Goal: Task Accomplishment & Management: Use online tool/utility

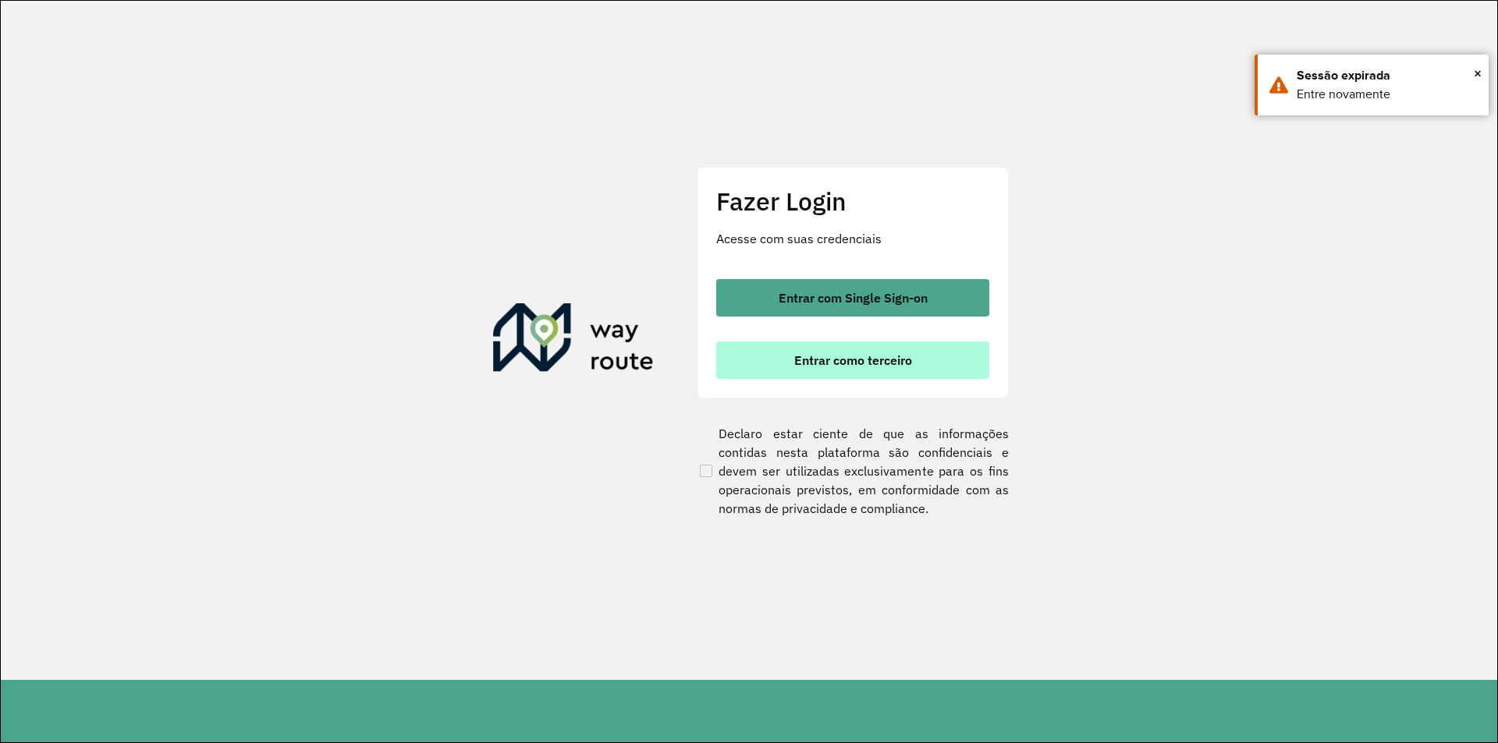
click at [882, 368] on button "Entrar como terceiro" at bounding box center [852, 360] width 273 height 37
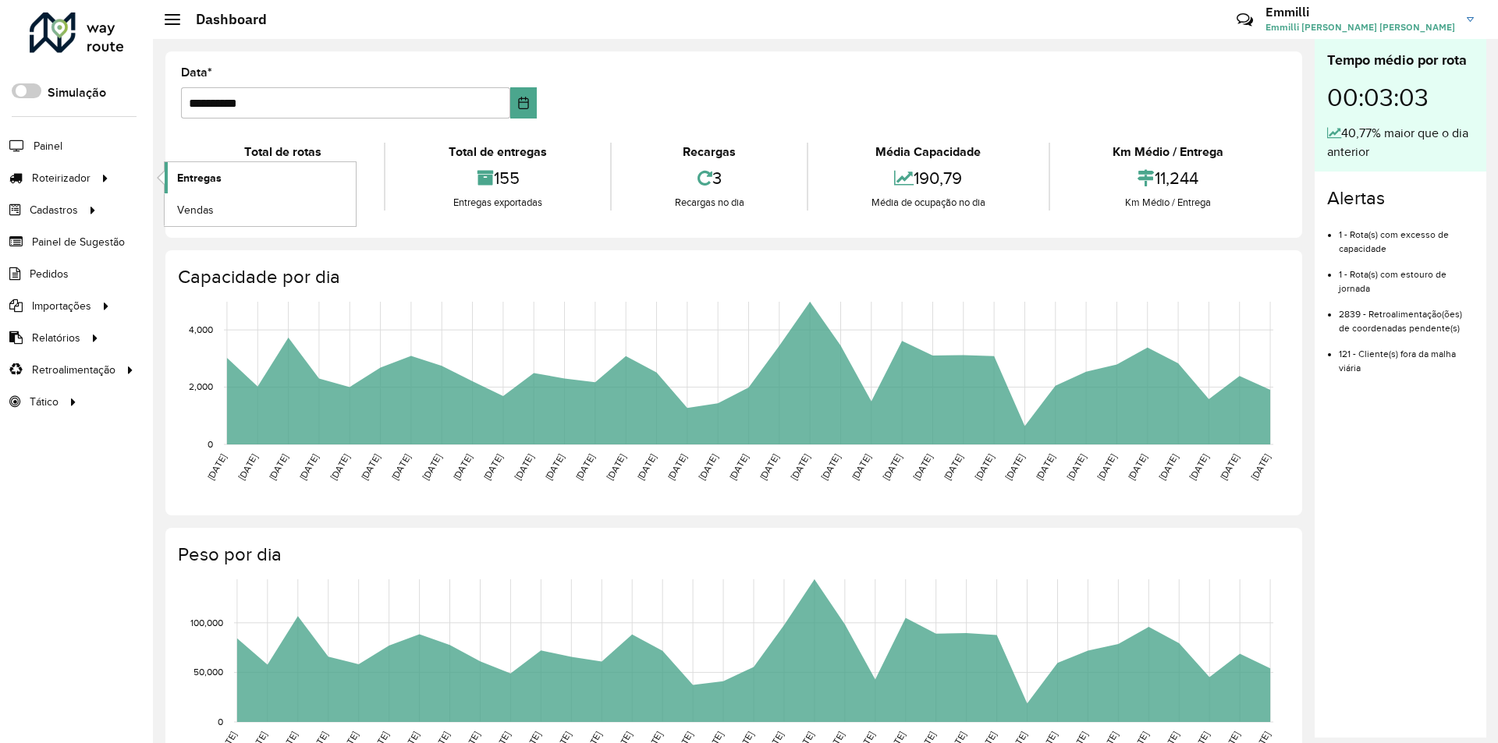
click at [198, 185] on span "Entregas" at bounding box center [199, 178] width 44 height 16
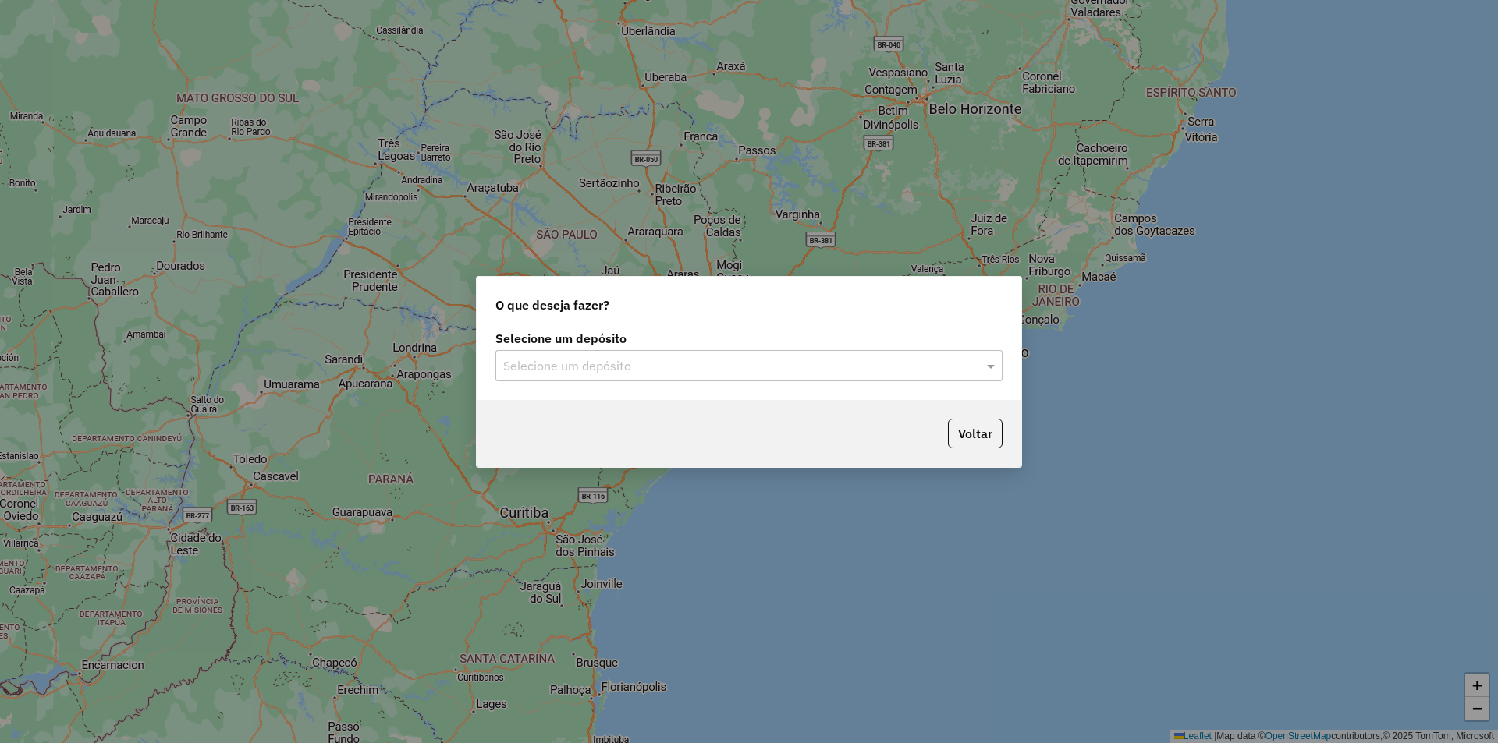
drag, startPoint x: 703, startPoint y: 362, endPoint x: 676, endPoint y: 369, distance: 28.2
click at [698, 364] on input "text" at bounding box center [733, 366] width 460 height 19
click at [585, 410] on span "OVIDIO Paranaíba" at bounding box center [551, 410] width 98 height 13
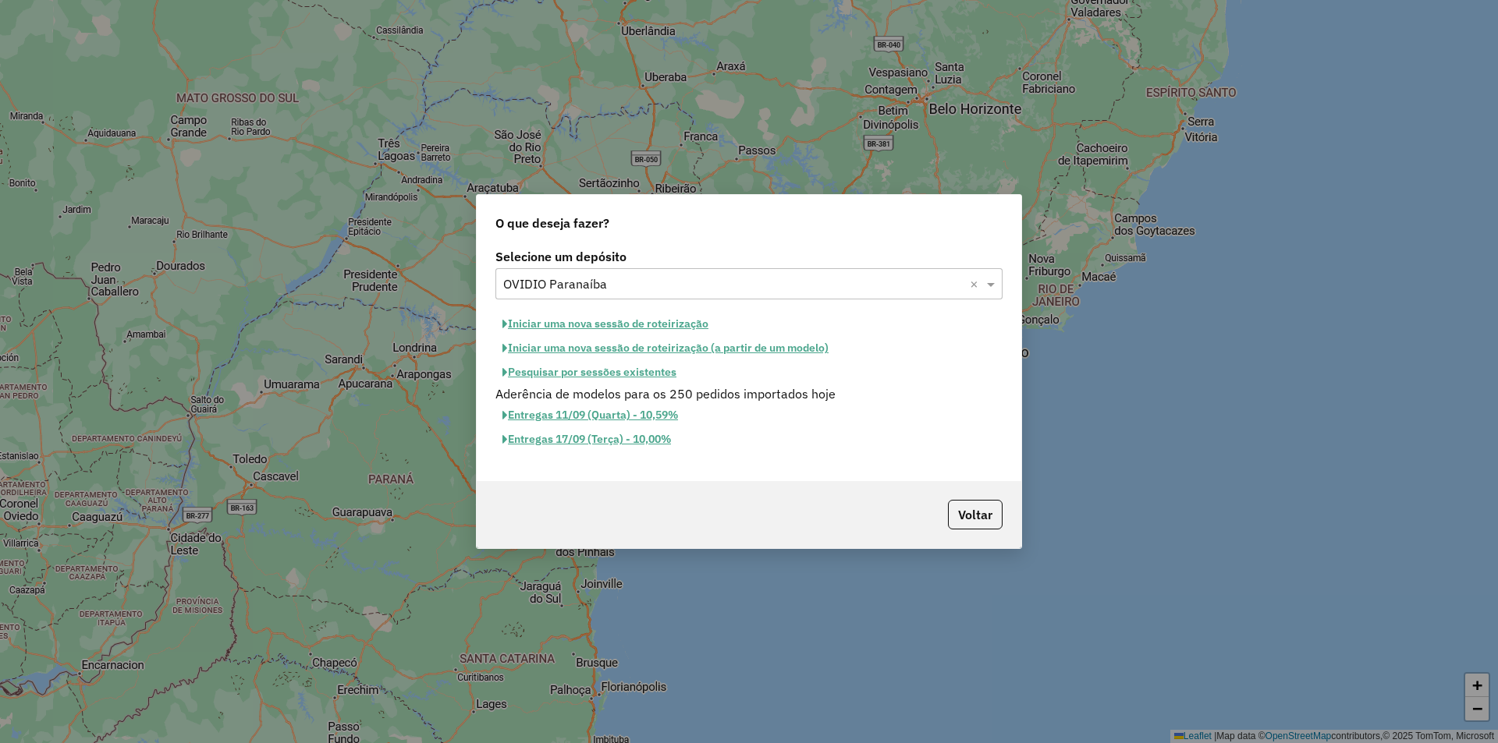
click at [640, 326] on button "Iniciar uma nova sessão de roteirização" at bounding box center [605, 324] width 220 height 24
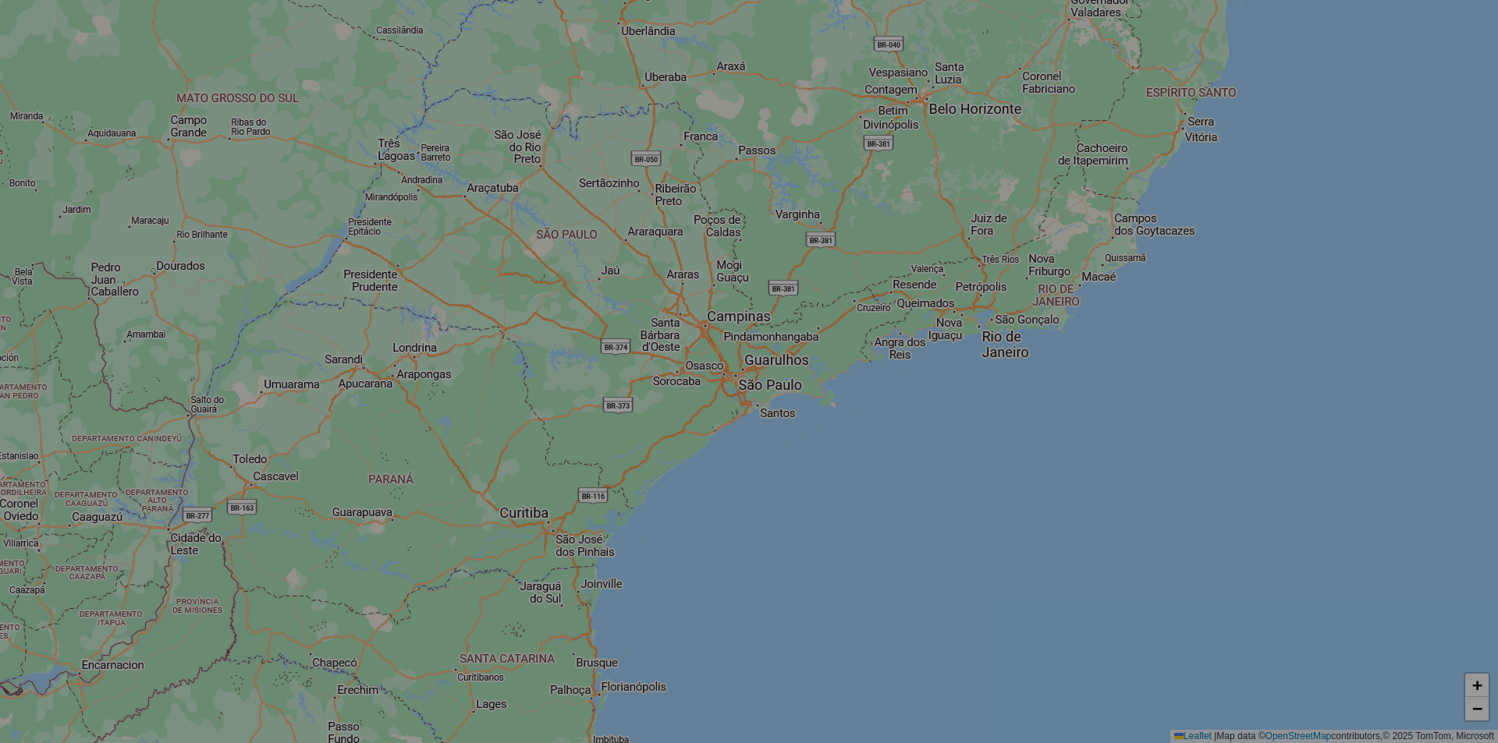
select select "*"
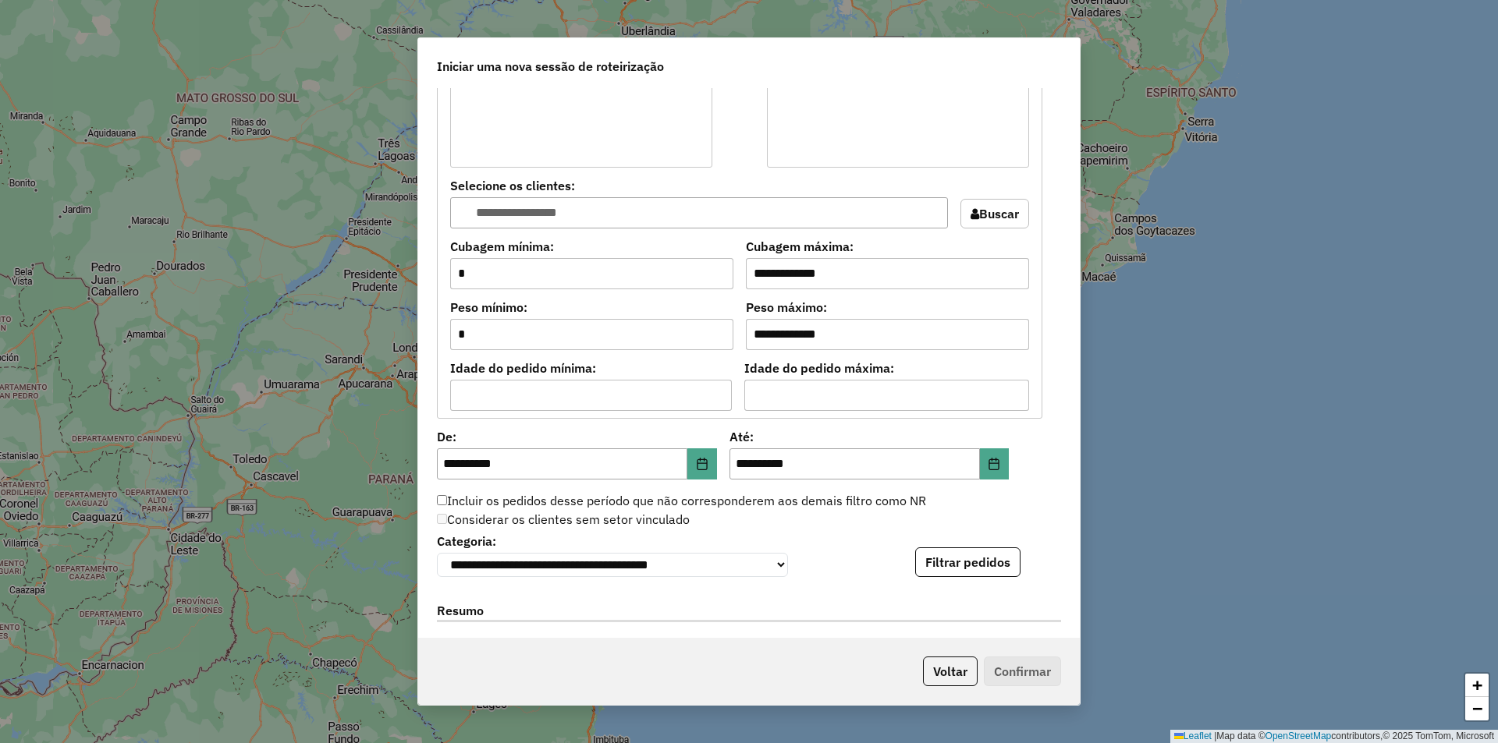
scroll to position [1428, 0]
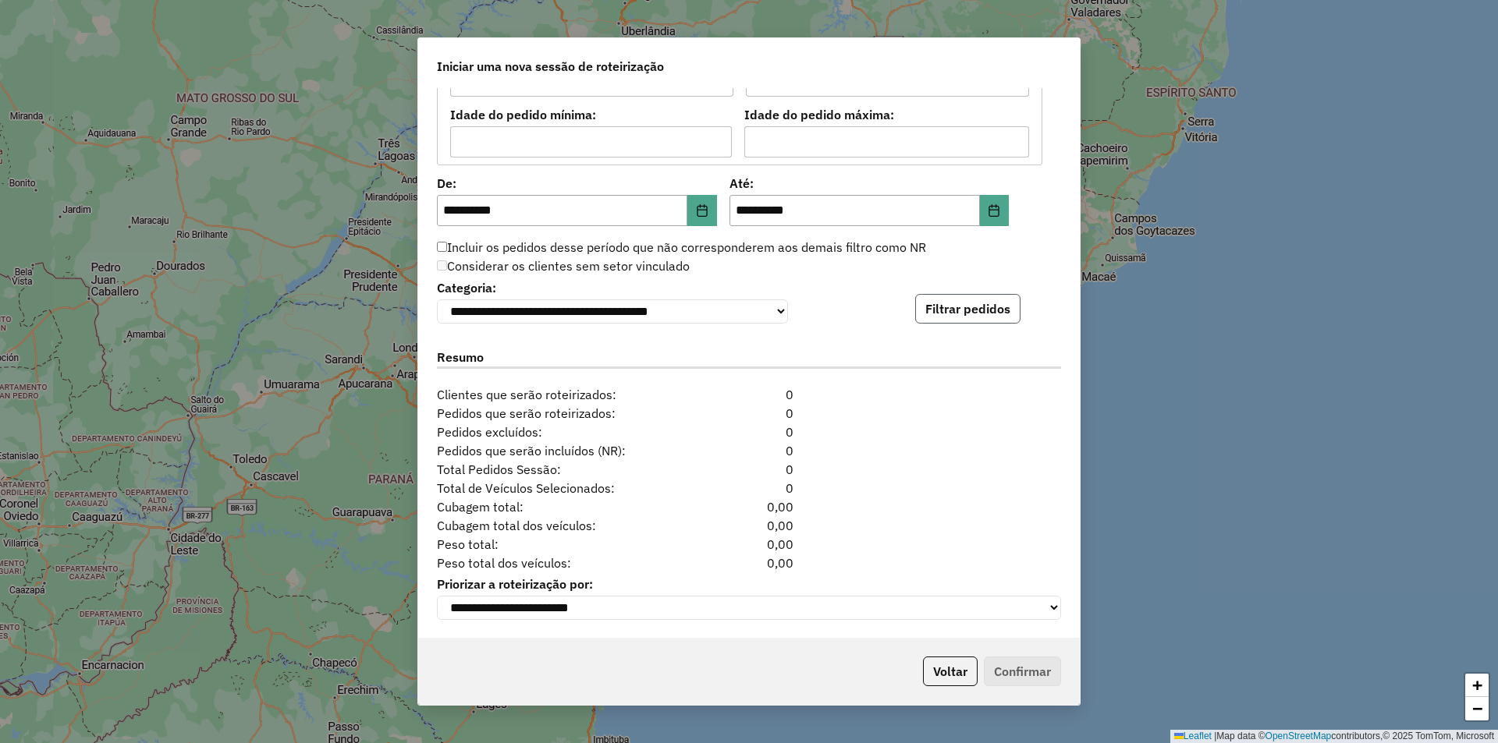
click at [981, 303] on button "Filtrar pedidos" at bounding box center [967, 309] width 105 height 30
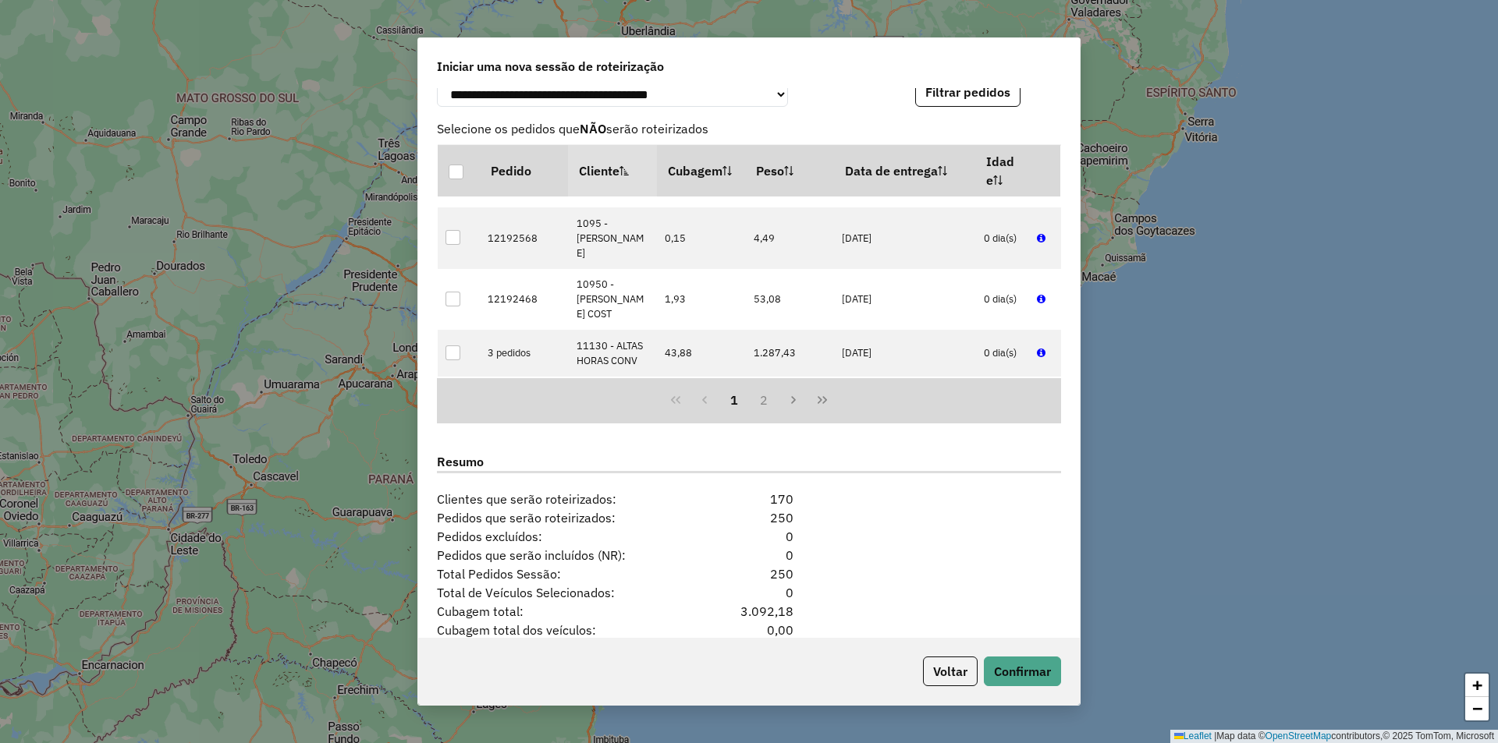
scroll to position [1750, 0]
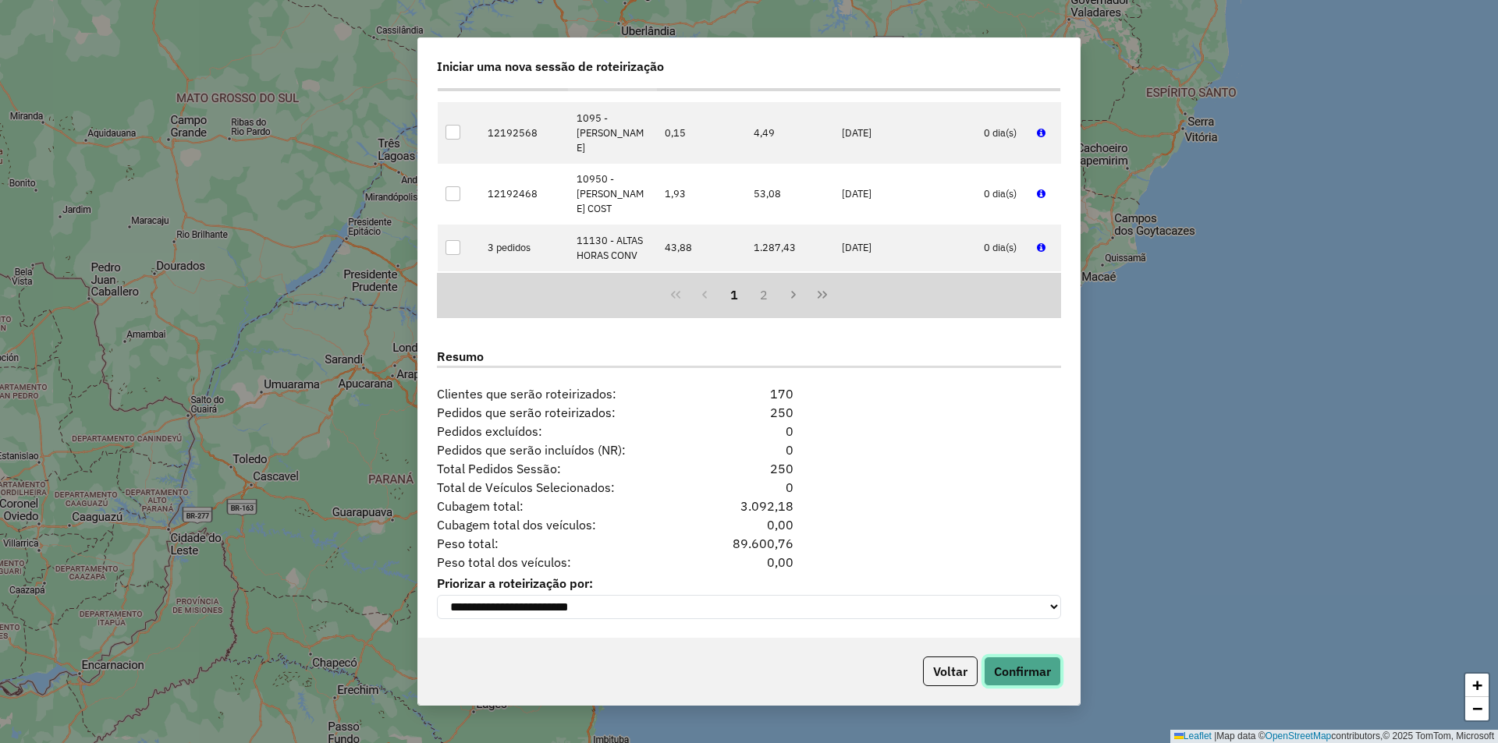
click at [1022, 668] on button "Confirmar" at bounding box center [1022, 672] width 77 height 30
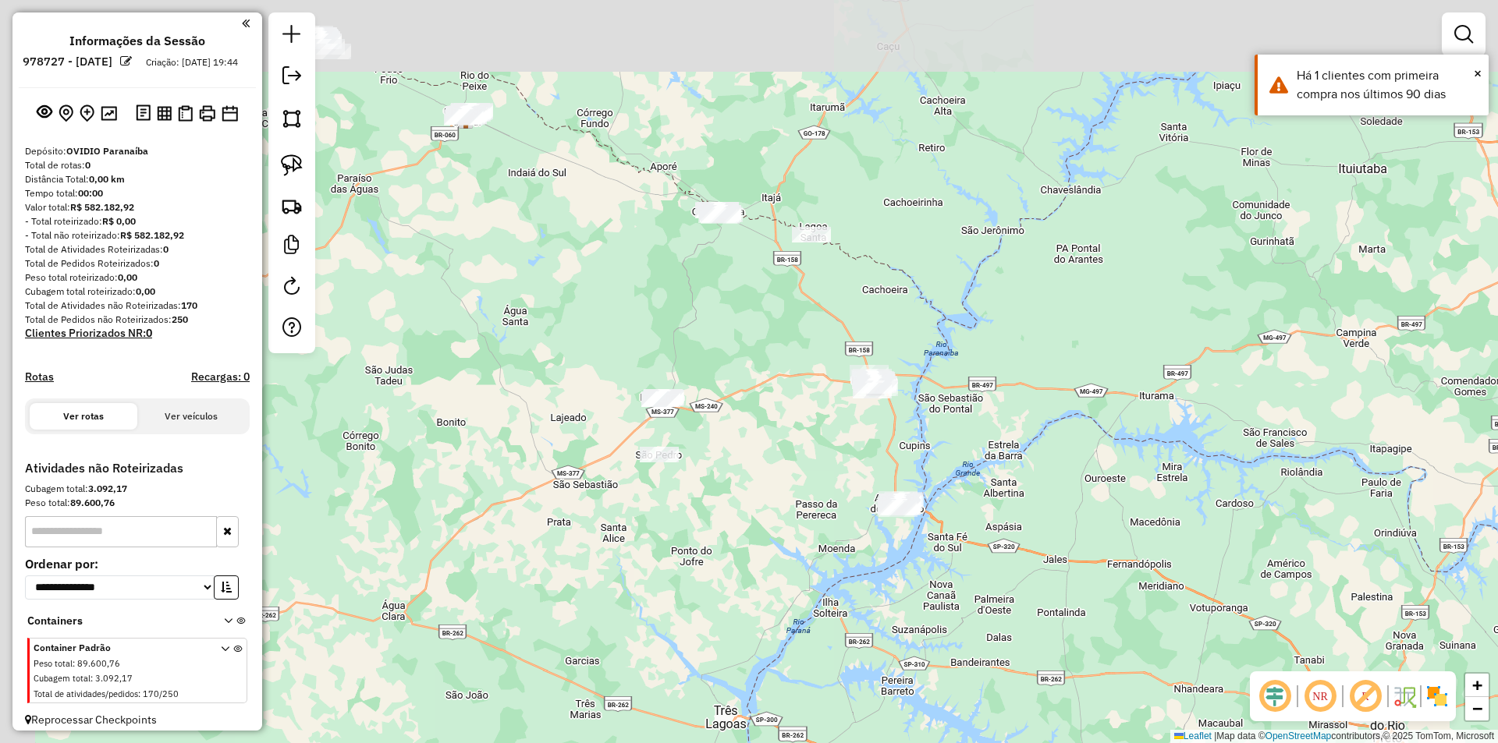
drag, startPoint x: 714, startPoint y: 328, endPoint x: 809, endPoint y: 360, distance: 100.7
click at [812, 355] on div "Janela de atendimento Grade de atendimento Capacidade Transportadoras Veículos …" at bounding box center [749, 371] width 1498 height 743
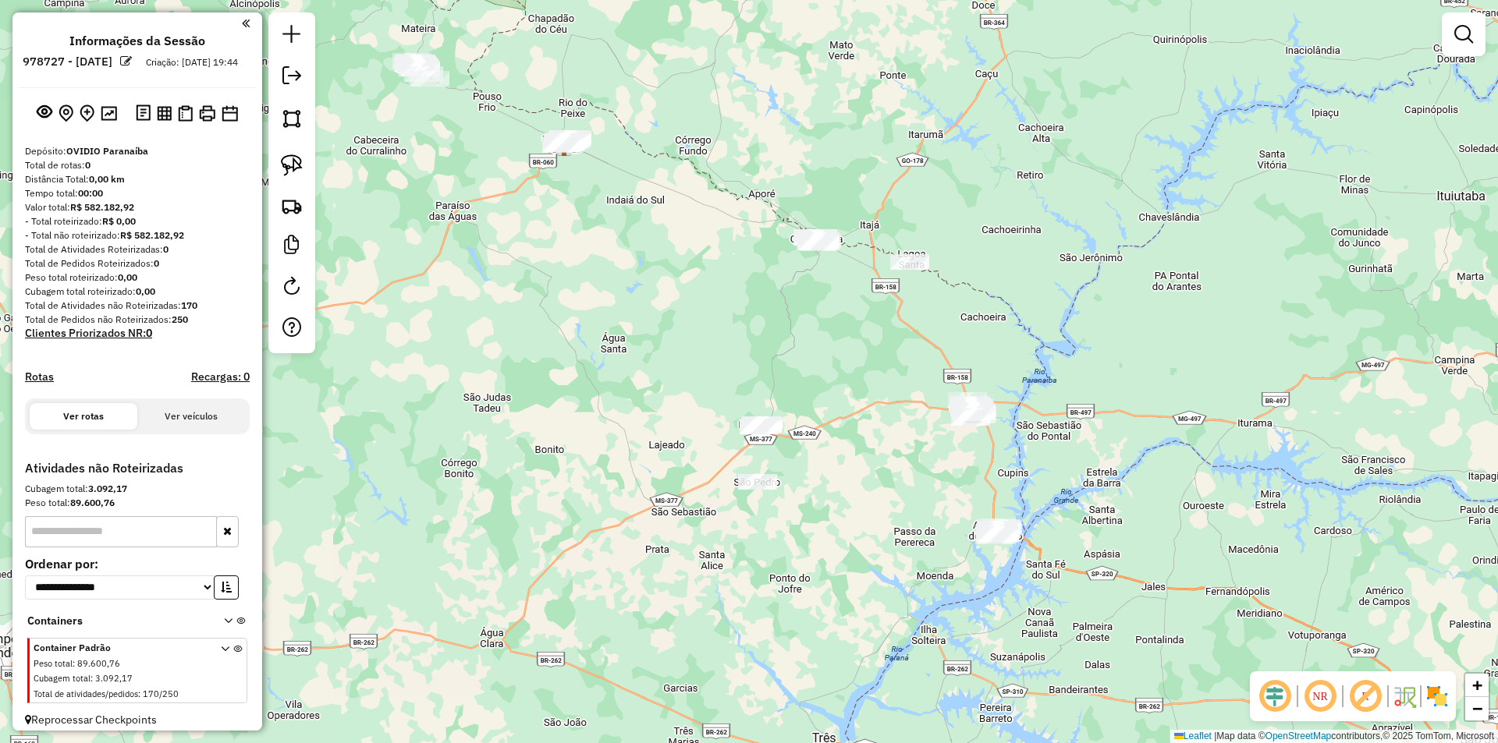
click at [646, 314] on div "Janela de atendimento Grade de atendimento Capacidade Transportadoras Veículos …" at bounding box center [749, 371] width 1498 height 743
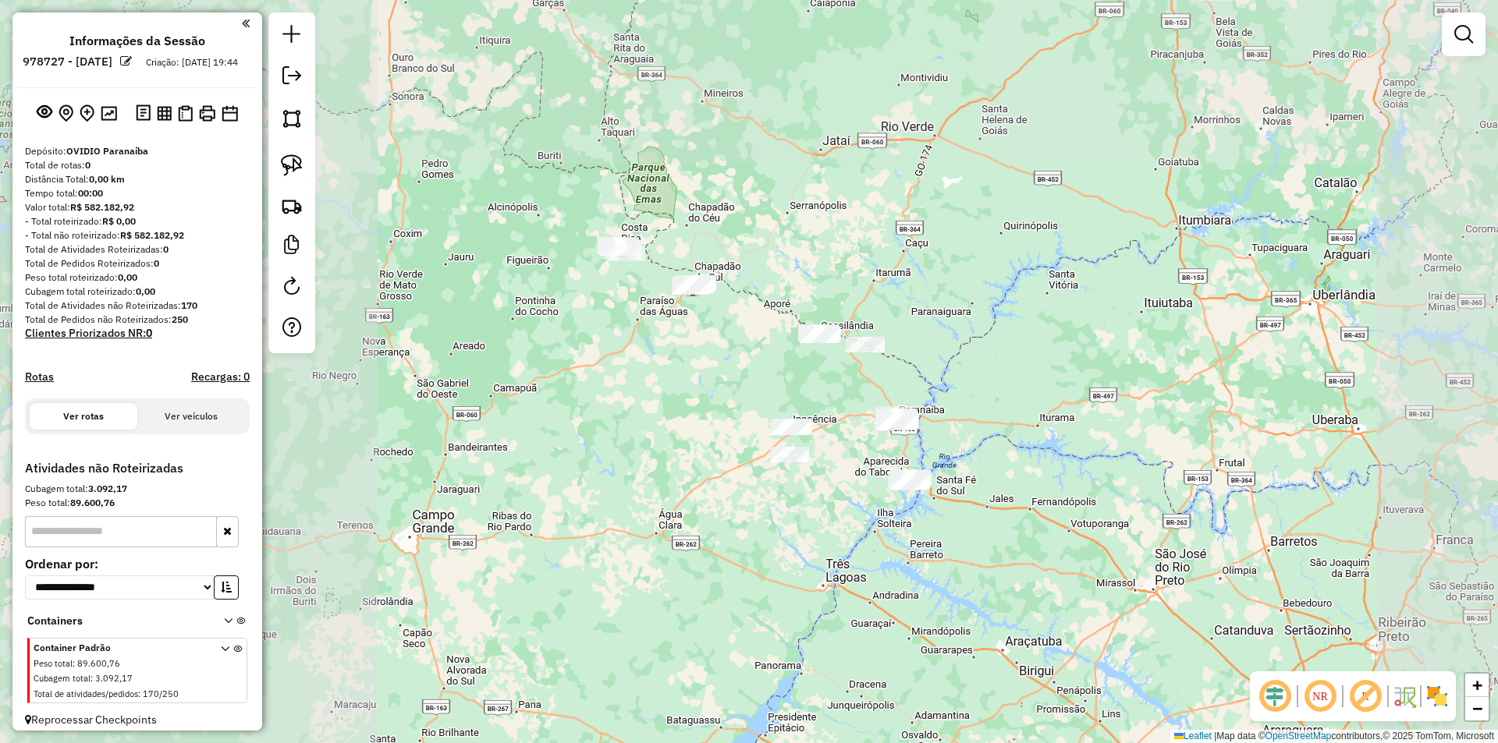
drag, startPoint x: 541, startPoint y: 278, endPoint x: 638, endPoint y: 342, distance: 115.5
click at [638, 342] on div "Janela de atendimento Grade de atendimento Capacidade Transportadoras Veículos …" at bounding box center [749, 371] width 1498 height 743
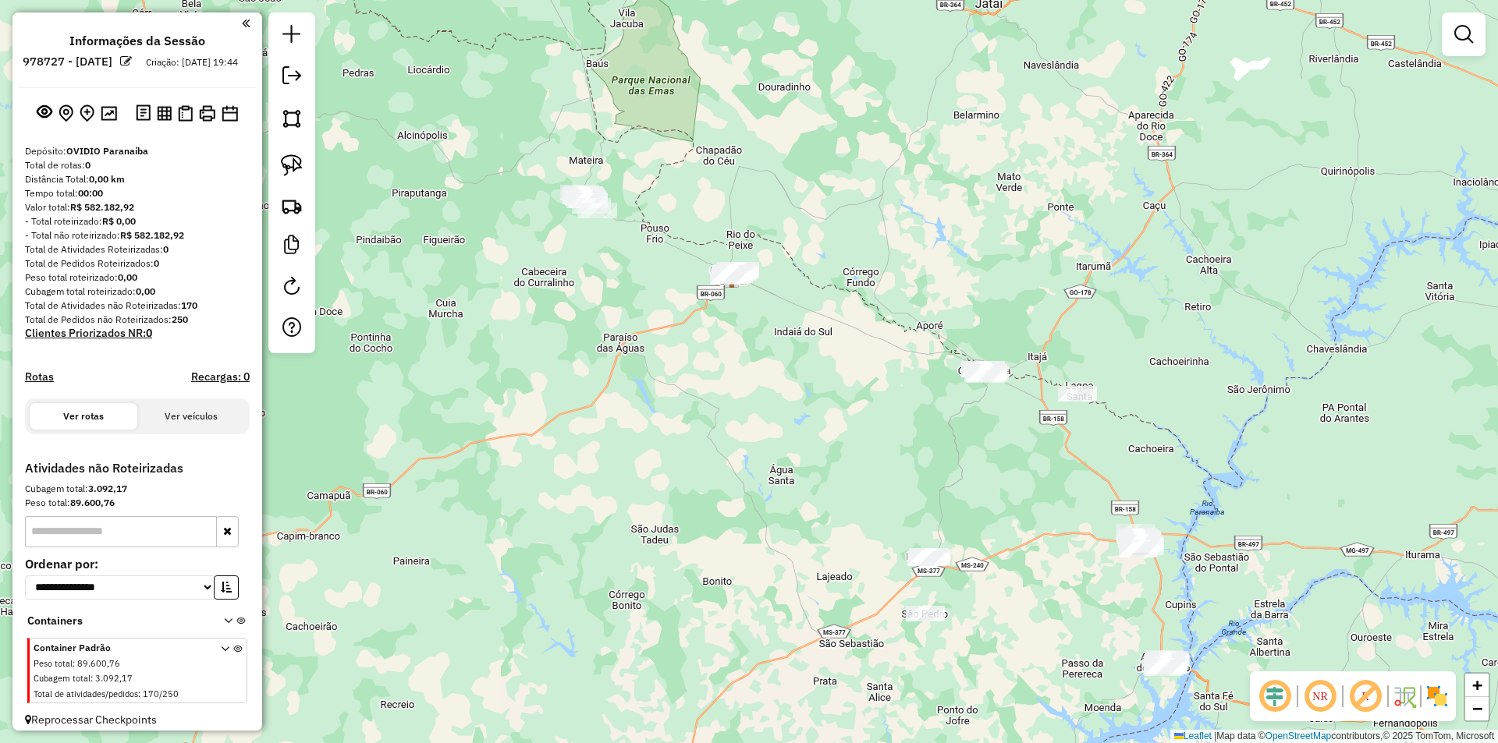
drag, startPoint x: 673, startPoint y: 339, endPoint x: 693, endPoint y: 365, distance: 33.4
click at [693, 365] on div "Janela de atendimento Grade de atendimento Capacidade Transportadoras Veículos …" at bounding box center [749, 371] width 1498 height 743
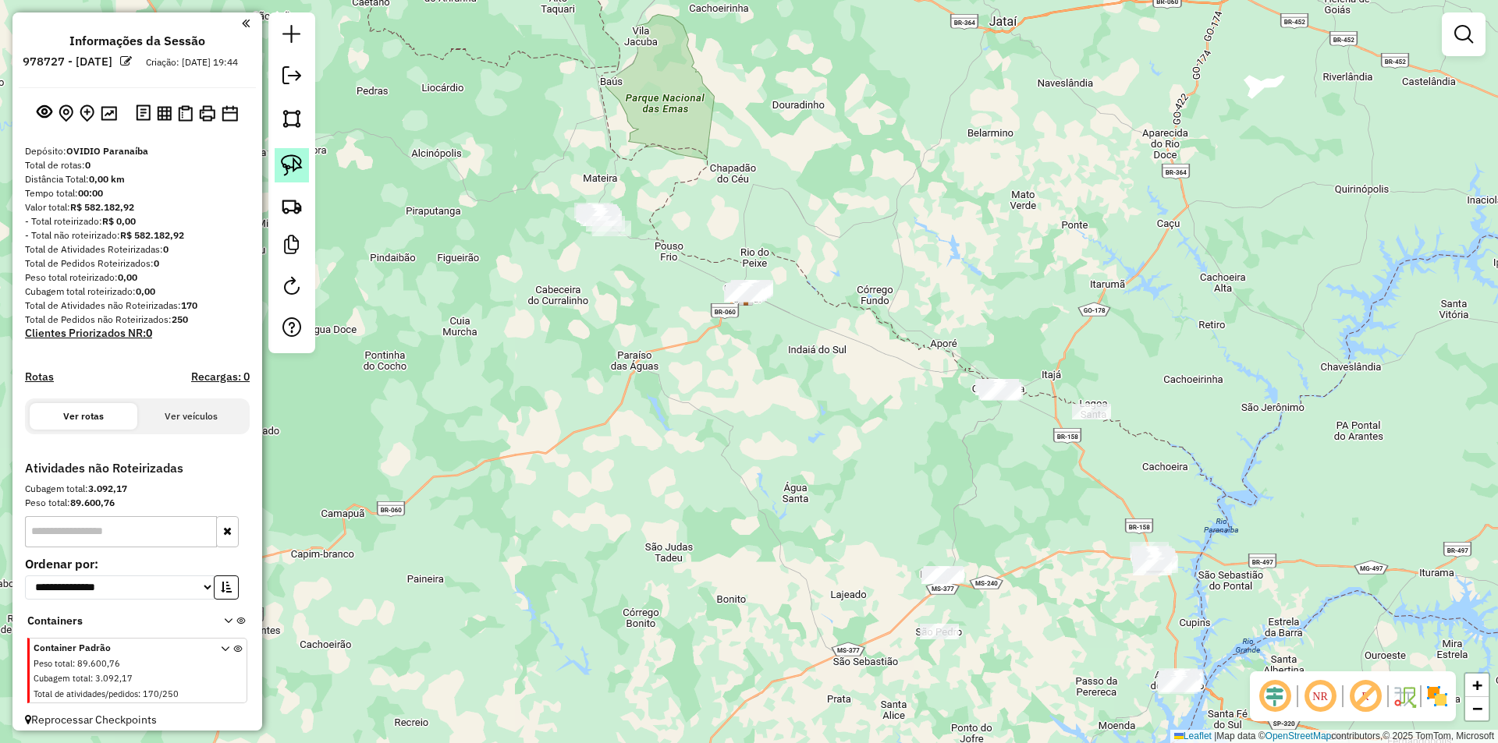
click at [301, 167] on img at bounding box center [292, 165] width 22 height 22
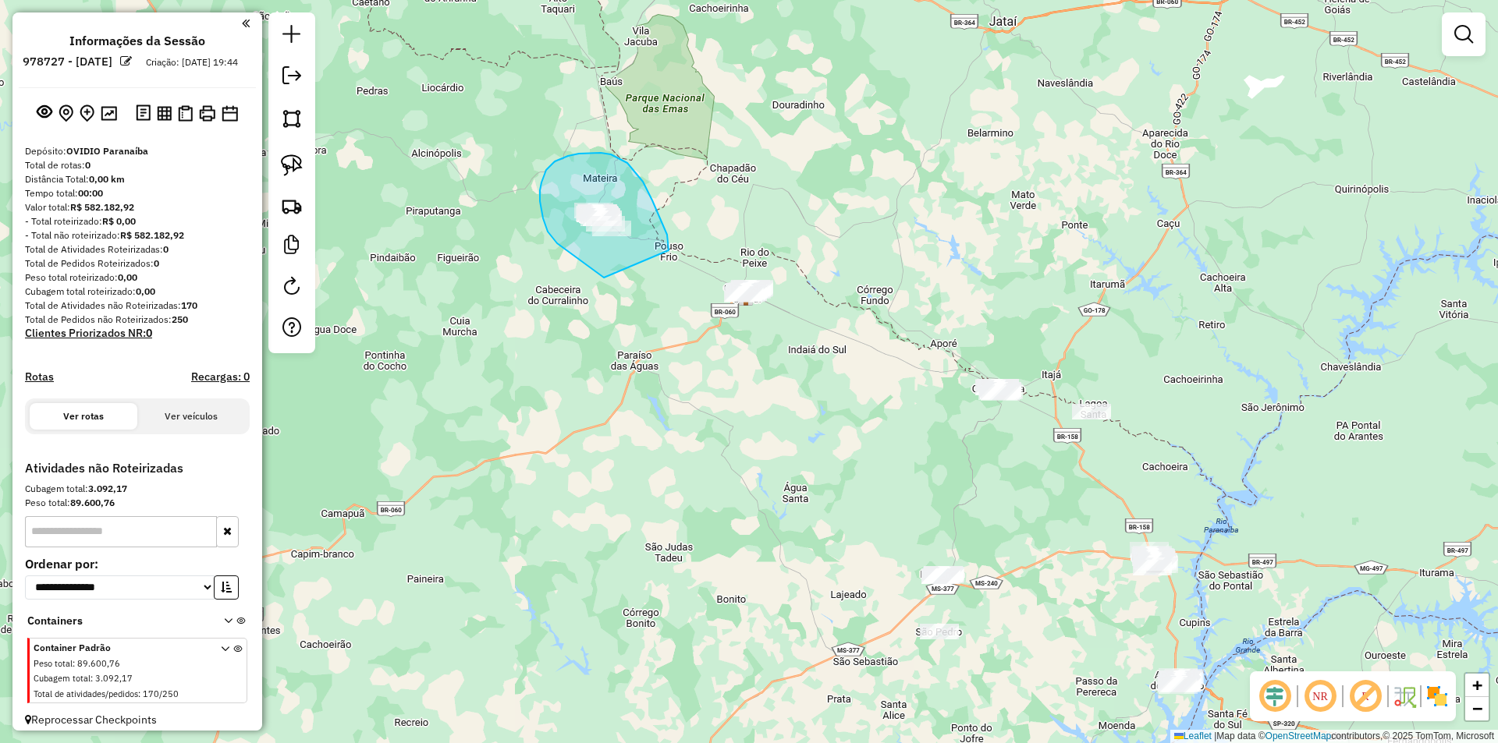
drag, startPoint x: 604, startPoint y: 278, endPoint x: 668, endPoint y: 268, distance: 64.6
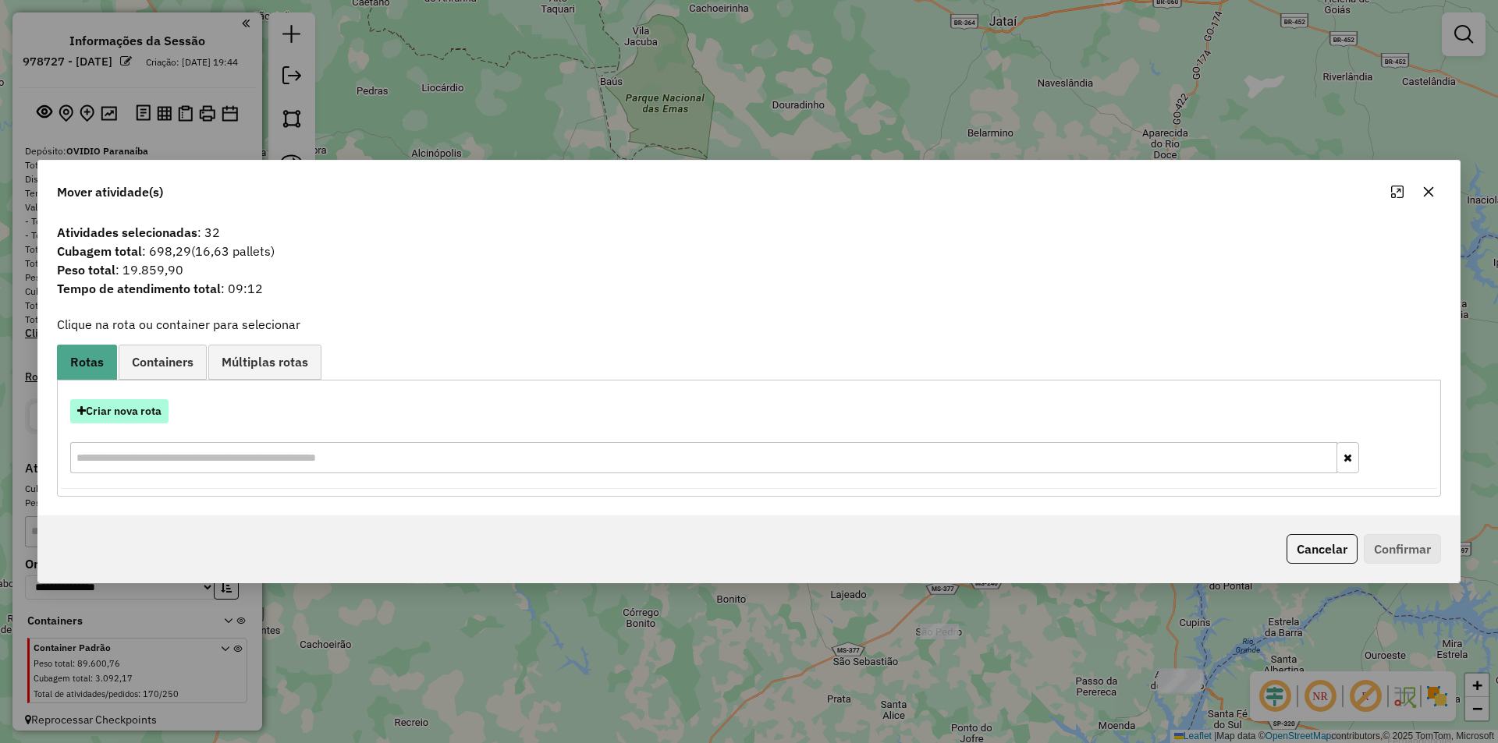
click at [129, 402] on button "Criar nova rota" at bounding box center [119, 411] width 98 height 24
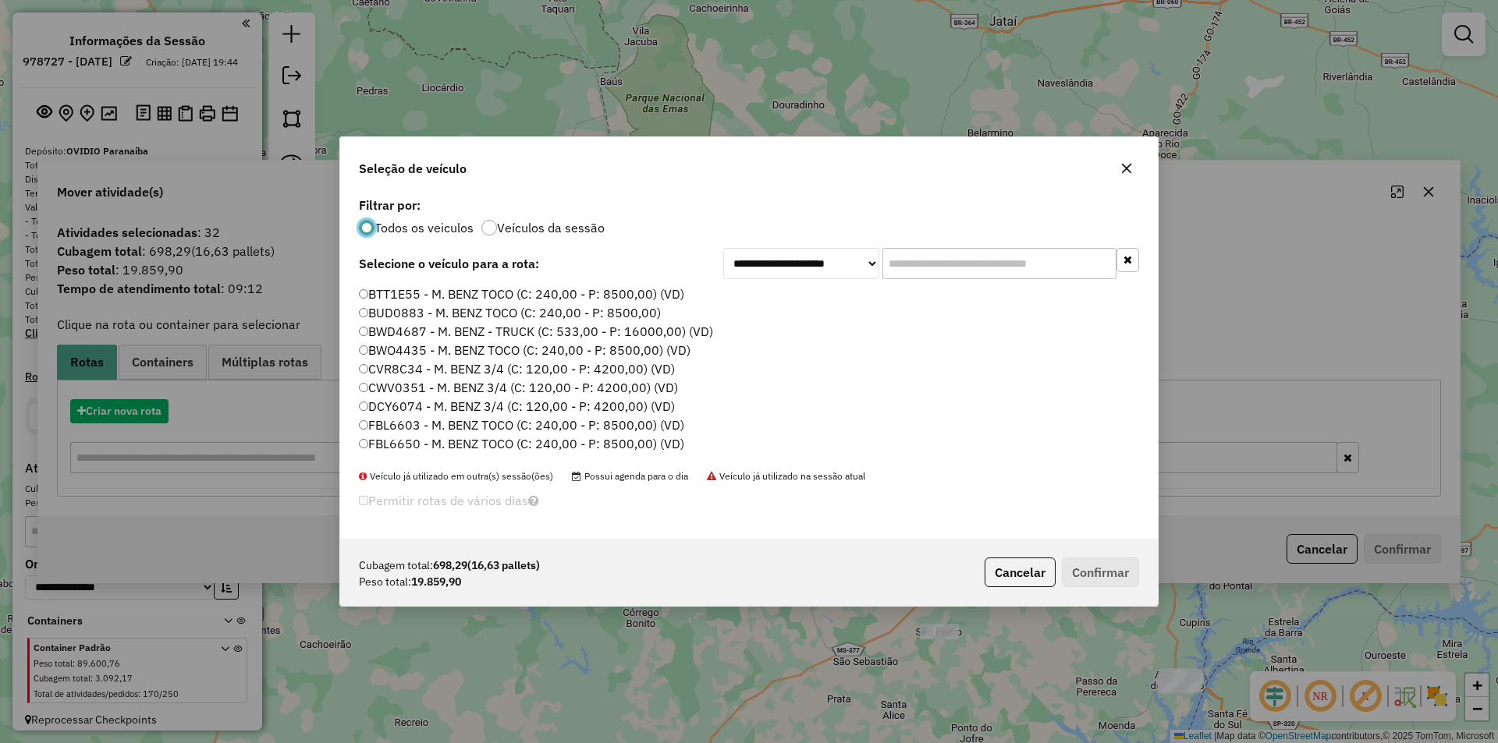
scroll to position [9, 5]
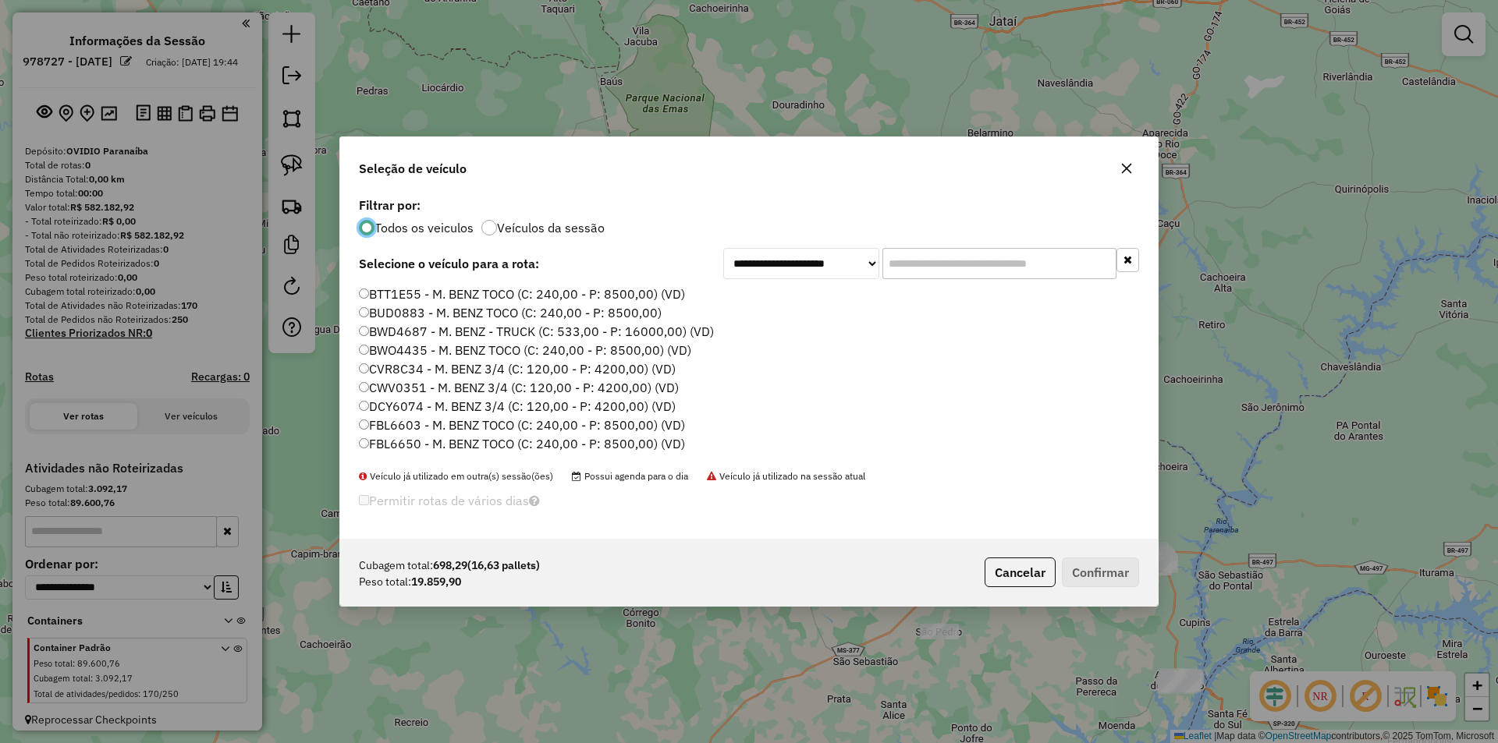
click at [437, 295] on label "BTT1E55 - M. BENZ TOCO (C: 240,00 - P: 8500,00) (VD)" at bounding box center [522, 294] width 326 height 19
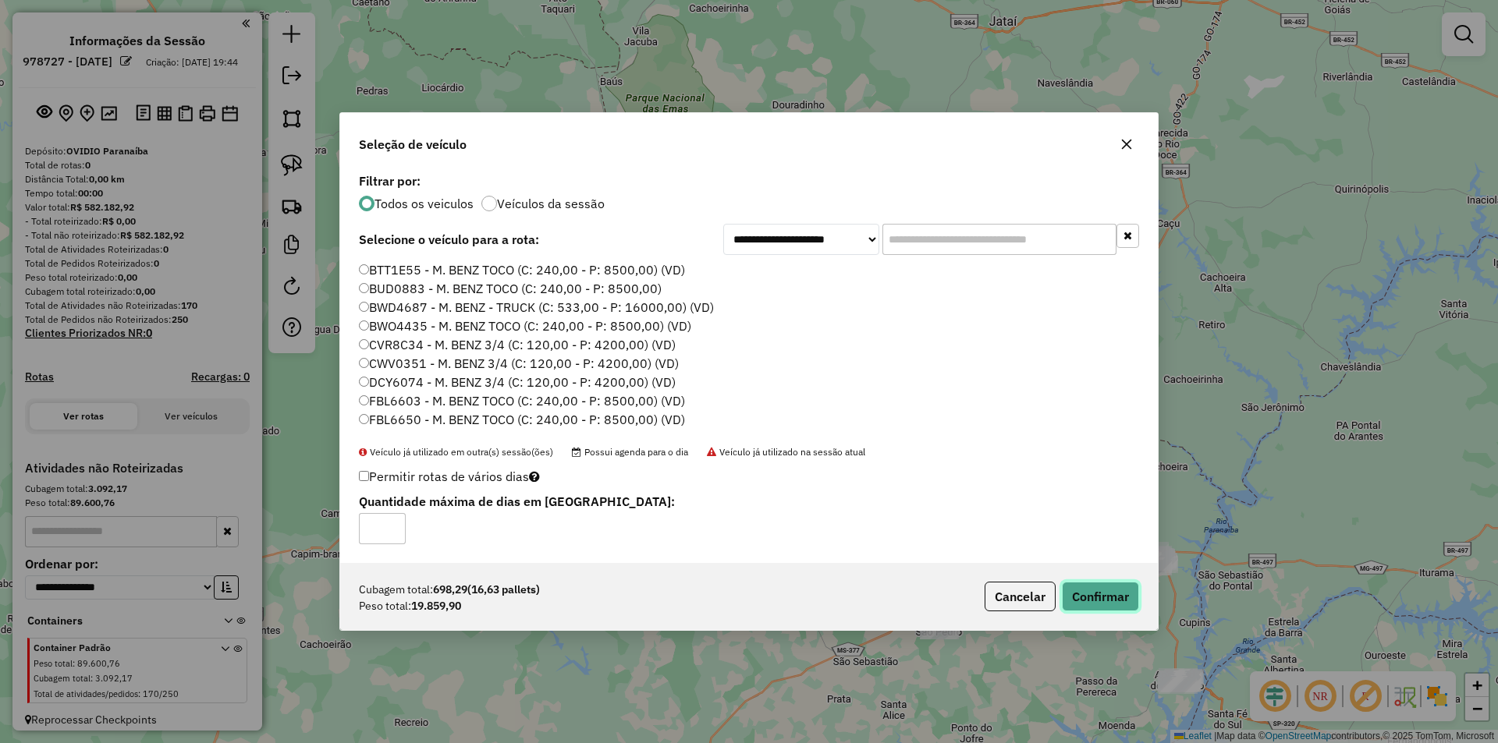
click at [1119, 592] on button "Confirmar" at bounding box center [1100, 597] width 77 height 30
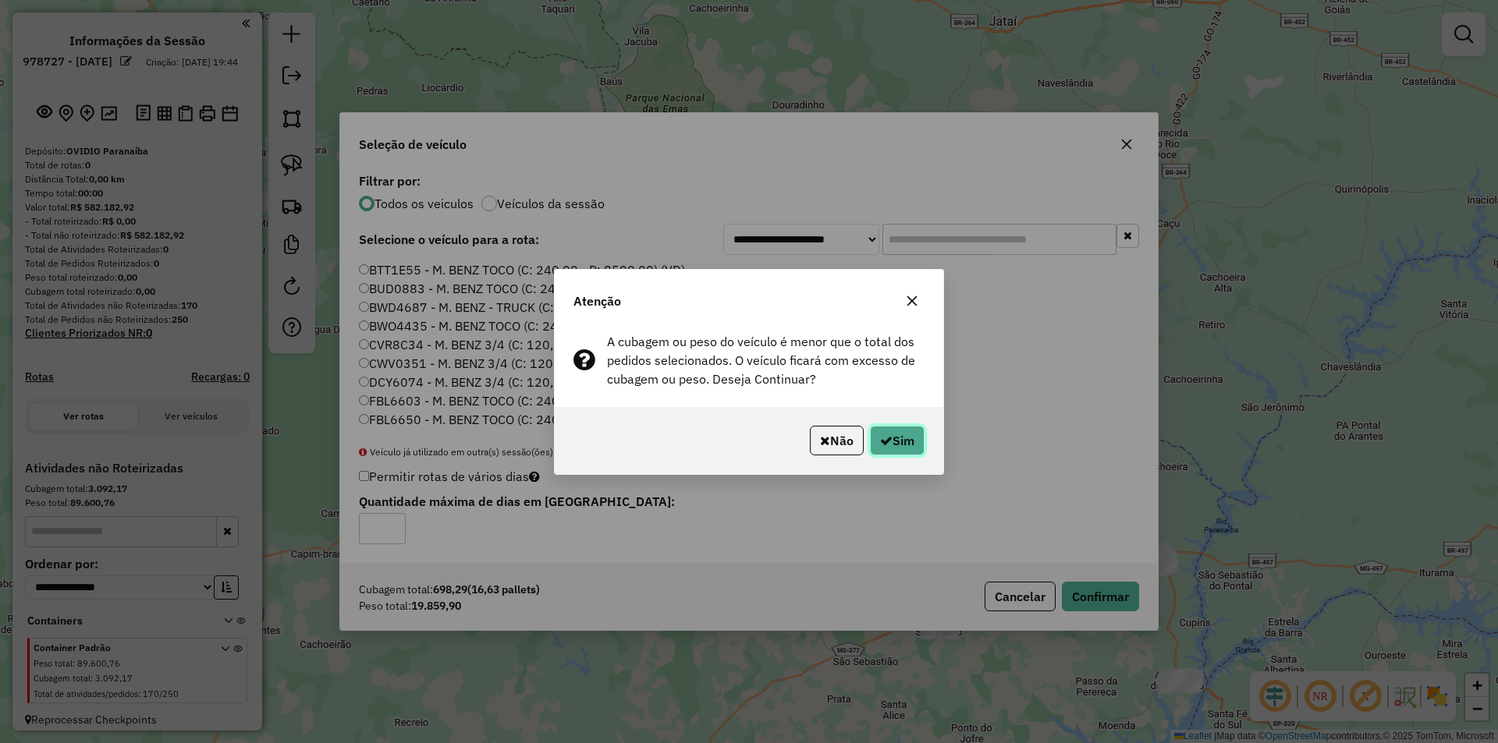
click at [910, 449] on button "Sim" at bounding box center [897, 441] width 55 height 30
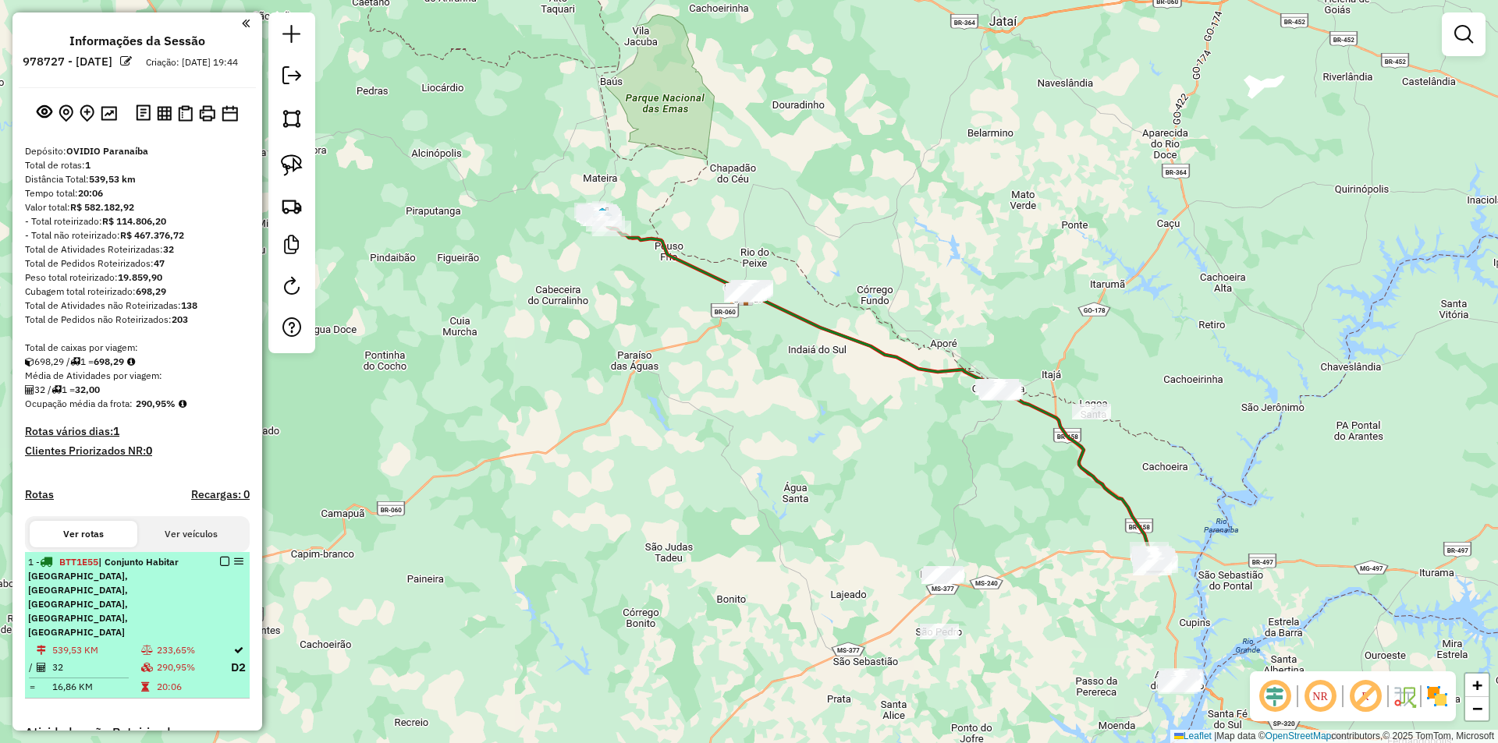
click at [220, 566] on em at bounding box center [224, 561] width 9 height 9
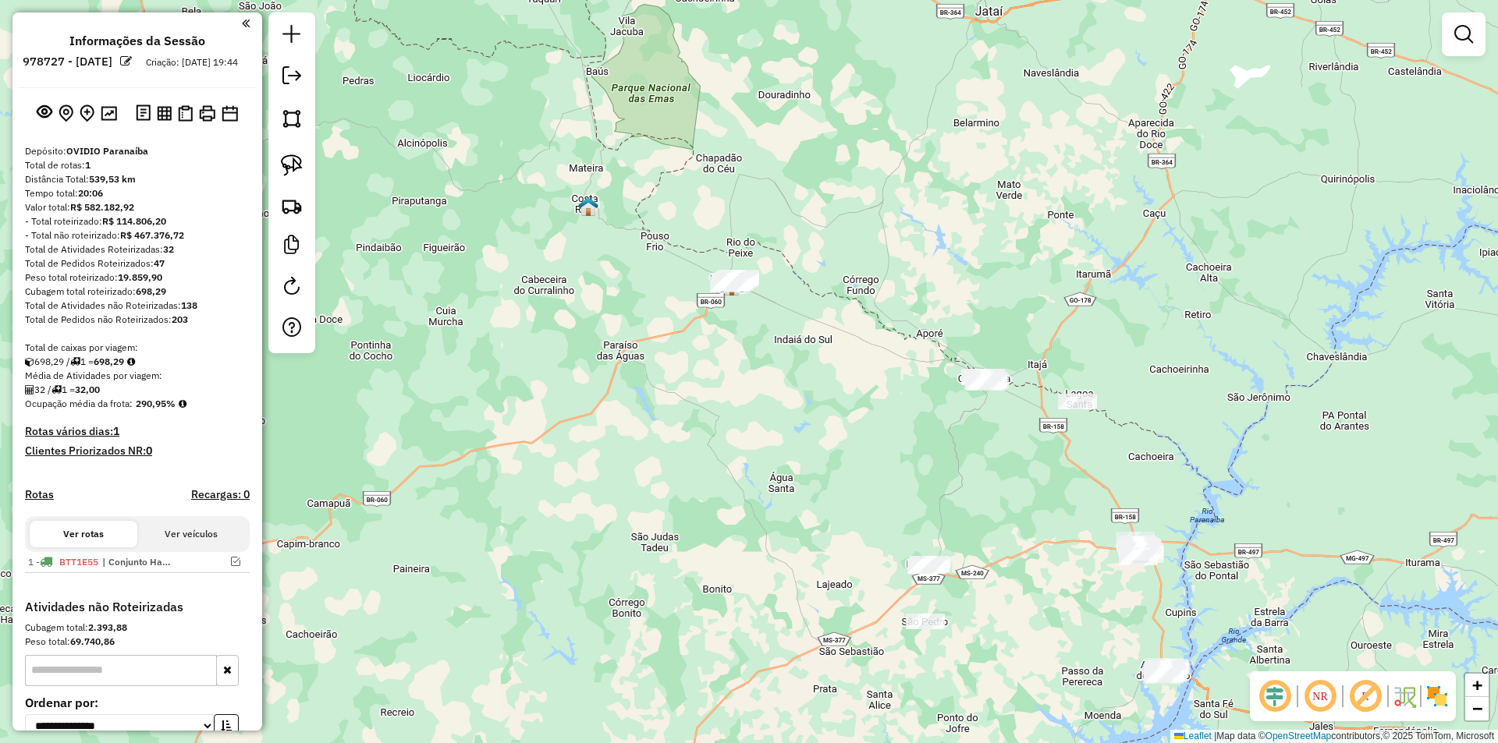
drag, startPoint x: 766, startPoint y: 526, endPoint x: 748, endPoint y: 507, distance: 25.9
click at [748, 507] on div "Janela de atendimento Grade de atendimento Capacidade Transportadoras Veículos …" at bounding box center [749, 371] width 1498 height 743
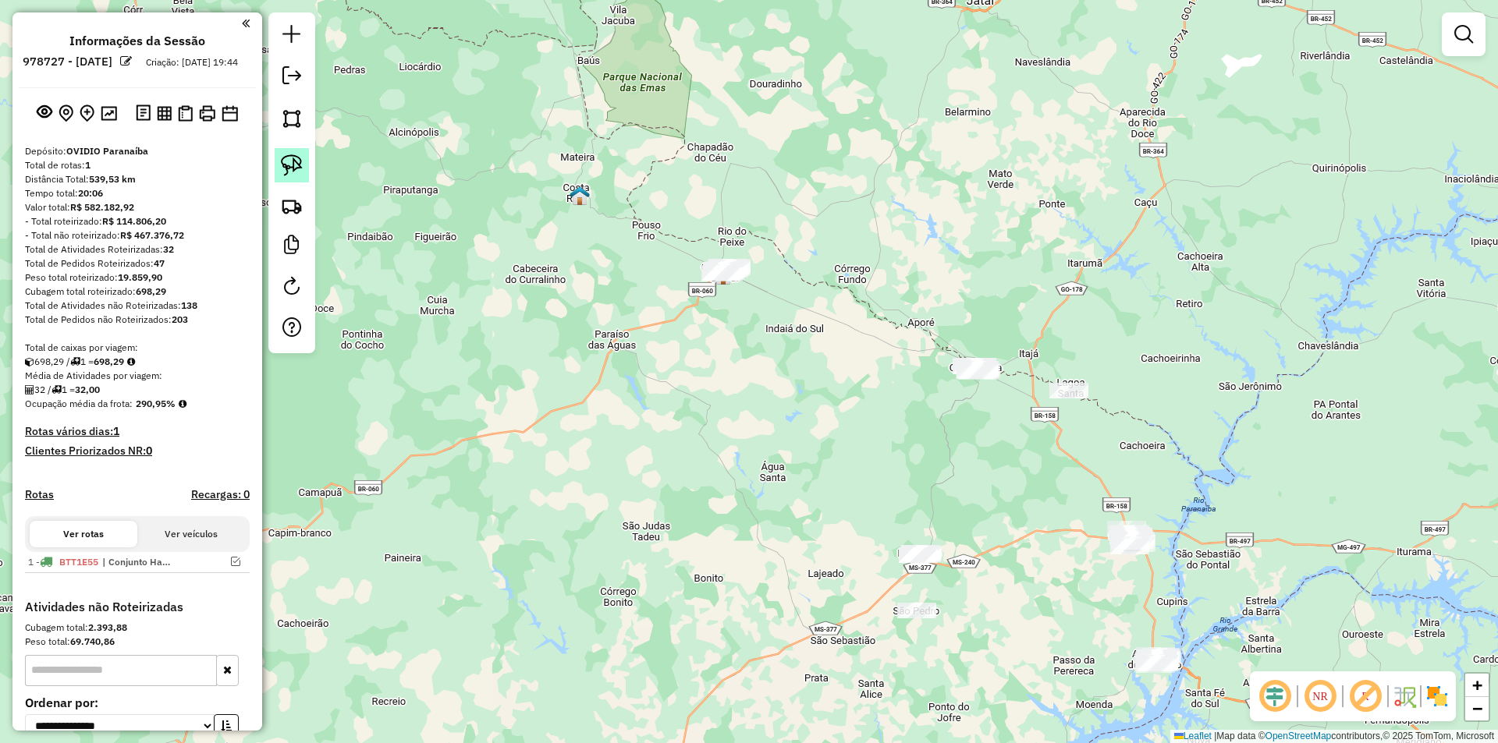
click at [301, 166] on img at bounding box center [292, 165] width 22 height 22
drag, startPoint x: 736, startPoint y: 347, endPoint x: 790, endPoint y: 322, distance: 59.3
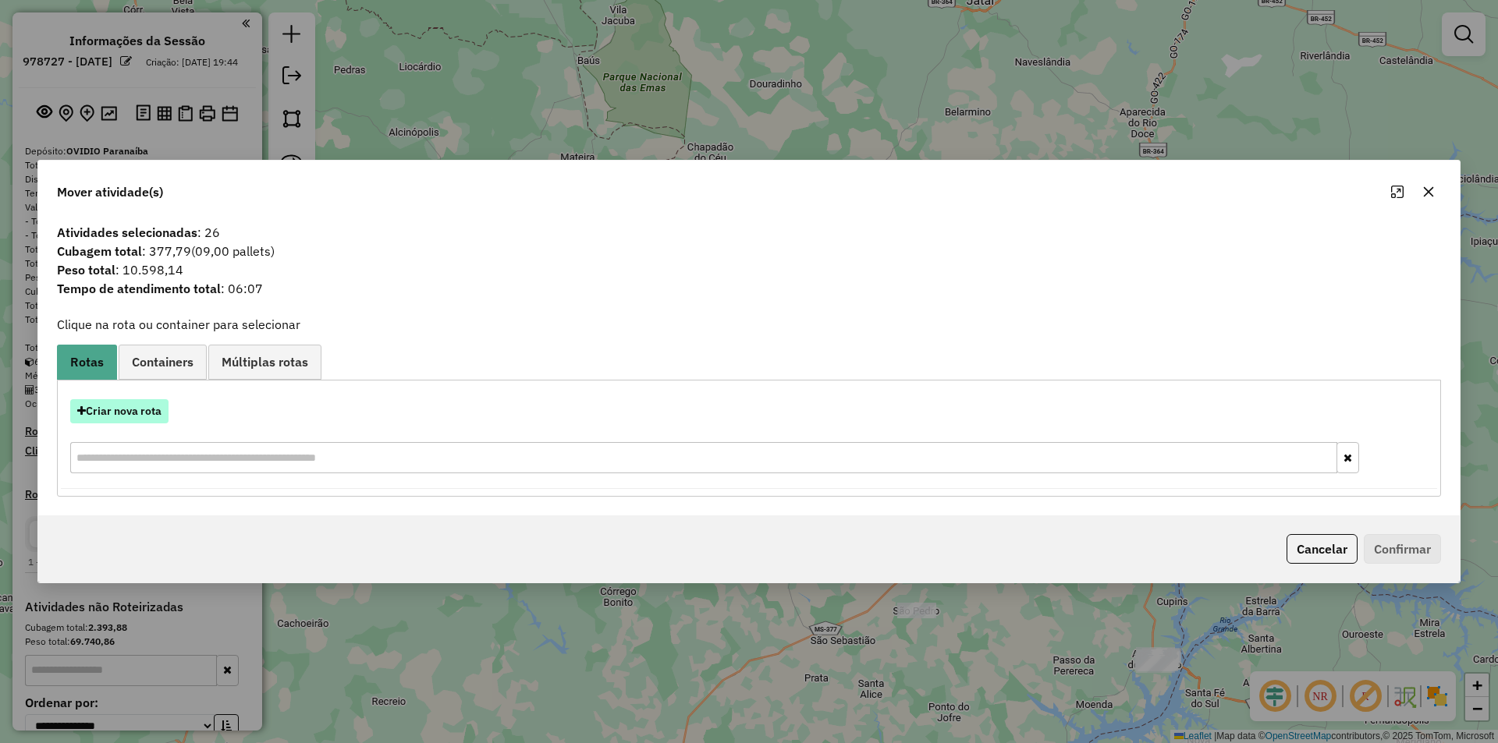
click at [146, 409] on button "Criar nova rota" at bounding box center [119, 411] width 98 height 24
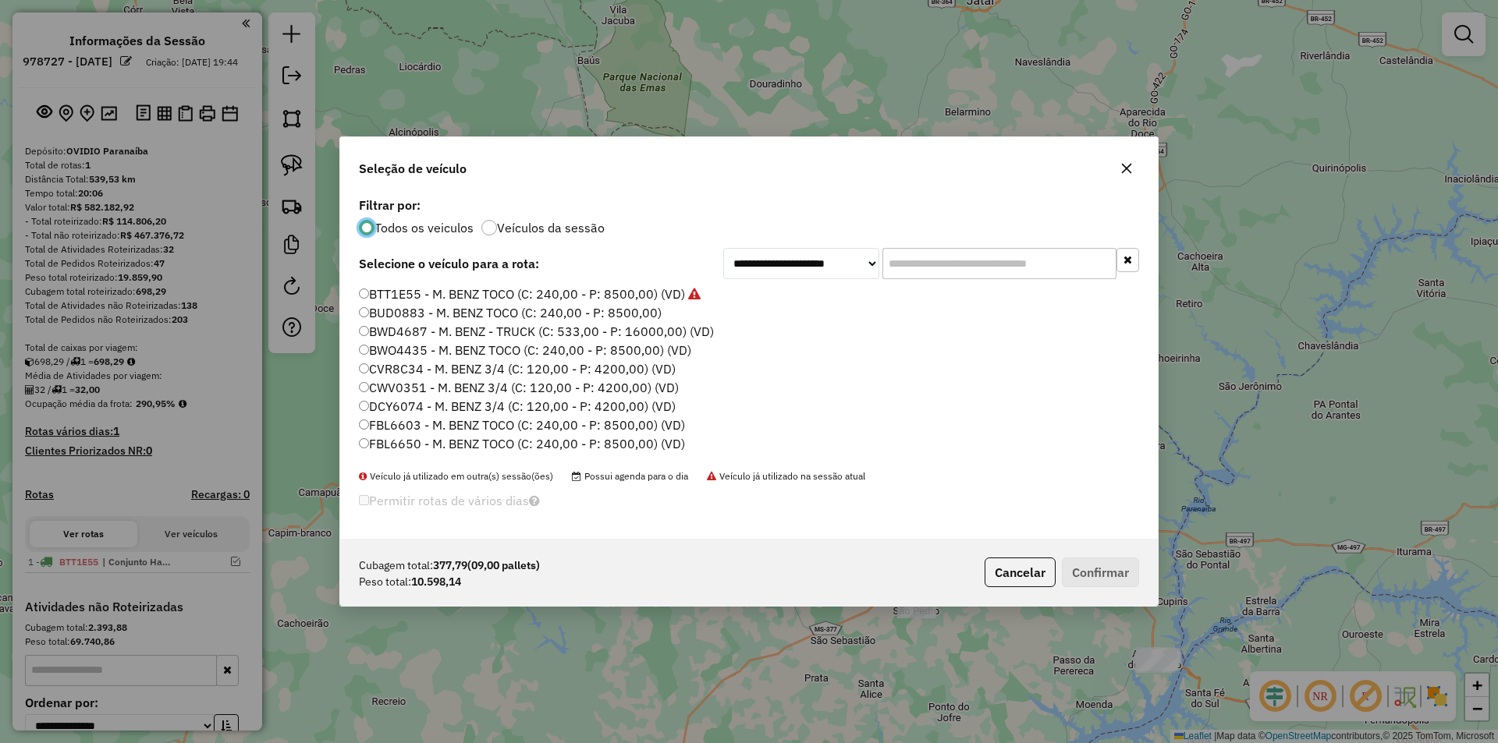
click at [508, 299] on label "BTT1E55 - M. BENZ TOCO (C: 240,00 - P: 8500,00) (VD)" at bounding box center [530, 294] width 342 height 19
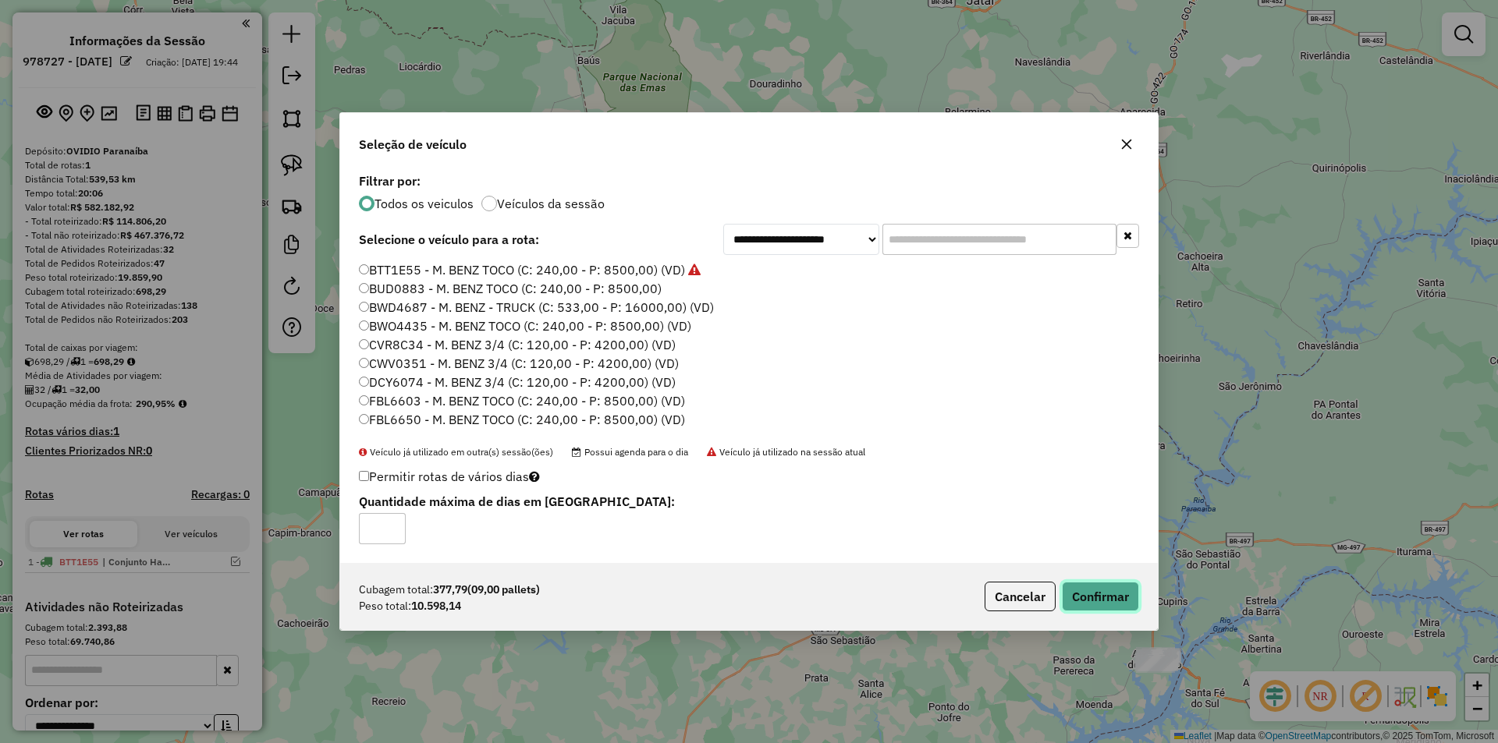
click at [1084, 597] on button "Confirmar" at bounding box center [1100, 597] width 77 height 30
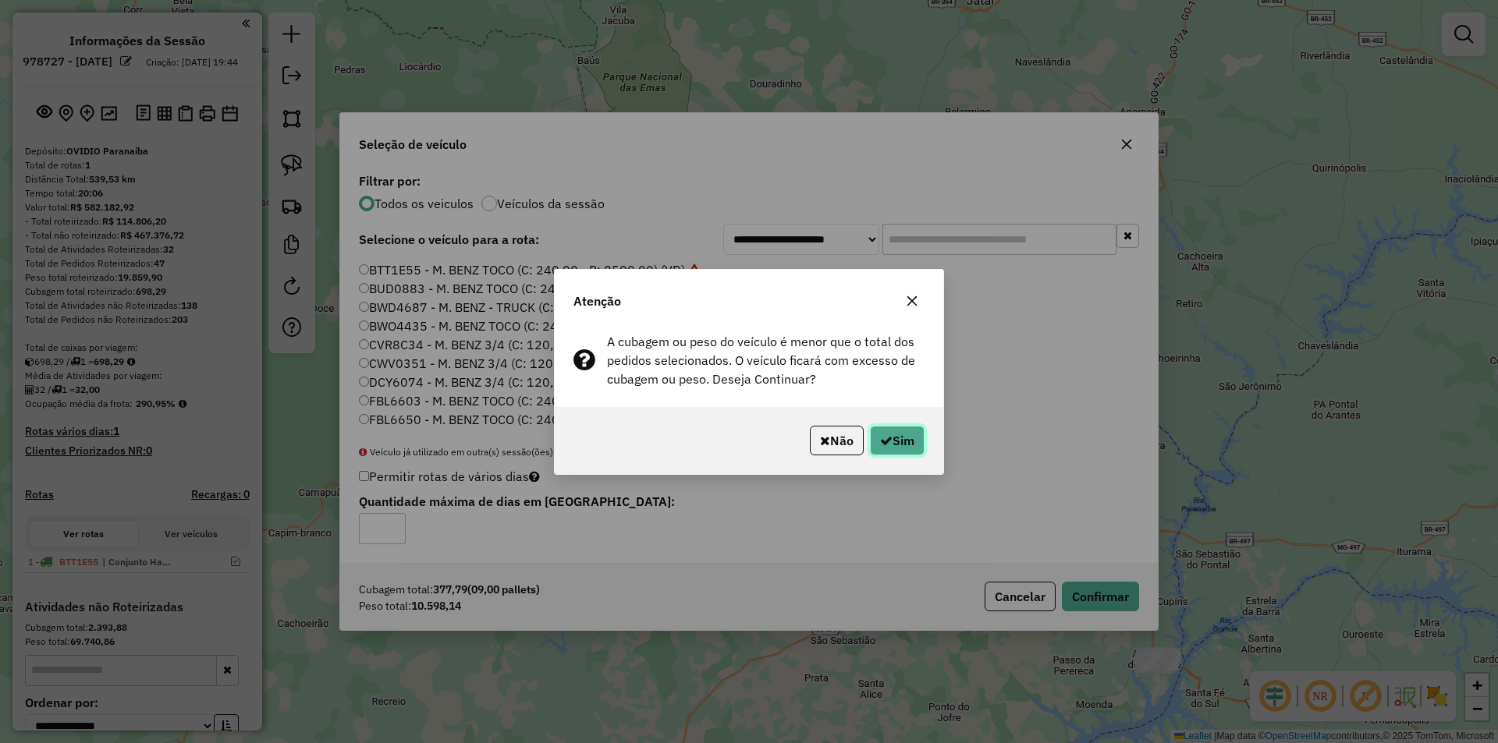
click at [916, 441] on button "Sim" at bounding box center [897, 441] width 55 height 30
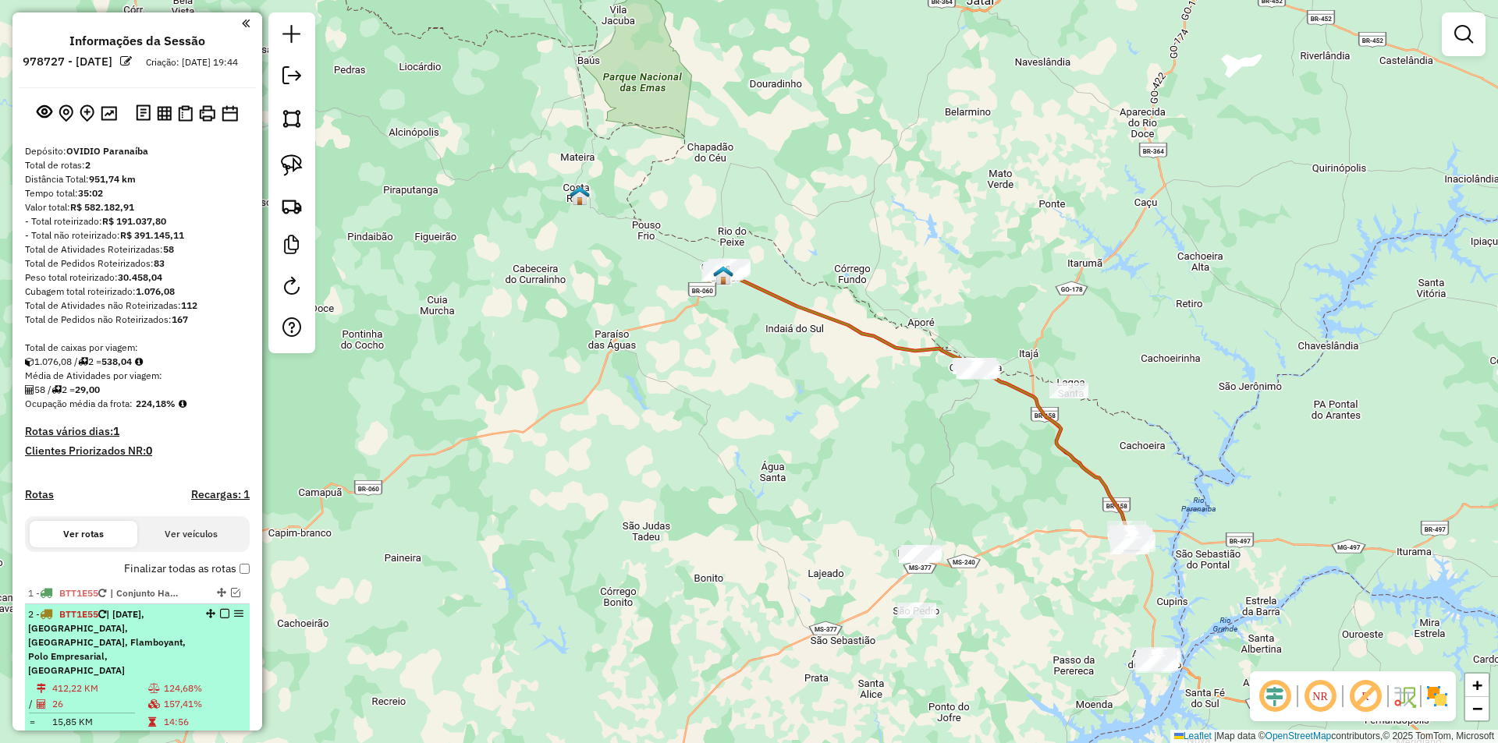
click at [222, 619] on em at bounding box center [224, 613] width 9 height 9
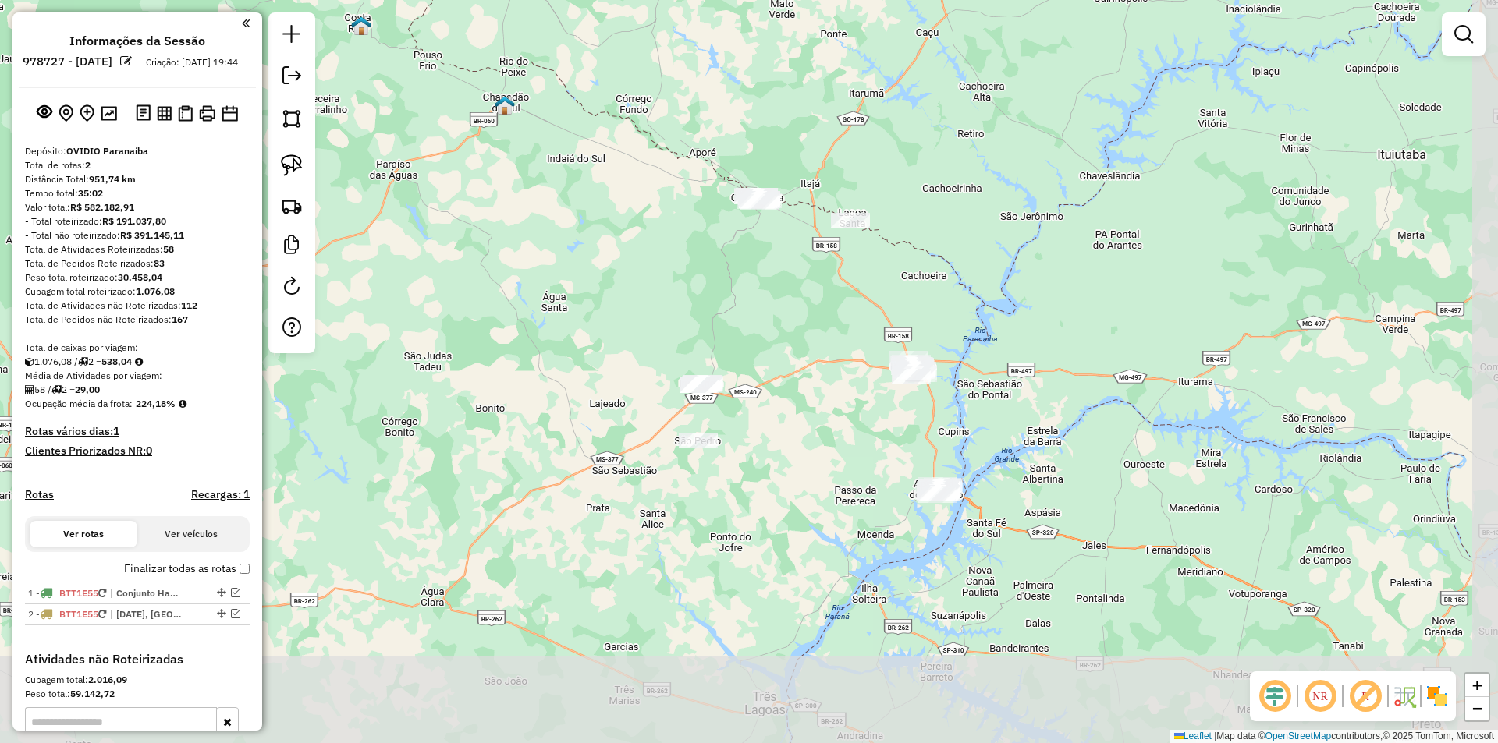
drag, startPoint x: 714, startPoint y: 412, endPoint x: 604, endPoint y: 307, distance: 151.7
click at [604, 307] on div "Janela de atendimento Grade de atendimento Capacidade Transportadoras Veículos …" at bounding box center [749, 371] width 1498 height 743
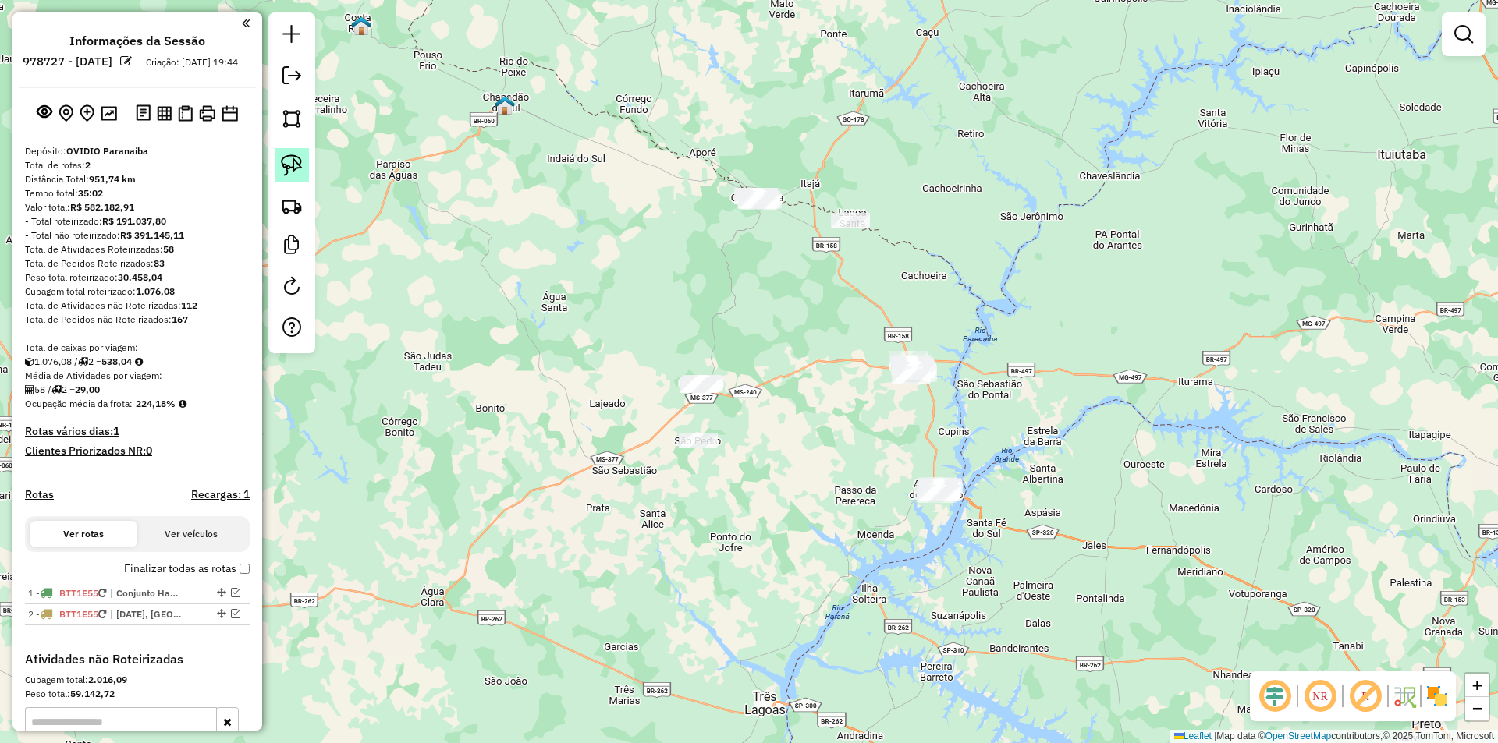
drag, startPoint x: 297, startPoint y: 160, endPoint x: 672, endPoint y: 235, distance: 382.6
click at [299, 160] on img at bounding box center [292, 165] width 22 height 22
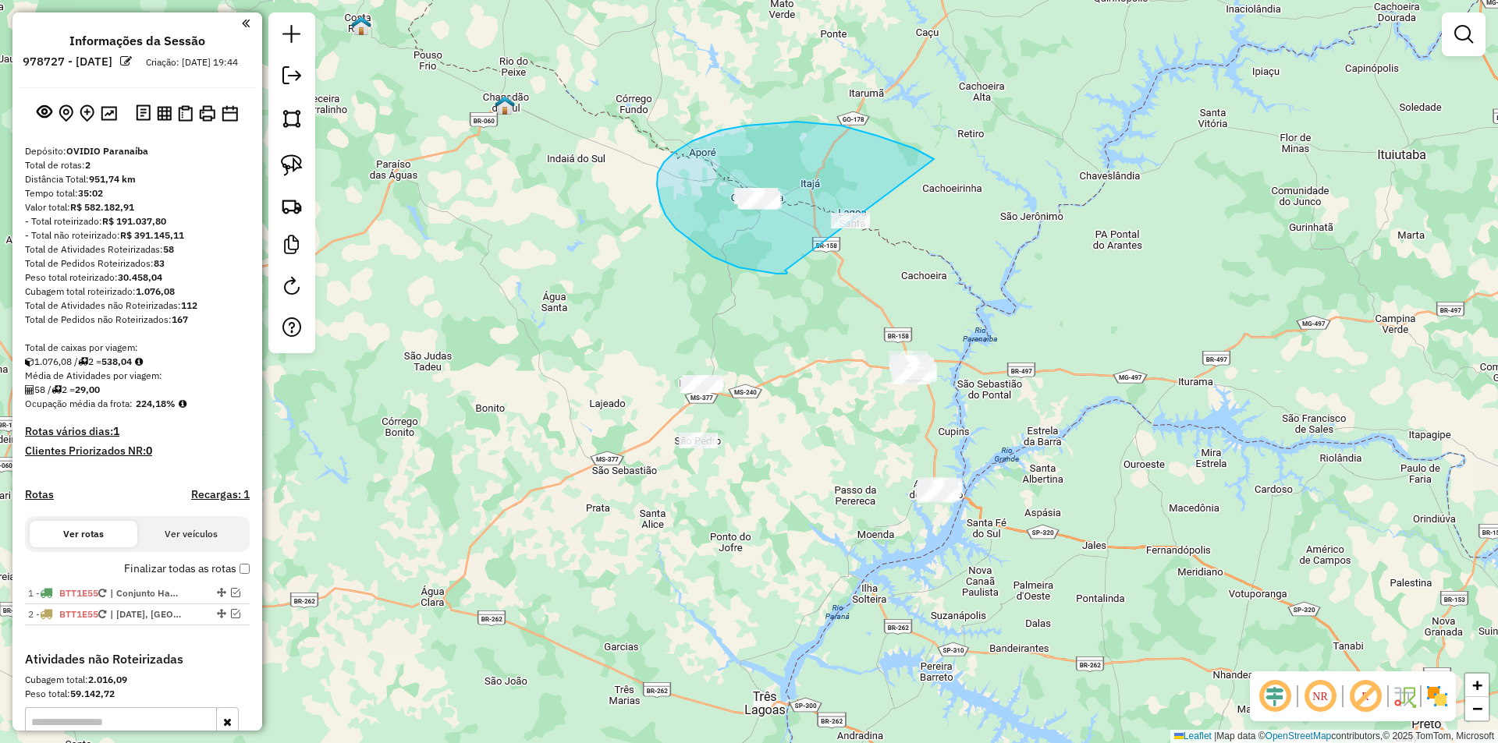
drag, startPoint x: 676, startPoint y: 229, endPoint x: 958, endPoint y: 277, distance: 286.5
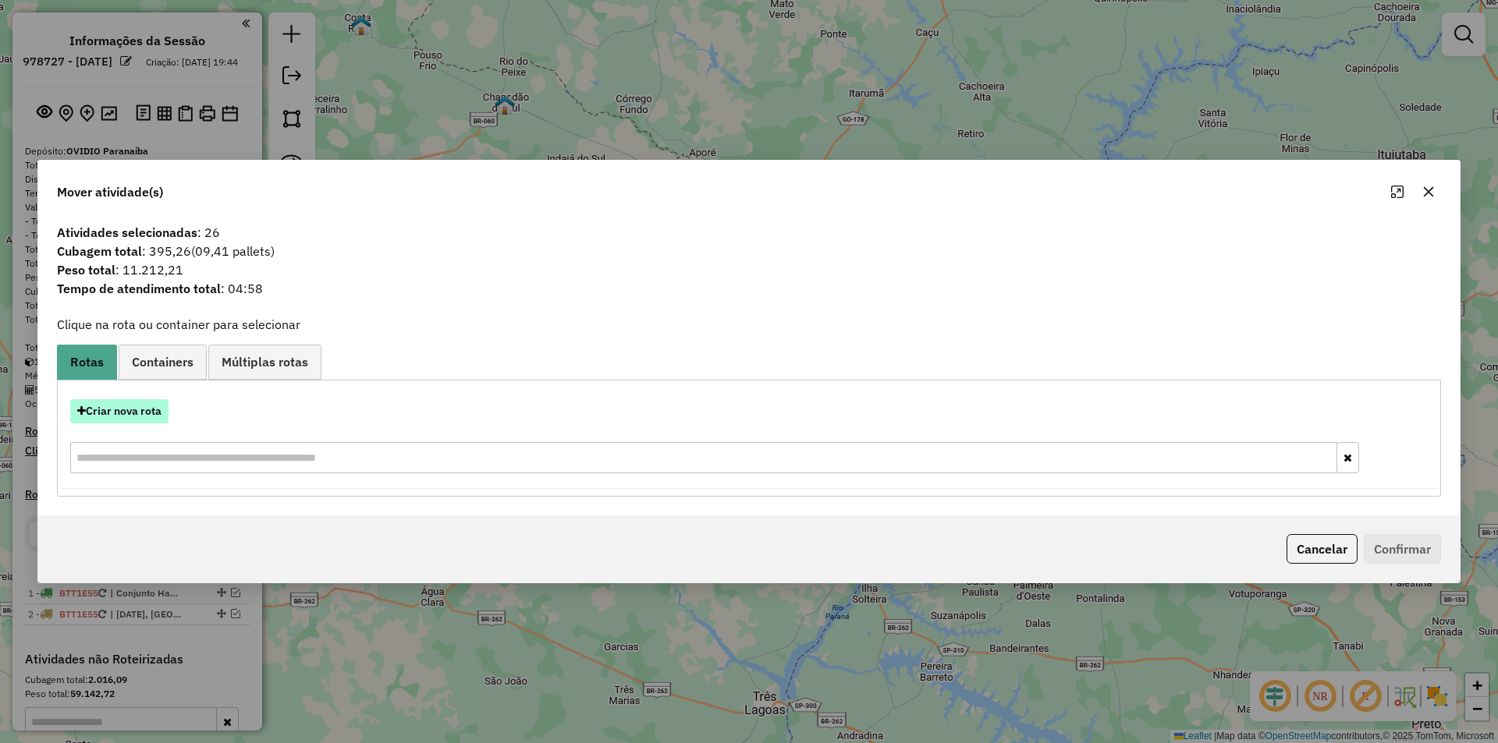
click at [97, 421] on button "Criar nova rota" at bounding box center [119, 411] width 98 height 24
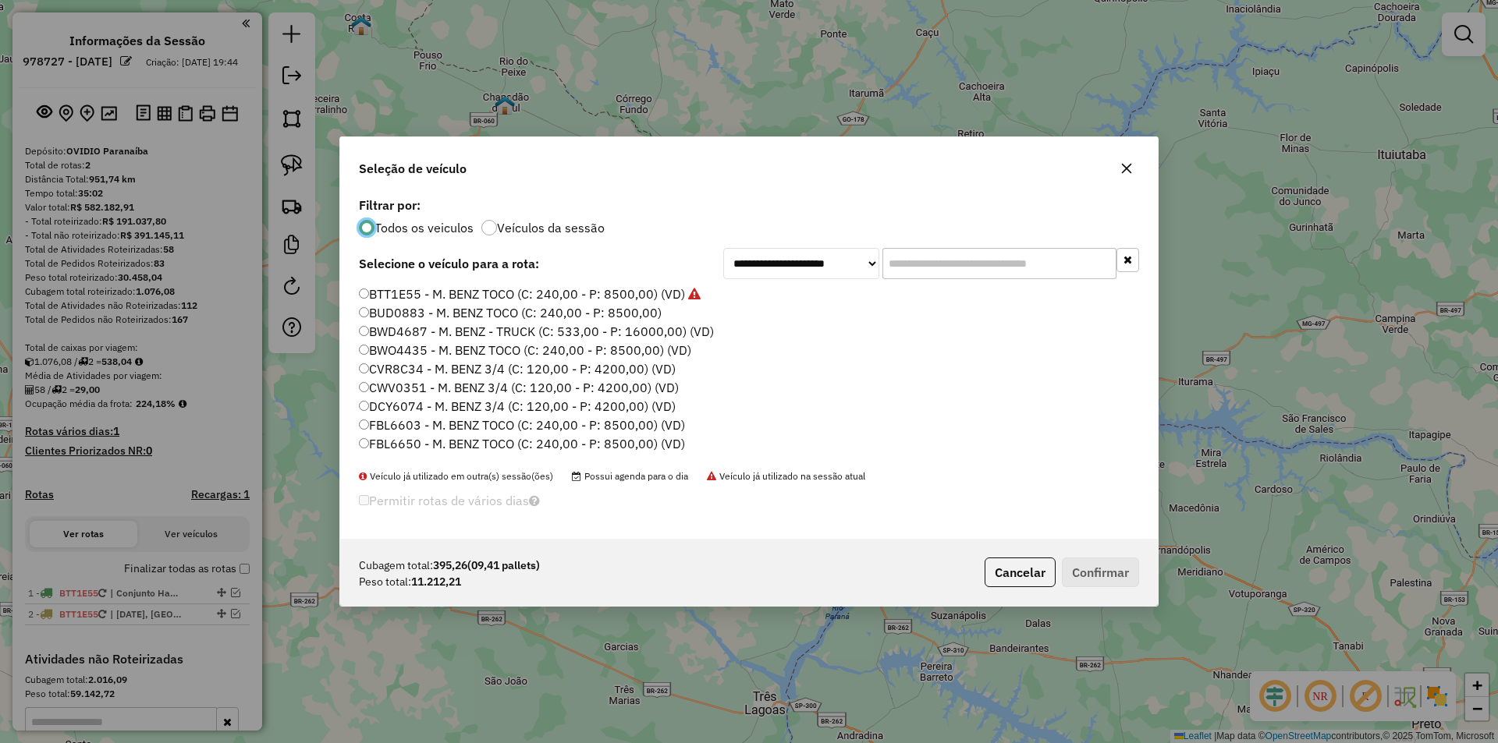
click at [477, 296] on label "BTT1E55 - M. BENZ TOCO (C: 240,00 - P: 8500,00) (VD)" at bounding box center [530, 294] width 342 height 19
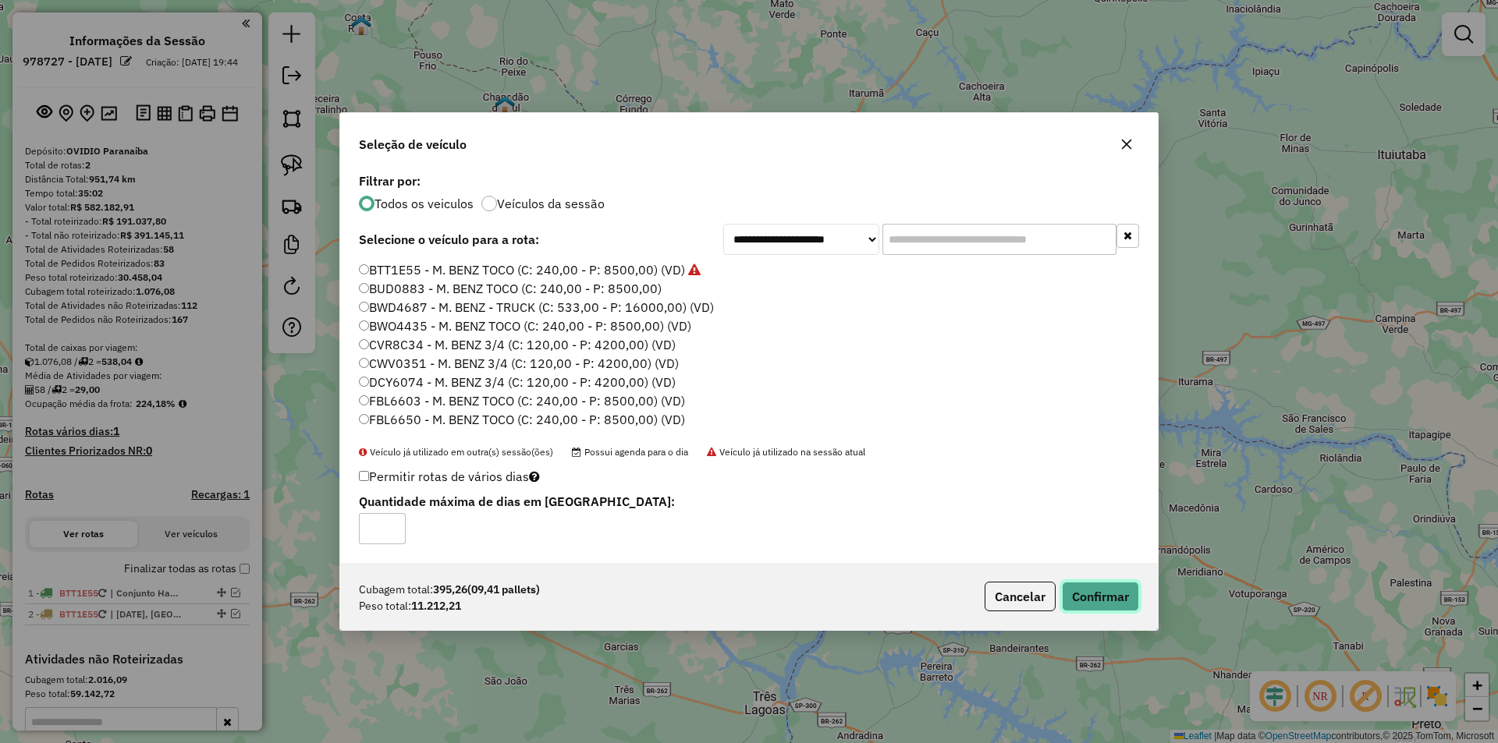
click at [1126, 588] on button "Confirmar" at bounding box center [1100, 597] width 77 height 30
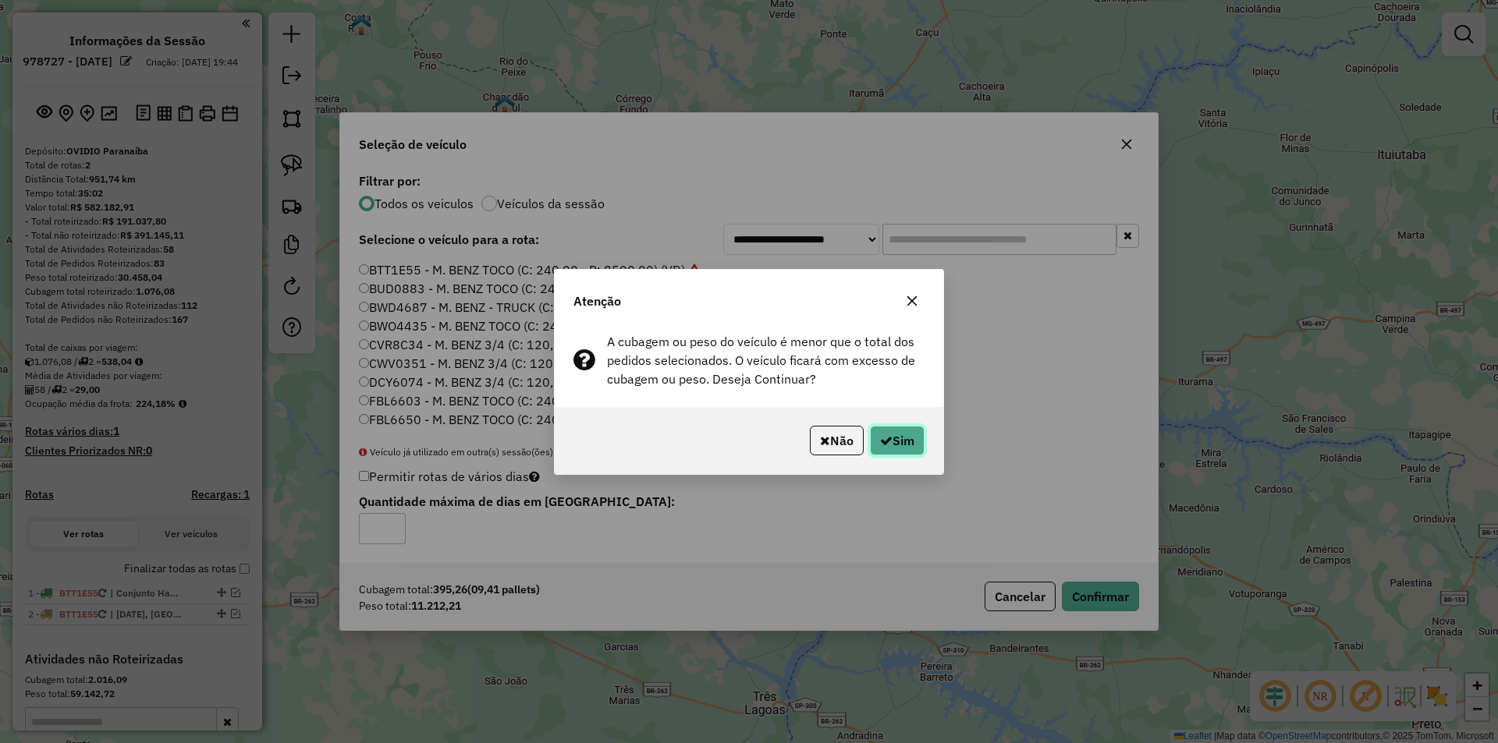
click at [904, 442] on button "Sim" at bounding box center [897, 441] width 55 height 30
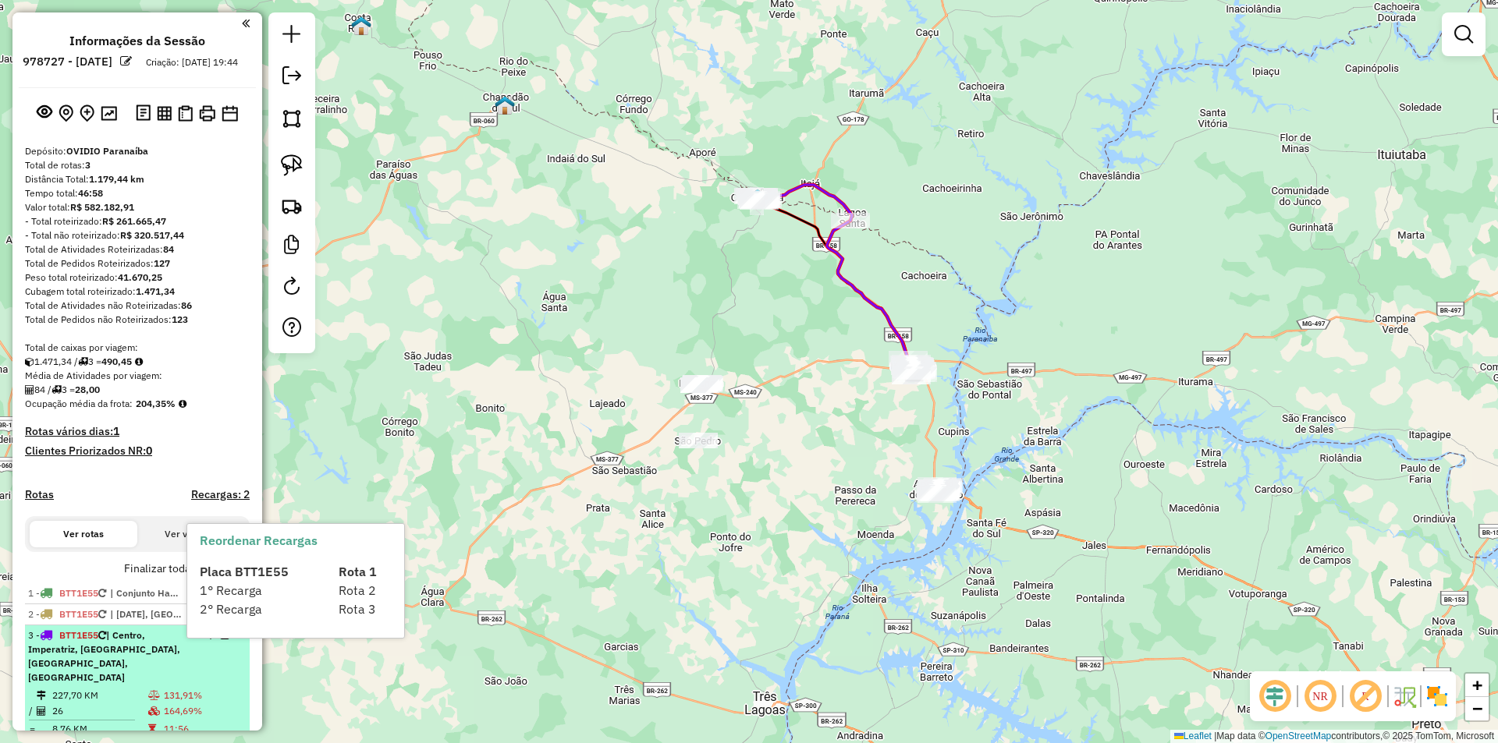
click at [222, 640] on em at bounding box center [224, 634] width 9 height 9
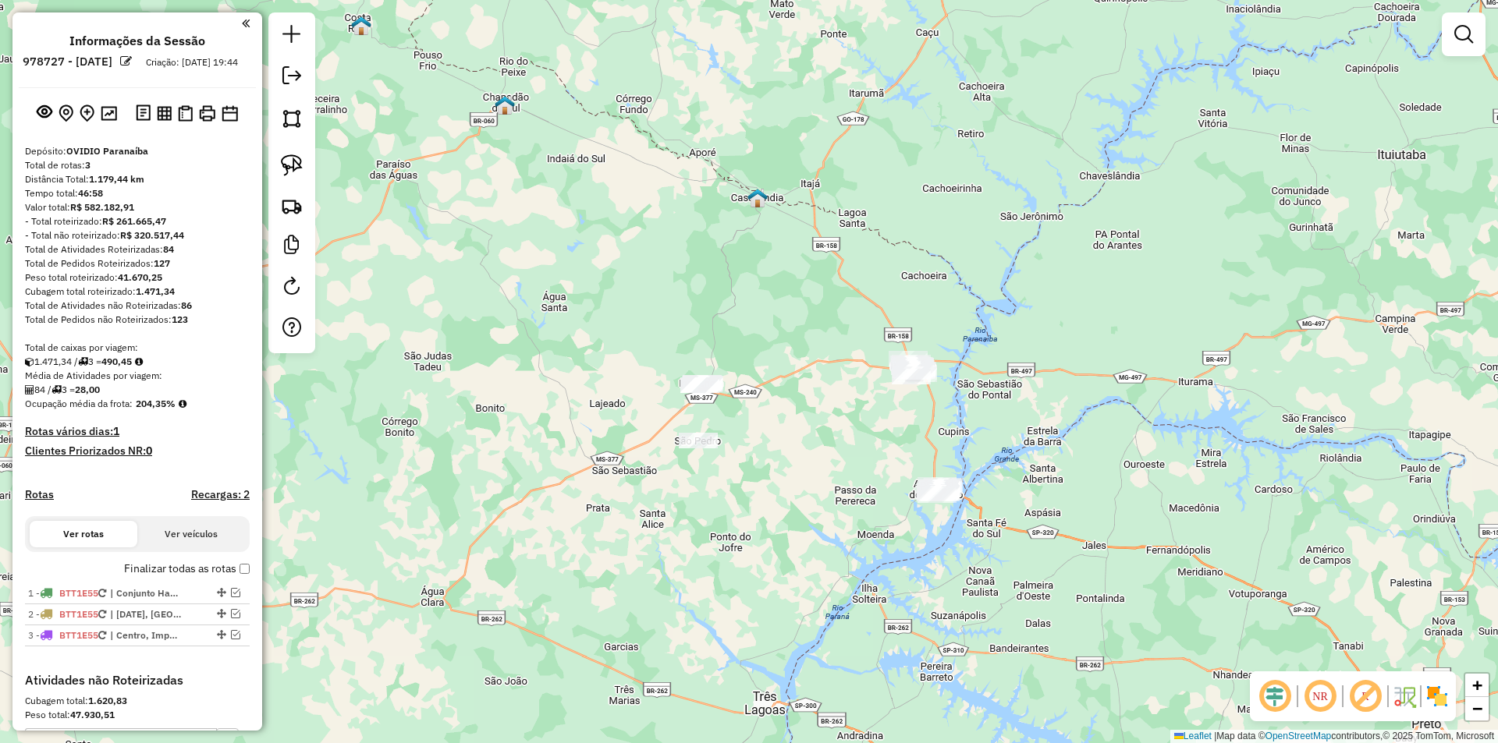
drag, startPoint x: 743, startPoint y: 564, endPoint x: 721, endPoint y: 525, distance: 44.7
click at [721, 525] on div "Janela de atendimento Grade de atendimento Capacidade Transportadoras Veículos …" at bounding box center [749, 371] width 1498 height 743
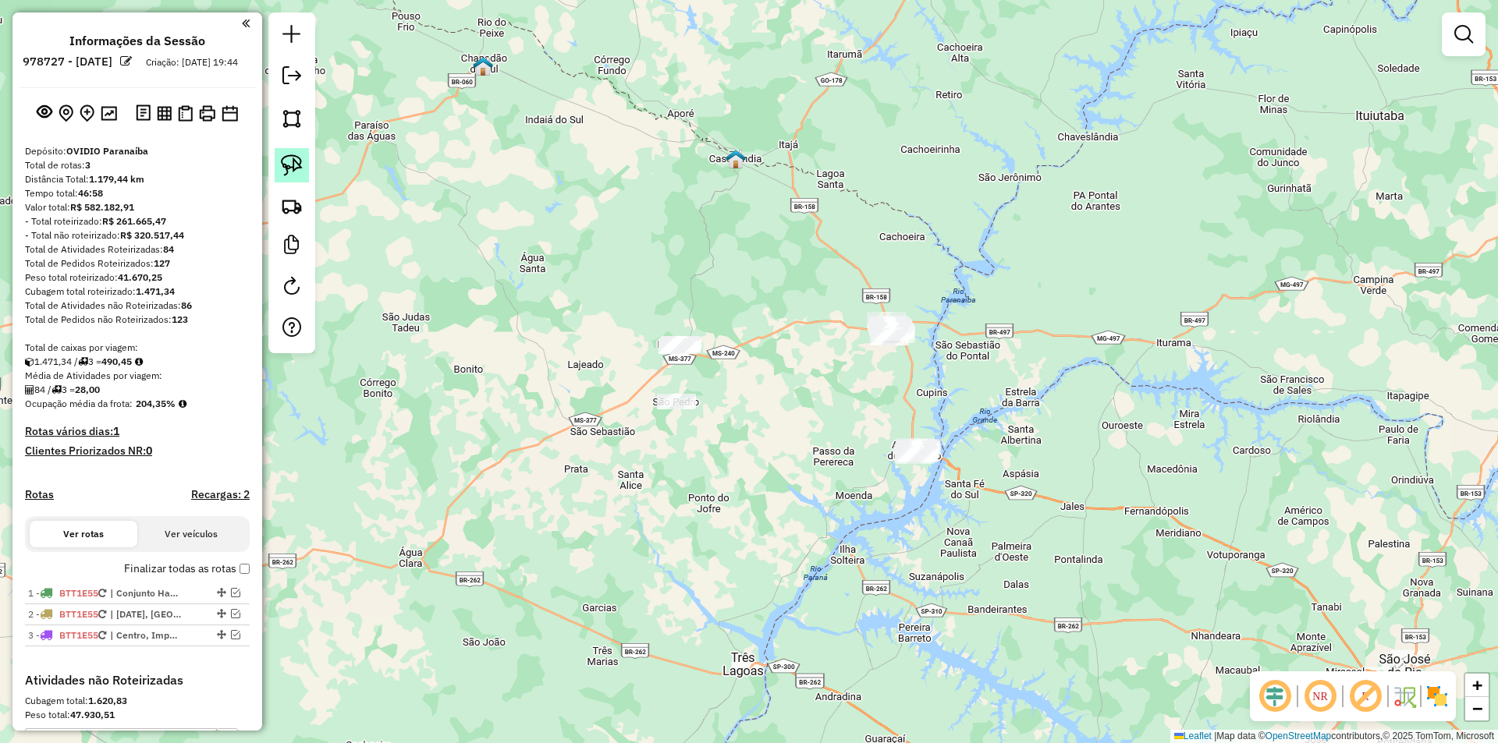
click at [298, 171] on img at bounding box center [292, 165] width 22 height 22
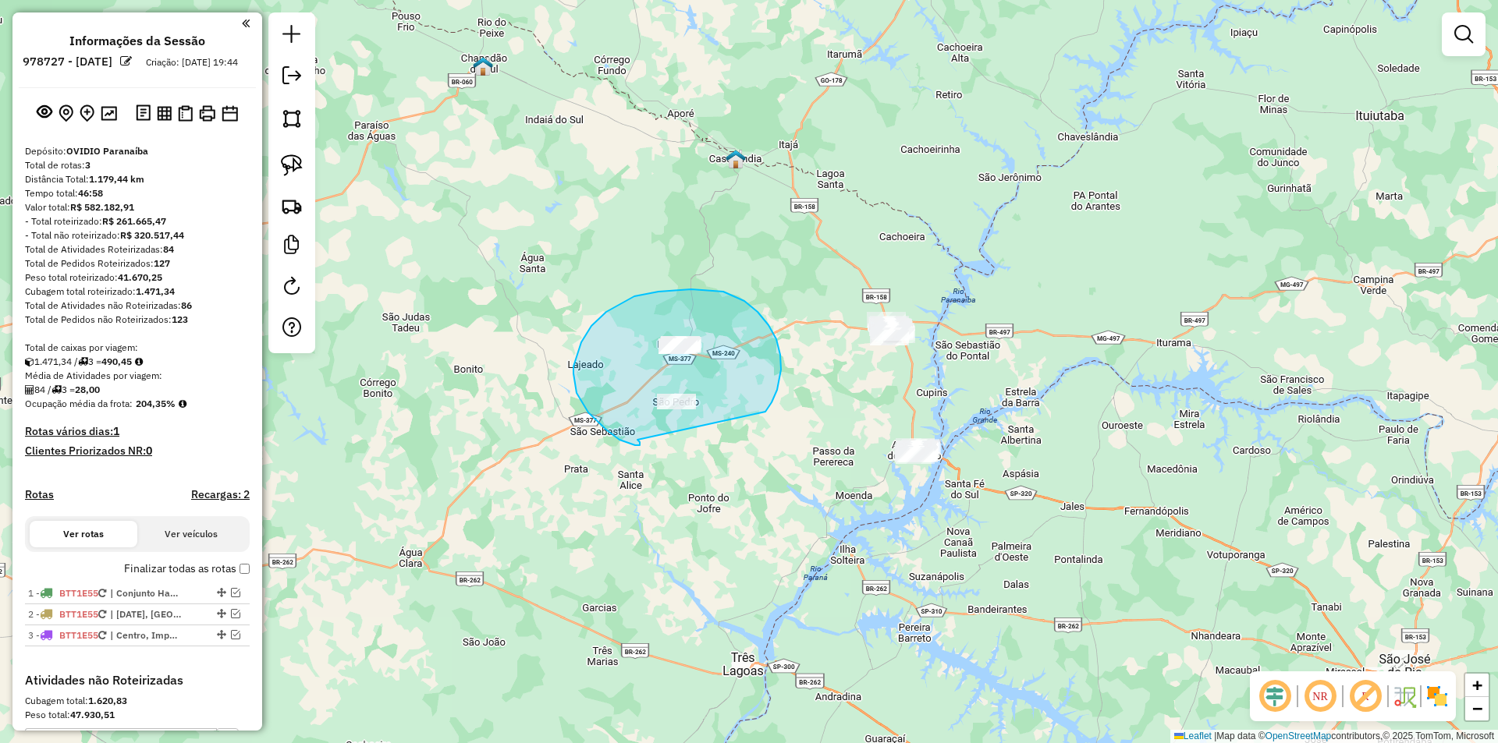
drag, startPoint x: 637, startPoint y: 440, endPoint x: 757, endPoint y: 422, distance: 120.7
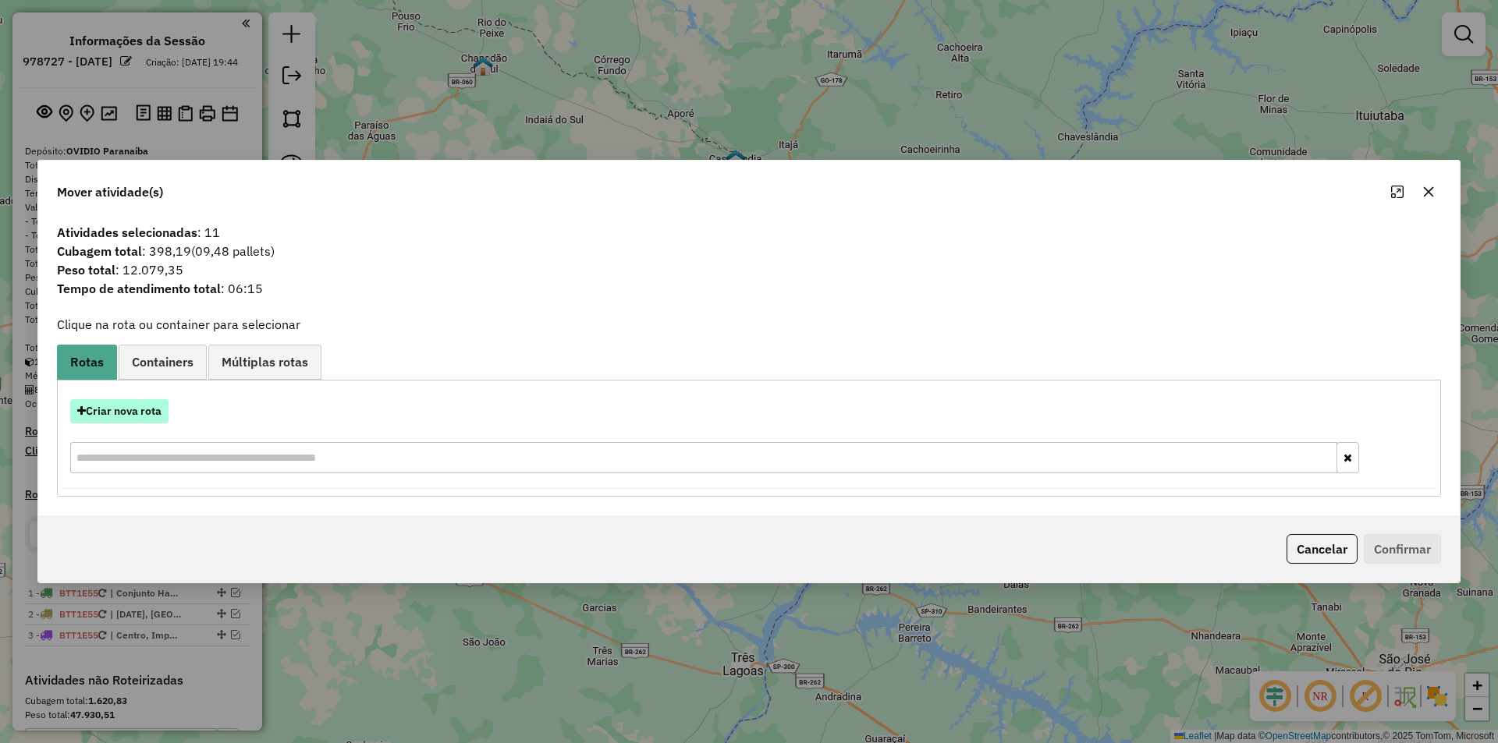
click at [115, 417] on button "Criar nova rota" at bounding box center [119, 411] width 98 height 24
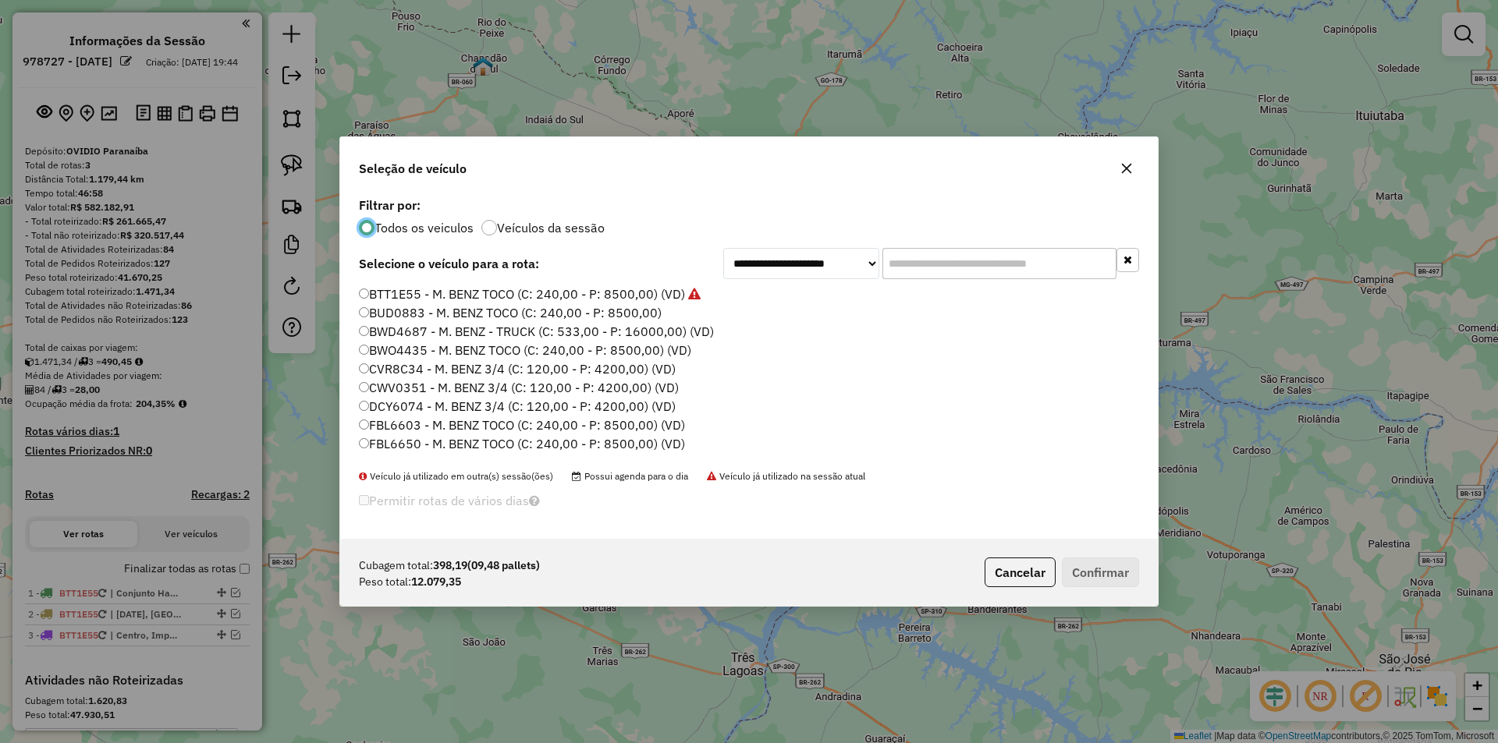
click at [492, 297] on label "BTT1E55 - M. BENZ TOCO (C: 240,00 - P: 8500,00) (VD)" at bounding box center [530, 294] width 342 height 19
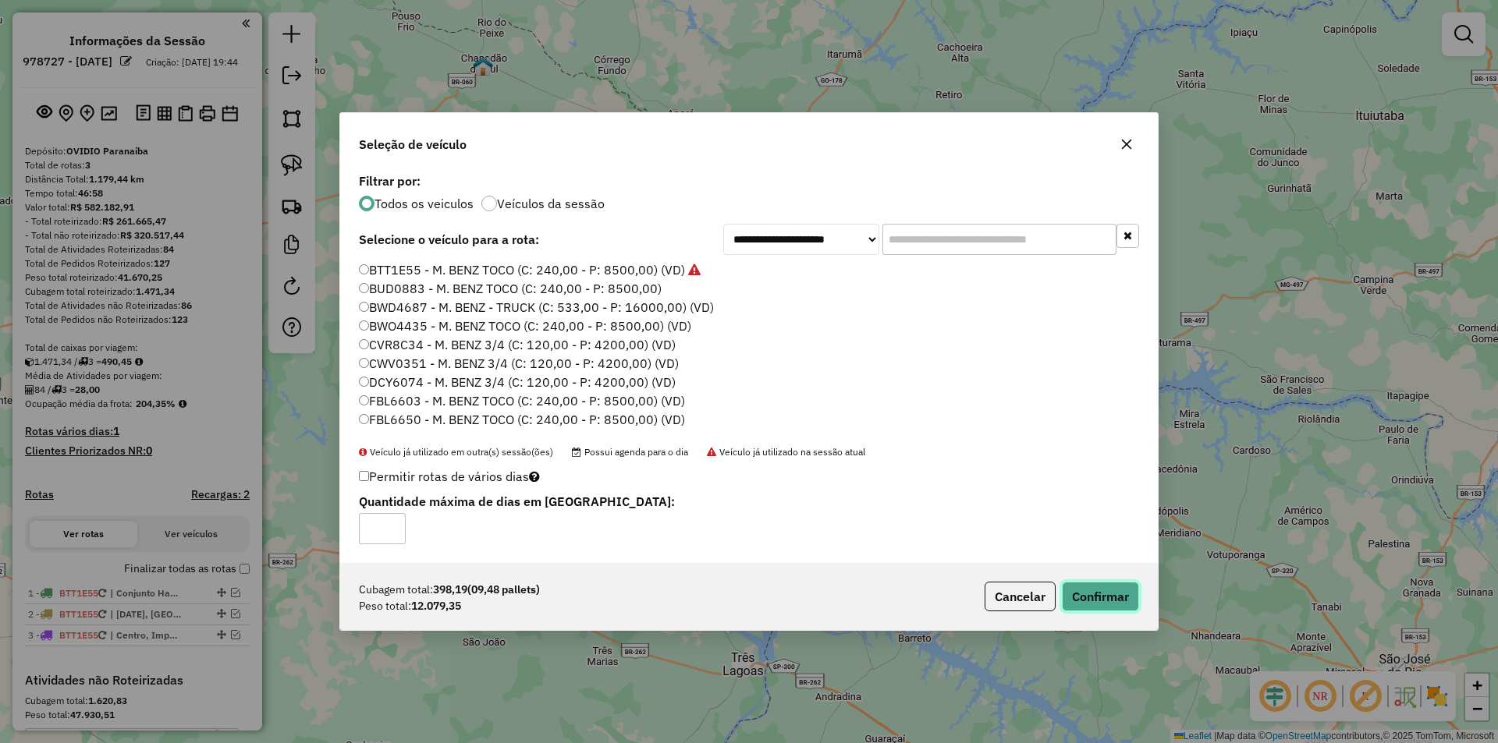
click at [1102, 601] on button "Confirmar" at bounding box center [1100, 597] width 77 height 30
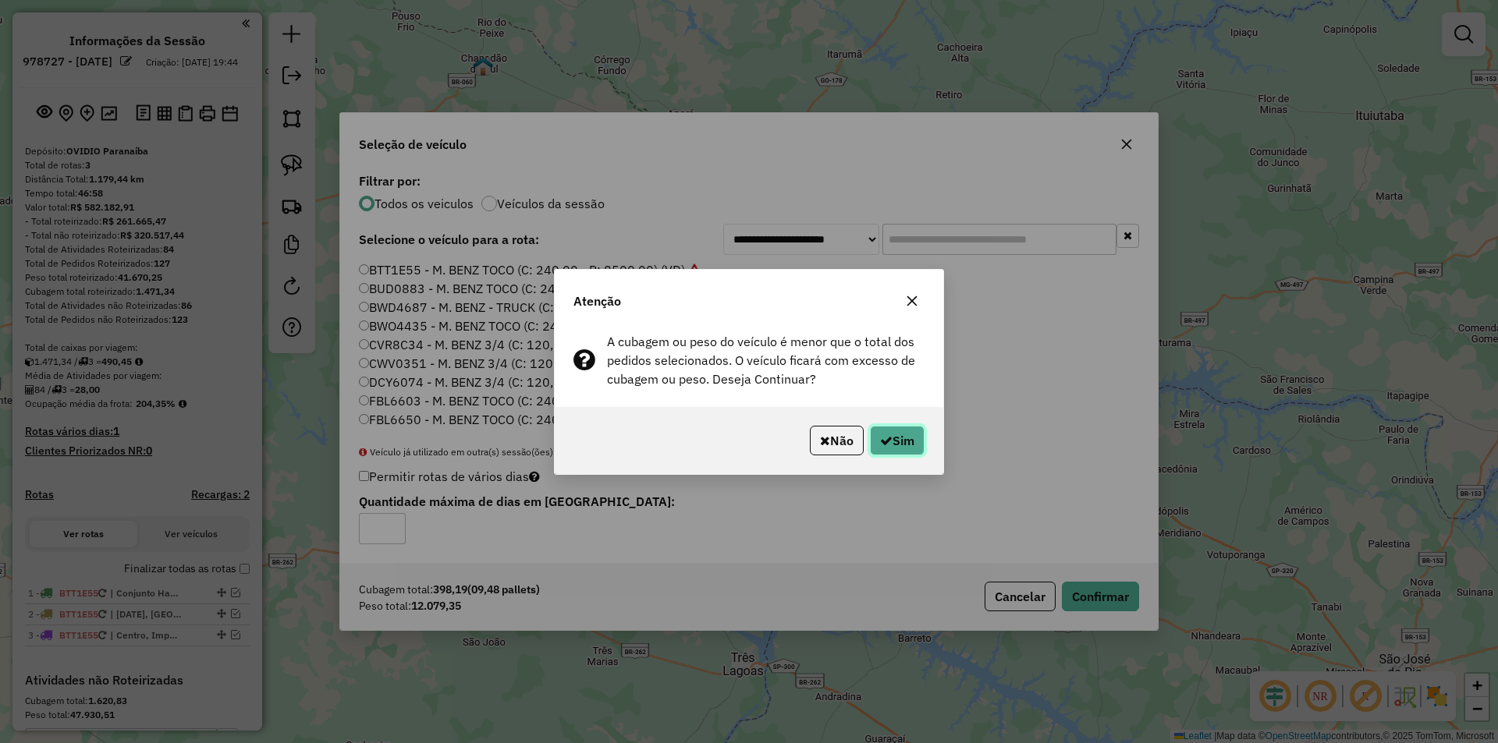
click at [896, 445] on button "Sim" at bounding box center [897, 441] width 55 height 30
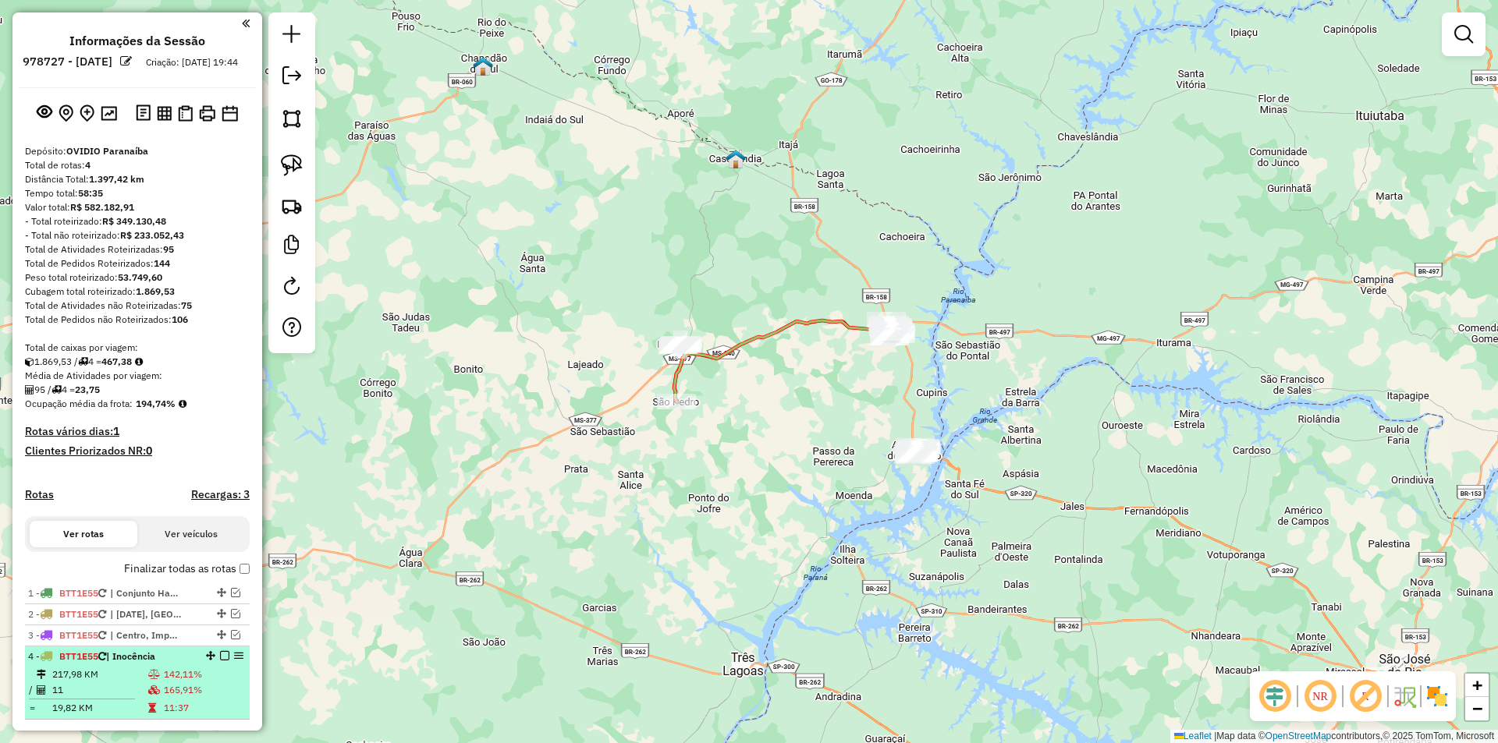
click at [222, 661] on em at bounding box center [224, 655] width 9 height 9
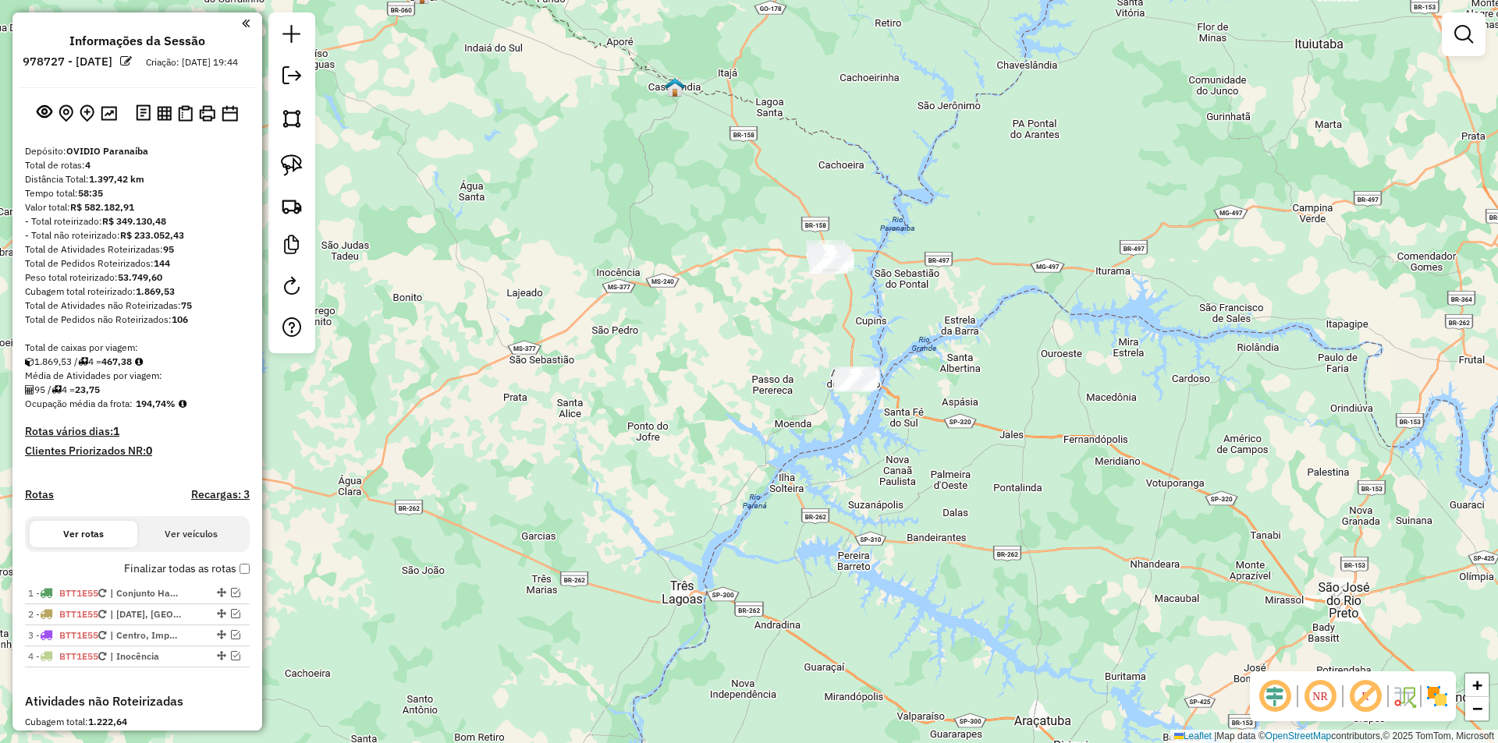
drag, startPoint x: 800, startPoint y: 537, endPoint x: 694, endPoint y: 403, distance: 170.4
click at [755, 484] on div "Janela de atendimento Grade de atendimento Capacidade Transportadoras Veículos …" at bounding box center [749, 371] width 1498 height 743
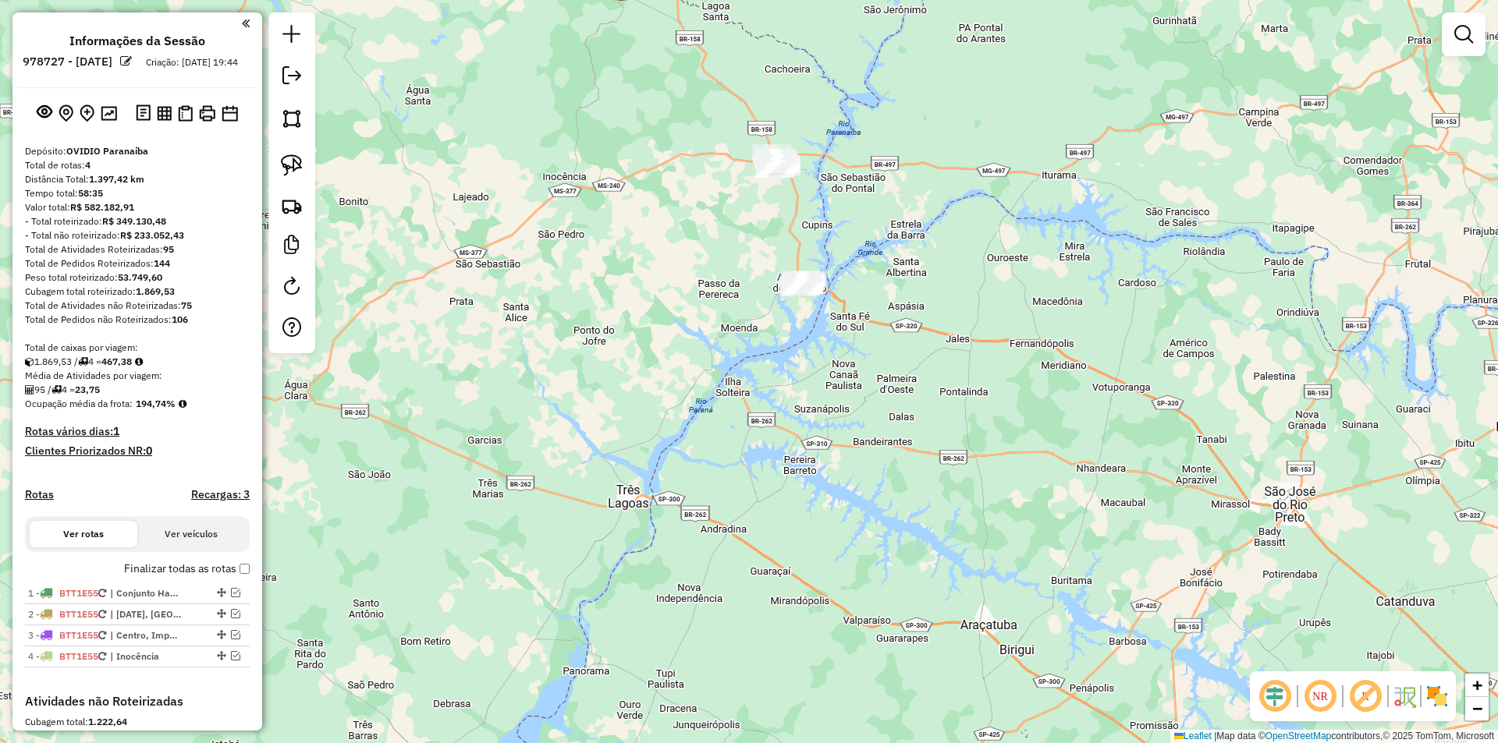
drag, startPoint x: 842, startPoint y: 414, endPoint x: 803, endPoint y: 335, distance: 87.9
click at [803, 335] on div "Janela de atendimento Grade de atendimento Capacidade Transportadoras Veículos …" at bounding box center [749, 371] width 1498 height 743
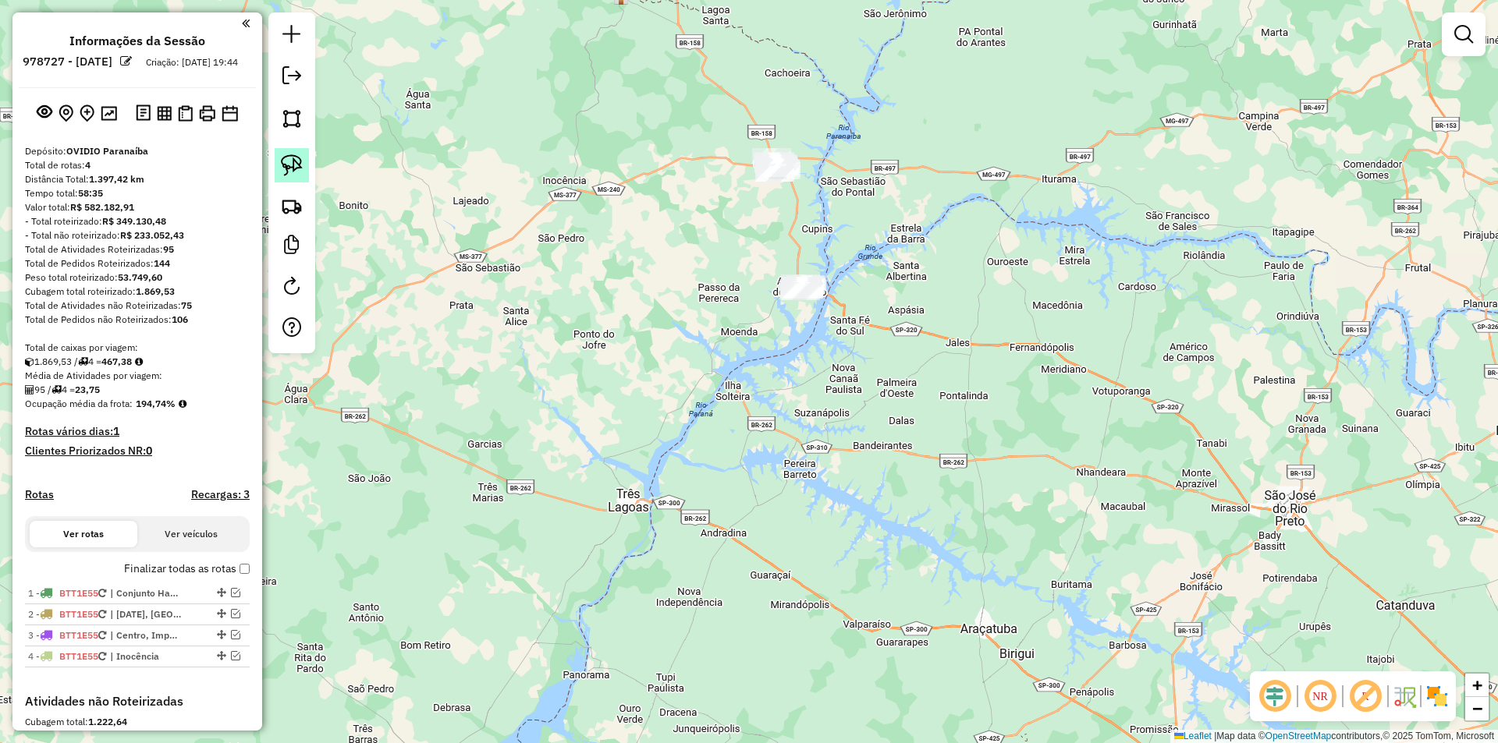
click at [300, 165] on img at bounding box center [292, 165] width 22 height 22
drag, startPoint x: 800, startPoint y: 364, endPoint x: 865, endPoint y: 346, distance: 67.2
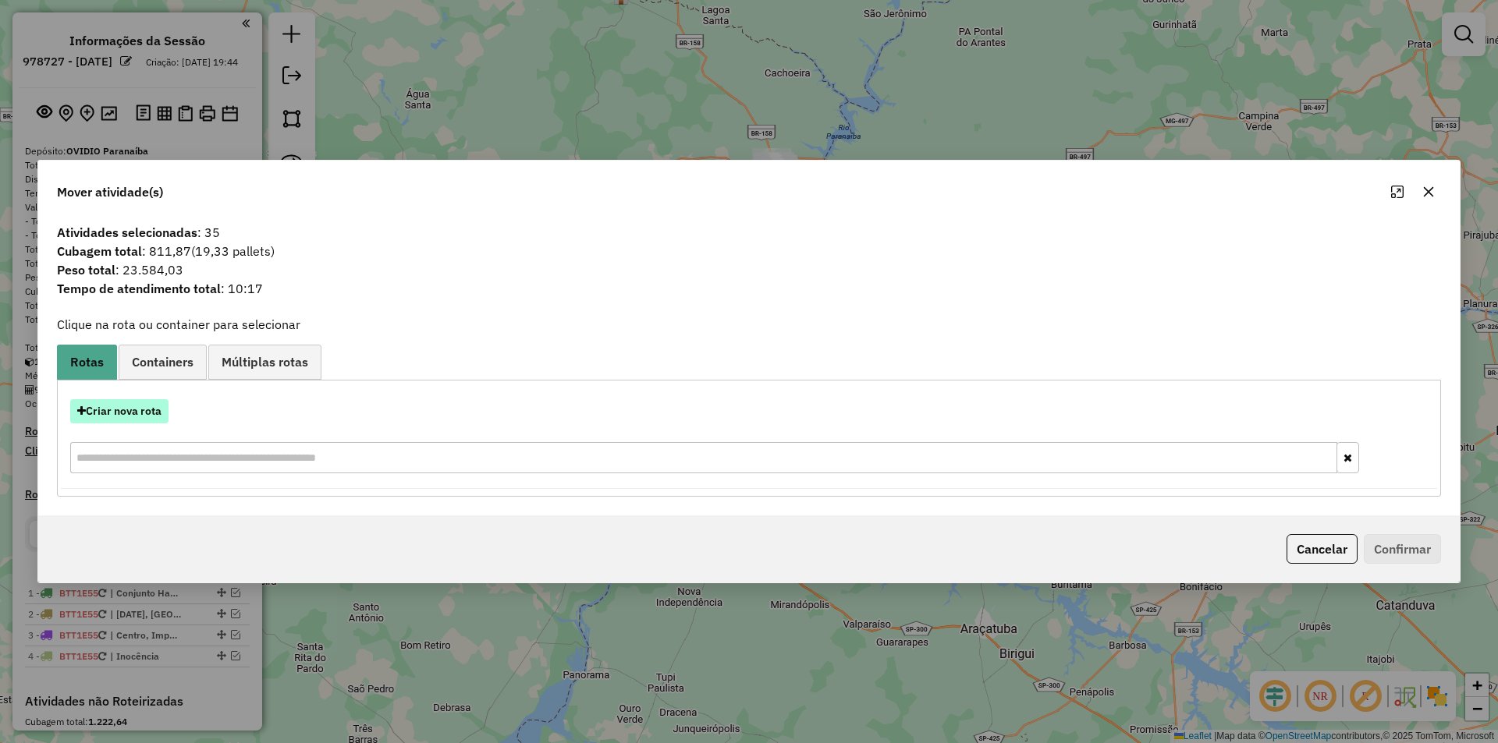
click at [132, 409] on button "Criar nova rota" at bounding box center [119, 411] width 98 height 24
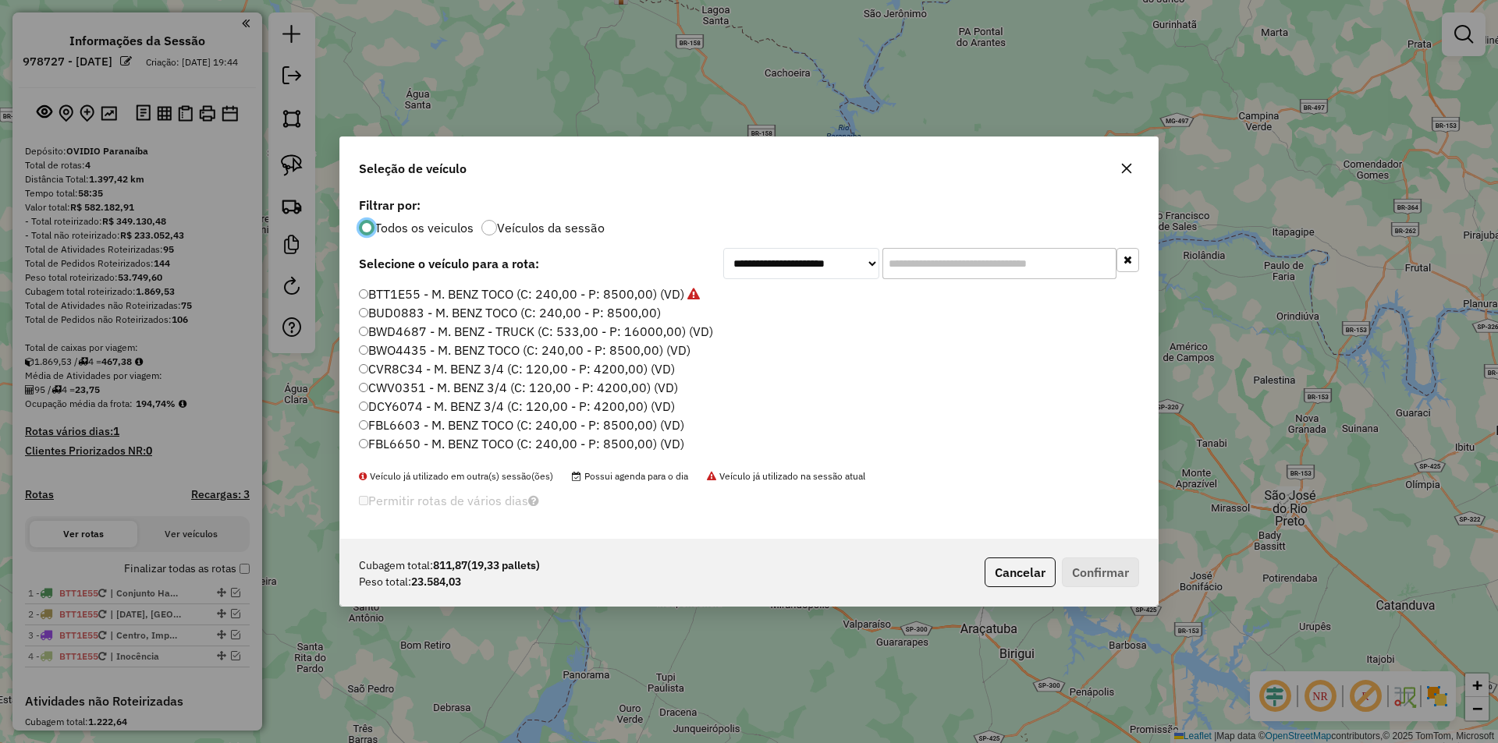
click at [426, 293] on label "BTT1E55 - M. BENZ TOCO (C: 240,00 - P: 8500,00) (VD)" at bounding box center [529, 294] width 341 height 19
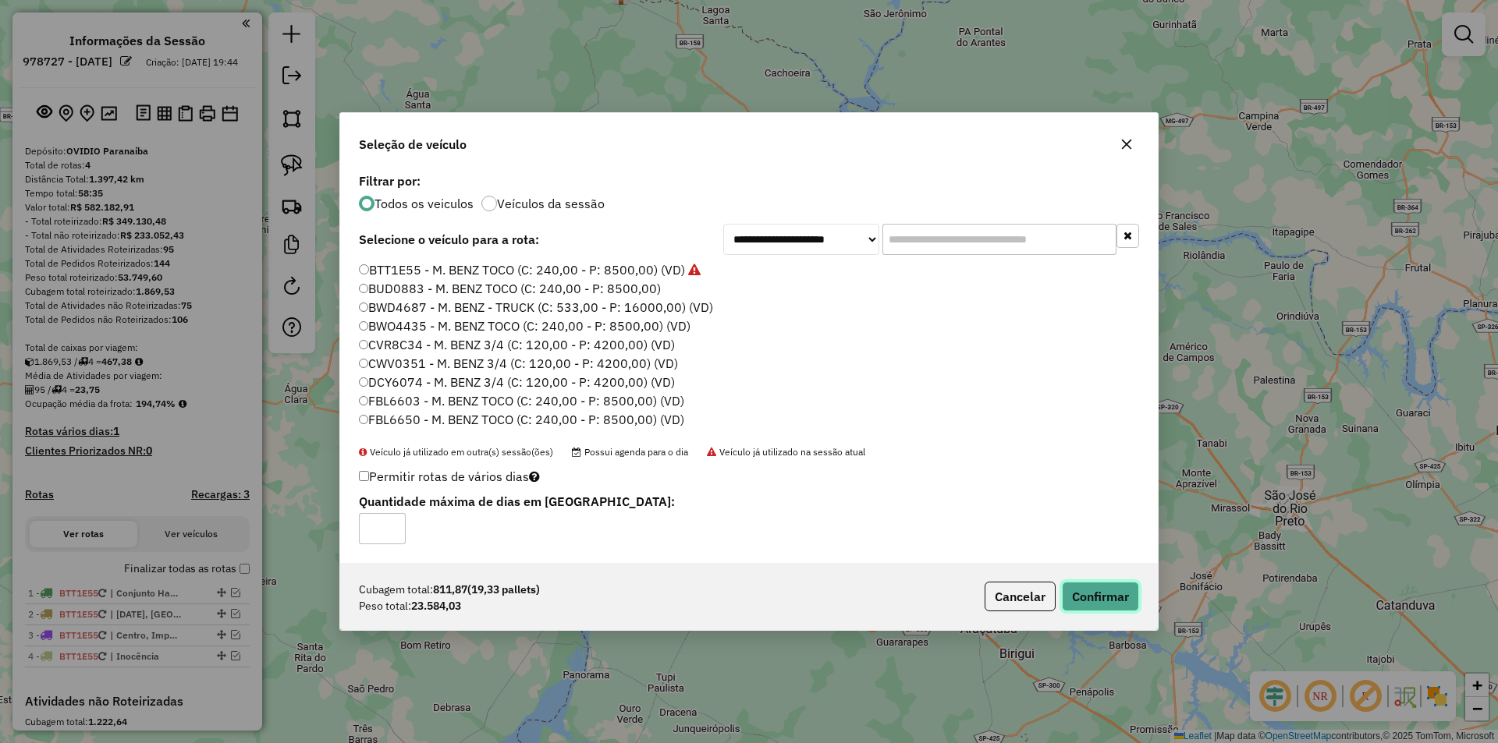
click at [1109, 600] on button "Confirmar" at bounding box center [1100, 597] width 77 height 30
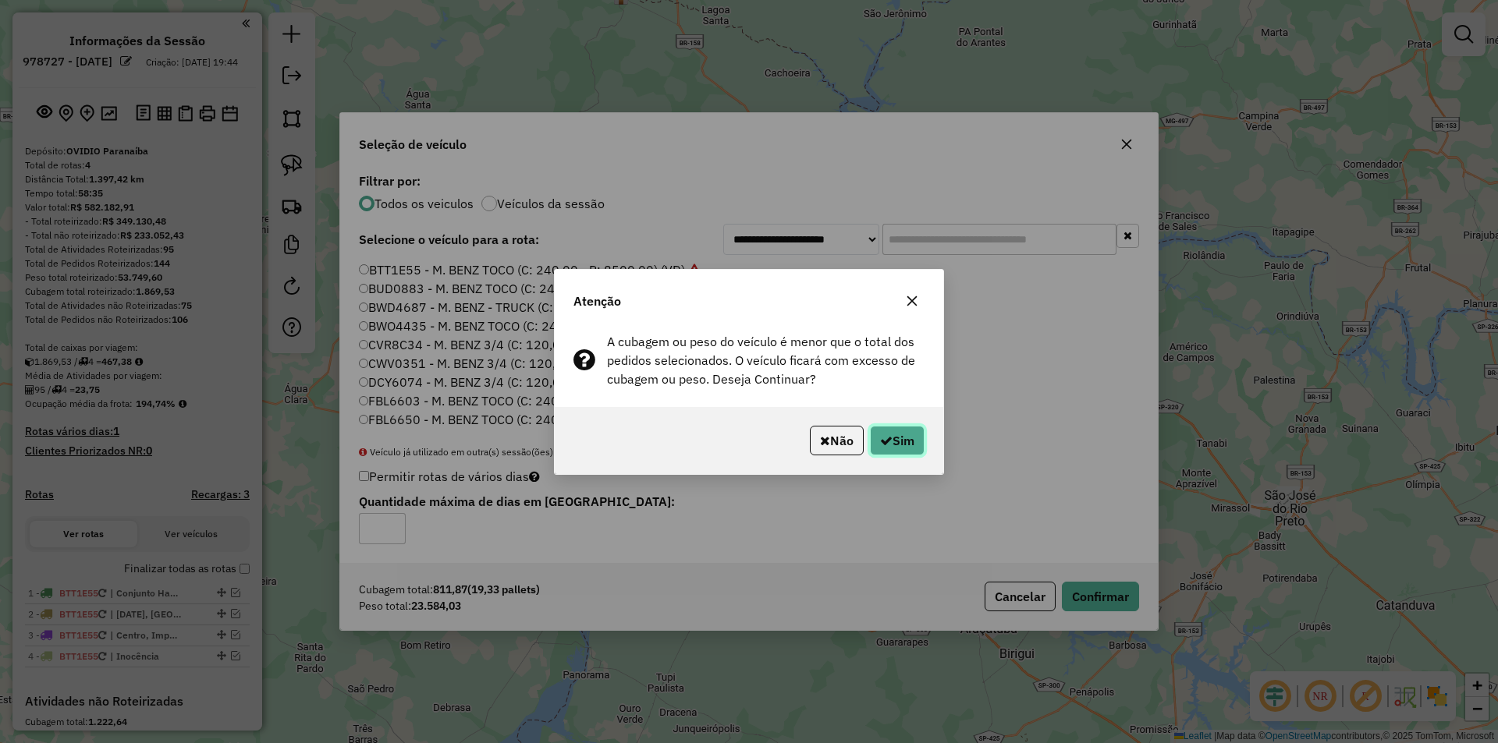
click at [889, 440] on icon "button" at bounding box center [886, 440] width 12 height 12
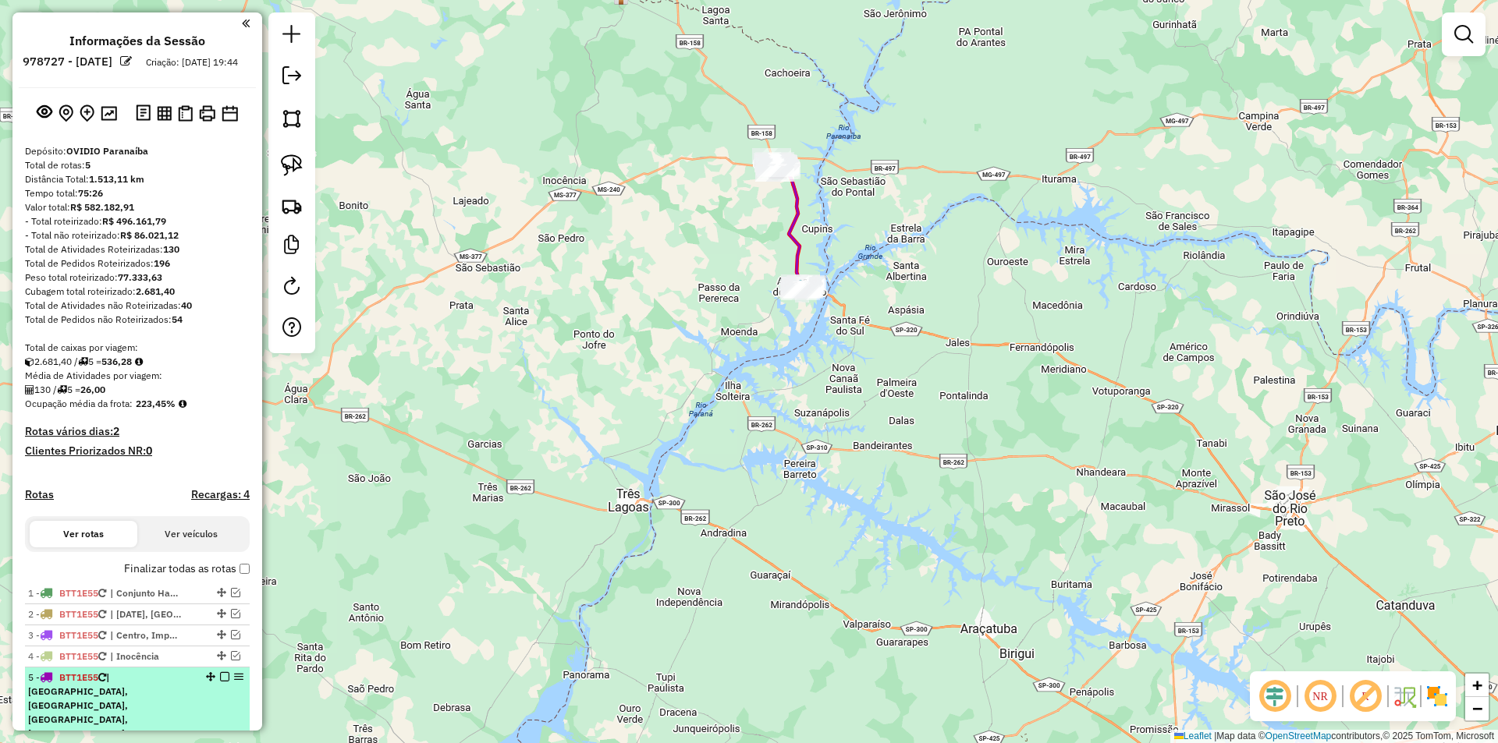
click at [220, 682] on em at bounding box center [224, 676] width 9 height 9
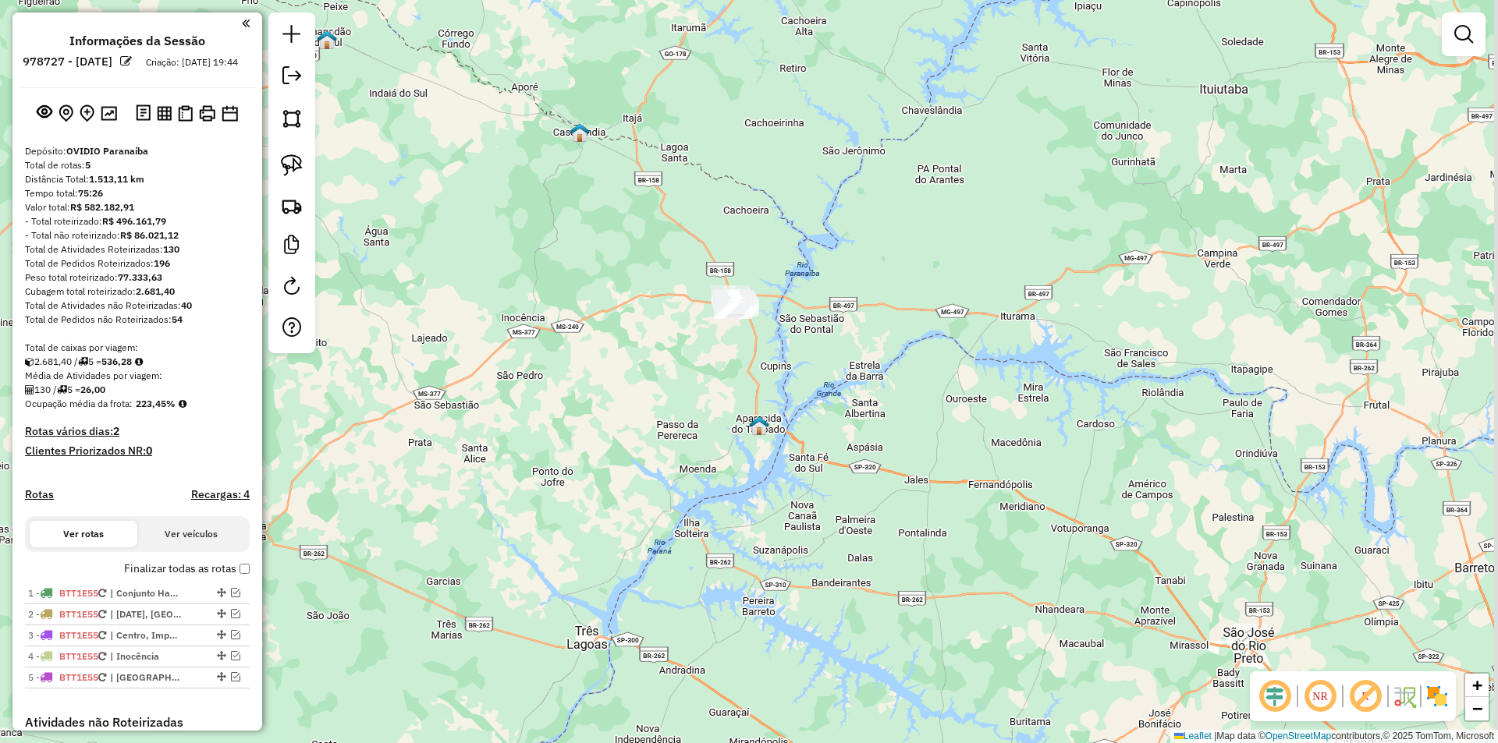
drag, startPoint x: 733, startPoint y: 243, endPoint x: 690, endPoint y: 371, distance: 134.9
click at [690, 371] on div "Janela de atendimento Grade de atendimento Capacidade Transportadoras Veículos …" at bounding box center [749, 371] width 1498 height 743
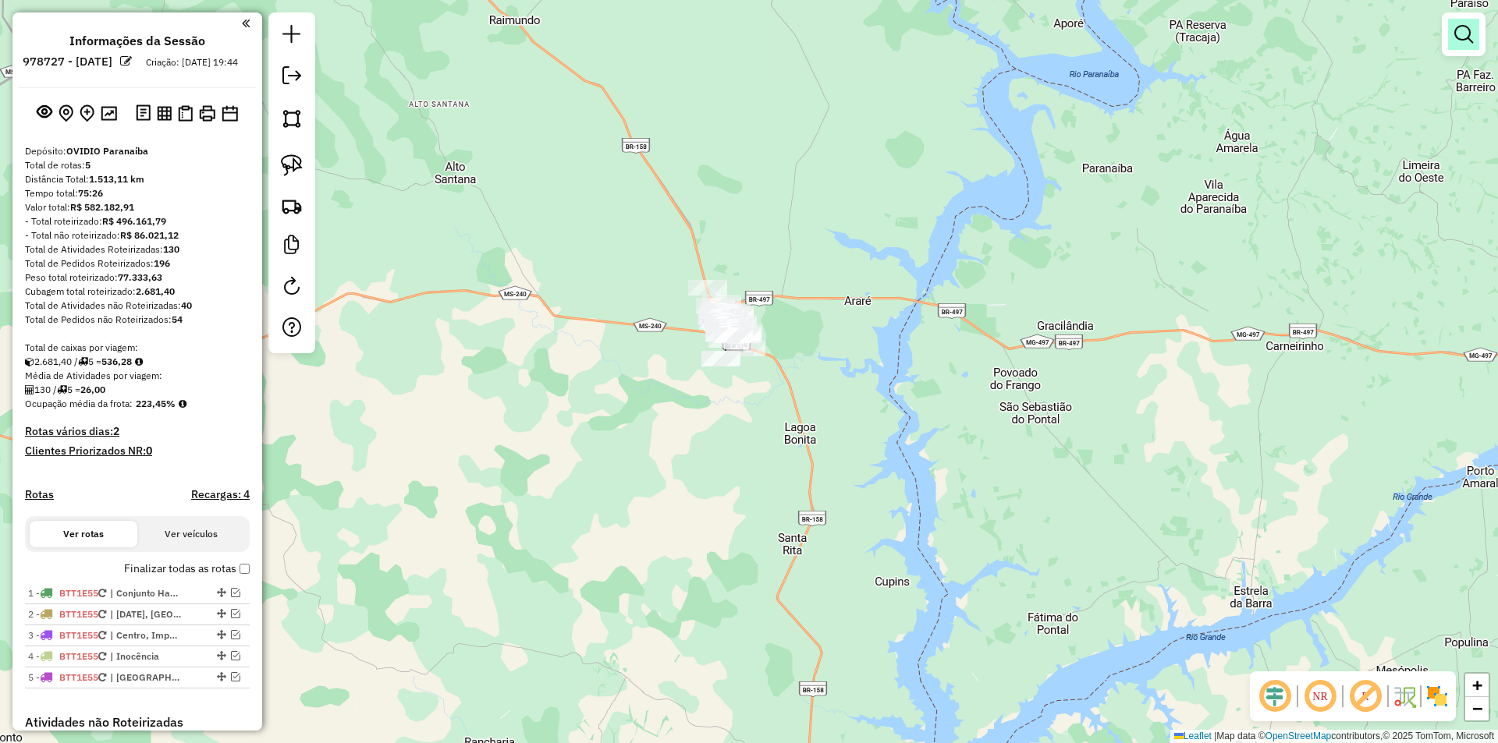
click at [1459, 34] on em at bounding box center [1463, 34] width 19 height 19
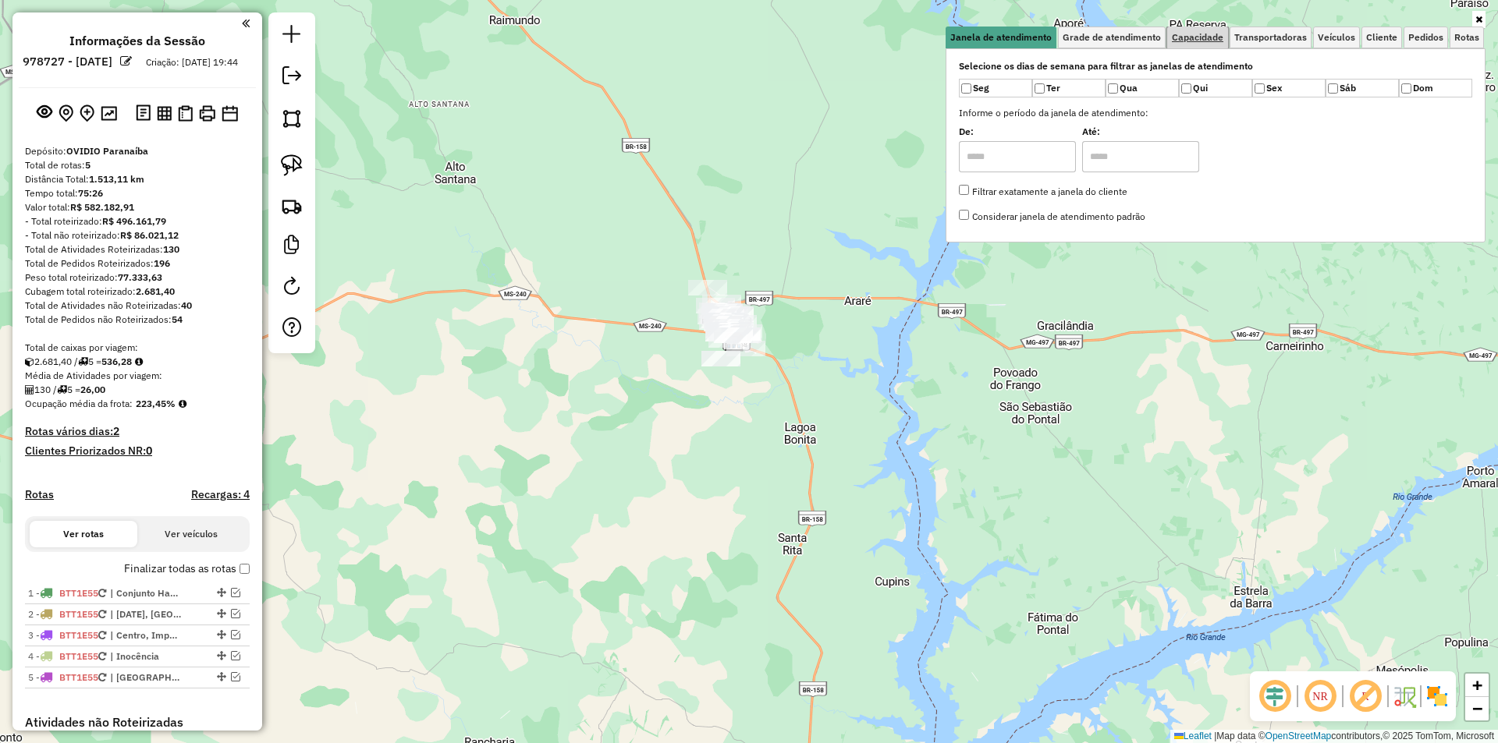
click at [1189, 44] on link "Capacidade" at bounding box center [1197, 38] width 61 height 22
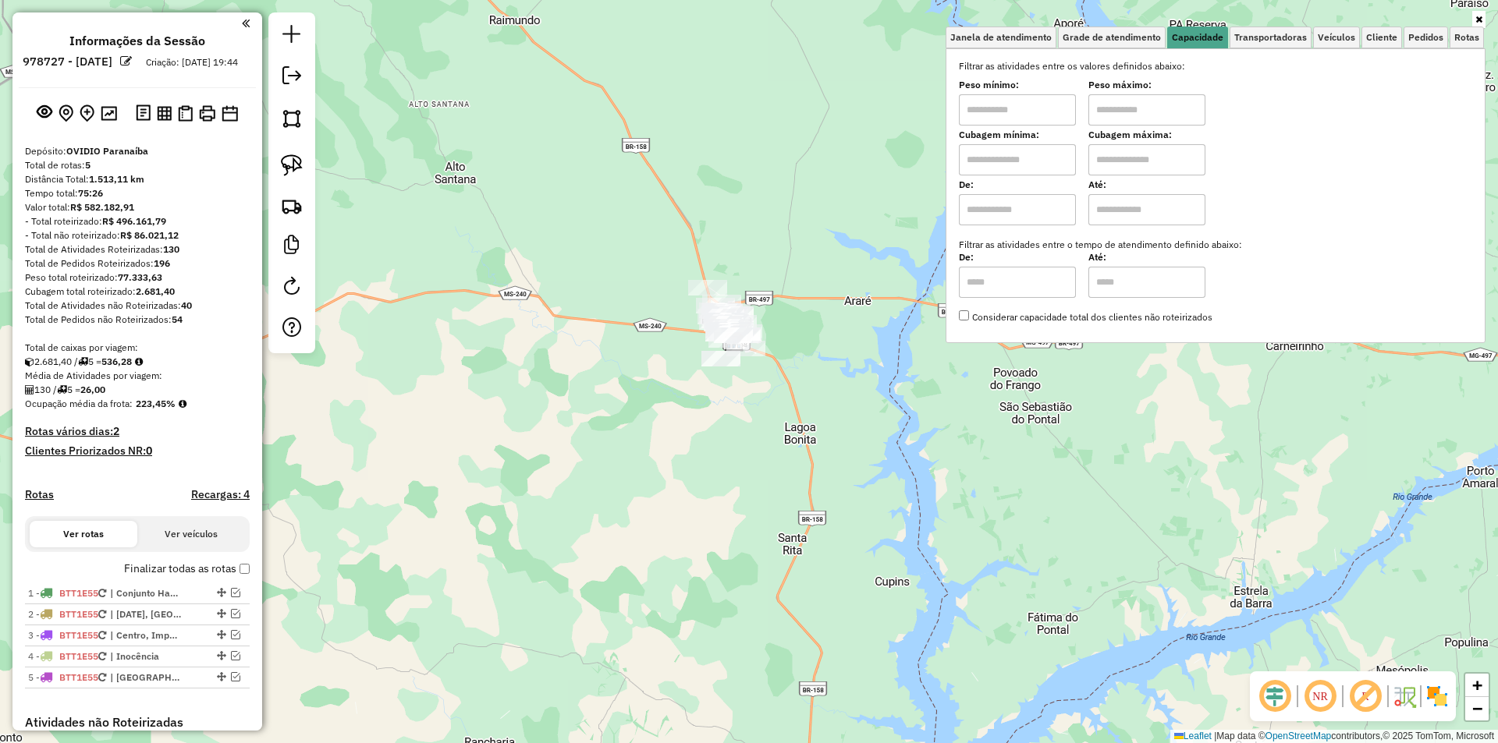
click at [1030, 107] on input "text" at bounding box center [1017, 109] width 117 height 31
type input "****"
type input "******"
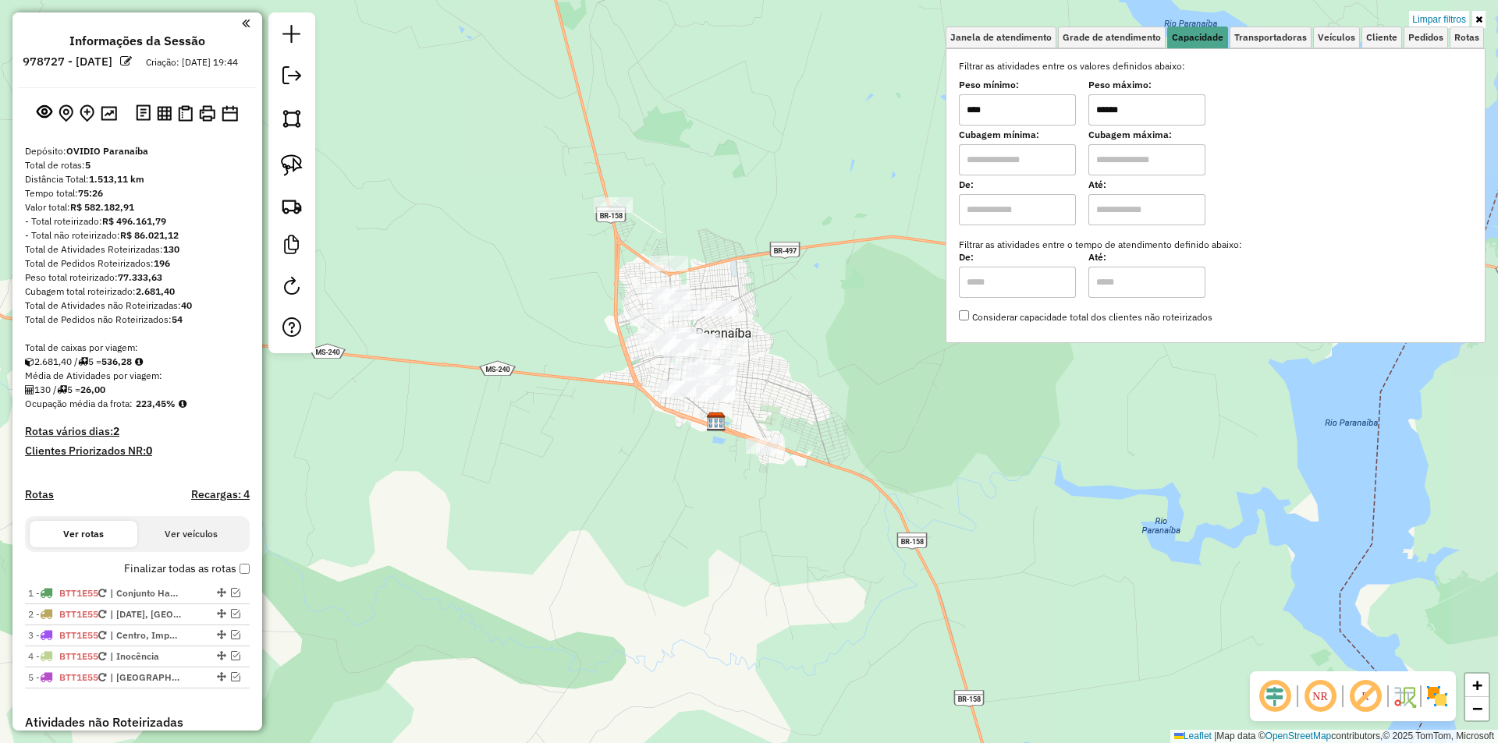
drag, startPoint x: 913, startPoint y: 382, endPoint x: 851, endPoint y: 406, distance: 66.9
click at [851, 406] on div "Limpar filtros Janela de atendimento Grade de atendimento Capacidade Transporta…" at bounding box center [749, 371] width 1498 height 743
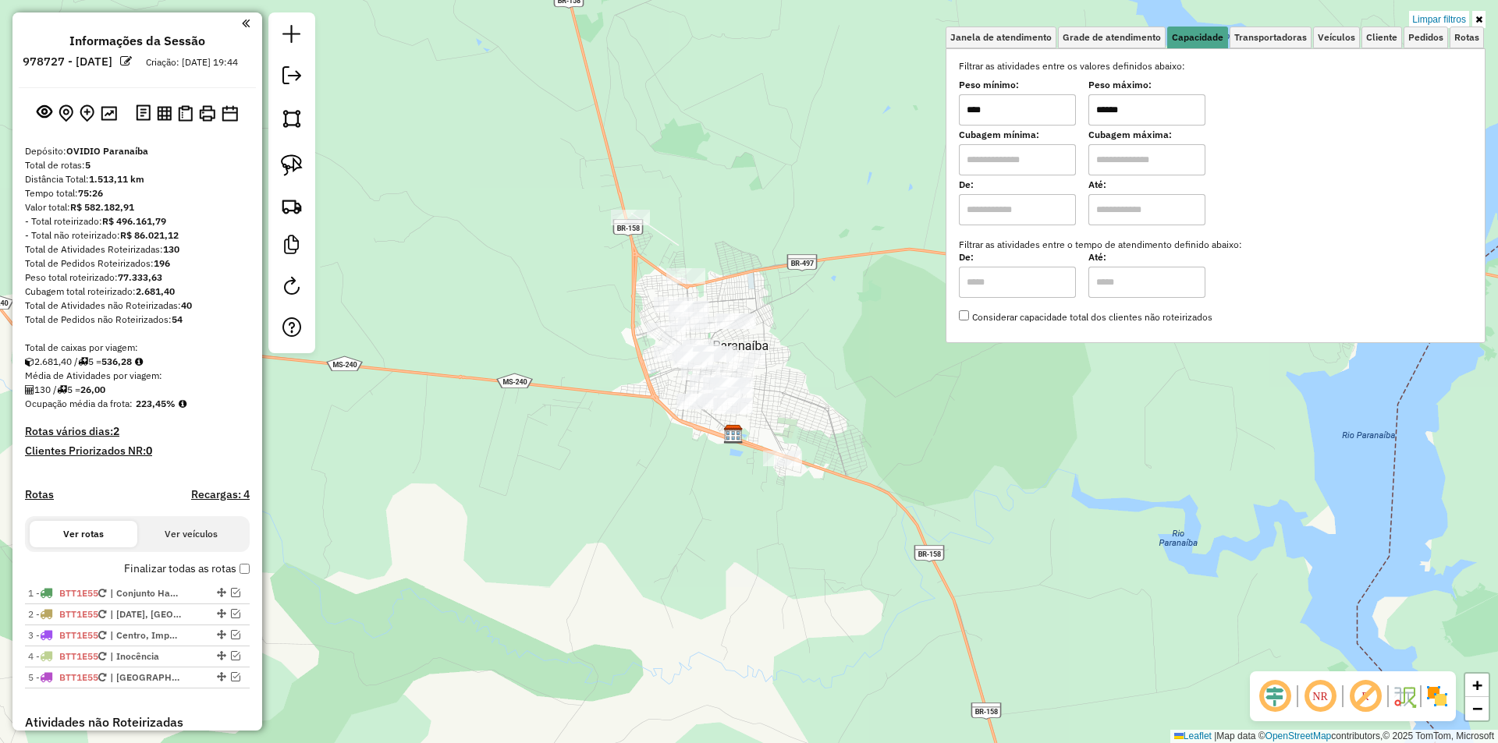
drag, startPoint x: 1145, startPoint y: 99, endPoint x: 1071, endPoint y: 113, distance: 75.4
click at [1071, 113] on div "Peso mínimo: **** Peso máximo: ******" at bounding box center [1215, 104] width 513 height 44
click at [297, 168] on img at bounding box center [292, 165] width 22 height 22
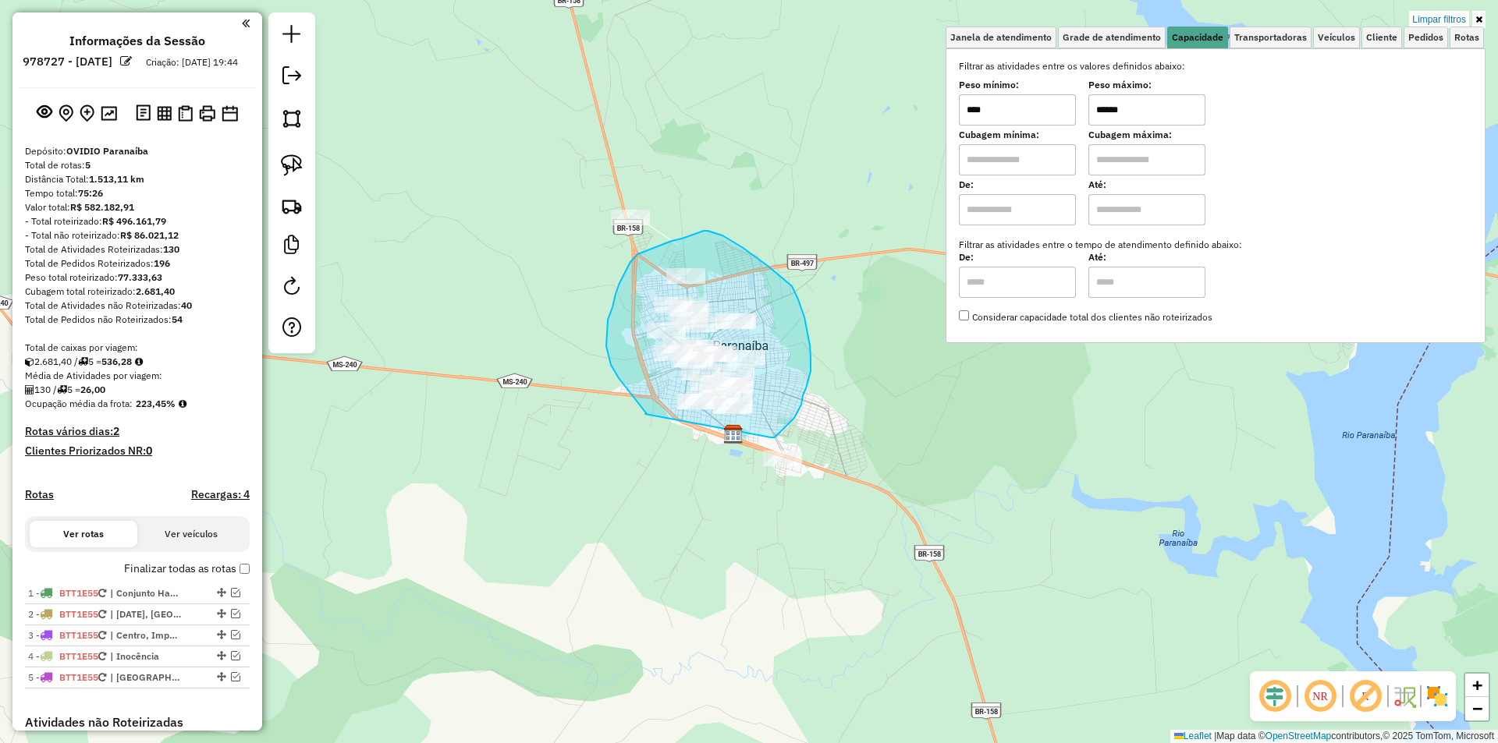
drag, startPoint x: 647, startPoint y: 414, endPoint x: 771, endPoint y: 438, distance: 126.2
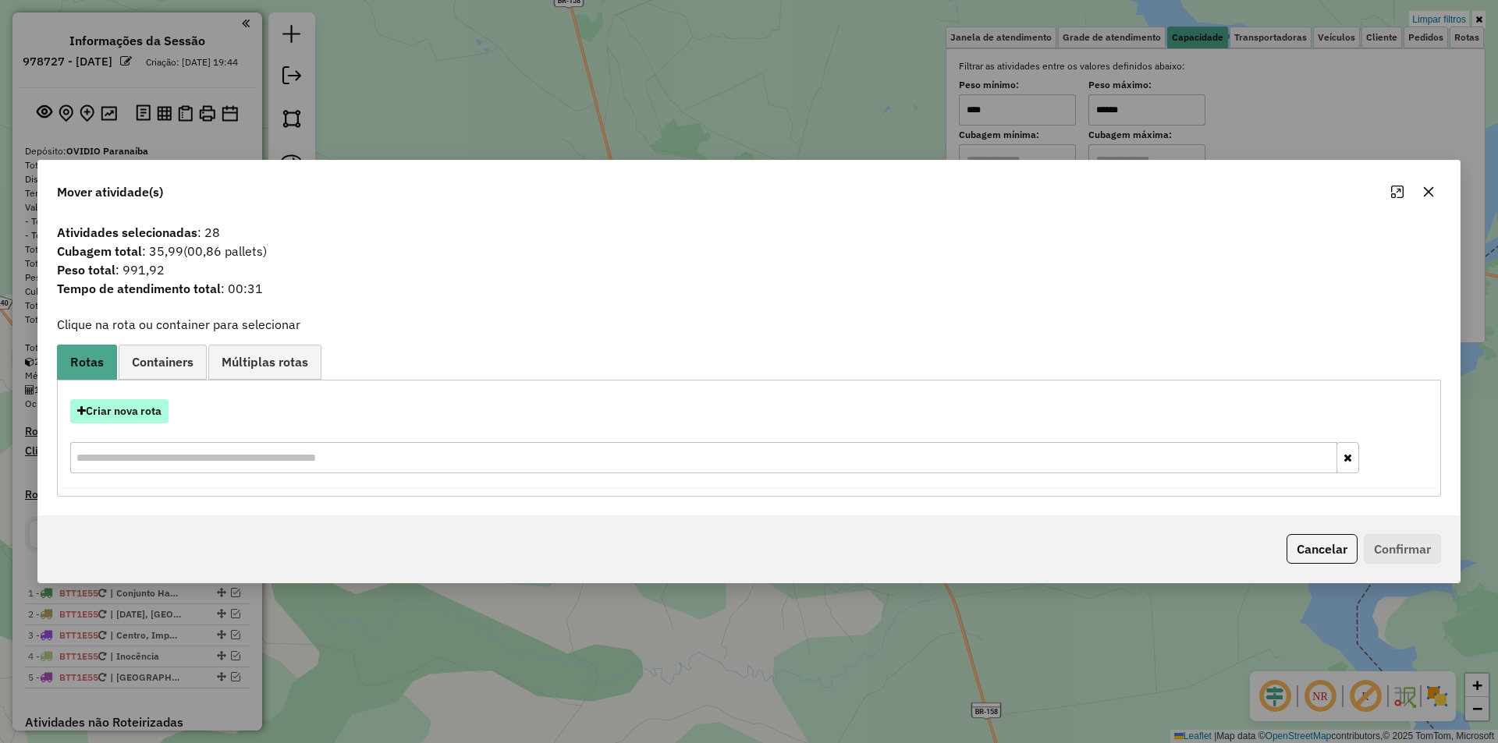
click at [138, 413] on button "Criar nova rota" at bounding box center [119, 411] width 98 height 24
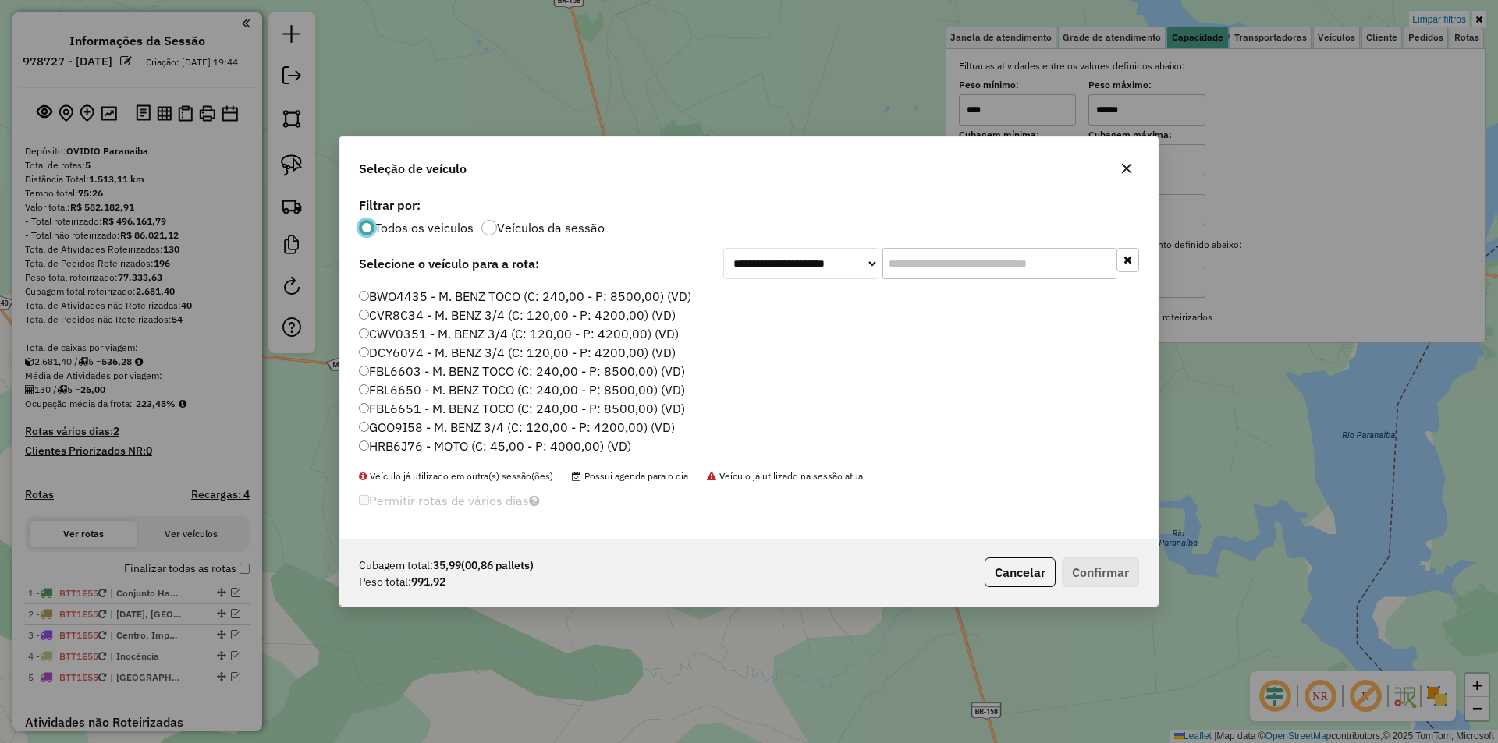
scroll to position [78, 0]
click at [489, 420] on label "HRB6J76 - MOTO (C: 45,00 - P: 4000,00) (VD)" at bounding box center [495, 422] width 272 height 19
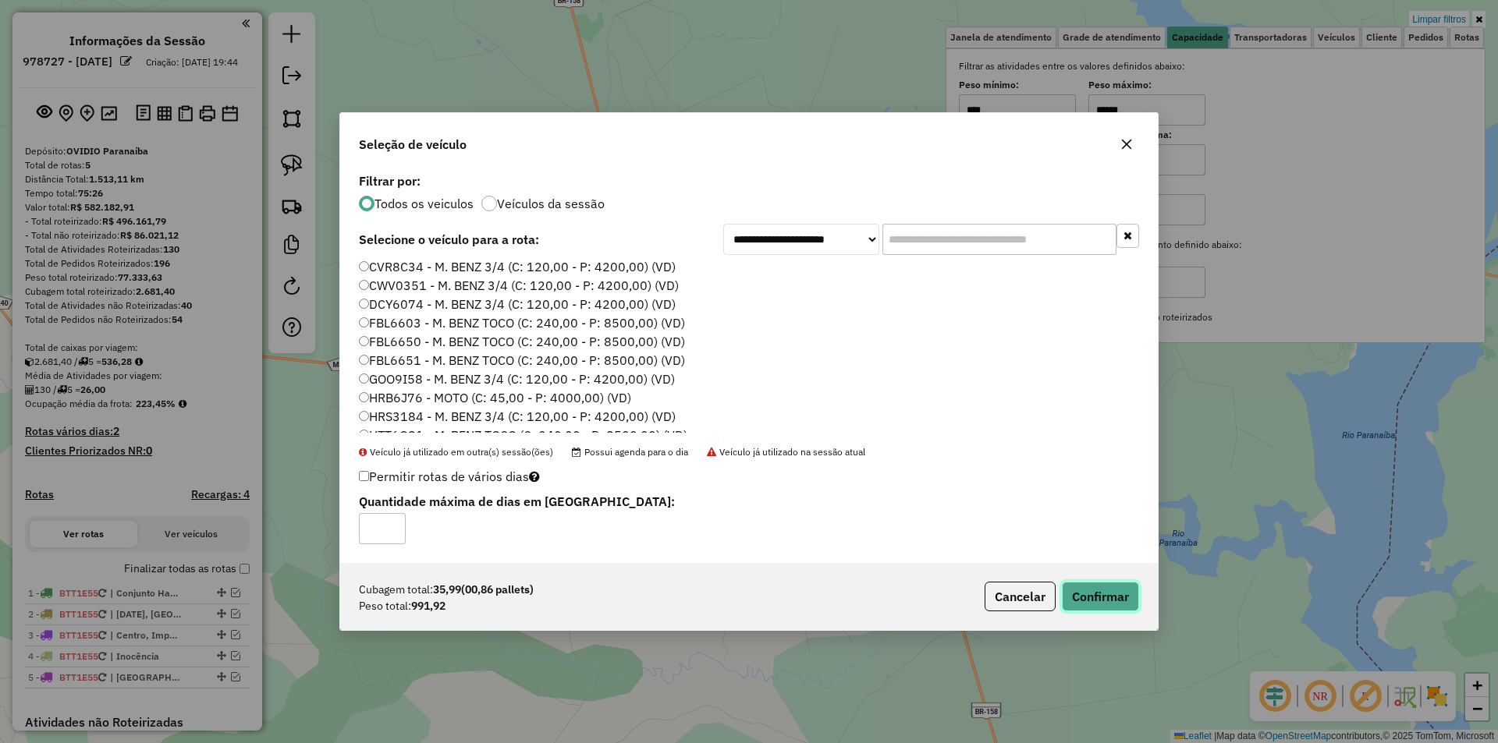
click at [1098, 599] on button "Confirmar" at bounding box center [1100, 597] width 77 height 30
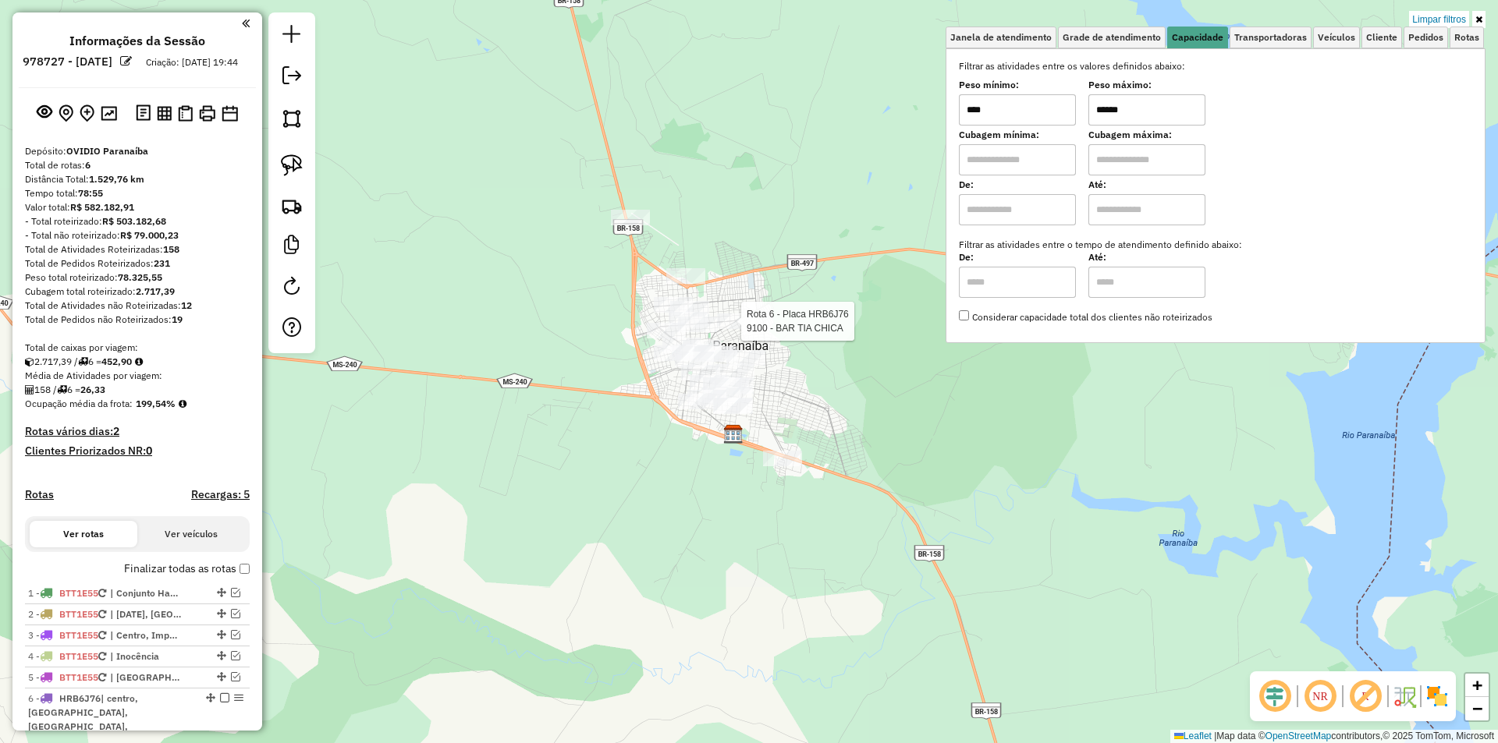
click at [734, 329] on div at bounding box center [736, 322] width 39 height 16
select select "**********"
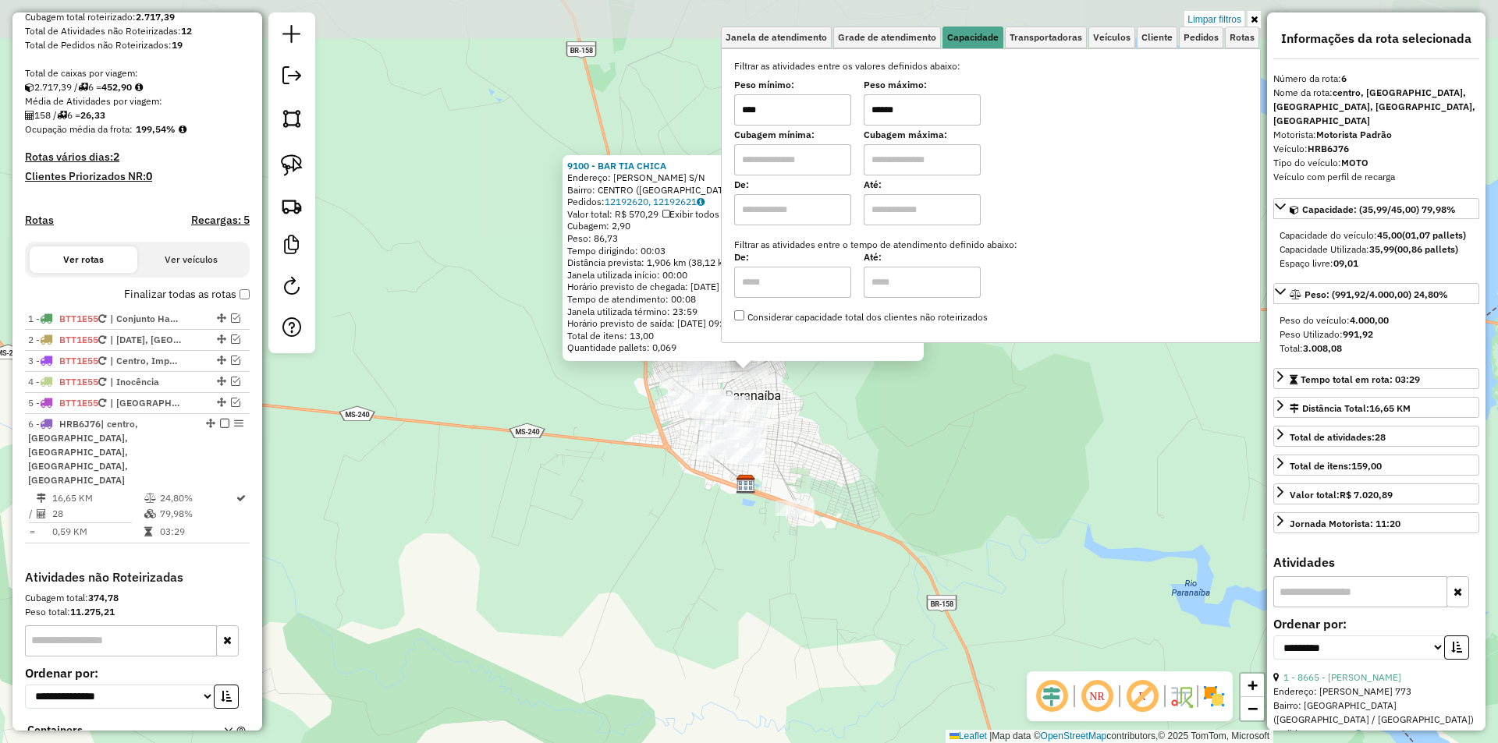
scroll to position [380, 0]
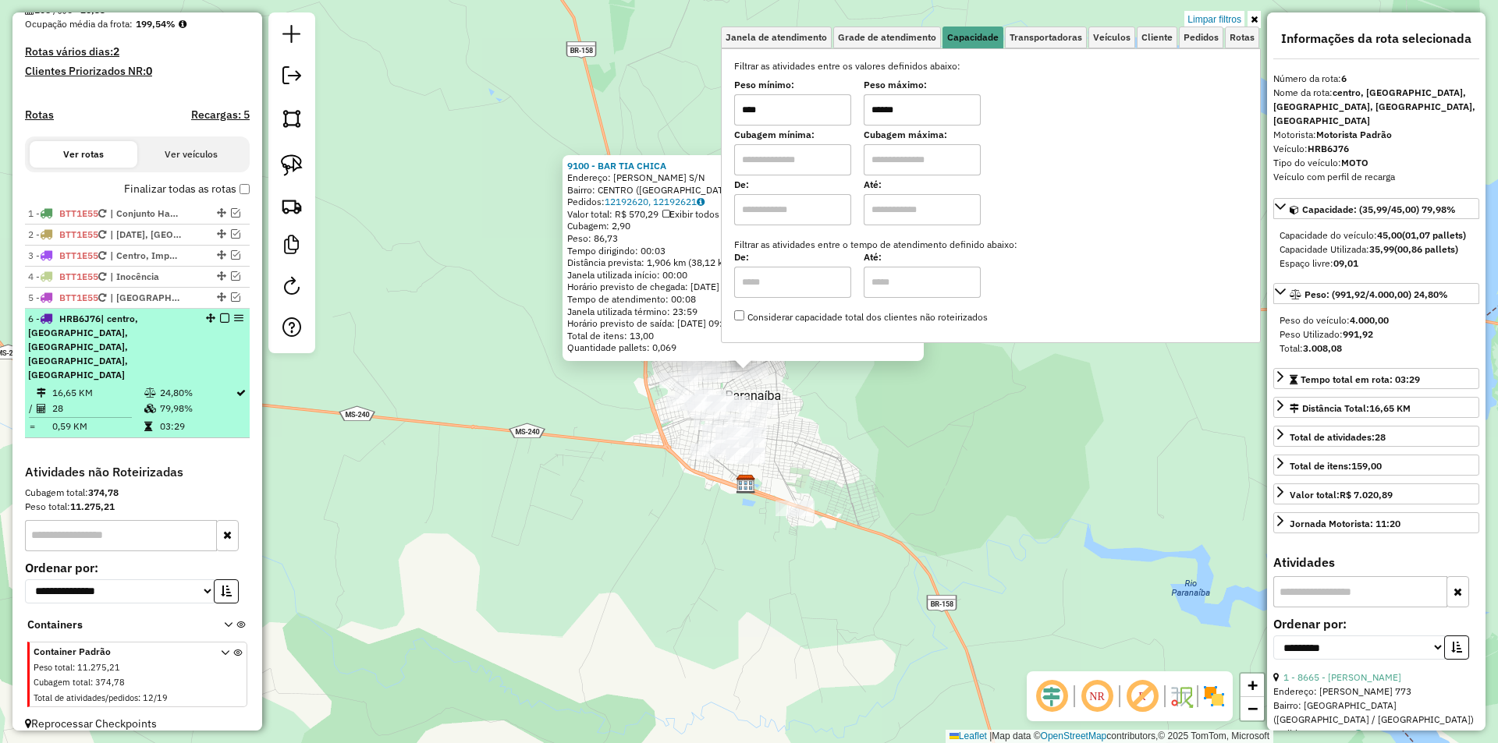
click at [224, 323] on em at bounding box center [224, 318] width 9 height 9
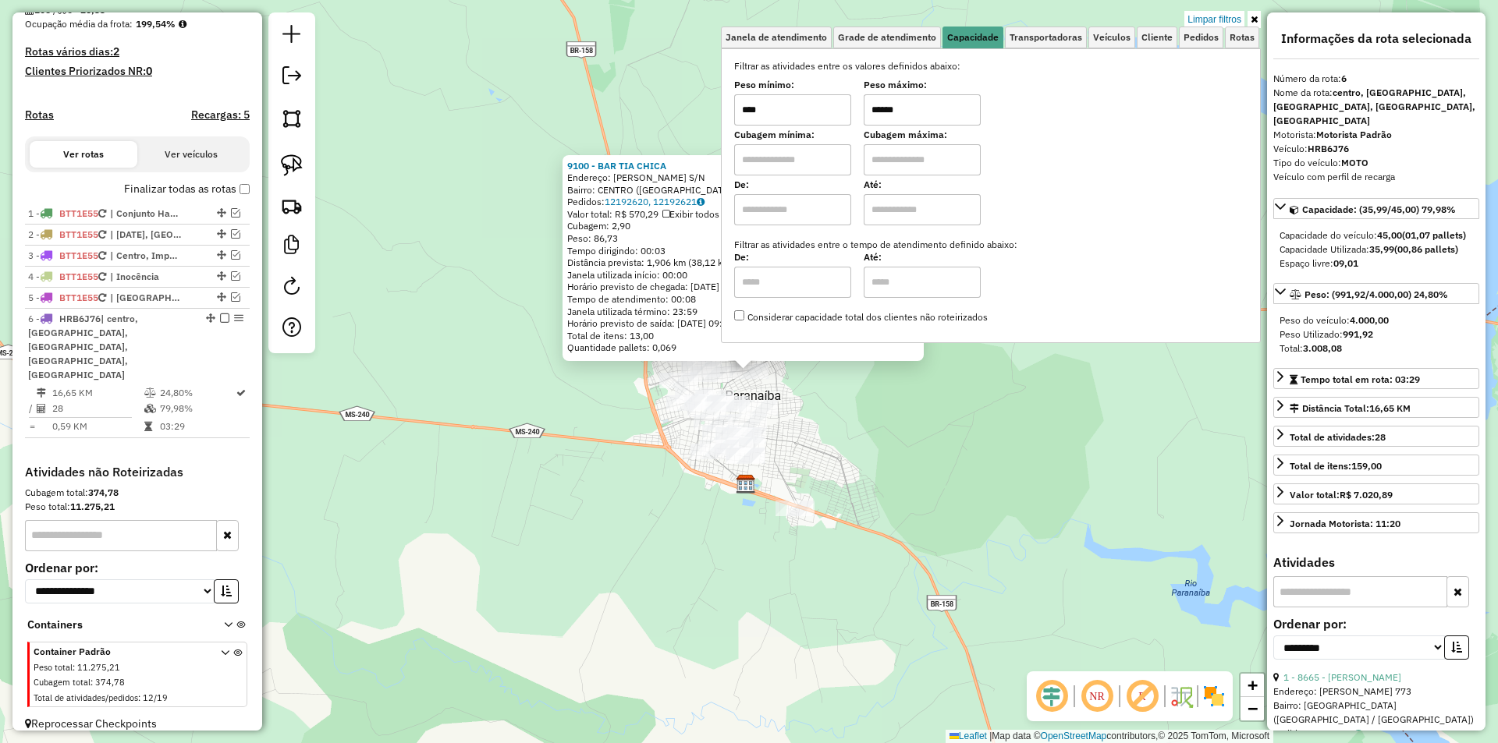
scroll to position [300, 0]
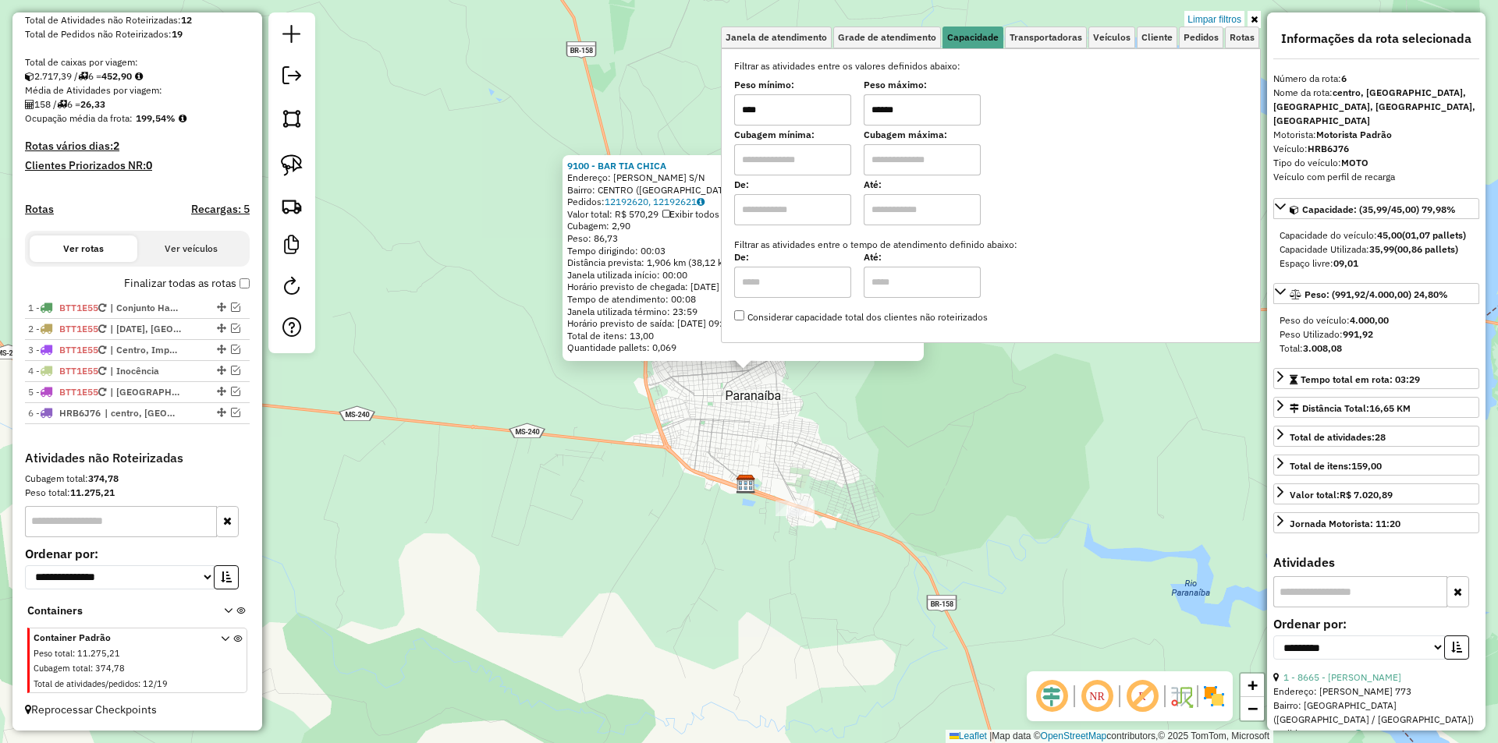
drag, startPoint x: 944, startPoint y: 109, endPoint x: 810, endPoint y: 122, distance: 134.0
click at [810, 122] on div "Peso mínimo: **** Peso máximo: ******" at bounding box center [990, 104] width 513 height 44
type input "****"
click at [1256, 16] on icon at bounding box center [1253, 19] width 7 height 9
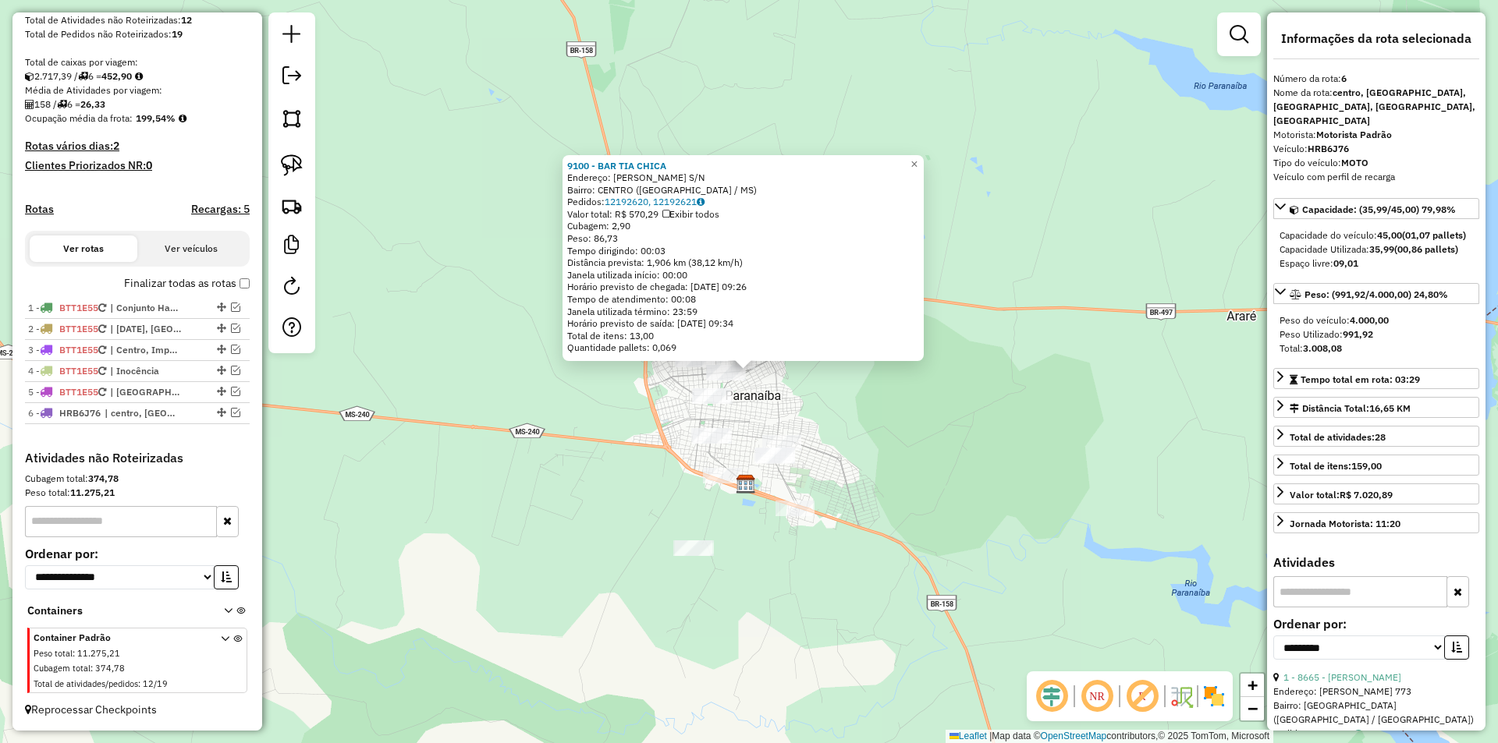
click at [1030, 452] on div "9100 - BAR TIA CHICA Endereço: [PERSON_NAME] S/N Bairro: [GEOGRAPHIC_DATA] ([GE…" at bounding box center [749, 371] width 1498 height 743
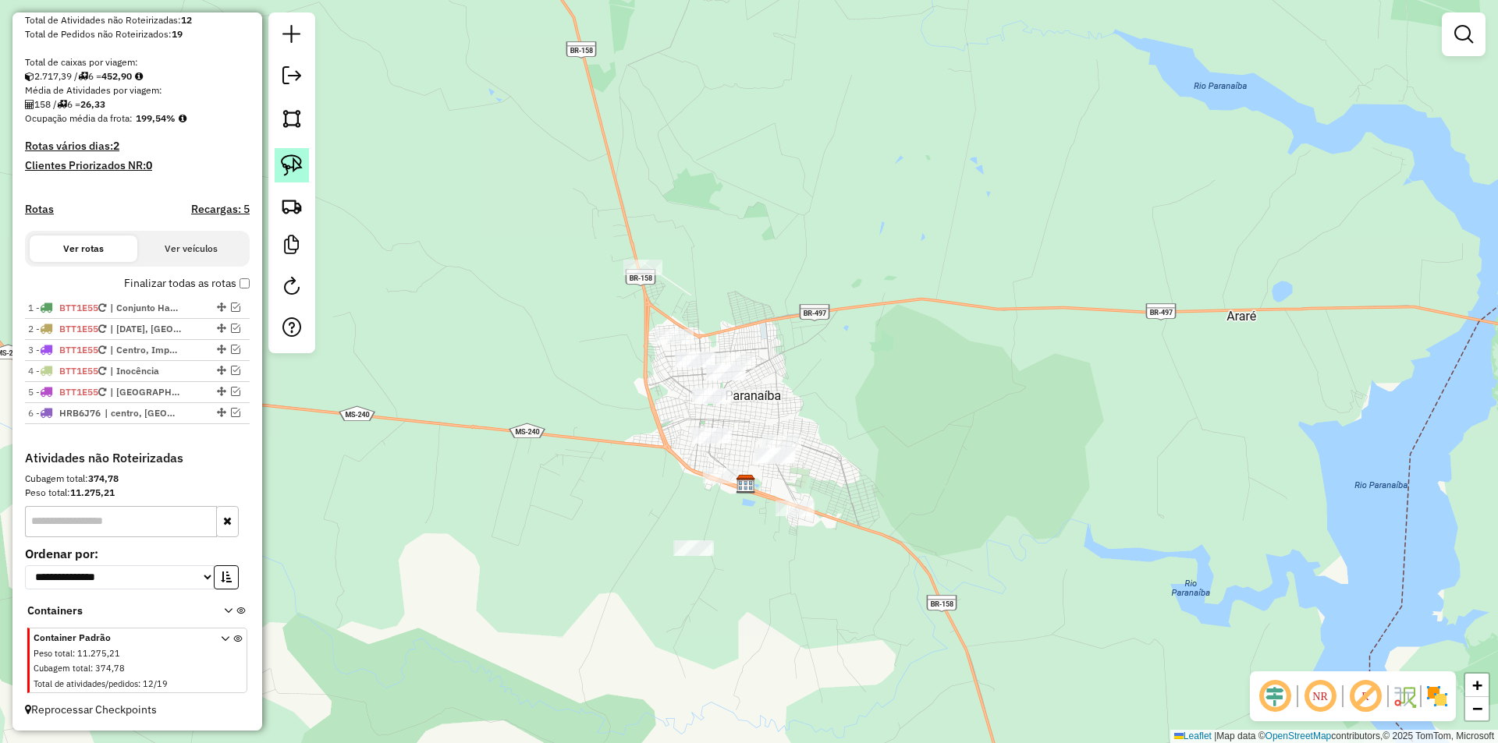
click at [303, 162] on link at bounding box center [292, 165] width 34 height 34
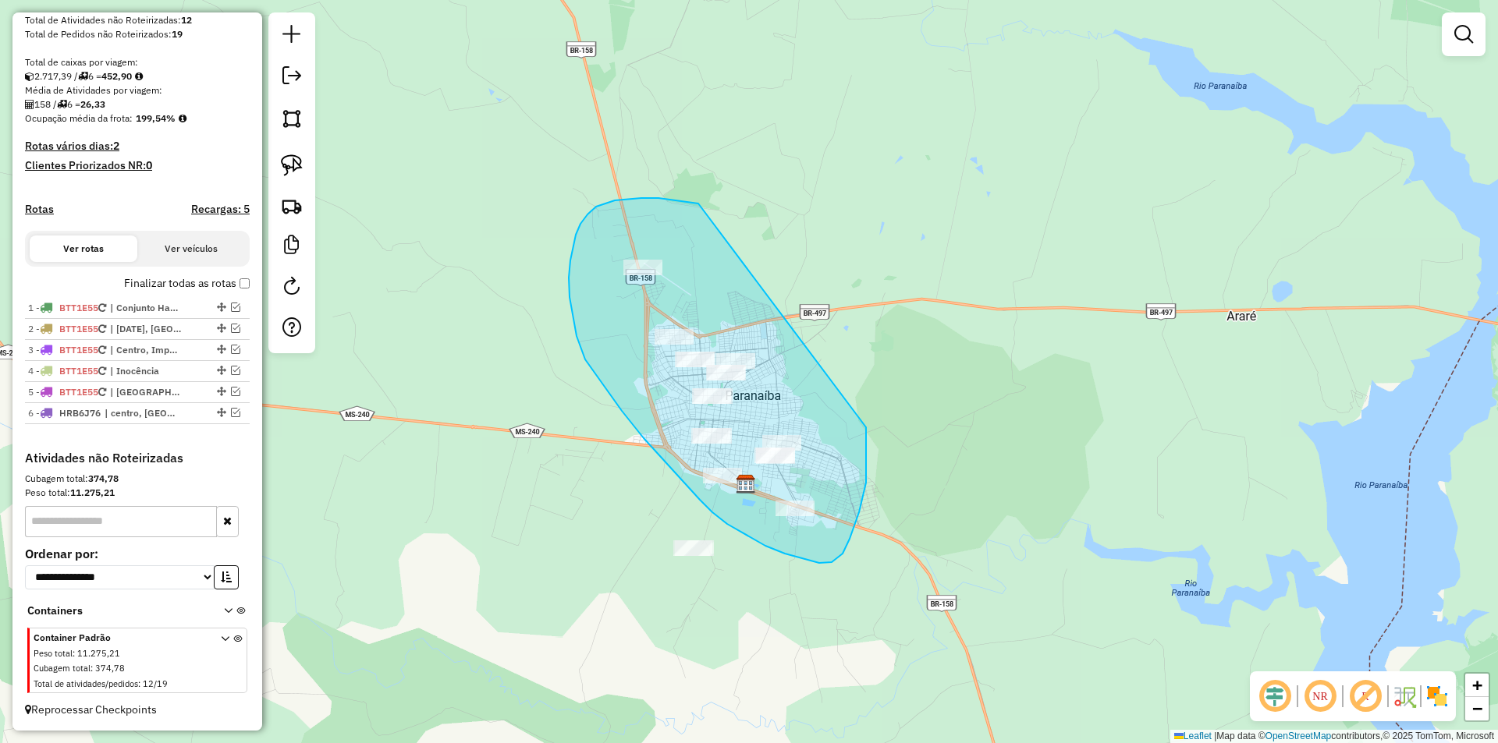
drag, startPoint x: 668, startPoint y: 199, endPoint x: 870, endPoint y: 428, distance: 305.6
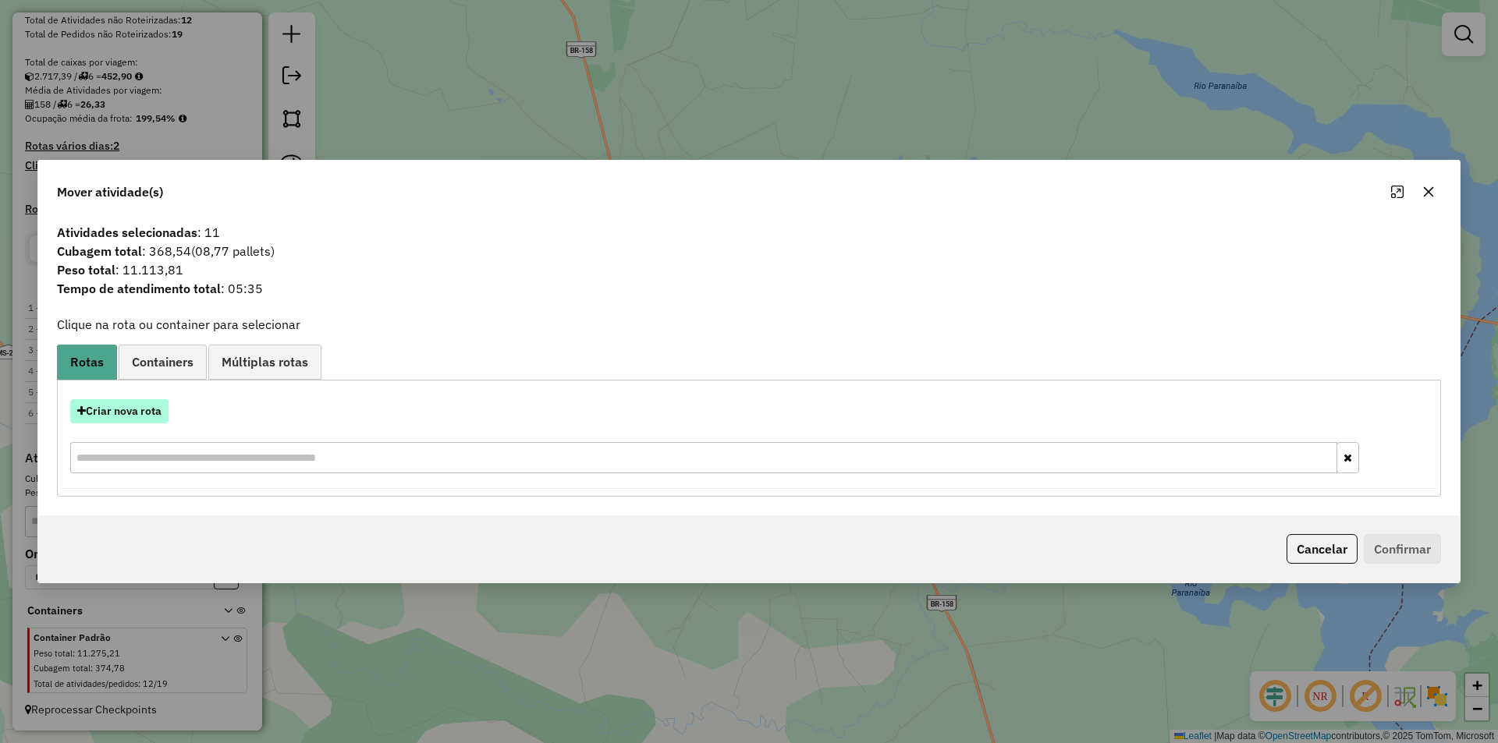
click at [151, 421] on button "Criar nova rota" at bounding box center [119, 411] width 98 height 24
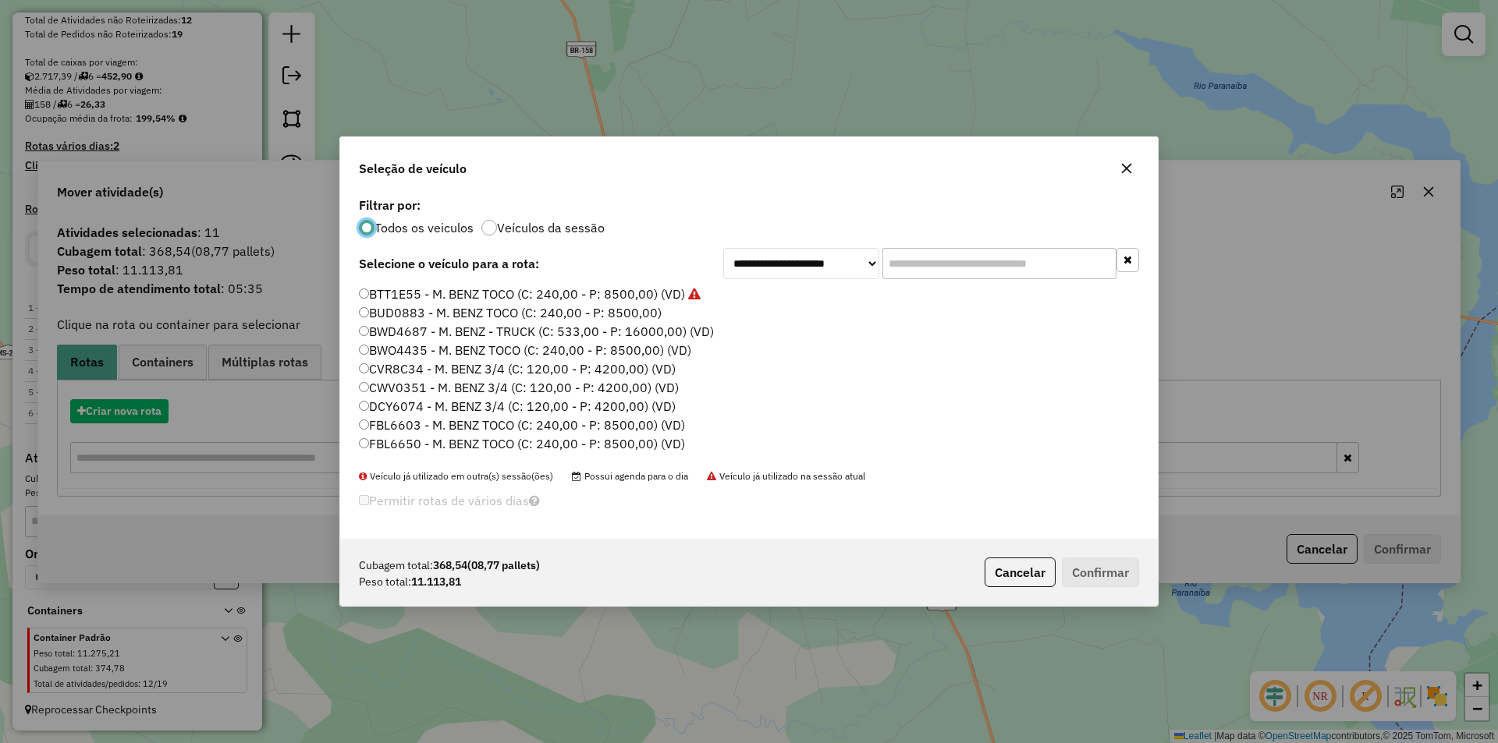
scroll to position [9, 5]
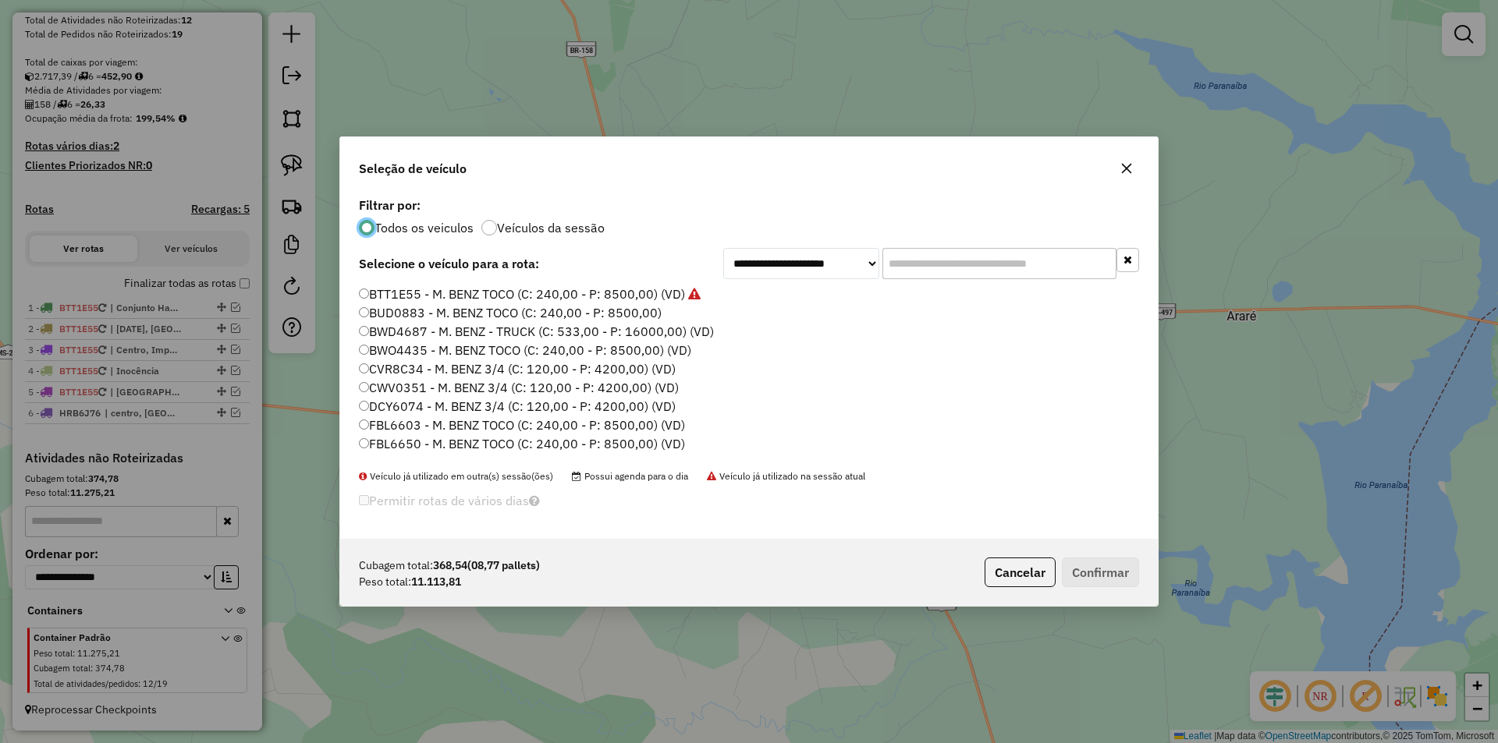
click at [398, 300] on label "BTT1E55 - M. BENZ TOCO (C: 240,00 - P: 8500,00) (VD)" at bounding box center [530, 294] width 342 height 19
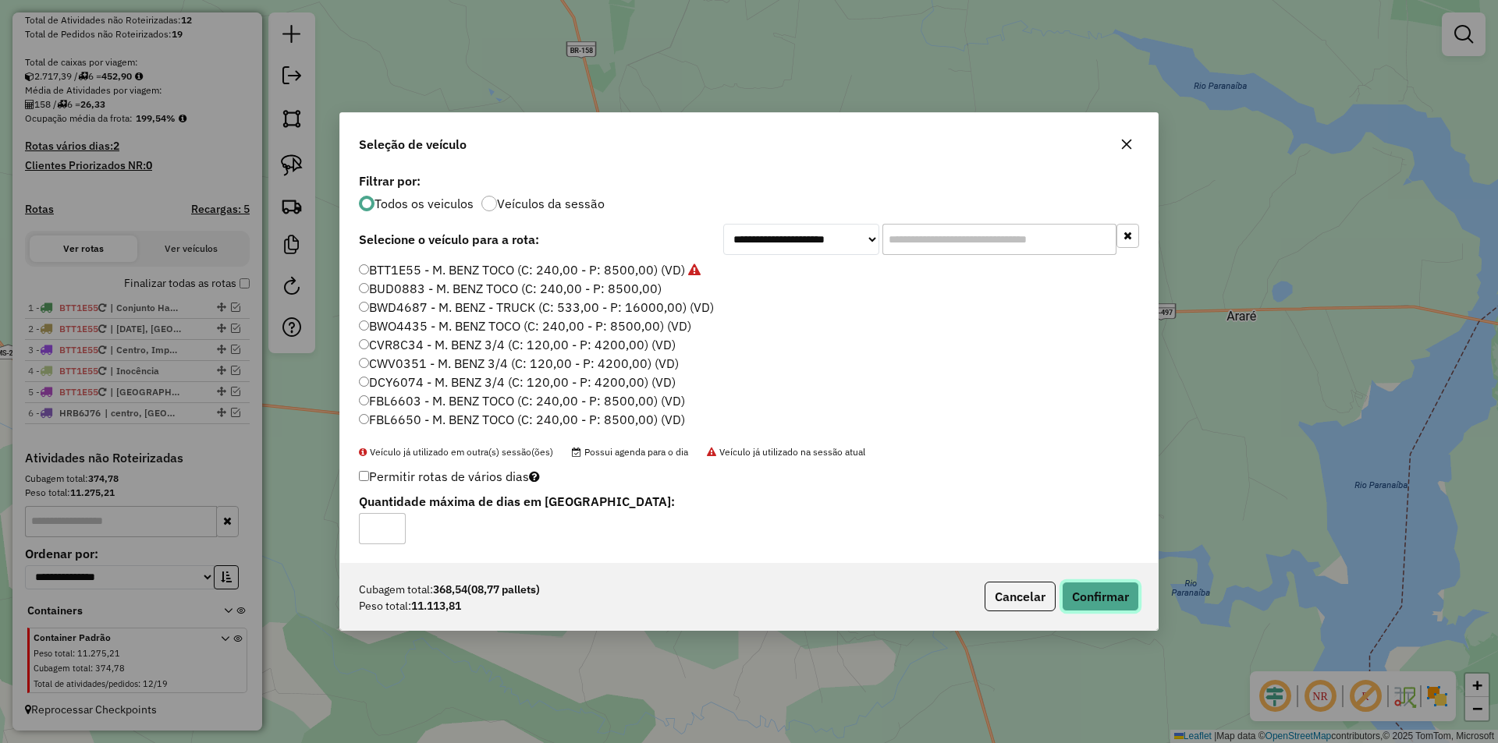
click at [1104, 608] on button "Confirmar" at bounding box center [1100, 597] width 77 height 30
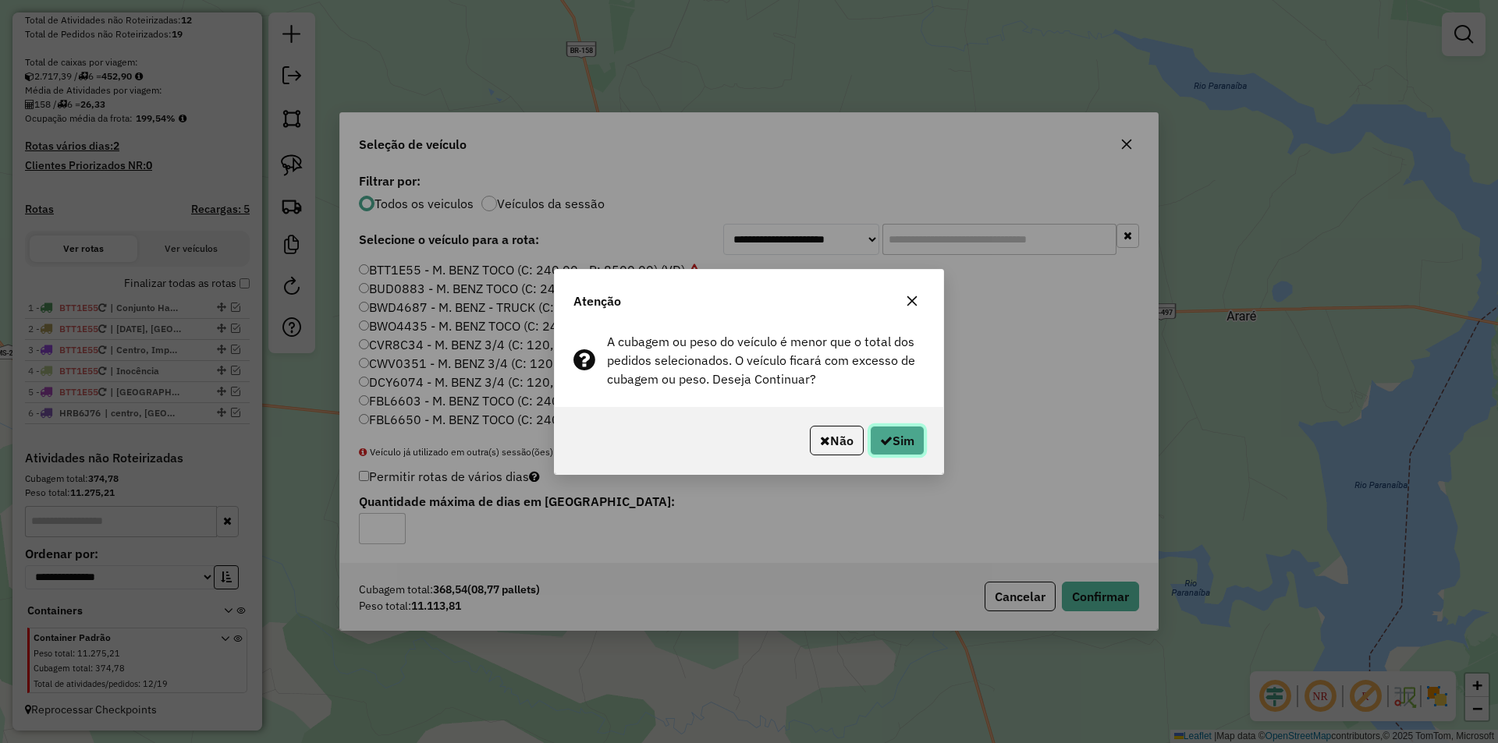
click at [880, 442] on icon "button" at bounding box center [886, 440] width 12 height 12
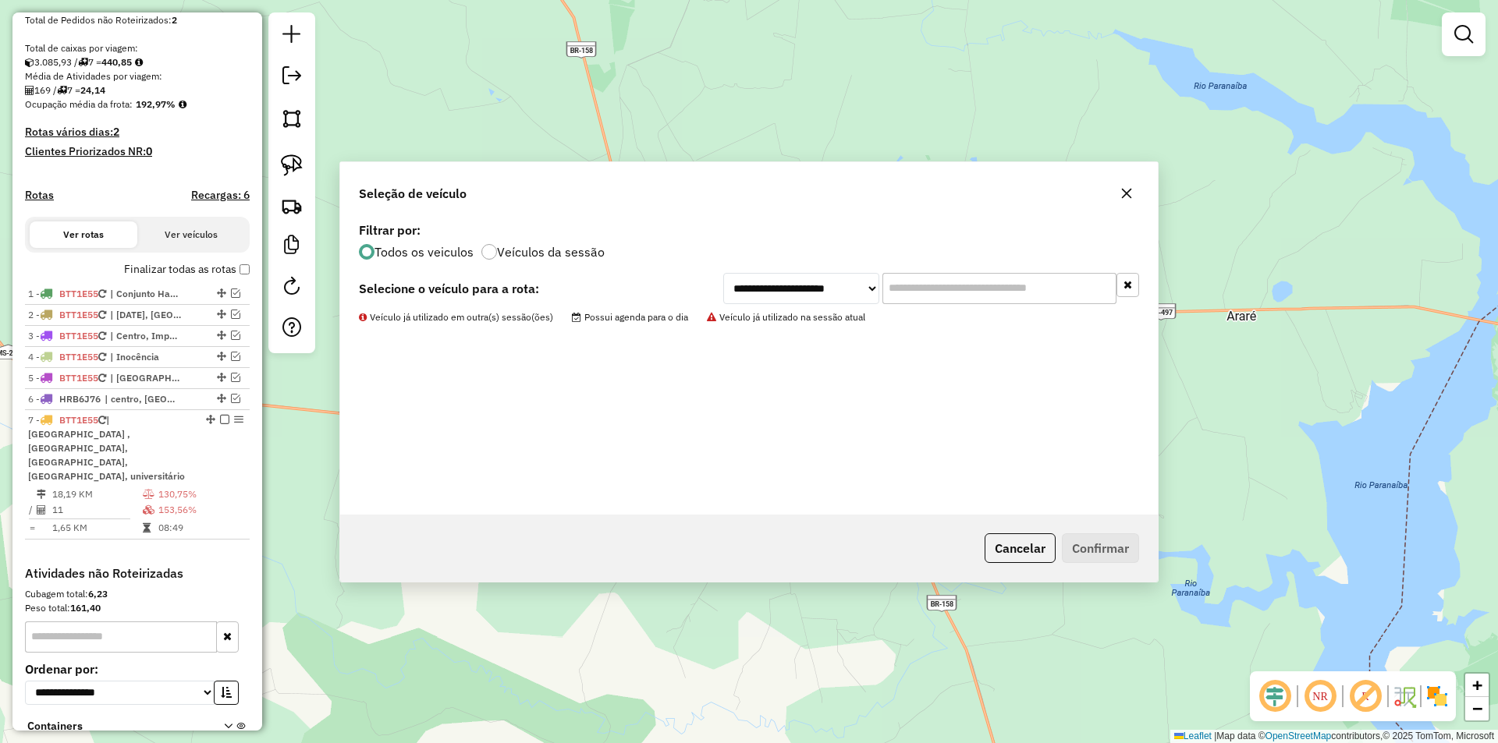
scroll to position [380, 0]
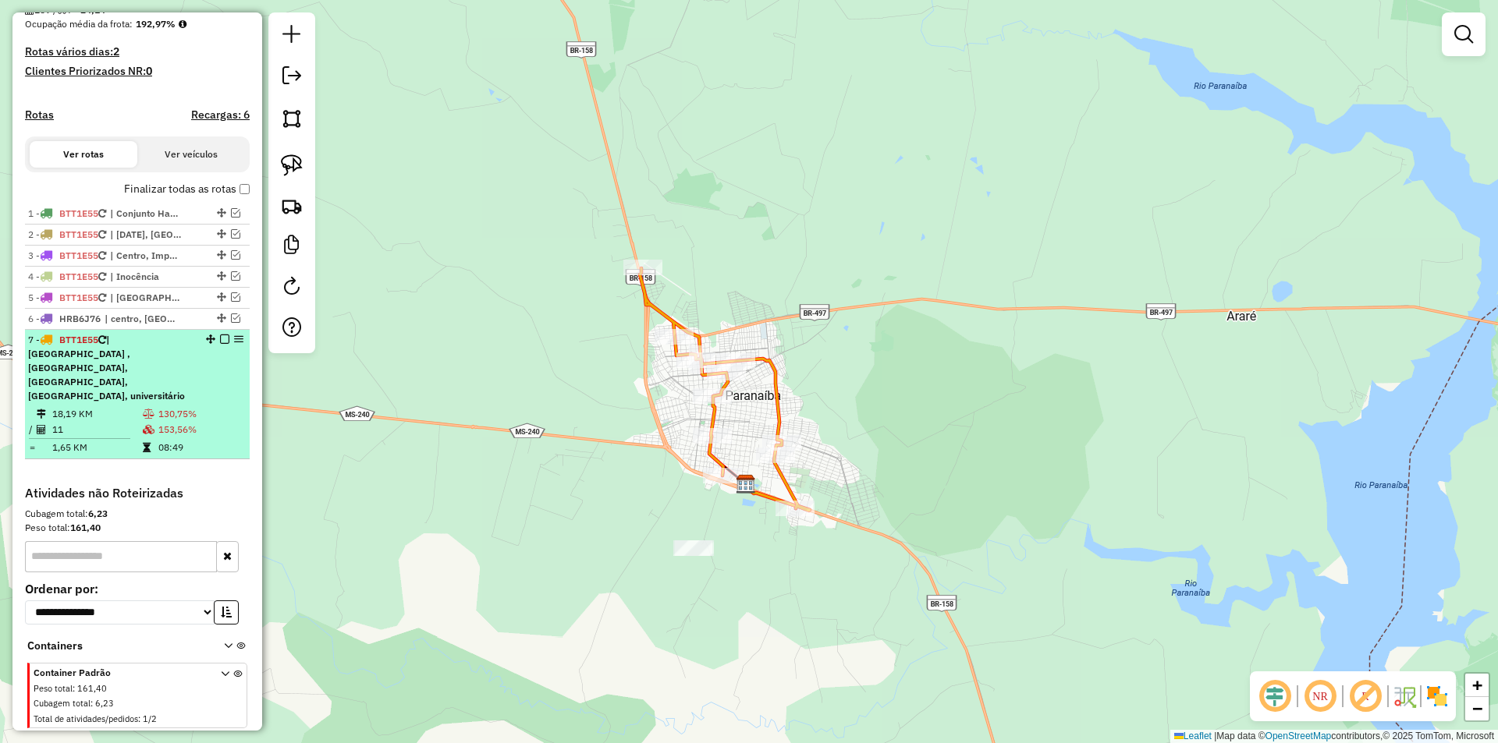
click at [220, 344] on em at bounding box center [224, 339] width 9 height 9
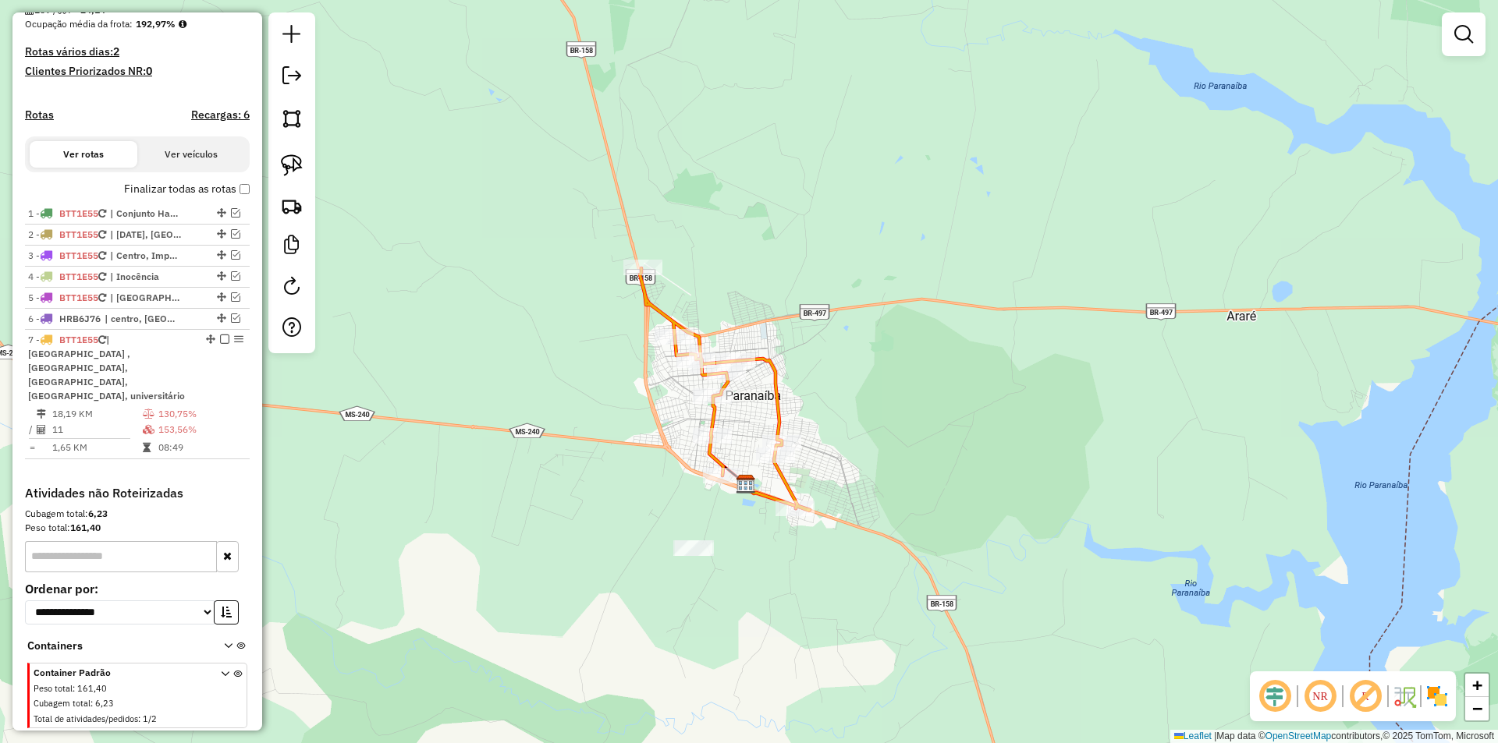
scroll to position [321, 0]
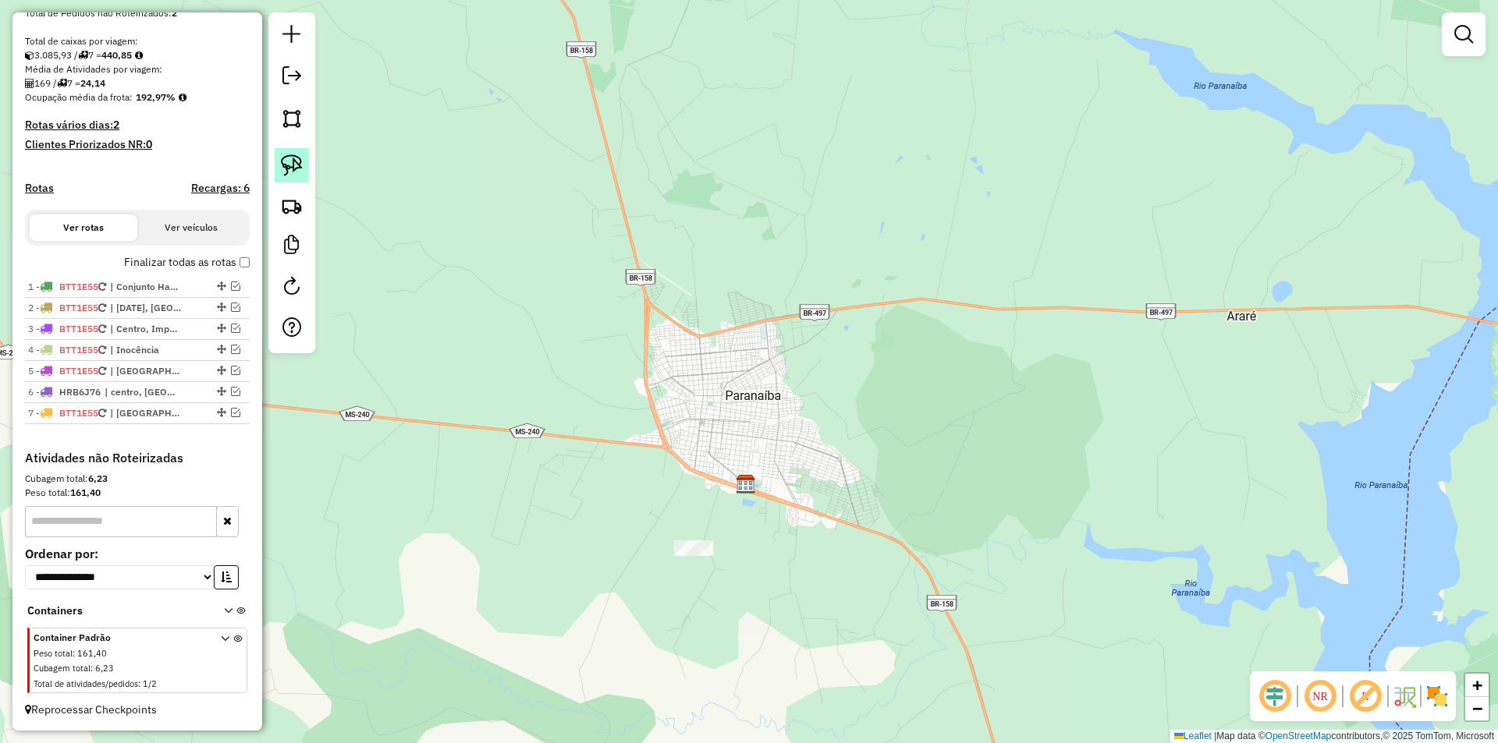
click at [283, 168] on img at bounding box center [292, 165] width 22 height 22
drag, startPoint x: 698, startPoint y: 591, endPoint x: 747, endPoint y: 564, distance: 55.5
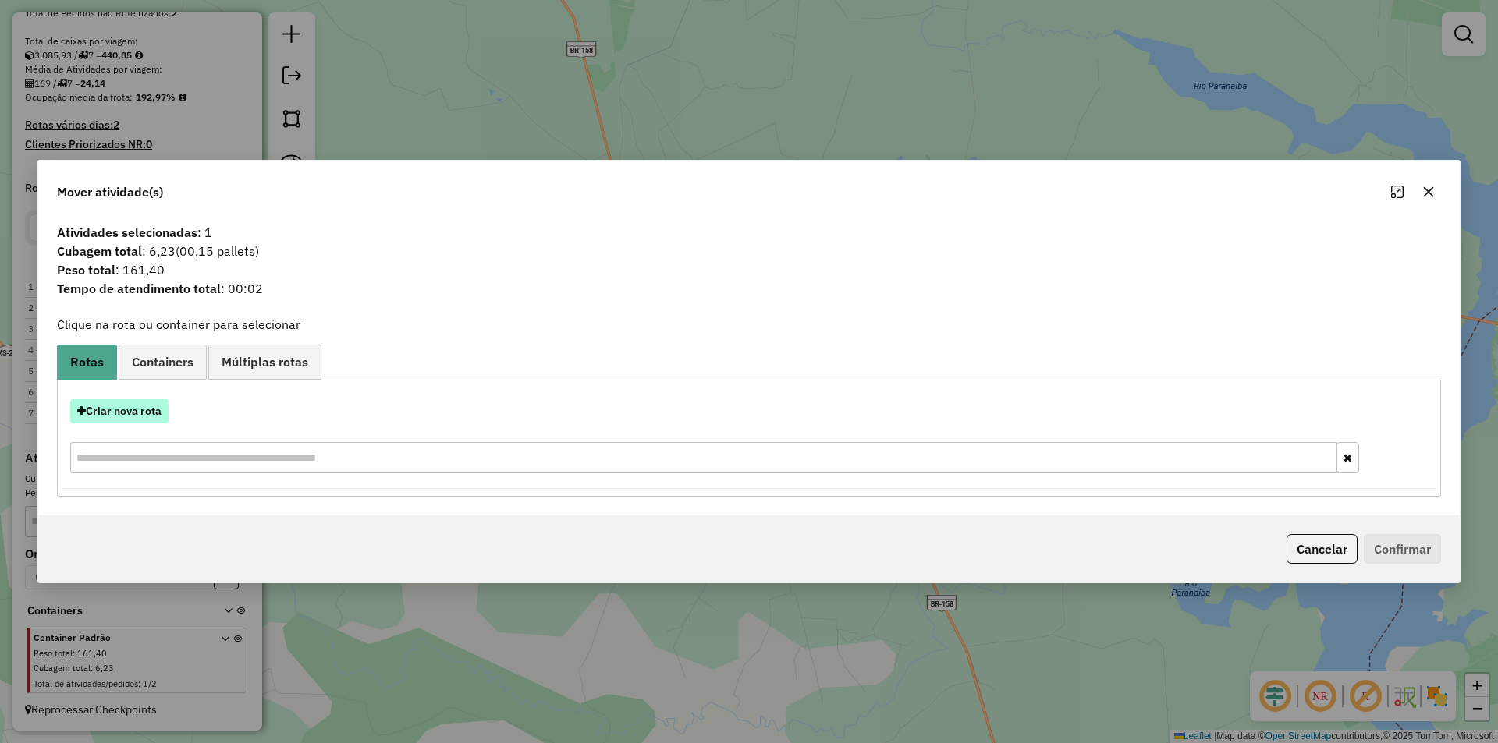
click at [152, 420] on button "Criar nova rota" at bounding box center [119, 411] width 98 height 24
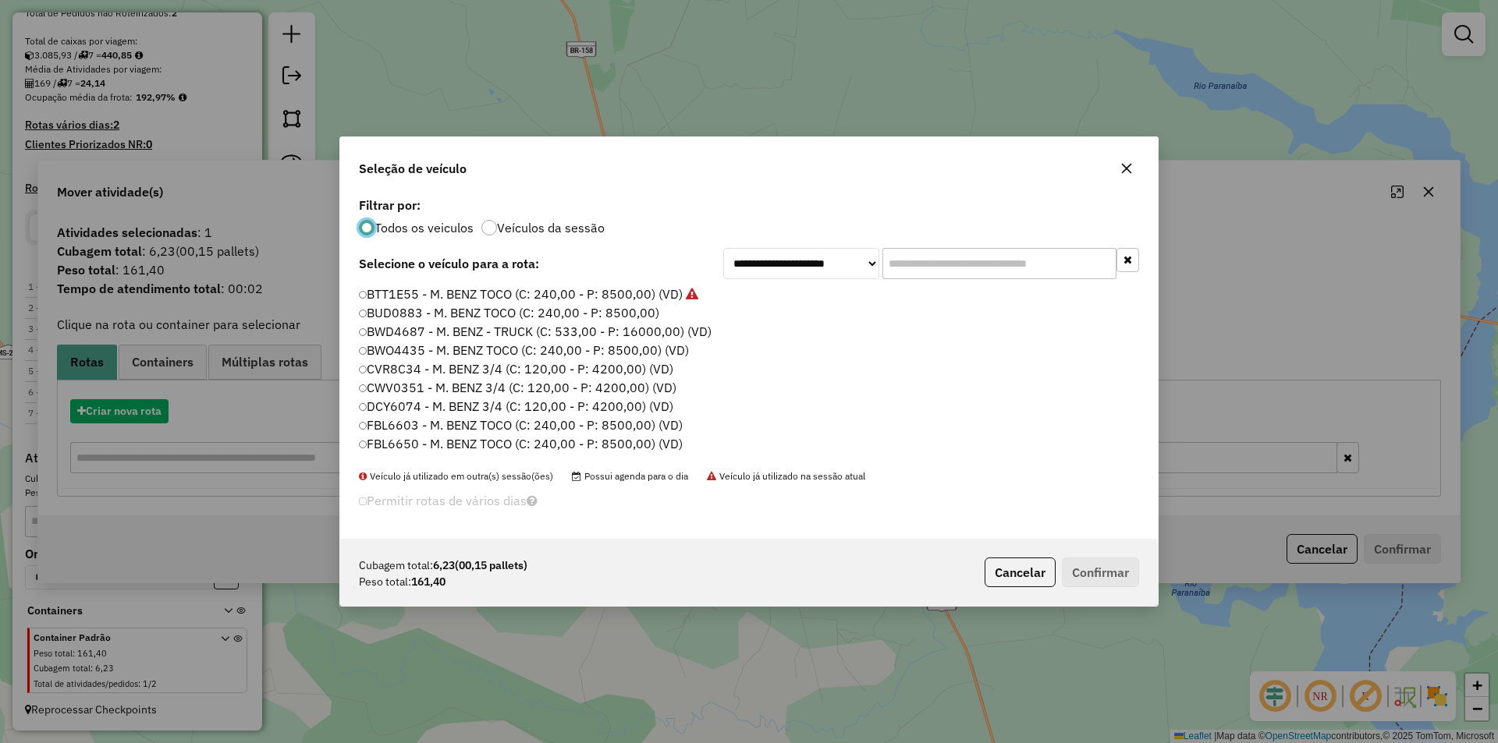
scroll to position [9, 5]
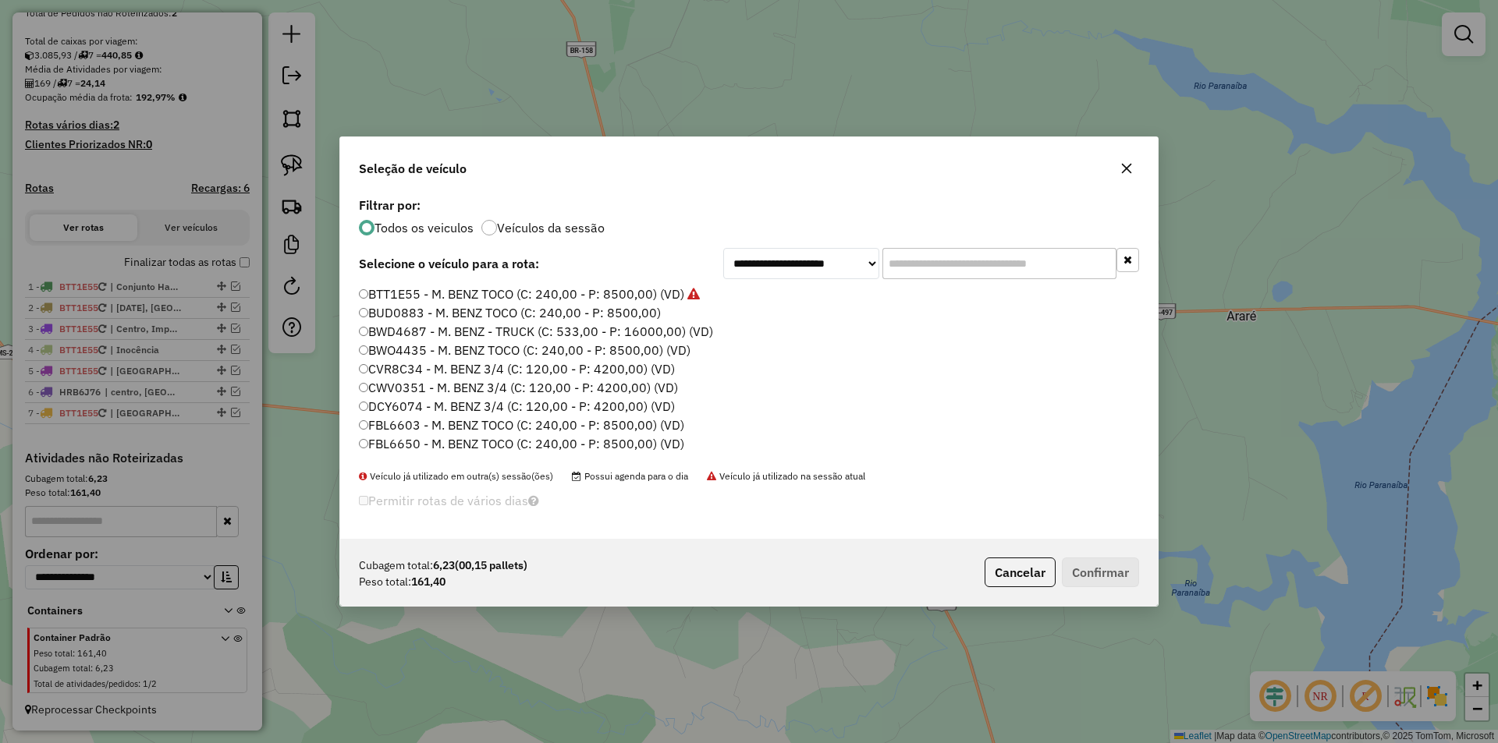
click at [413, 314] on label "BUD0883 - M. BENZ TOCO (C: 240,00 - P: 8500,00)" at bounding box center [510, 312] width 302 height 19
click at [1123, 572] on button "Confirmar" at bounding box center [1100, 573] width 77 height 30
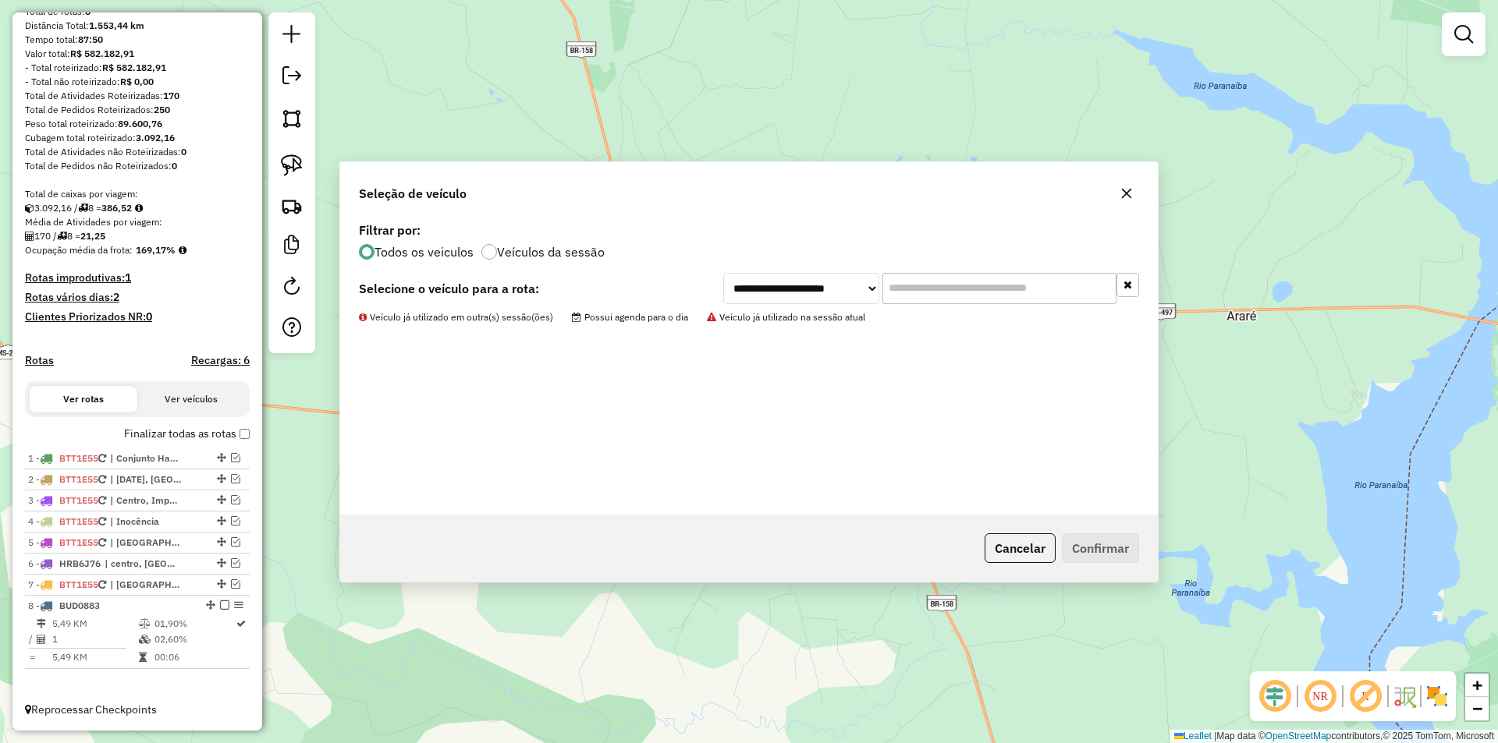
scroll to position [168, 0]
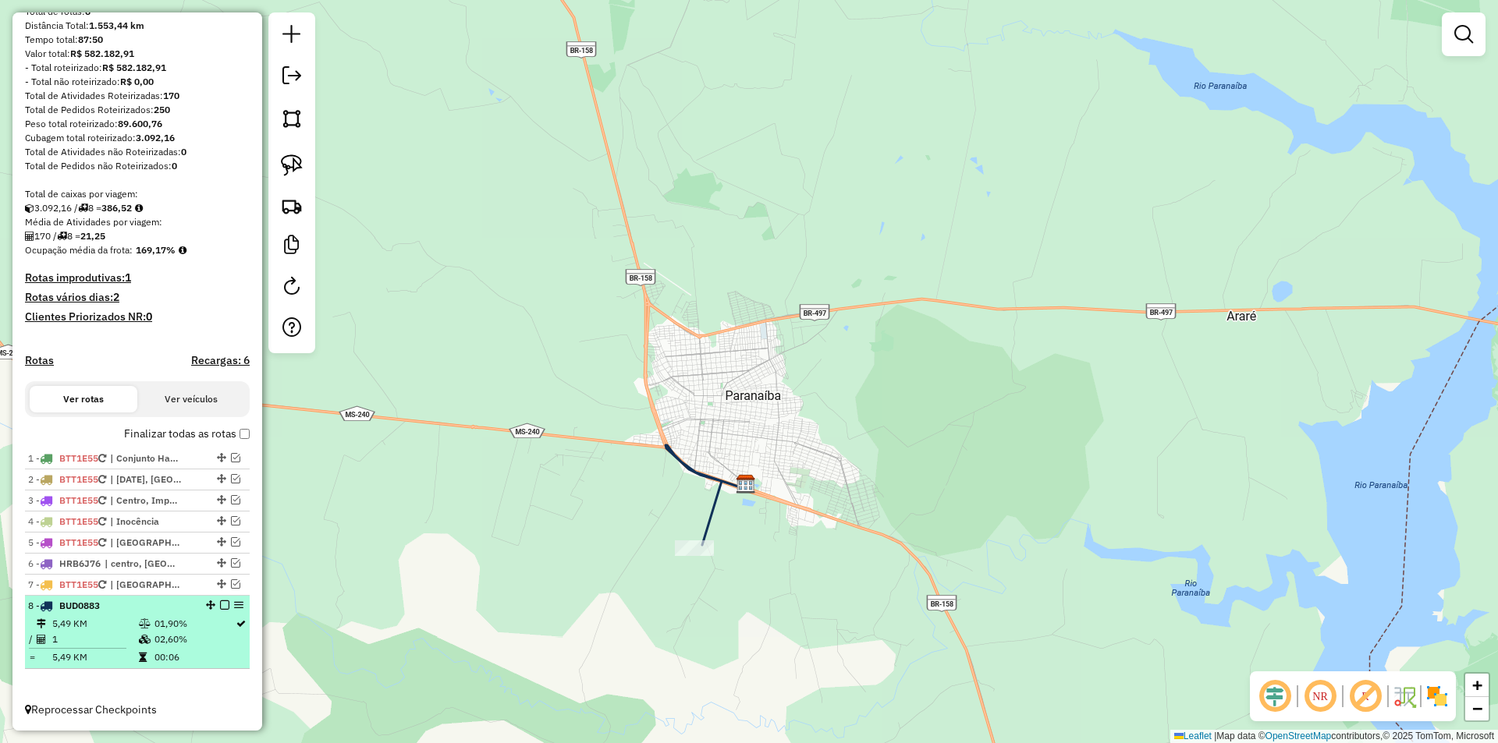
click at [222, 604] on em at bounding box center [224, 605] width 9 height 9
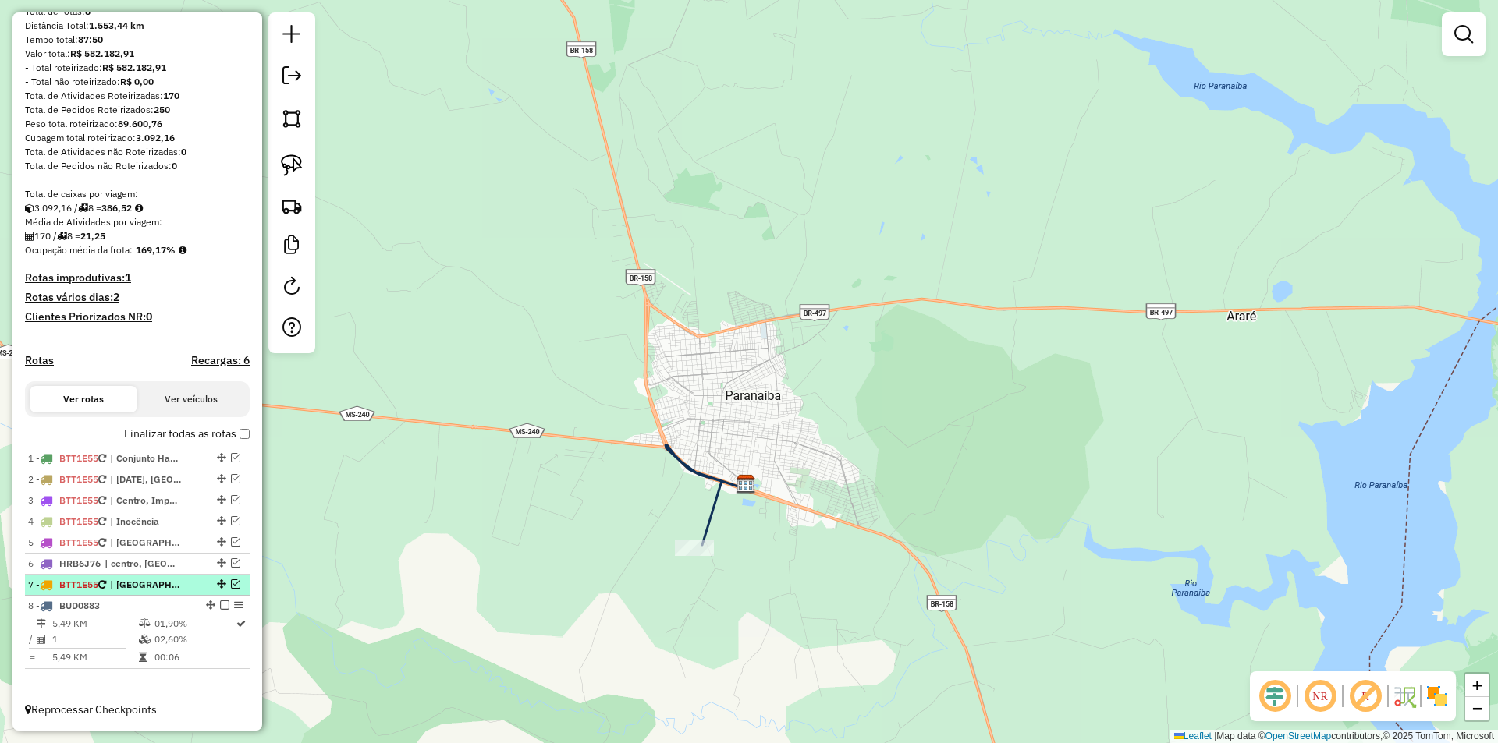
scroll to position [115, 0]
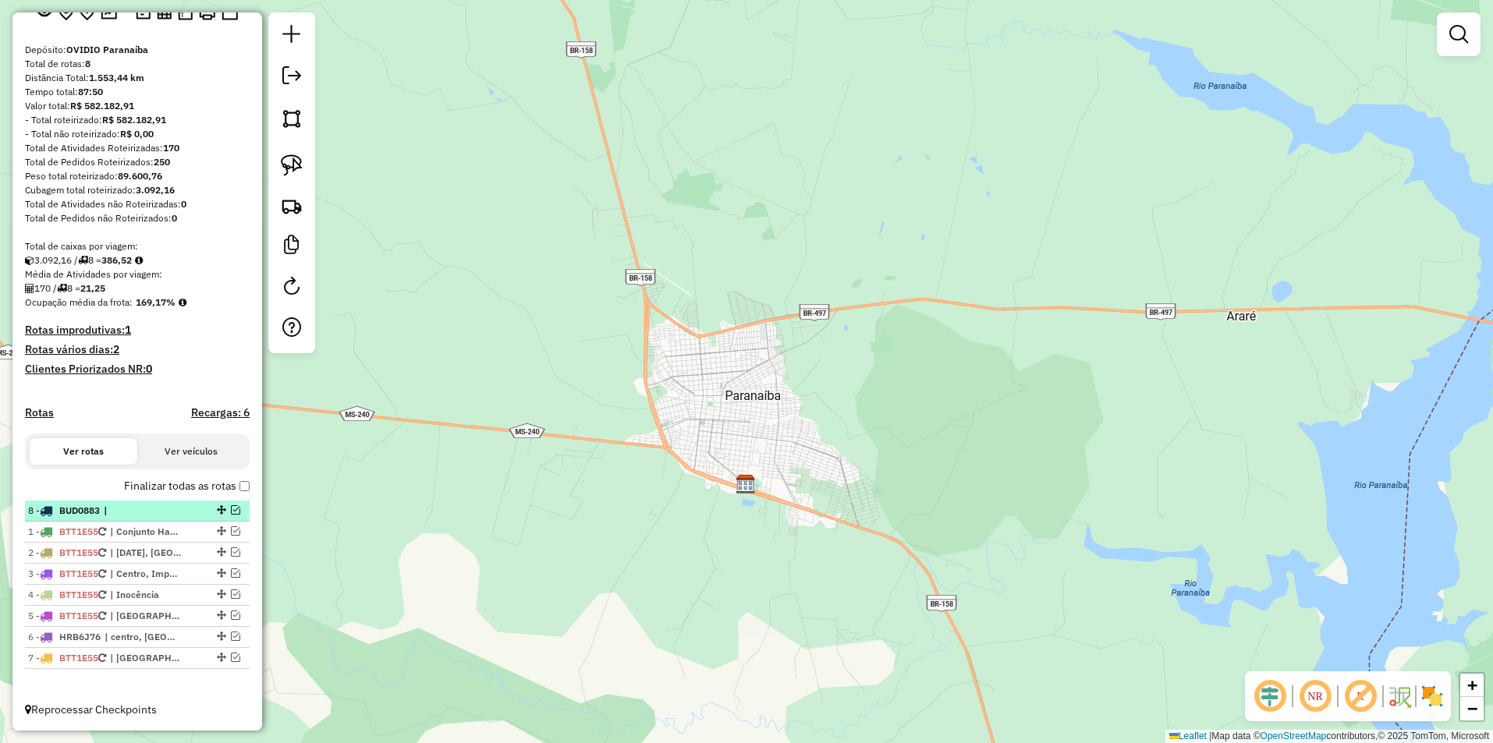
drag, startPoint x: 217, startPoint y: 657, endPoint x: 204, endPoint y: 512, distance: 145.6
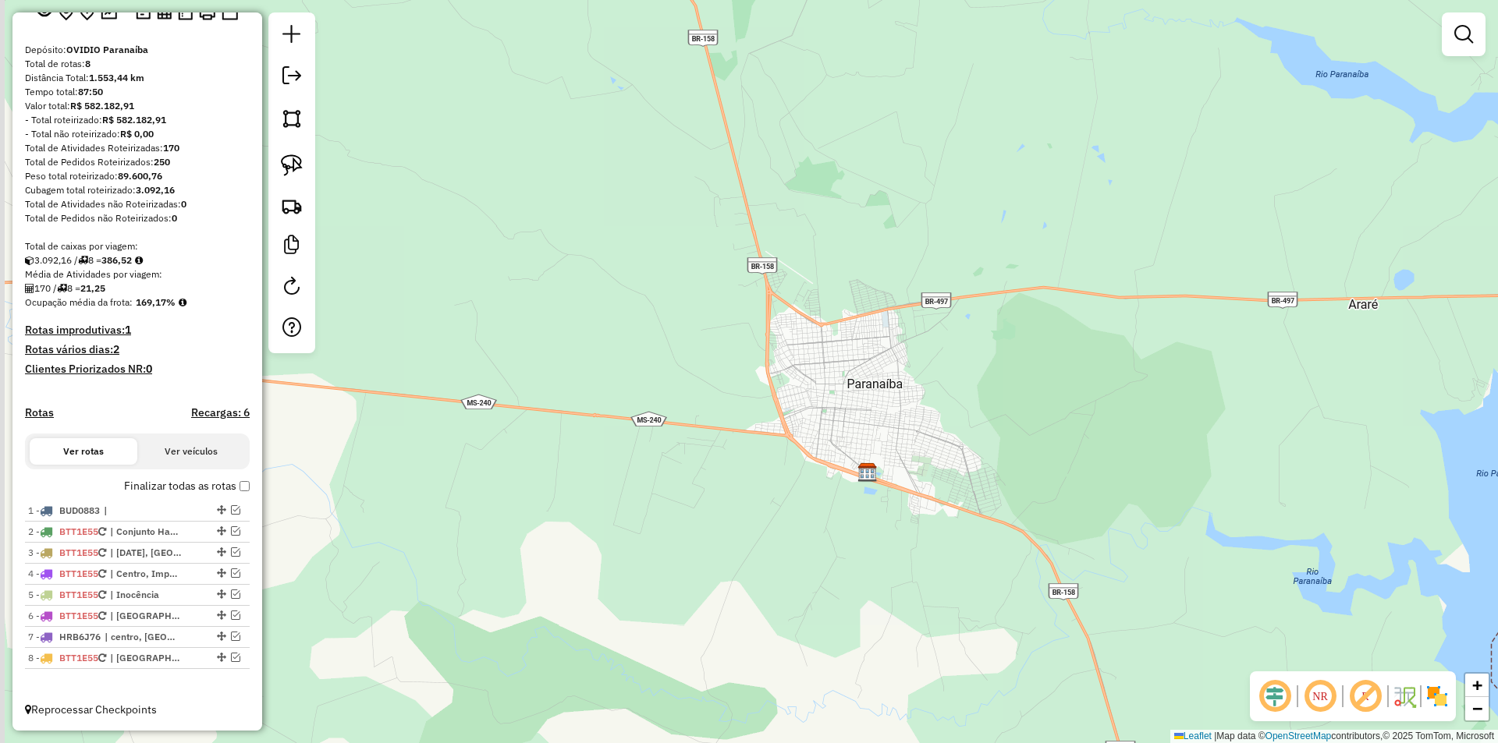
drag, startPoint x: 547, startPoint y: 370, endPoint x: 669, endPoint y: 358, distance: 122.3
click at [669, 358] on div "Janela de atendimento Grade de atendimento Capacidade Transportadoras Veículos …" at bounding box center [749, 371] width 1498 height 743
click at [294, 170] on img at bounding box center [292, 165] width 22 height 22
click at [300, 203] on img at bounding box center [292, 206] width 22 height 22
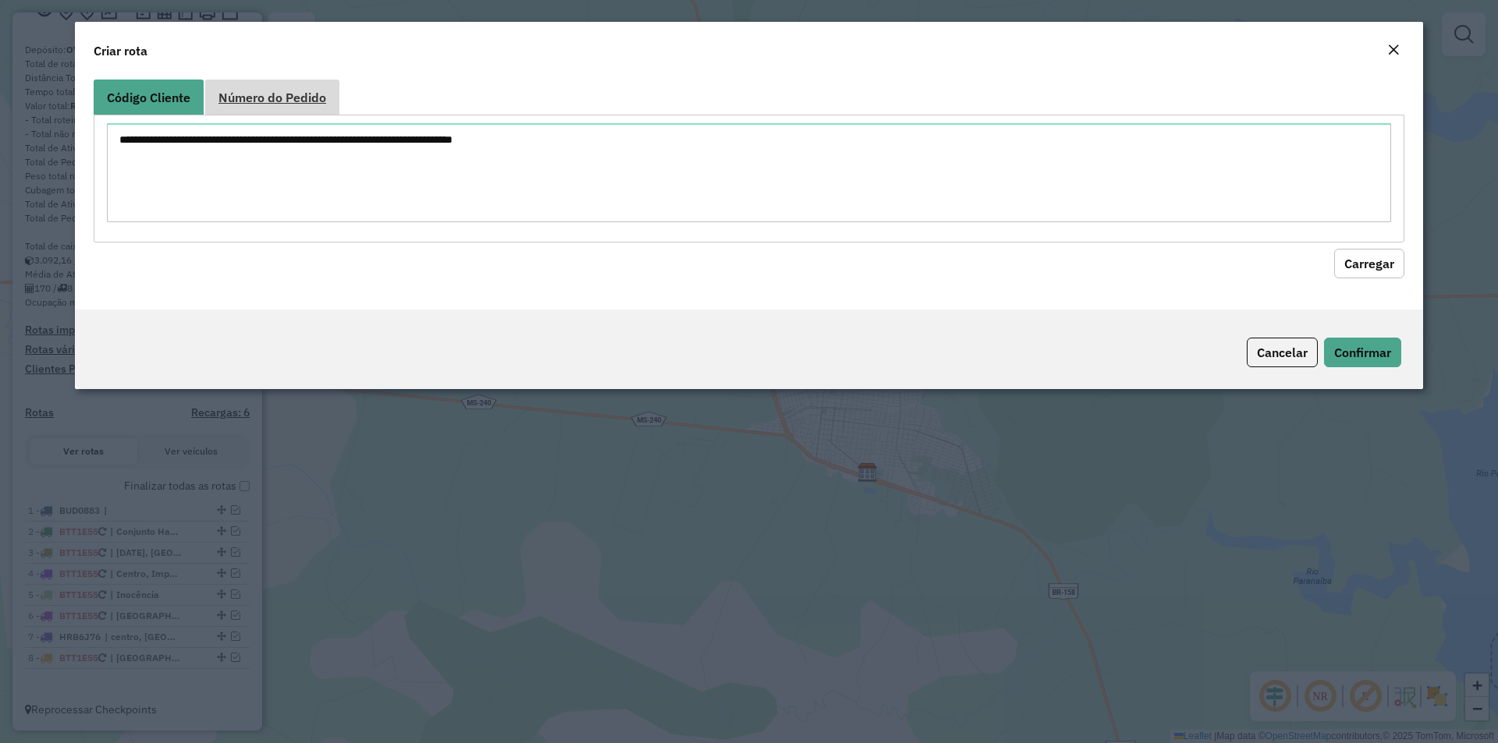
click at [270, 97] on span "Número do Pedido" at bounding box center [272, 97] width 108 height 12
click at [271, 144] on textarea at bounding box center [749, 172] width 1284 height 99
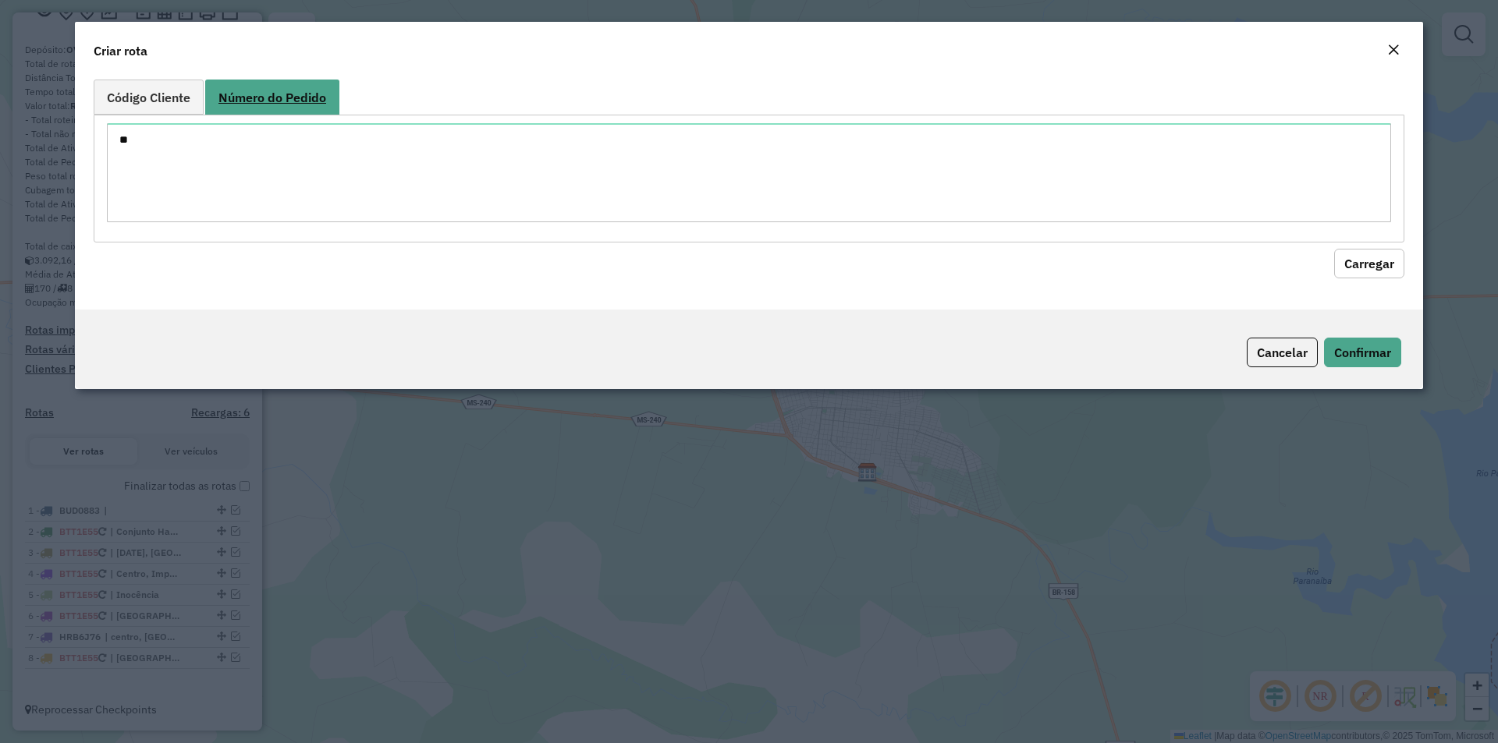
click at [250, 95] on span "Número do Pedido" at bounding box center [272, 97] width 108 height 12
click at [176, 131] on textarea "**" at bounding box center [749, 172] width 1284 height 99
type textarea "******"
click at [1342, 276] on button "Carregar" at bounding box center [1369, 264] width 70 height 30
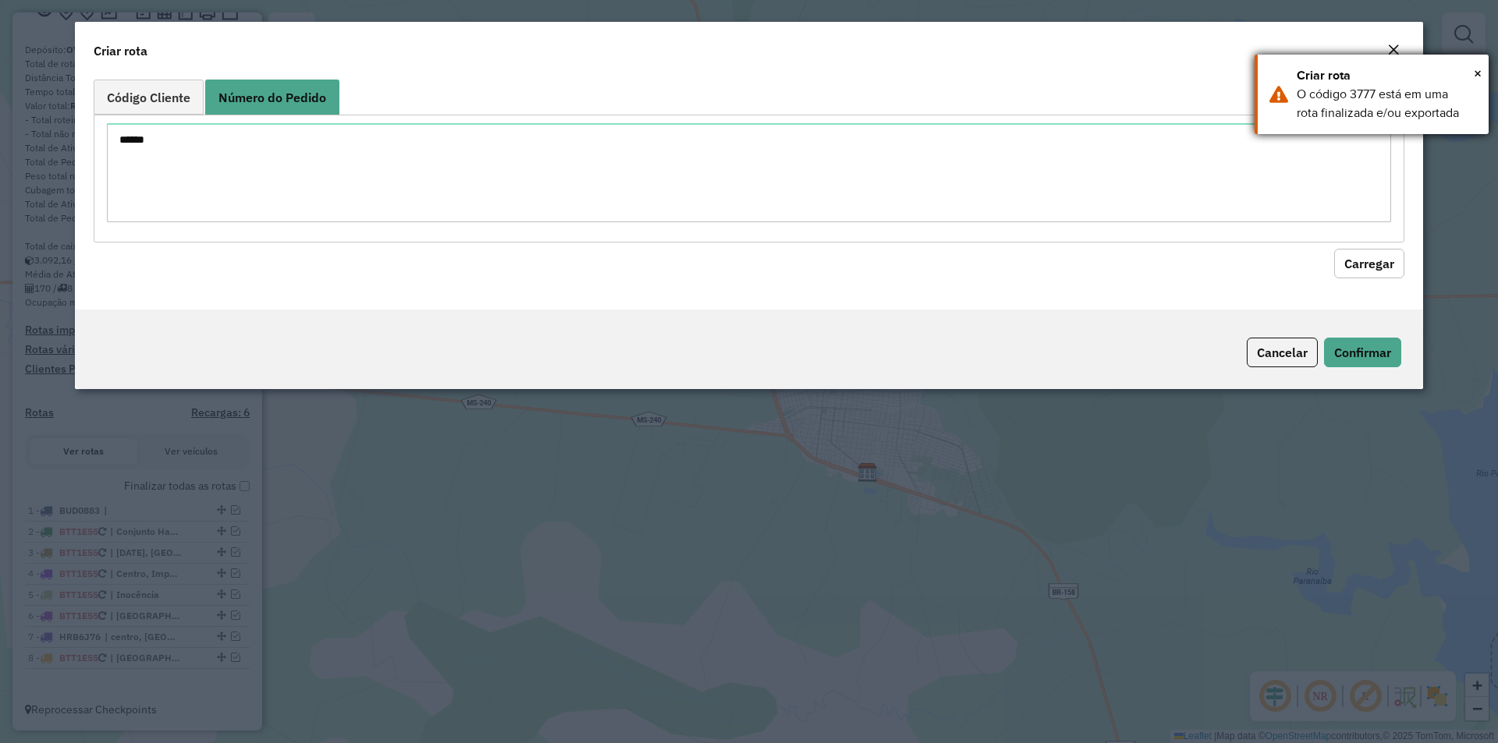
drag, startPoint x: 1237, startPoint y: 59, endPoint x: 1285, endPoint y: 64, distance: 47.8
click at [1239, 60] on div "Criar rota" at bounding box center [749, 47] width 1348 height 51
click at [1396, 41] on div "Close" at bounding box center [1393, 50] width 12 height 19
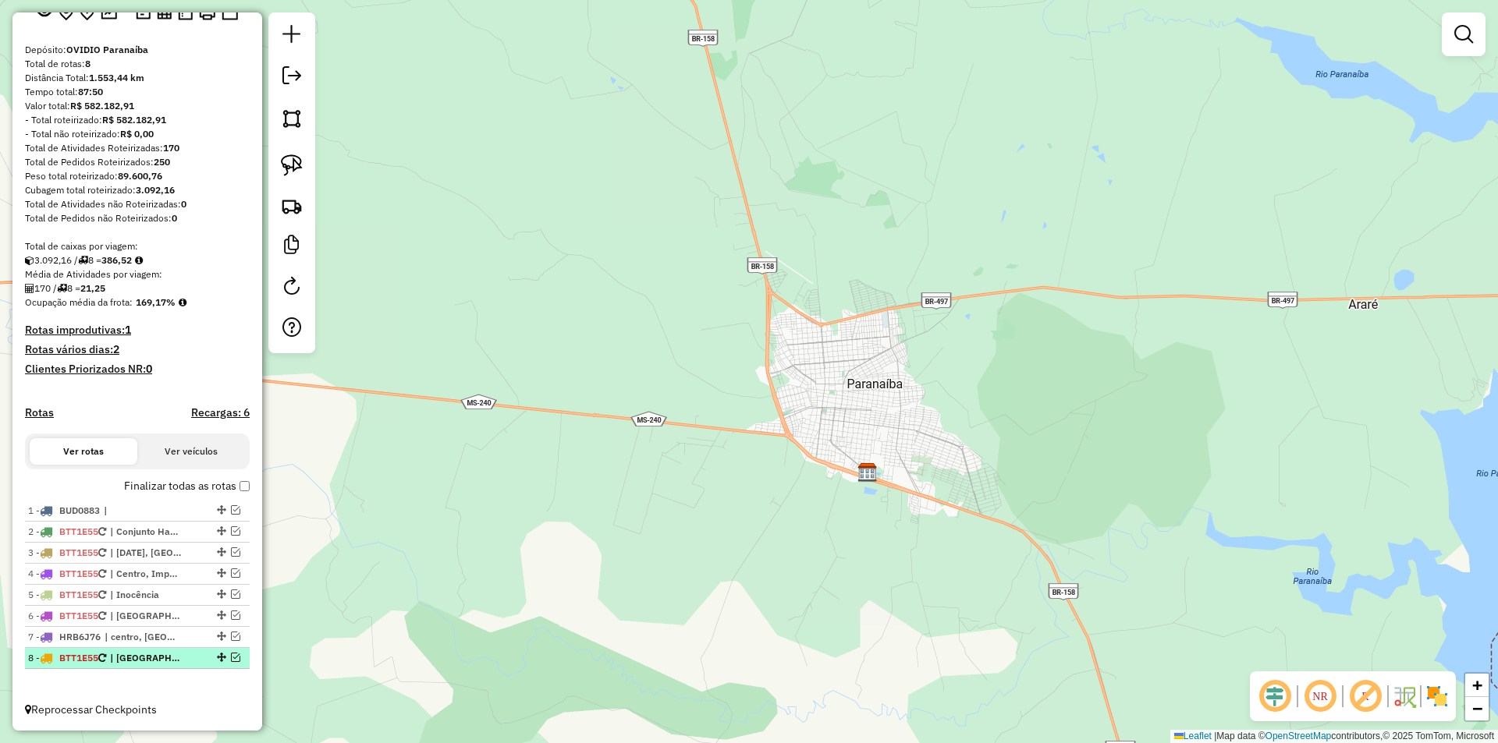
click at [232, 656] on em at bounding box center [235, 657] width 9 height 9
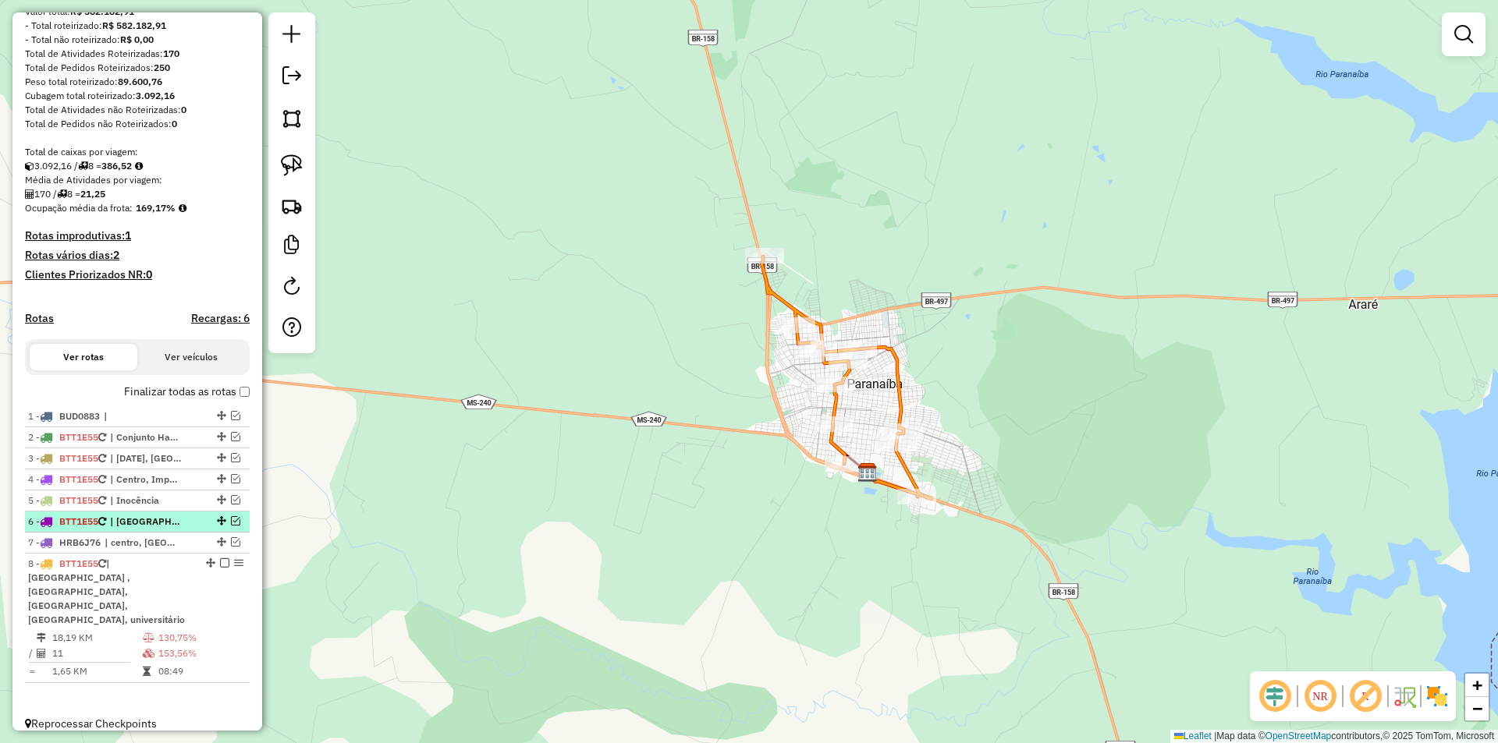
click at [233, 526] on em at bounding box center [235, 520] width 9 height 9
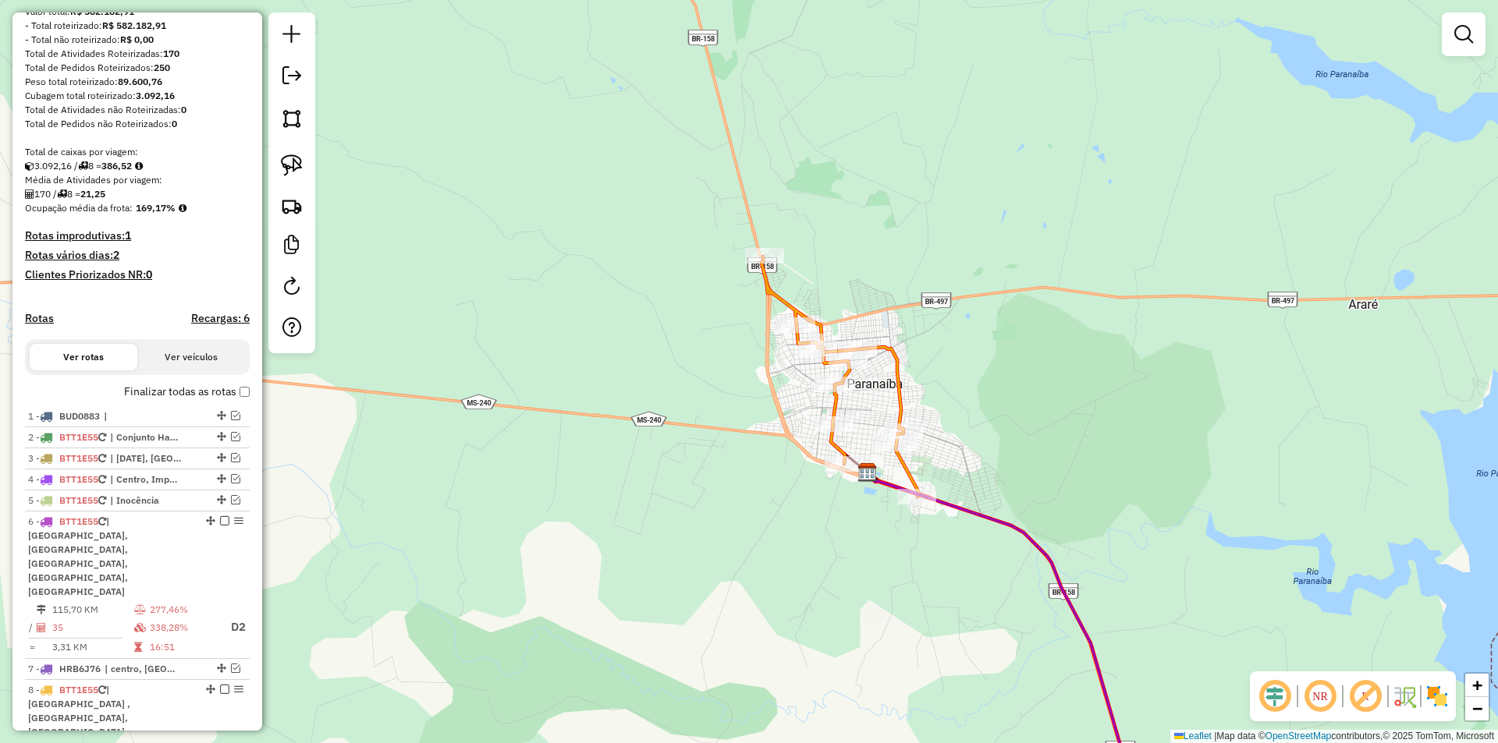
scroll to position [280, 0]
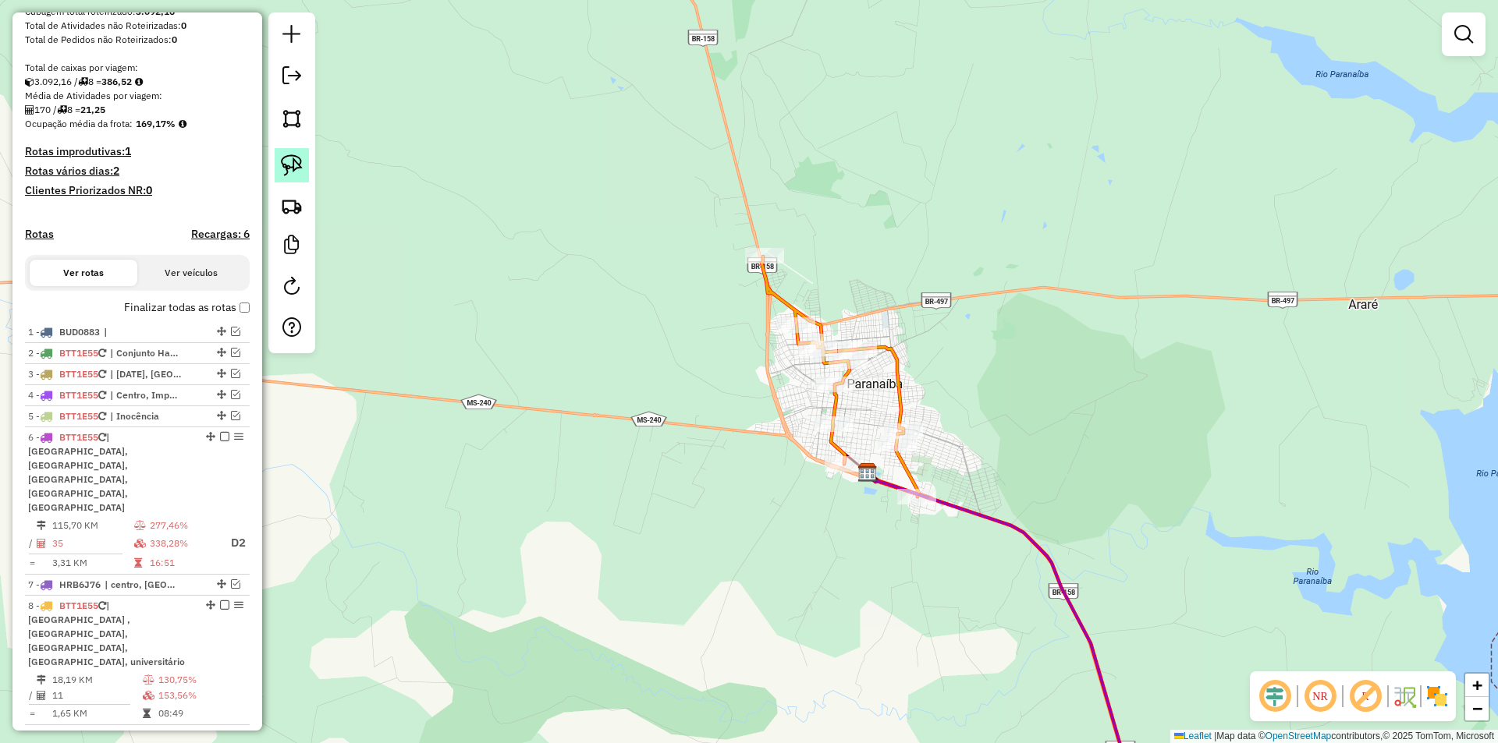
click at [289, 165] on img at bounding box center [292, 165] width 22 height 22
click at [295, 212] on img at bounding box center [292, 206] width 22 height 22
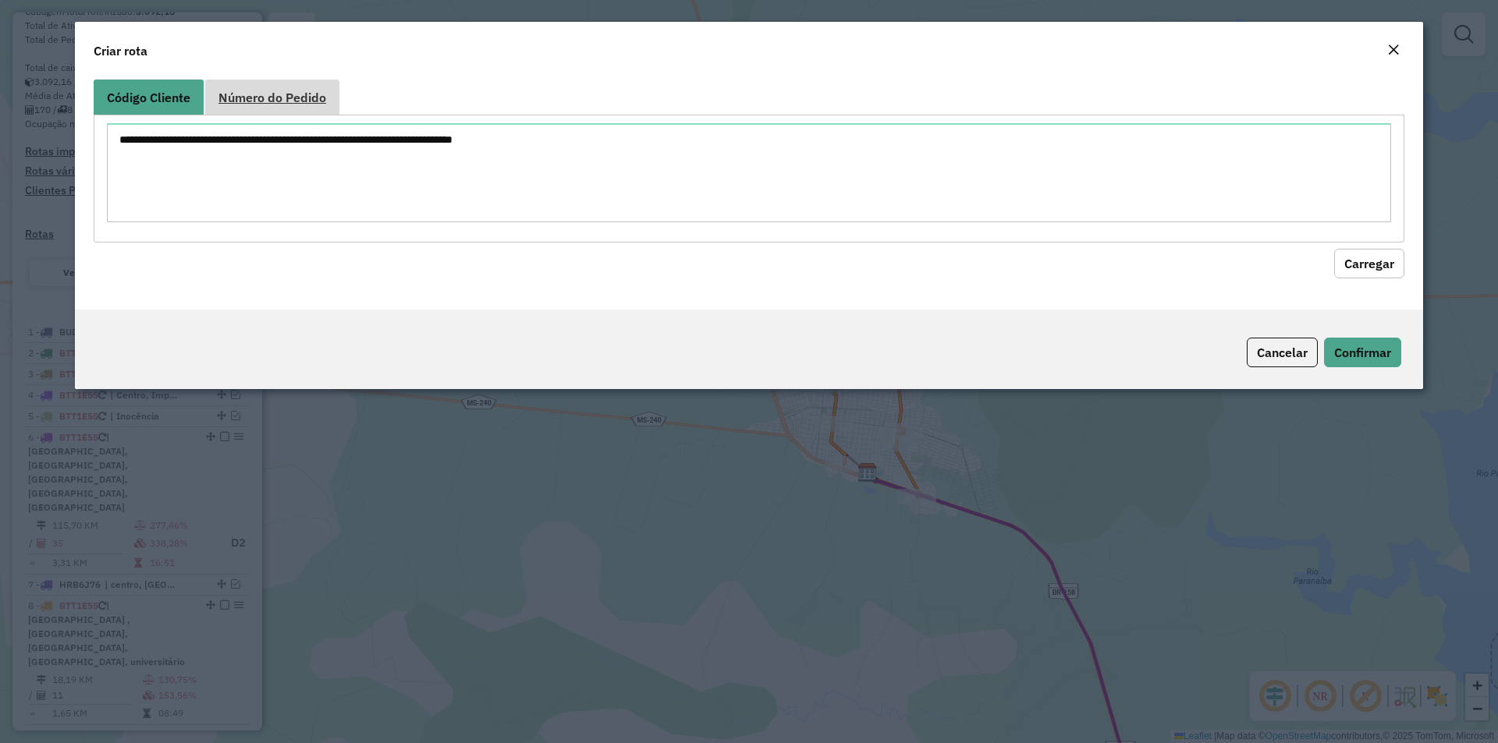
click at [249, 94] on span "Número do Pedido" at bounding box center [272, 97] width 108 height 12
click at [225, 161] on textarea at bounding box center [749, 172] width 1284 height 99
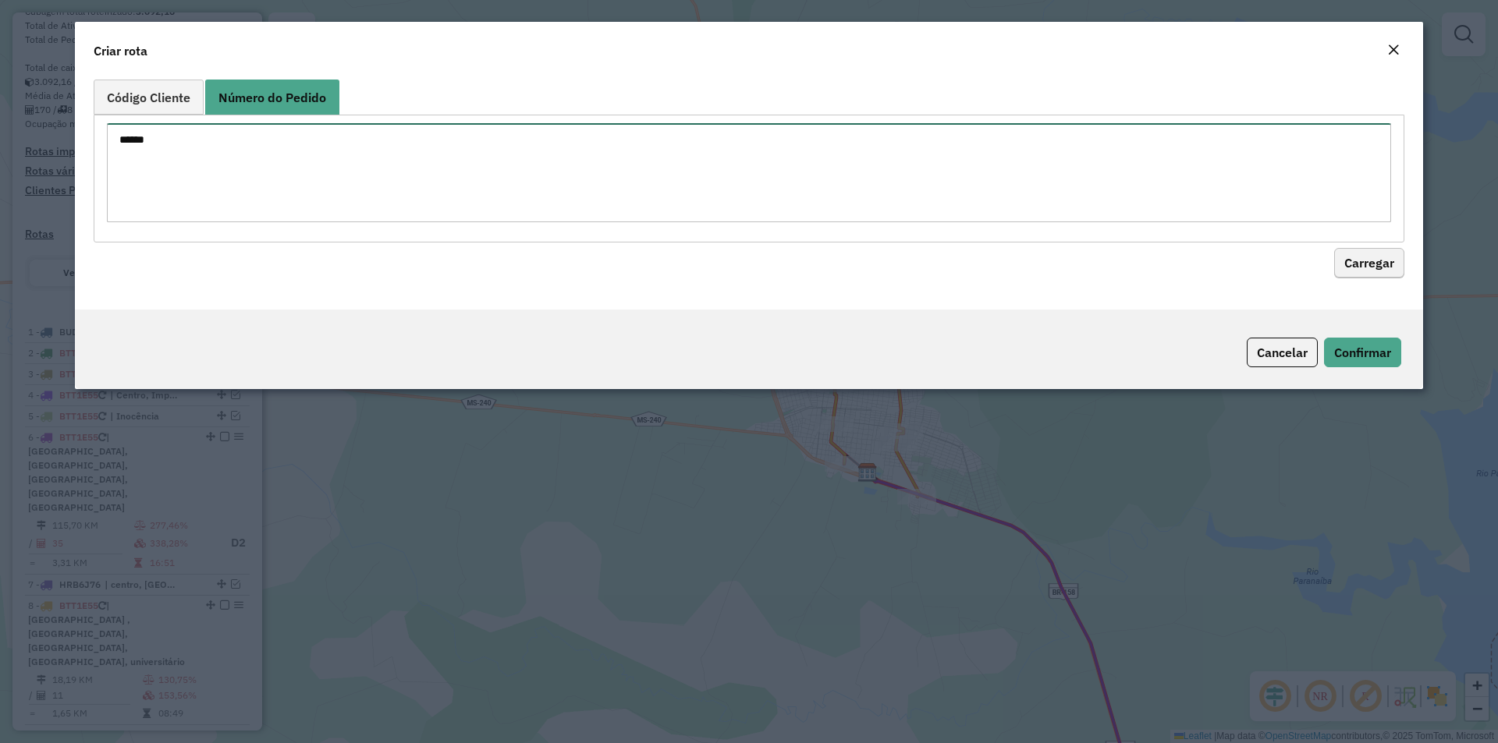
type textarea "******"
click at [1359, 275] on button "Carregar" at bounding box center [1369, 264] width 70 height 30
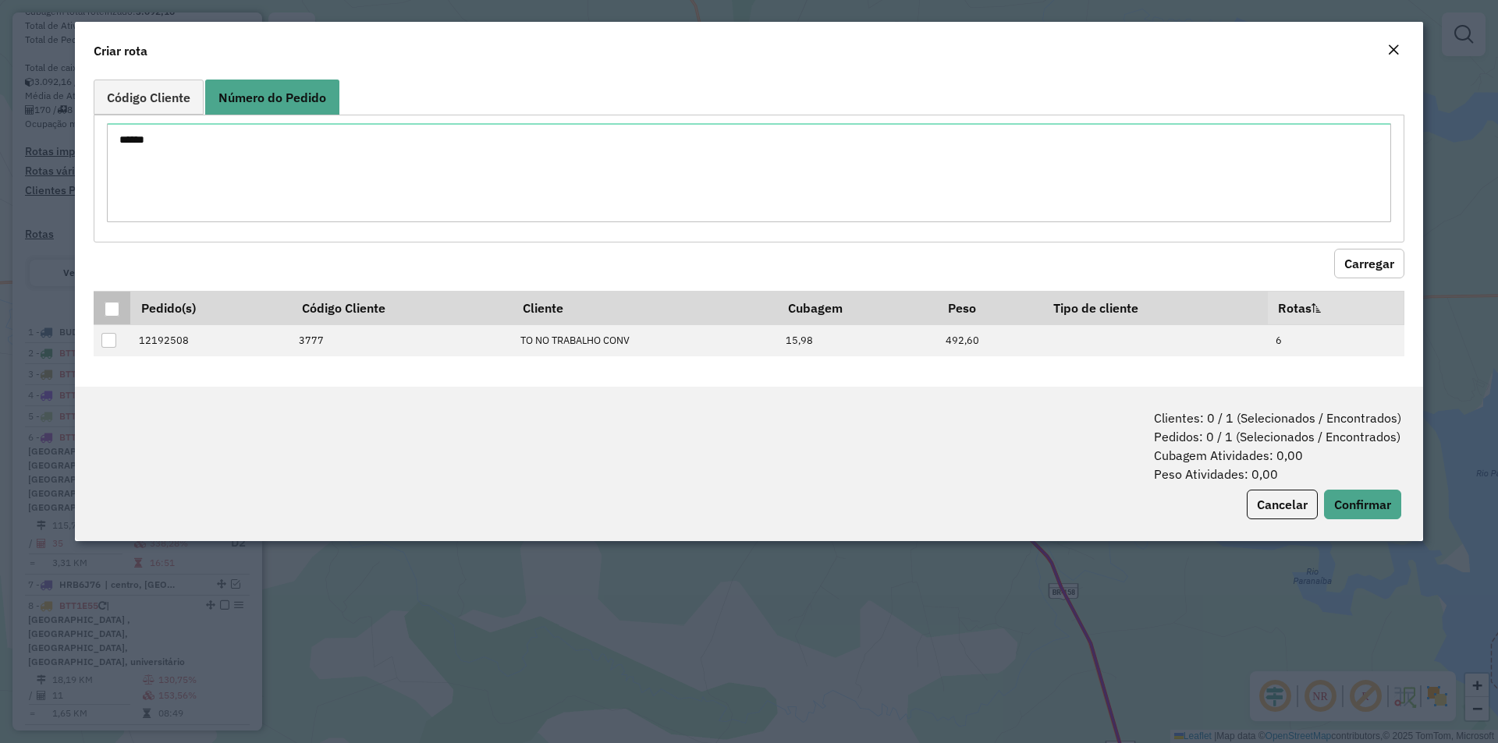
click at [108, 310] on div at bounding box center [112, 309] width 15 height 15
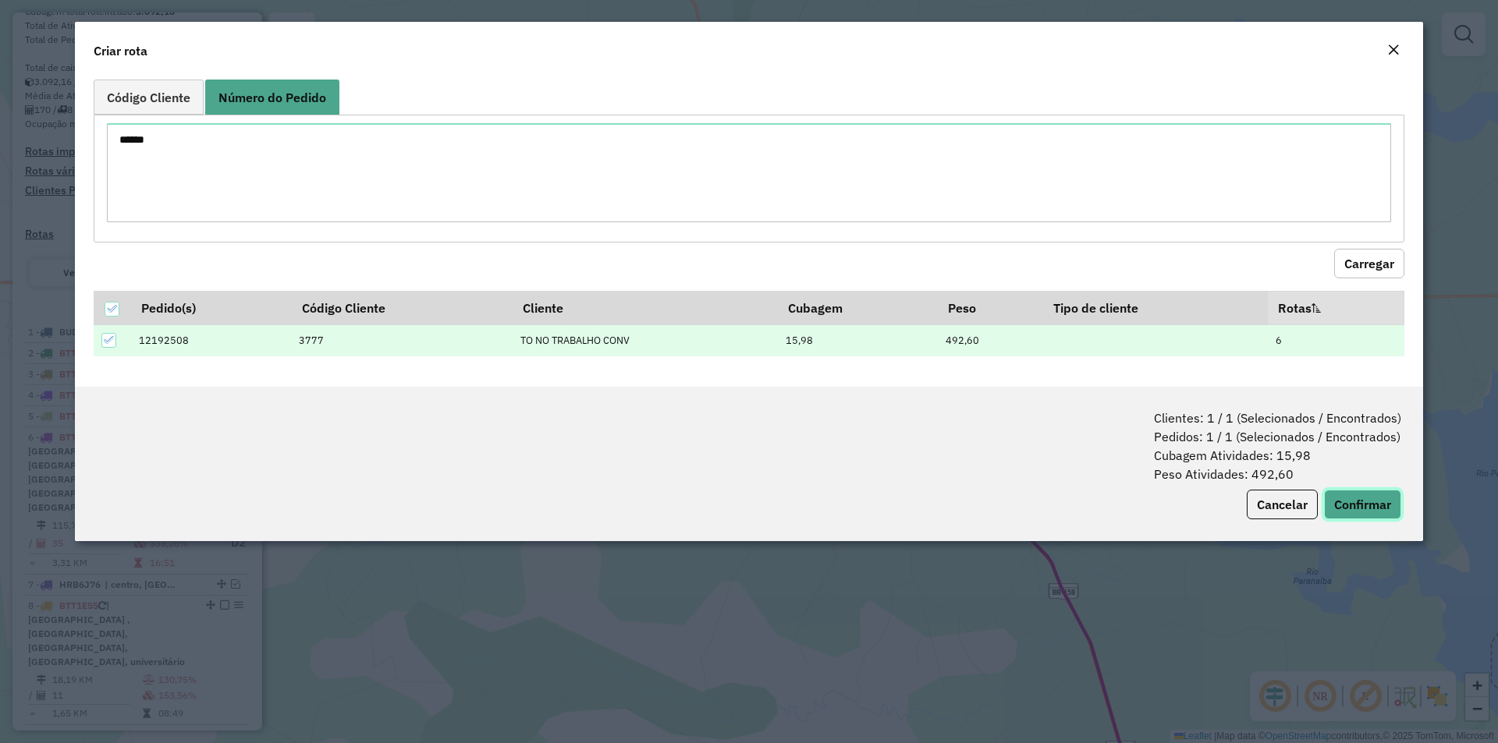
click at [1348, 509] on button "Confirmar" at bounding box center [1362, 505] width 77 height 30
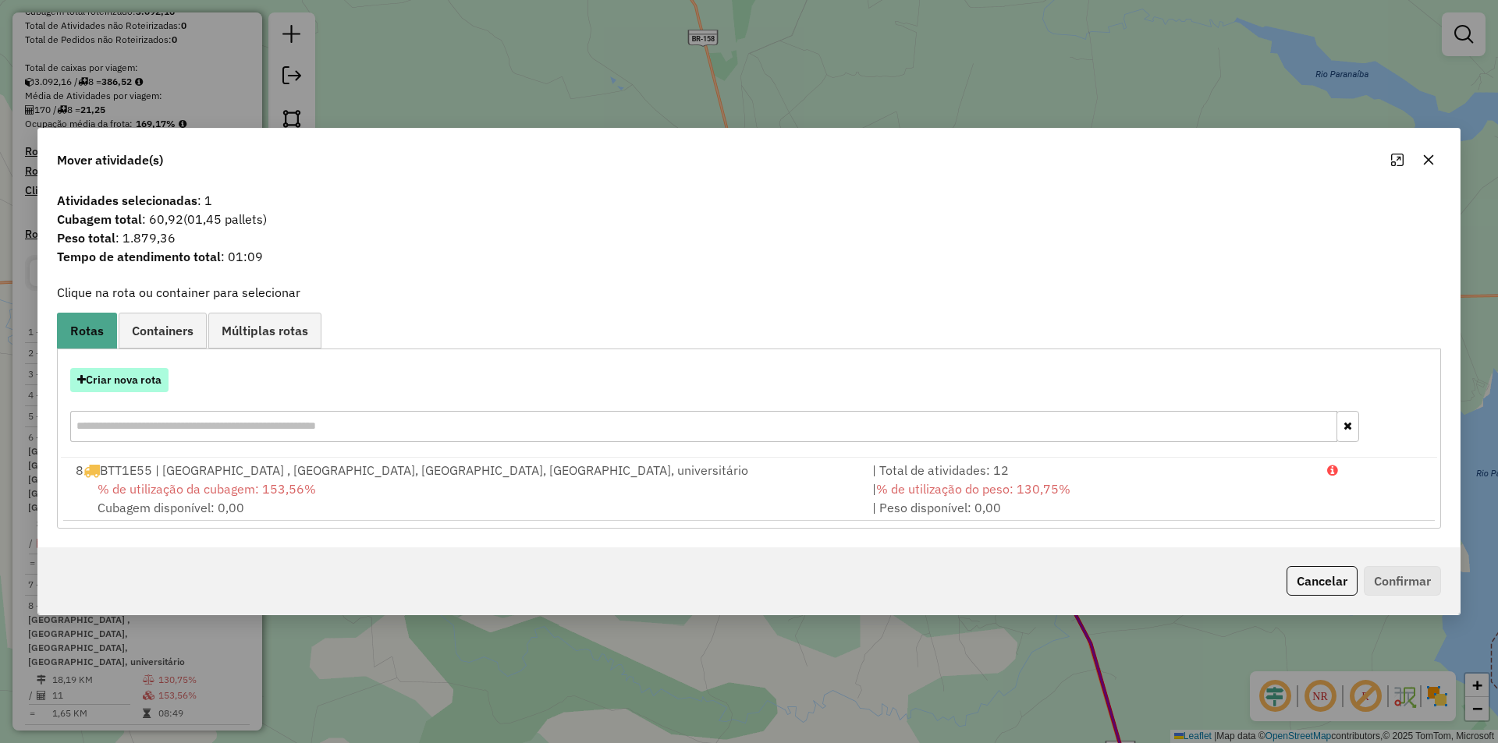
click at [131, 390] on button "Criar nova rota" at bounding box center [119, 380] width 98 height 24
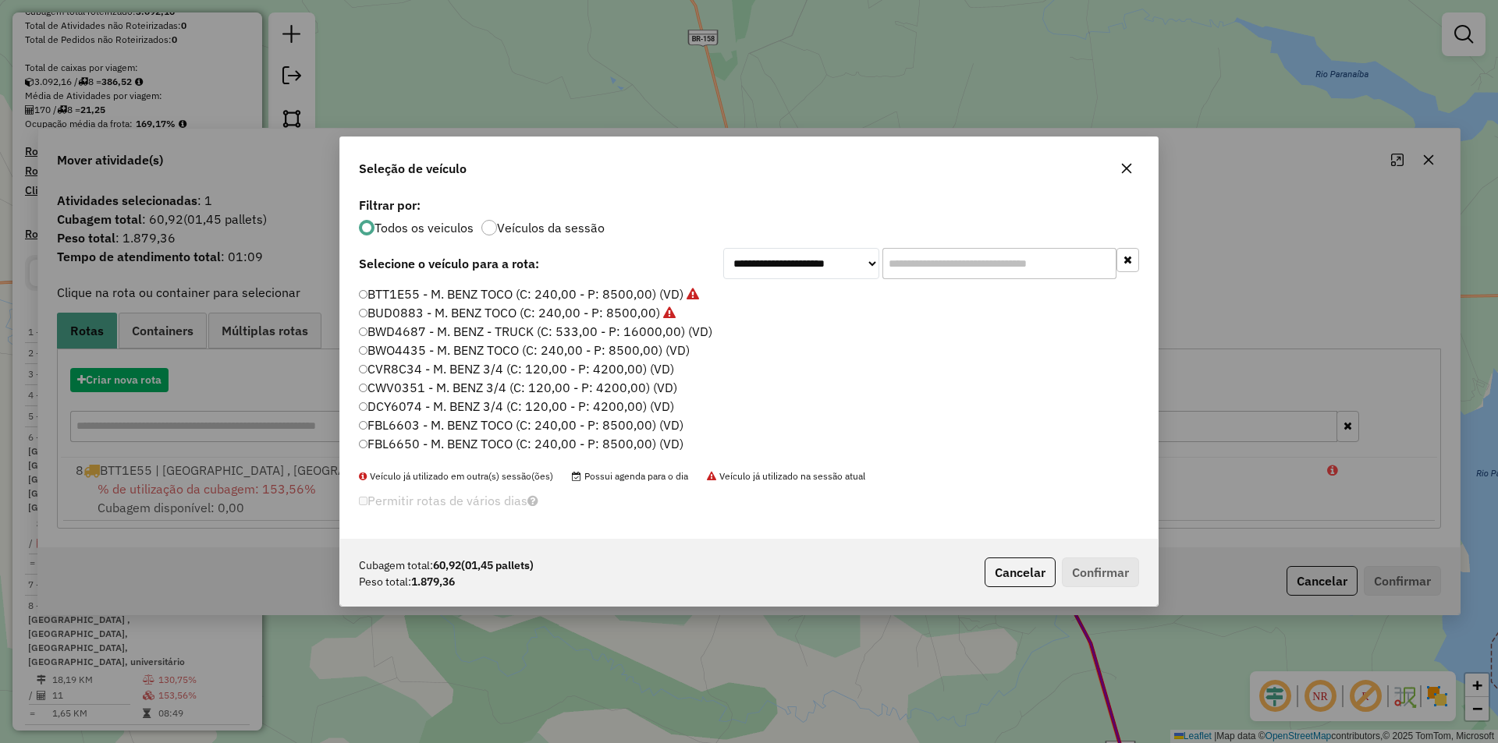
scroll to position [9, 5]
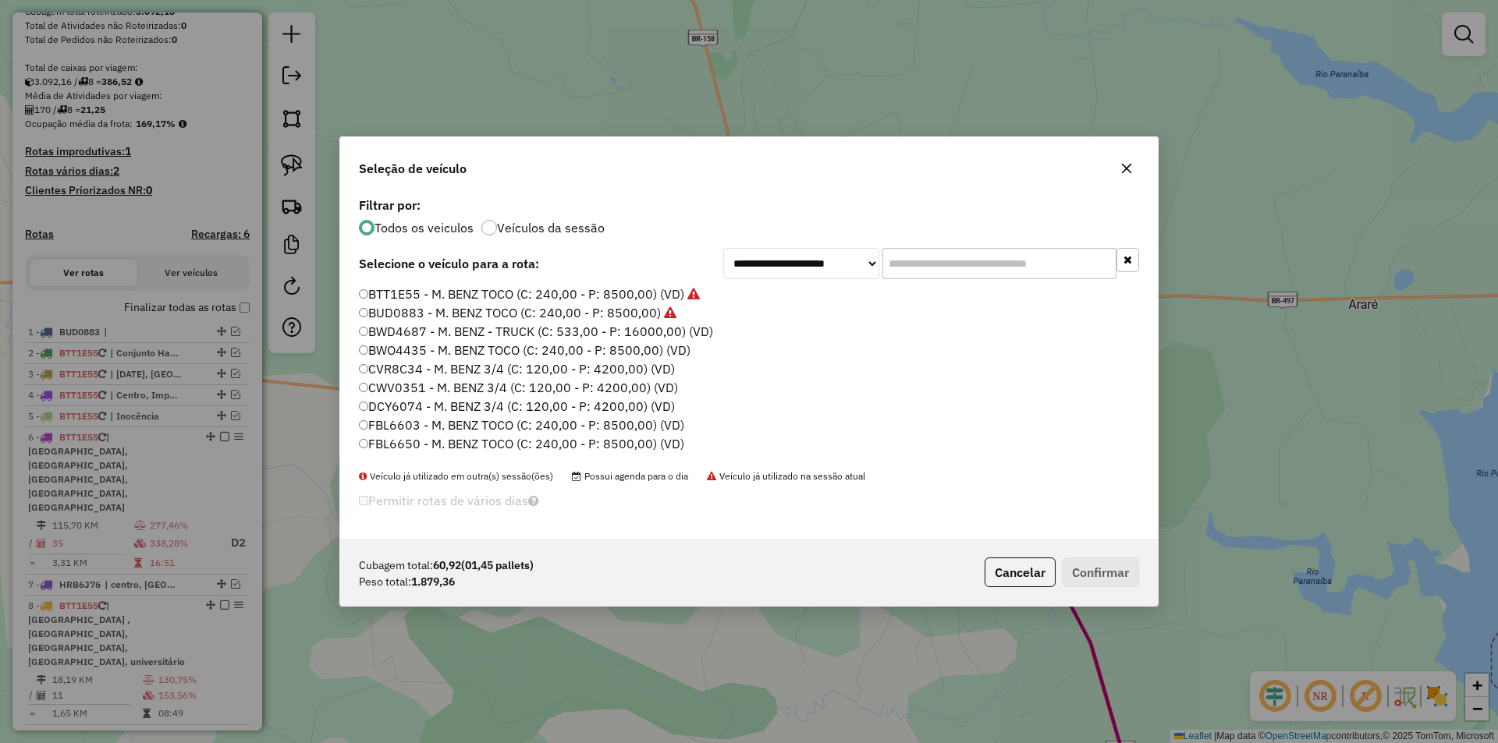
click at [413, 310] on label "BUD0883 - M. BENZ TOCO (C: 240,00 - P: 8500,00)" at bounding box center [517, 312] width 317 height 19
drag, startPoint x: 418, startPoint y: 330, endPoint x: 481, endPoint y: 366, distance: 72.0
click at [417, 330] on label "BWD4687 - M. BENZ - TRUCK (C: 533,00 - P: 16000,00) (VD)" at bounding box center [536, 331] width 354 height 19
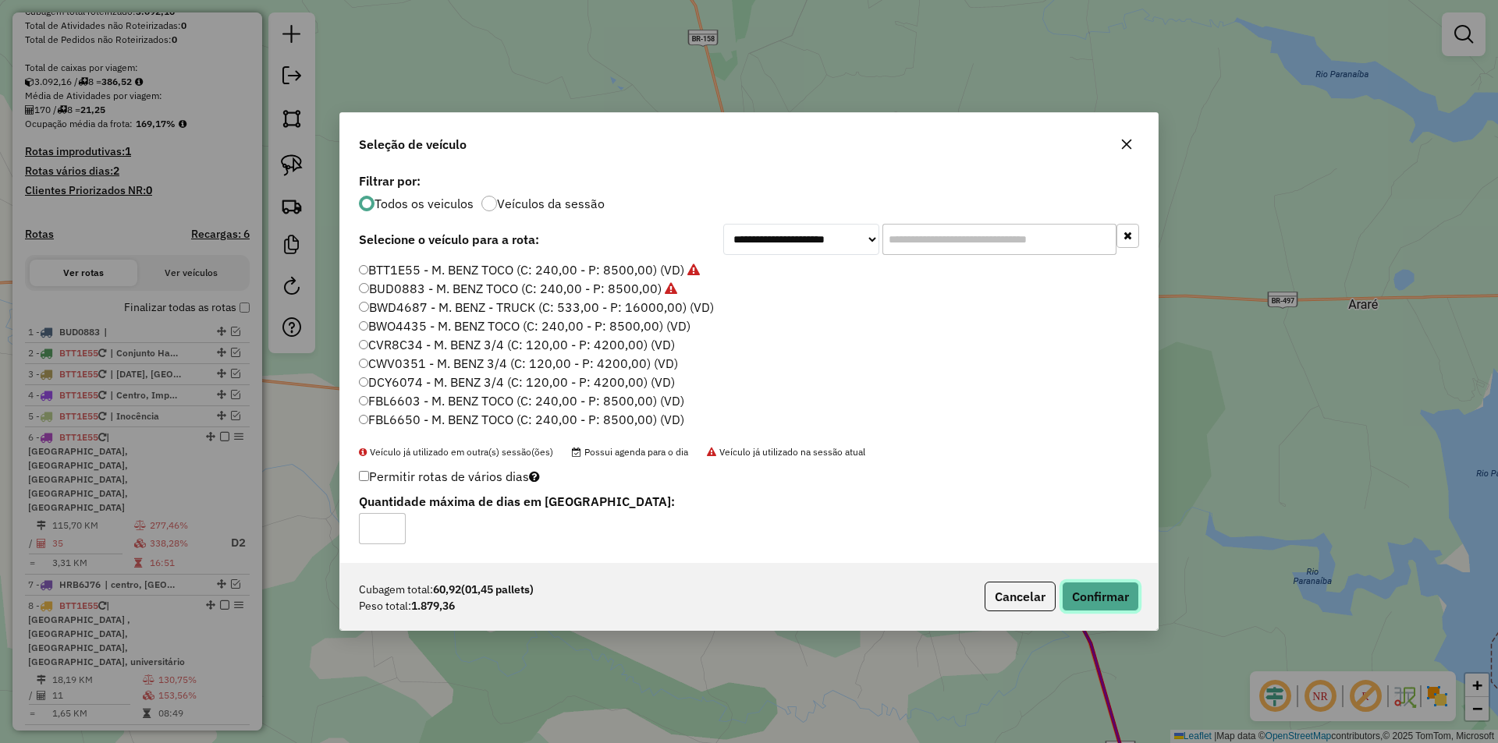
click at [1115, 592] on button "Confirmar" at bounding box center [1100, 597] width 77 height 30
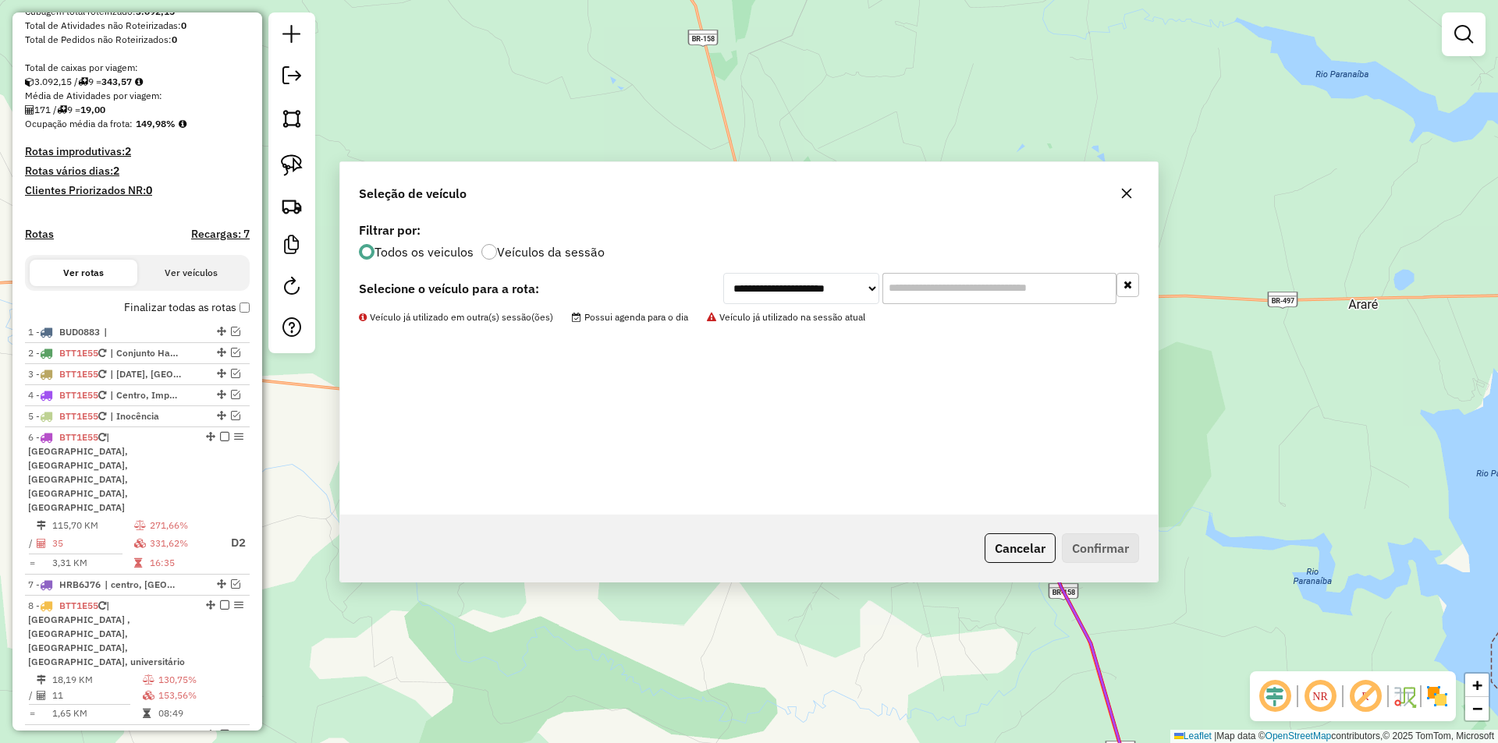
scroll to position [353, 0]
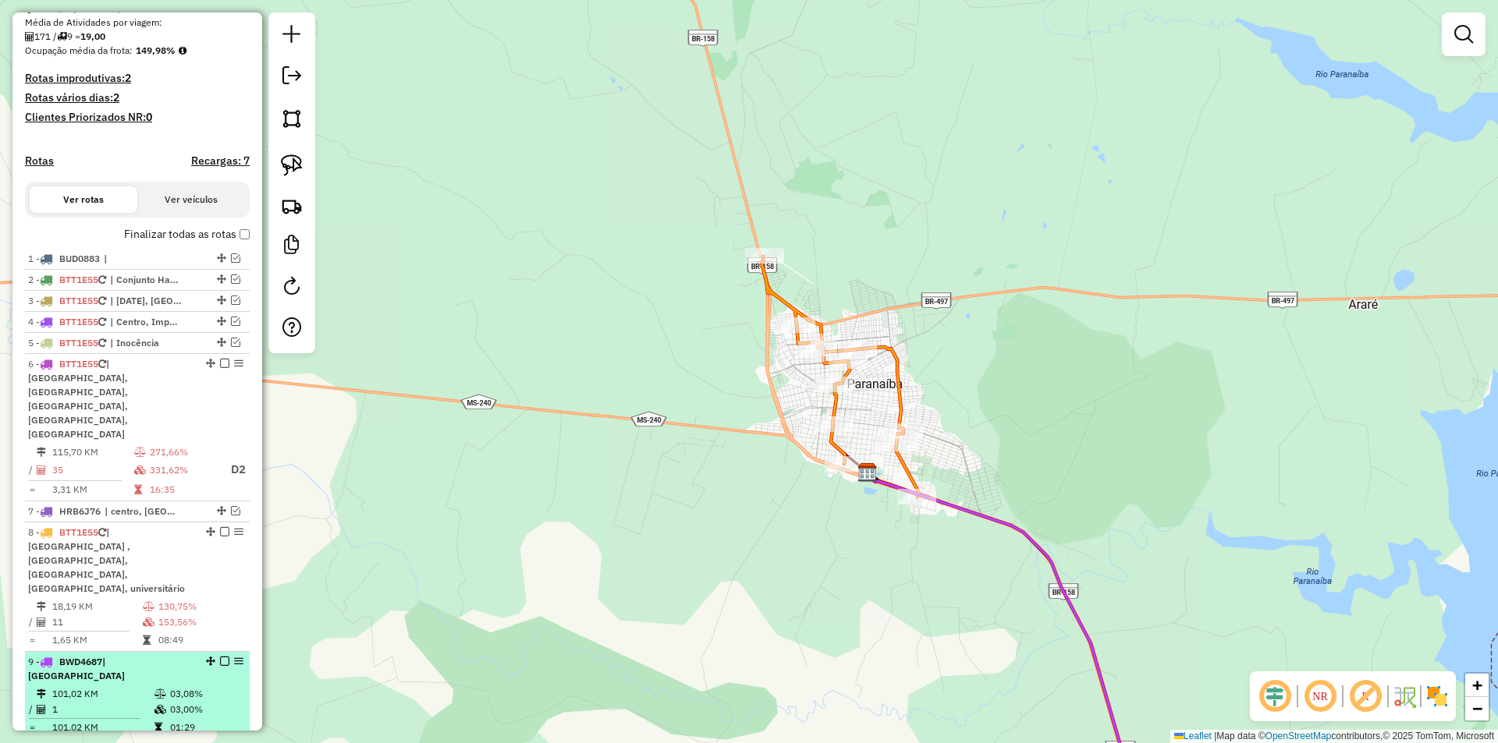
click at [220, 657] on em at bounding box center [224, 661] width 9 height 9
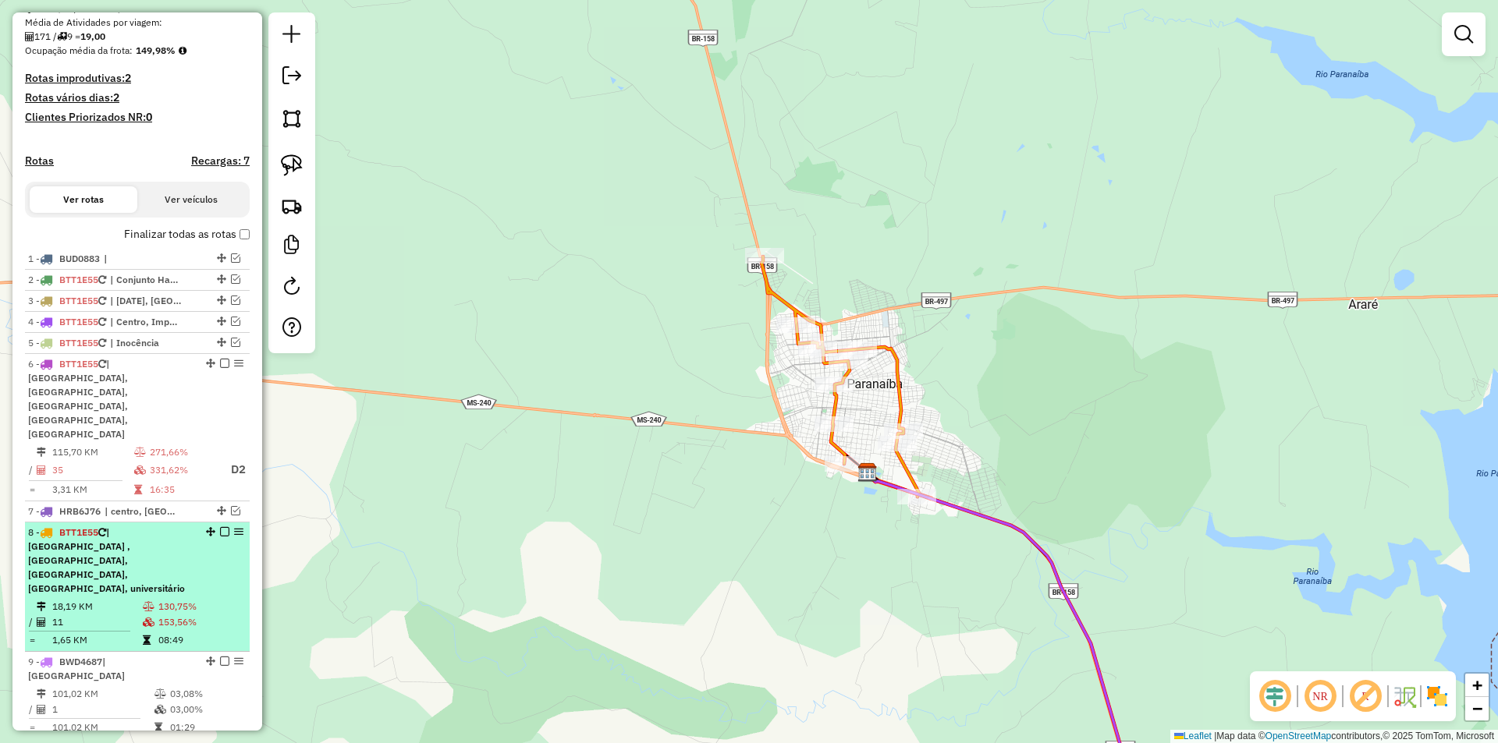
scroll to position [301, 0]
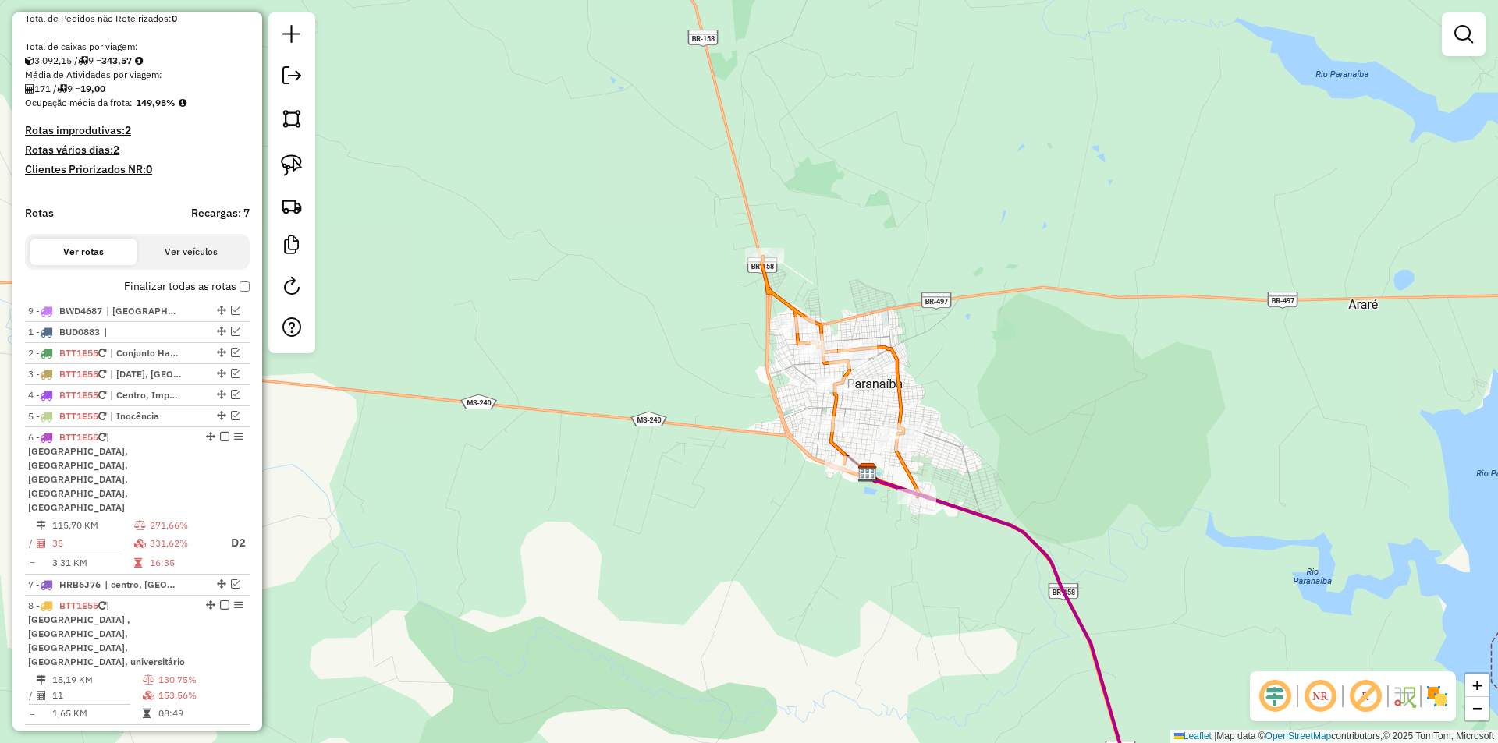
drag, startPoint x: 217, startPoint y: 658, endPoint x: 212, endPoint y: 318, distance: 339.4
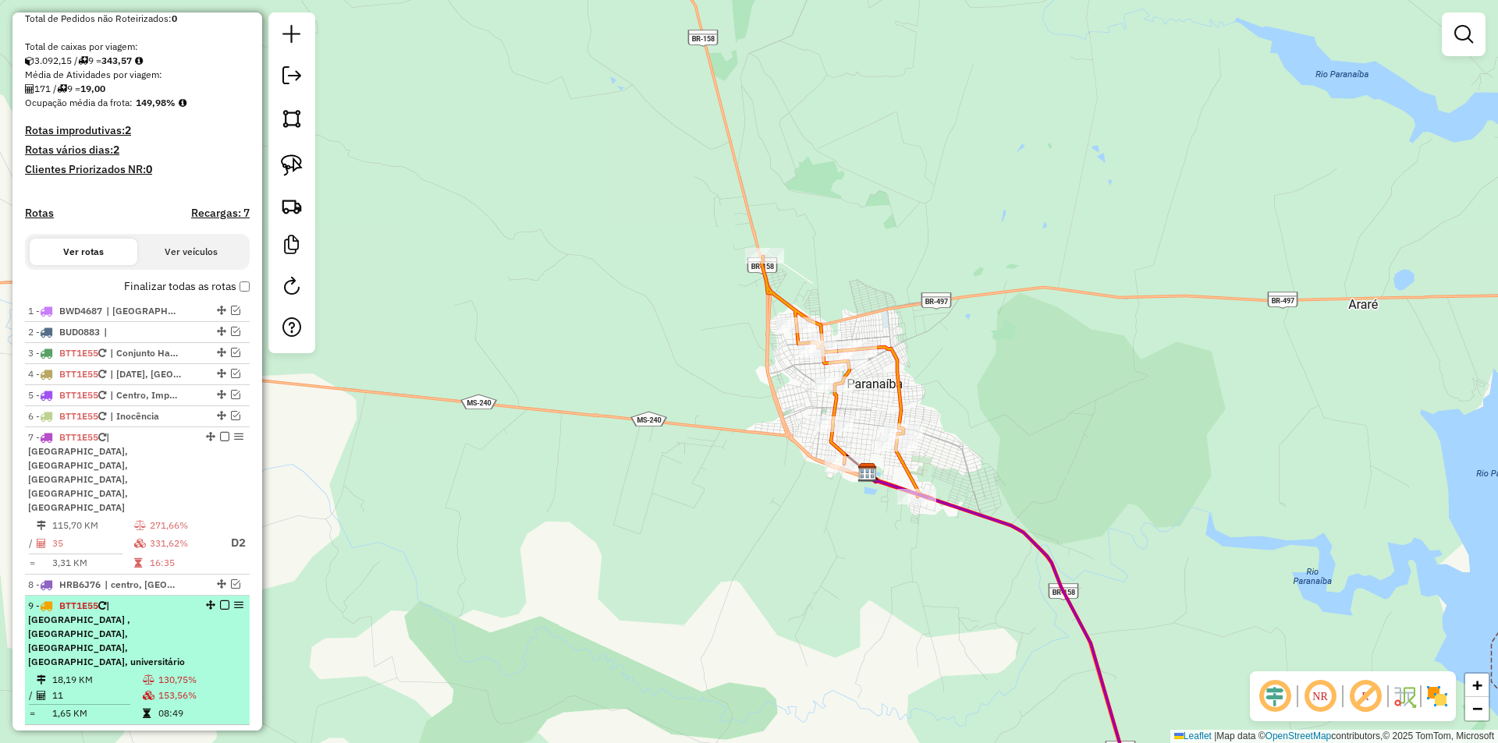
click at [98, 611] on span "| [GEOGRAPHIC_DATA] , [GEOGRAPHIC_DATA], [GEOGRAPHIC_DATA], [GEOGRAPHIC_DATA], …" at bounding box center [106, 634] width 157 height 68
select select "**********"
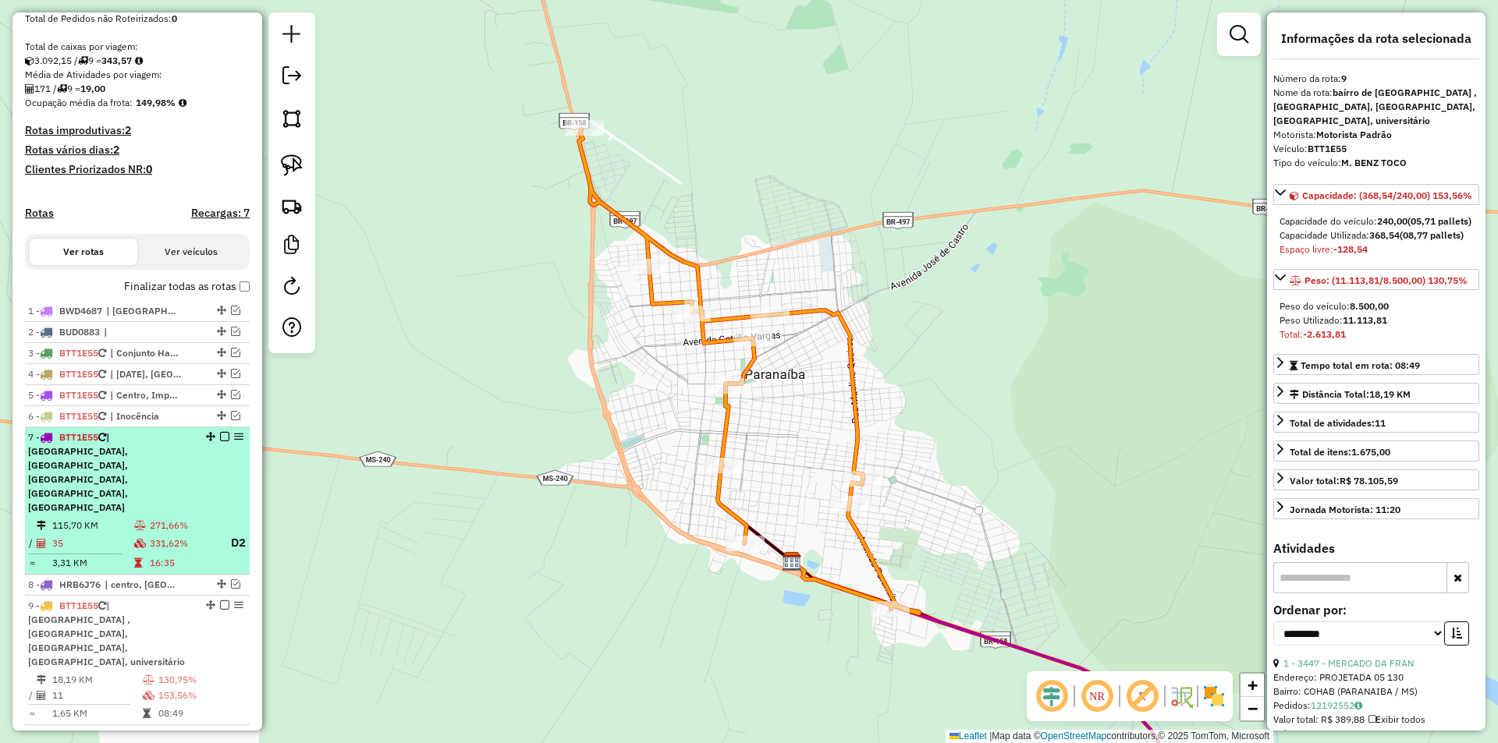
click at [99, 518] on td "115,70 KM" at bounding box center [92, 526] width 82 height 16
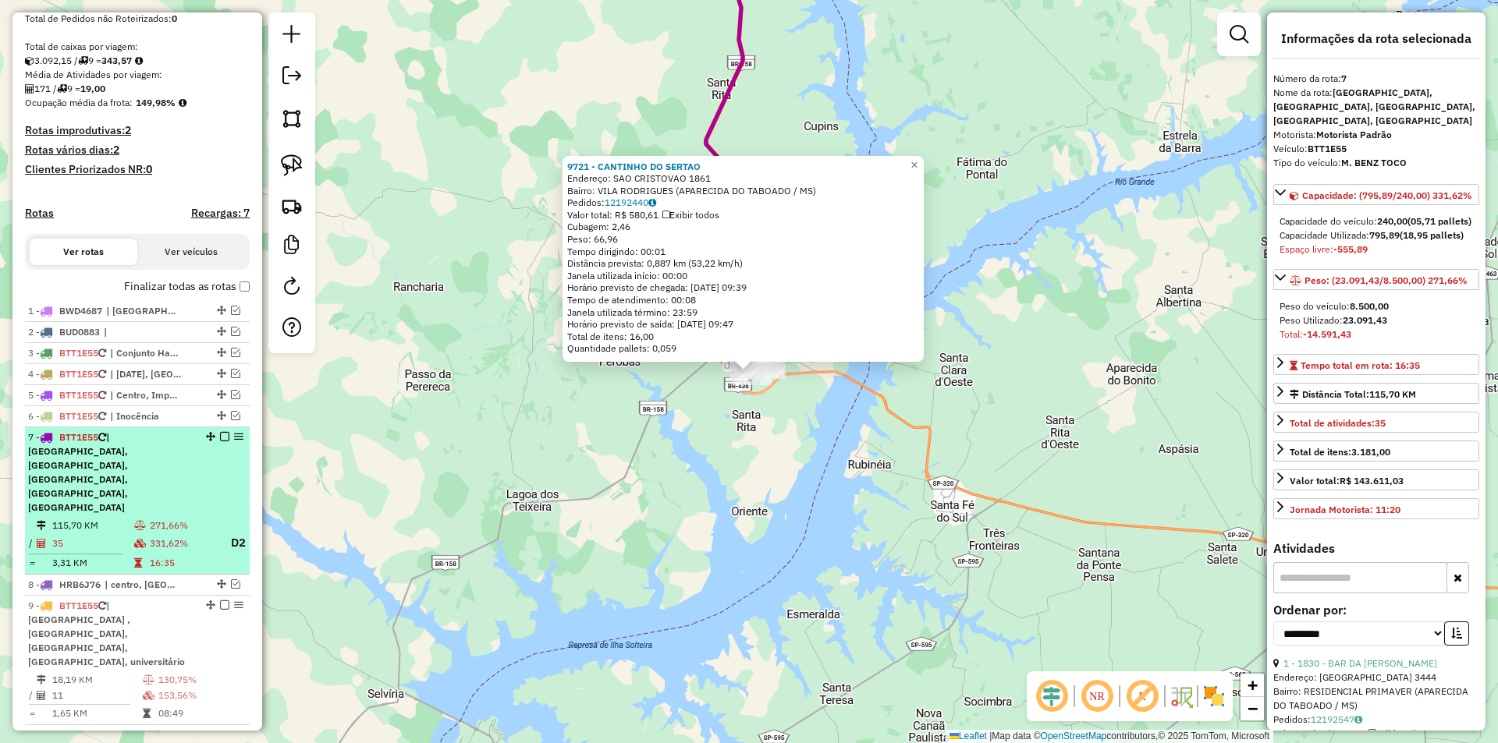
click at [221, 442] on em at bounding box center [224, 436] width 9 height 9
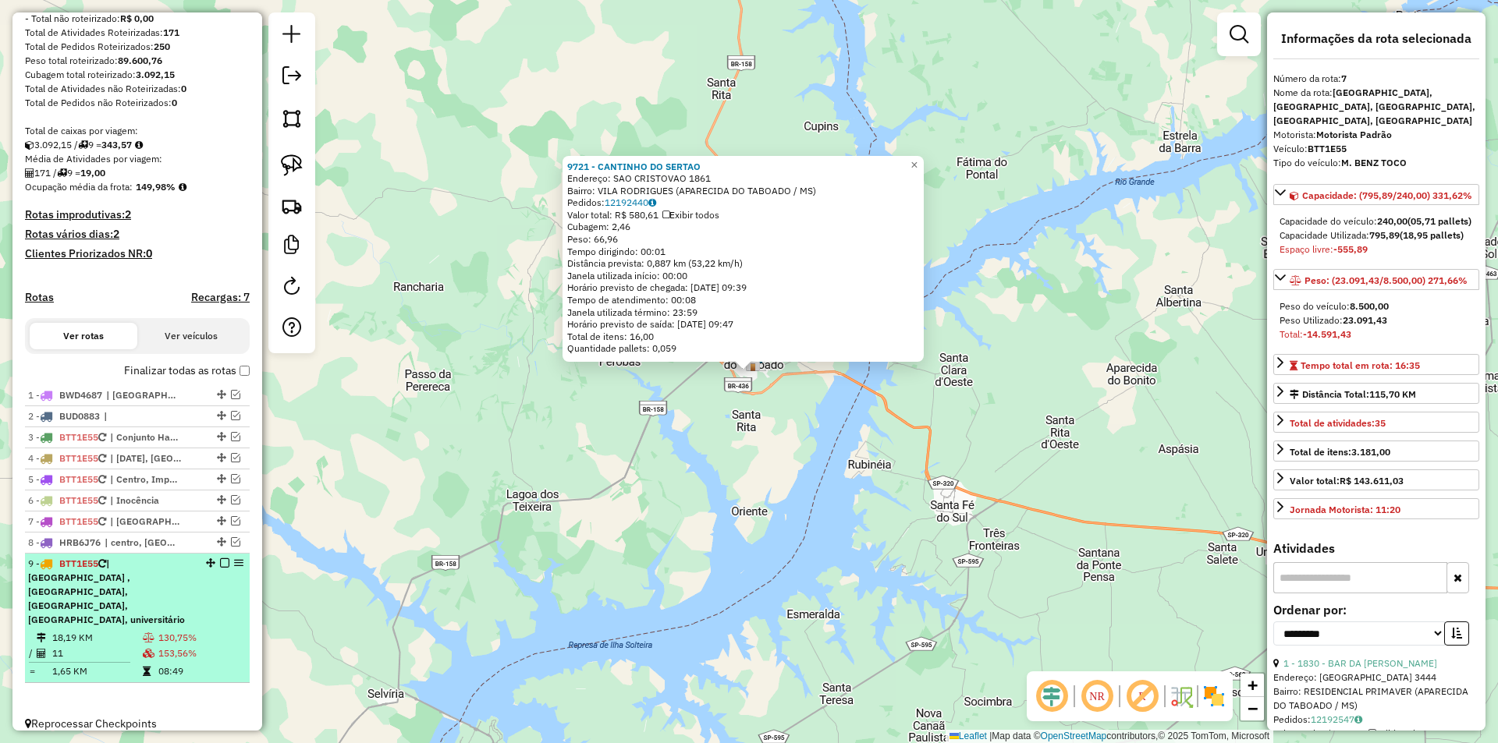
click at [155, 597] on span "| [GEOGRAPHIC_DATA] , [GEOGRAPHIC_DATA], [GEOGRAPHIC_DATA], [GEOGRAPHIC_DATA], …" at bounding box center [106, 592] width 157 height 68
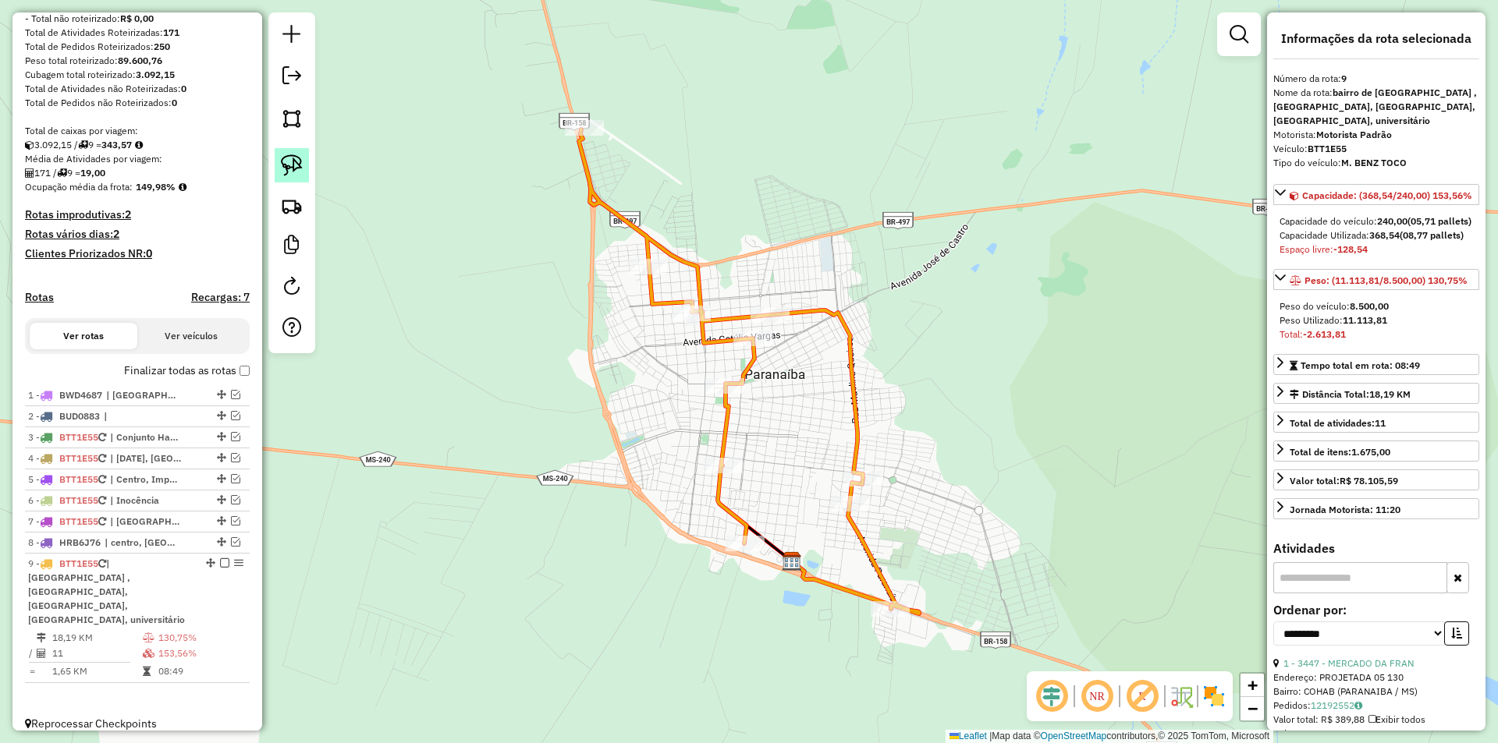
click at [293, 161] on img at bounding box center [292, 165] width 22 height 22
click at [296, 217] on link at bounding box center [292, 206] width 34 height 34
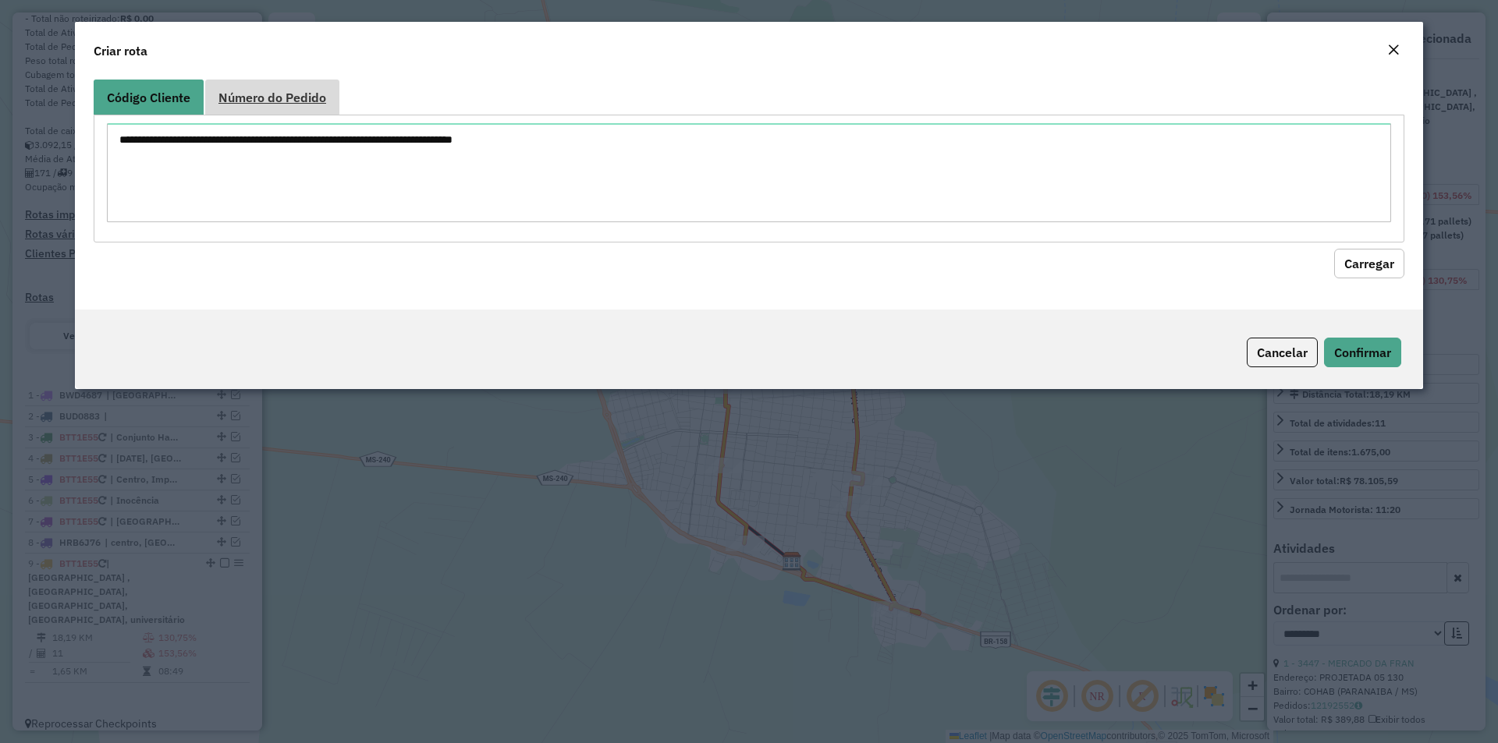
click at [286, 101] on span "Número do Pedido" at bounding box center [272, 97] width 108 height 12
click at [1392, 48] on em "Close" at bounding box center [1393, 50] width 12 height 12
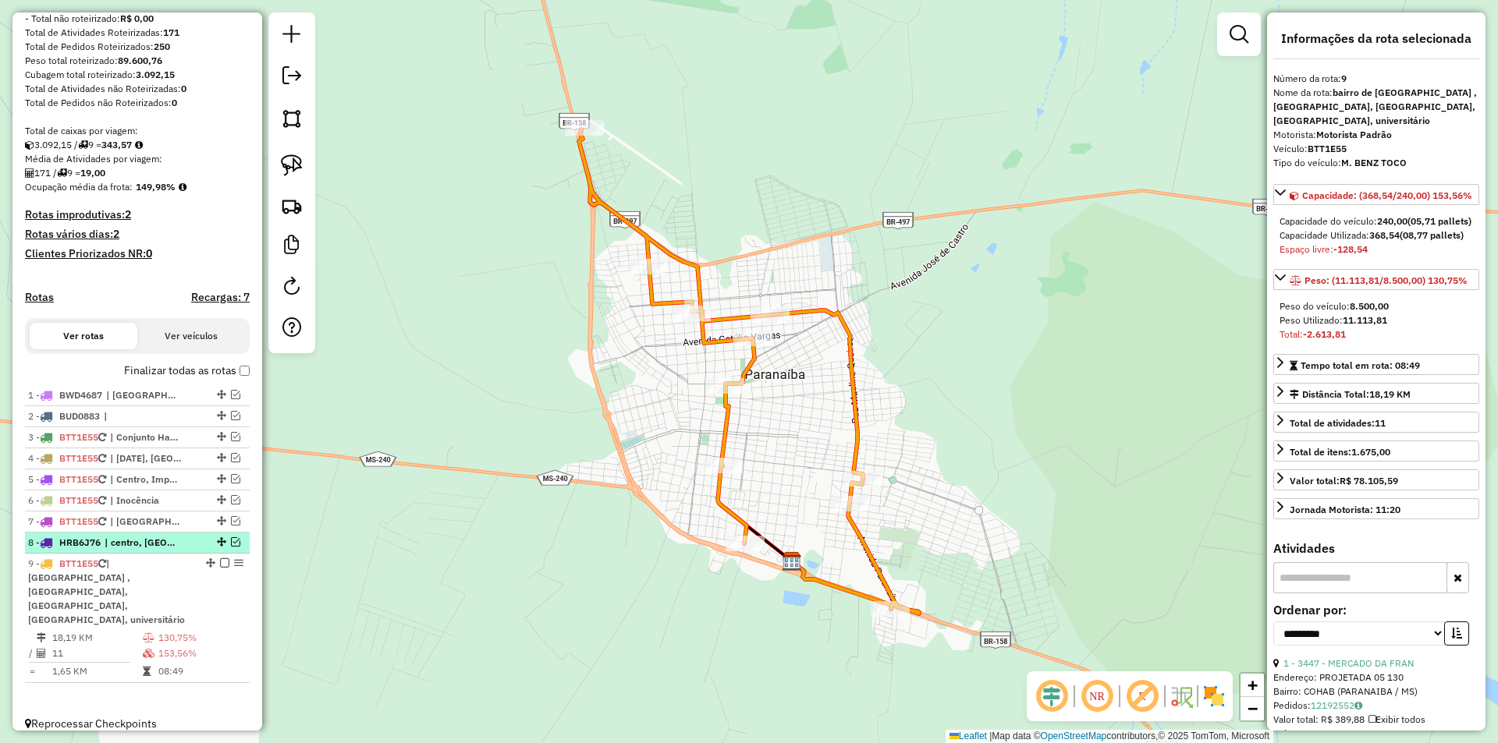
click at [232, 547] on em at bounding box center [235, 541] width 9 height 9
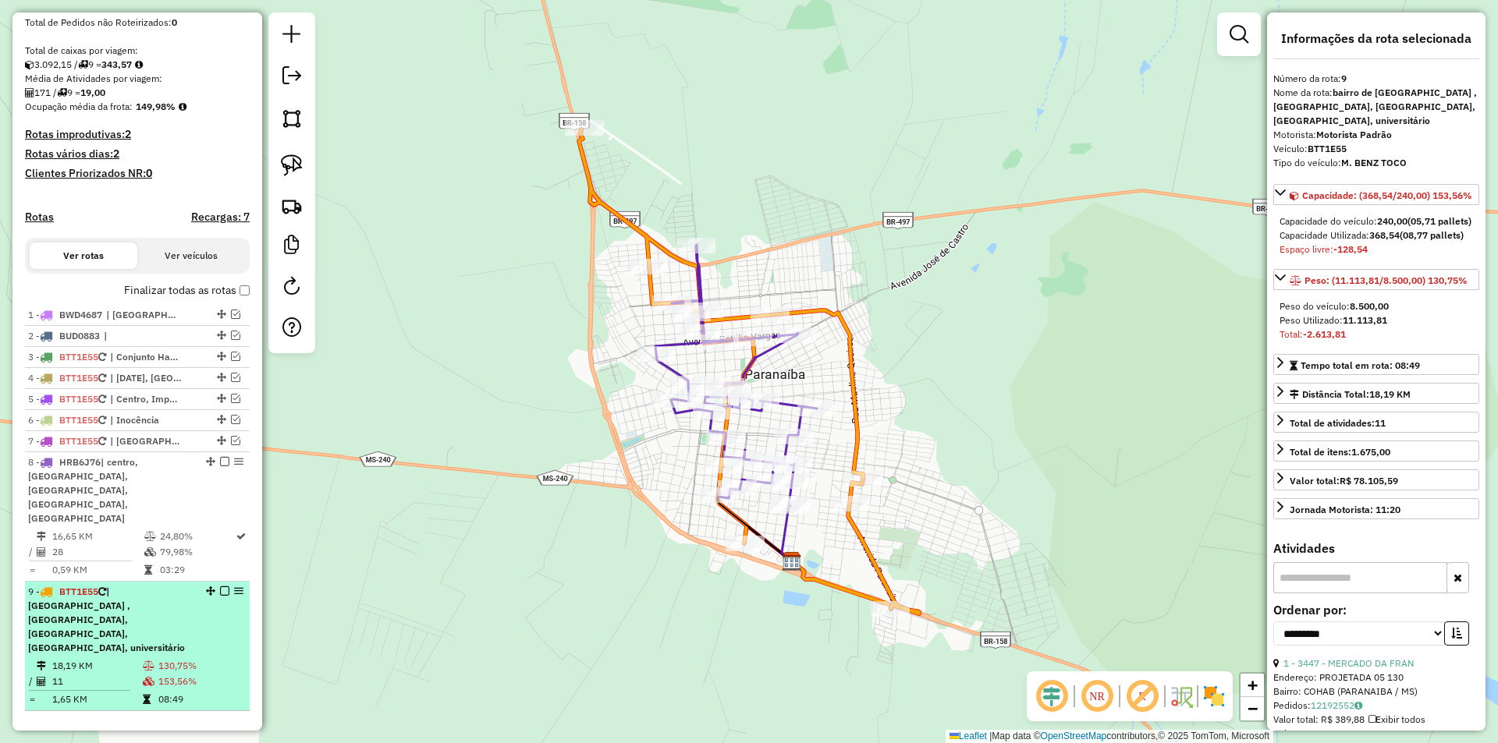
click at [222, 587] on em at bounding box center [224, 591] width 9 height 9
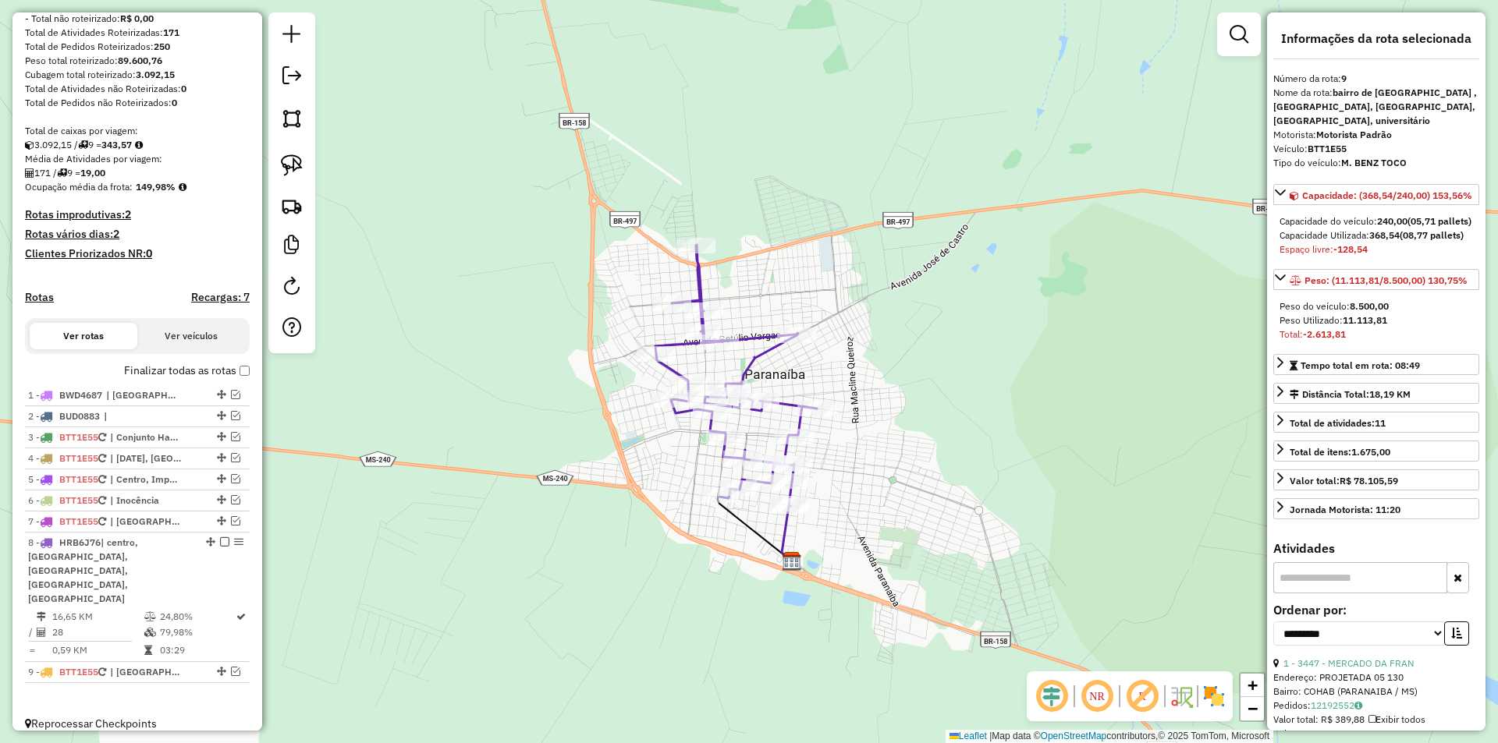
drag, startPoint x: 137, startPoint y: 584, endPoint x: 275, endPoint y: 544, distance: 144.4
click at [137, 585] on div "8 - HRB6J76 | centro, [GEOGRAPHIC_DATA], [GEOGRAPHIC_DATA], [GEOGRAPHIC_DATA], …" at bounding box center [110, 571] width 165 height 70
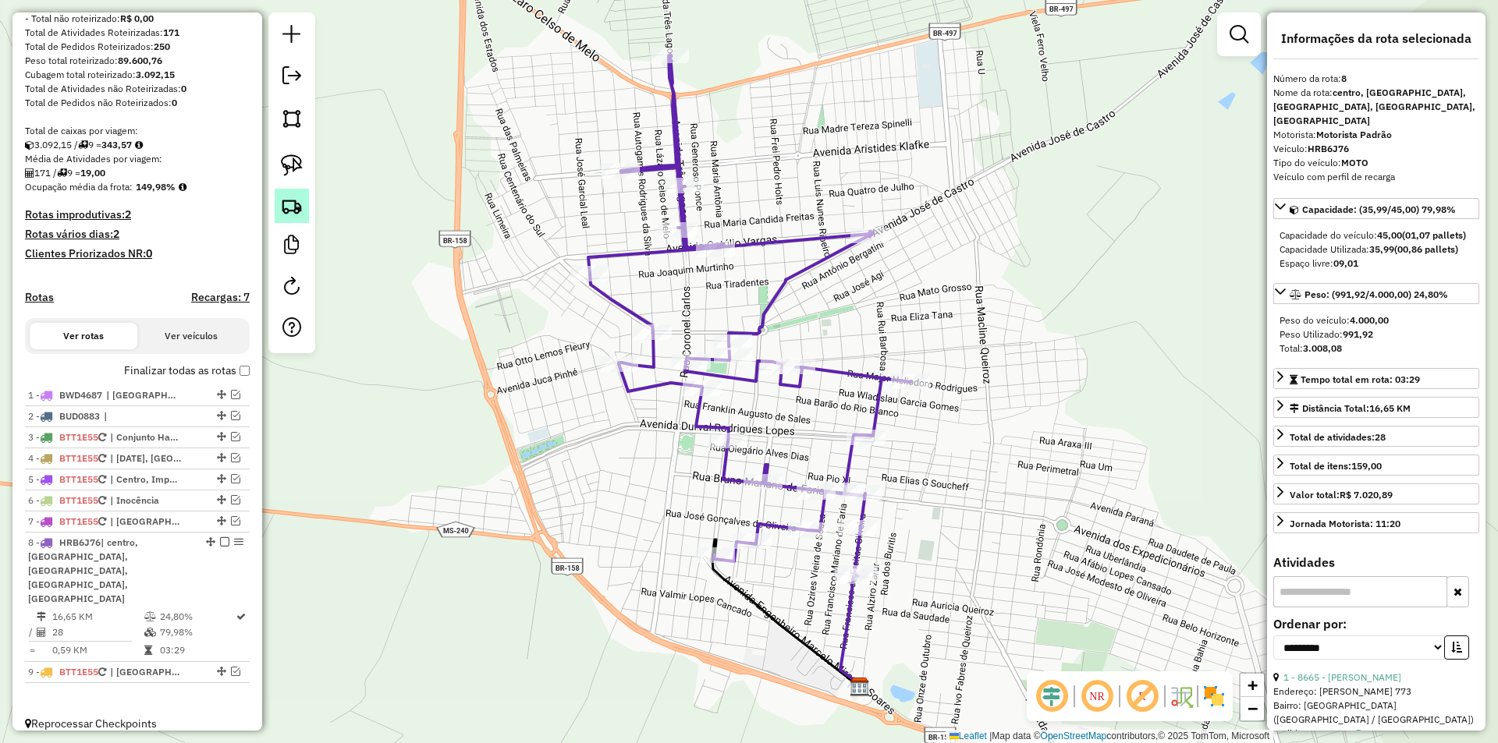
click at [278, 211] on link at bounding box center [292, 206] width 34 height 34
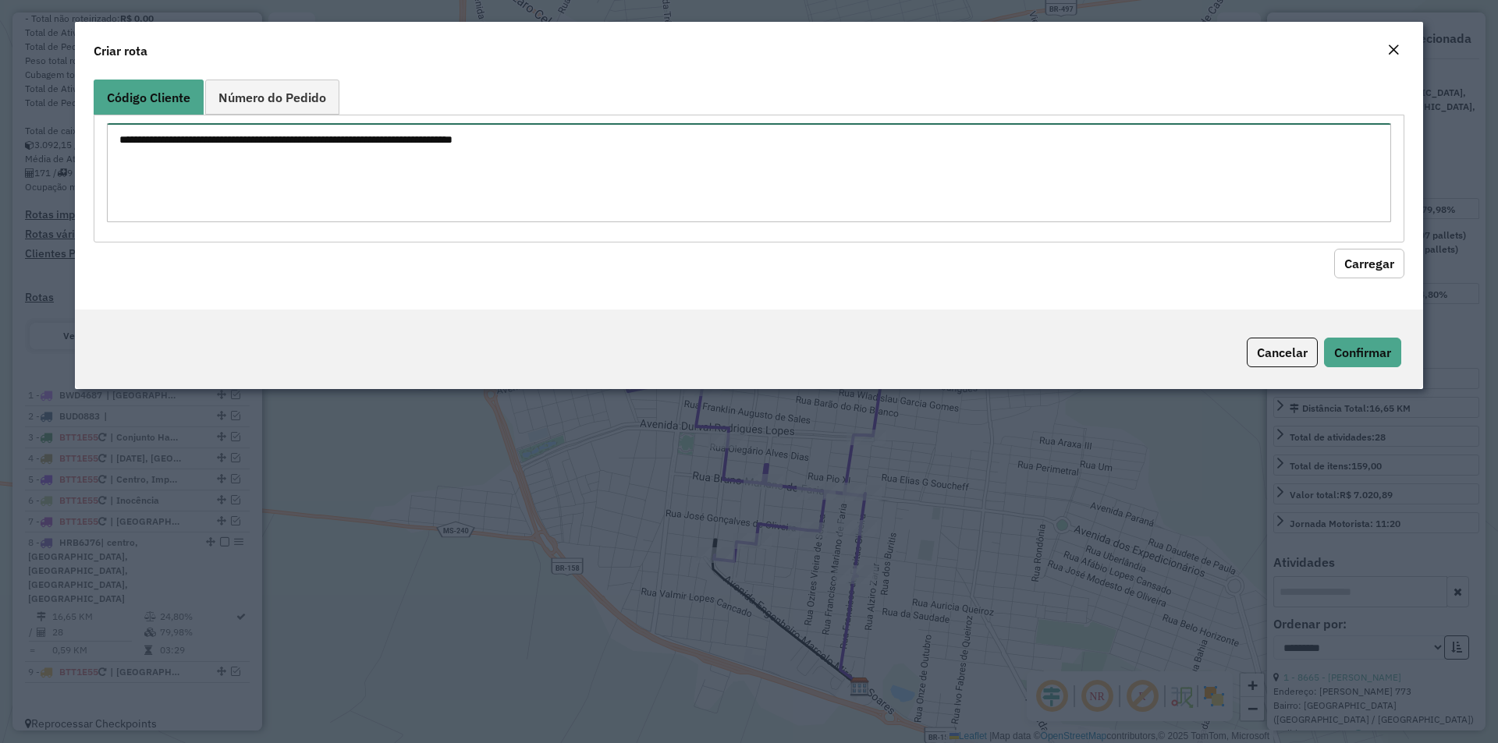
click at [270, 141] on textarea at bounding box center [749, 172] width 1284 height 99
type textarea "****"
click at [1350, 260] on button "Carregar" at bounding box center [1369, 264] width 70 height 30
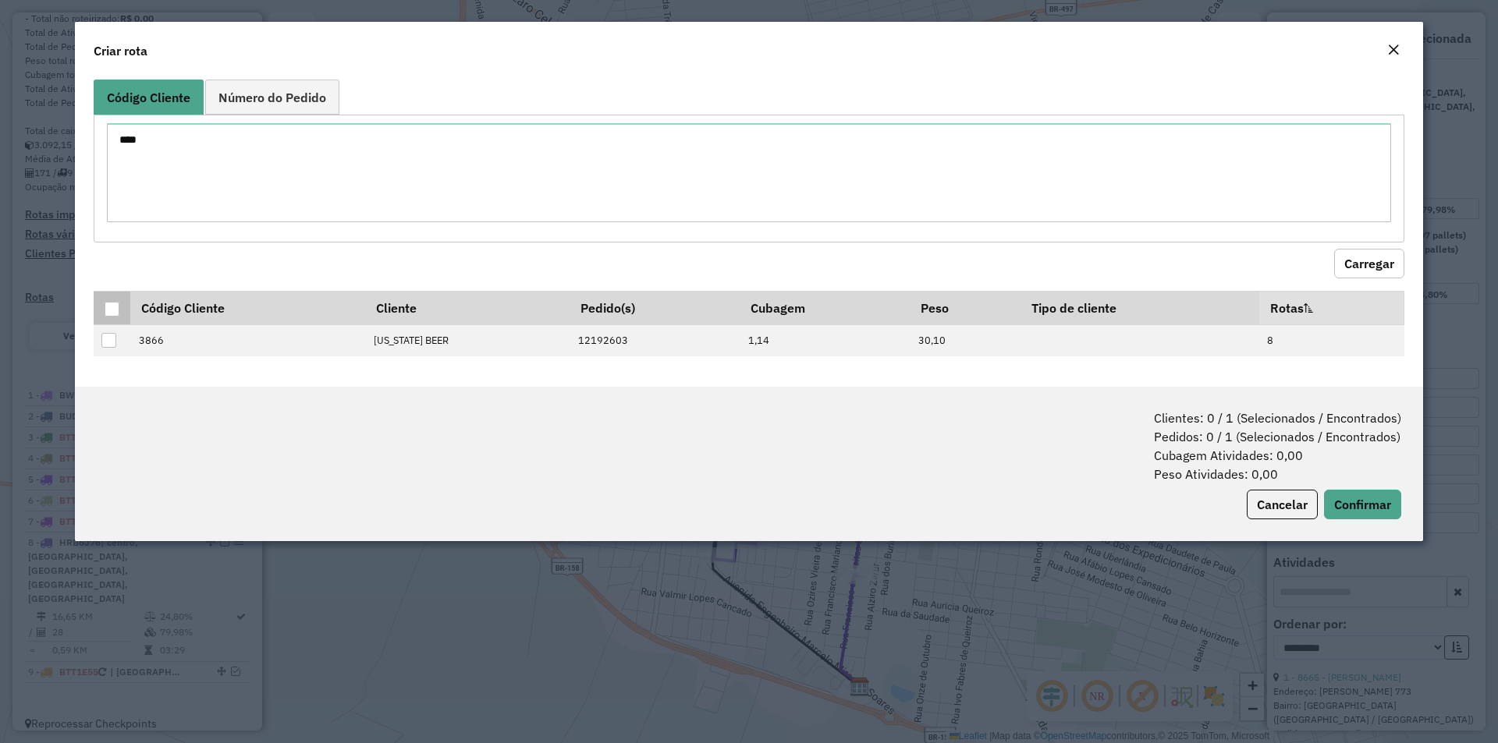
click at [105, 310] on div at bounding box center [112, 309] width 15 height 15
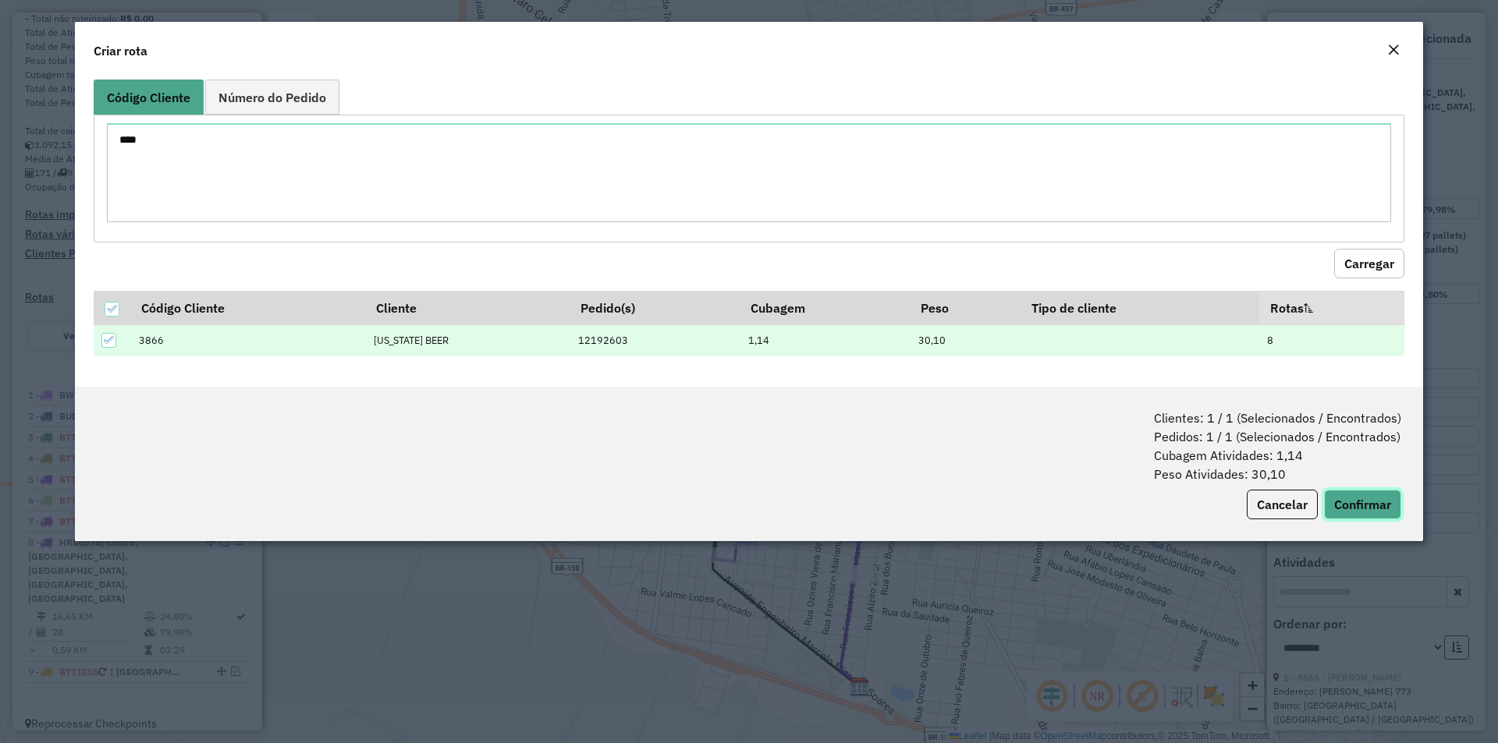
click at [1355, 502] on button "Confirmar" at bounding box center [1362, 505] width 77 height 30
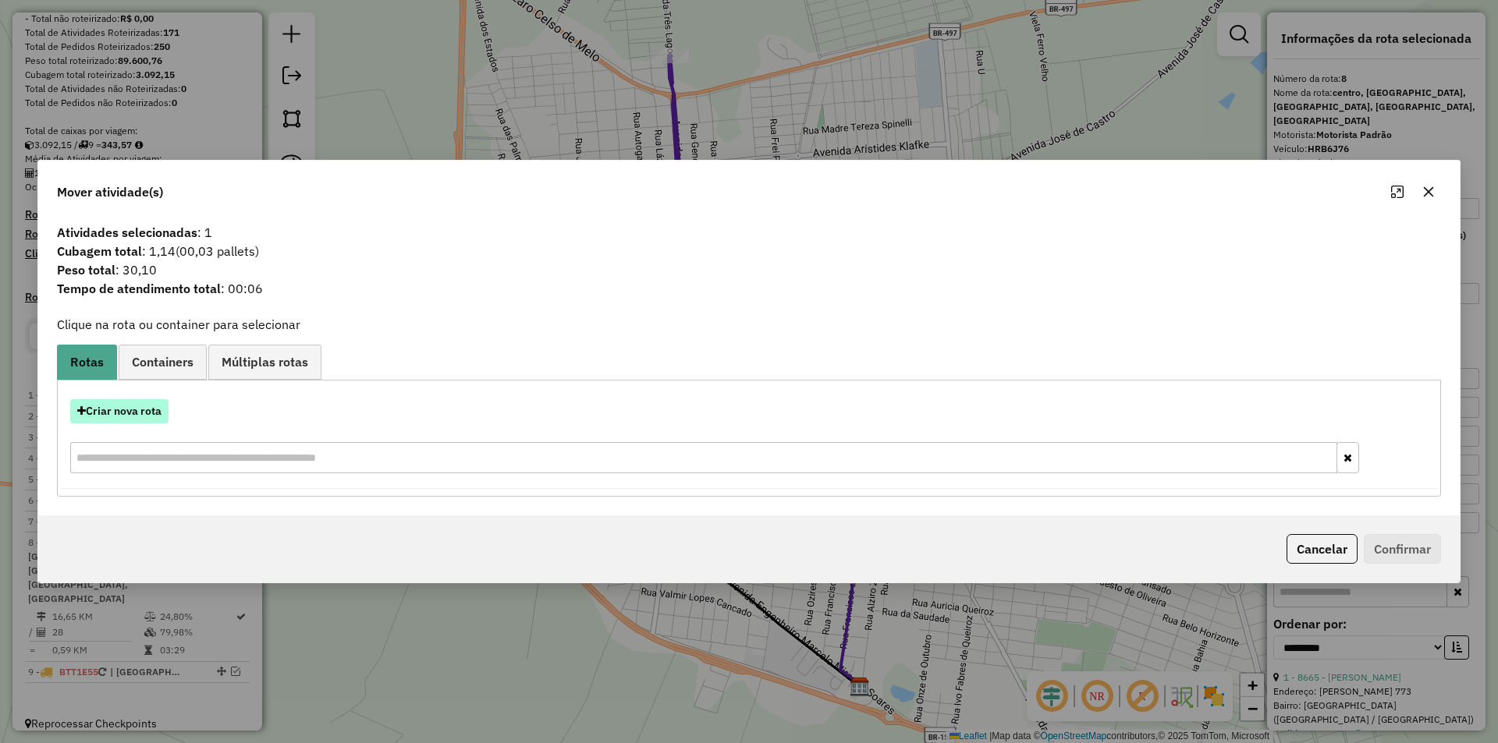
click at [133, 415] on button "Criar nova rota" at bounding box center [119, 411] width 98 height 24
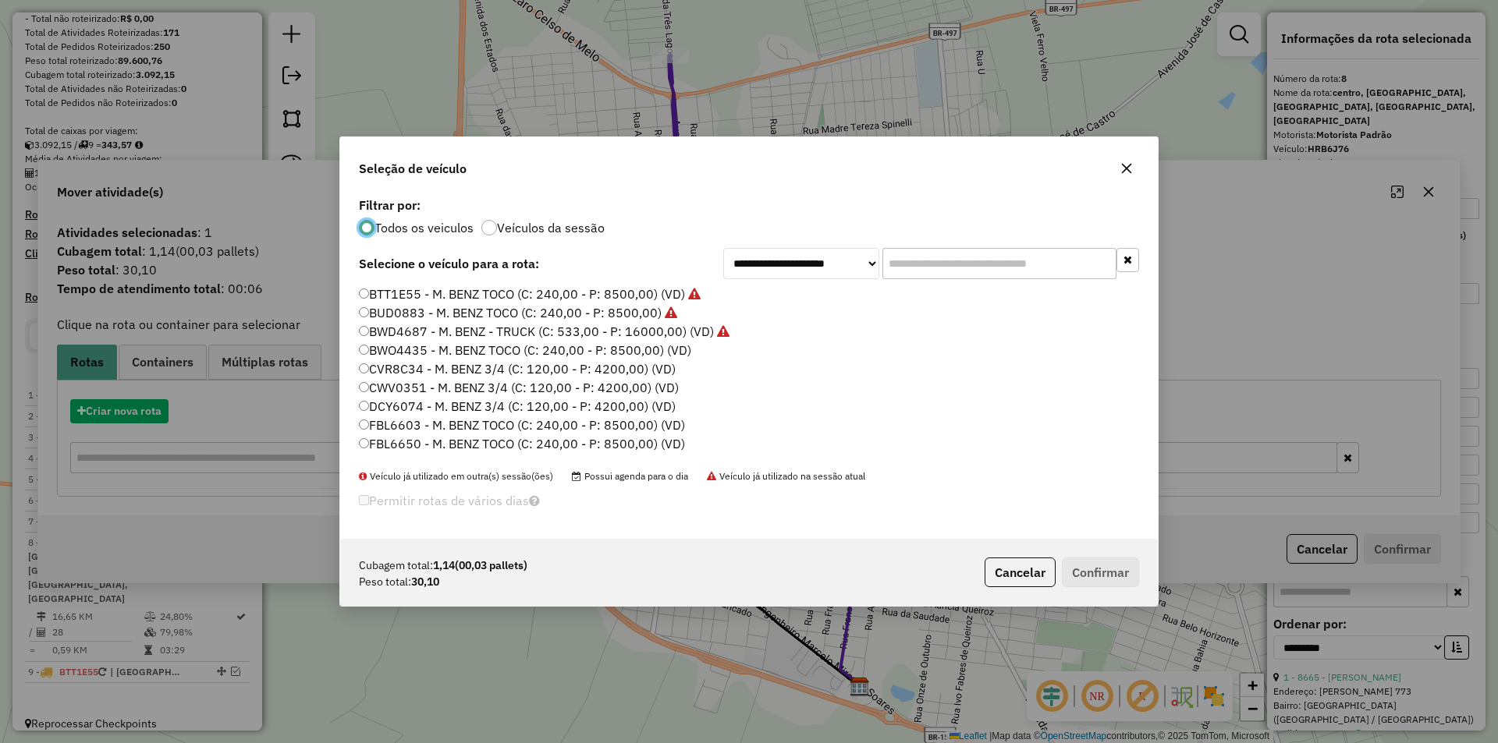
scroll to position [9, 5]
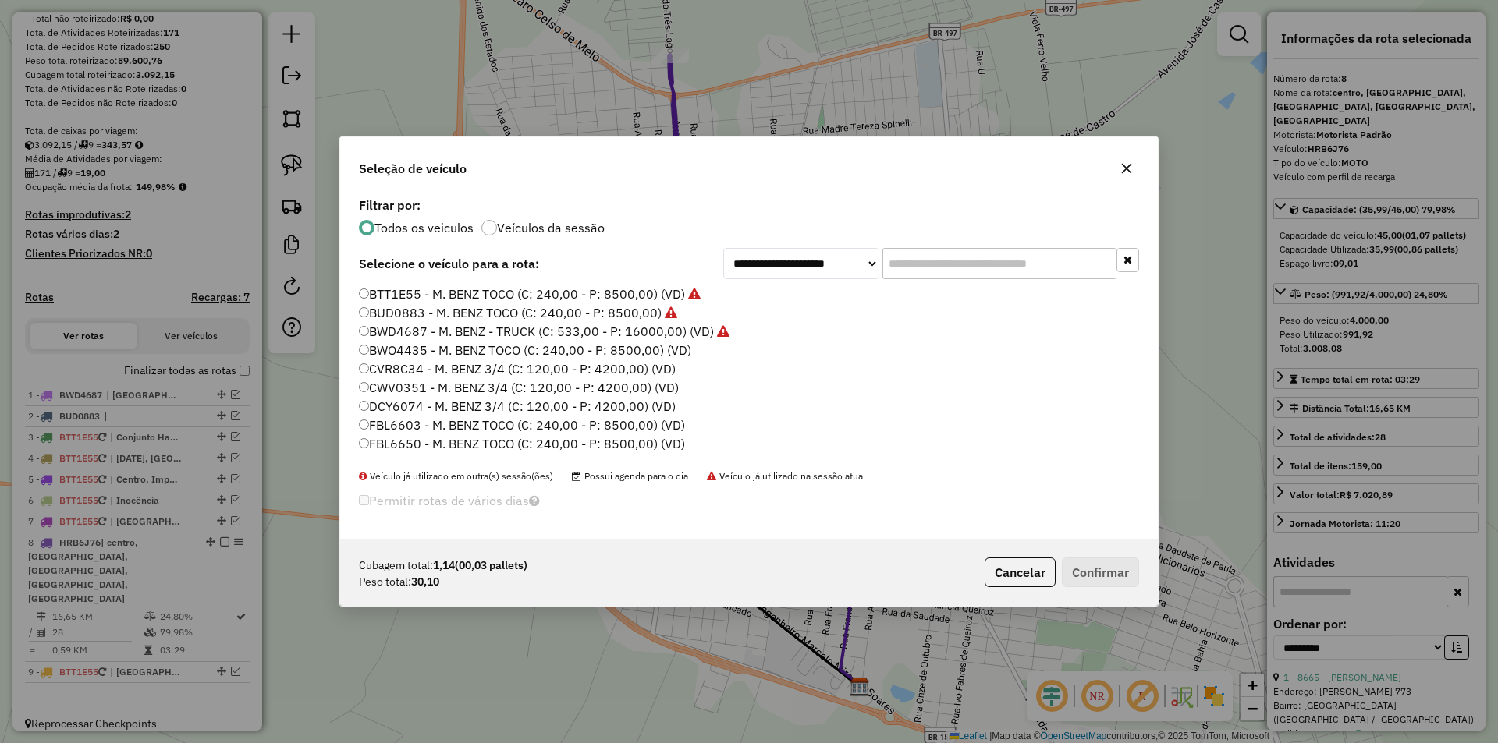
click at [444, 292] on label "BTT1E55 - M. BENZ TOCO (C: 240,00 - P: 8500,00) (VD)" at bounding box center [530, 294] width 342 height 19
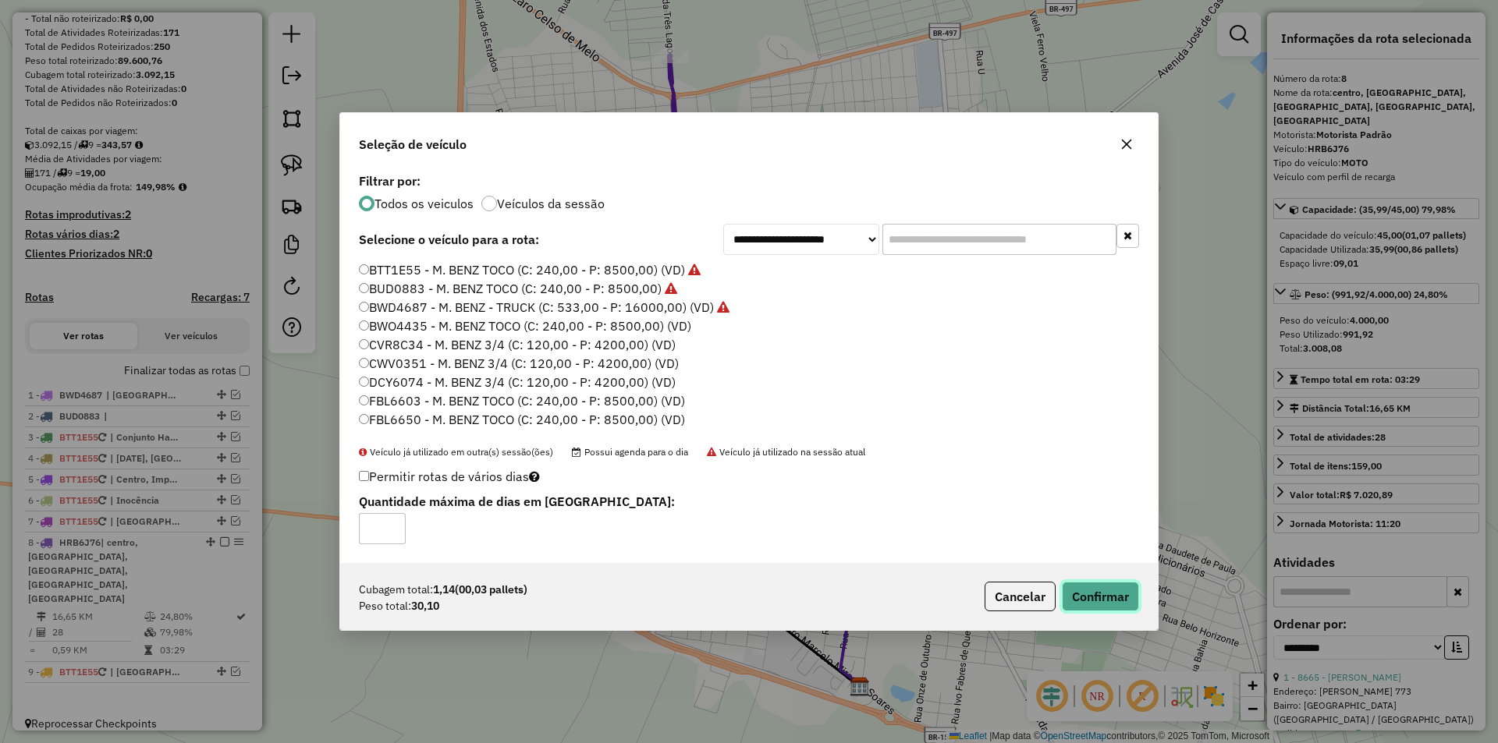
click at [1080, 596] on button "Confirmar" at bounding box center [1100, 597] width 77 height 30
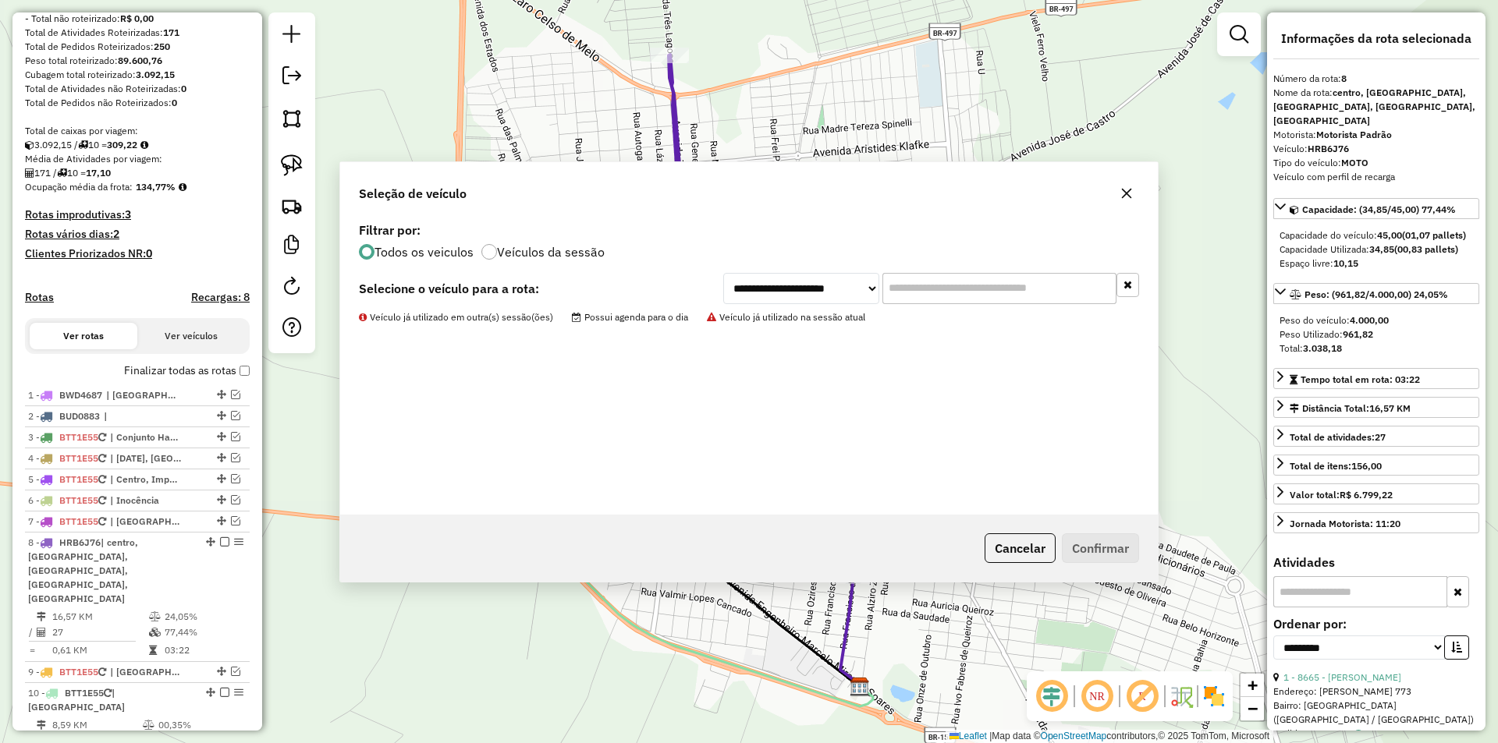
scroll to position [304, 0]
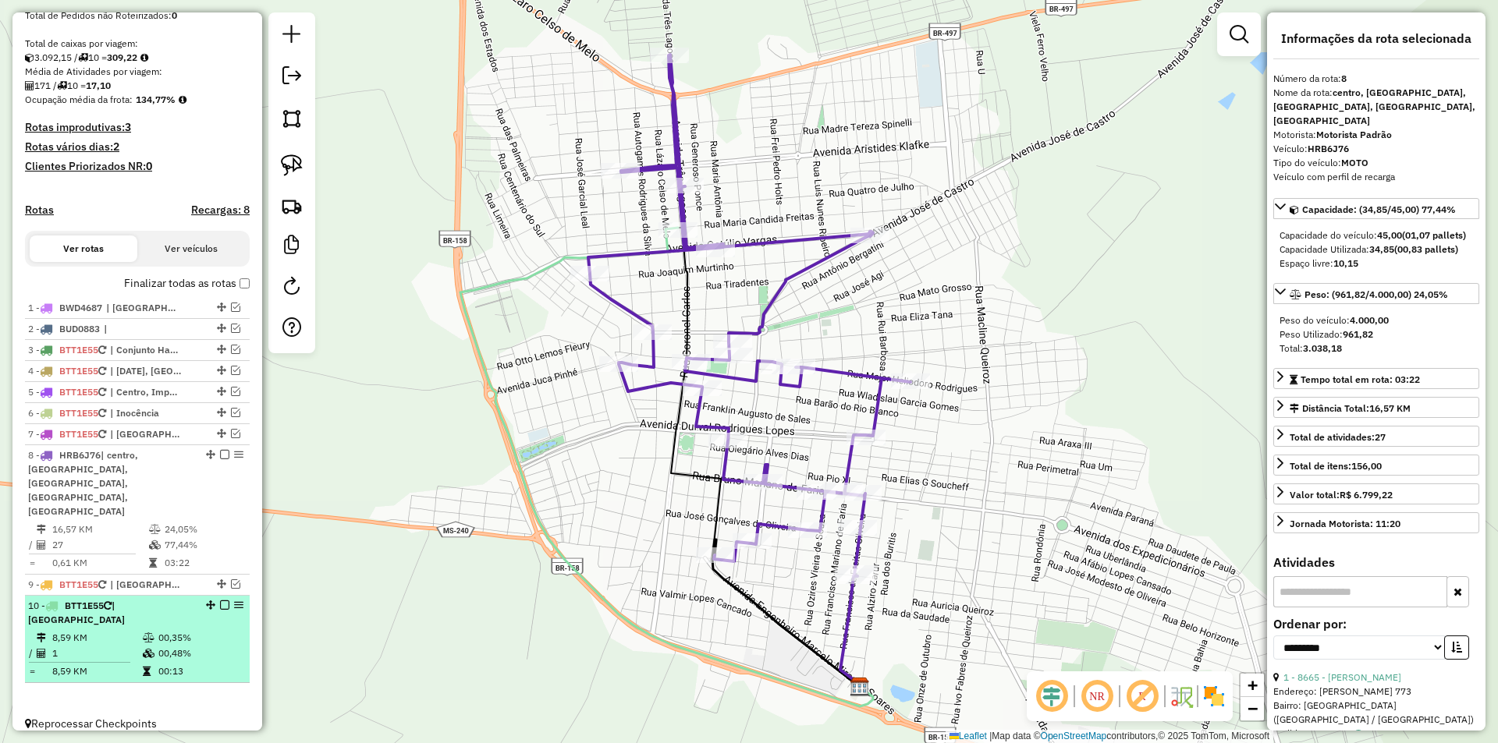
click at [220, 601] on em at bounding box center [224, 605] width 9 height 9
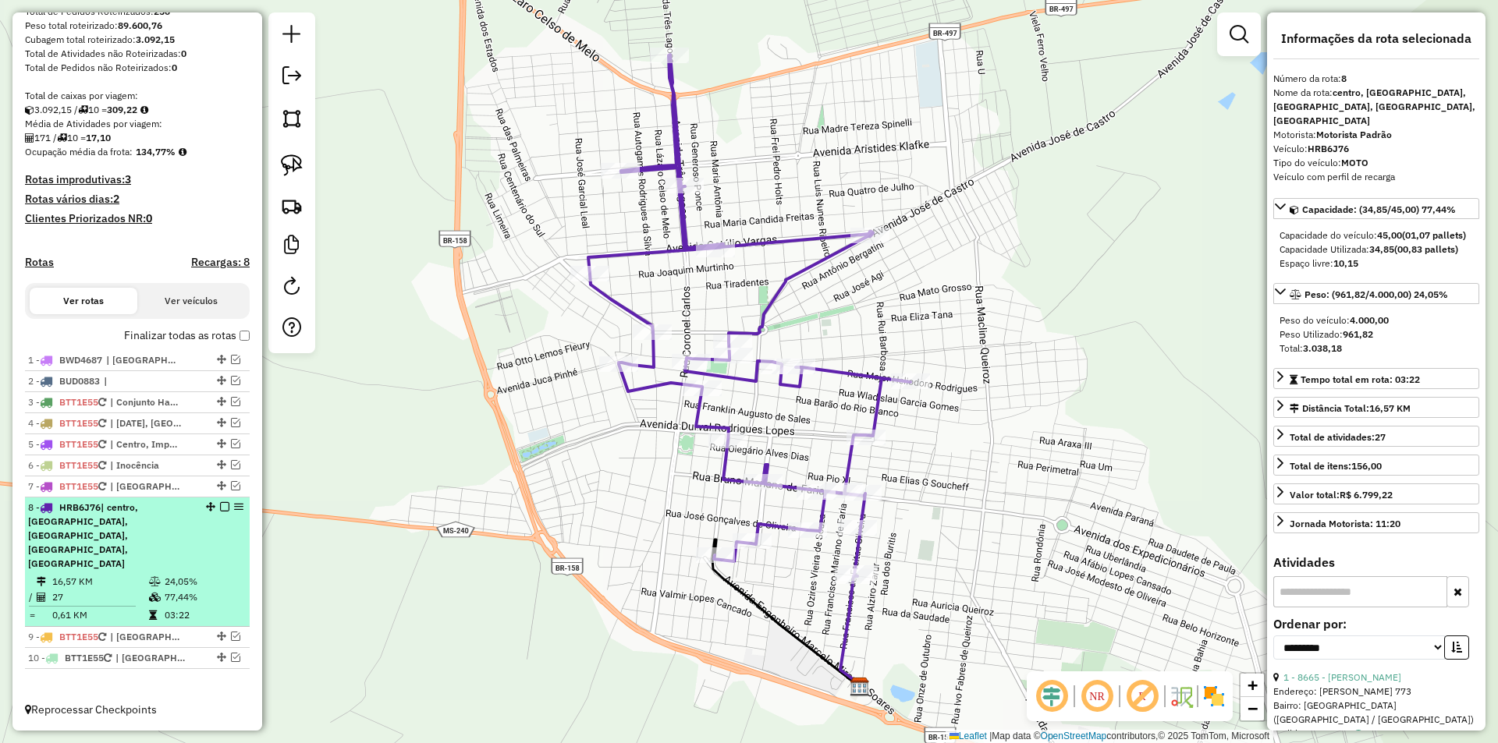
scroll to position [238, 0]
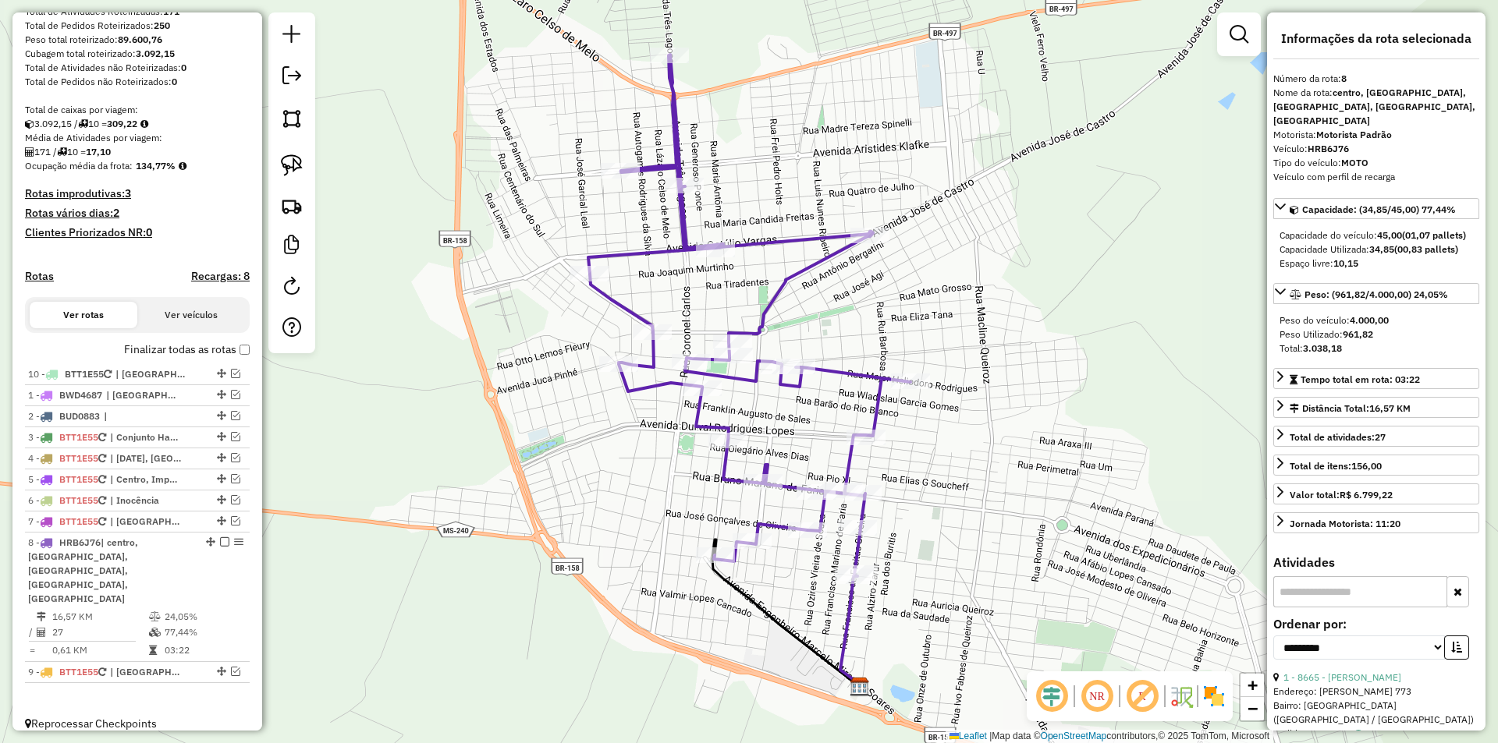
drag, startPoint x: 218, startPoint y: 659, endPoint x: 210, endPoint y: 360, distance: 299.6
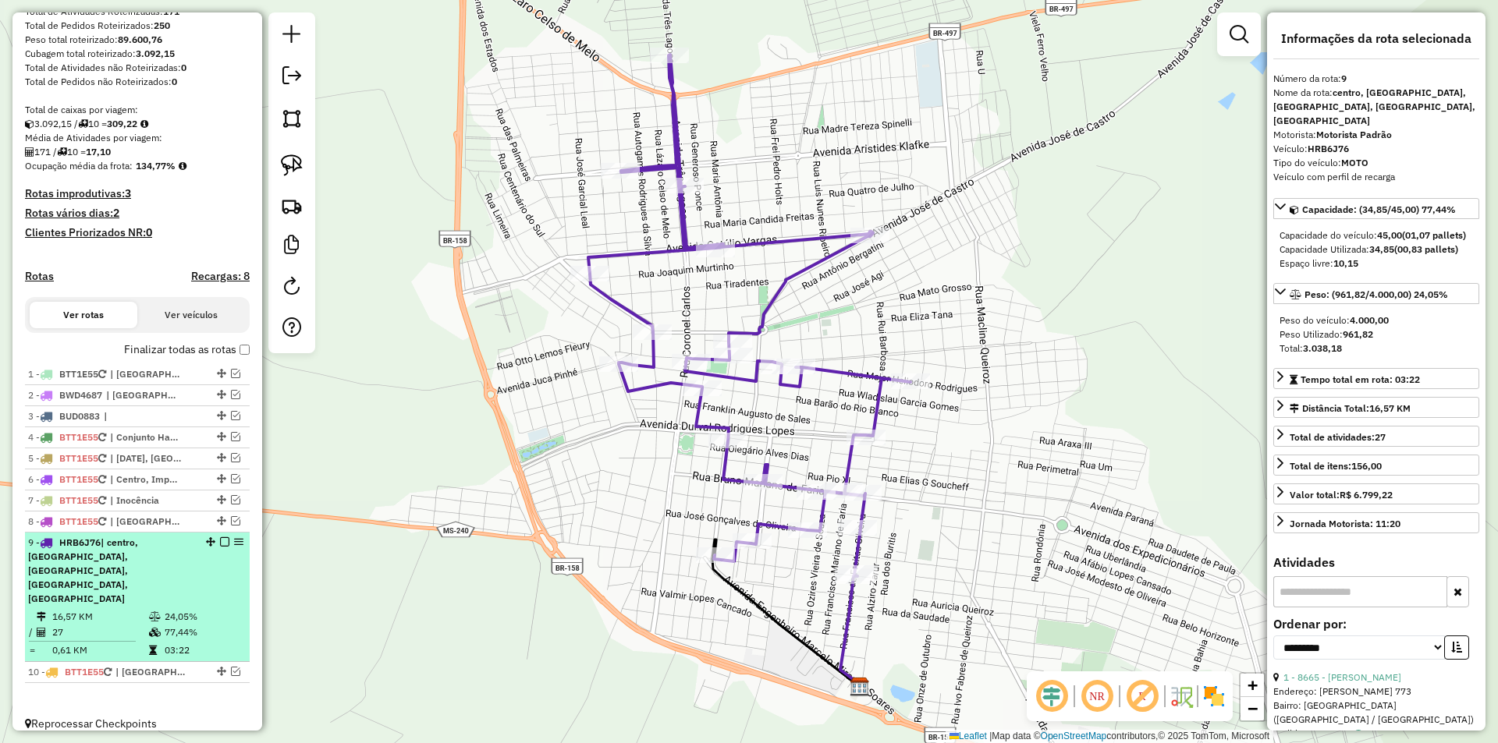
click at [220, 547] on em at bounding box center [224, 541] width 9 height 9
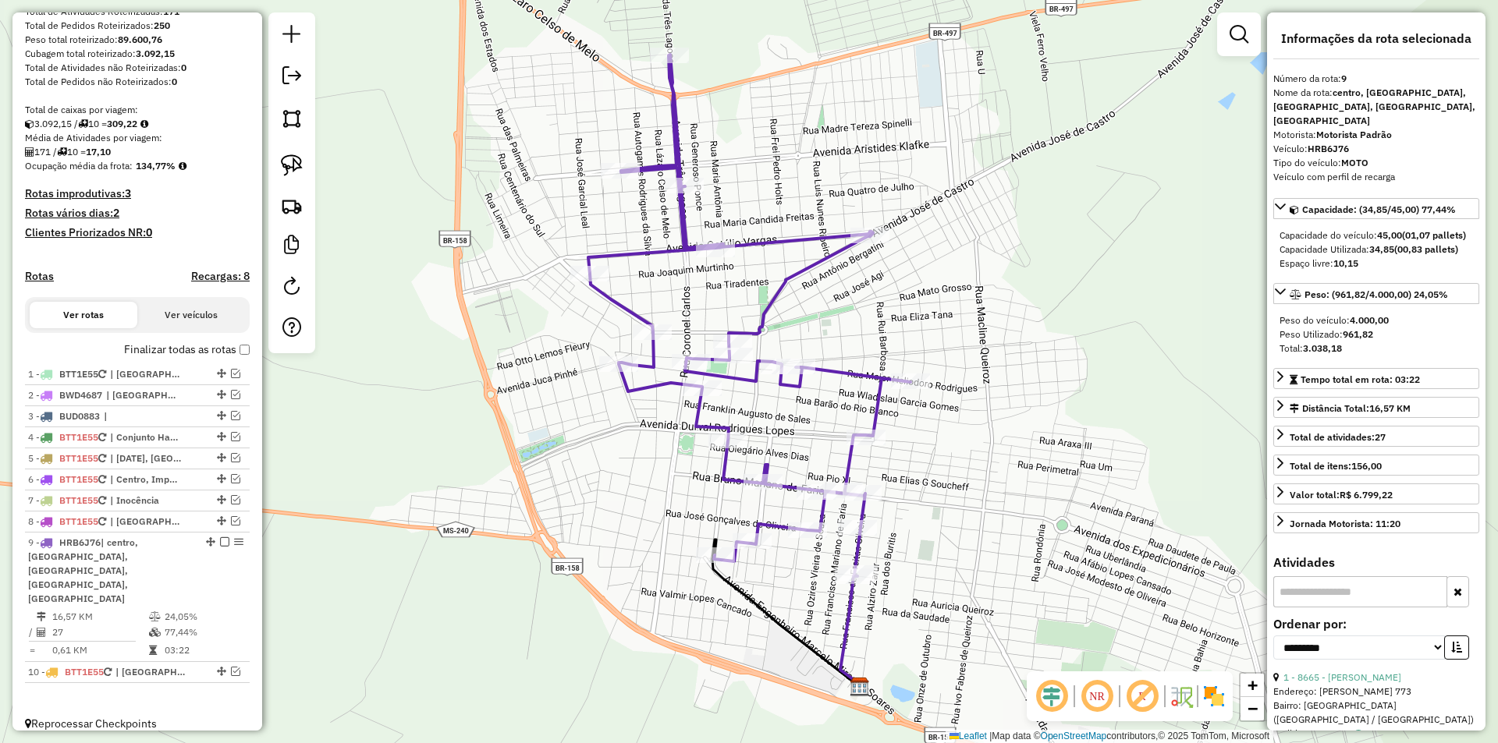
scroll to position [158, 0]
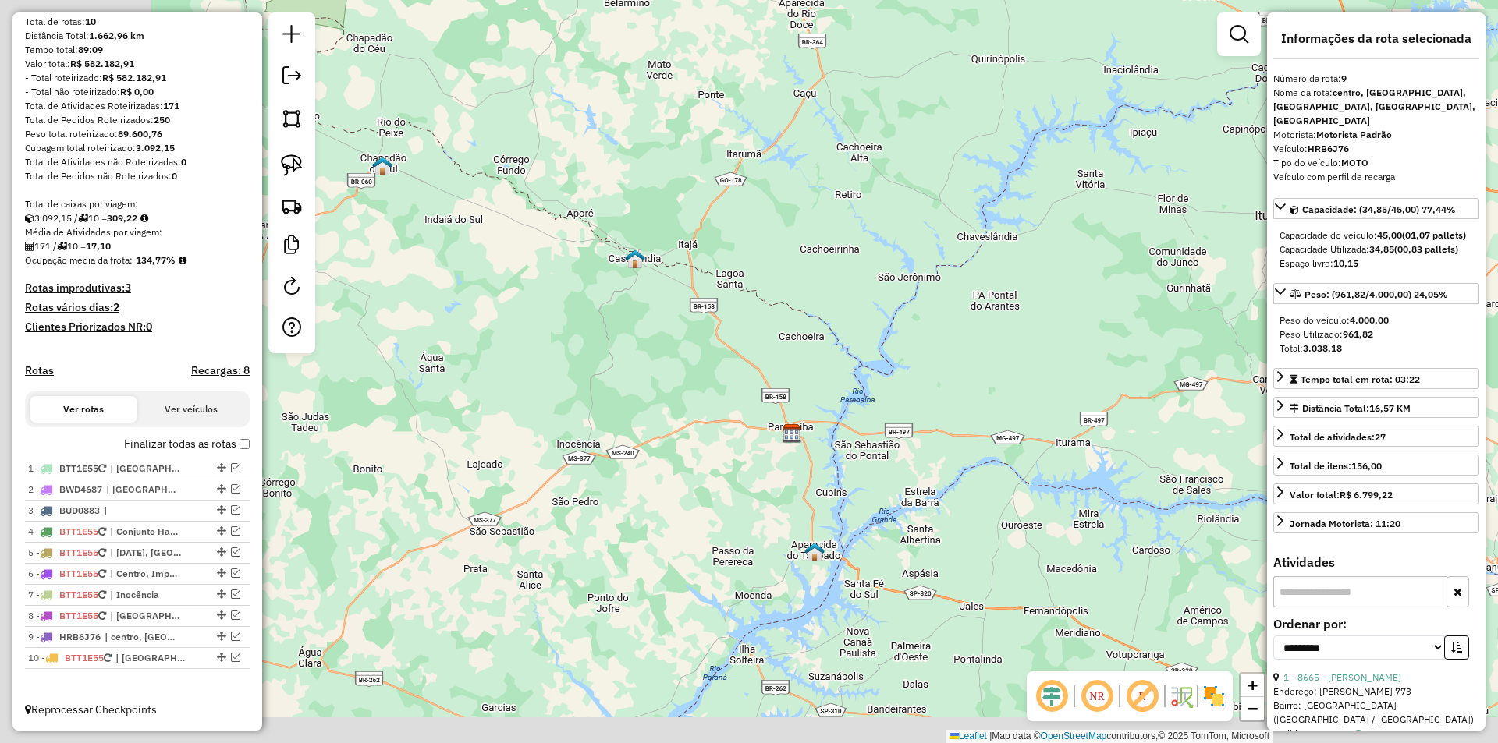
drag, startPoint x: 494, startPoint y: 538, endPoint x: 693, endPoint y: 470, distance: 210.2
click at [692, 471] on div "Janela de atendimento Grade de atendimento Capacidade Transportadoras Veículos …" at bounding box center [749, 371] width 1498 height 743
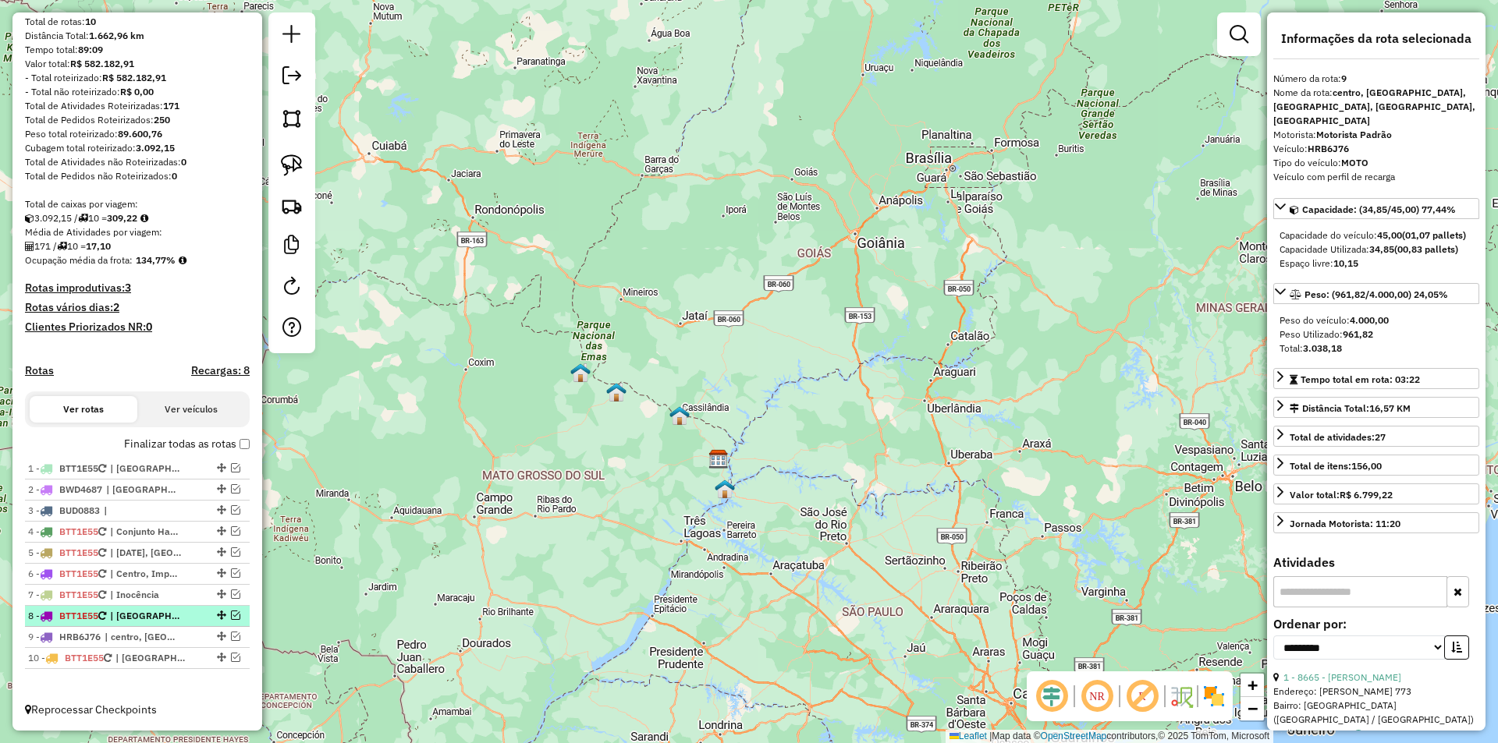
click at [231, 616] on em at bounding box center [235, 615] width 9 height 9
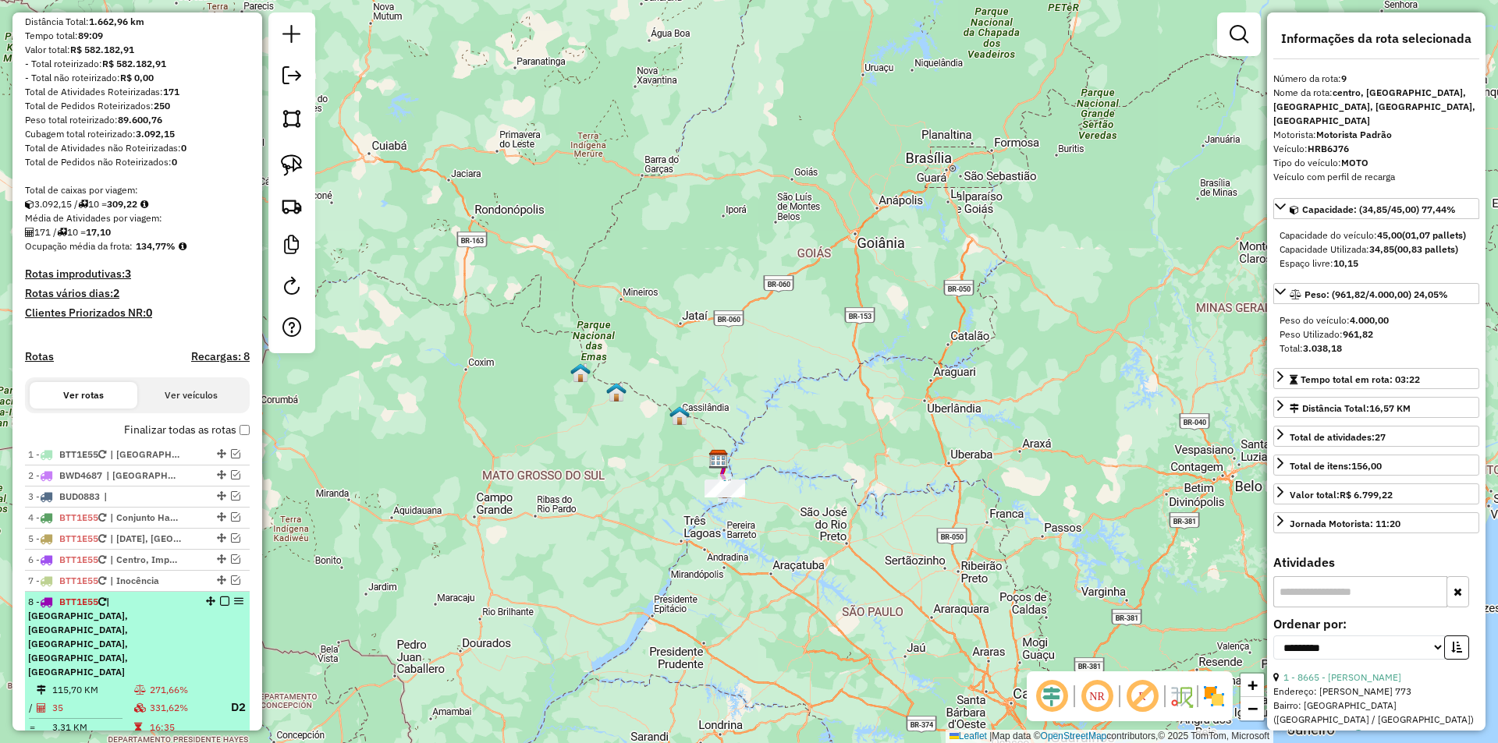
scroll to position [242, 0]
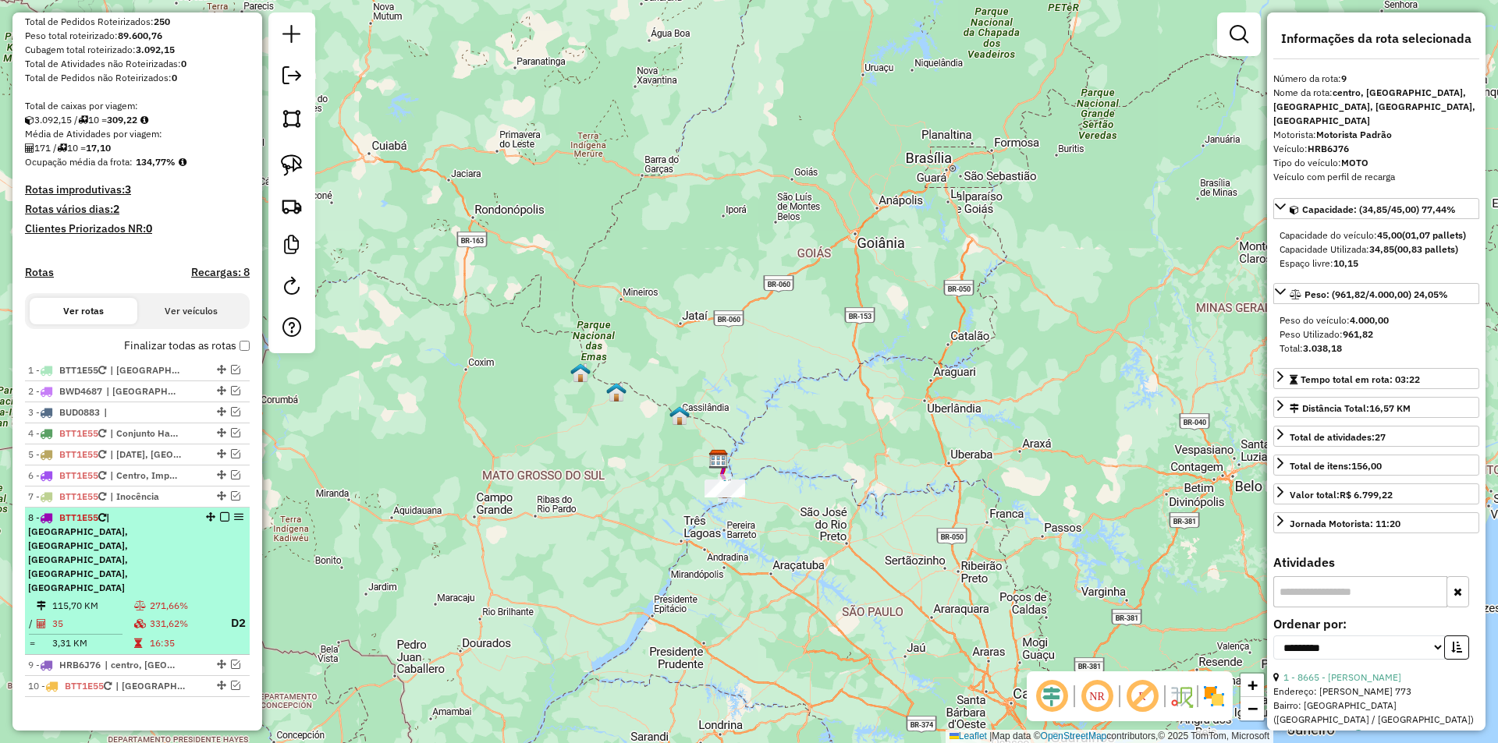
click at [96, 598] on td "115,70 KM" at bounding box center [92, 606] width 82 height 16
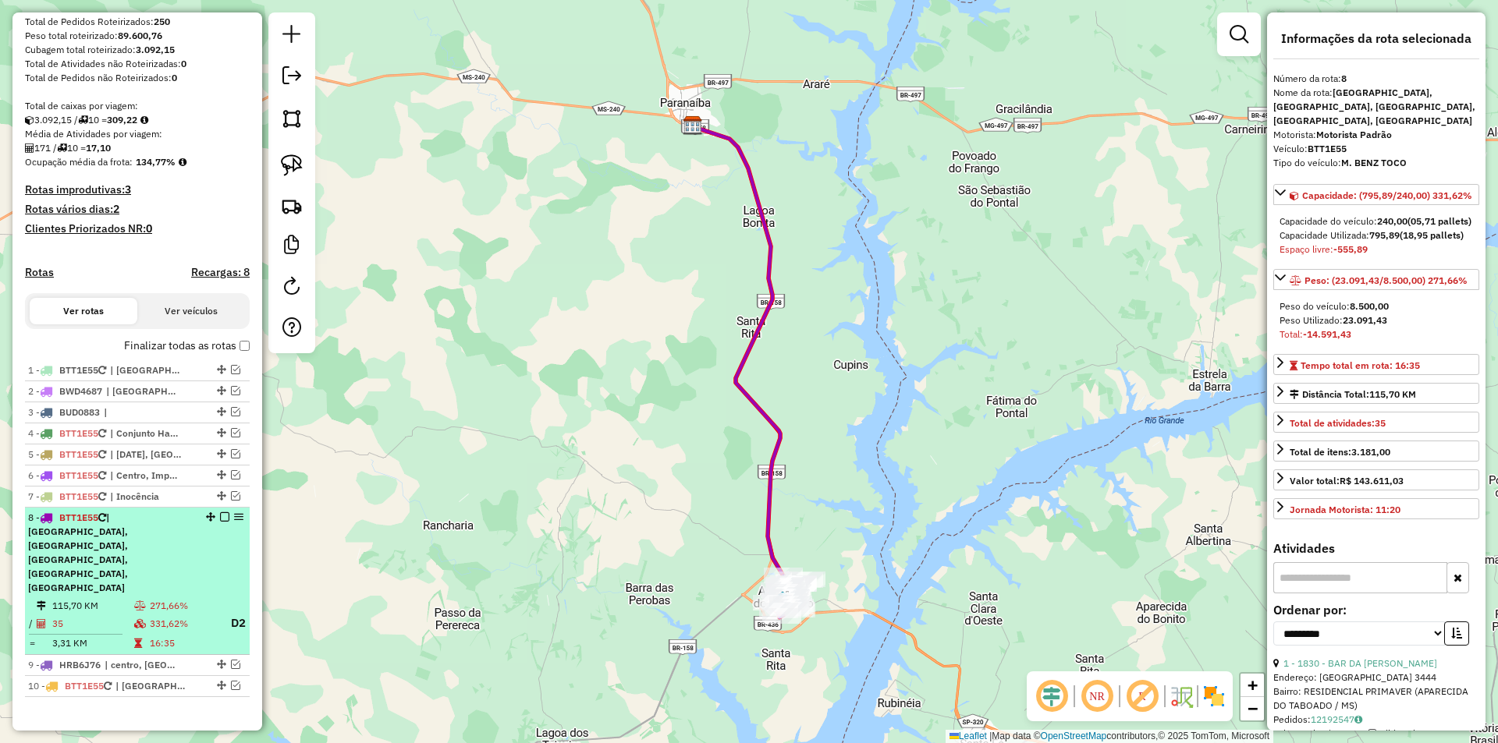
click at [220, 522] on em at bounding box center [224, 517] width 9 height 9
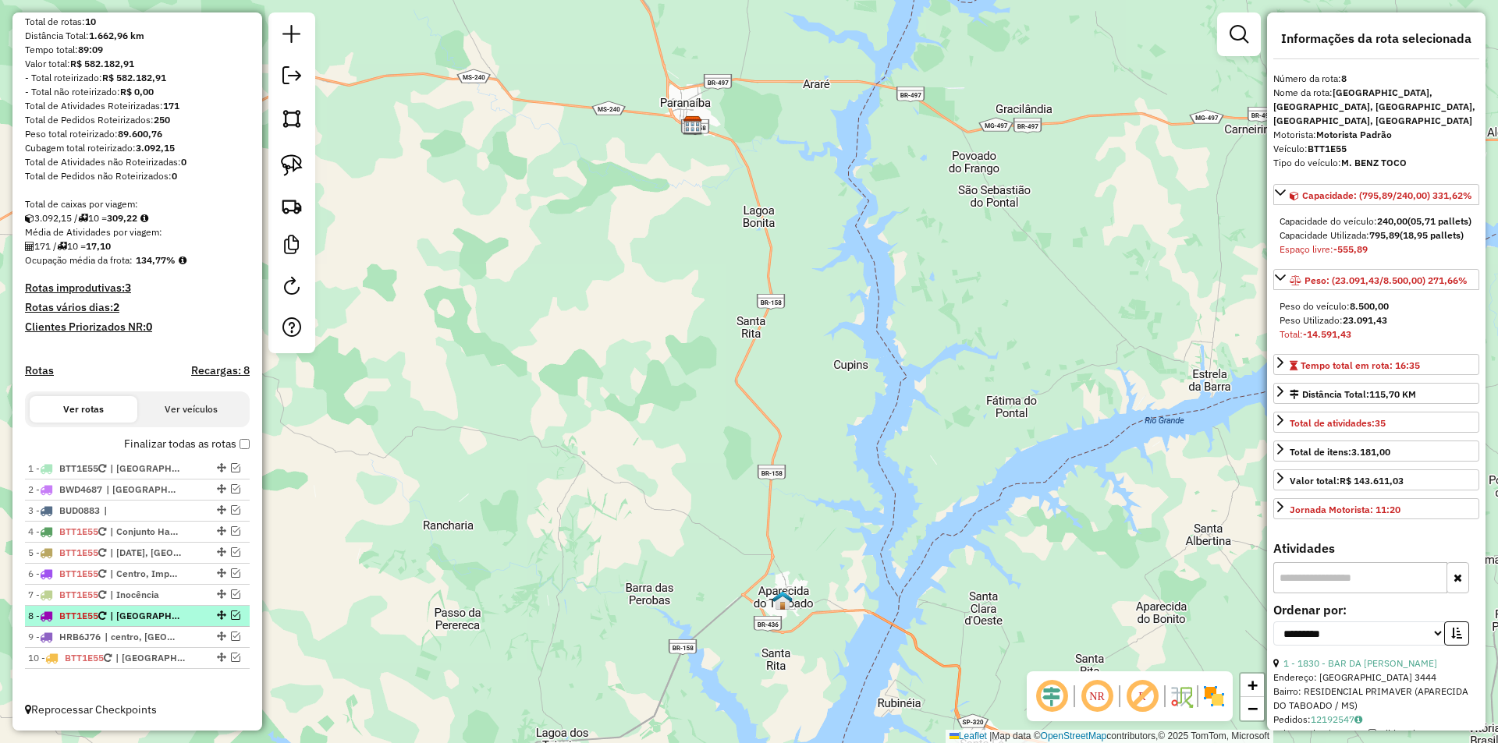
scroll to position [158, 0]
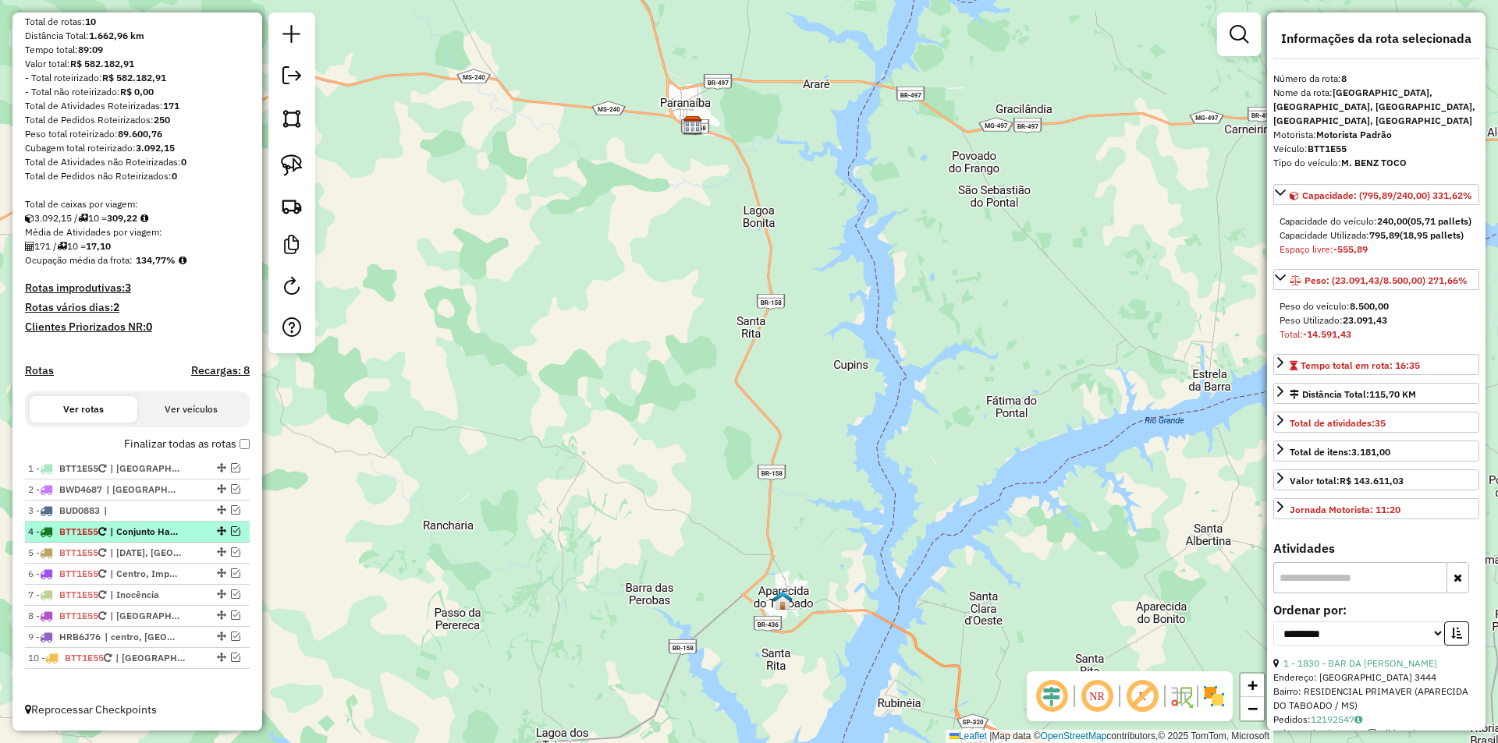
click at [231, 532] on em at bounding box center [235, 531] width 9 height 9
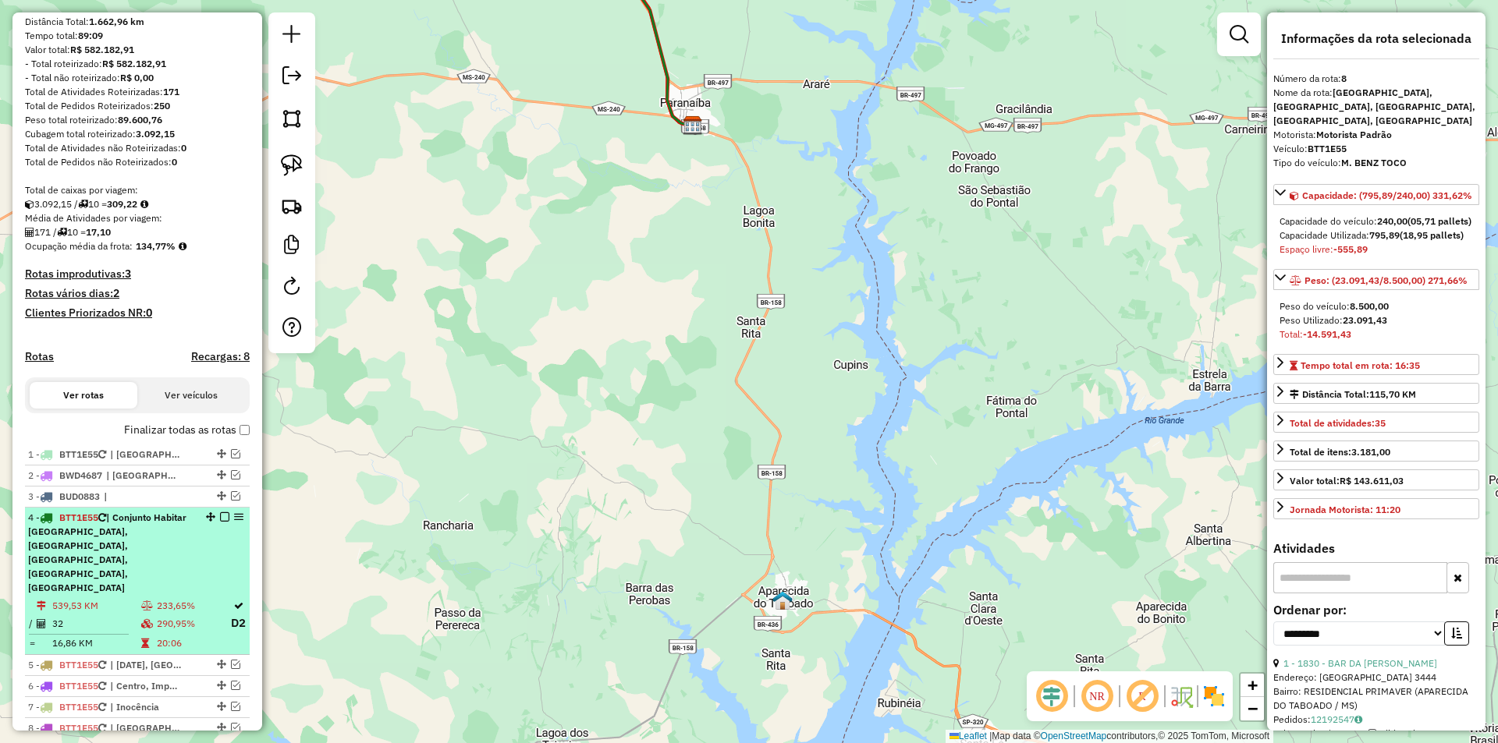
scroll to position [256, 0]
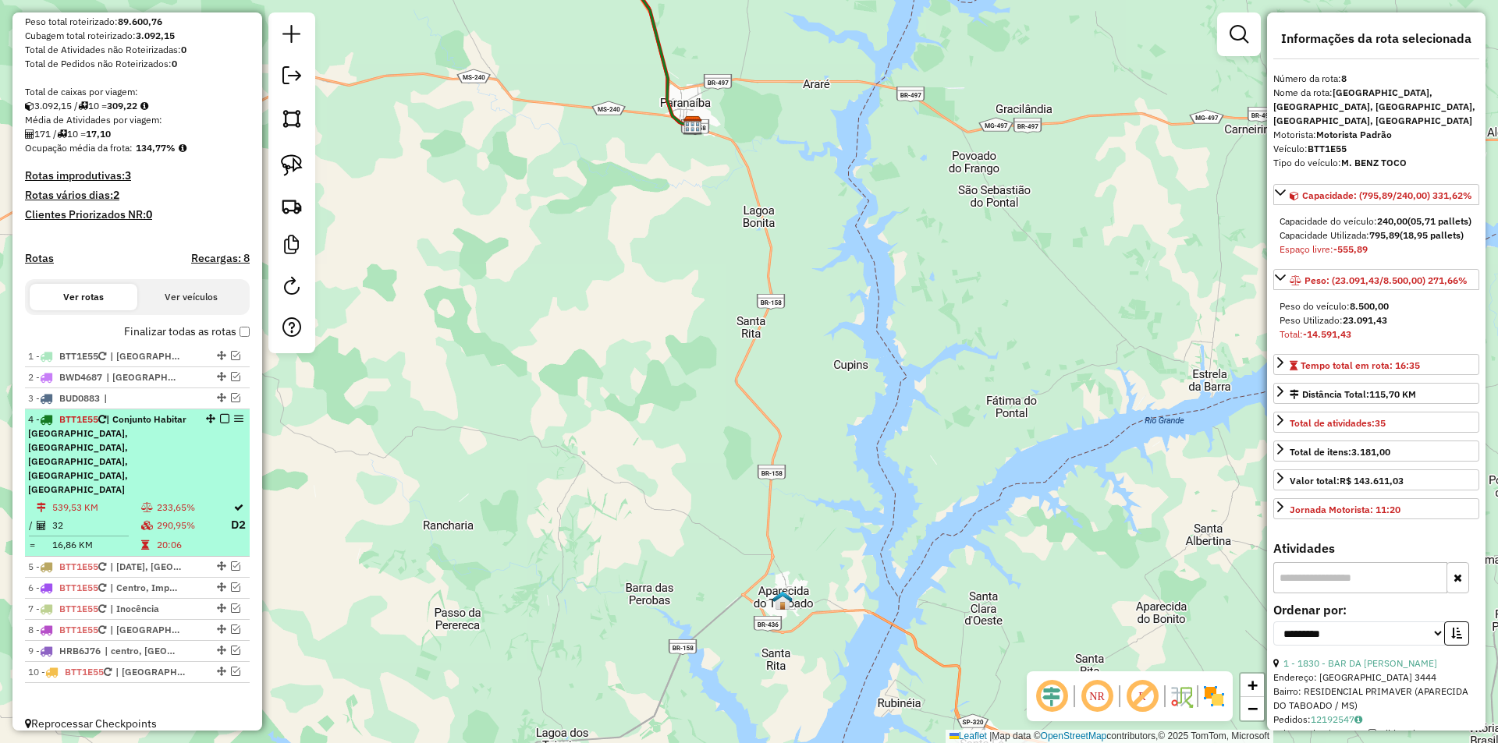
click at [105, 475] on span "| Conjunto Habitar [GEOGRAPHIC_DATA], [GEOGRAPHIC_DATA], [GEOGRAPHIC_DATA], [GE…" at bounding box center [107, 454] width 158 height 82
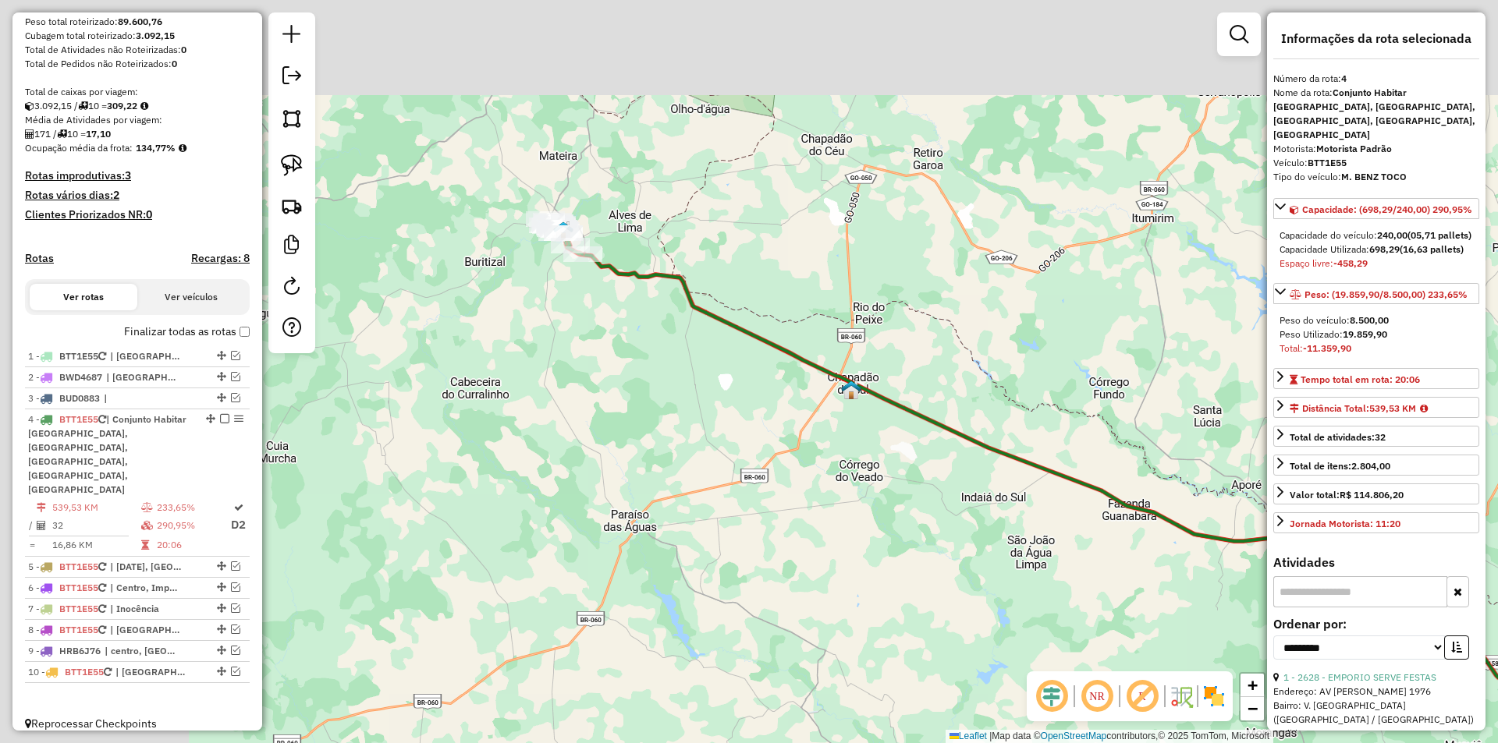
drag, startPoint x: 381, startPoint y: 204, endPoint x: 857, endPoint y: 460, distance: 540.0
click at [857, 460] on div "Janela de atendimento Grade de atendimento Capacidade Transportadoras Veículos …" at bounding box center [749, 371] width 1498 height 743
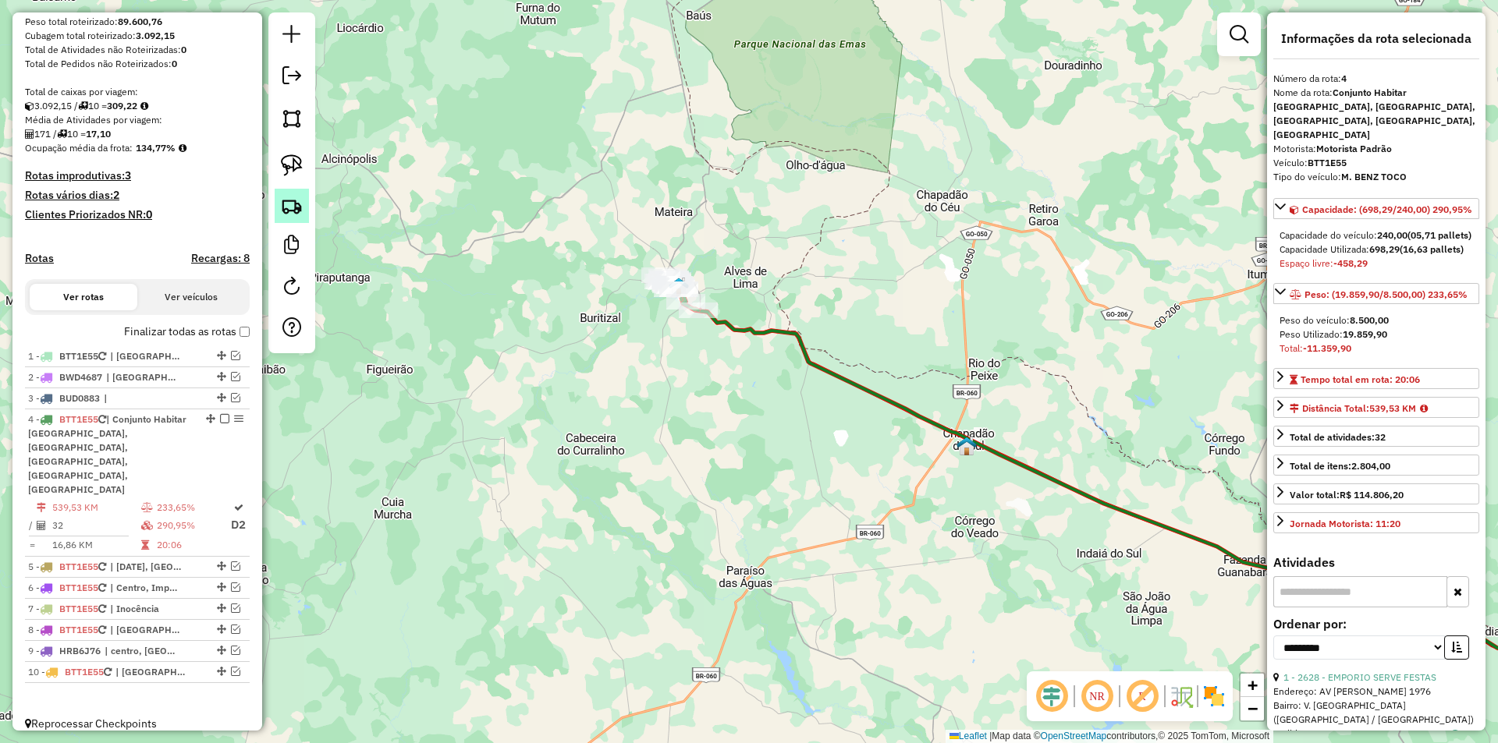
click at [293, 211] on img at bounding box center [292, 206] width 22 height 22
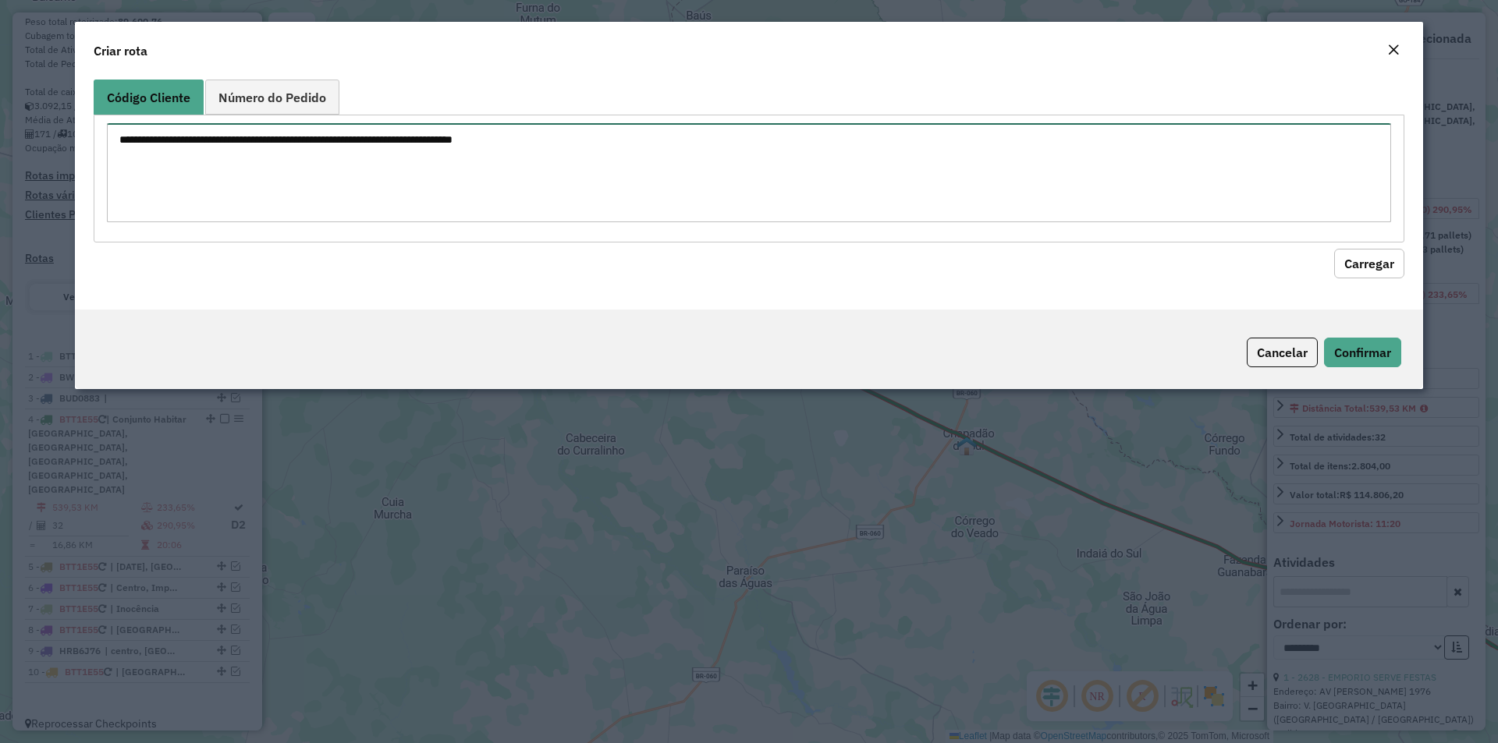
click at [286, 134] on textarea at bounding box center [749, 172] width 1284 height 99
type textarea "**** ****"
click at [1368, 261] on button "Carregar" at bounding box center [1369, 264] width 70 height 30
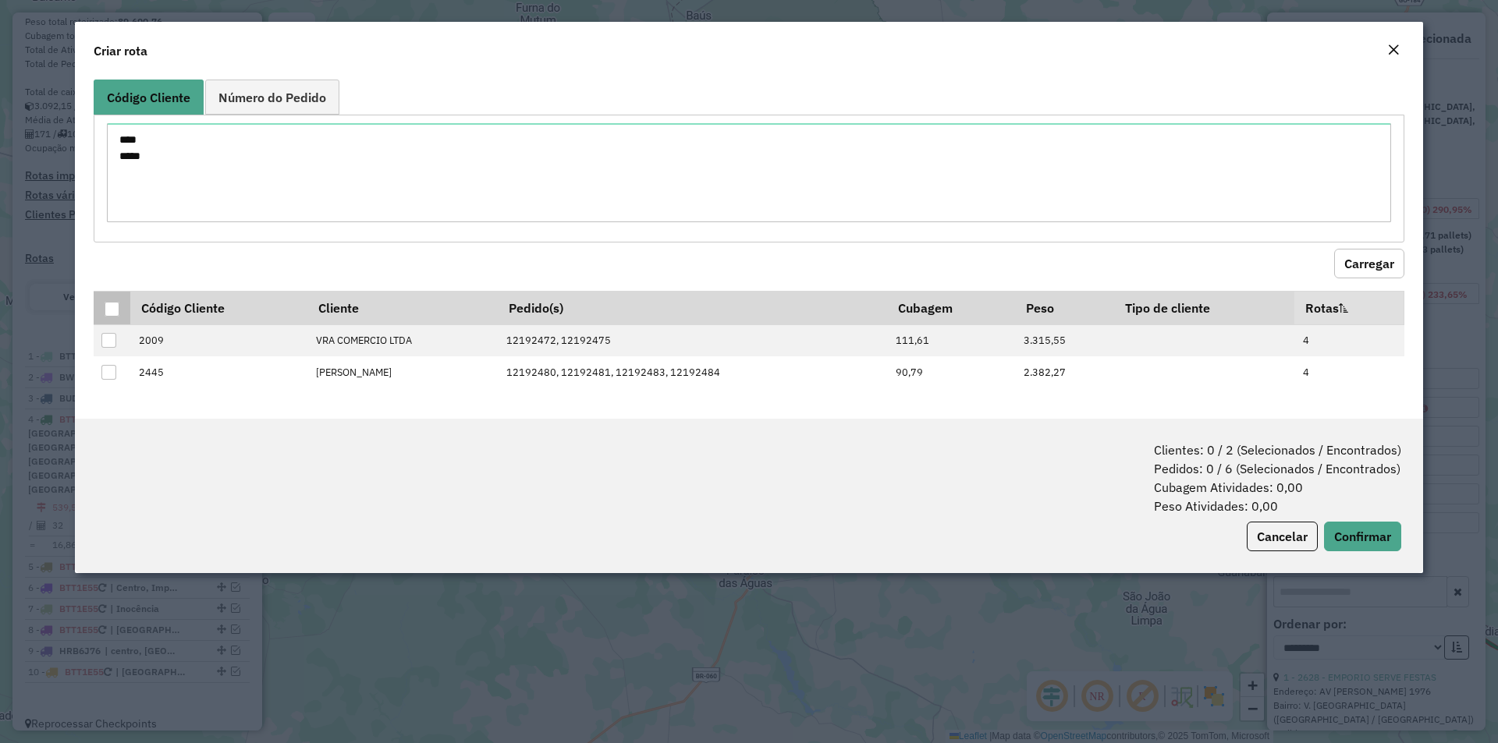
click at [112, 309] on div at bounding box center [112, 309] width 15 height 15
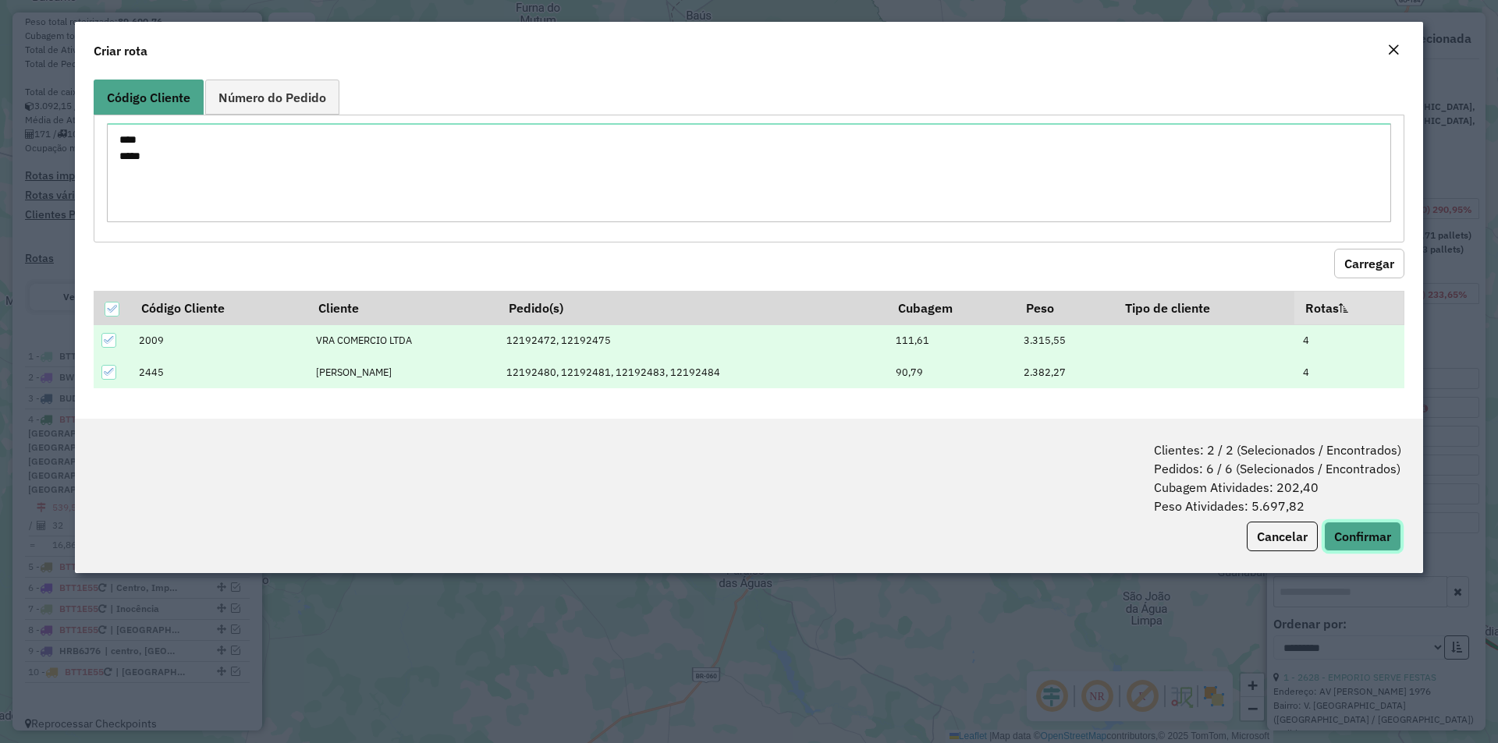
click at [1369, 536] on button "Confirmar" at bounding box center [1362, 537] width 77 height 30
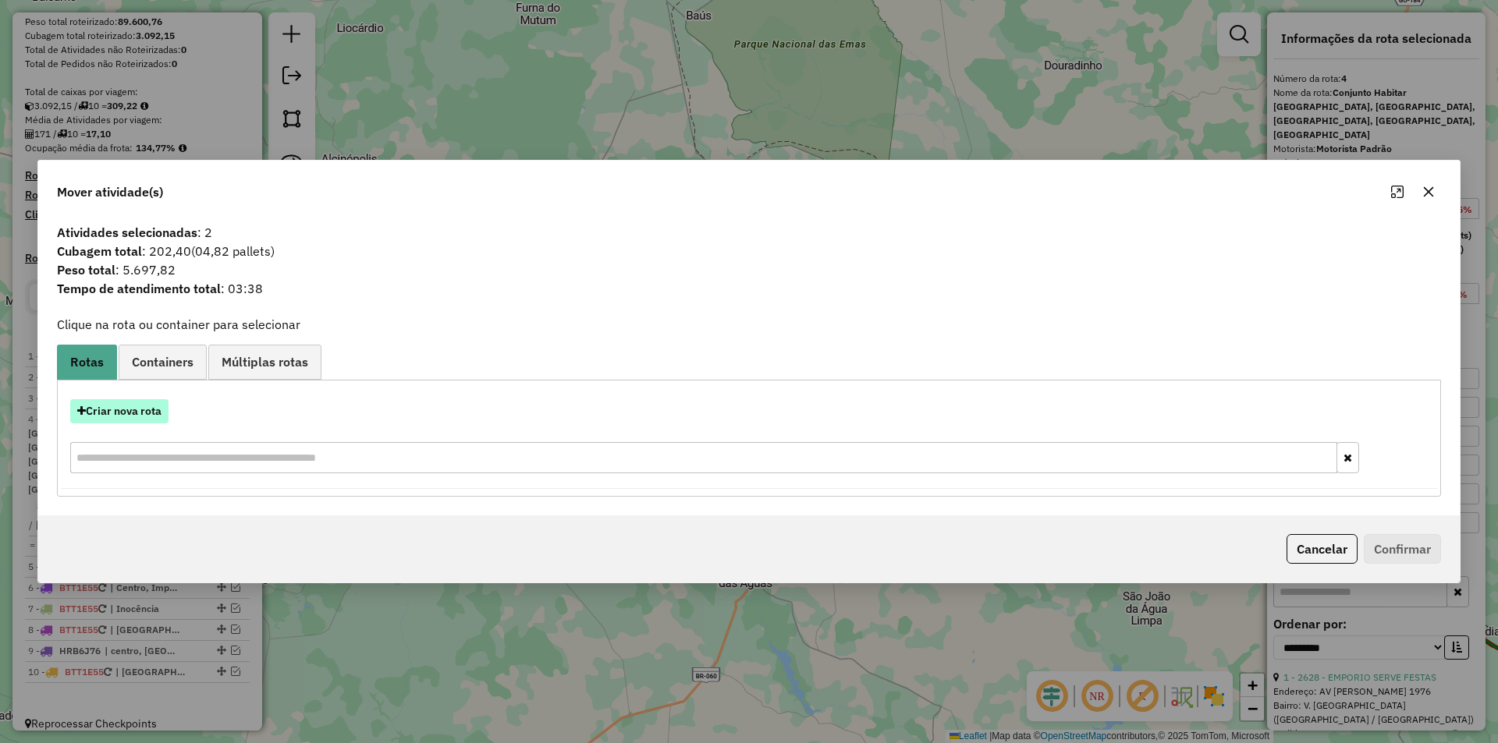
click at [115, 415] on button "Criar nova rota" at bounding box center [119, 411] width 98 height 24
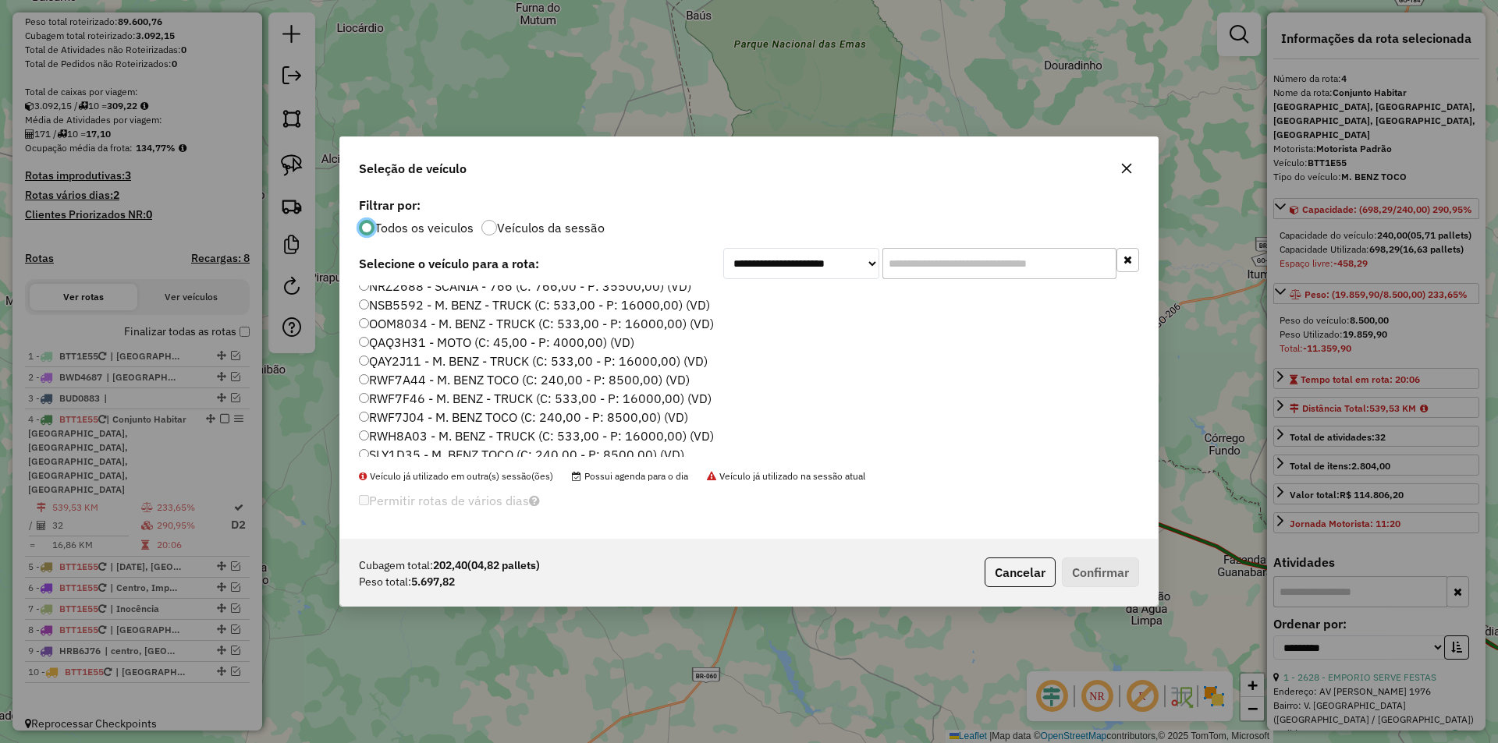
scroll to position [287, 0]
click at [398, 380] on label "NRL3852 - - M. BENZ TOCO (C: 240,00 - P: 8500,00) (VD)" at bounding box center [526, 381] width 335 height 19
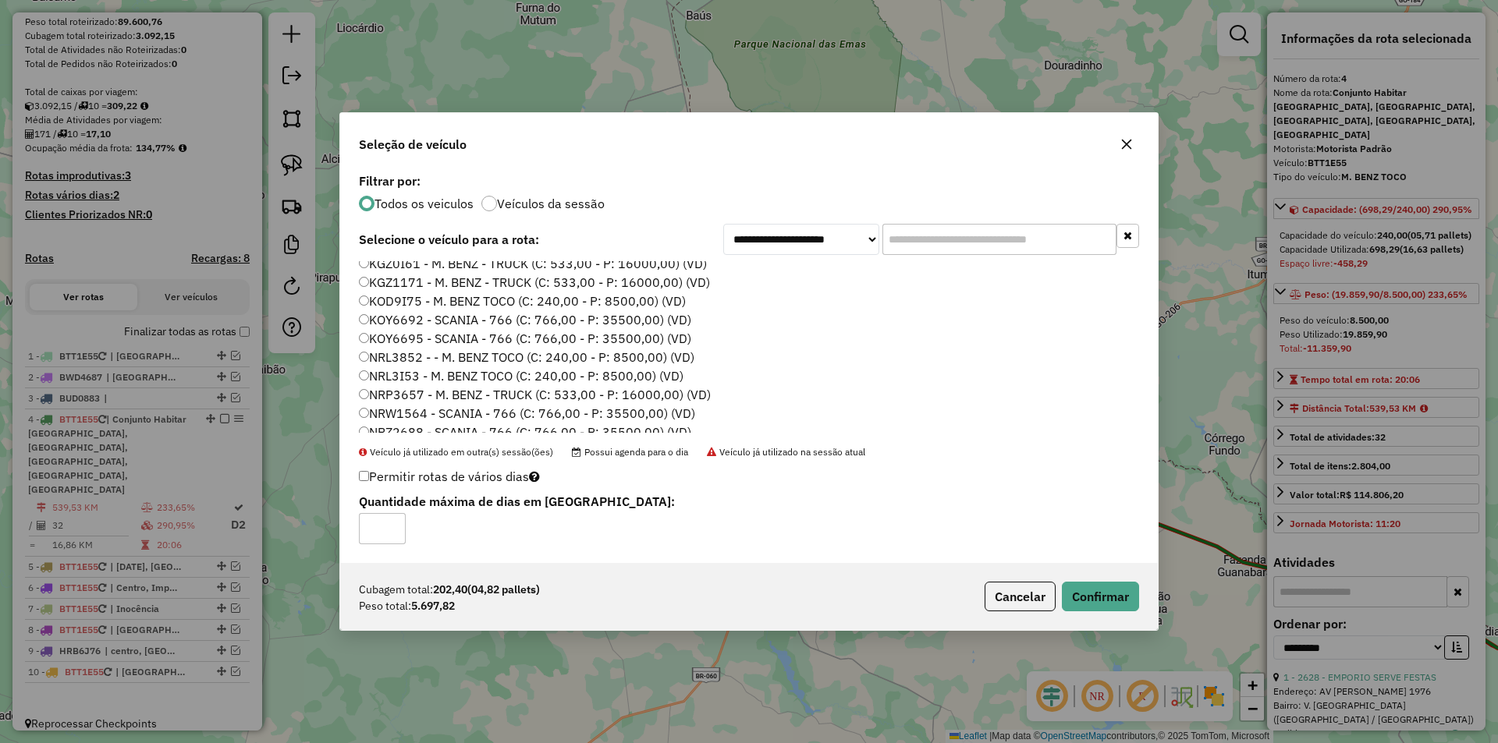
click at [394, 374] on label "NRL3I53 - M. BENZ TOCO (C: 240,00 - P: 8500,00) (VD)" at bounding box center [521, 376] width 325 height 19
click at [1094, 593] on button "Confirmar" at bounding box center [1100, 597] width 77 height 30
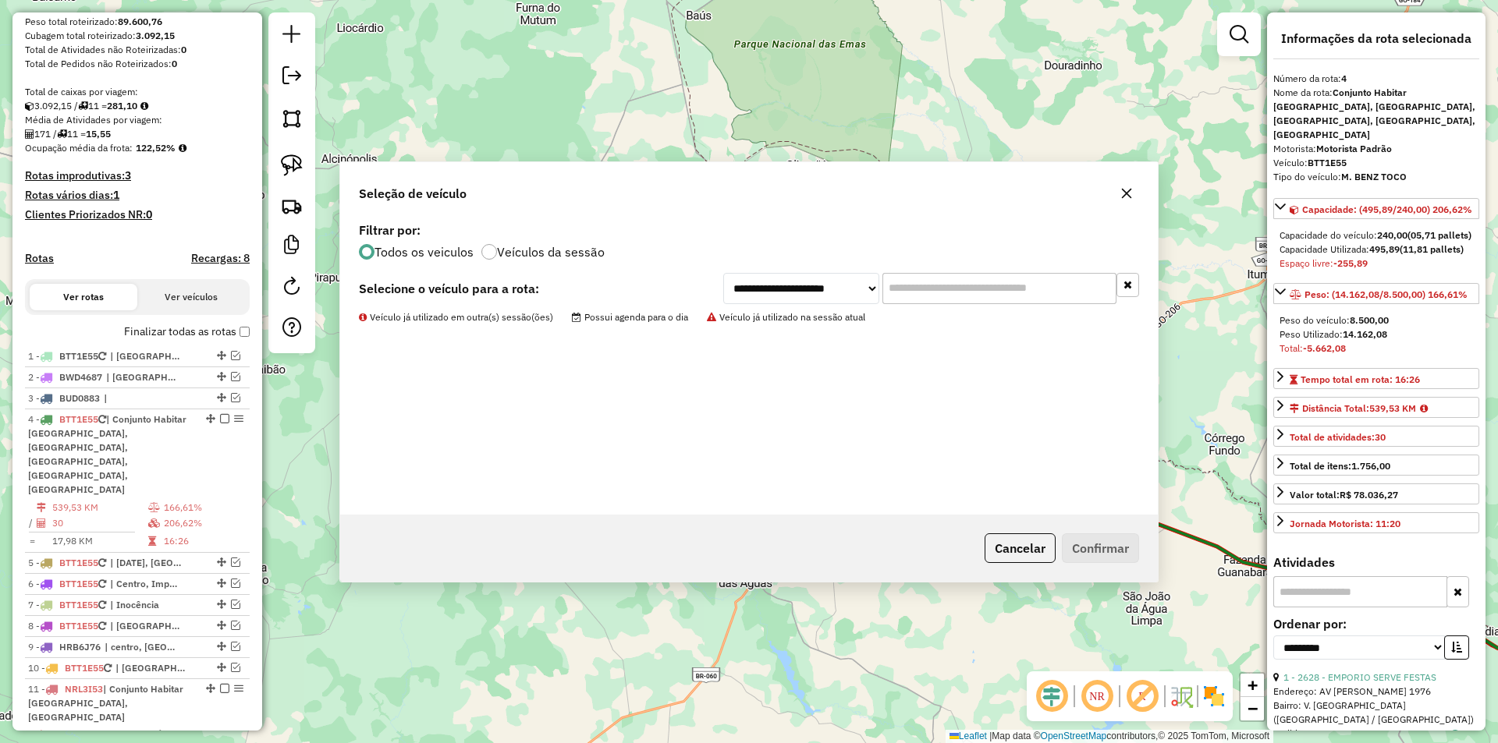
scroll to position [339, 0]
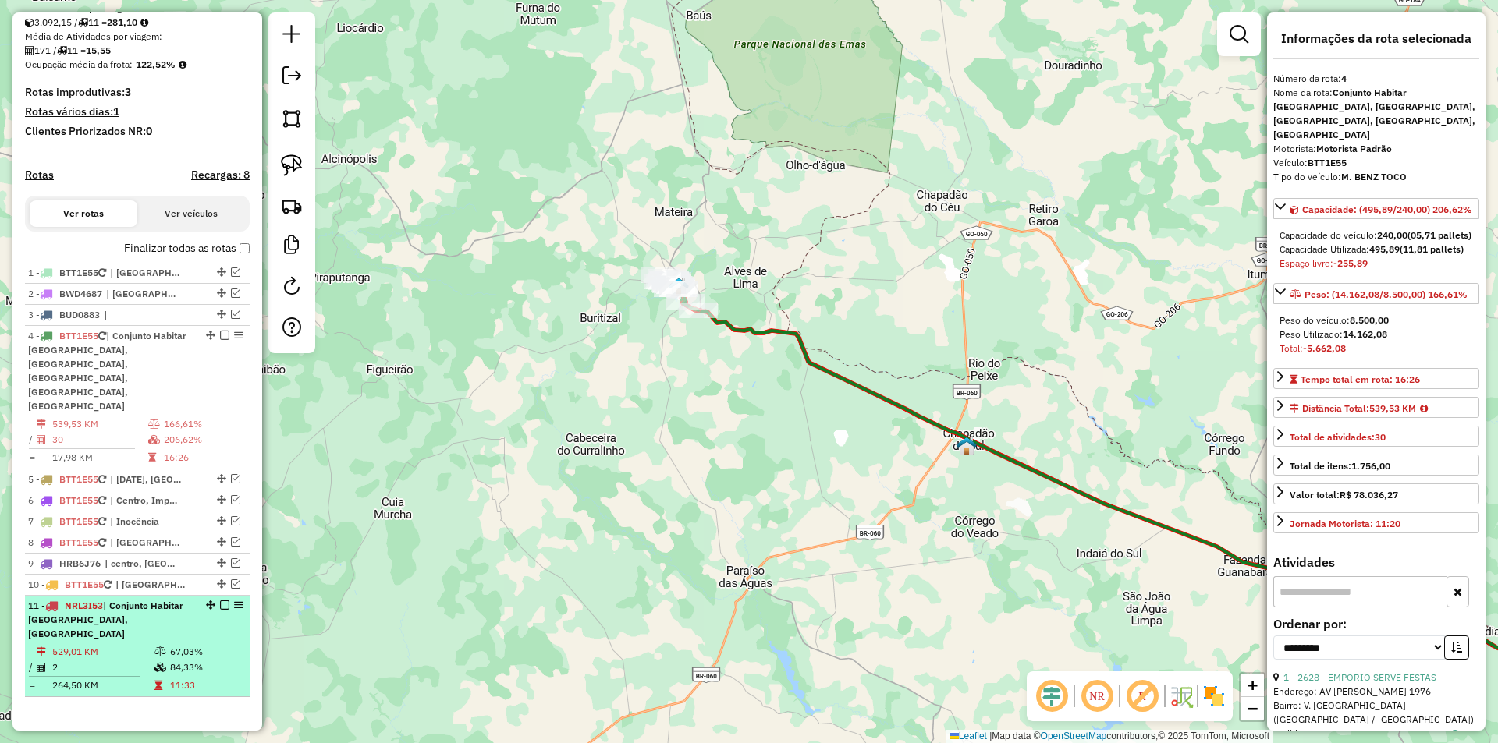
click at [220, 601] on em at bounding box center [224, 605] width 9 height 9
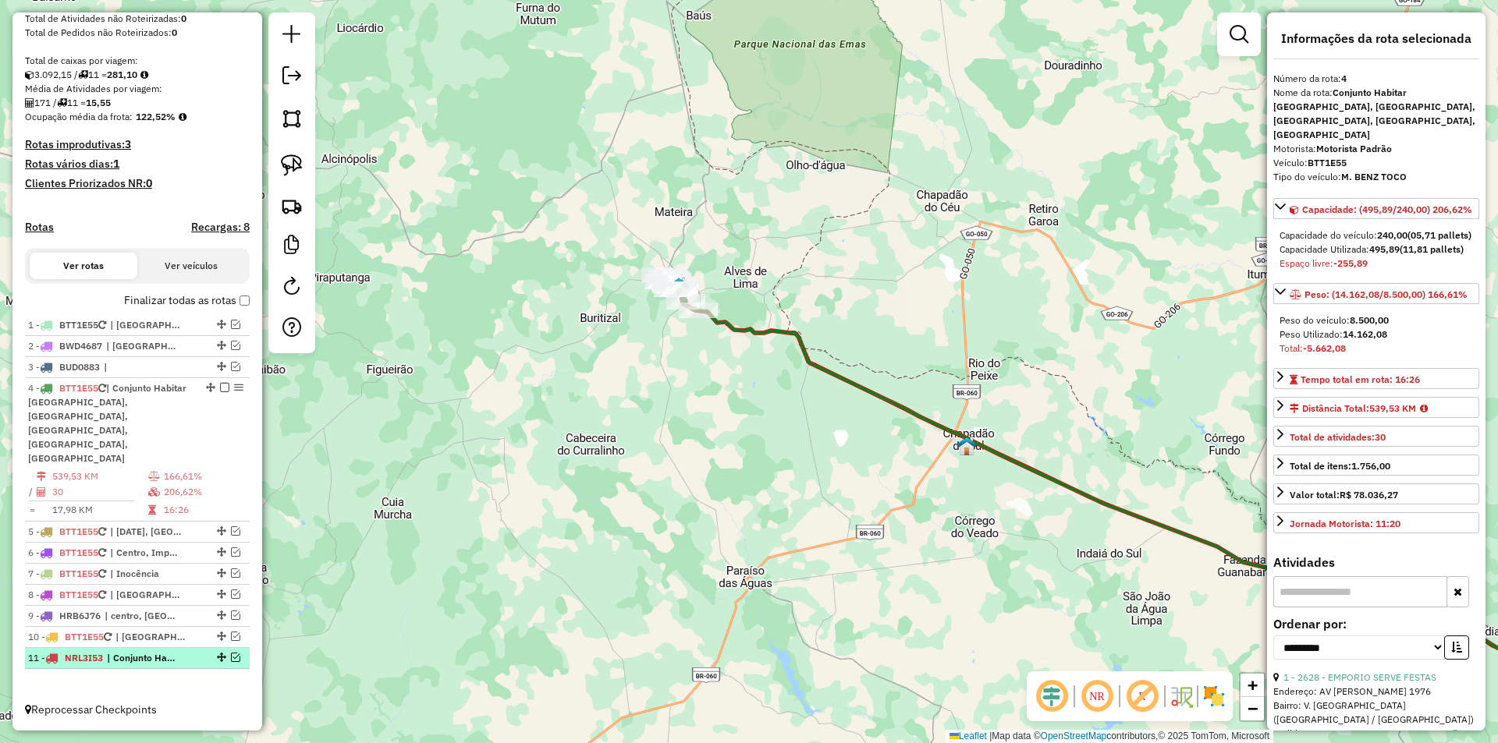
scroll to position [273, 0]
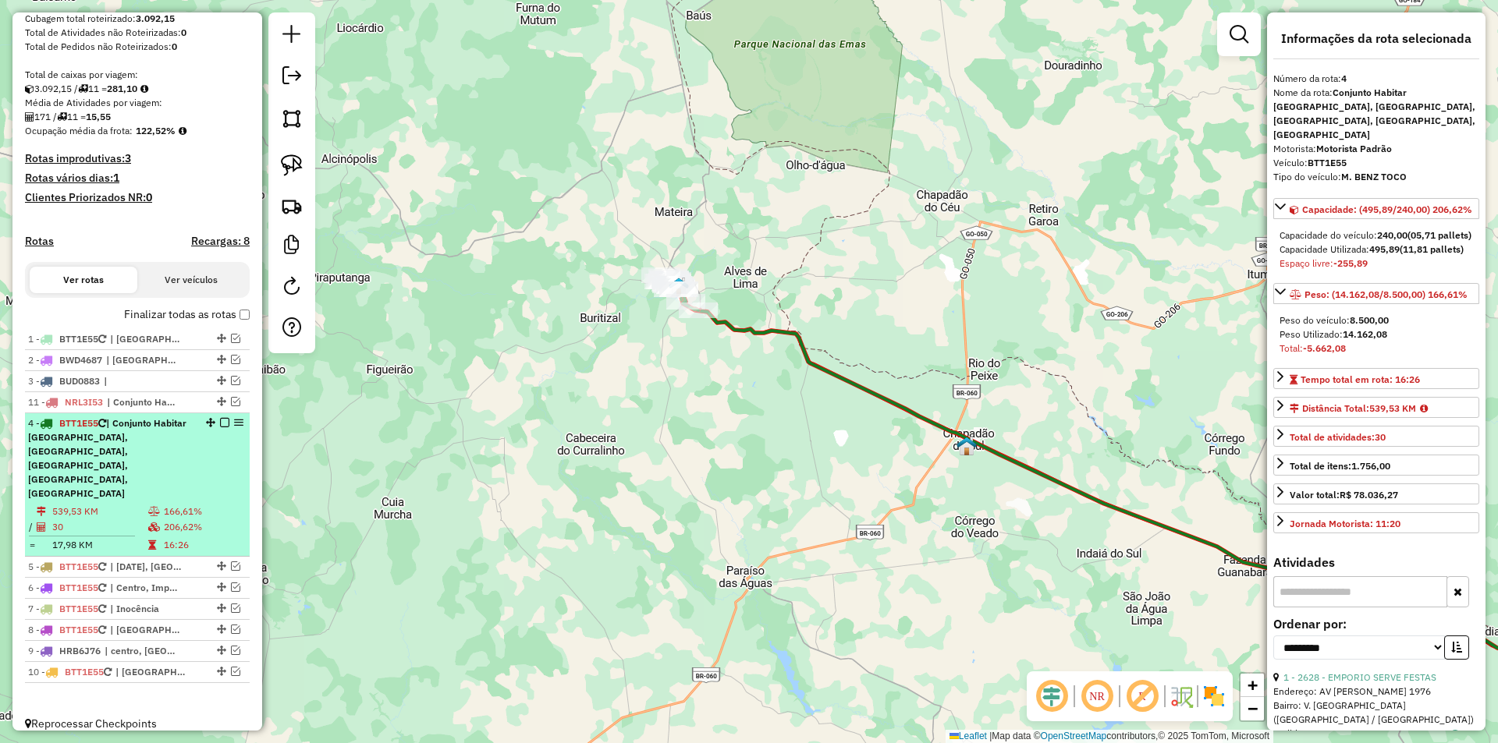
drag, startPoint x: 216, startPoint y: 657, endPoint x: 229, endPoint y: 438, distance: 218.8
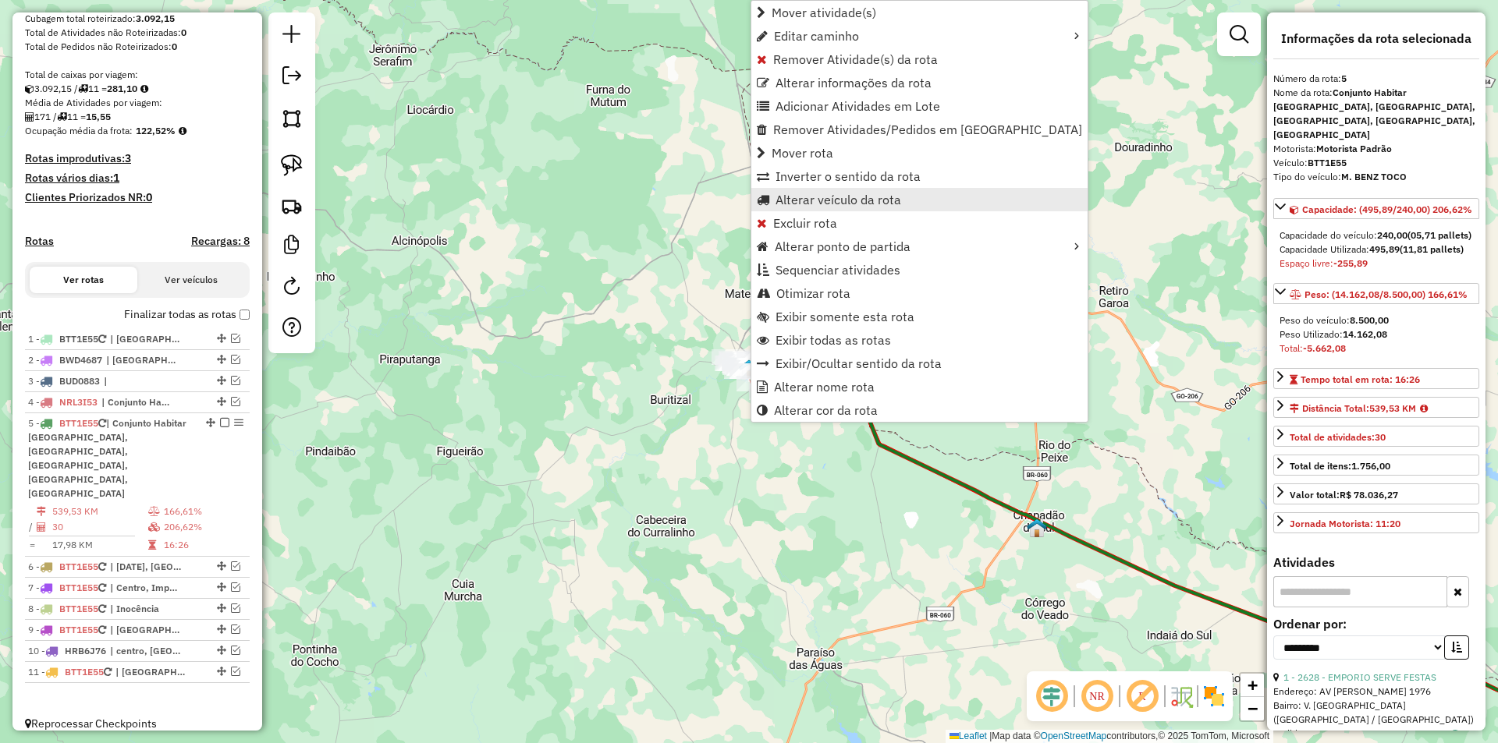
click at [817, 198] on span "Alterar veículo da rota" at bounding box center [838, 199] width 126 height 12
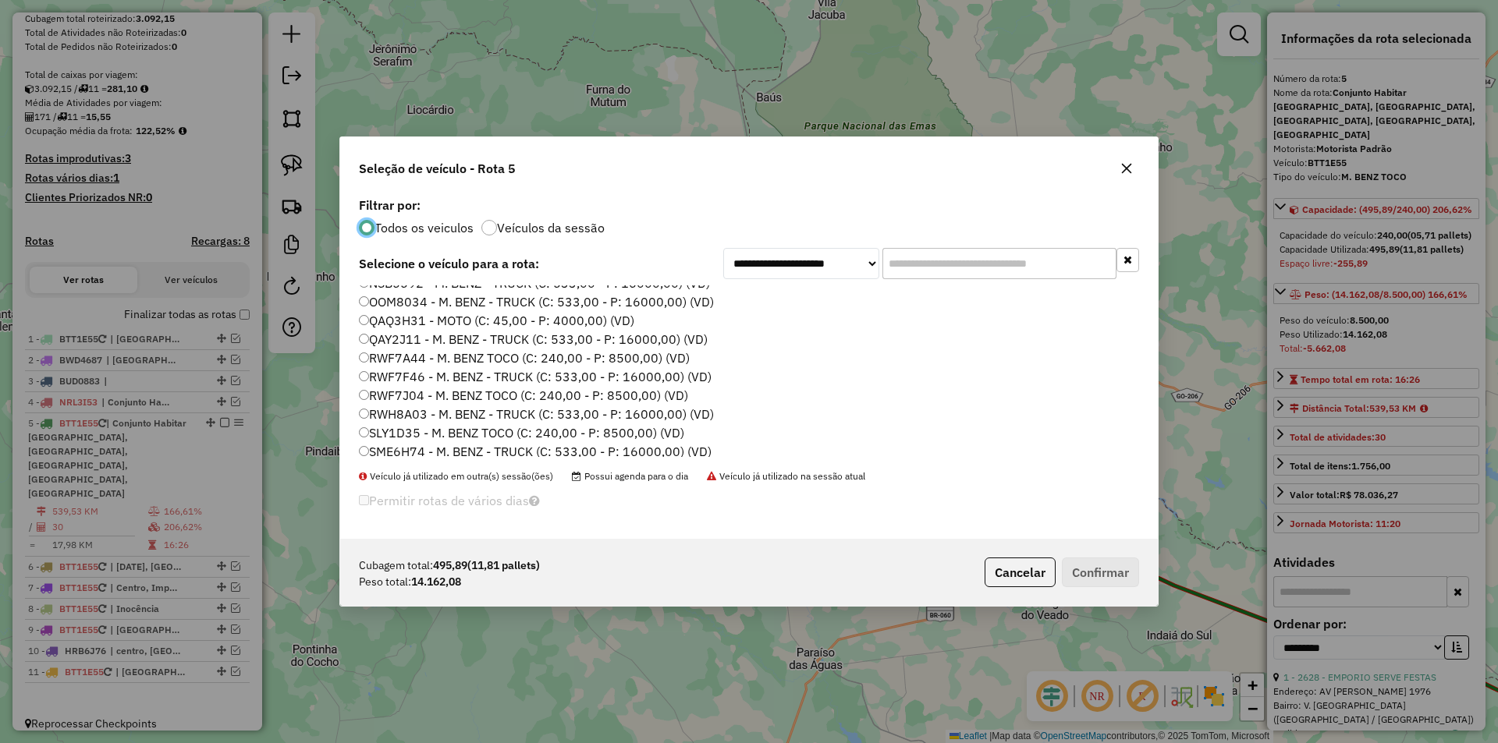
scroll to position [521, 0]
click at [410, 446] on label "SME9J47 - M. BENZ - TRUCK (C: 533,00 - P: 16000,00) (VD)" at bounding box center [534, 447] width 350 height 19
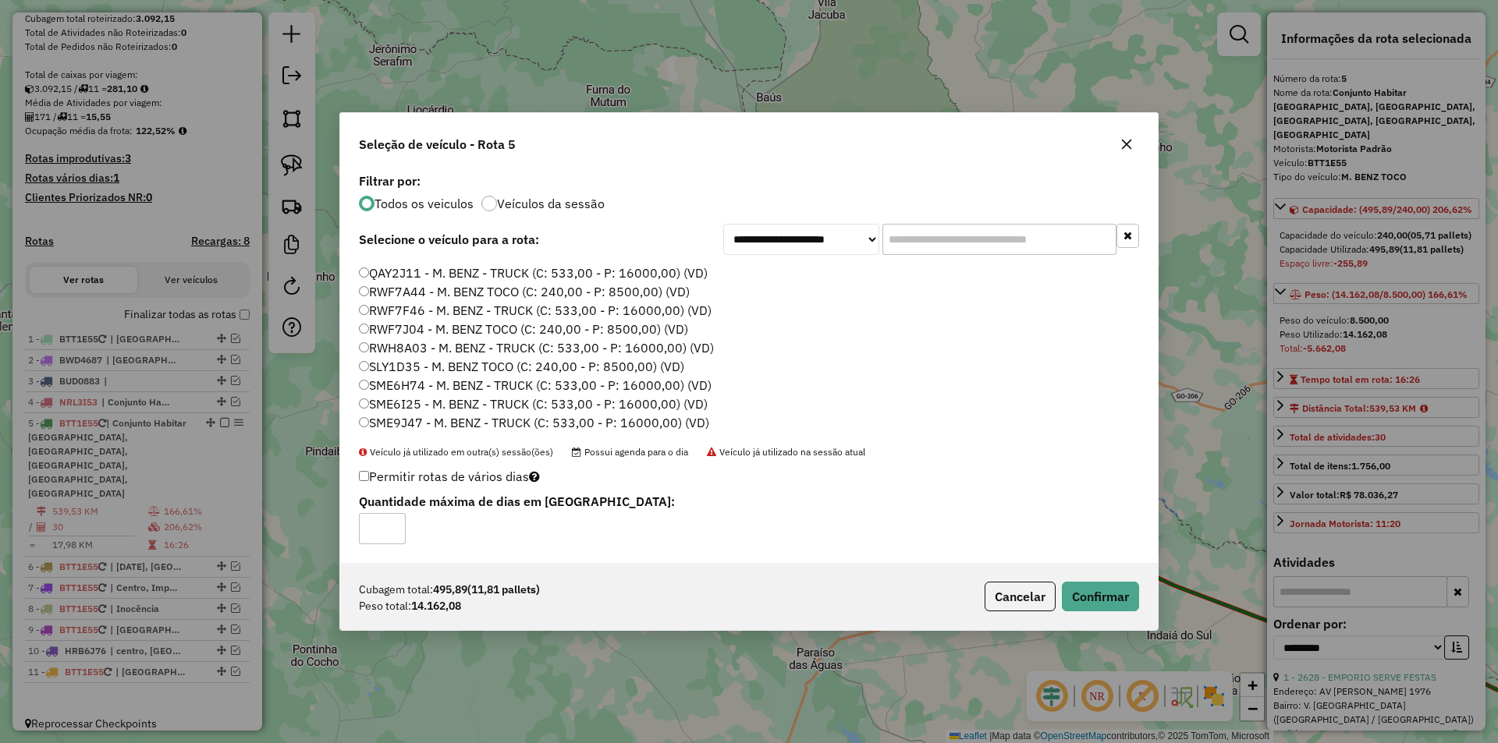
click at [405, 384] on label "SME6H74 - M. BENZ - TRUCK (C: 533,00 - P: 16000,00) (VD)" at bounding box center [535, 385] width 353 height 19
click at [1122, 601] on button "Confirmar" at bounding box center [1100, 597] width 77 height 30
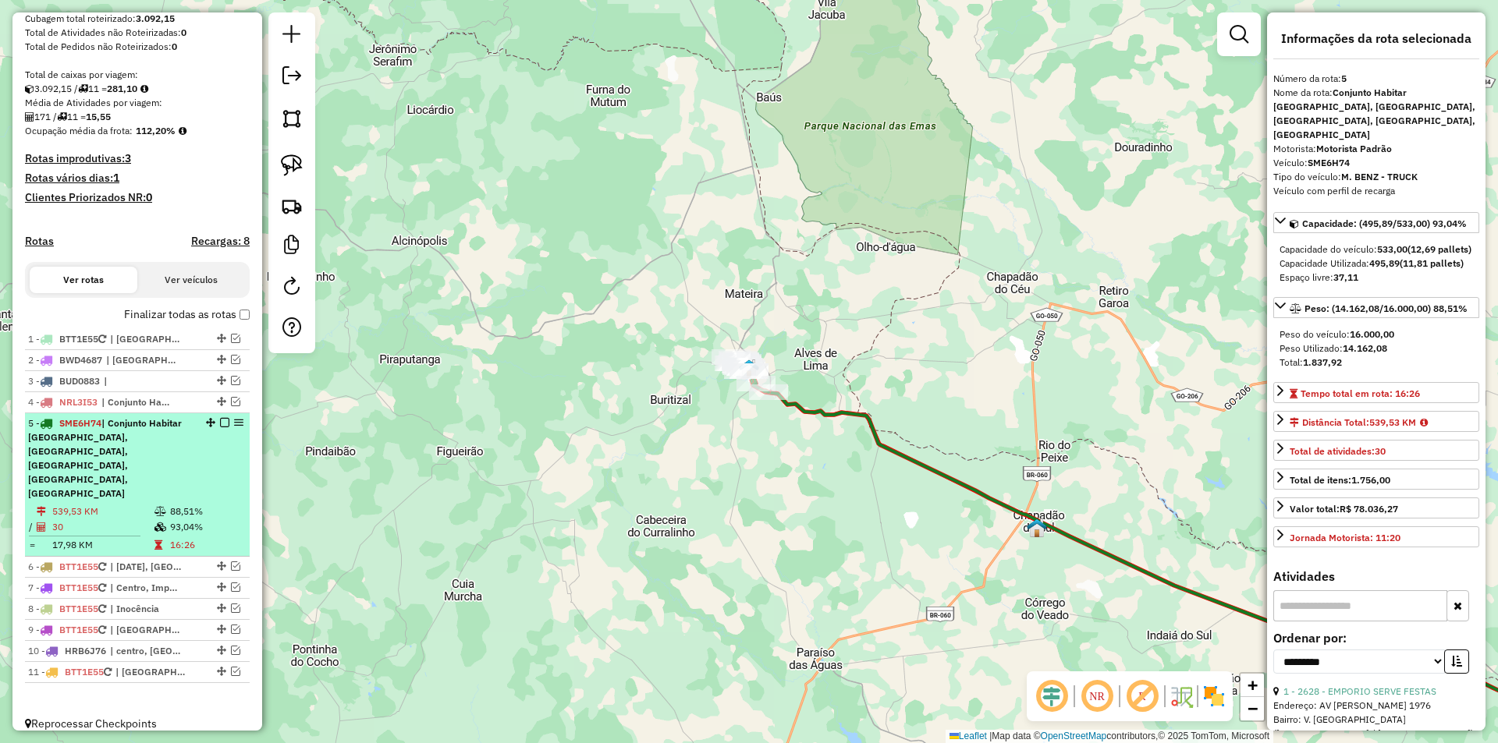
click at [220, 427] on em at bounding box center [224, 422] width 9 height 9
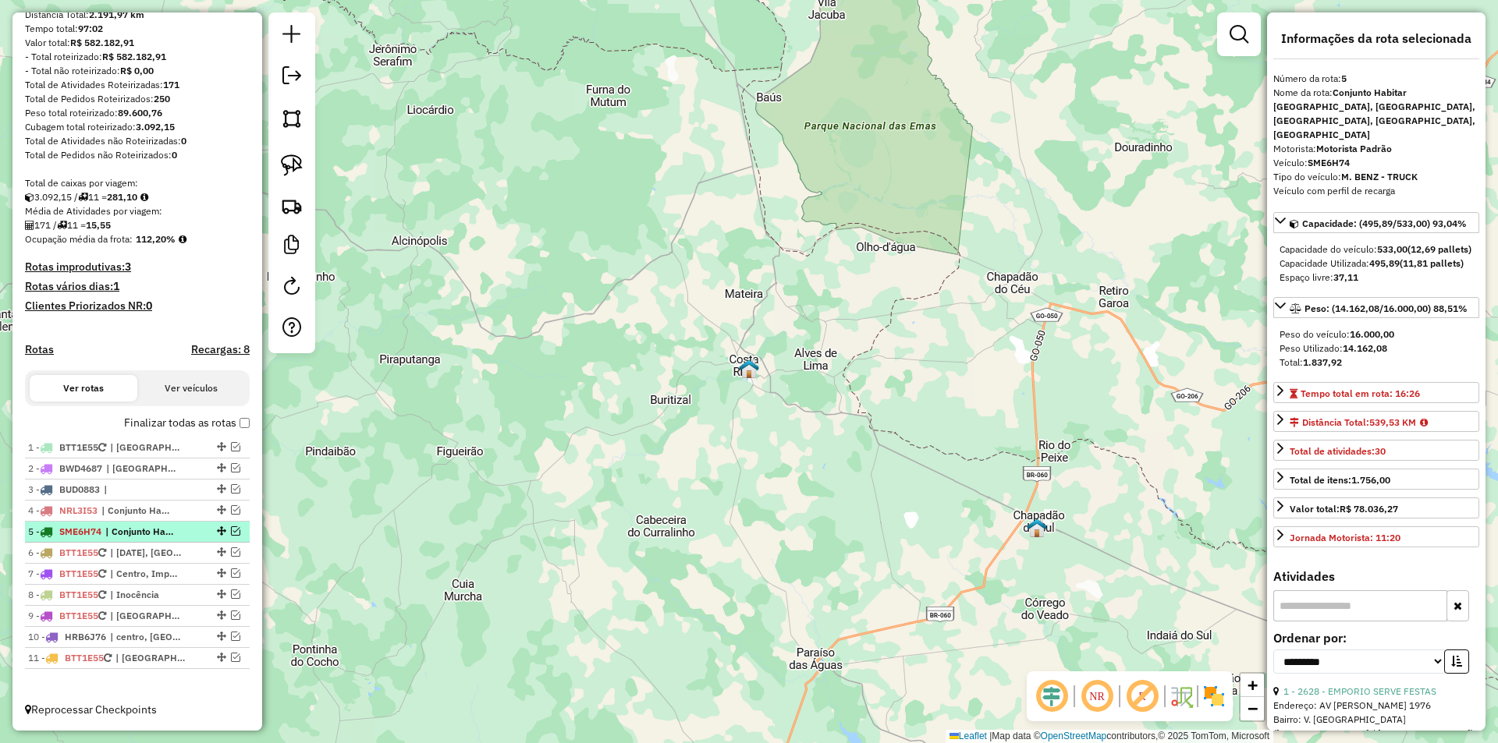
click at [231, 534] on em at bounding box center [235, 531] width 9 height 9
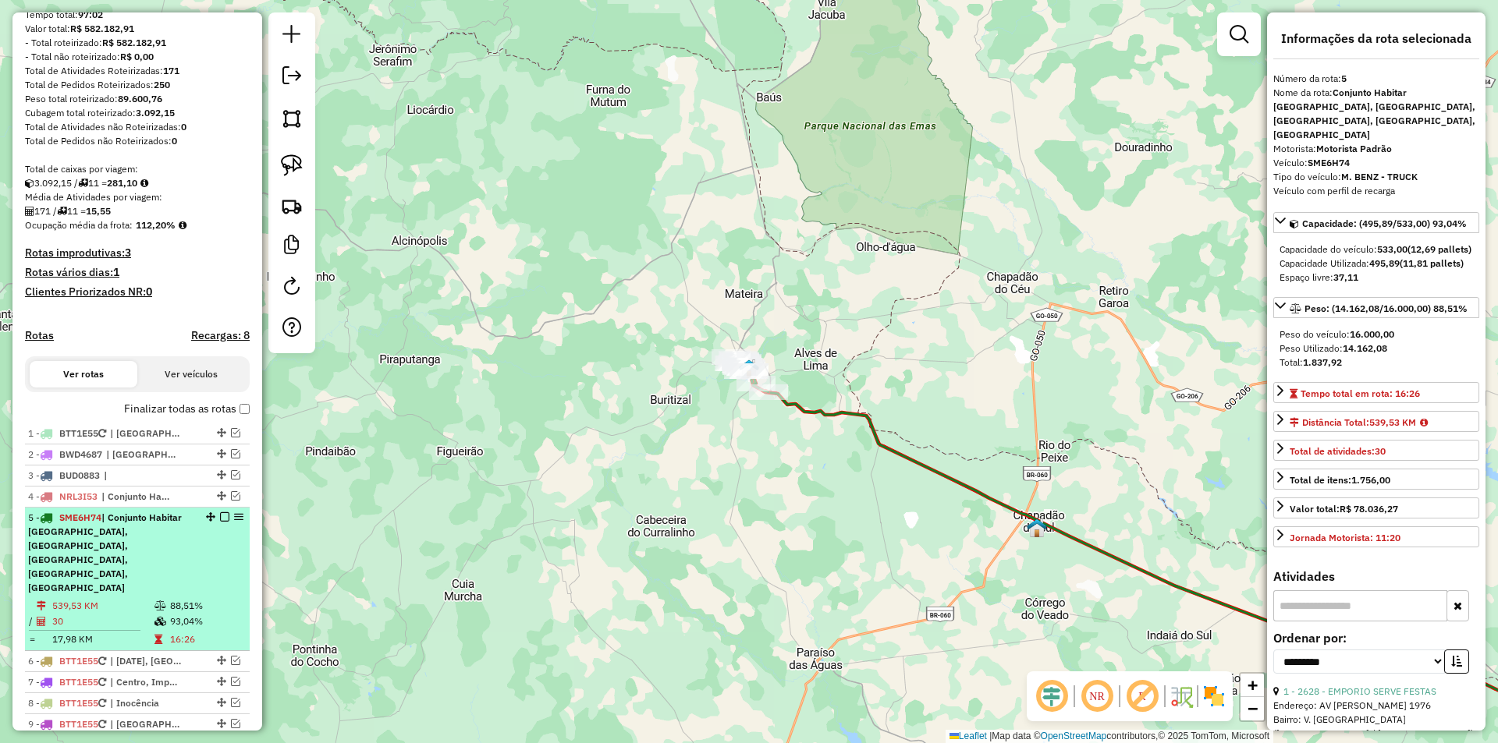
scroll to position [273, 0]
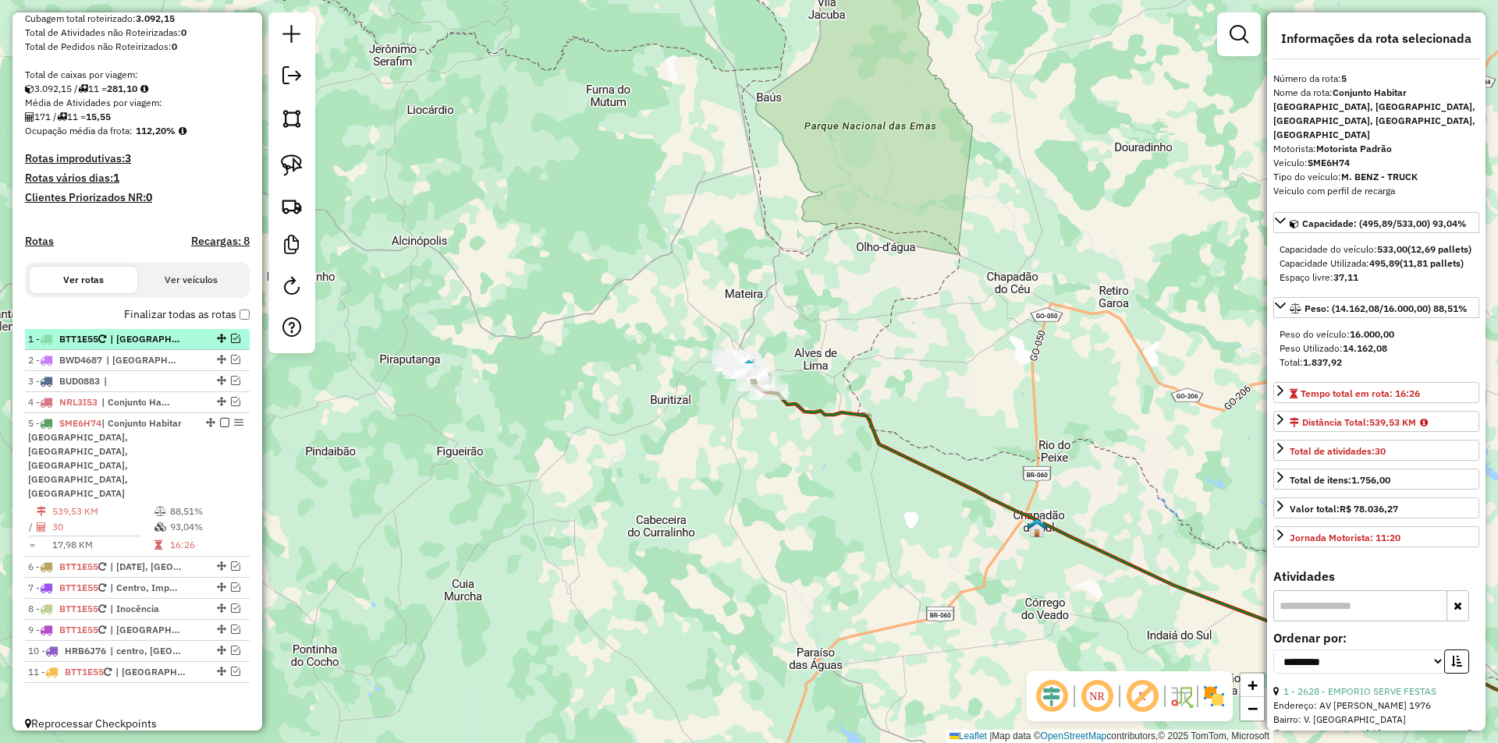
click at [222, 427] on em at bounding box center [224, 422] width 9 height 9
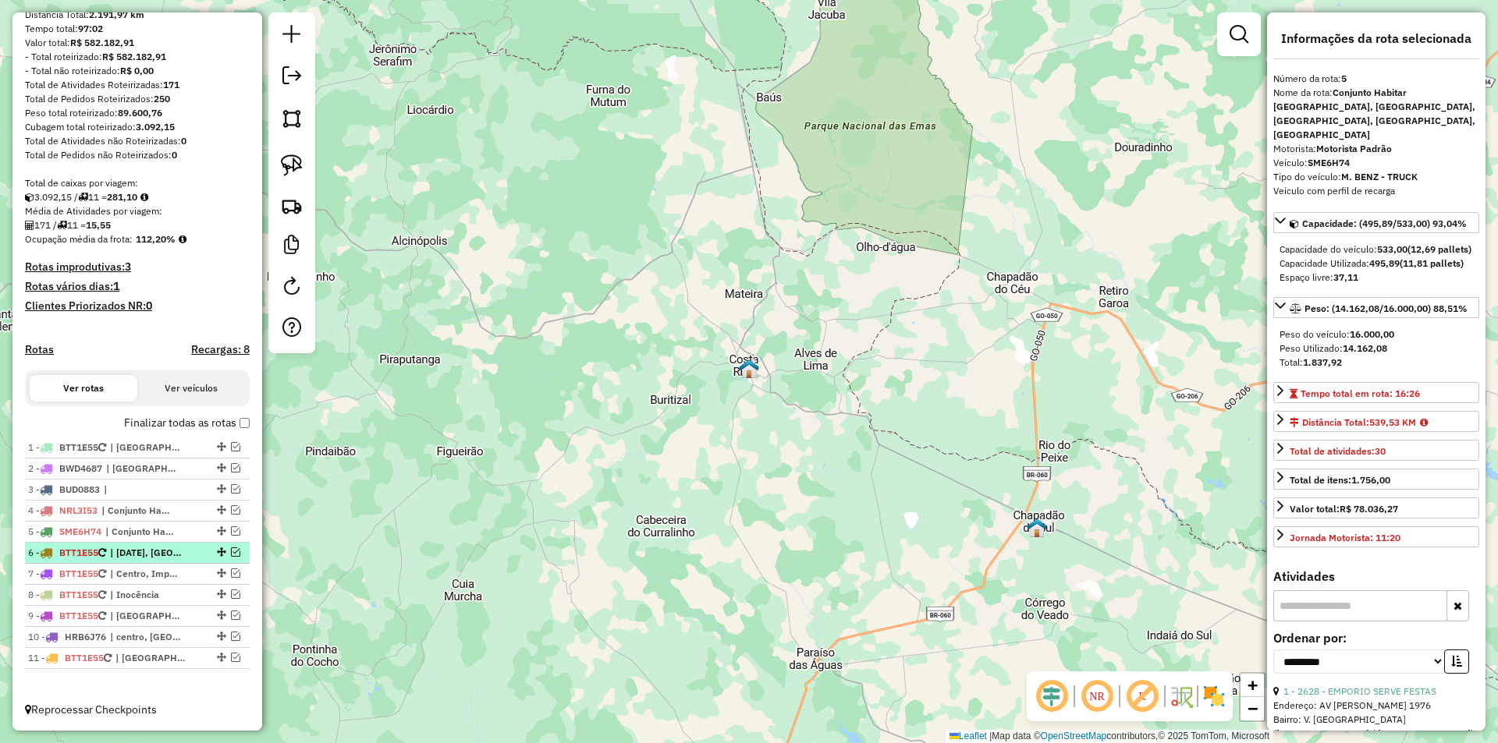
click at [231, 549] on em at bounding box center [235, 552] width 9 height 9
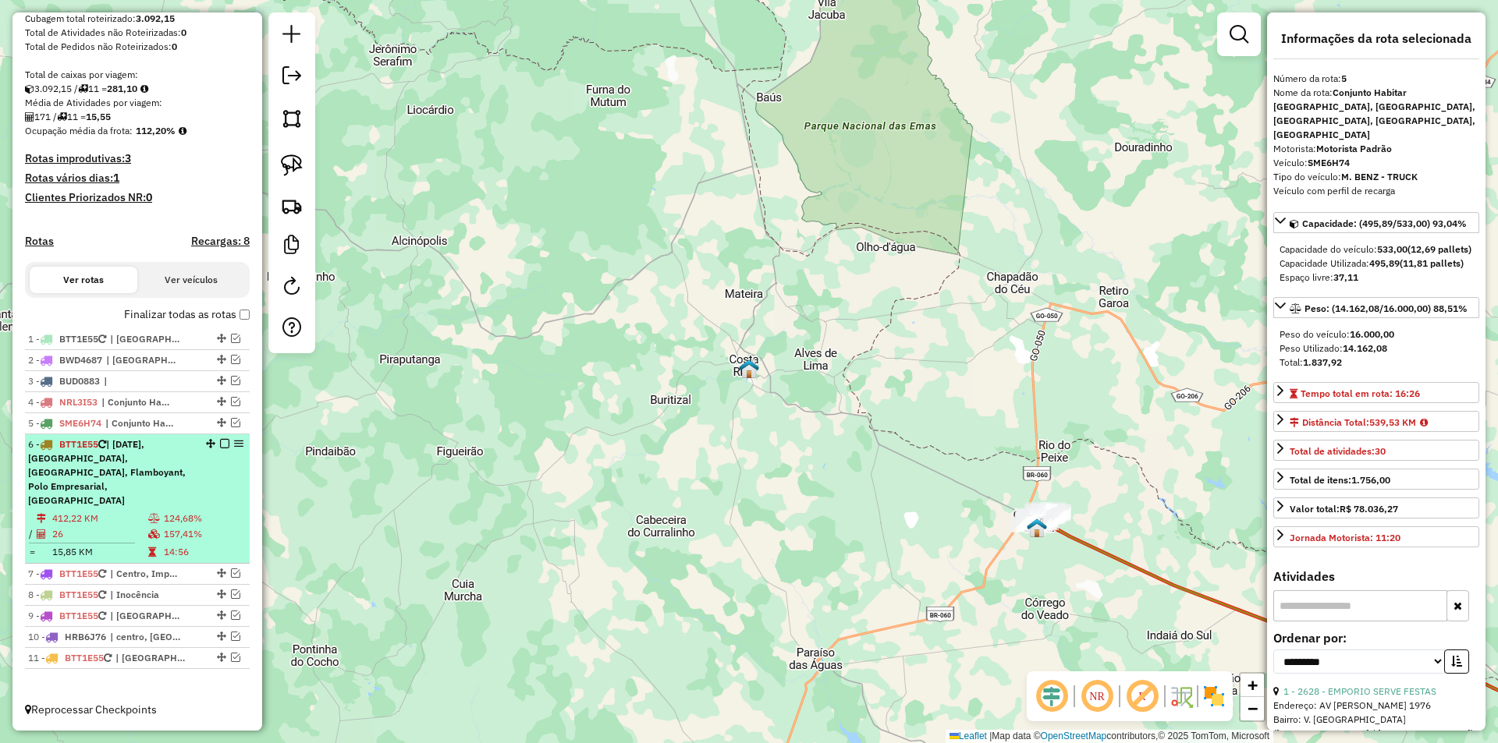
click at [108, 532] on td "26" at bounding box center [99, 535] width 96 height 16
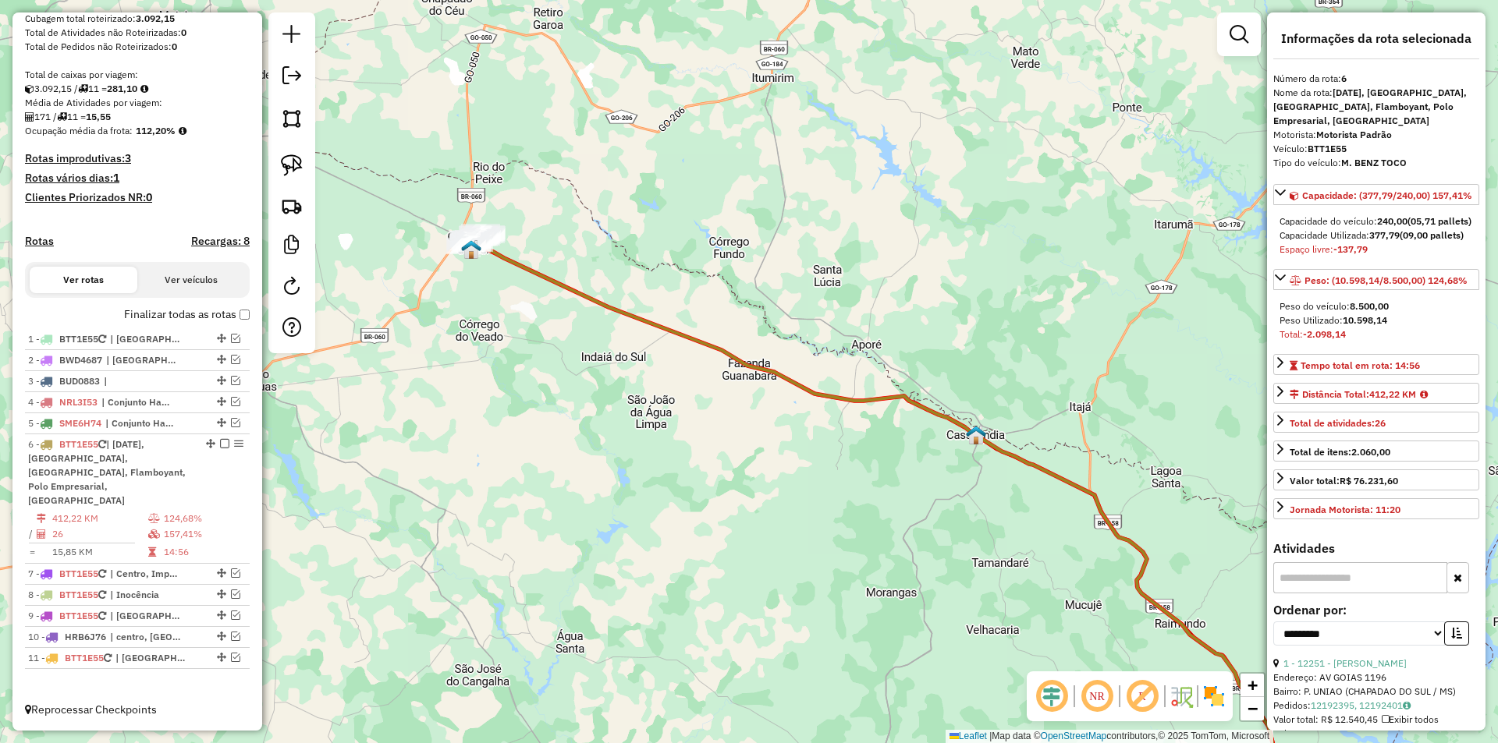
drag, startPoint x: 607, startPoint y: 388, endPoint x: 907, endPoint y: 625, distance: 382.7
click at [907, 625] on div "Janela de atendimento Grade de atendimento Capacidade Transportadoras Veículos …" at bounding box center [749, 371] width 1498 height 743
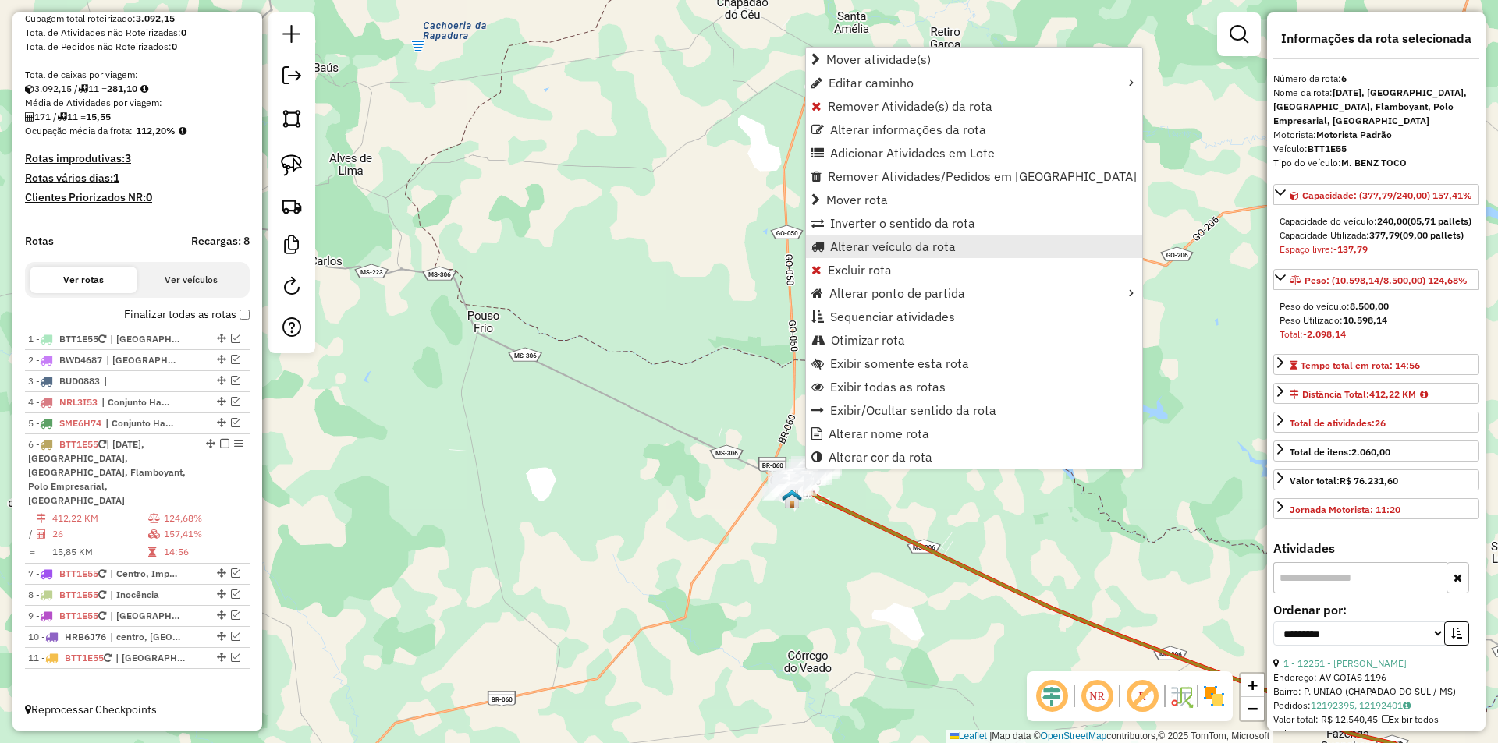
click at [899, 249] on span "Alterar veículo da rota" at bounding box center [893, 246] width 126 height 12
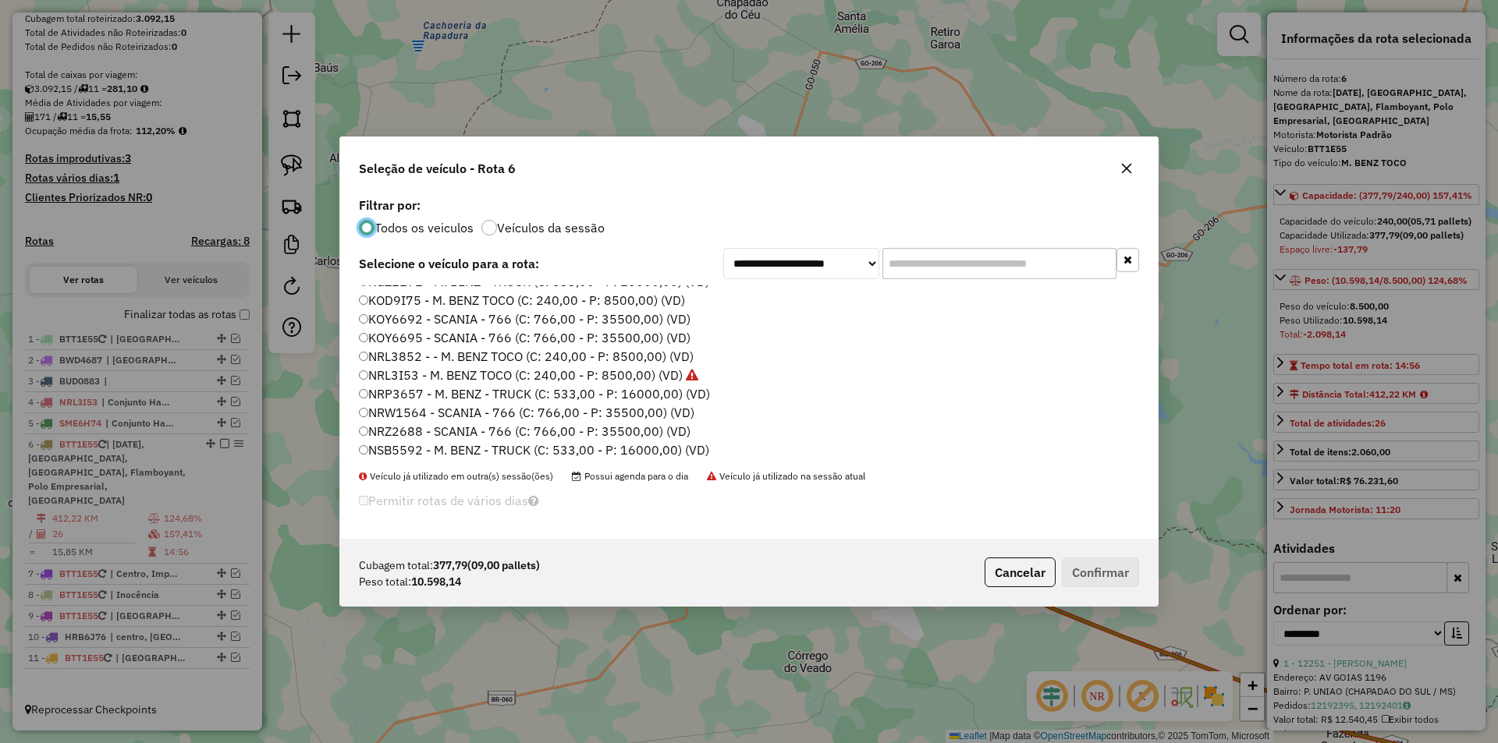
scroll to position [521, 0]
click at [422, 392] on label "SLY1D35 - M. BENZ TOCO (C: 240,00 - P: 8500,00) (VD)" at bounding box center [521, 390] width 325 height 19
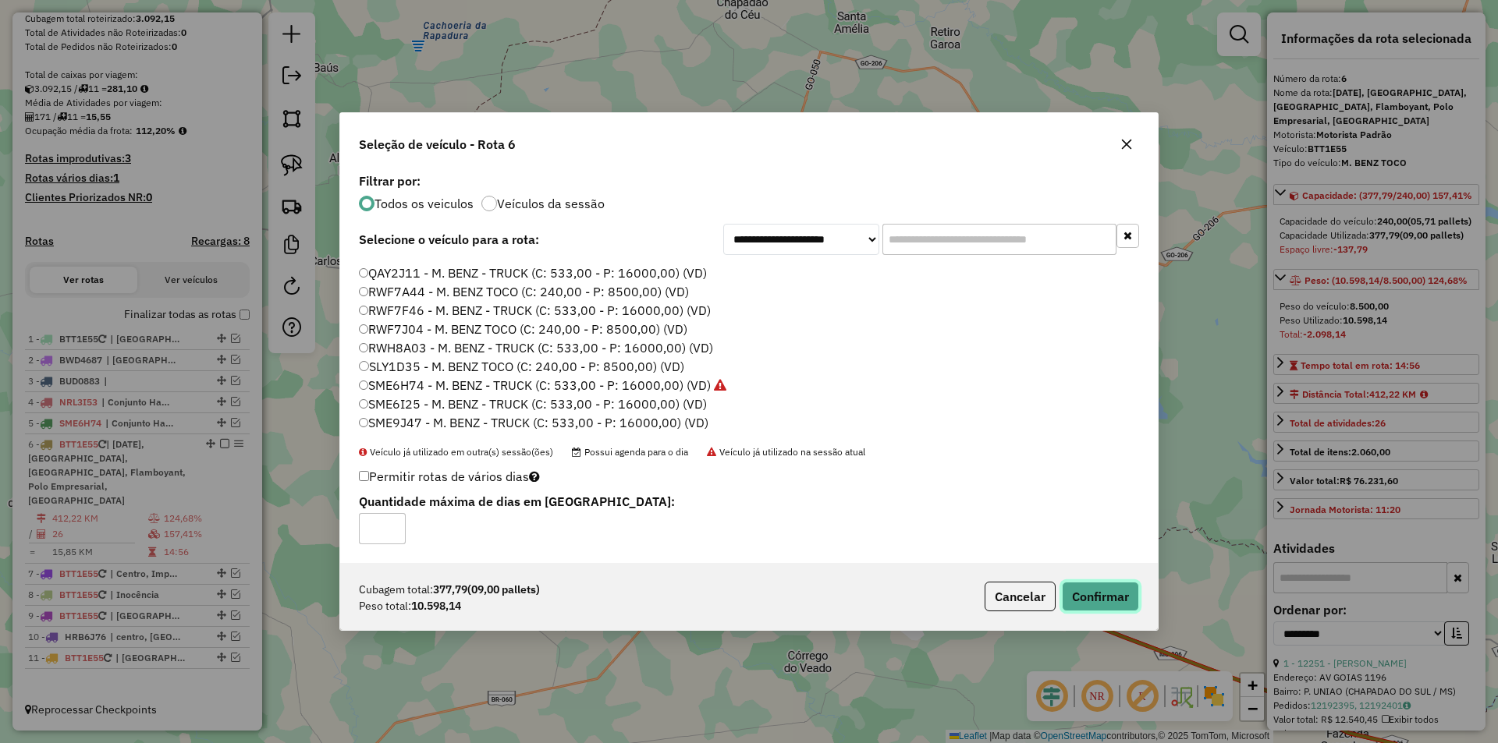
click at [1087, 605] on button "Confirmar" at bounding box center [1100, 597] width 77 height 30
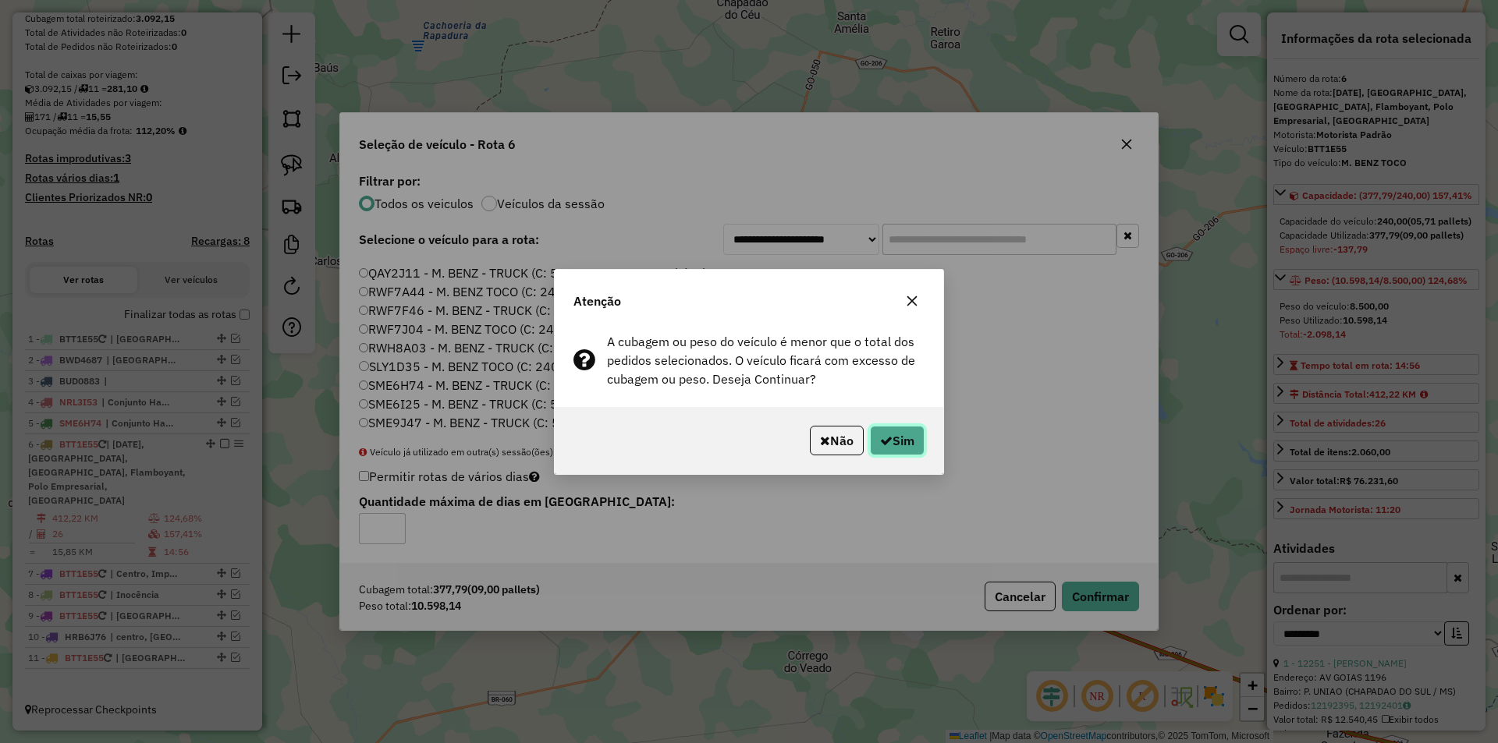
click at [899, 441] on button "Sim" at bounding box center [897, 441] width 55 height 30
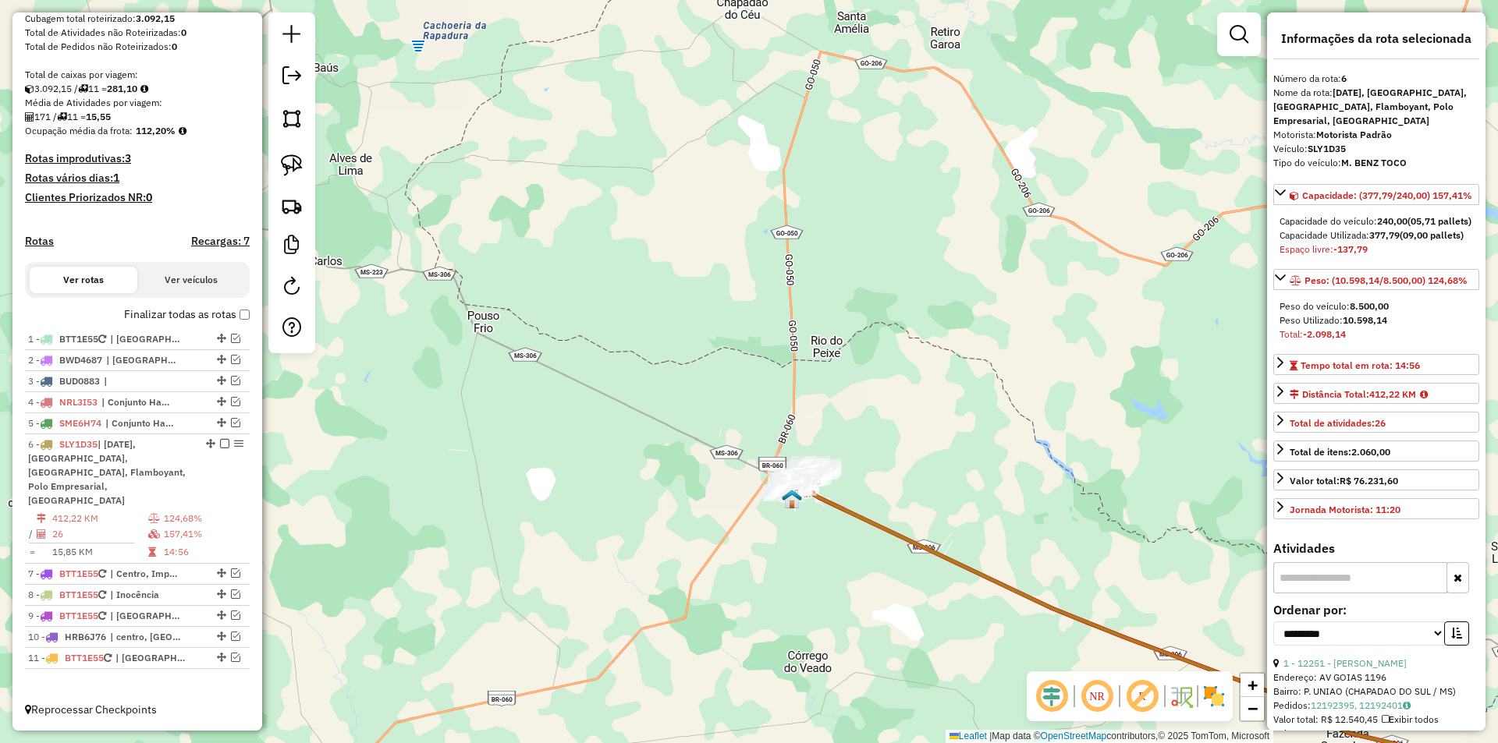
click at [221, 449] on em at bounding box center [224, 443] width 9 height 9
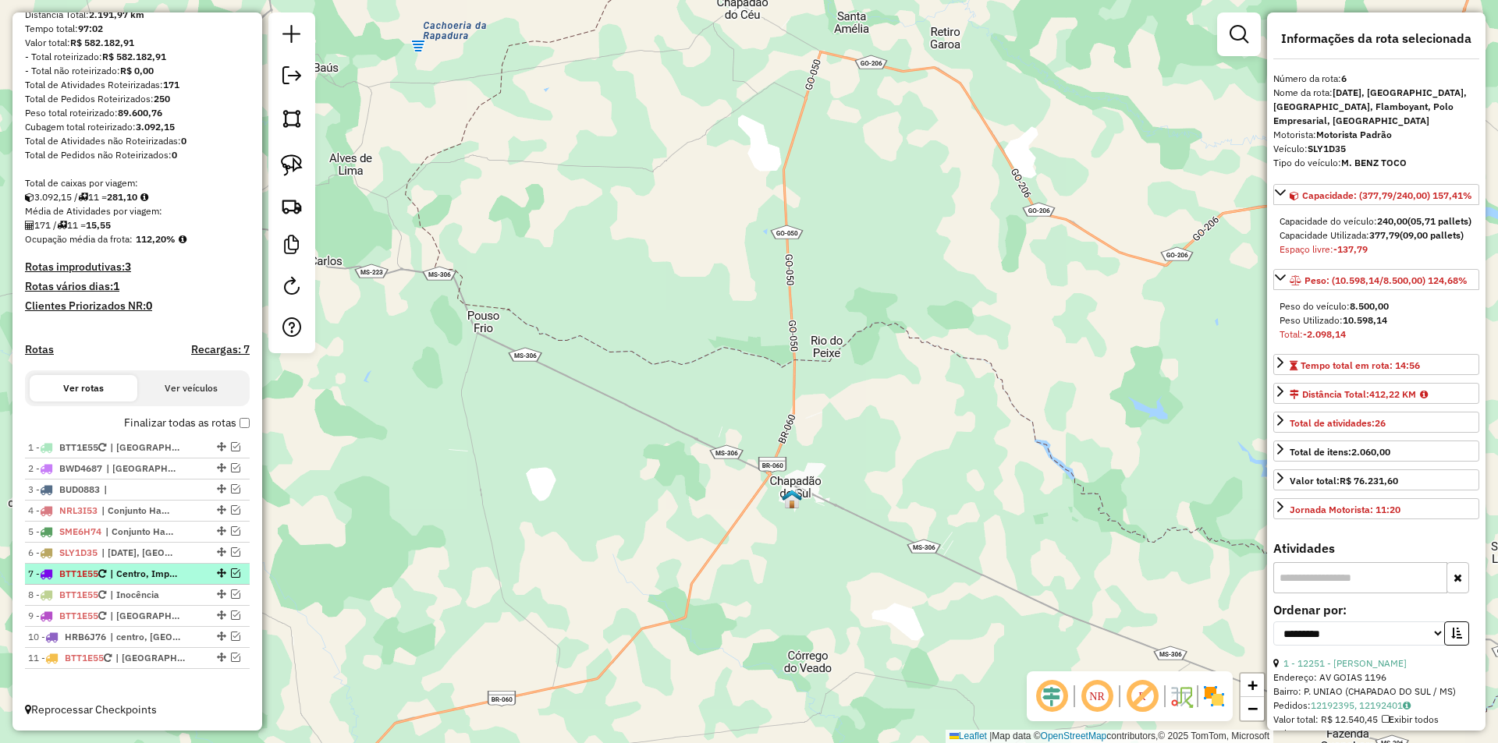
click at [231, 572] on em at bounding box center [235, 573] width 9 height 9
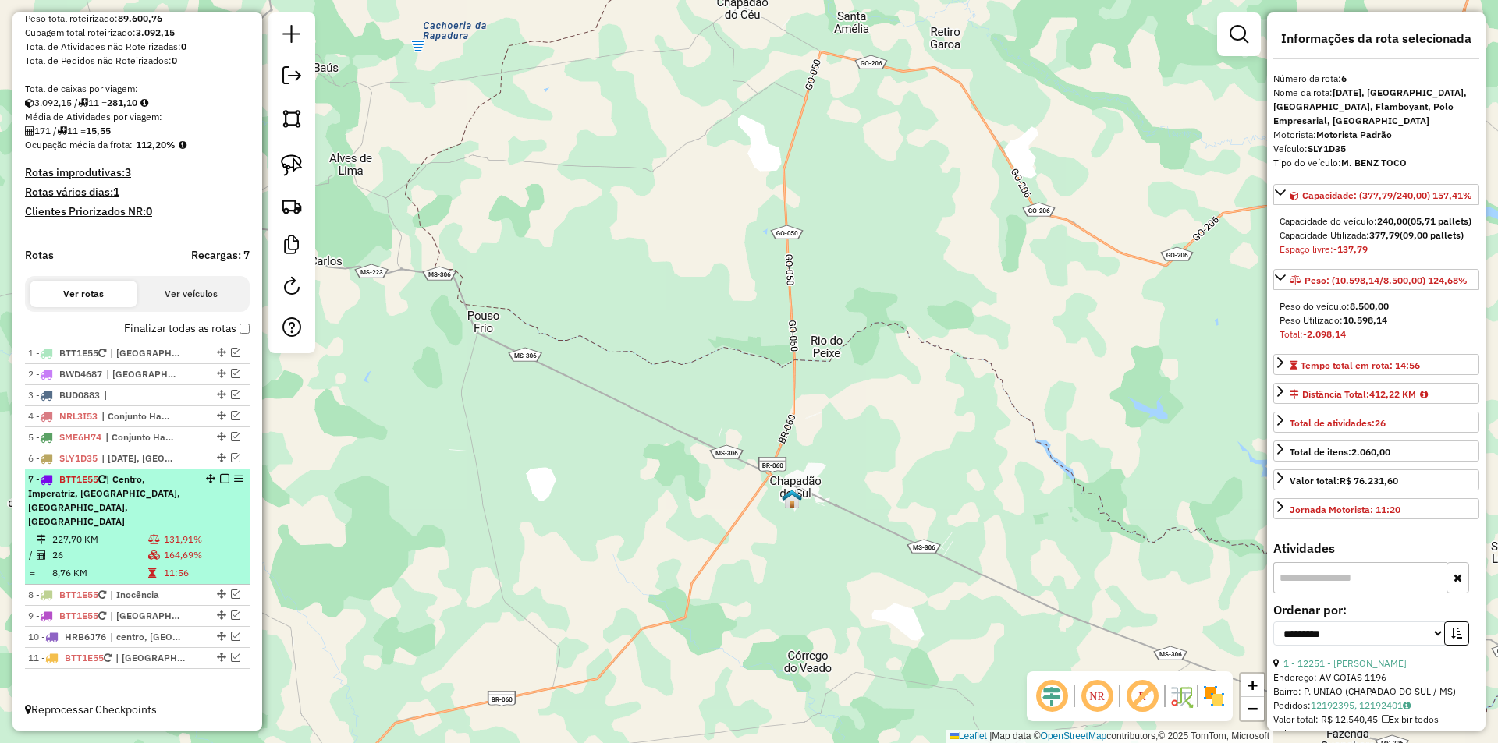
click at [90, 548] on td "26" at bounding box center [99, 556] width 96 height 16
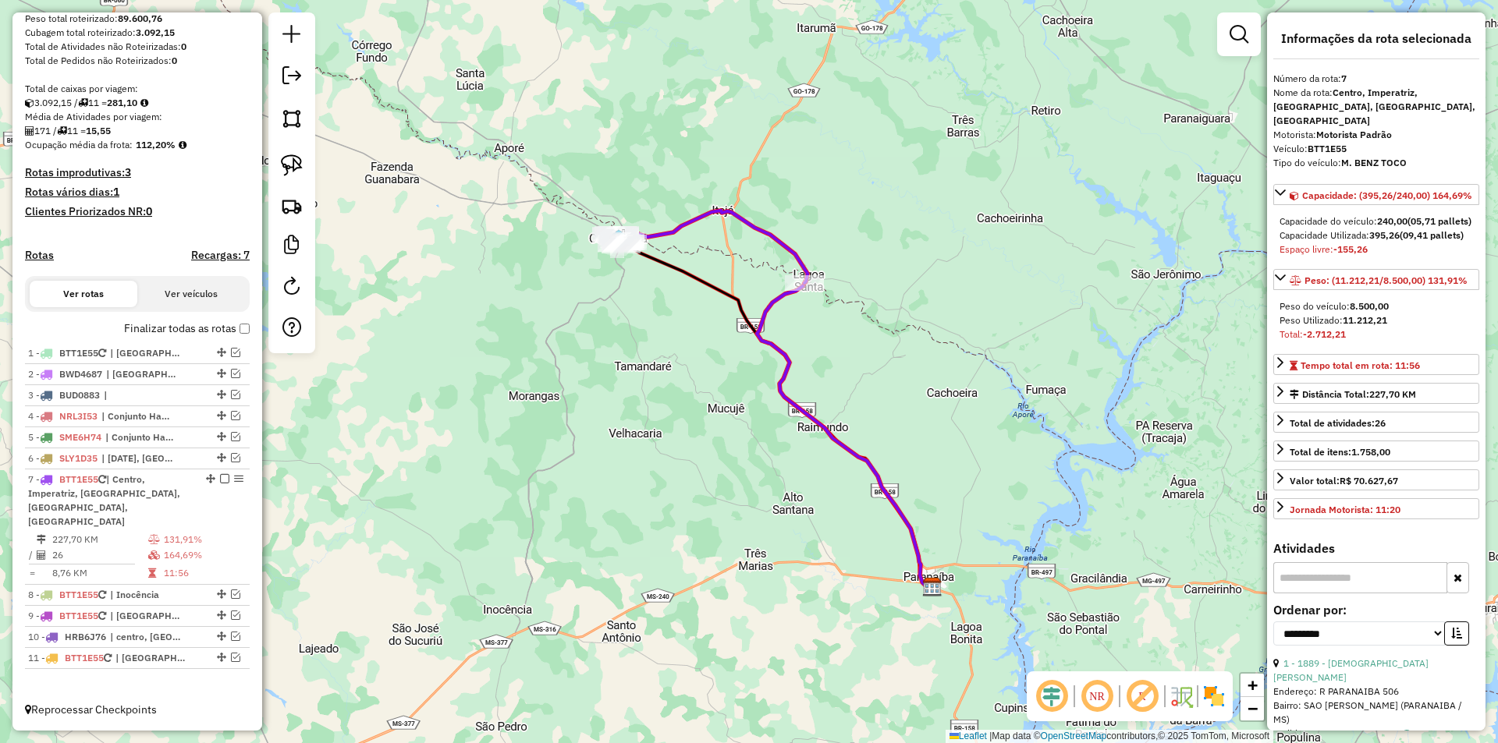
drag, startPoint x: 653, startPoint y: 322, endPoint x: 797, endPoint y: 486, distance: 218.3
click at [797, 486] on div "Janela de atendimento Grade de atendimento Capacidade Transportadoras Veículos …" at bounding box center [749, 371] width 1498 height 743
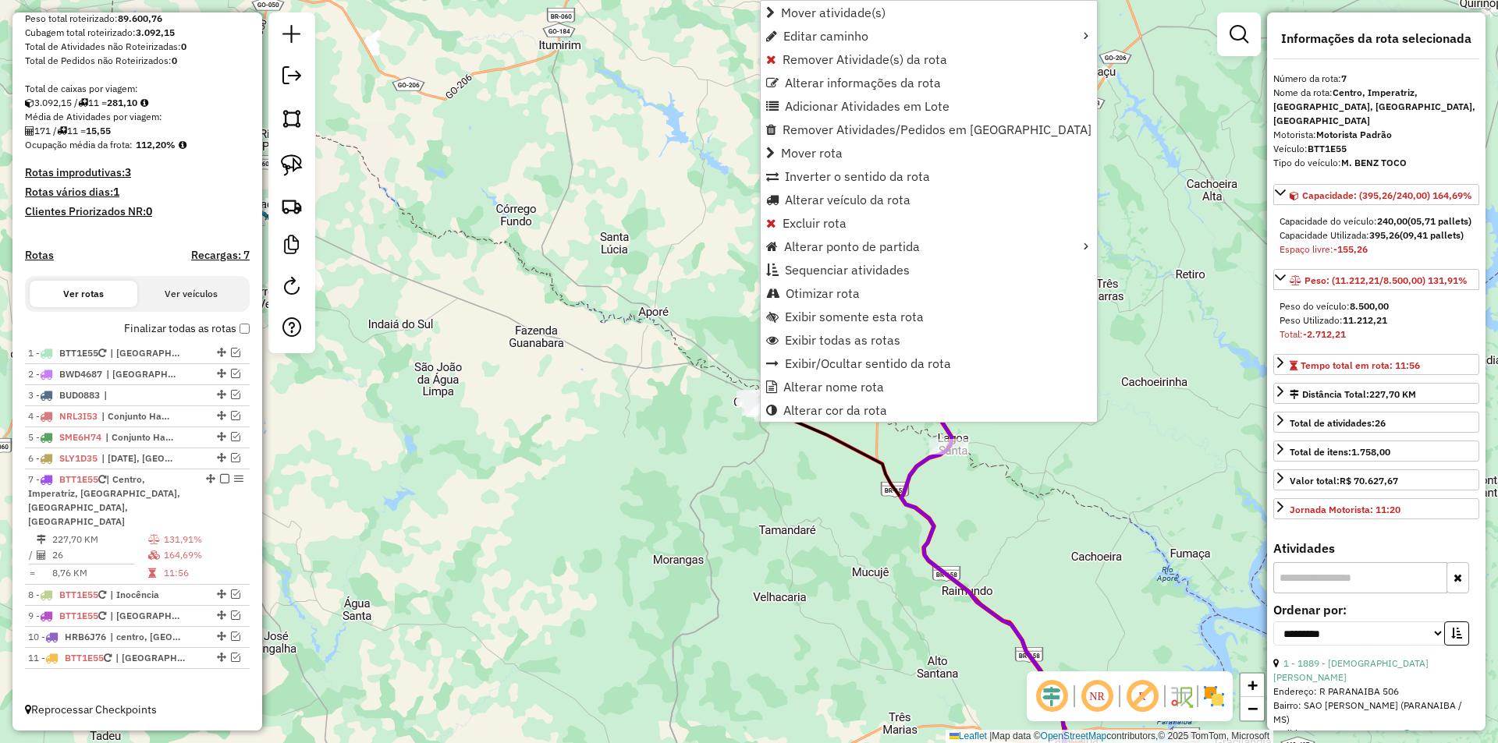
click at [791, 517] on div "Janela de atendimento Grade de atendimento Capacidade Transportadoras Veículos …" at bounding box center [749, 371] width 1498 height 743
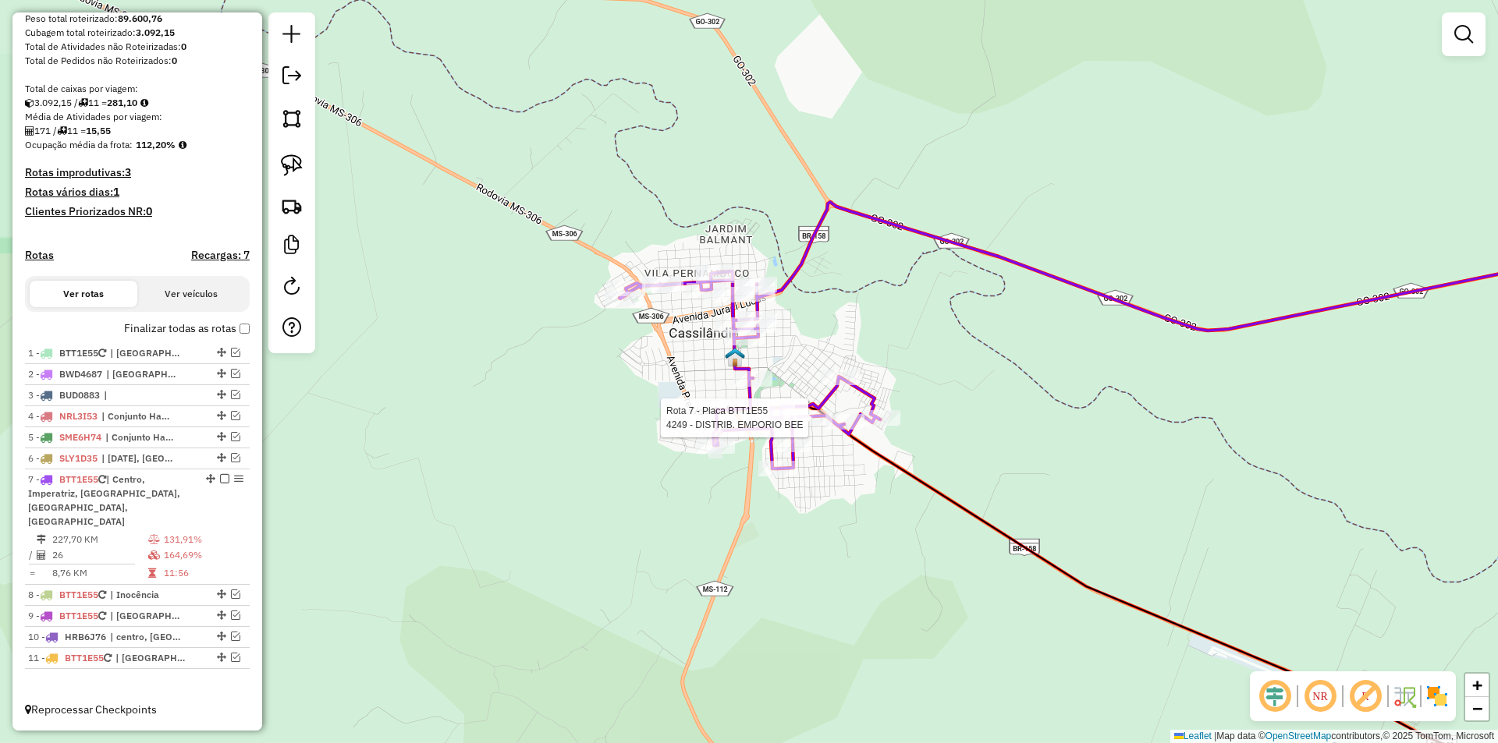
select select "**********"
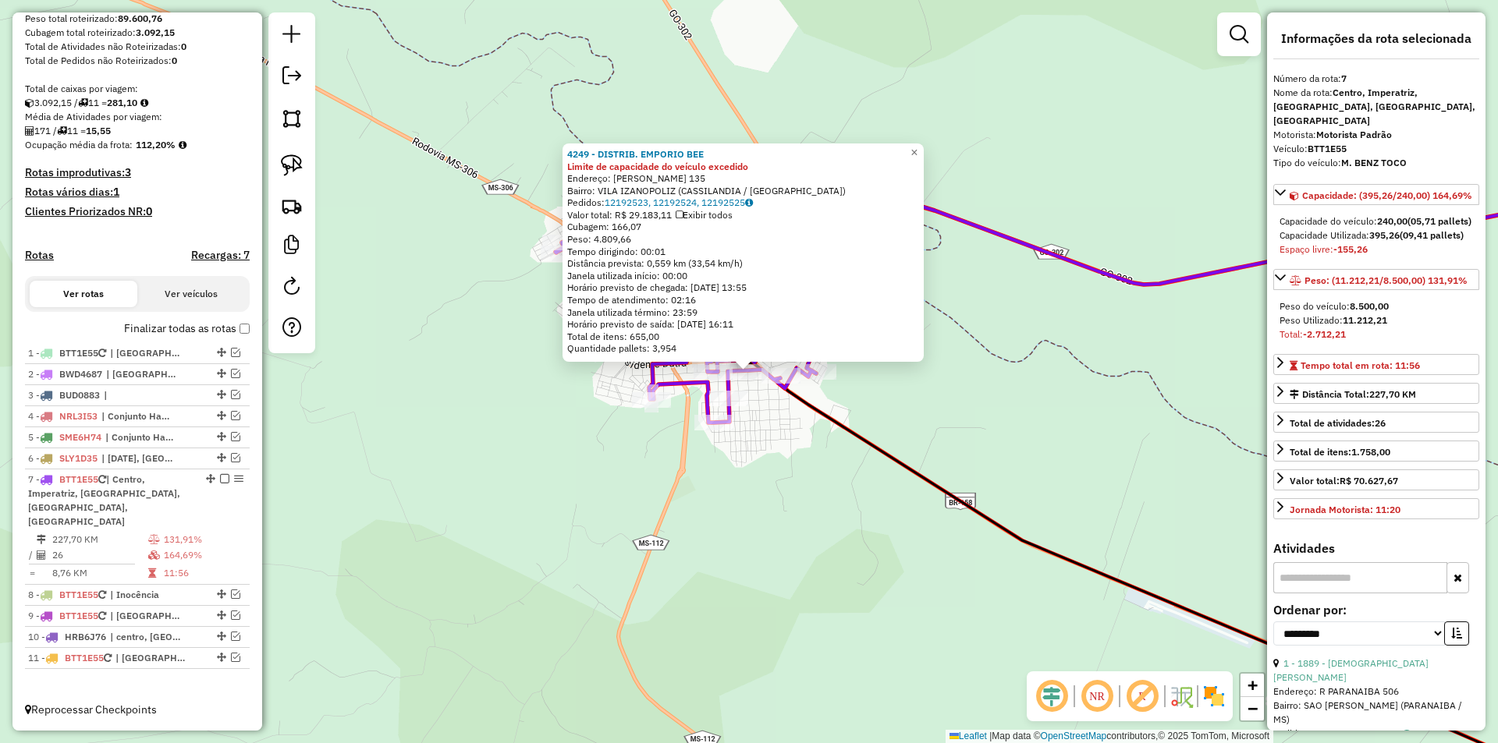
click at [789, 474] on div "4249 - DISTRIB. EMPORIO BEE Limite de capacidade do veículo excedido Endereço: …" at bounding box center [749, 371] width 1498 height 743
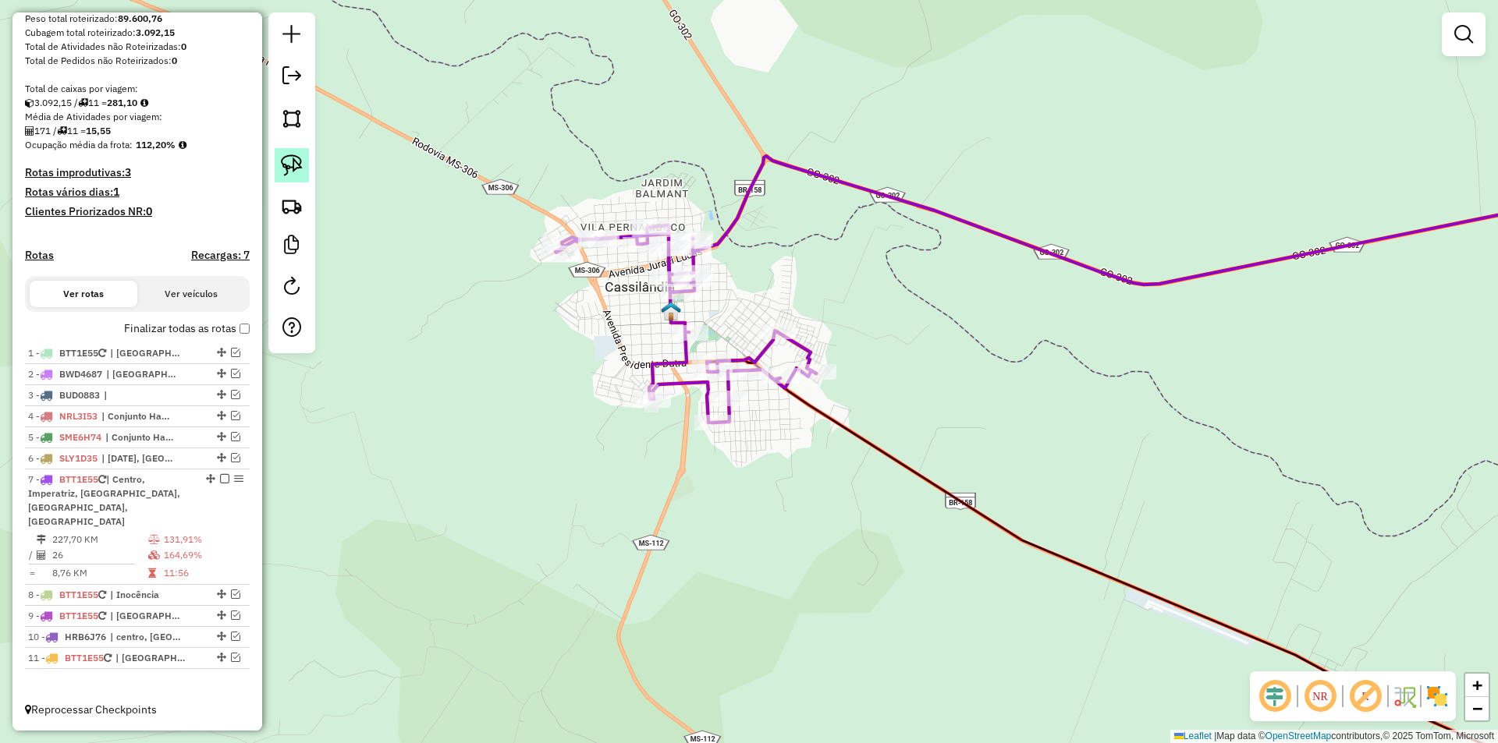
click at [301, 163] on img at bounding box center [292, 165] width 22 height 22
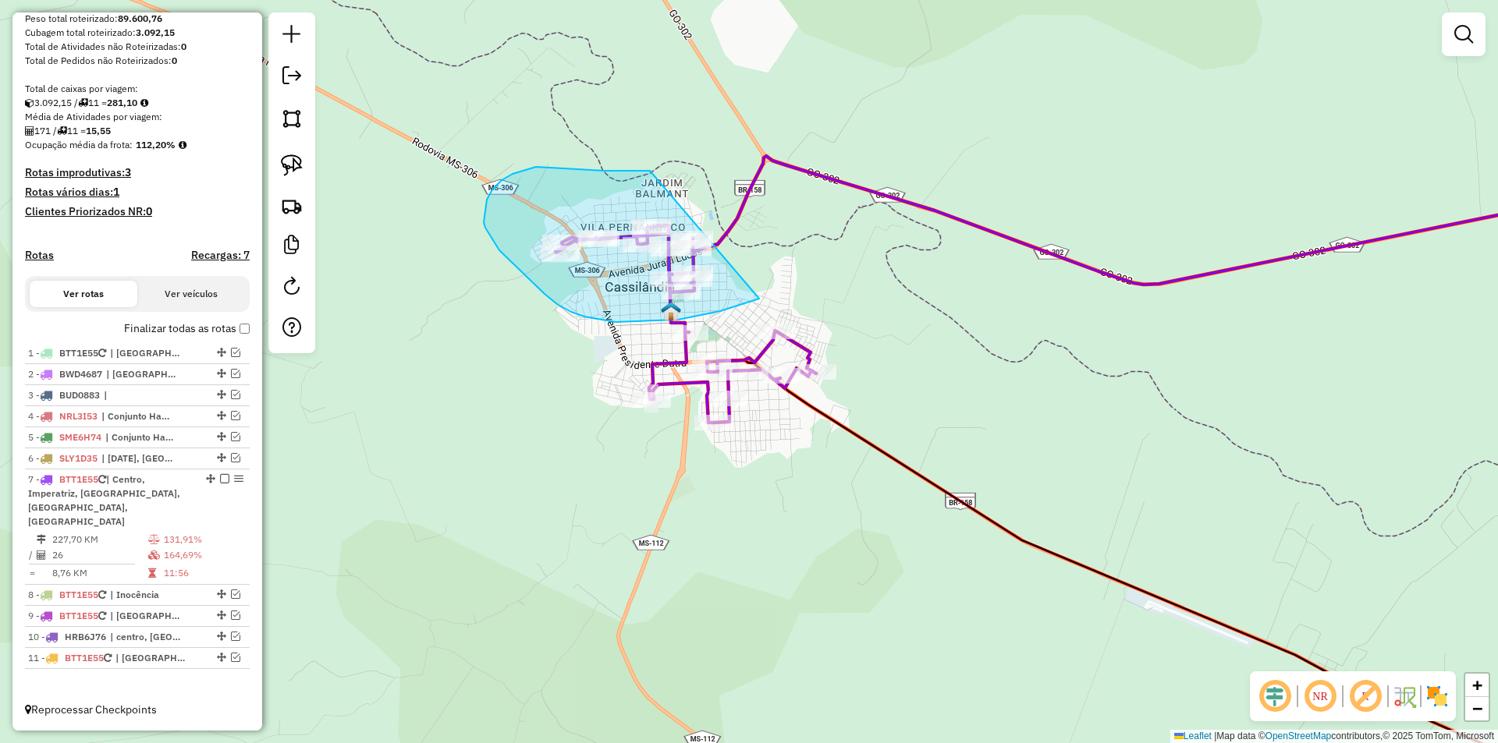
drag, startPoint x: 650, startPoint y: 171, endPoint x: 760, endPoint y: 293, distance: 164.6
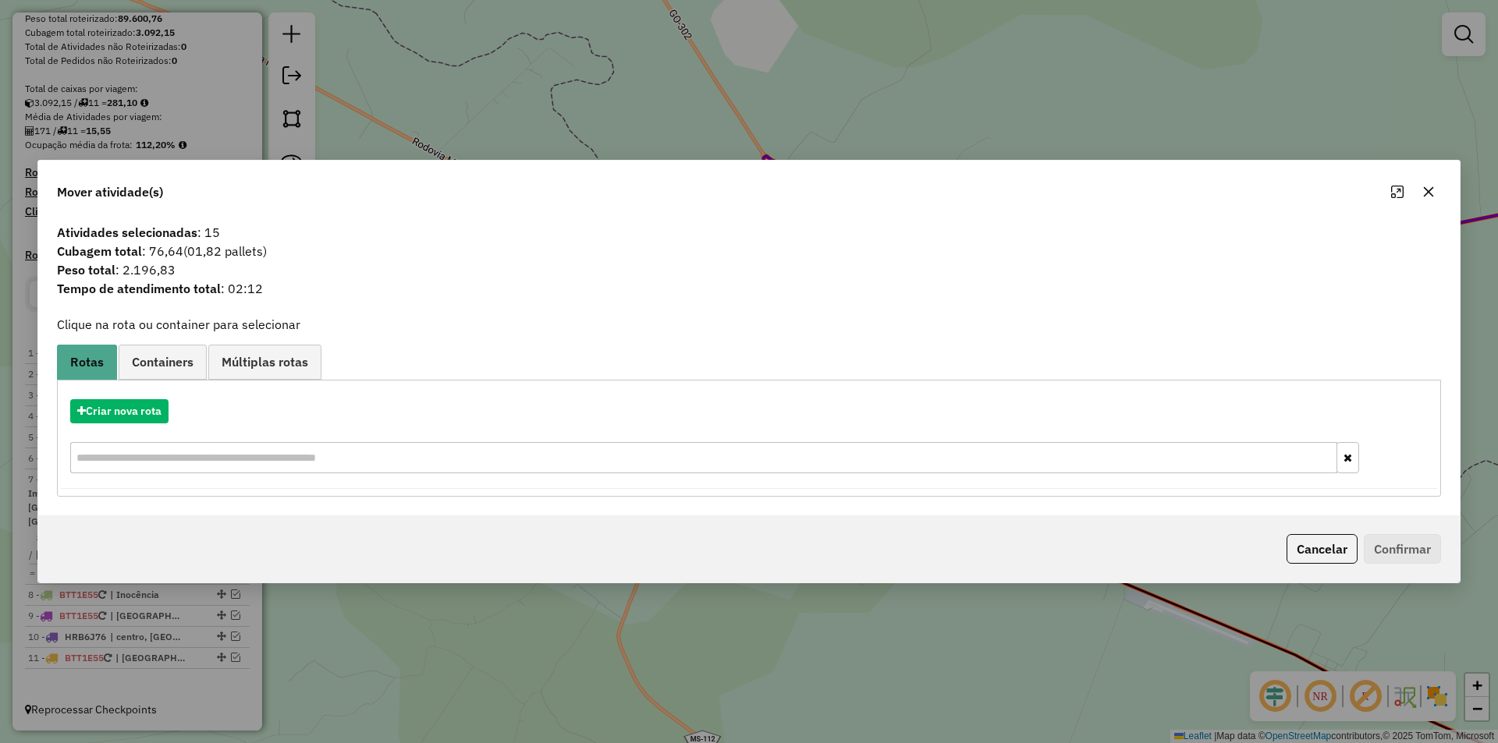
drag, startPoint x: 1431, startPoint y: 194, endPoint x: 1423, endPoint y: 196, distance: 8.7
click at [1432, 194] on icon "button" at bounding box center [1429, 191] width 10 height 10
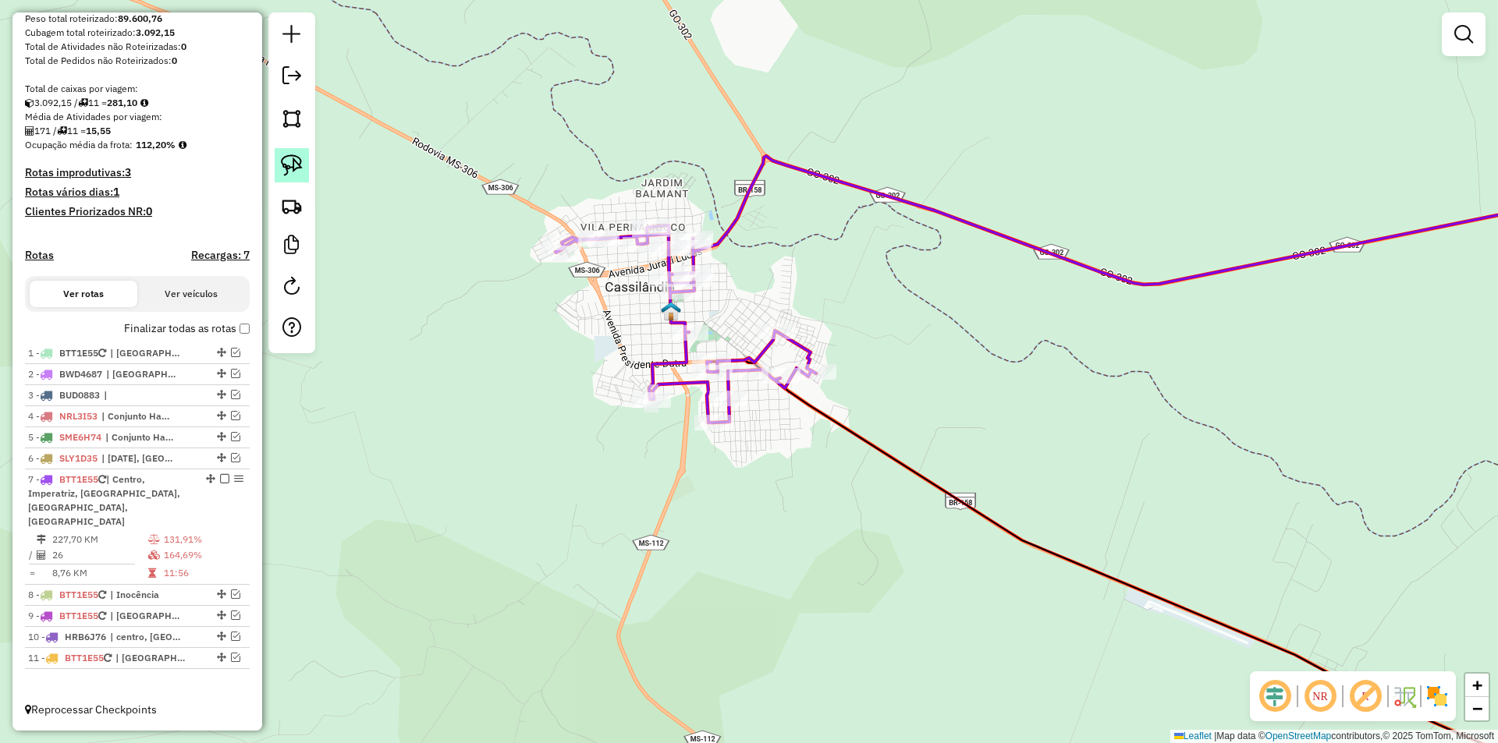
click at [296, 165] on img at bounding box center [292, 165] width 22 height 22
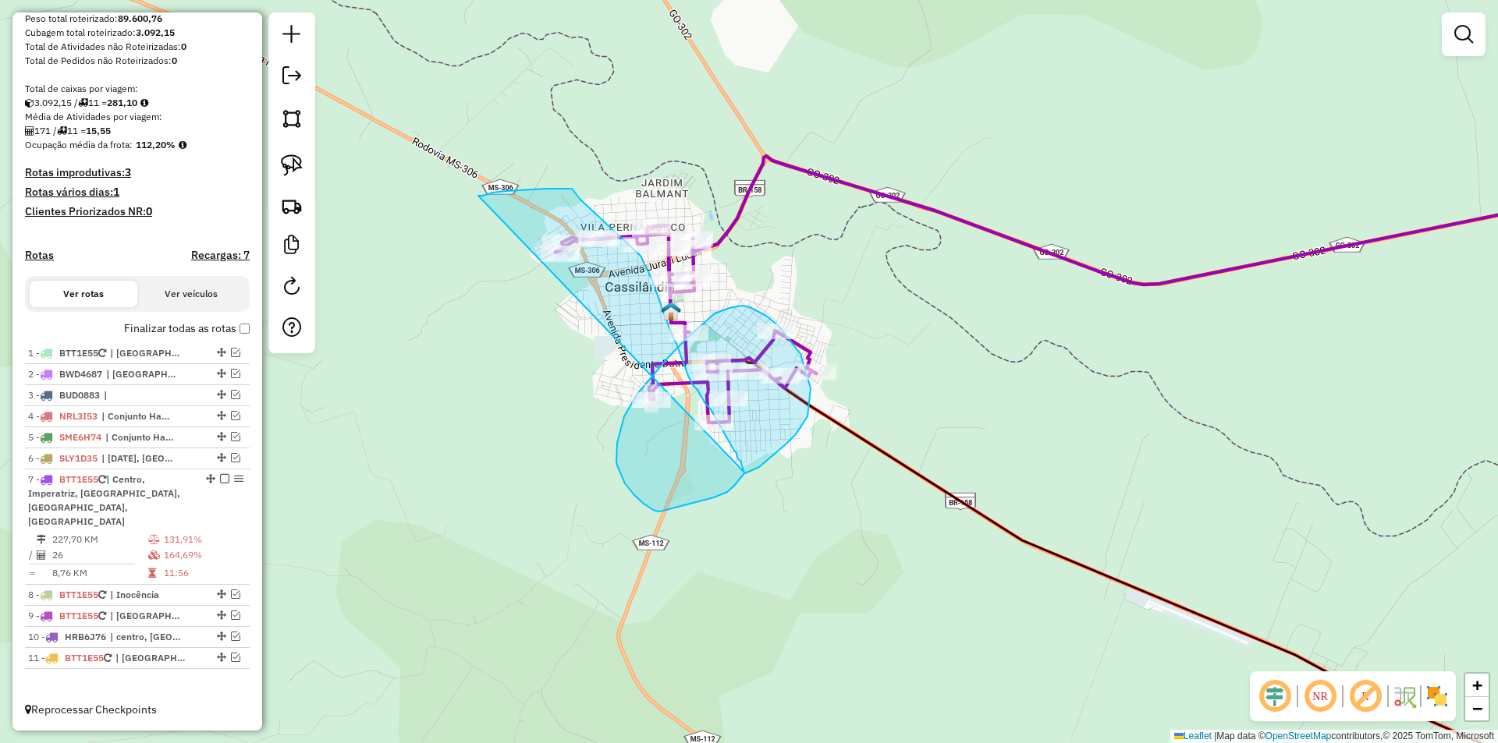
drag, startPoint x: 546, startPoint y: 189, endPoint x: 743, endPoint y: 474, distance: 346.0
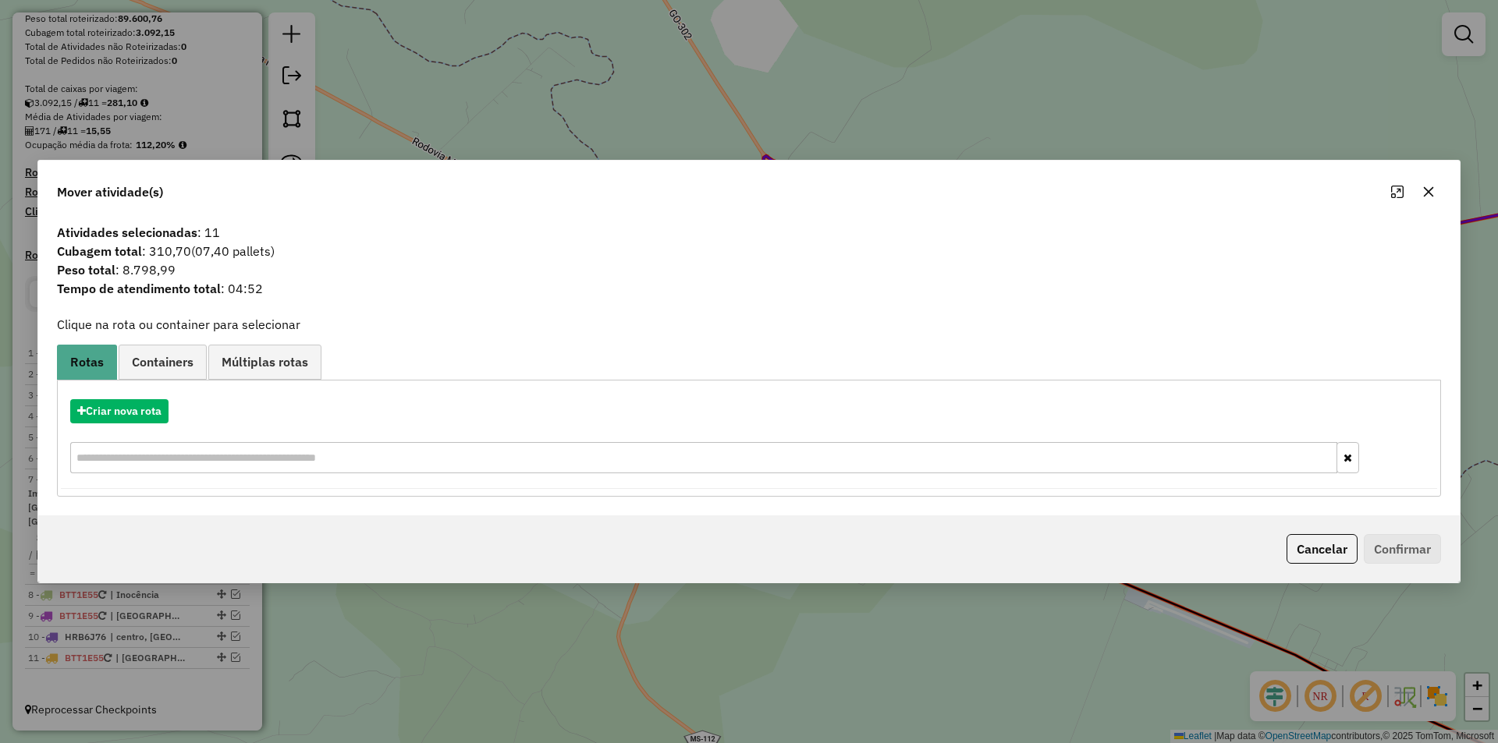
click at [1428, 194] on icon "button" at bounding box center [1428, 192] width 12 height 12
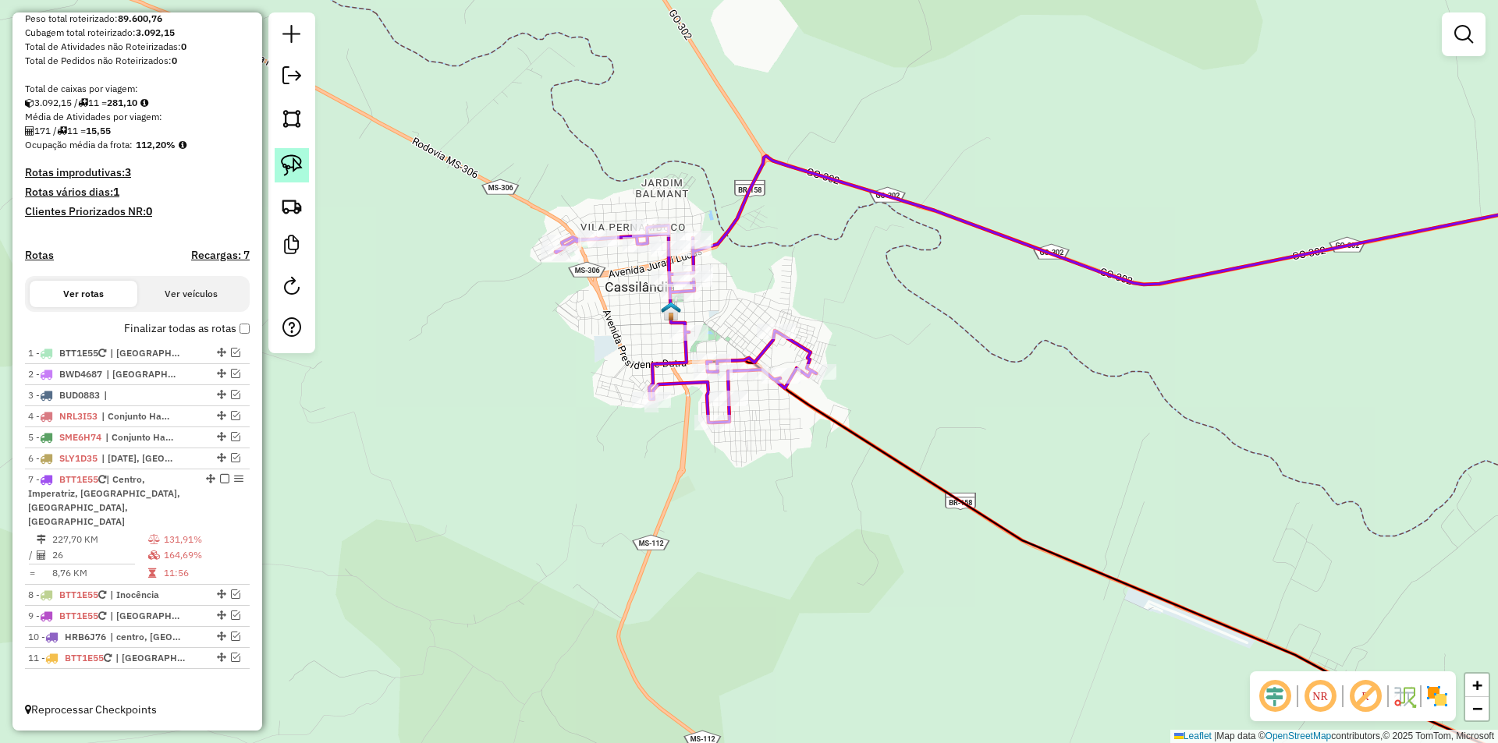
click at [296, 154] on link at bounding box center [292, 165] width 34 height 34
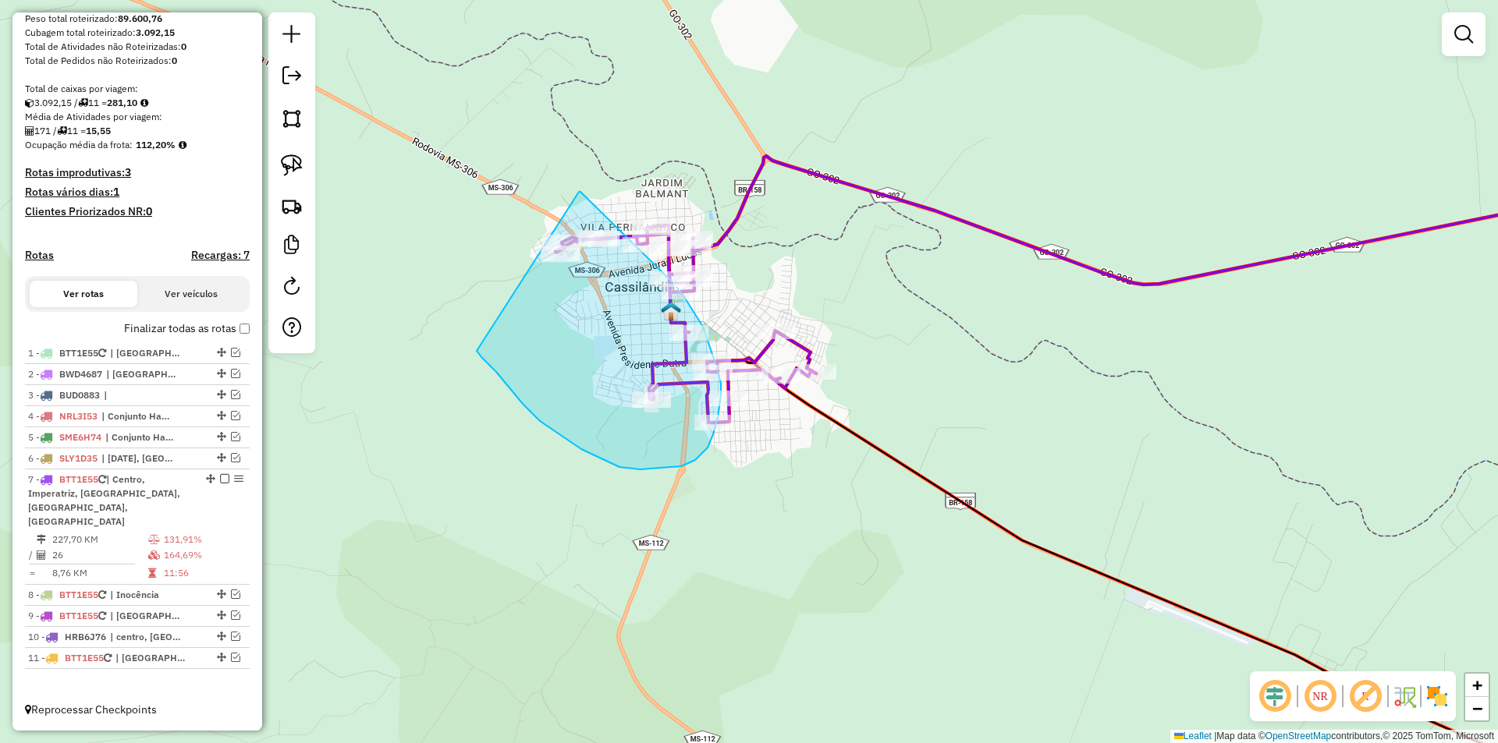
drag, startPoint x: 579, startPoint y: 192, endPoint x: 476, endPoint y: 351, distance: 189.5
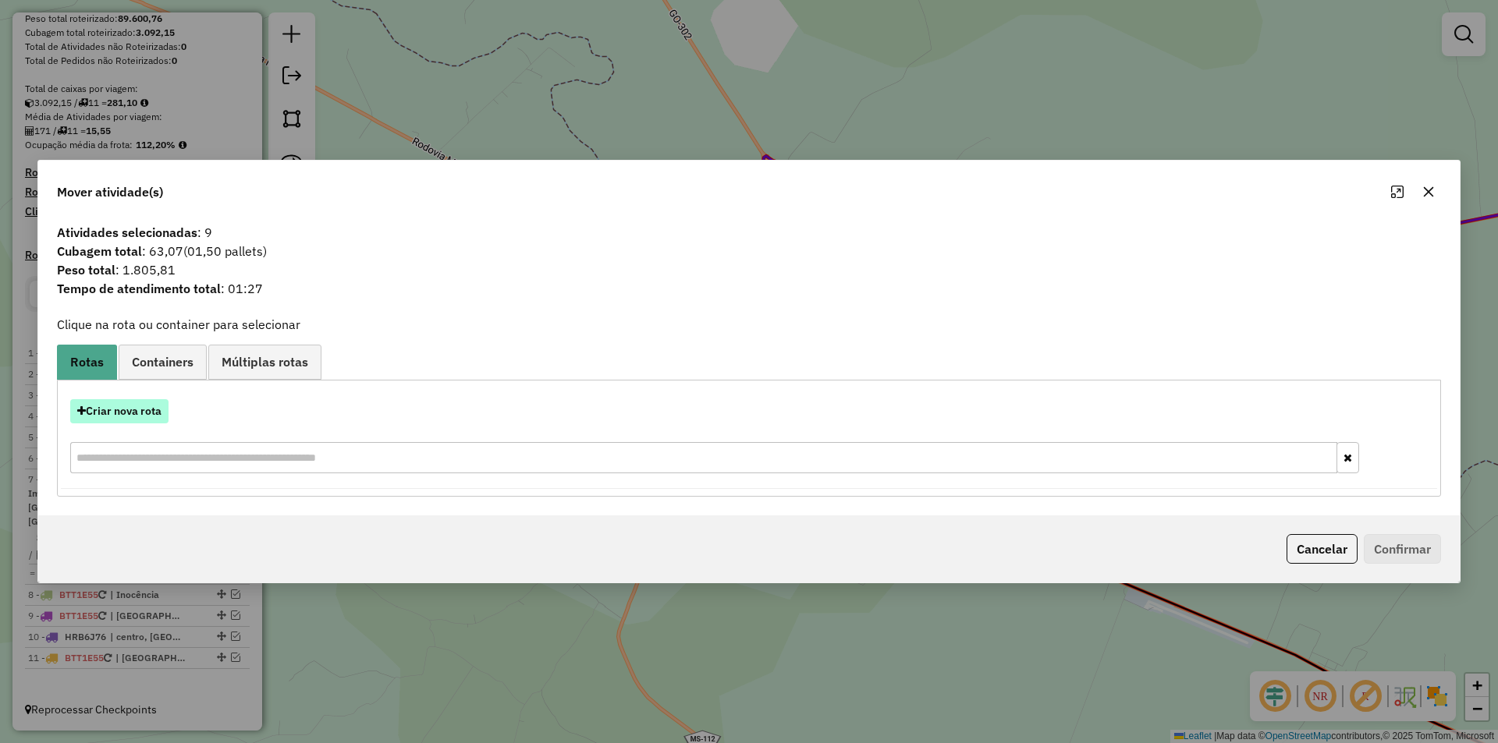
click at [137, 413] on button "Criar nova rota" at bounding box center [119, 411] width 98 height 24
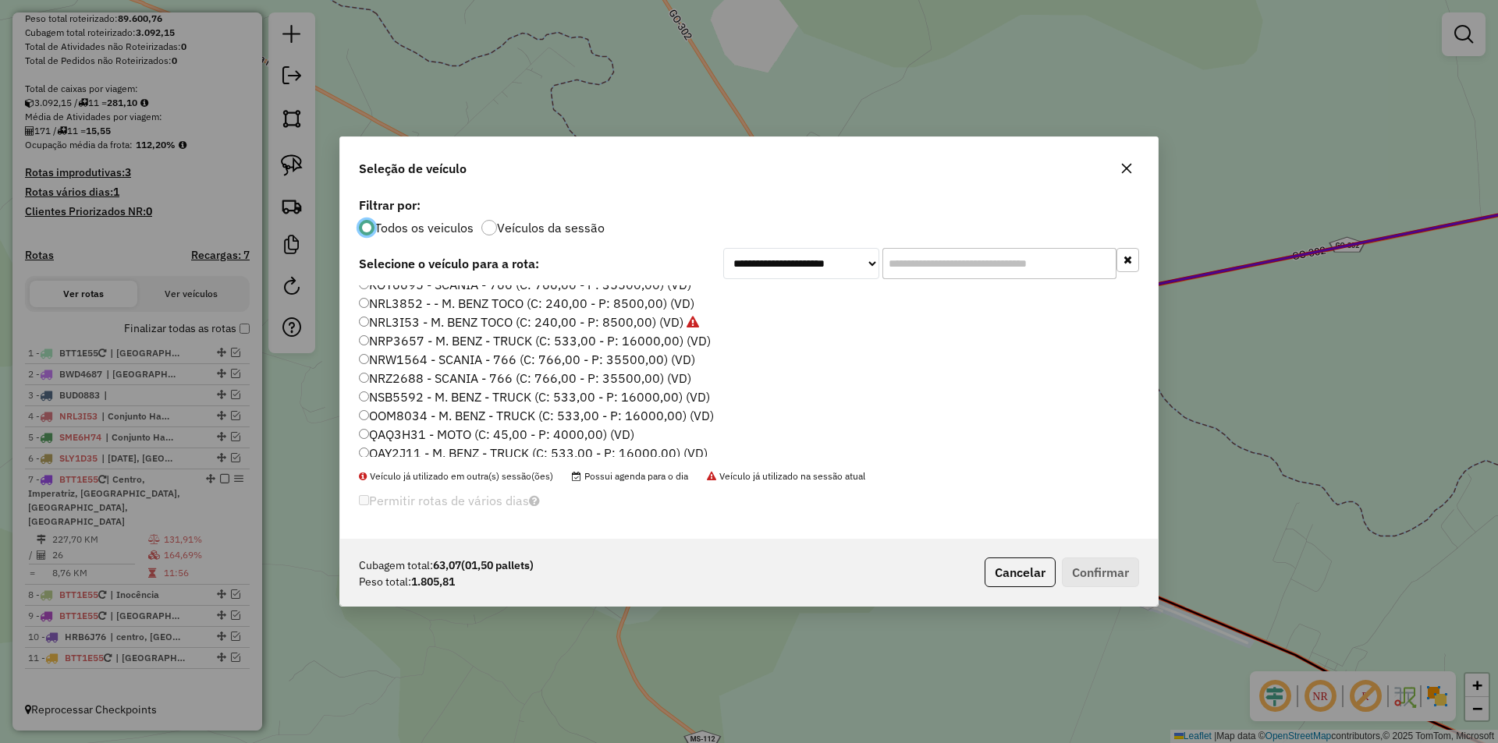
scroll to position [521, 0]
click at [409, 350] on label "RWF7J04 - M. BENZ TOCO (C: 240,00 - P: 8500,00) (VD)" at bounding box center [523, 353] width 329 height 19
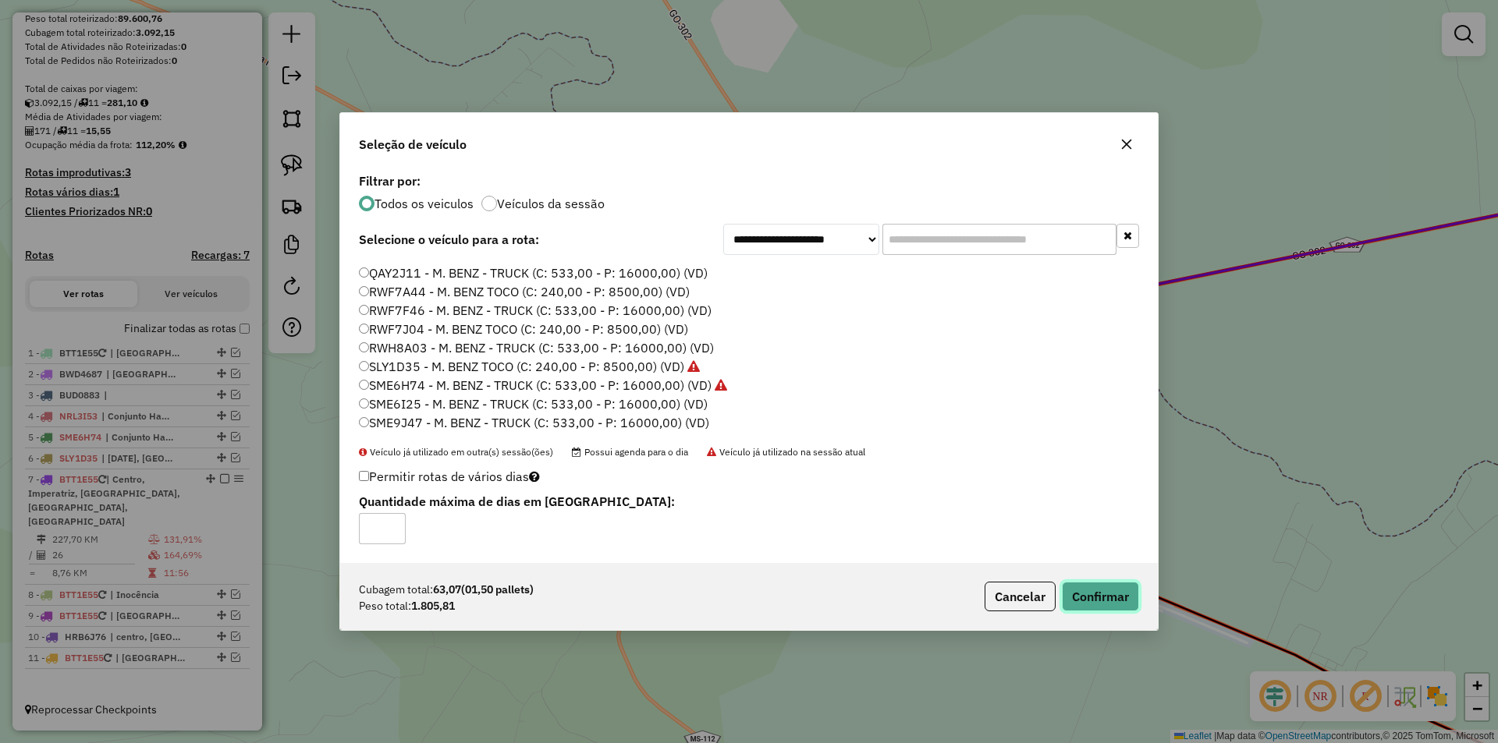
click at [1118, 598] on button "Confirmar" at bounding box center [1100, 597] width 77 height 30
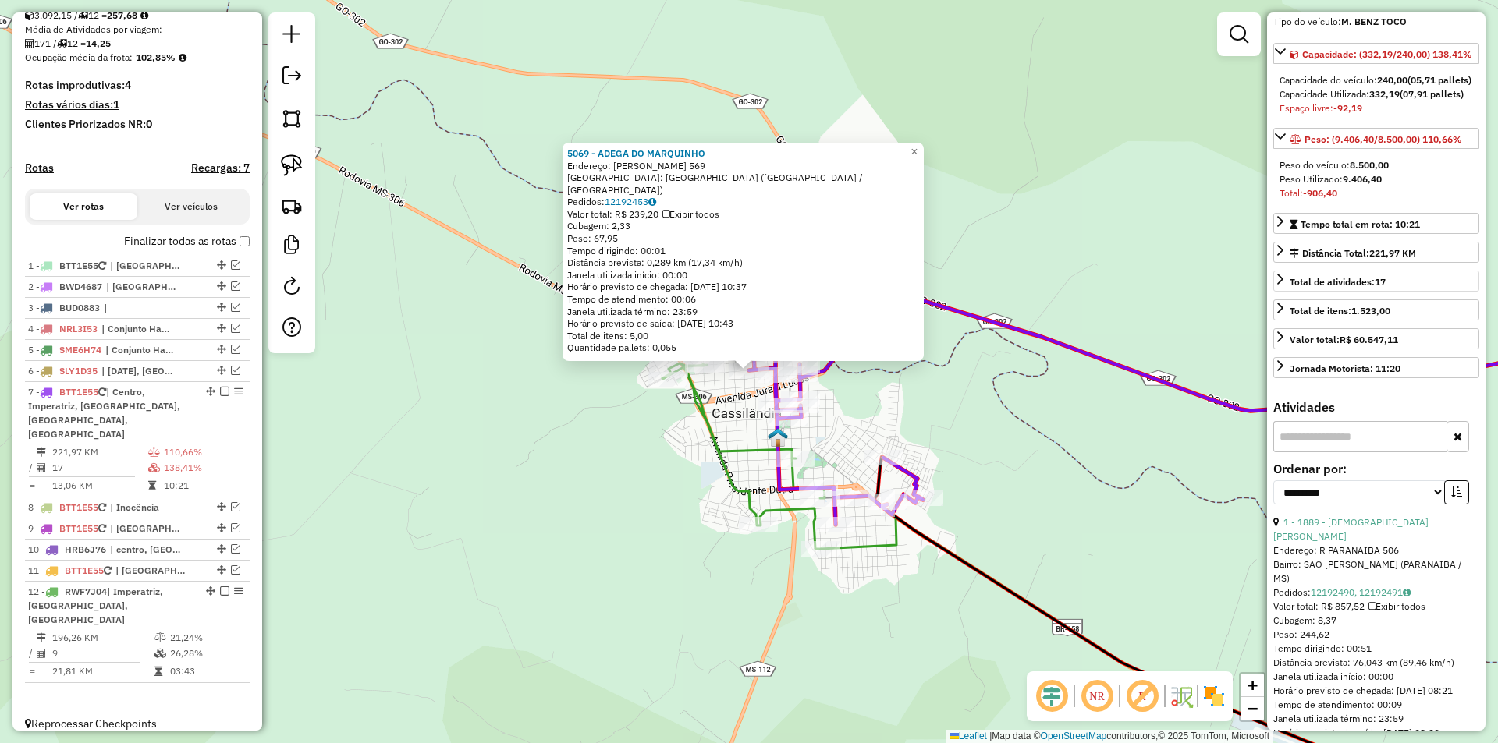
scroll to position [390, 0]
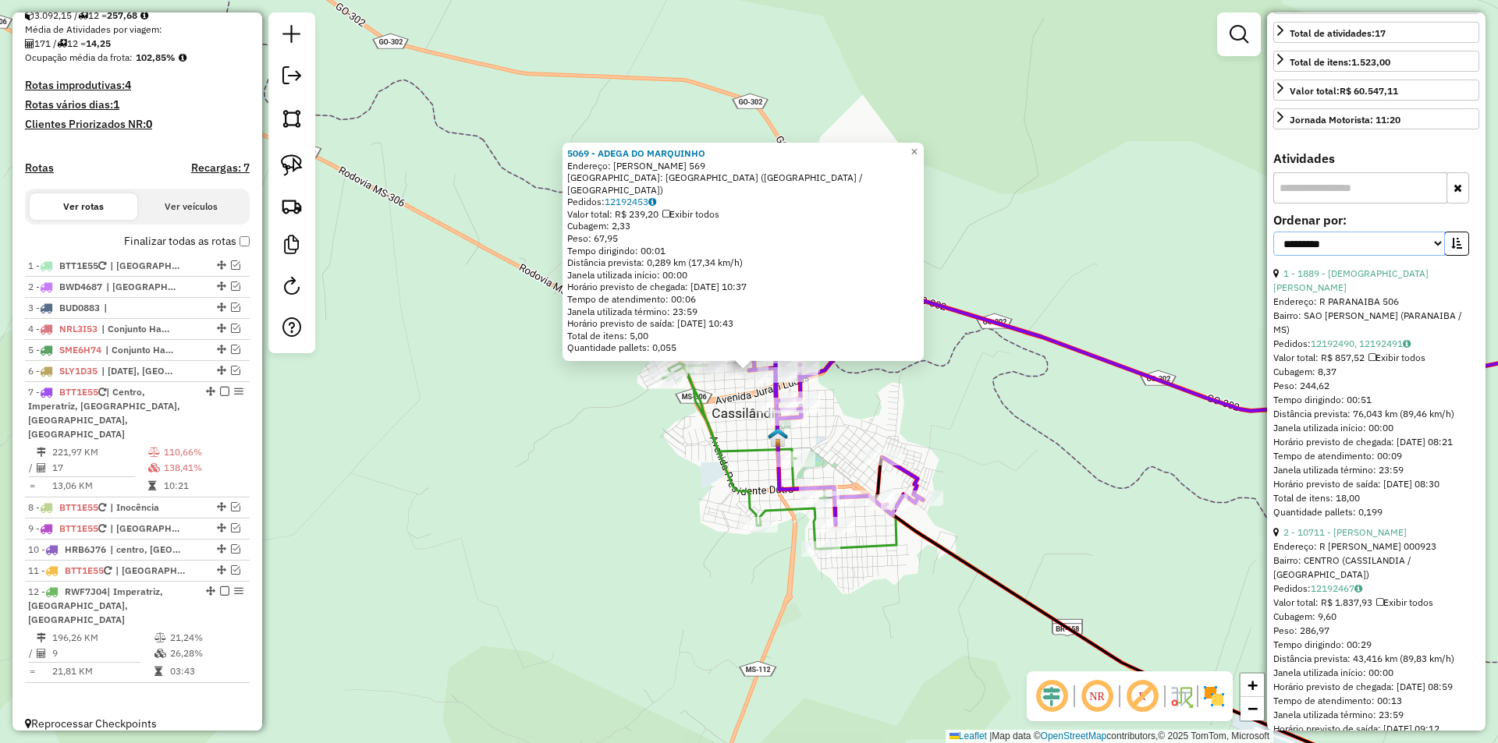
click at [1424, 256] on select "**********" at bounding box center [1359, 244] width 172 height 24
select select "*********"
click at [1273, 256] on select "**********" at bounding box center [1359, 244] width 172 height 24
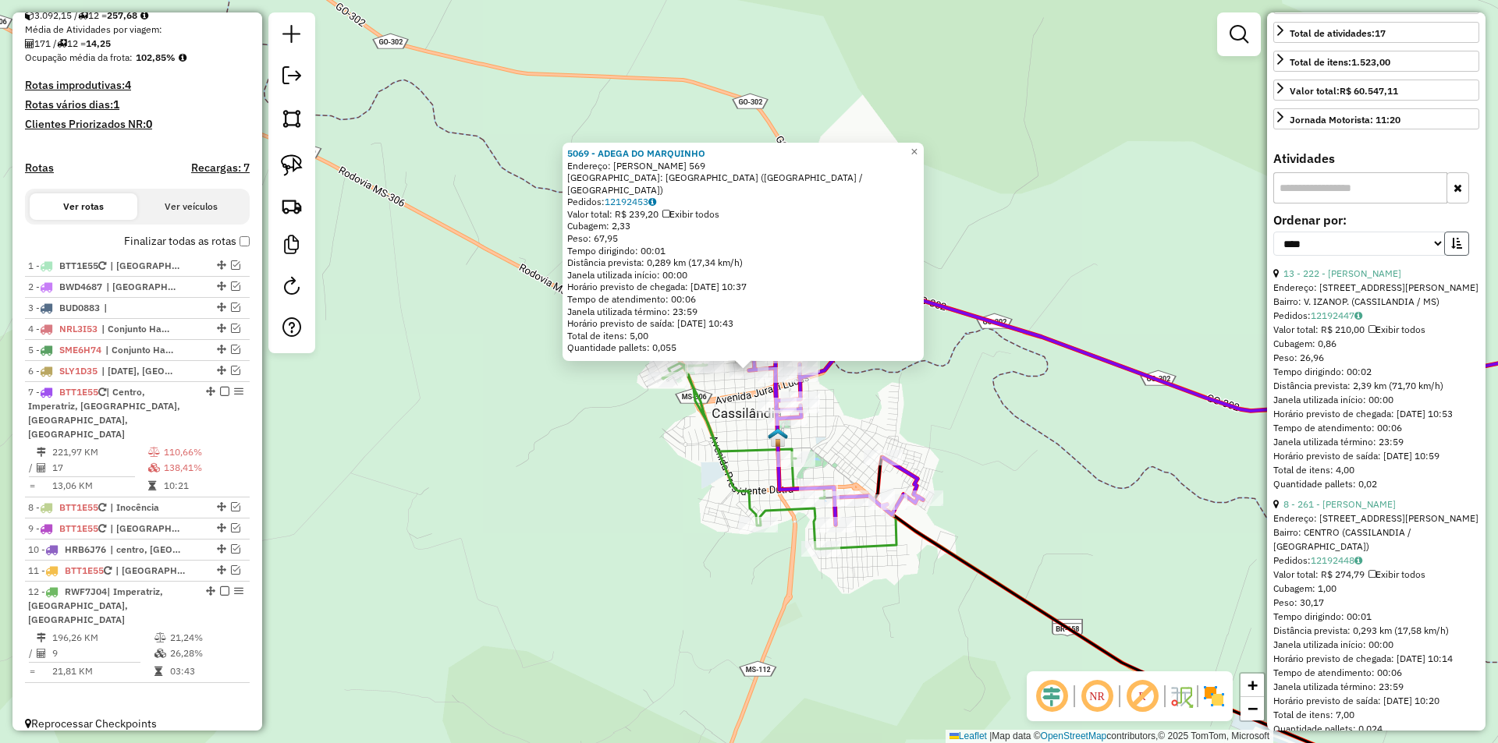
click at [1451, 249] on icon "button" at bounding box center [1456, 243] width 11 height 11
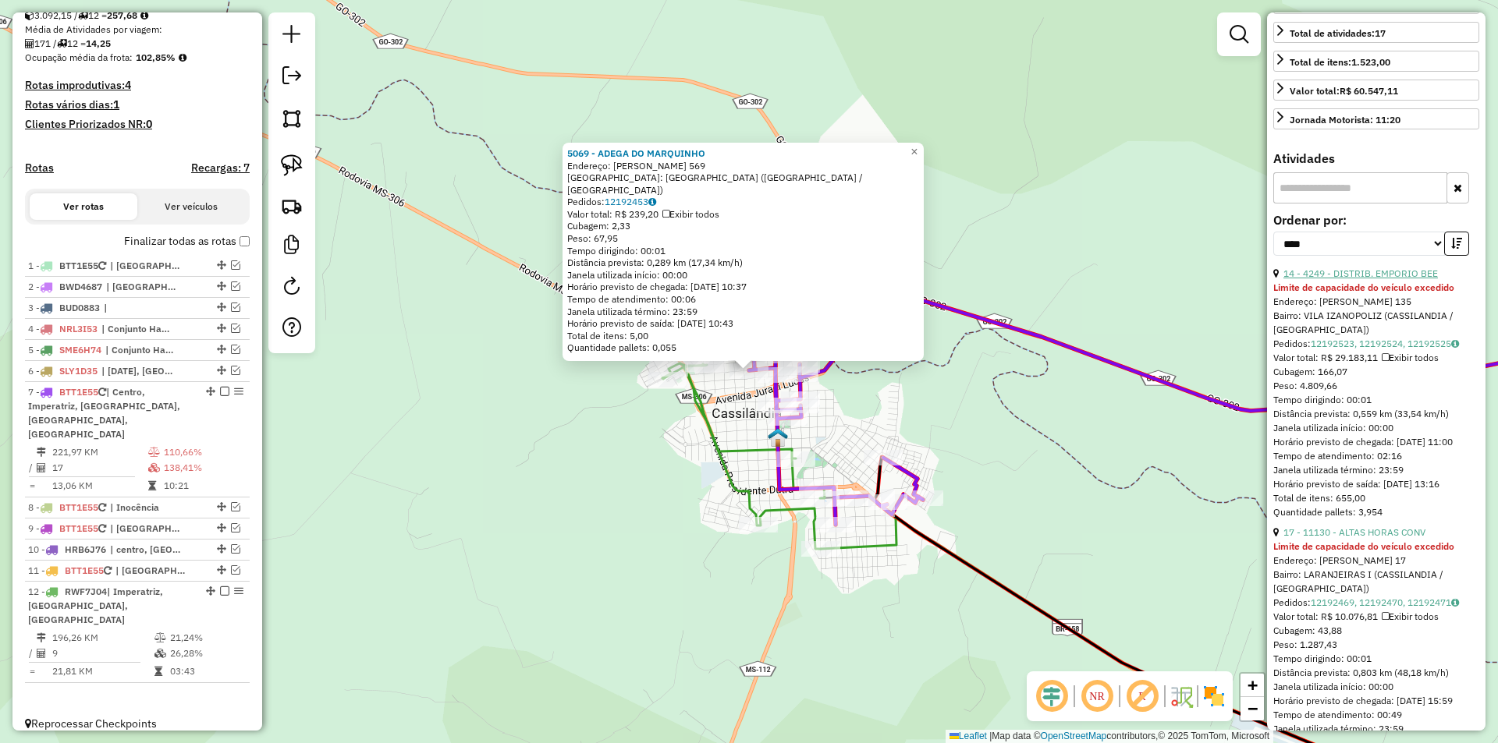
click at [1357, 279] on link "14 - 4249 - DISTRIB. EMPORIO BEE" at bounding box center [1360, 274] width 154 height 12
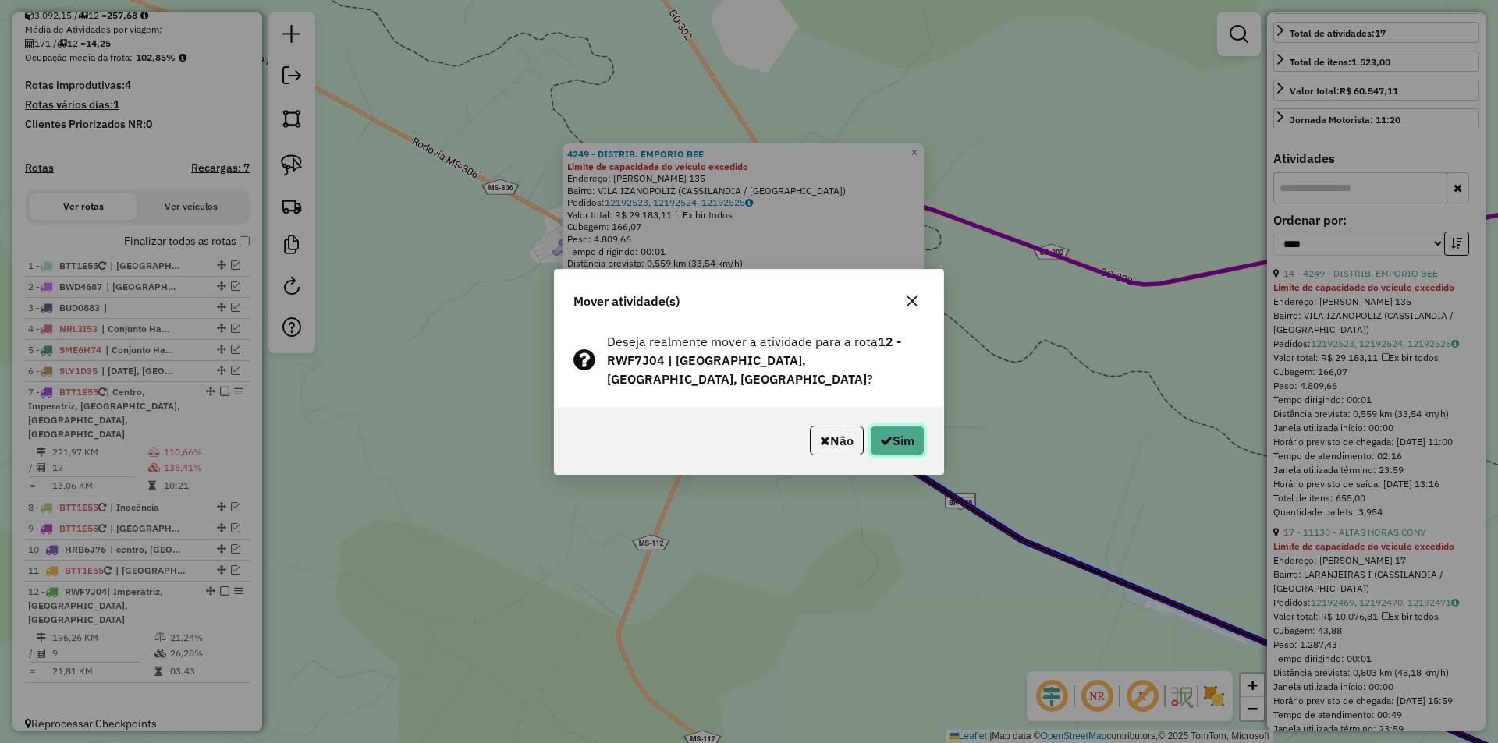
click at [919, 442] on button "Sim" at bounding box center [897, 441] width 55 height 30
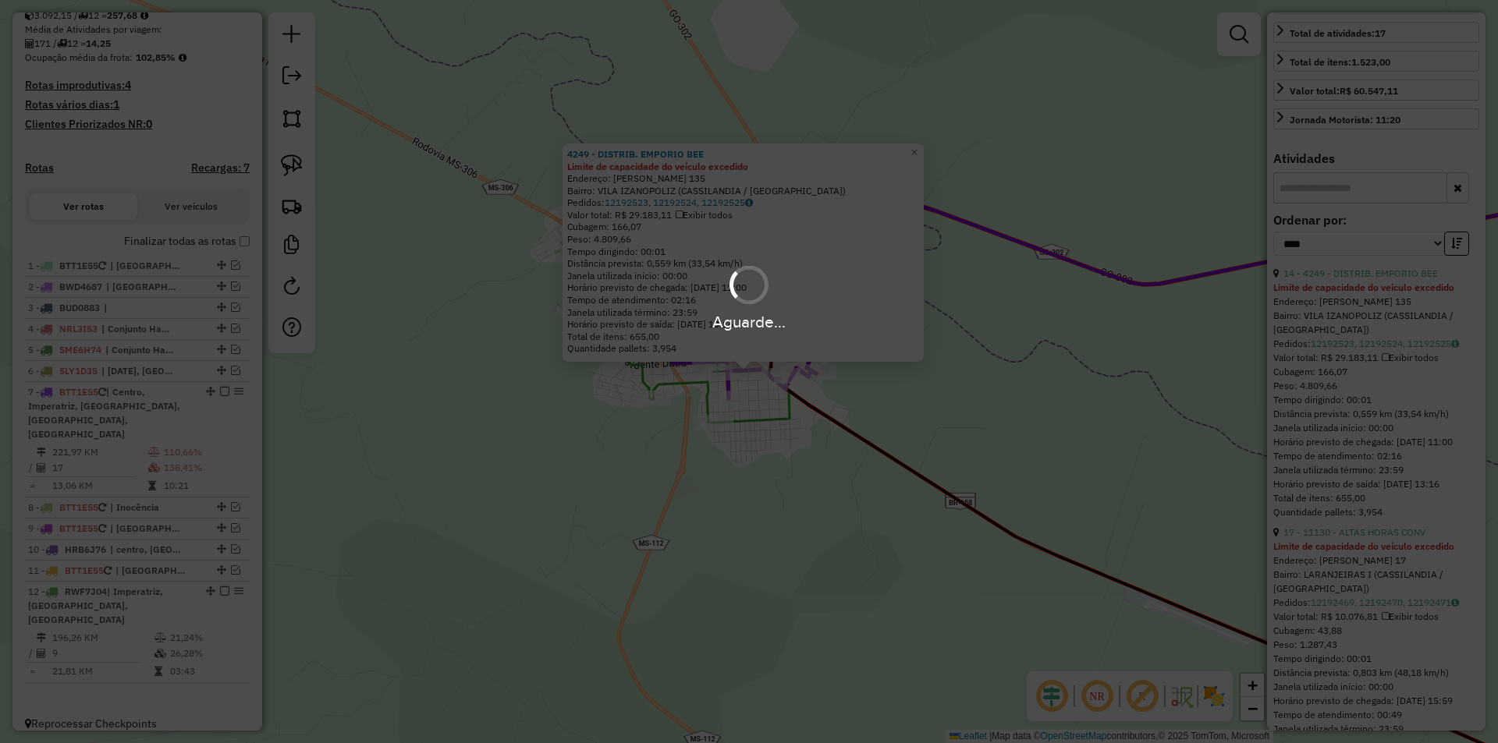
drag, startPoint x: 919, startPoint y: 442, endPoint x: 909, endPoint y: 442, distance: 10.1
click at [917, 442] on div "Aguarde..." at bounding box center [749, 371] width 1498 height 743
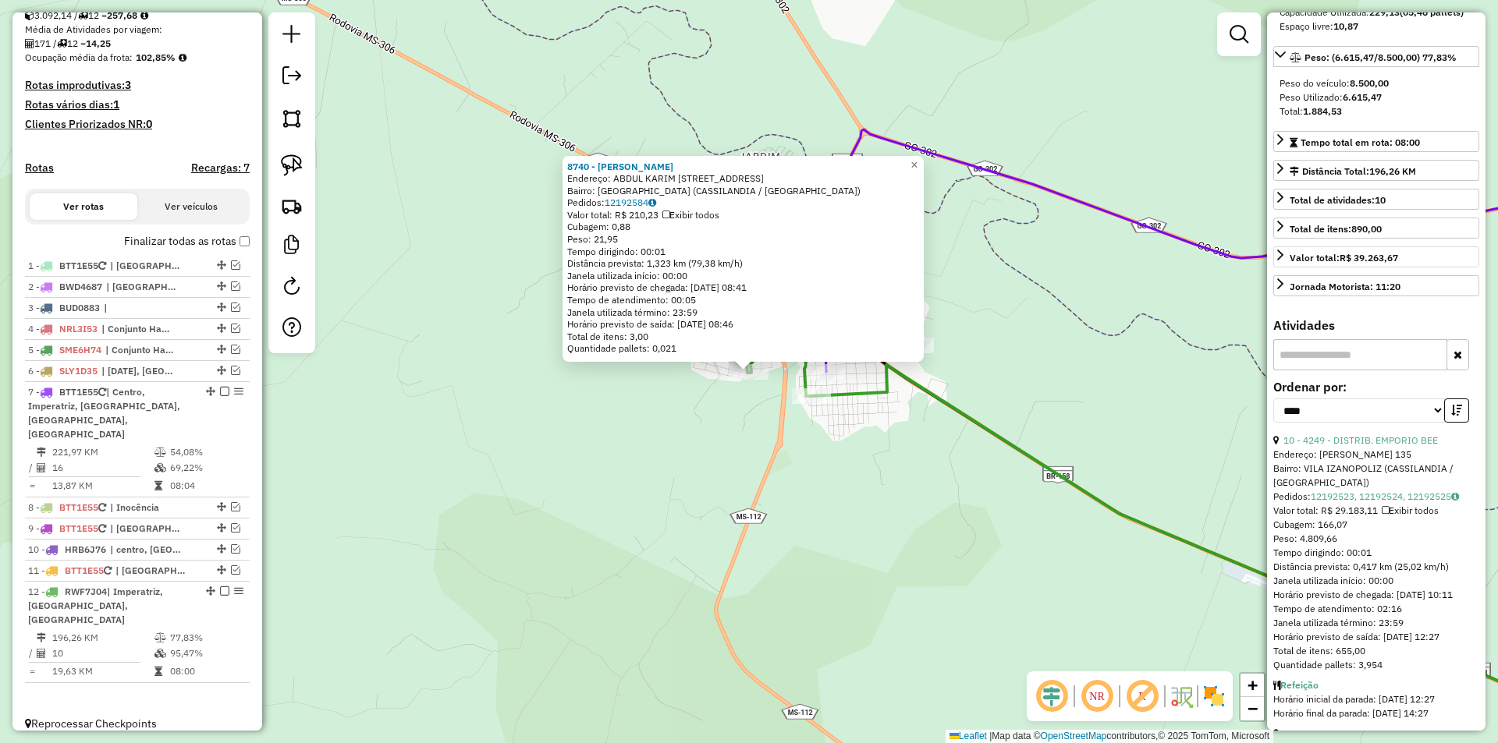
scroll to position [468, 0]
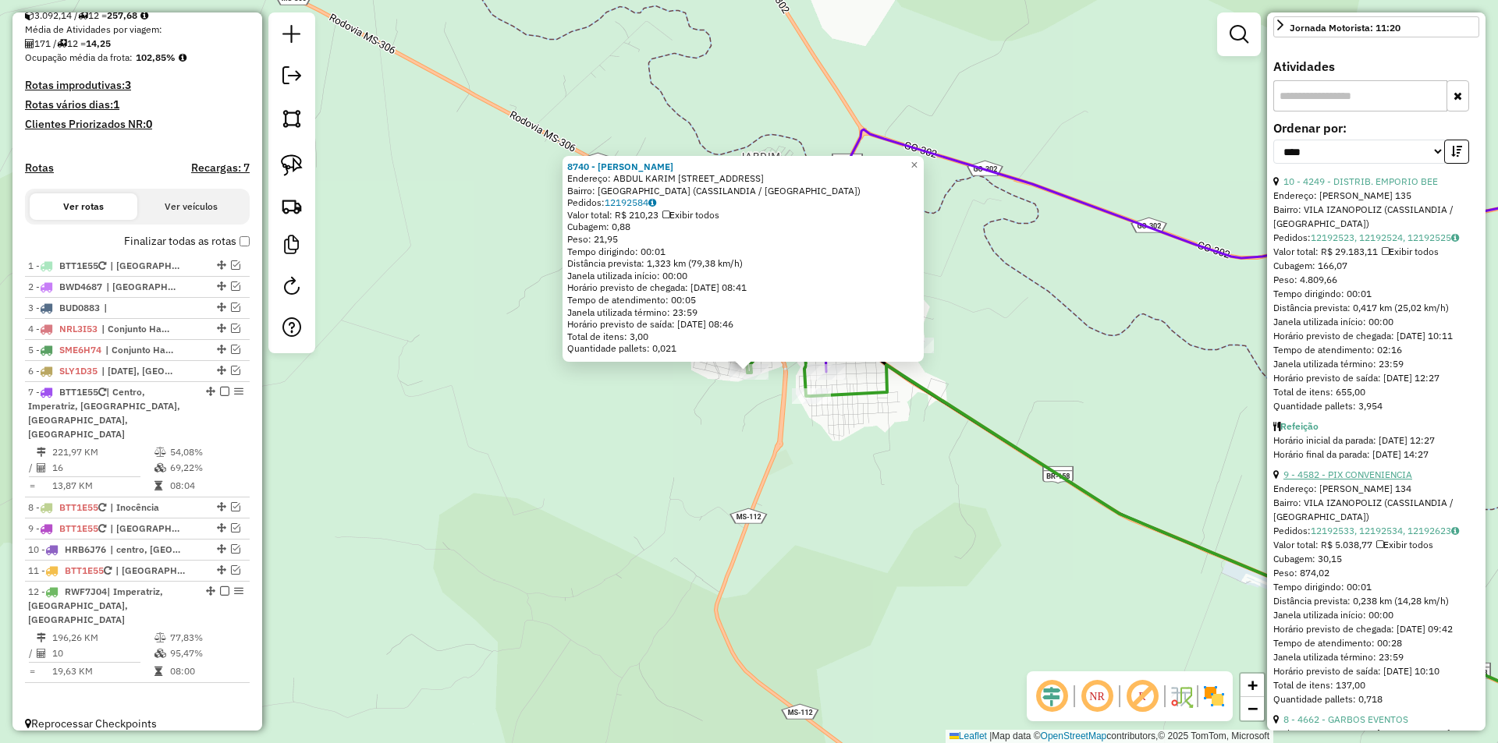
click at [1398, 481] on link "9 - 4582 - PIX CONVENIENCIA" at bounding box center [1347, 475] width 129 height 12
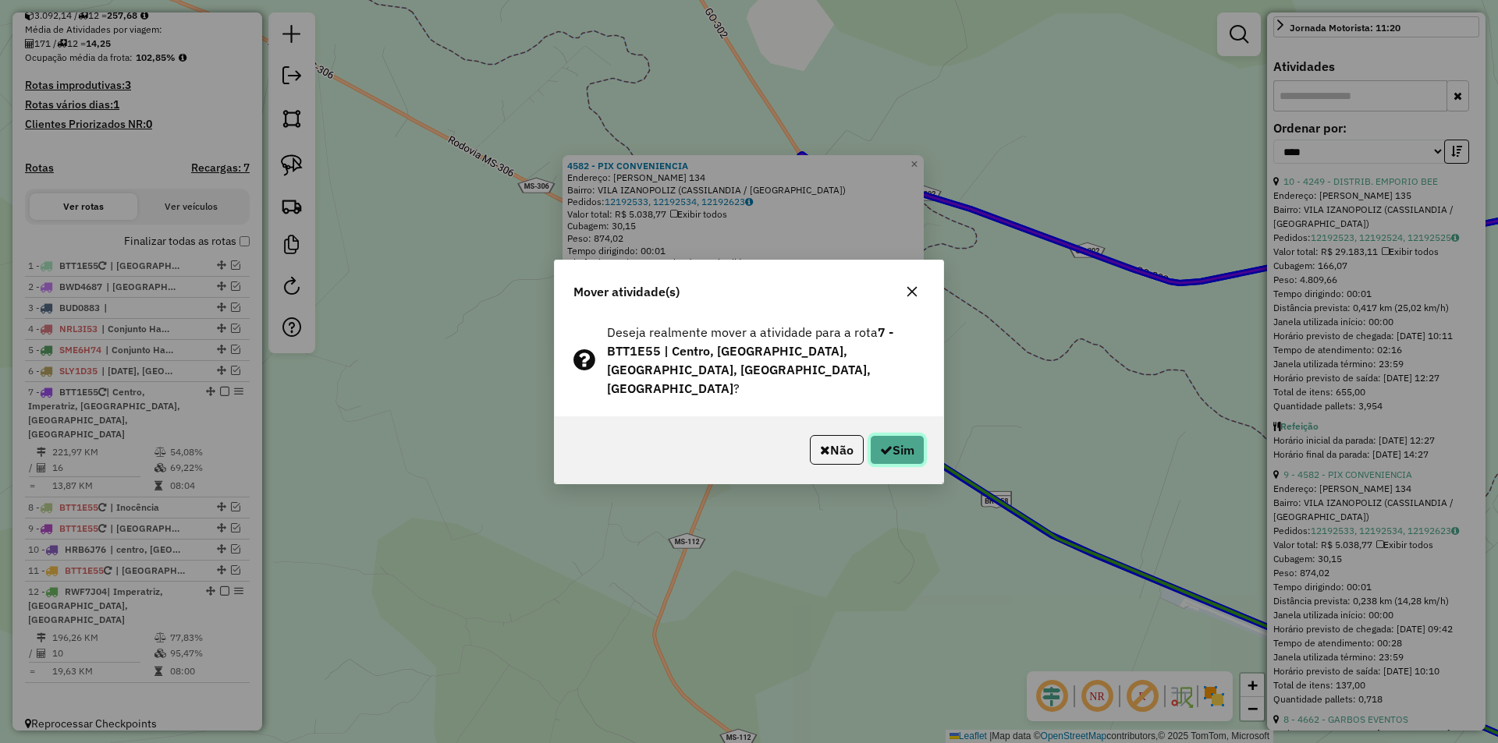
click at [905, 449] on button "Sim" at bounding box center [897, 450] width 55 height 30
click at [0, 0] on div "Aguarde..." at bounding box center [0, 0] width 0 height 0
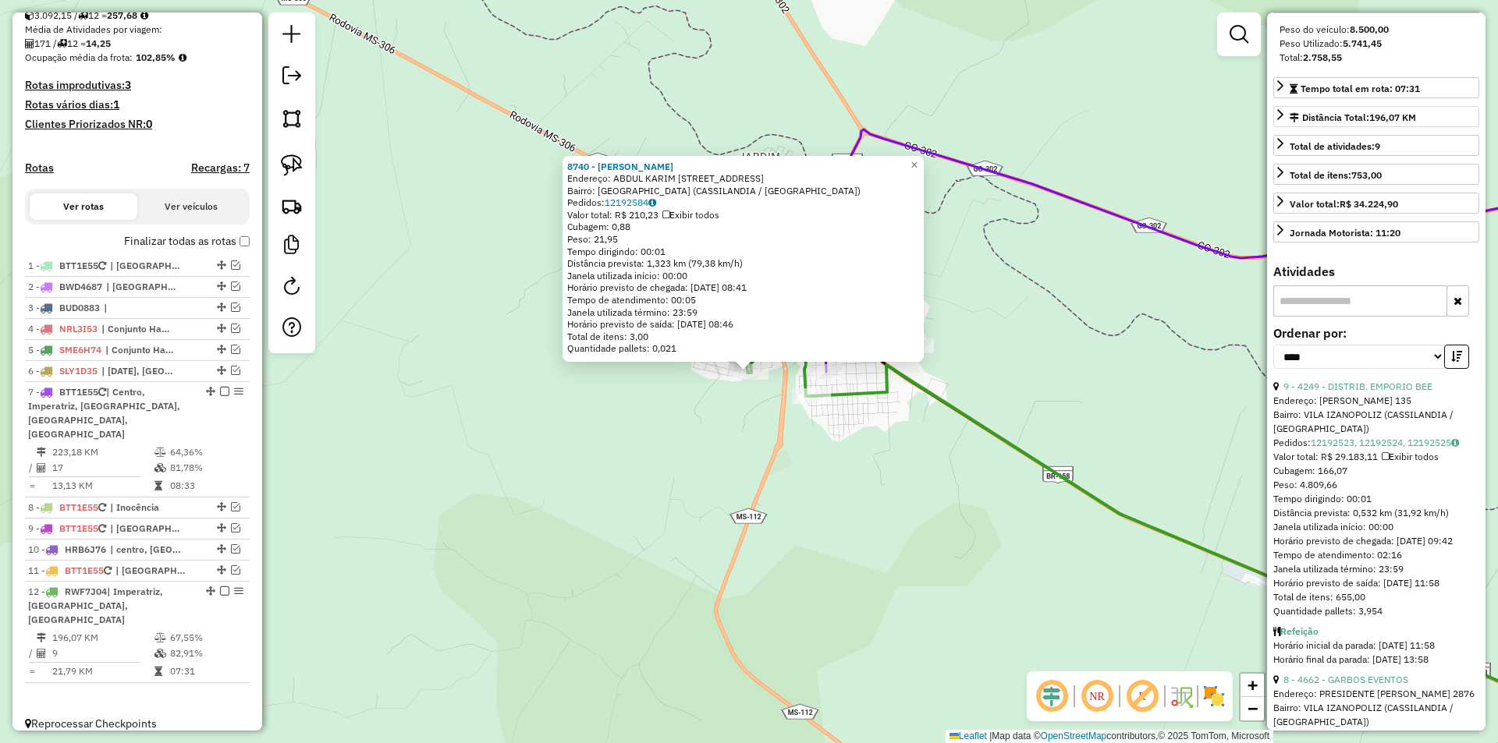
scroll to position [390, 0]
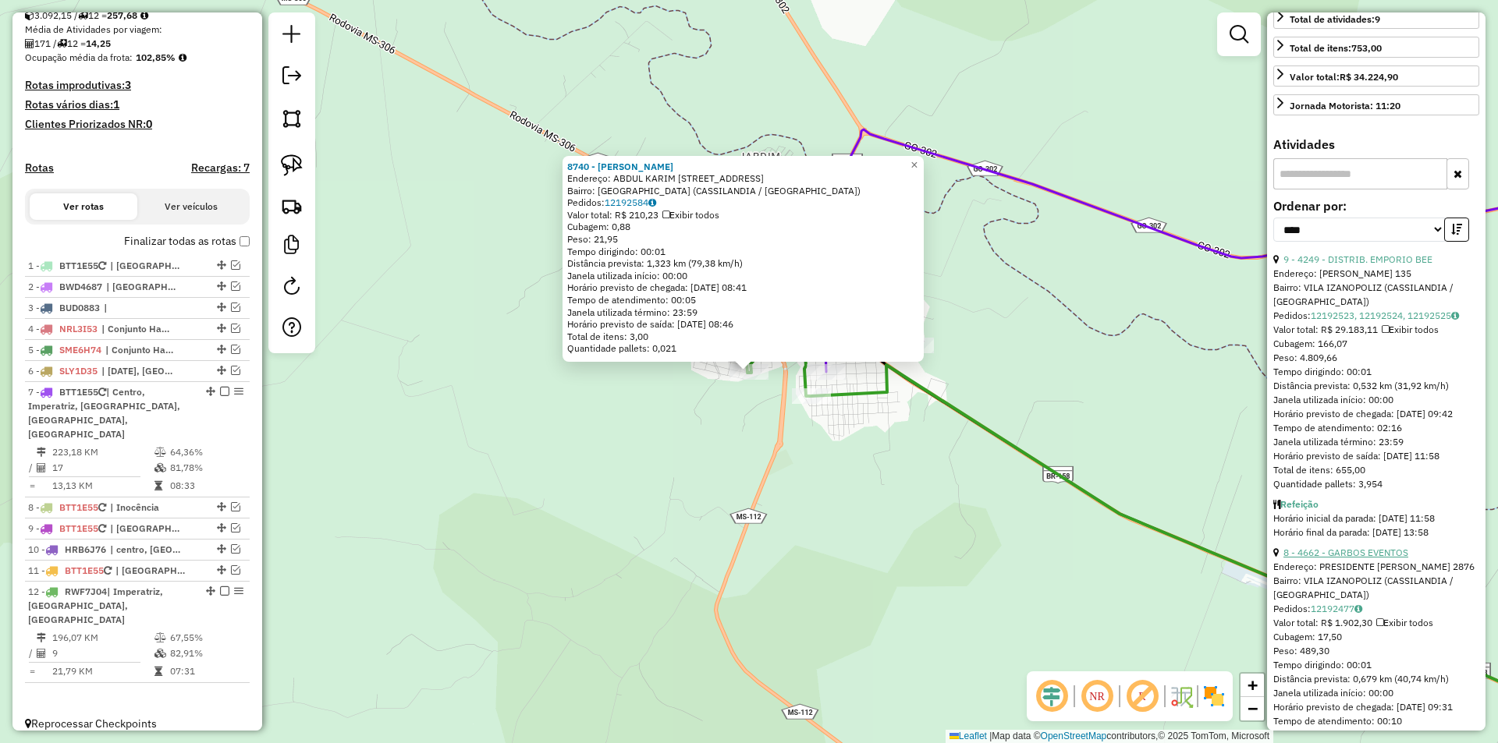
click at [1337, 559] on link "8 - 4662 - GARBOS EVENTOS" at bounding box center [1345, 553] width 125 height 12
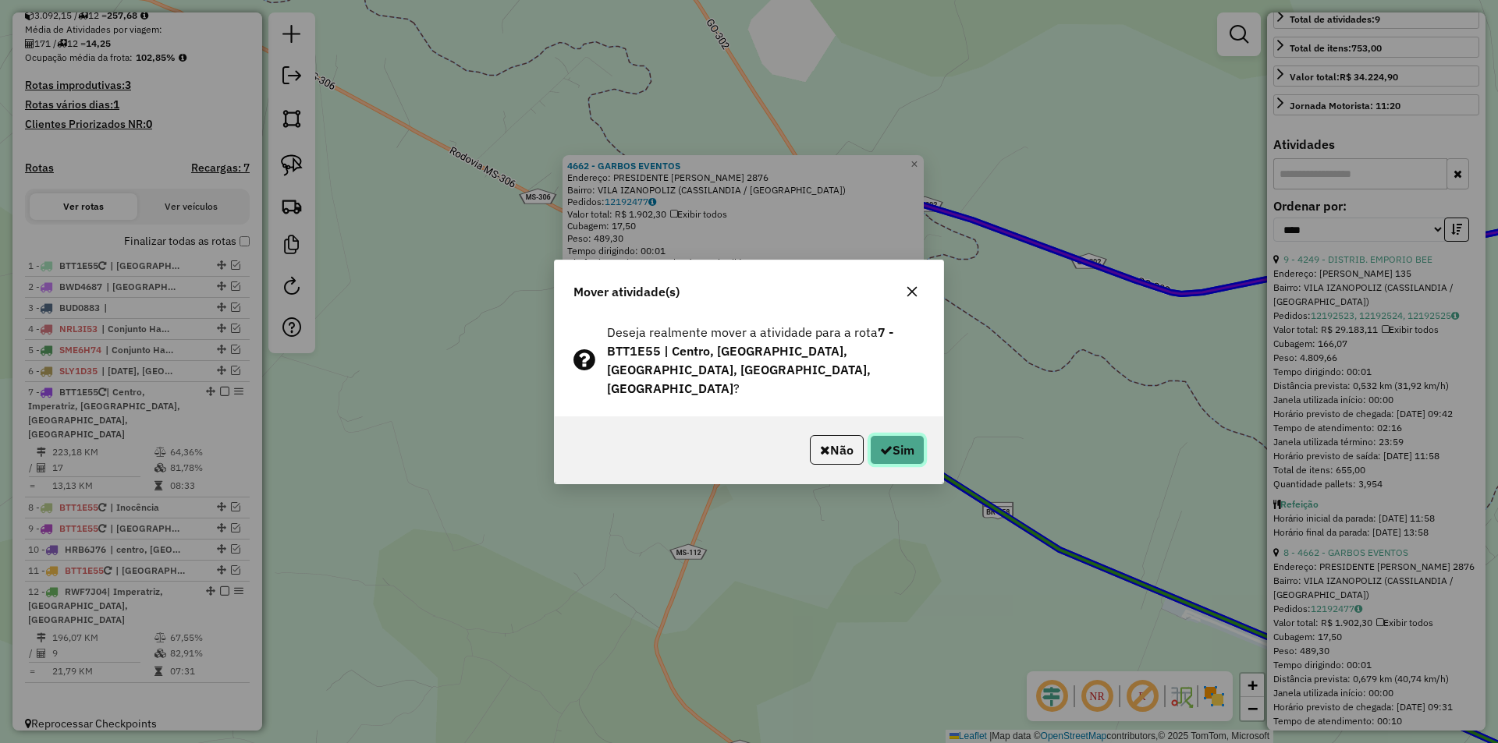
click at [890, 435] on button "Sim" at bounding box center [897, 450] width 55 height 30
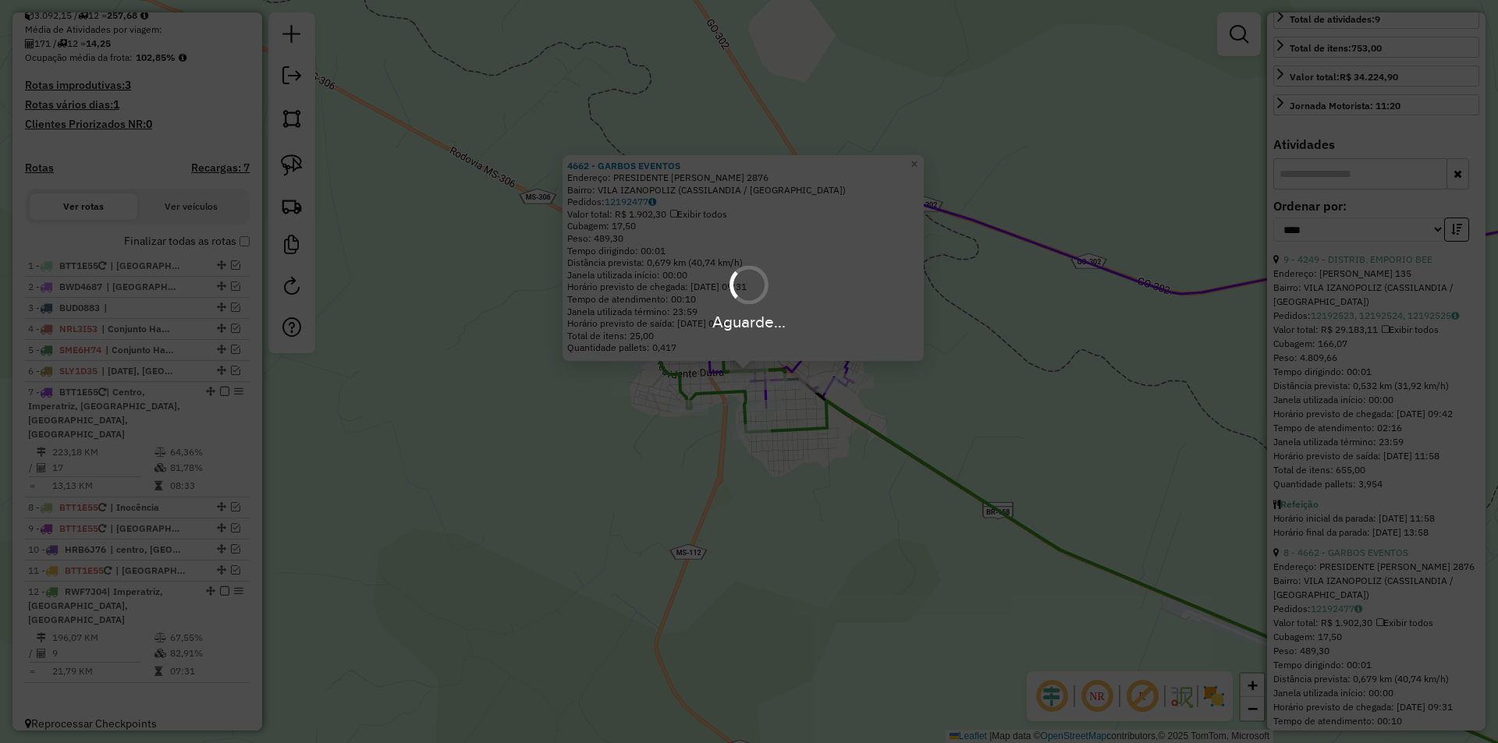
click at [890, 434] on div "Aguarde..." at bounding box center [749, 371] width 1498 height 743
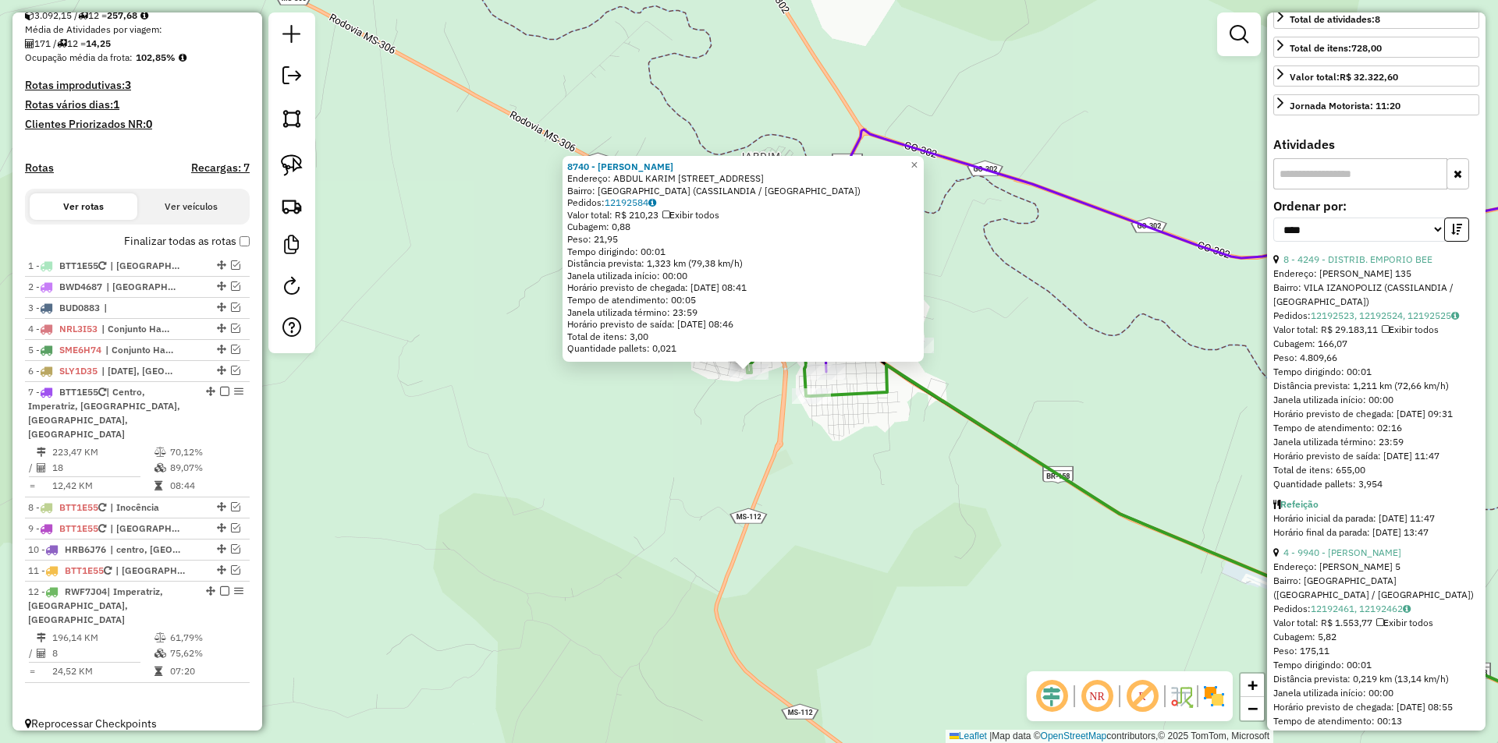
scroll to position [0, 0]
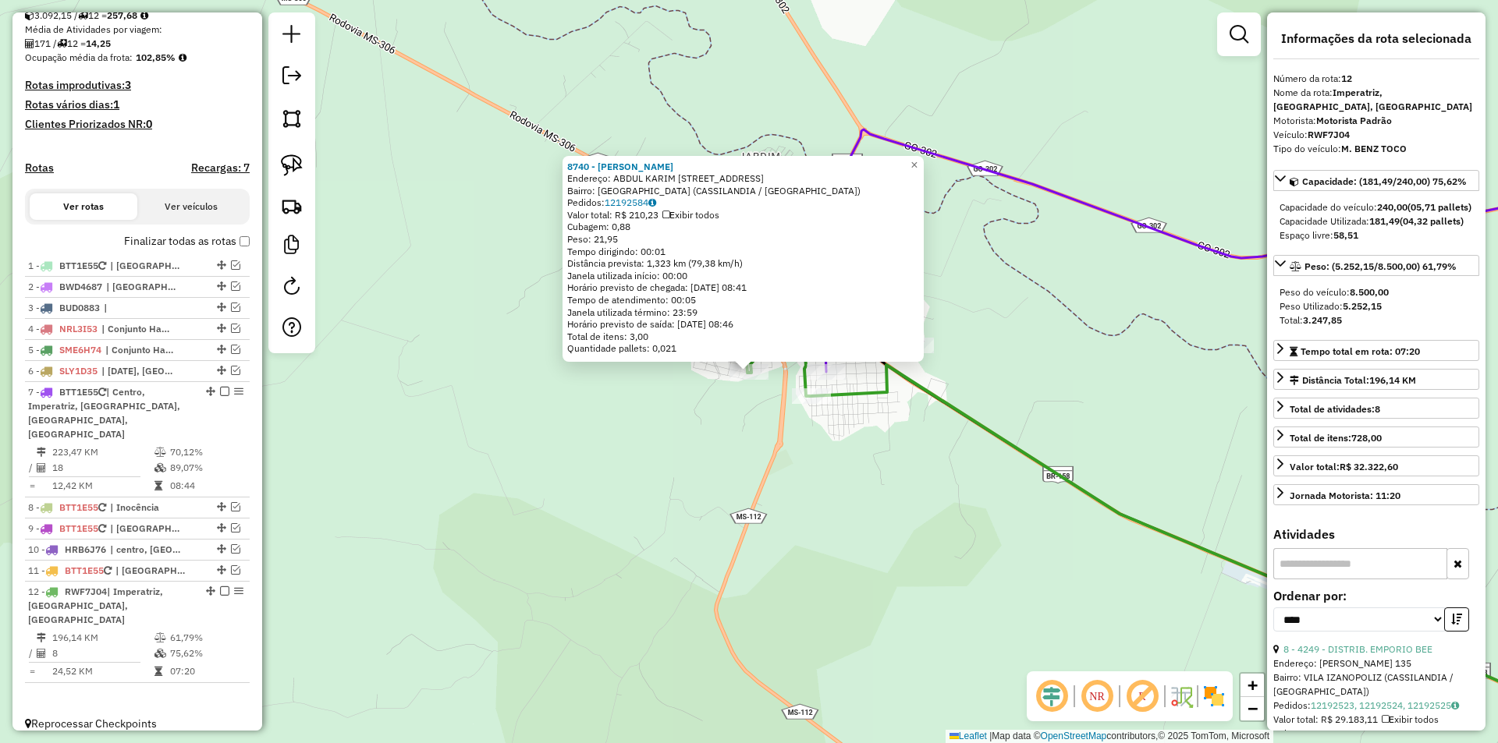
click at [956, 308] on div "8740 - [PERSON_NAME]: [PERSON_NAME] 119 Bairro: [GEOGRAPHIC_DATA] (CASSILANDIA …" at bounding box center [749, 371] width 1498 height 743
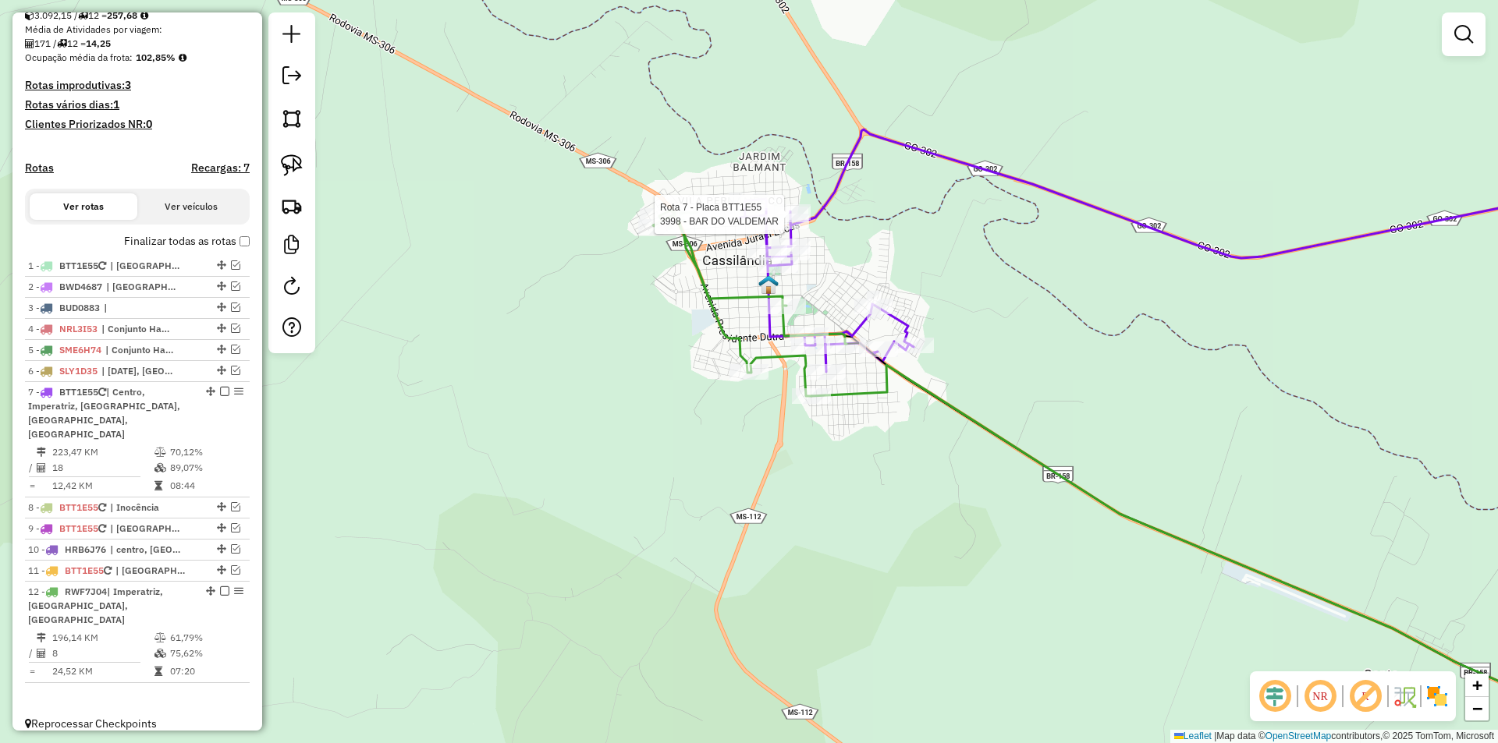
select select "*********"
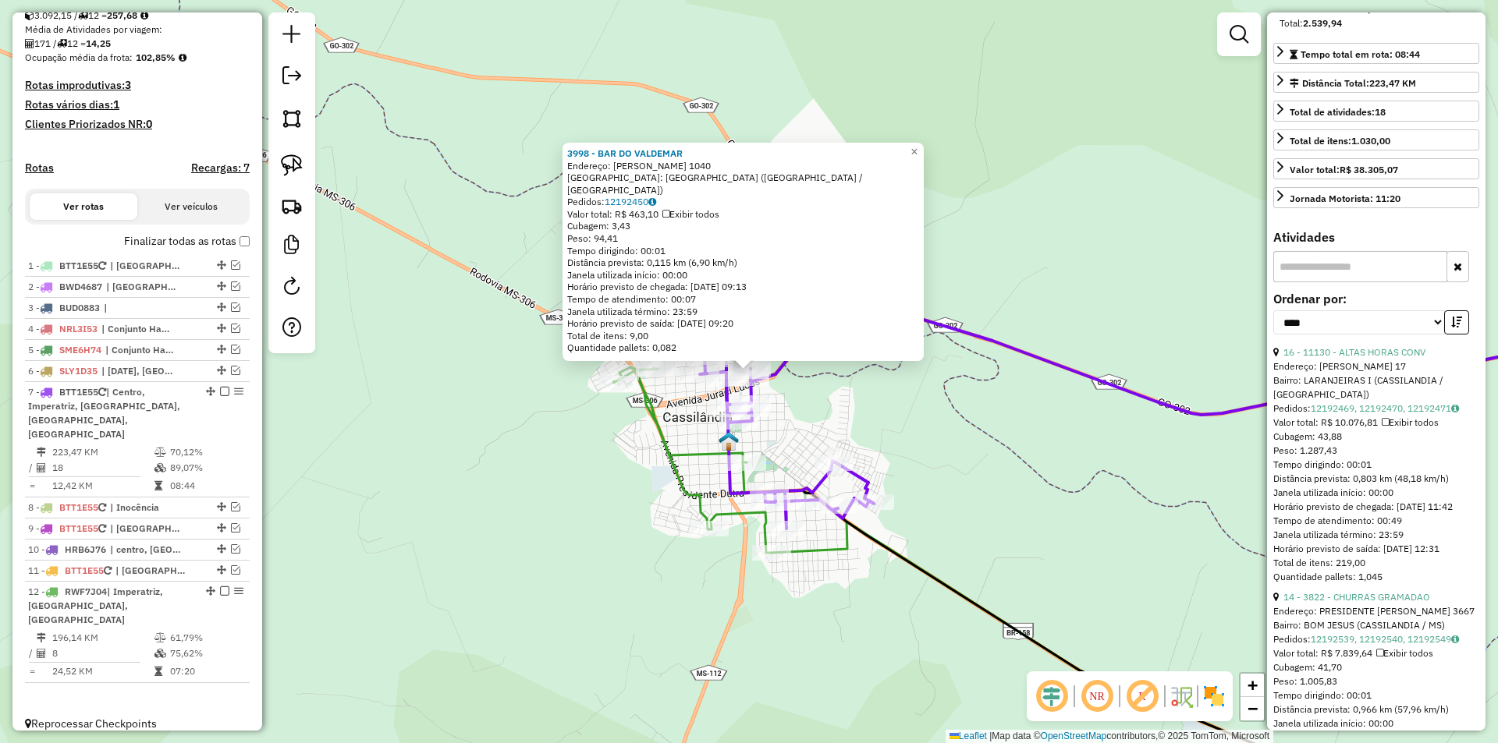
scroll to position [312, 0]
click at [1449, 334] on button "button" at bounding box center [1456, 322] width 25 height 24
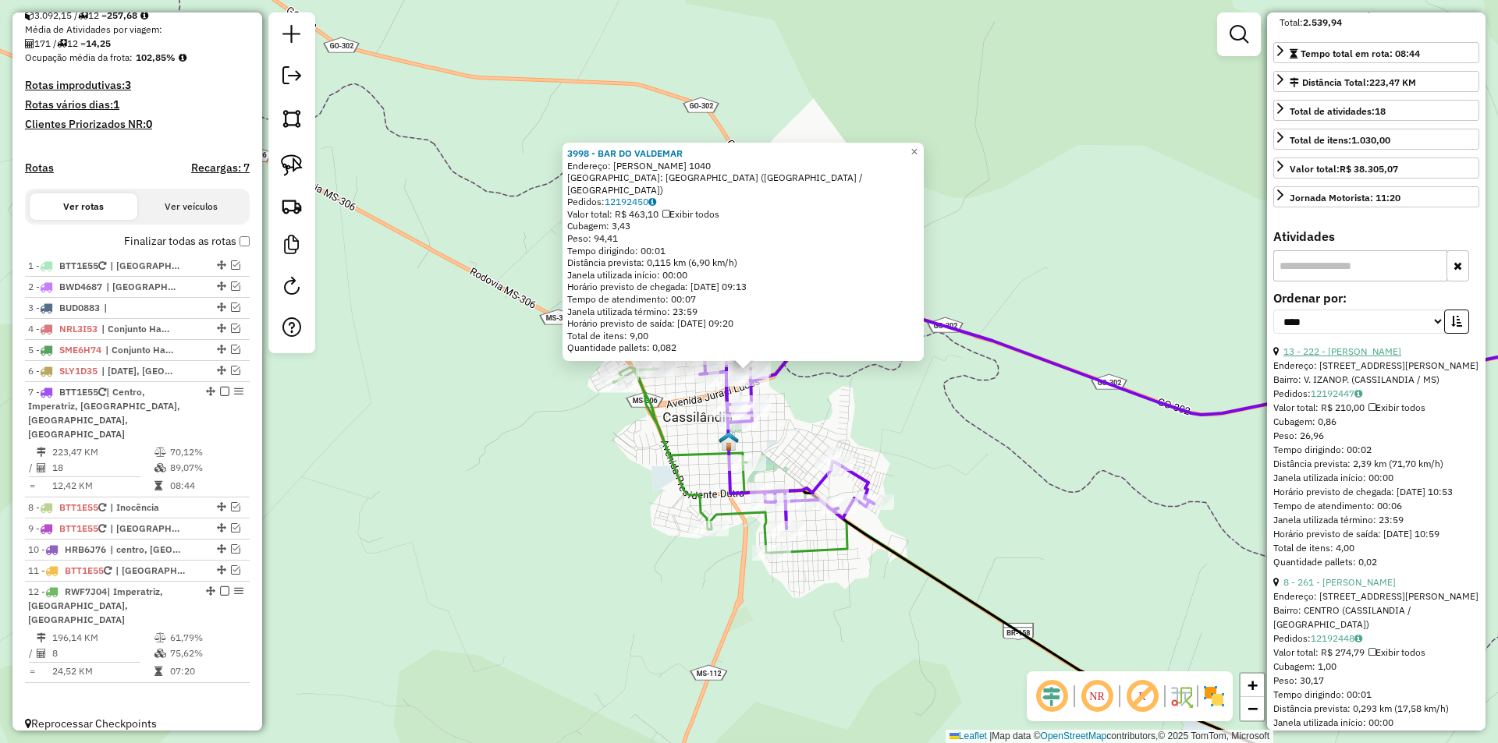
click at [1343, 357] on link "13 - 222 - [PERSON_NAME]" at bounding box center [1342, 352] width 118 height 12
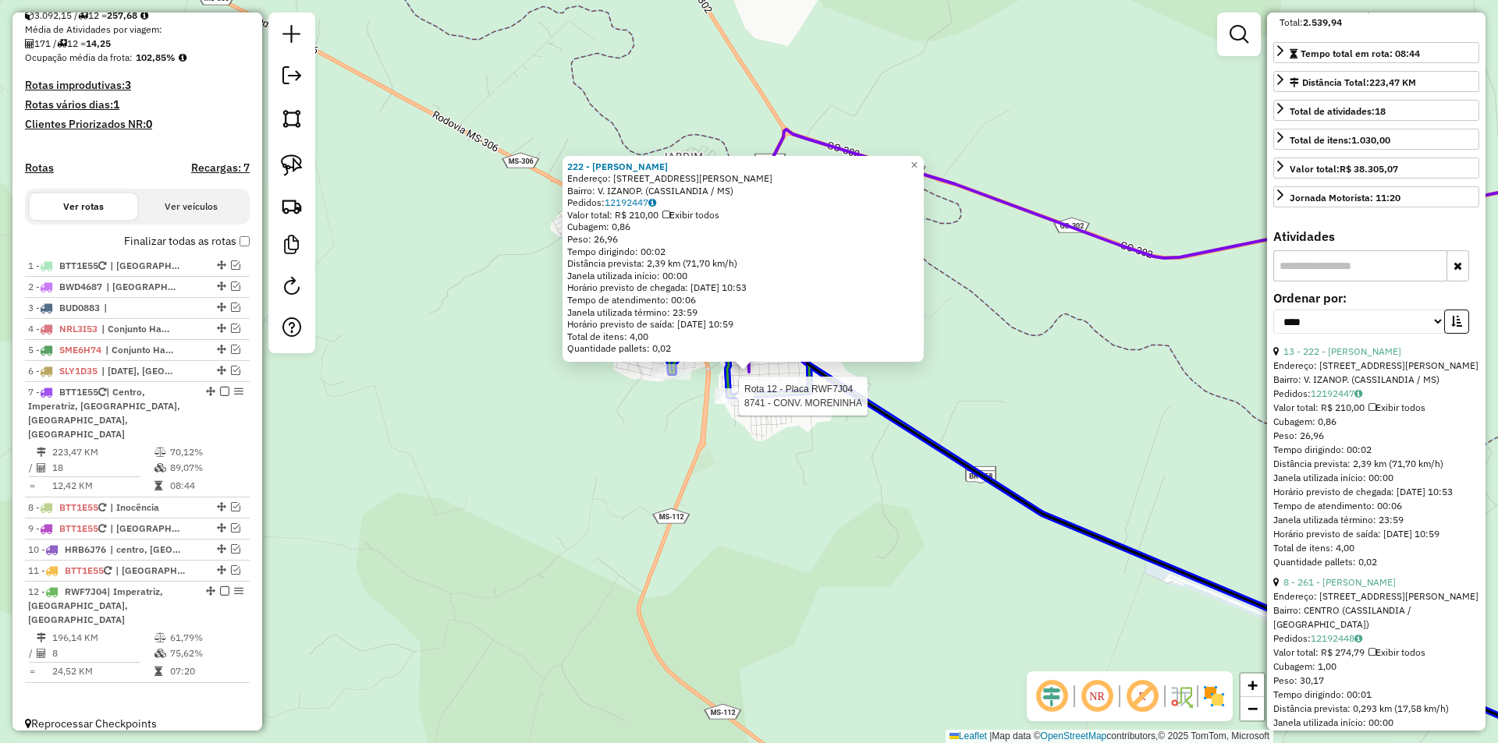
click at [124, 119] on div at bounding box center [124, 119] width 0 height 0
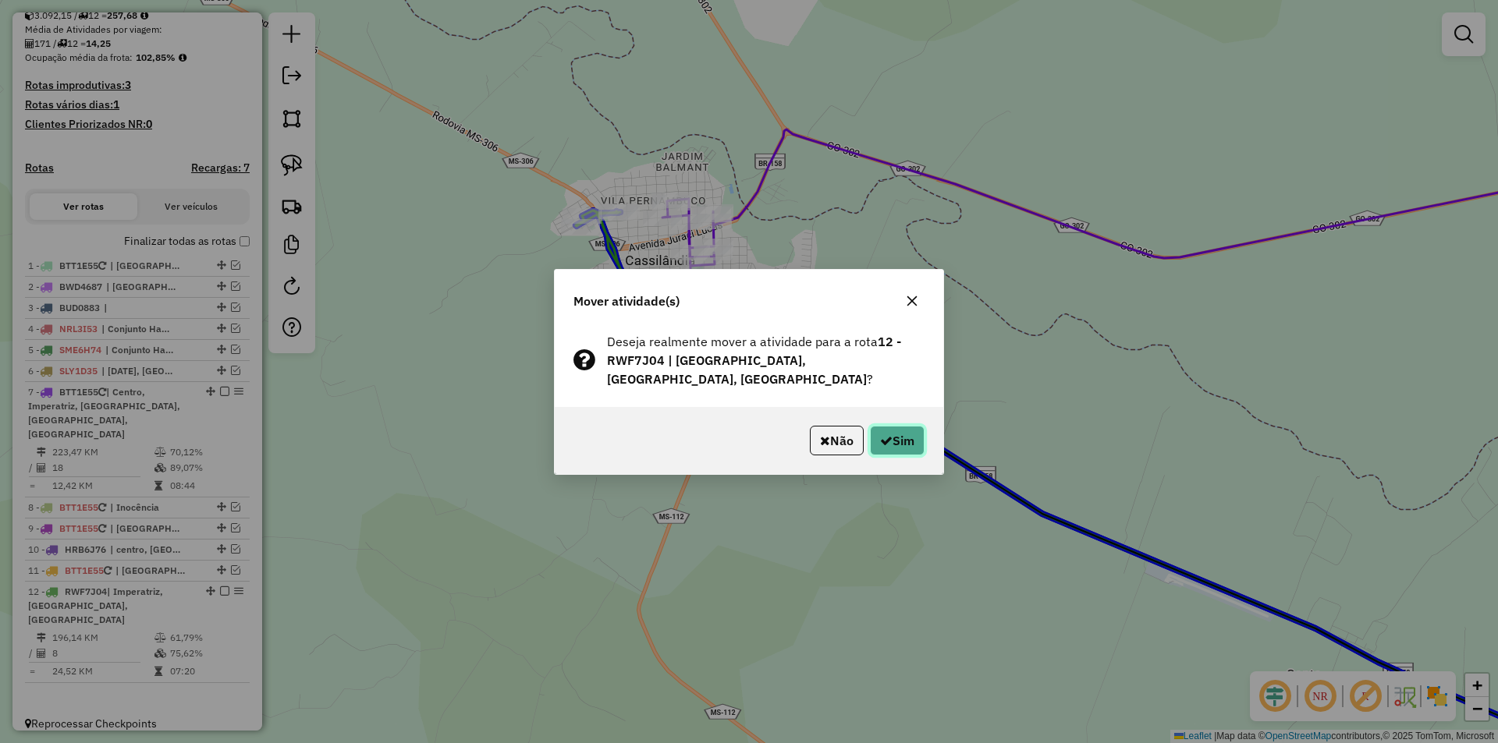
click at [872, 434] on button "Sim" at bounding box center [897, 441] width 55 height 30
click at [0, 0] on div "Aguarde..." at bounding box center [0, 0] width 0 height 0
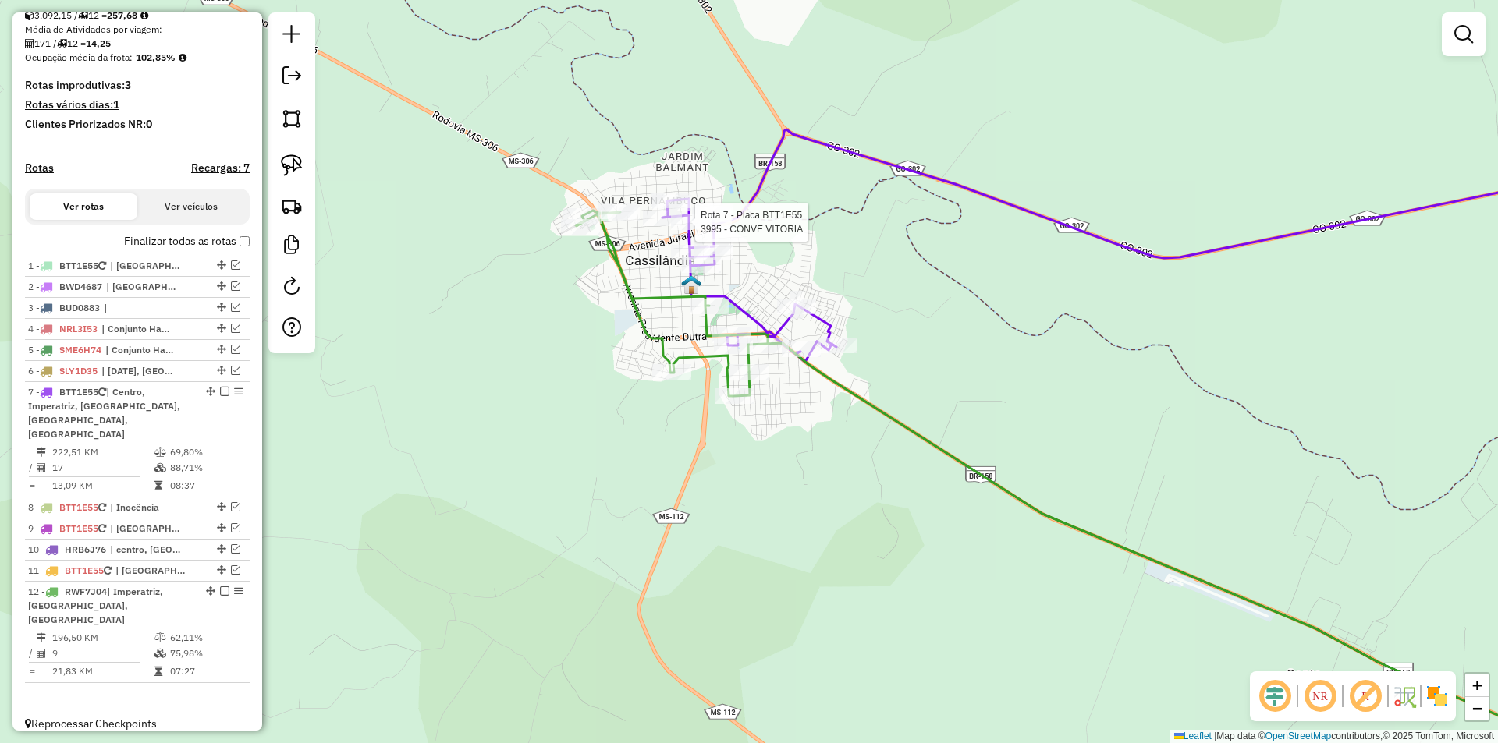
select select "*********"
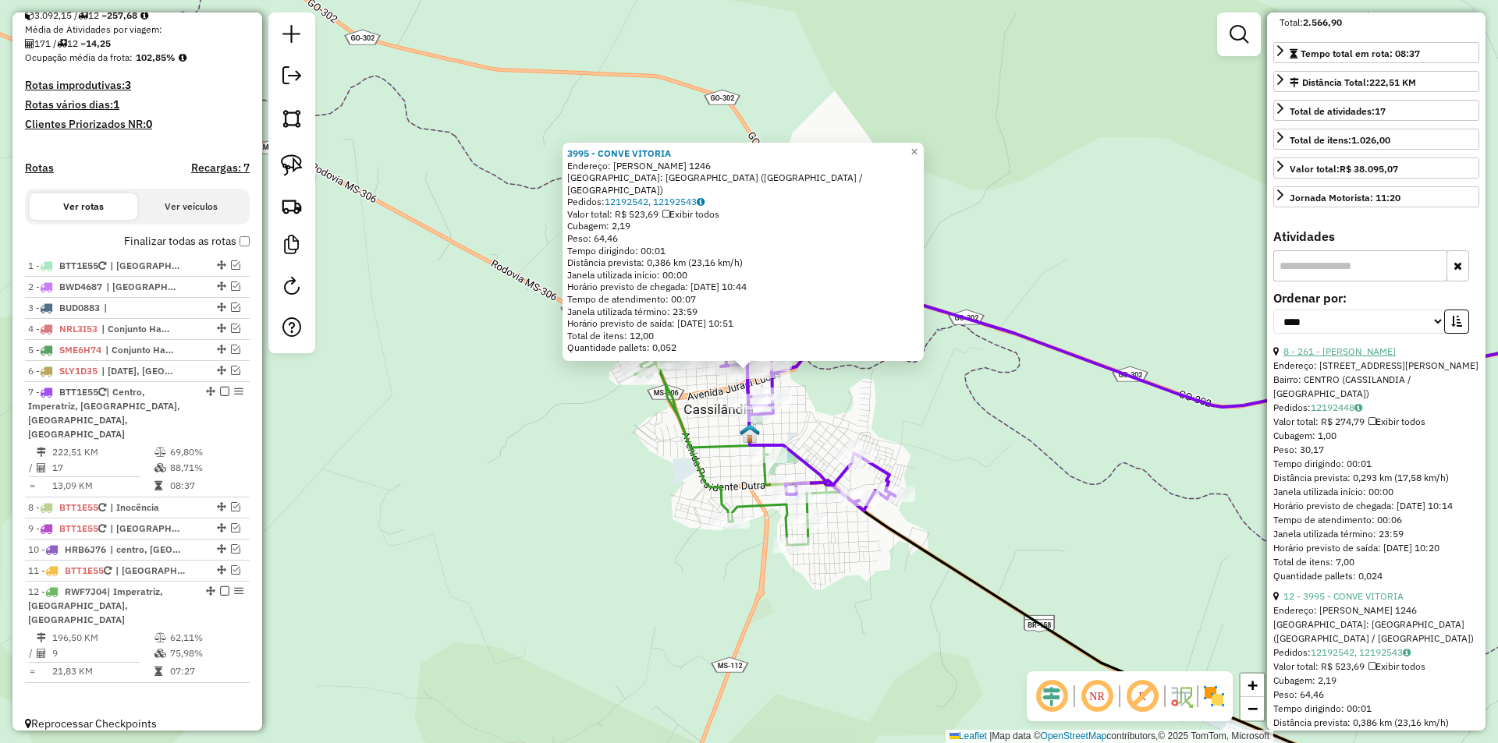
click at [1359, 357] on link "8 - 261 - [PERSON_NAME]" at bounding box center [1339, 352] width 112 height 12
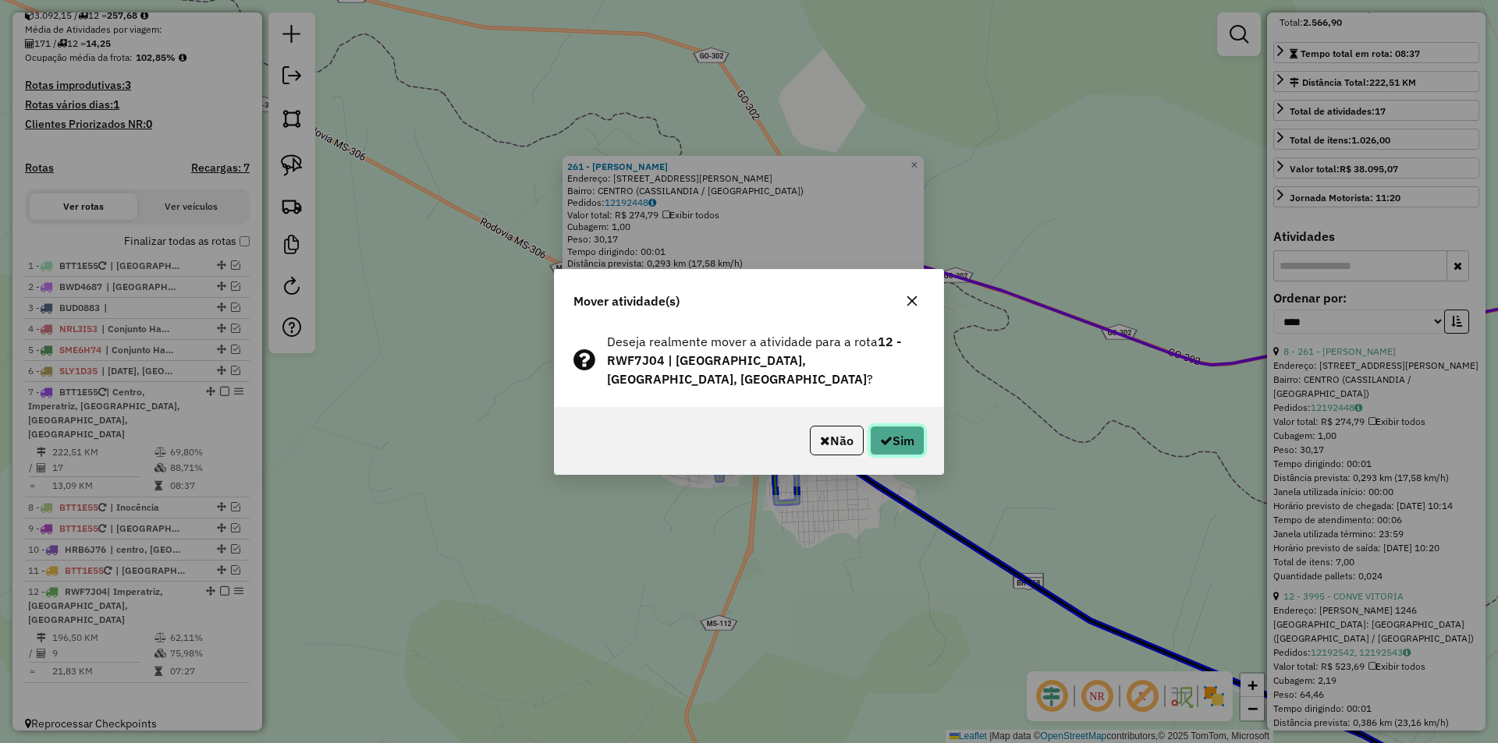
click at [892, 442] on button "Sim" at bounding box center [897, 441] width 55 height 30
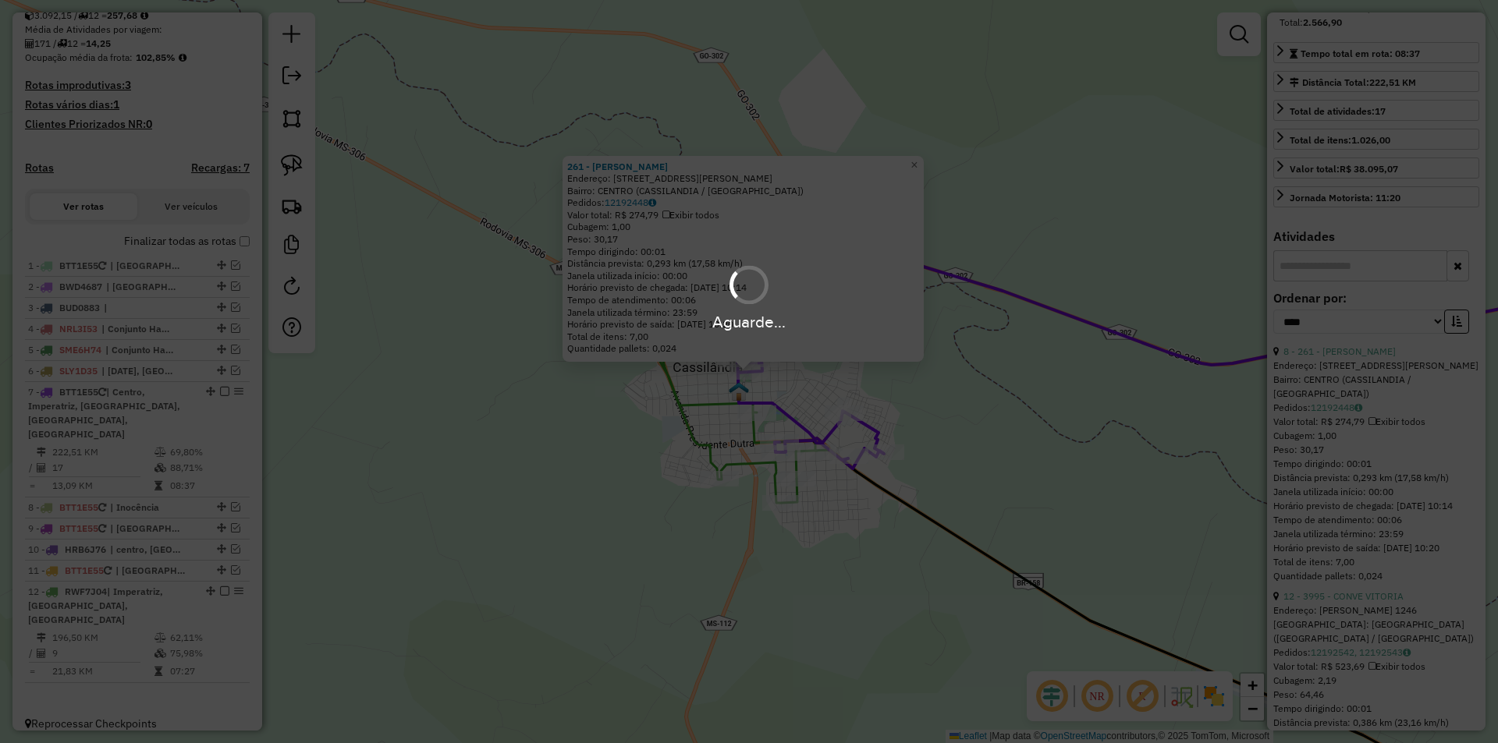
click at [892, 442] on div "Aguarde..." at bounding box center [749, 371] width 1498 height 743
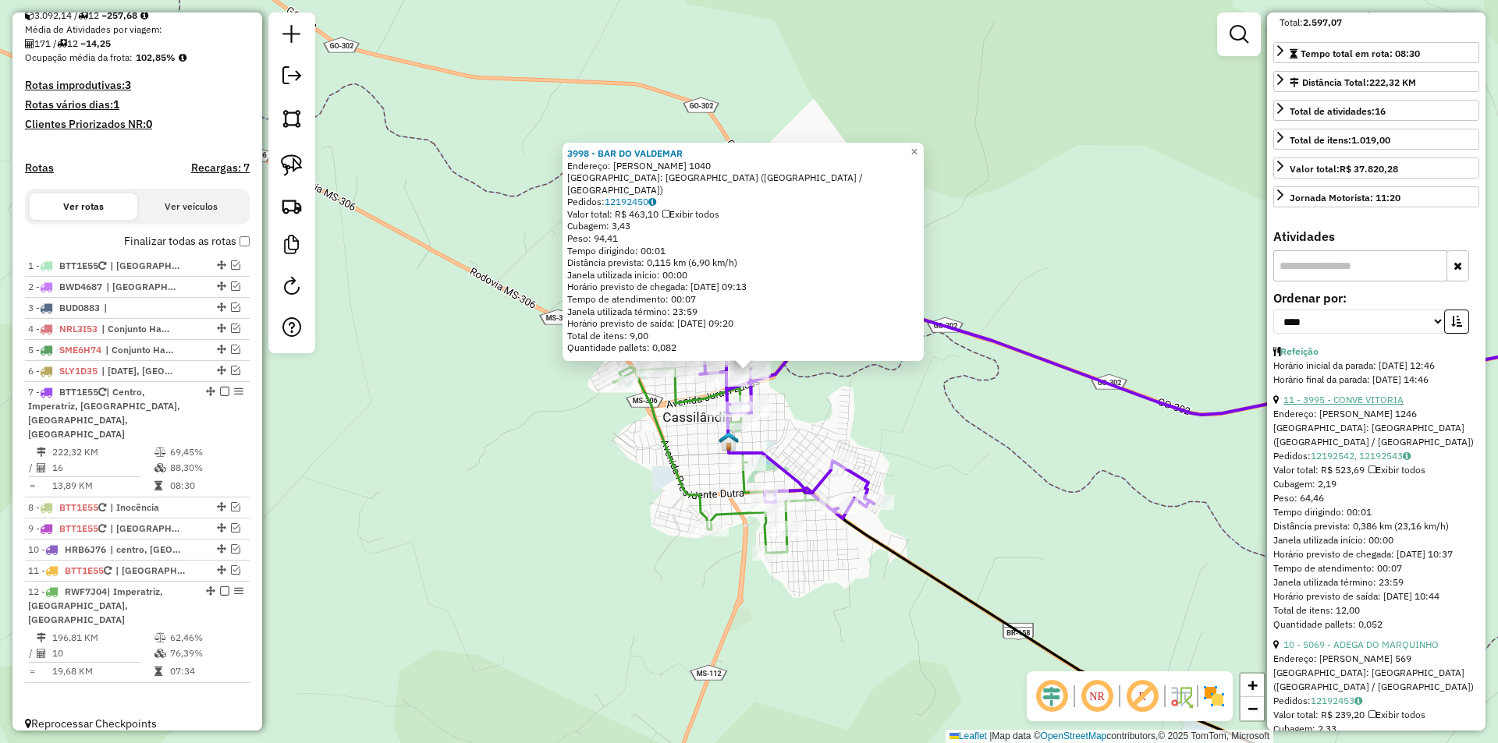
drag, startPoint x: 1351, startPoint y: 409, endPoint x: 1325, endPoint y: 412, distance: 25.9
click at [1351, 406] on link "11 - 3995 - CONVE VITORIA" at bounding box center [1343, 400] width 120 height 12
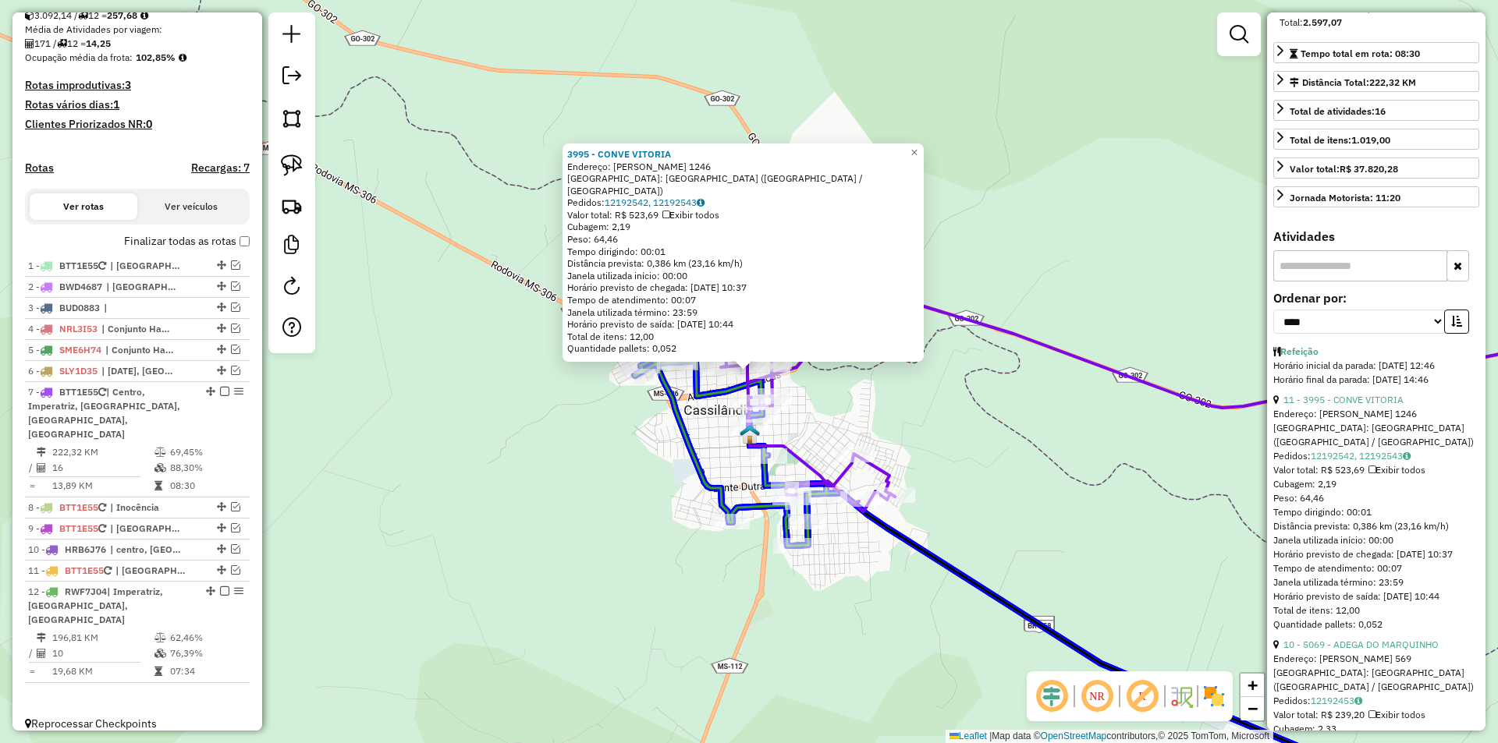
click at [183, 269] on div at bounding box center [183, 269] width 0 height 0
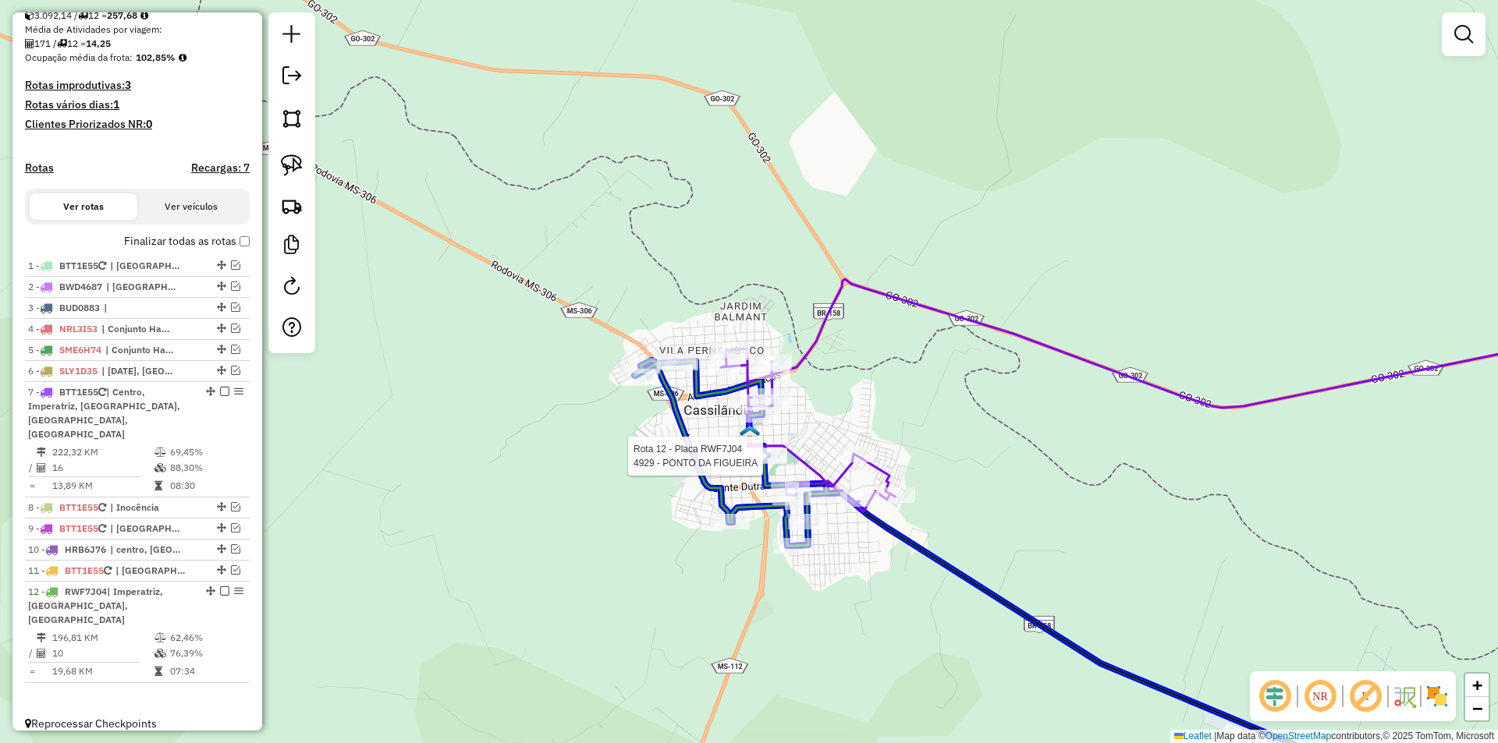
click at [183, 269] on div at bounding box center [183, 269] width 0 height 0
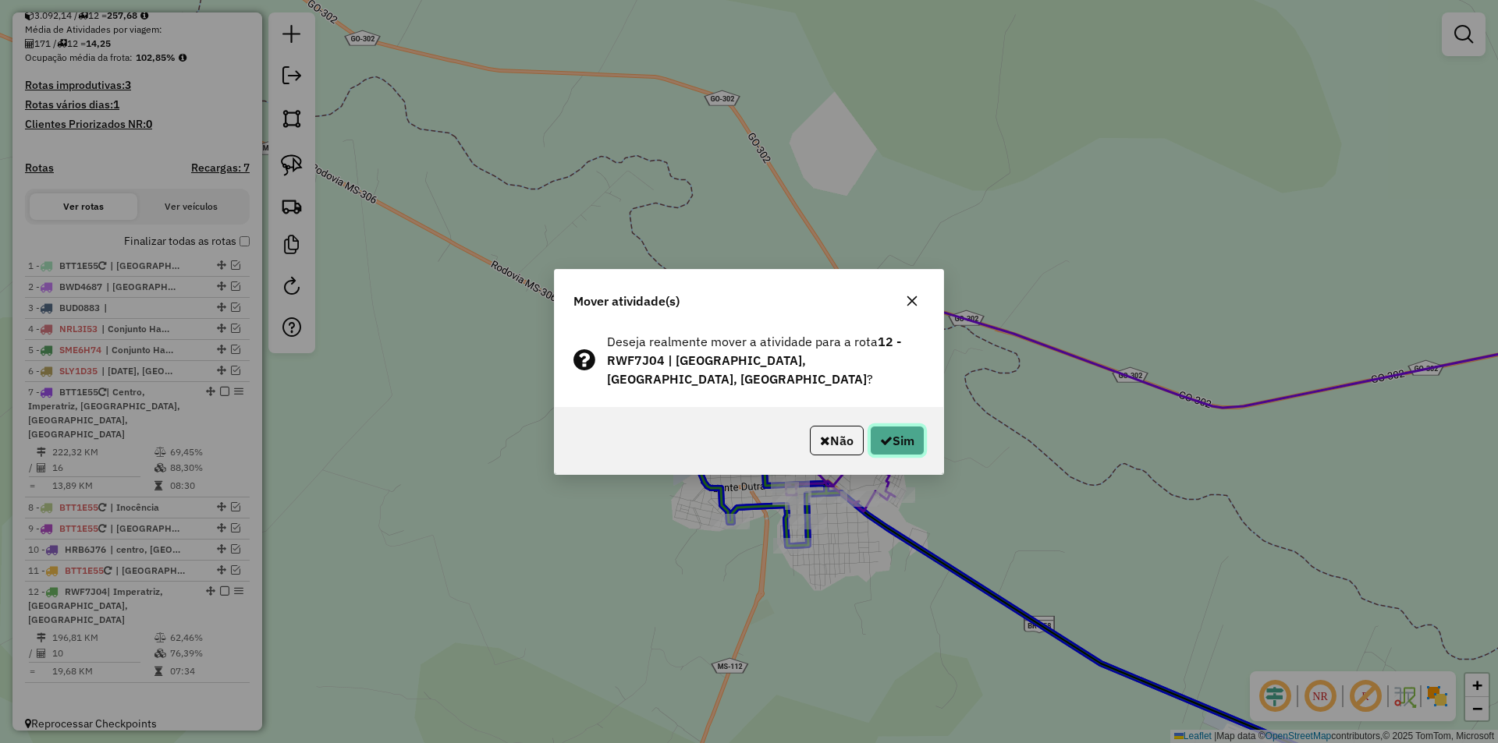
click at [892, 445] on button "Sim" at bounding box center [897, 441] width 55 height 30
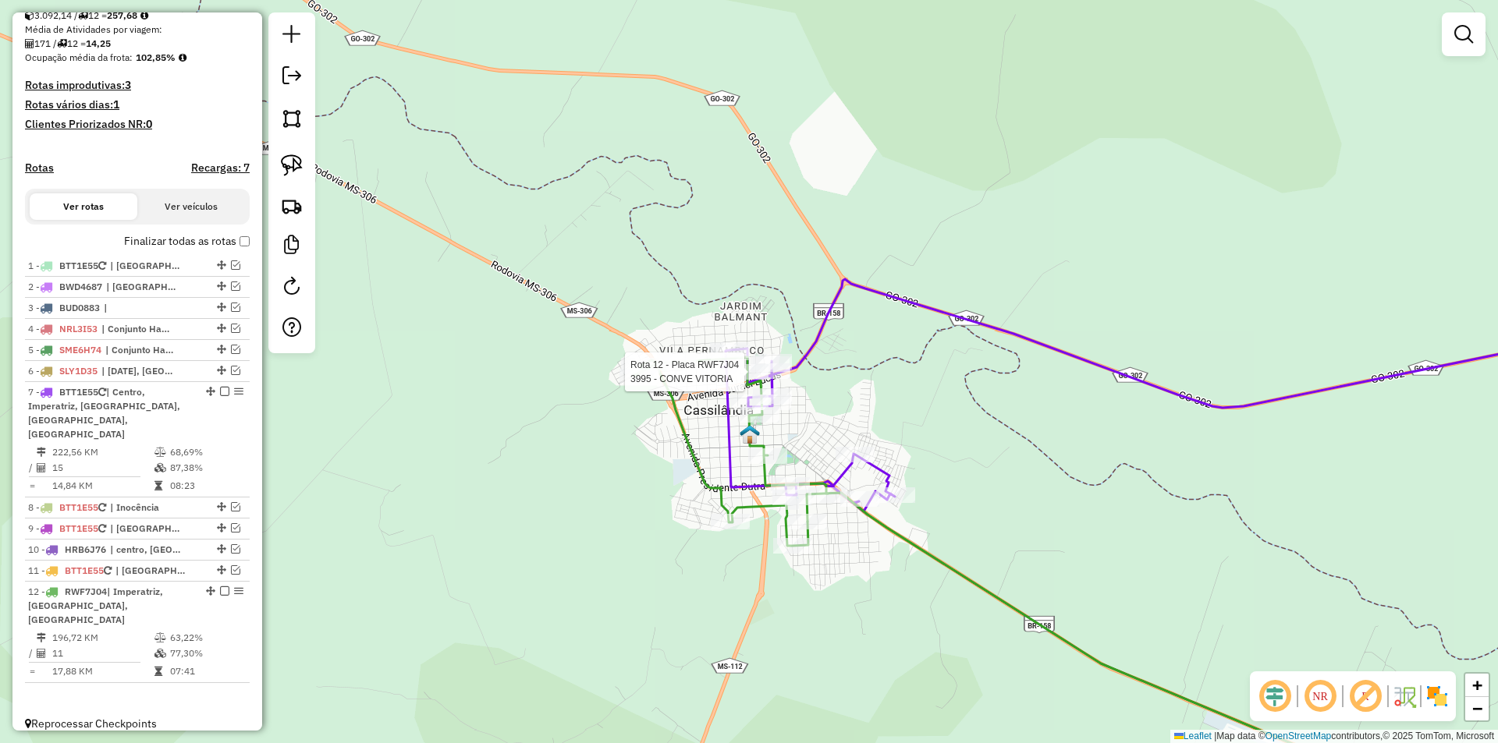
select select "*********"
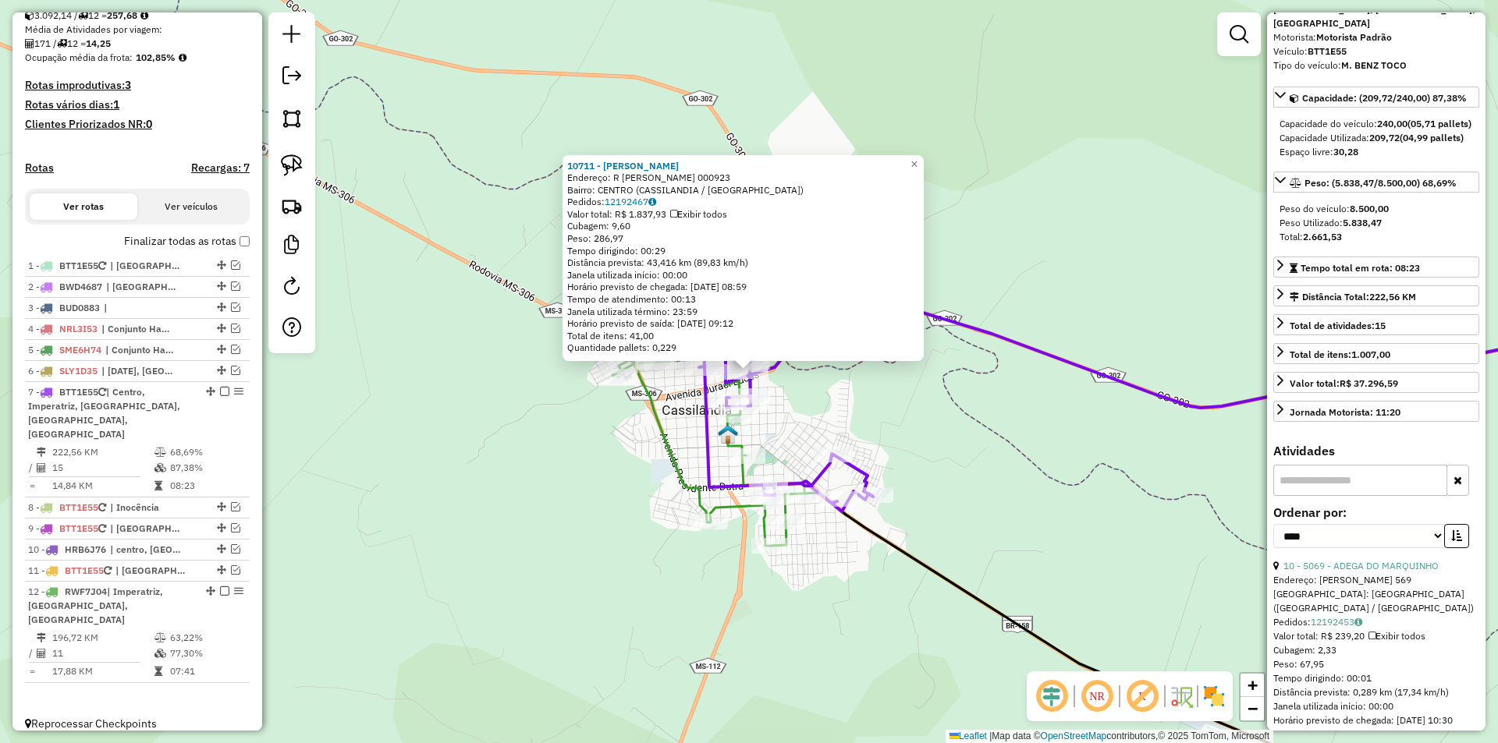
scroll to position [234, 0]
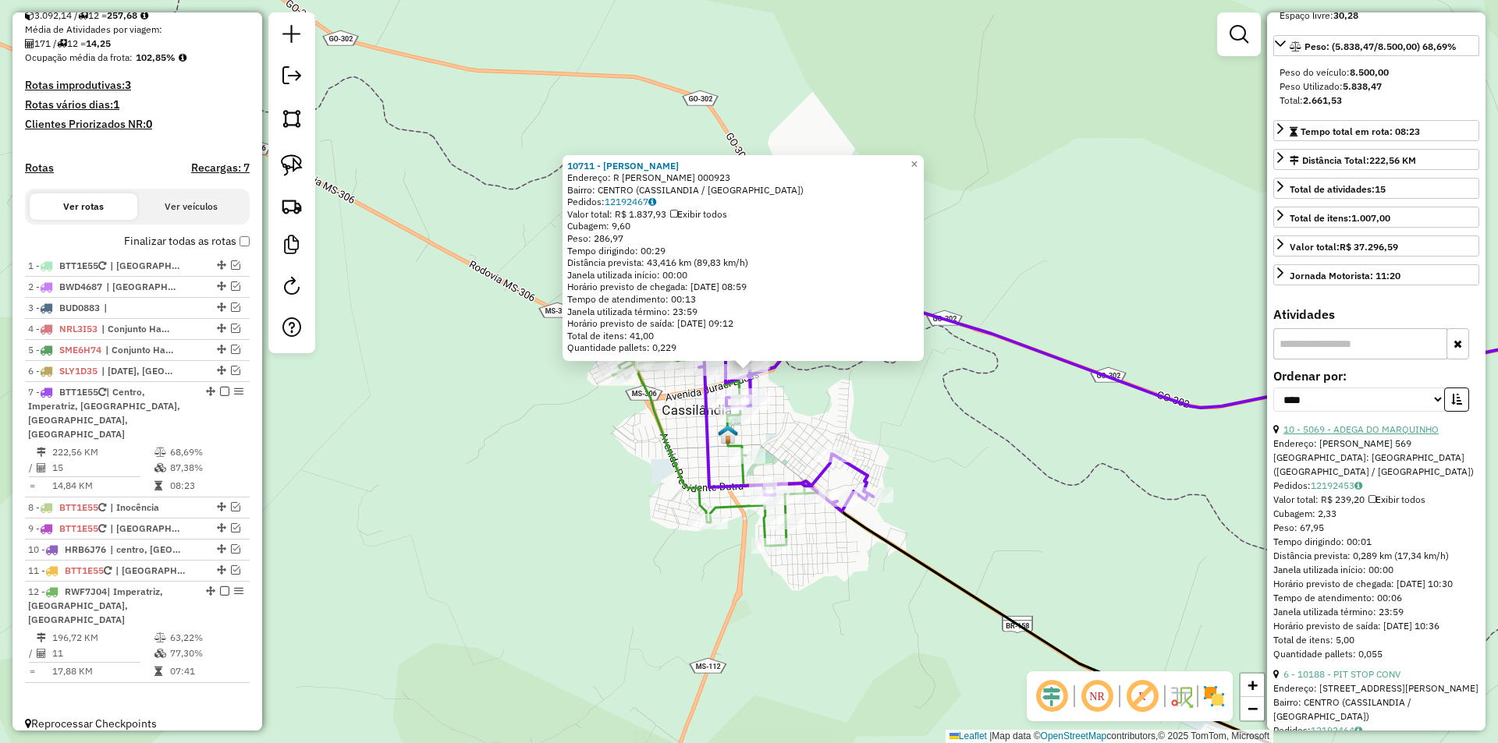
click at [1338, 435] on link "10 - 5069 - ADEGA DO MARQUINHO" at bounding box center [1360, 430] width 155 height 12
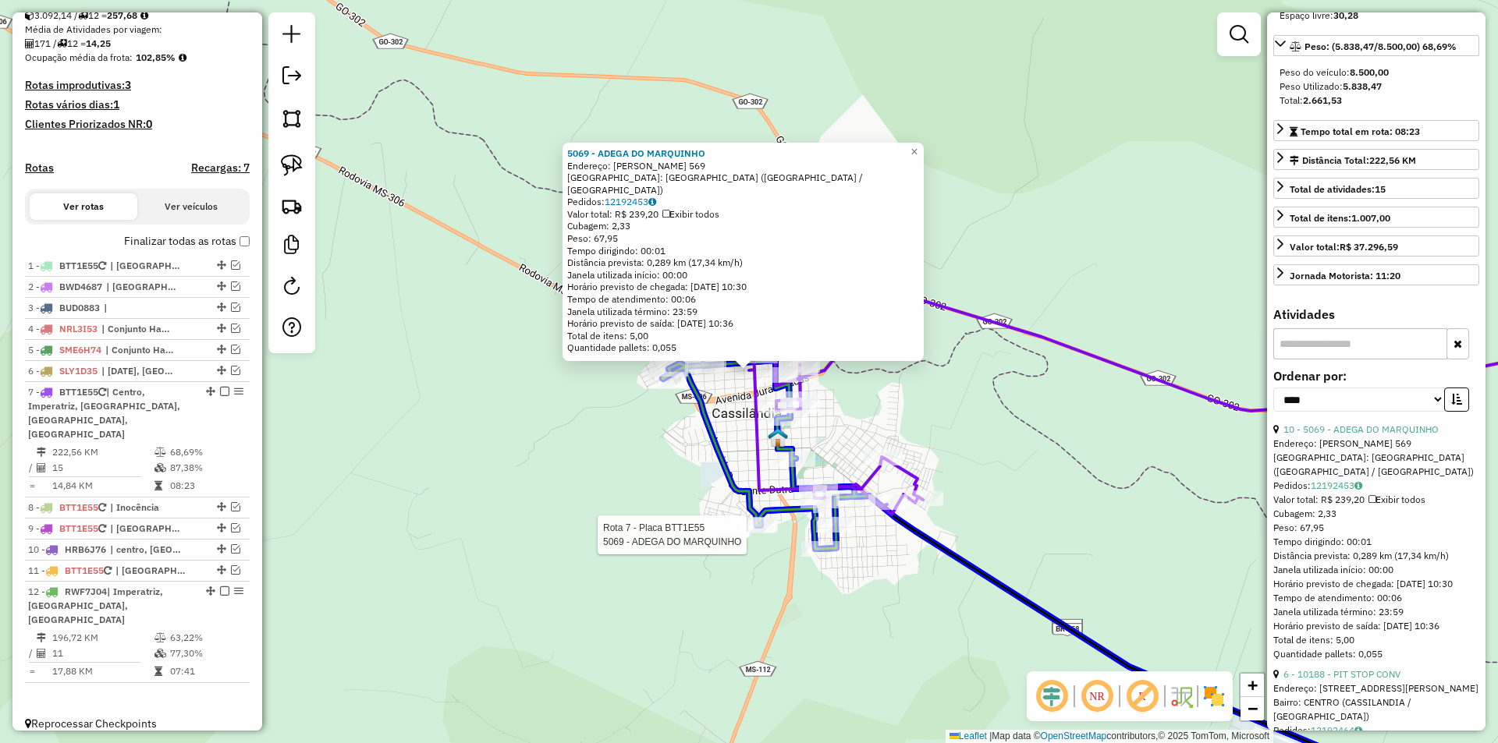
click at [750, 534] on div at bounding box center [756, 526] width 39 height 16
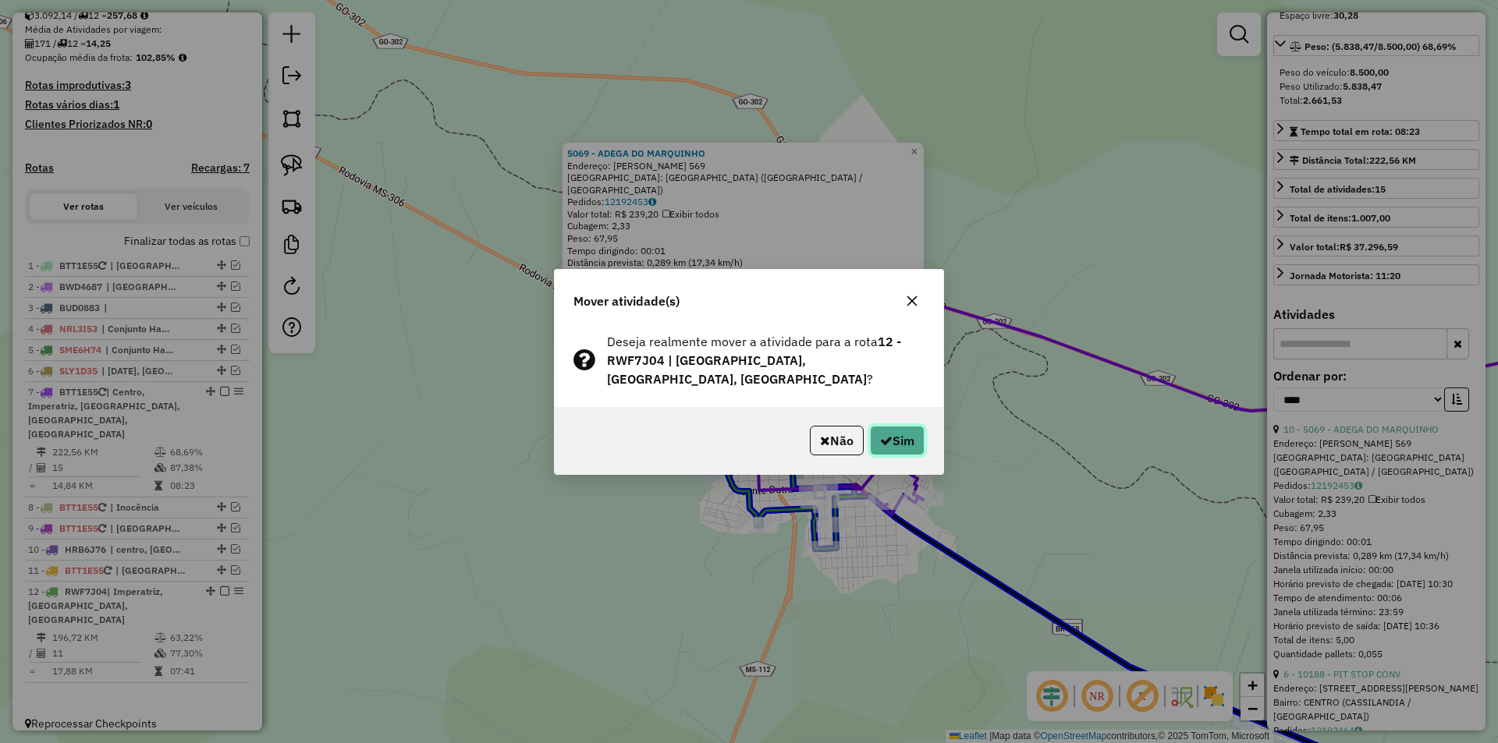
click at [883, 452] on button "Sim" at bounding box center [897, 441] width 55 height 30
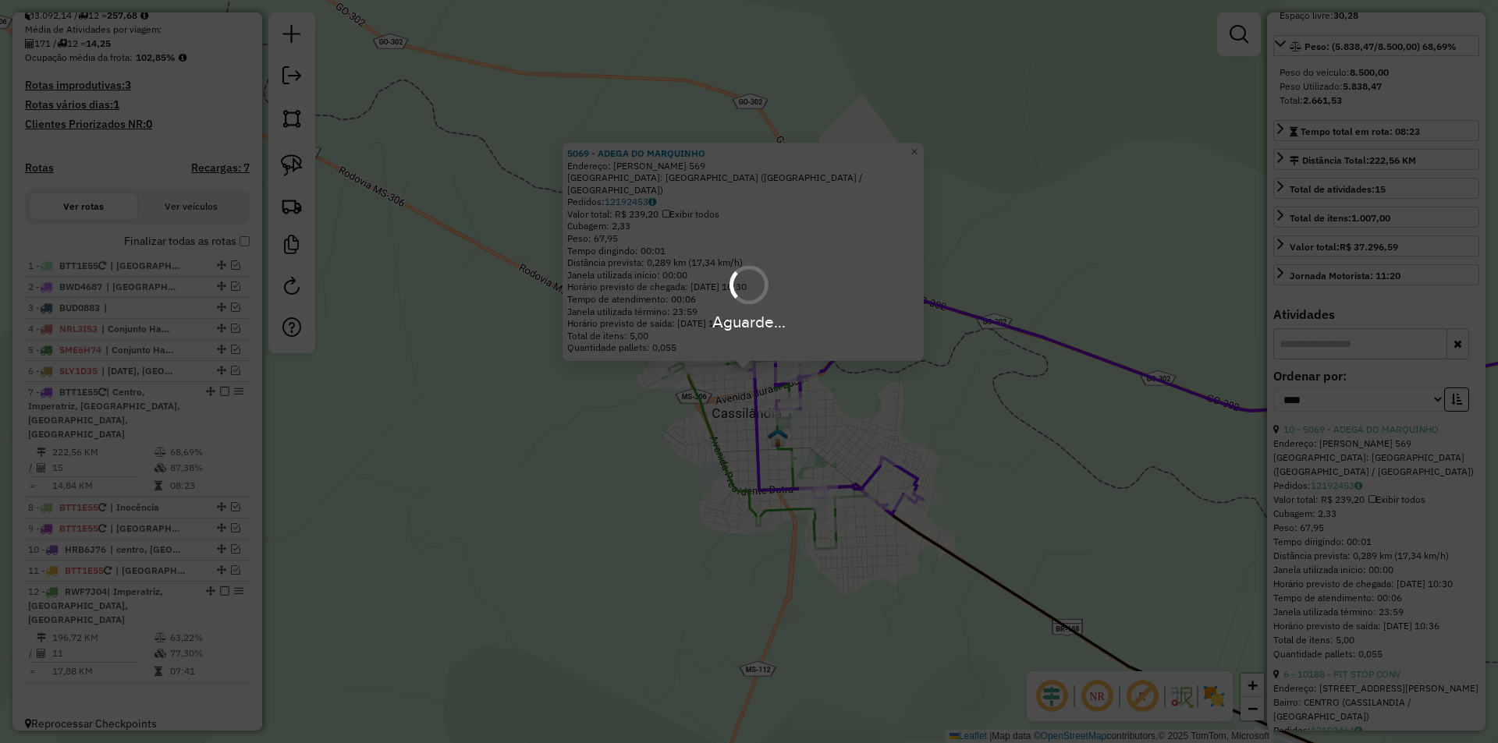
click at [883, 452] on div "Aguarde..." at bounding box center [749, 371] width 1498 height 743
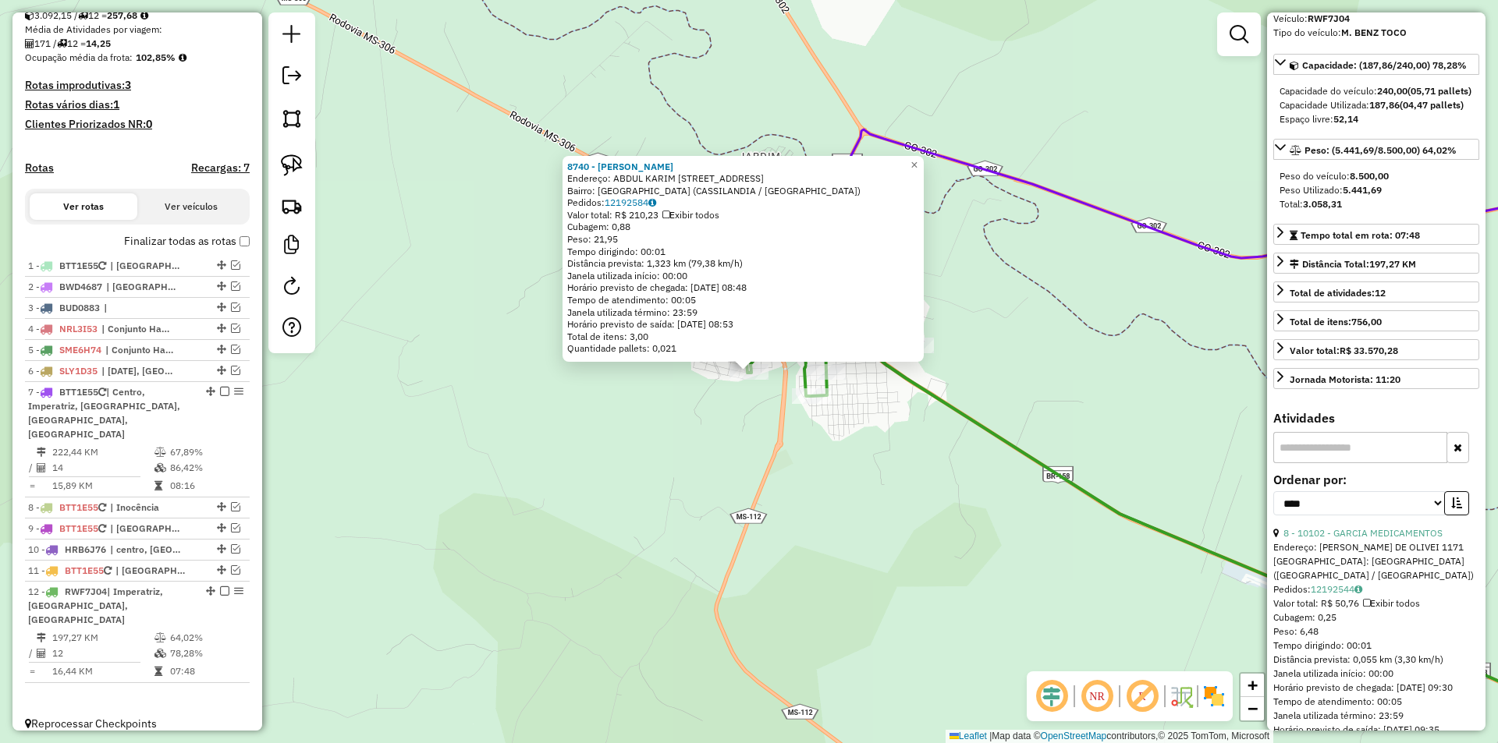
scroll to position [0, 0]
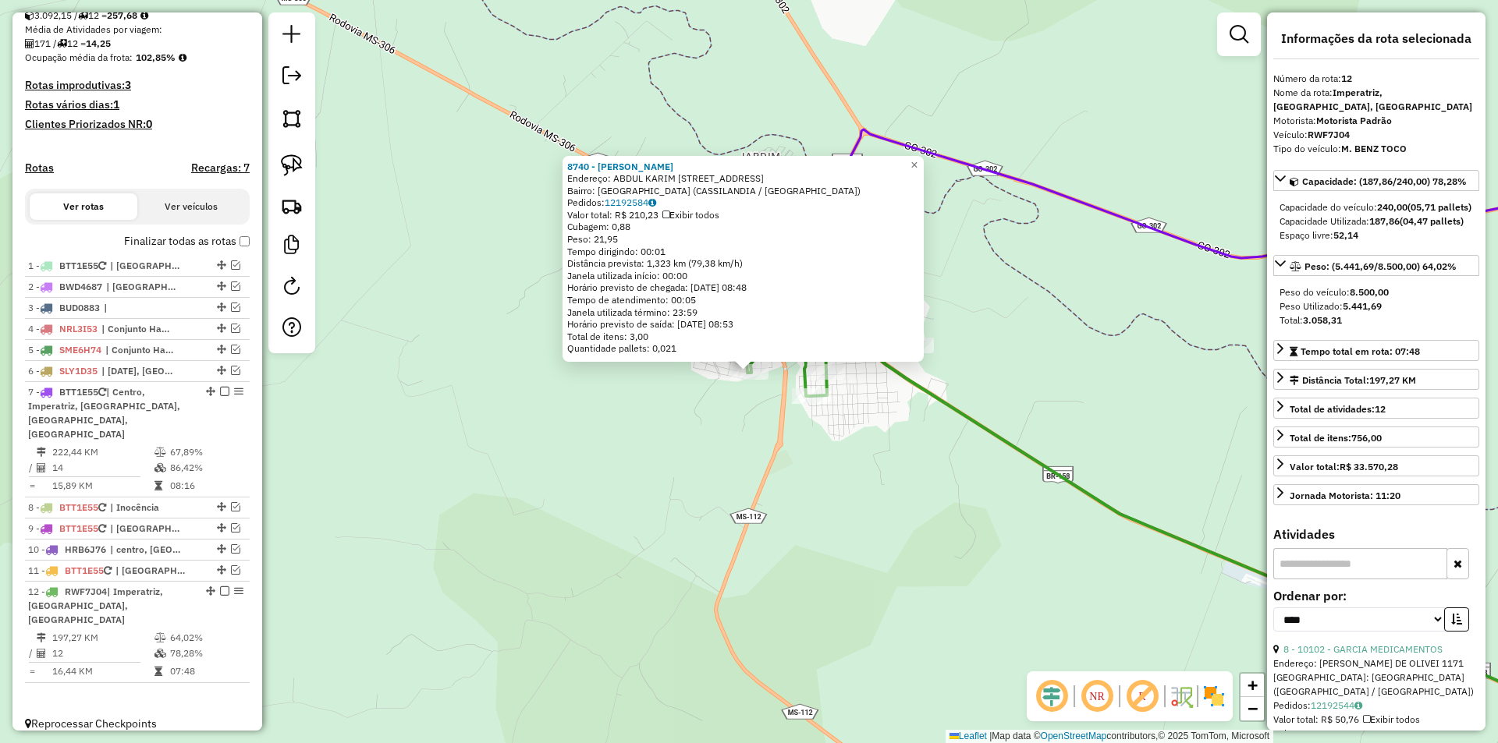
click at [997, 288] on div "8740 - [PERSON_NAME]: [PERSON_NAME] 119 Bairro: [GEOGRAPHIC_DATA] (CASSILANDIA …" at bounding box center [749, 371] width 1498 height 743
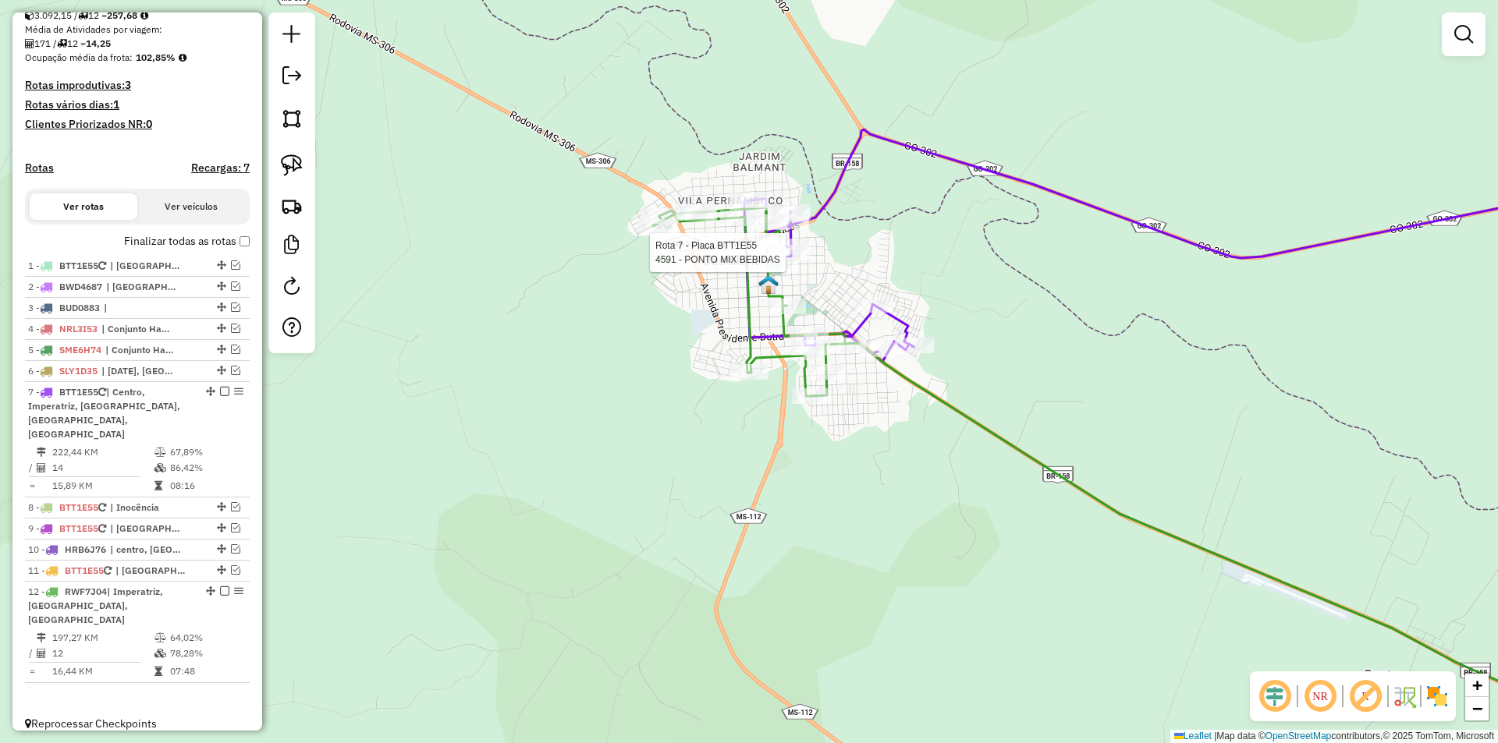
select select "*********"
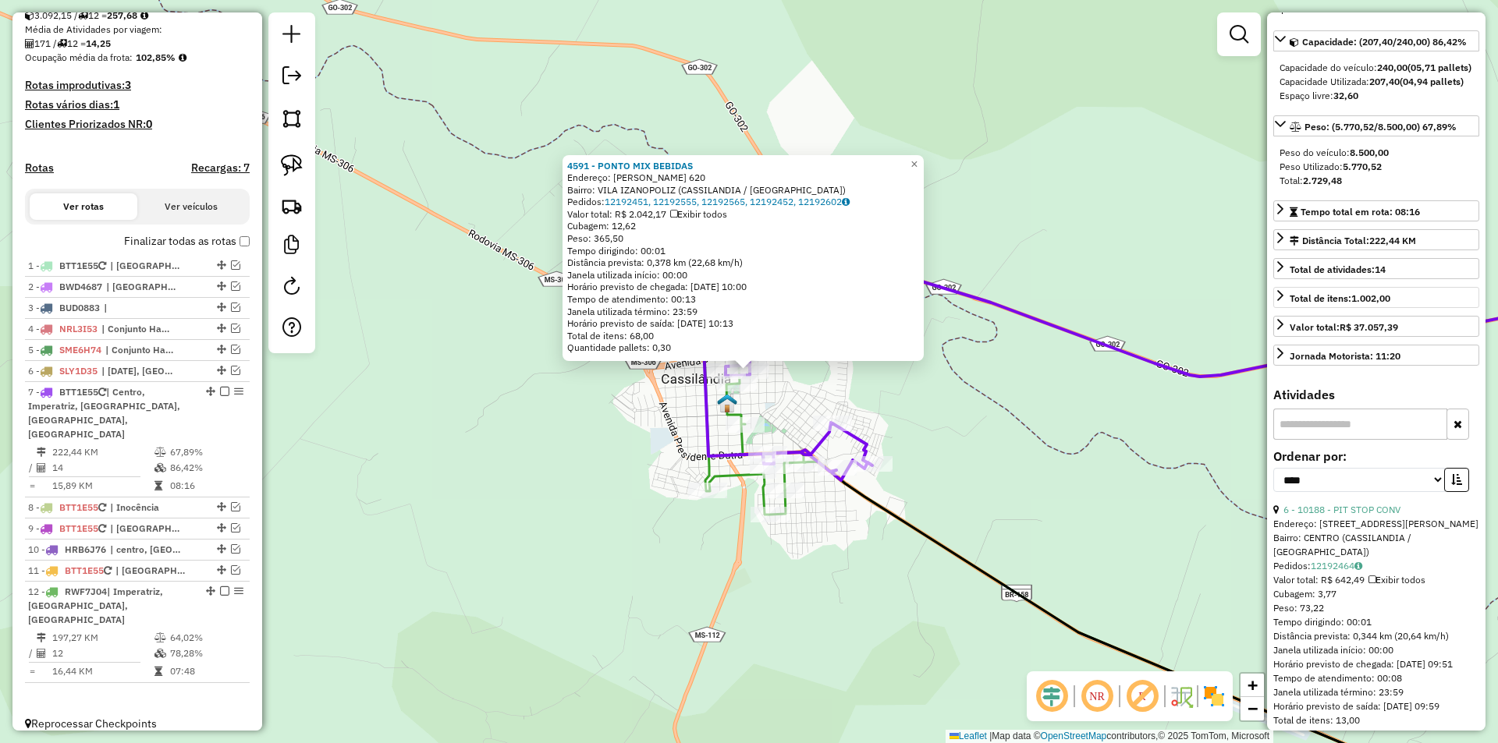
scroll to position [390, 0]
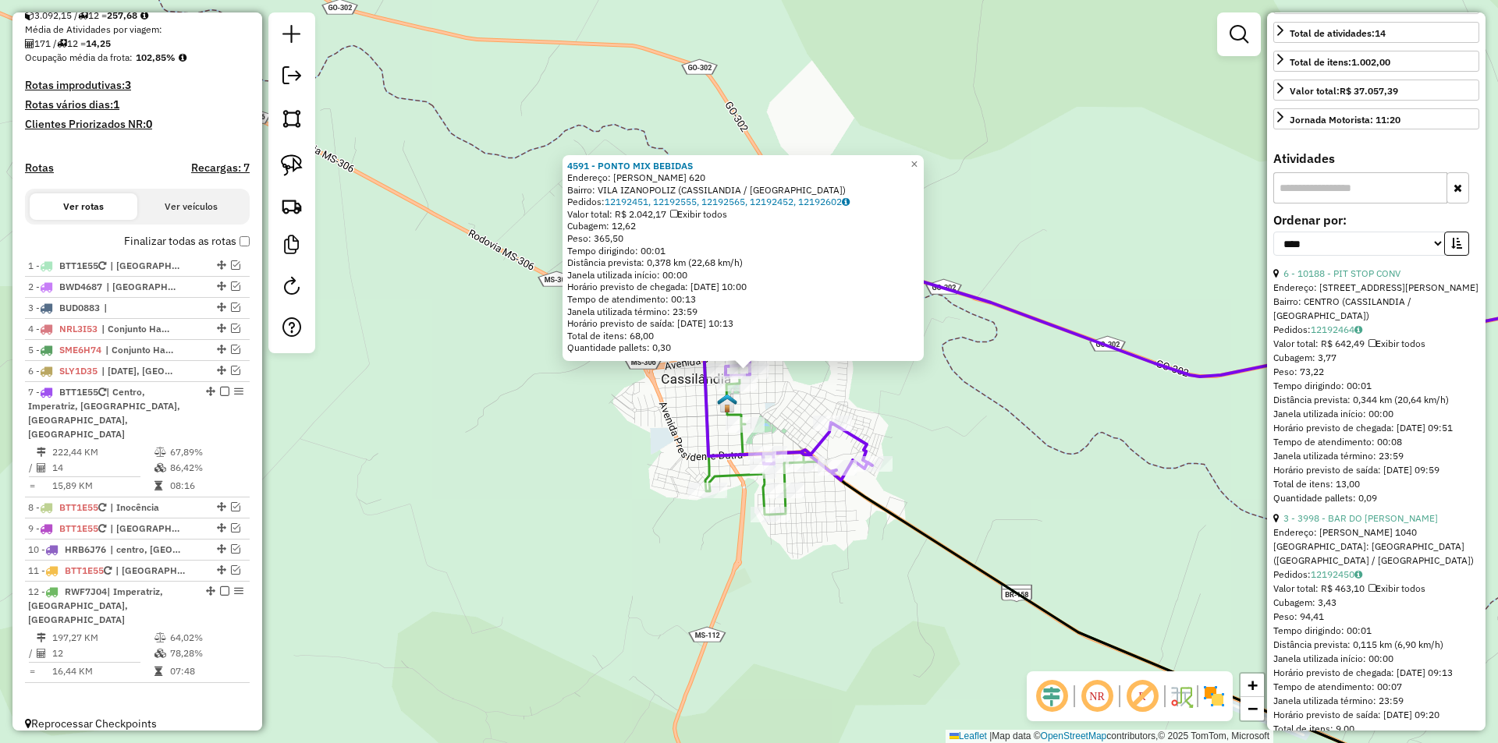
click at [1357, 281] on div "6 - 10188 - PIT STOP CONV" at bounding box center [1376, 274] width 206 height 14
click at [1356, 279] on link "6 - 10188 - PIT STOP CONV" at bounding box center [1341, 274] width 117 height 12
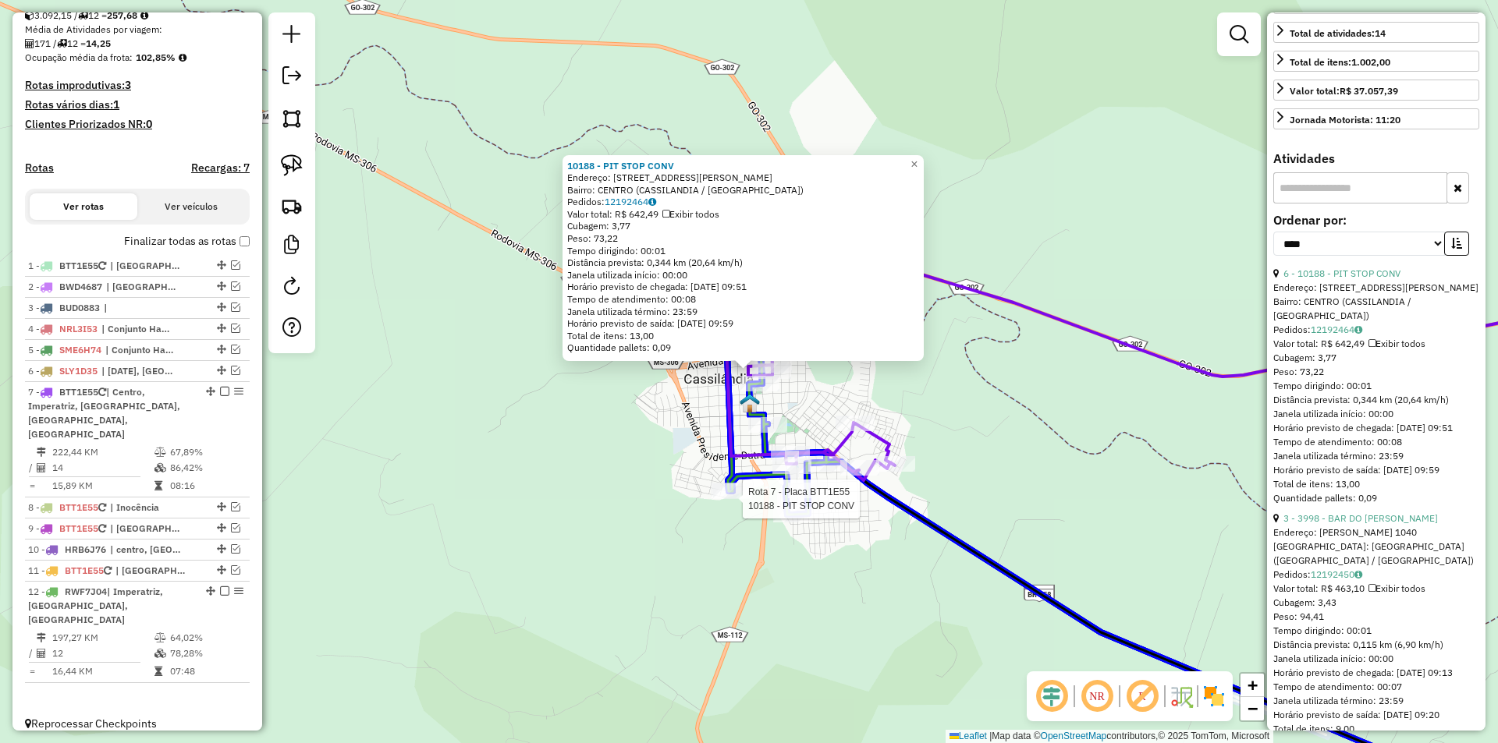
click at [723, 499] on div at bounding box center [732, 492] width 39 height 16
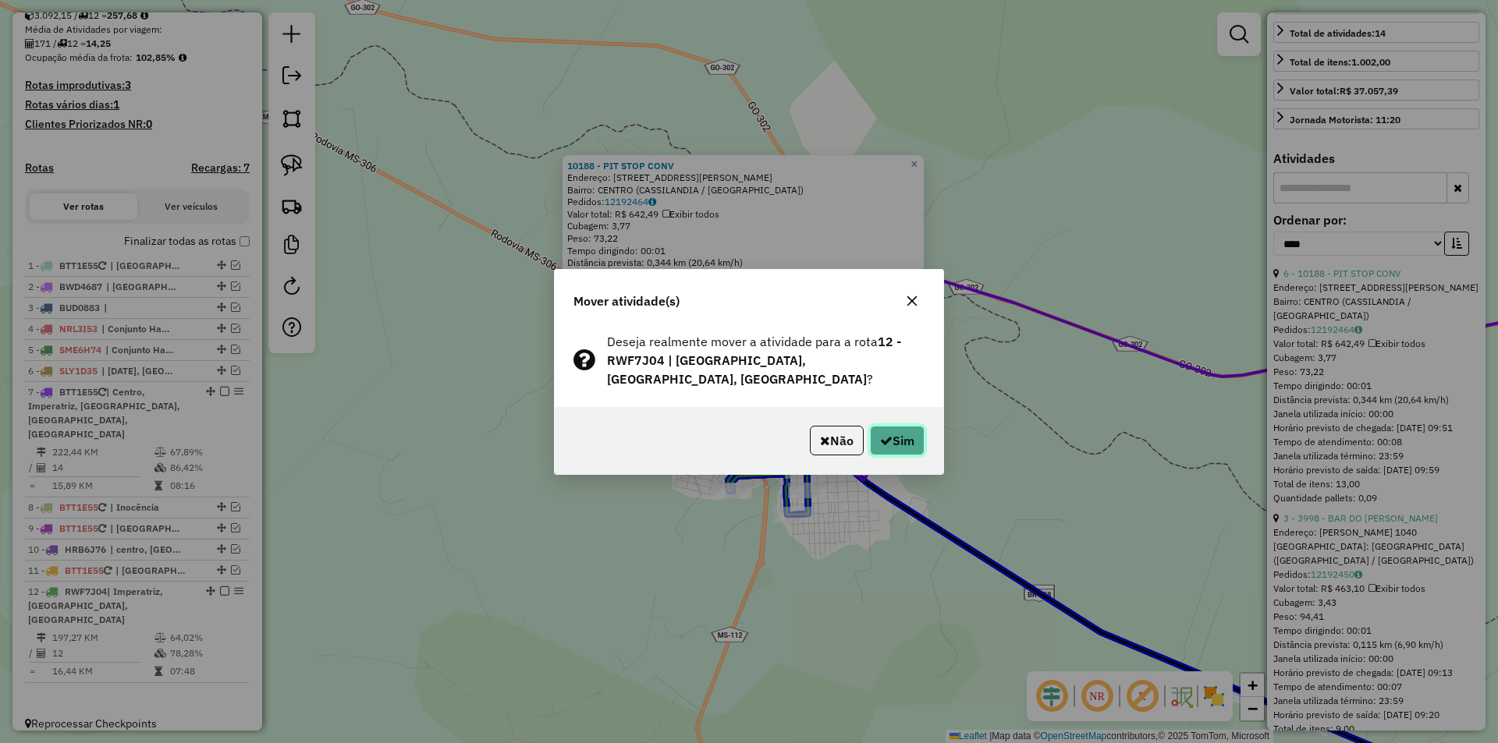
click at [913, 433] on button "Sim" at bounding box center [897, 441] width 55 height 30
click at [0, 0] on div "Aguarde..." at bounding box center [0, 0] width 0 height 0
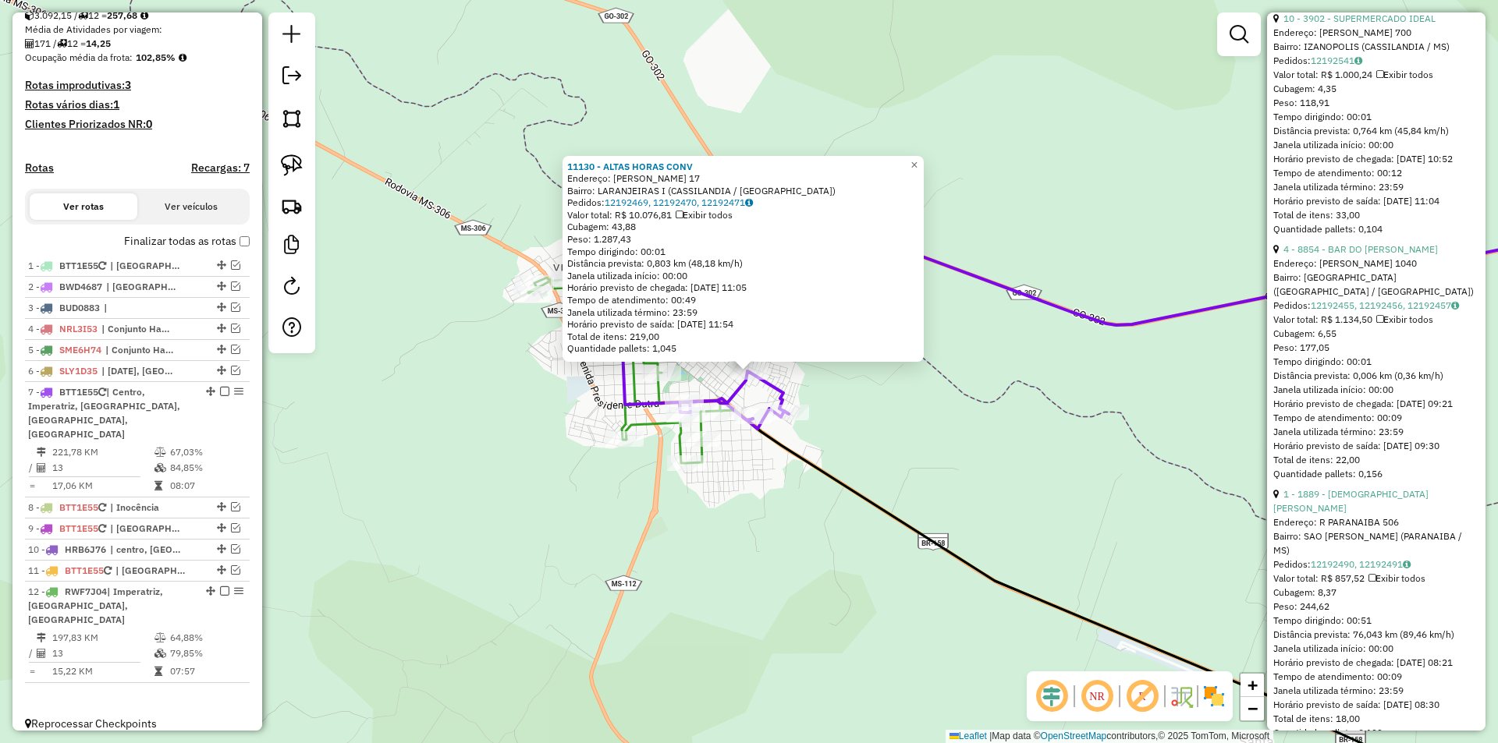
scroll to position [1404, 0]
click at [1369, 259] on link "4 - 8854 - BAR DO [PERSON_NAME]" at bounding box center [1360, 253] width 154 height 12
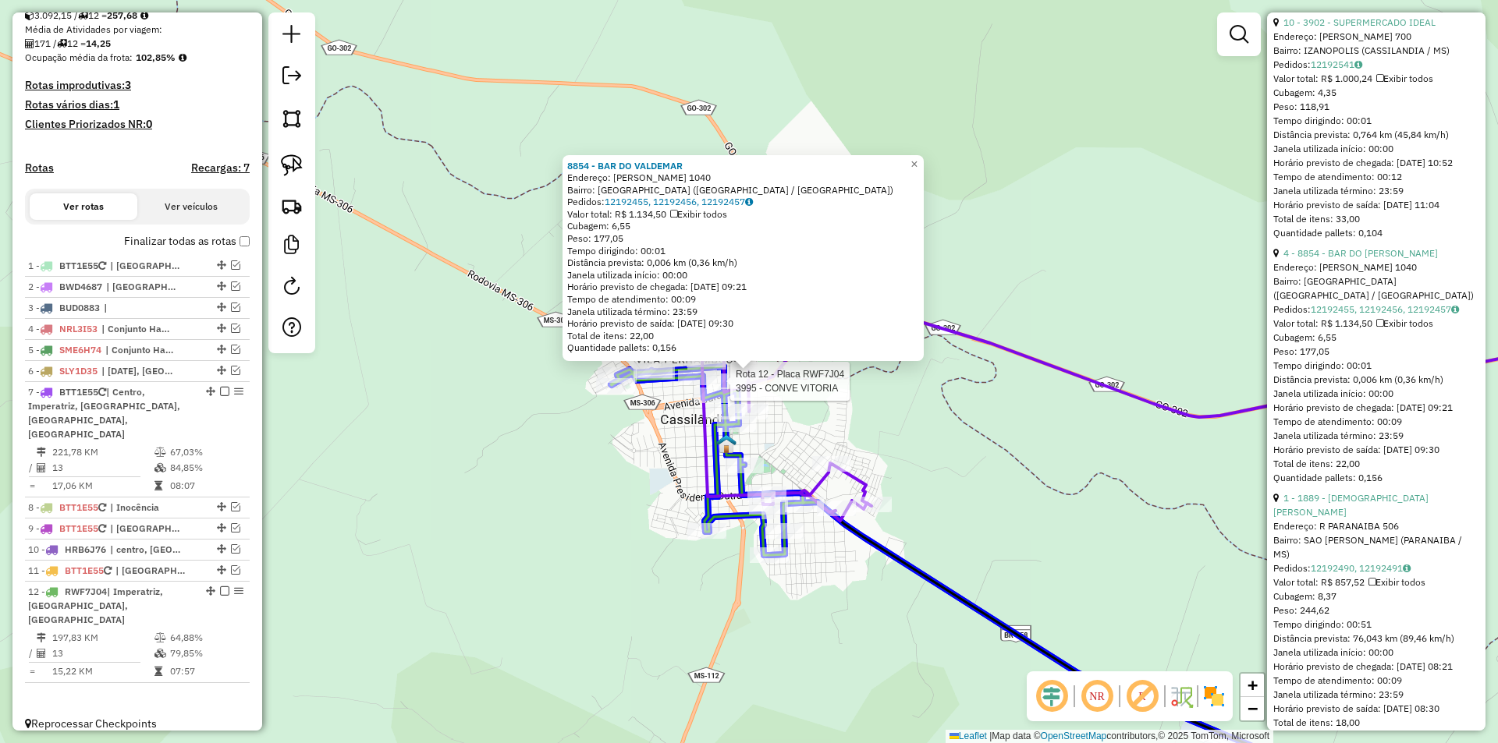
click at [159, 278] on div at bounding box center [159, 278] width 0 height 0
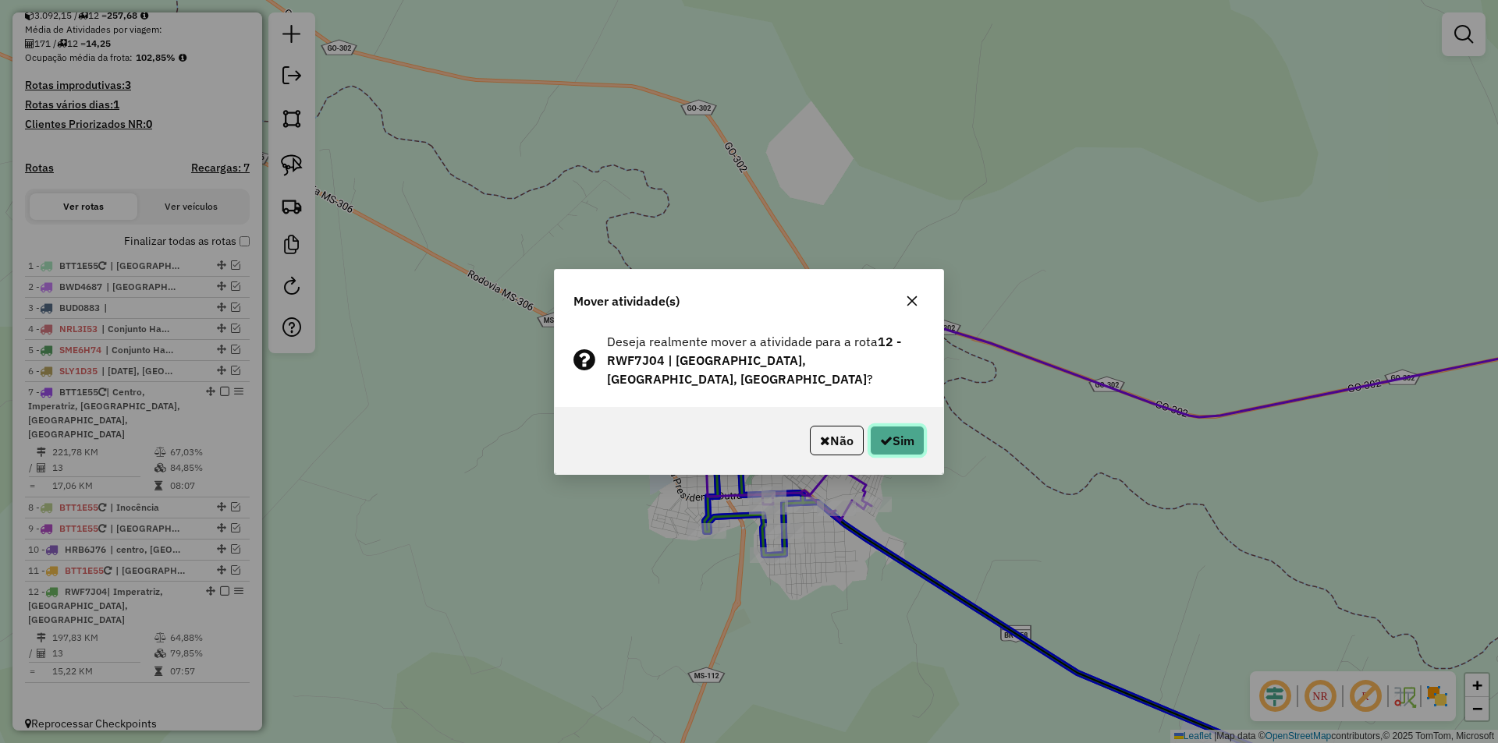
click at [893, 439] on button "Sim" at bounding box center [897, 441] width 55 height 30
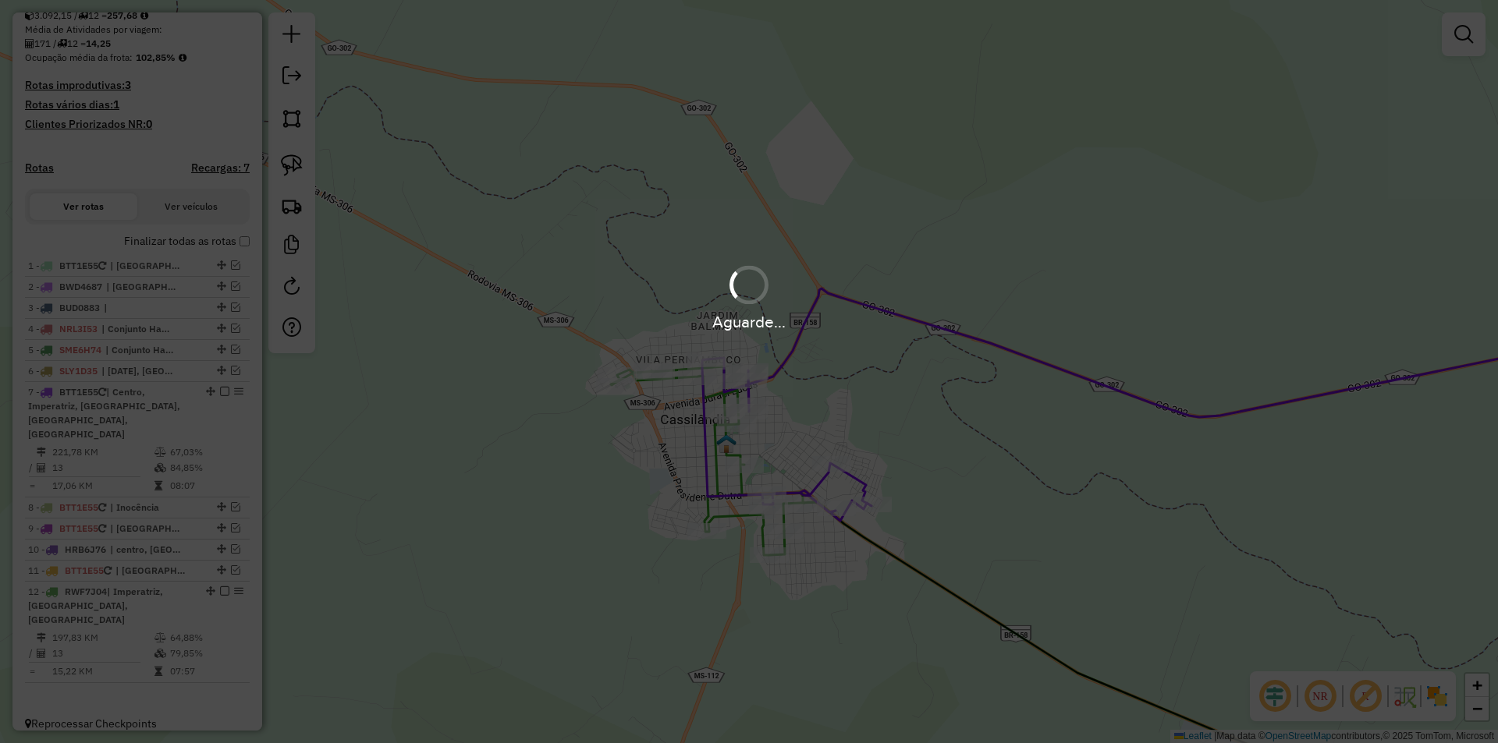
click at [893, 439] on div "Aguarde..." at bounding box center [749, 371] width 1498 height 743
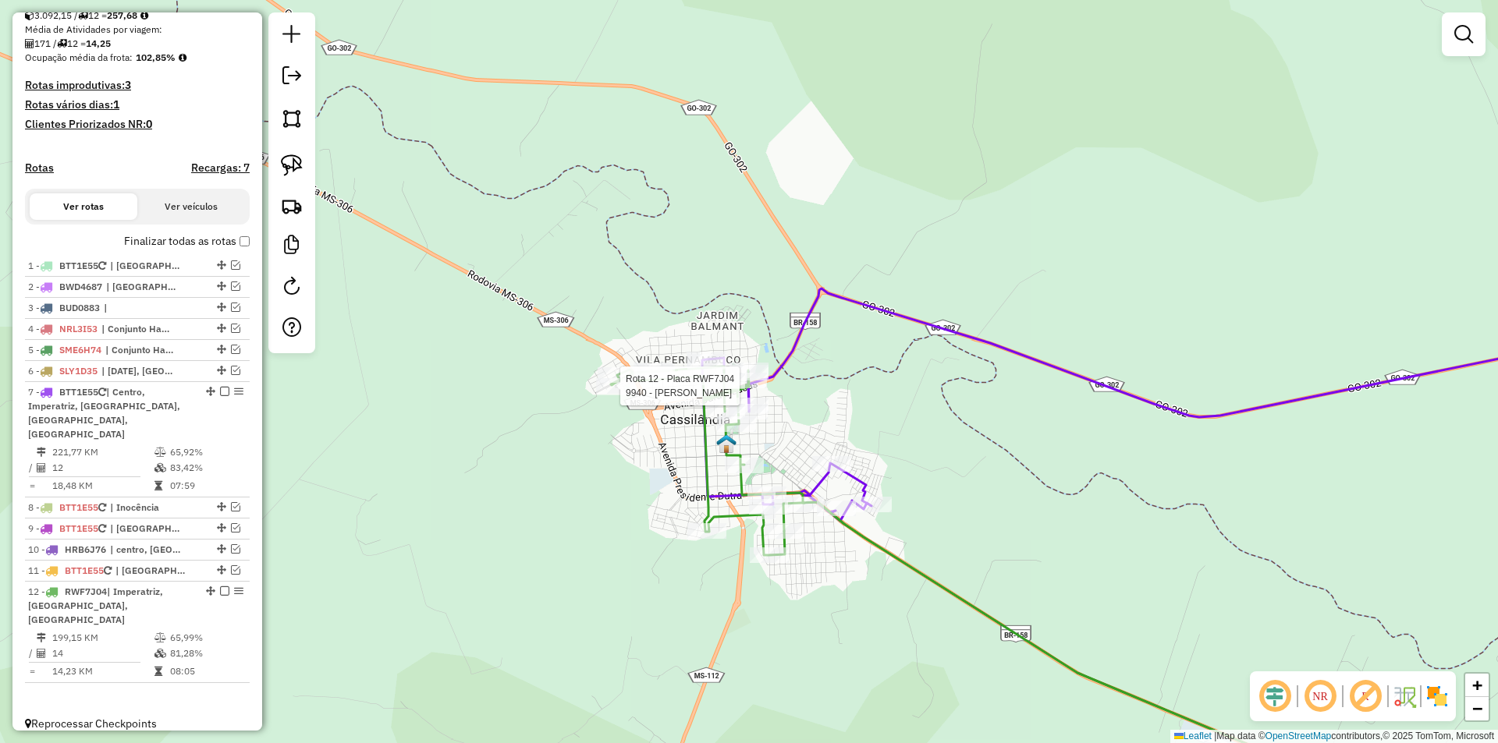
select select "*********"
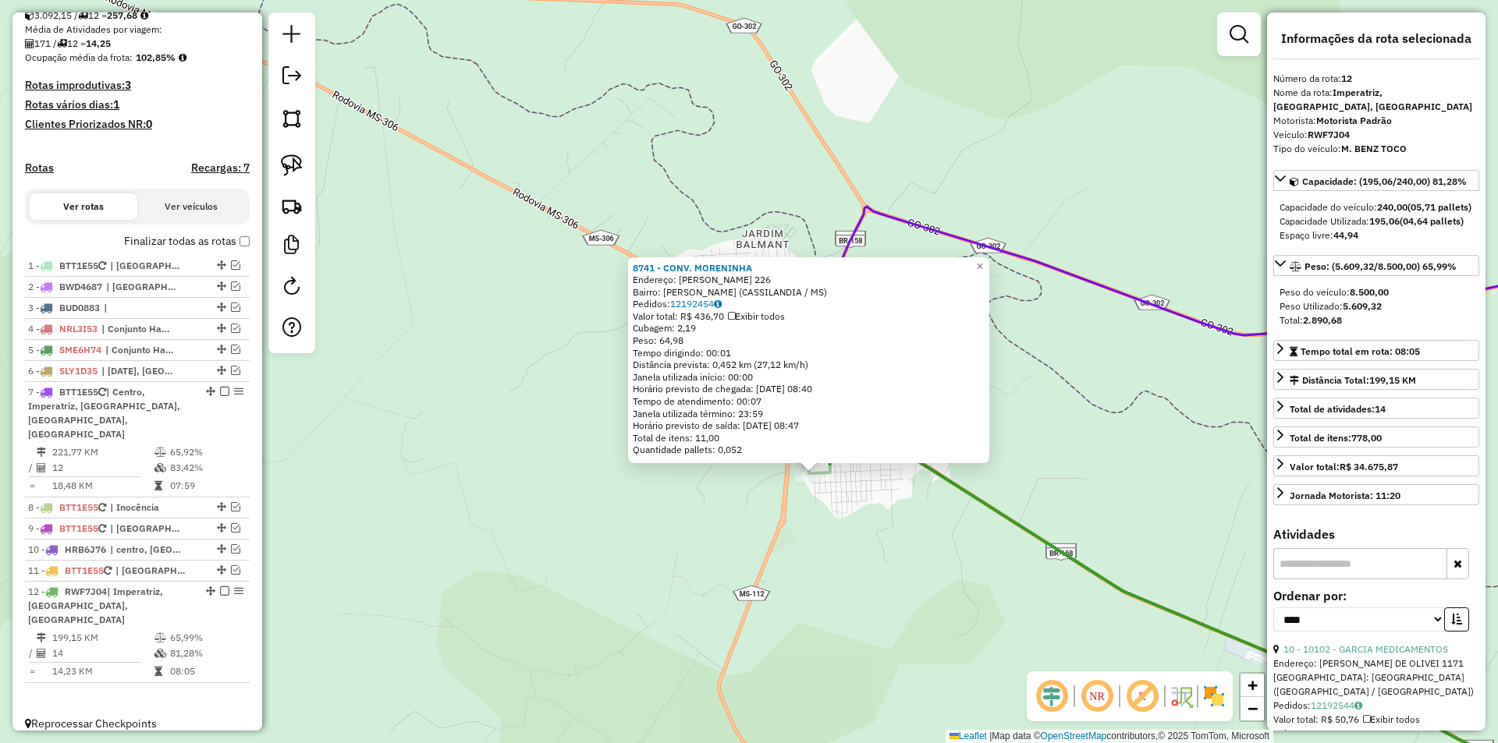
drag, startPoint x: 792, startPoint y: 472, endPoint x: 858, endPoint y: 583, distance: 129.8
click at [858, 583] on div "8741 - CONV. MORENINHA Endereço: [PERSON_NAME] 226 Bairro: [PERSON_NAME] (CASSI…" at bounding box center [749, 371] width 1498 height 743
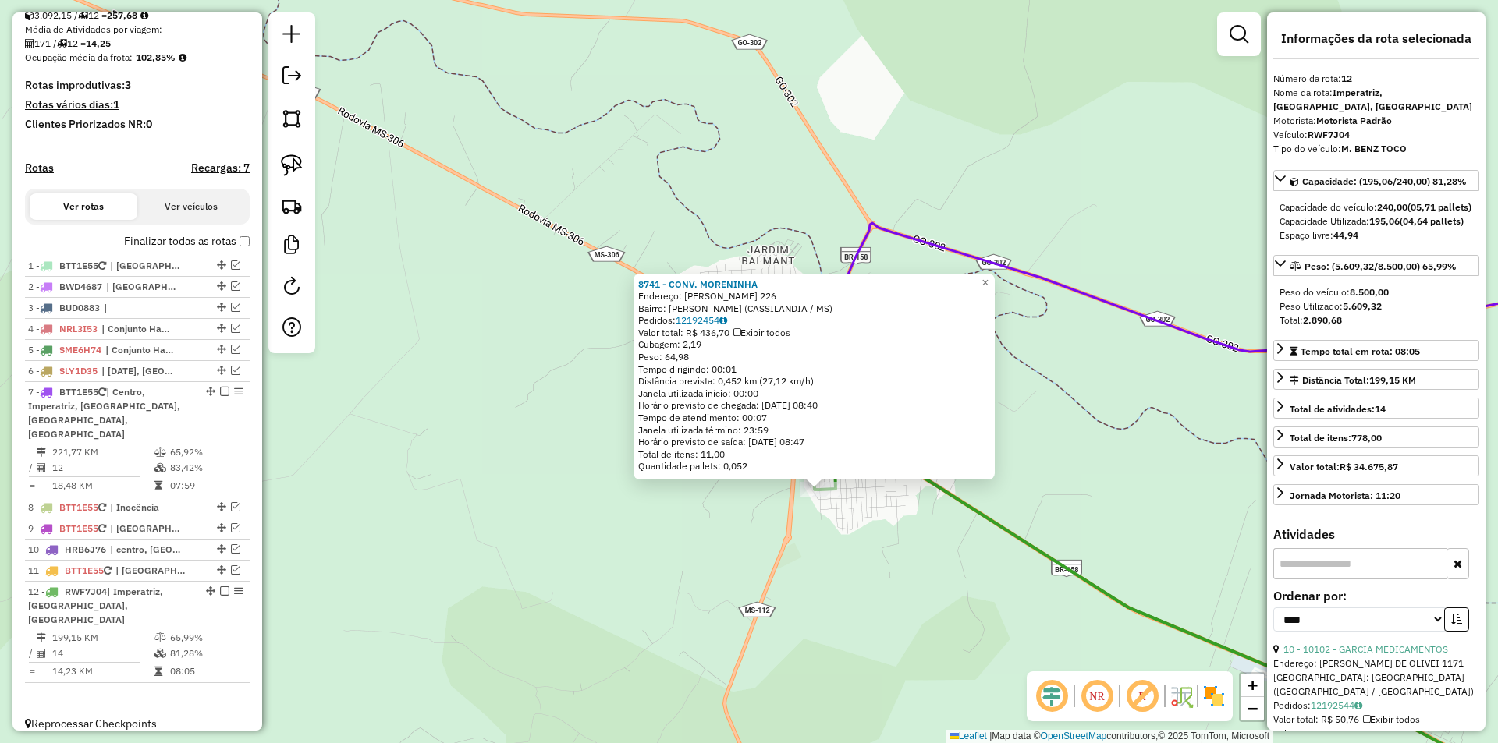
click at [1081, 405] on div "8741 - CONV. MORENINHA Endereço: [PERSON_NAME] 226 Bairro: [PERSON_NAME] (CASSI…" at bounding box center [749, 371] width 1498 height 743
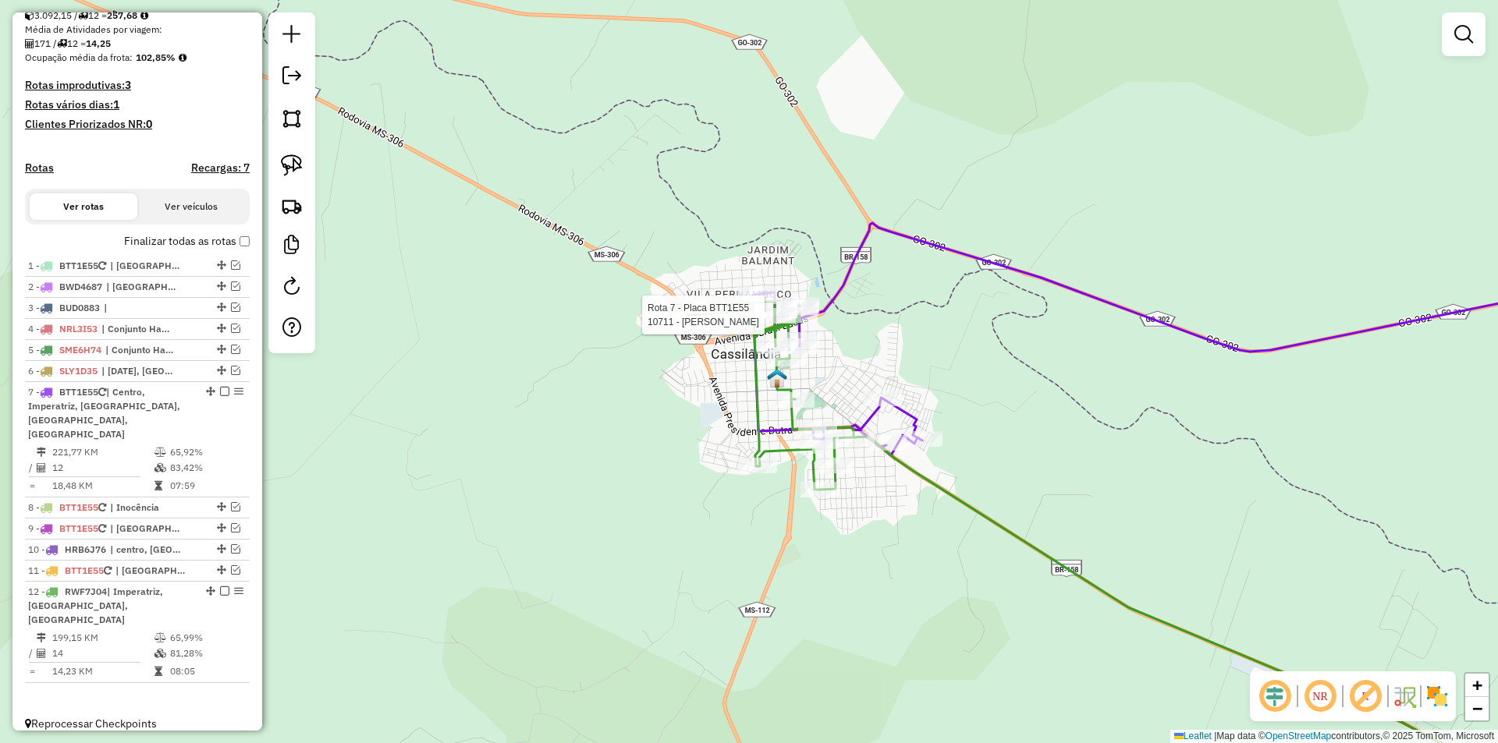
select select "*********"
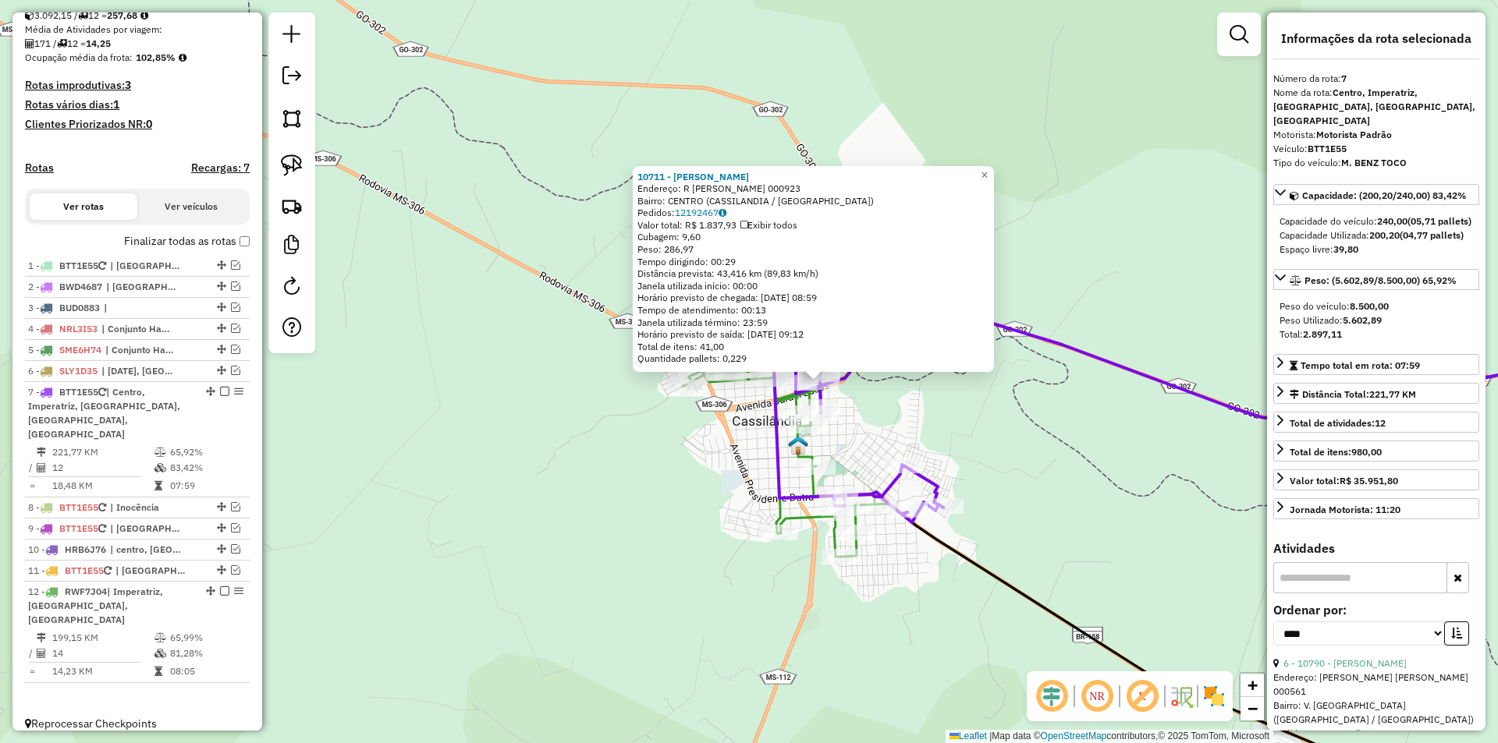
click at [926, 427] on div "10711 - [PERSON_NAME]: R [PERSON_NAME] 000923 Bairro: [GEOGRAPHIC_DATA] ([GEOGR…" at bounding box center [749, 371] width 1498 height 743
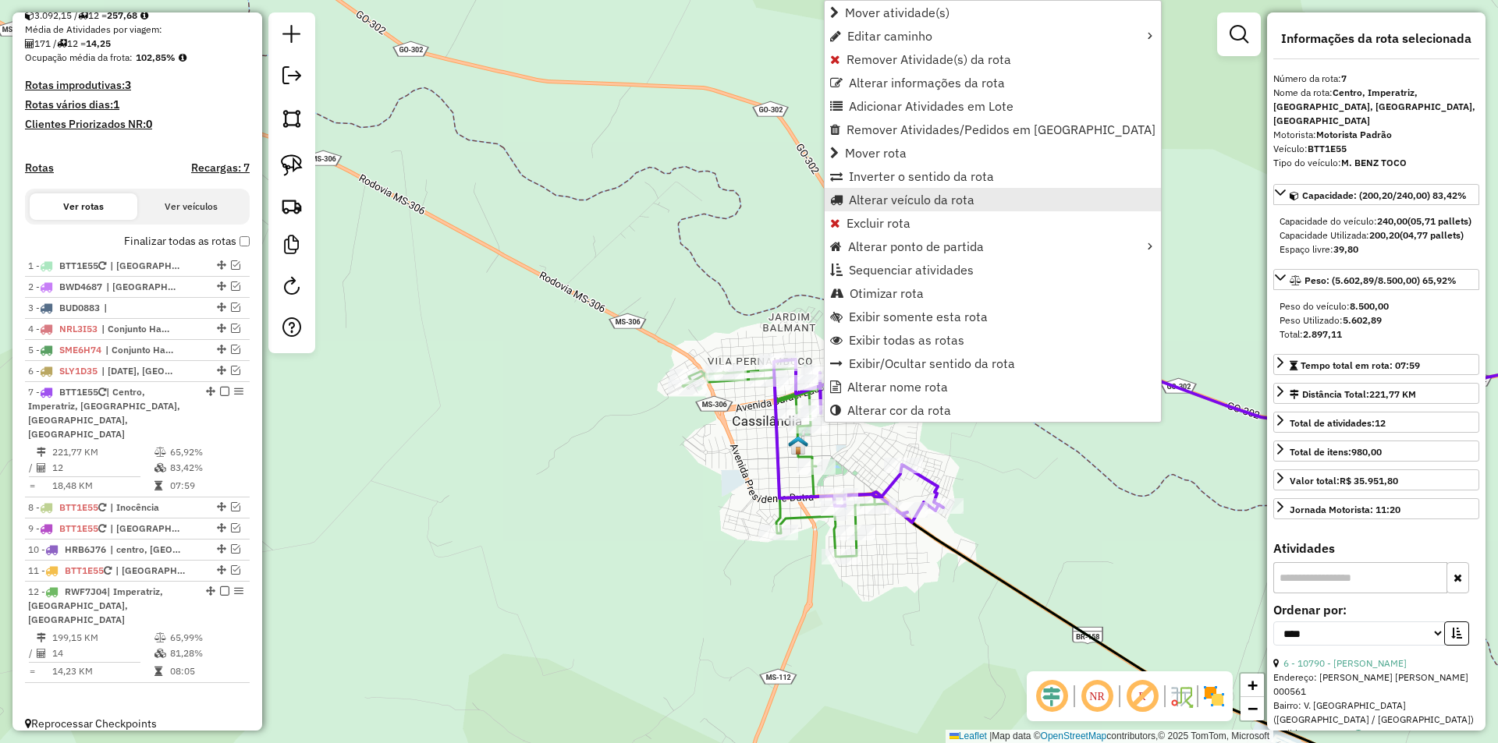
click at [954, 206] on span "Alterar veículo da rota" at bounding box center [912, 199] width 126 height 12
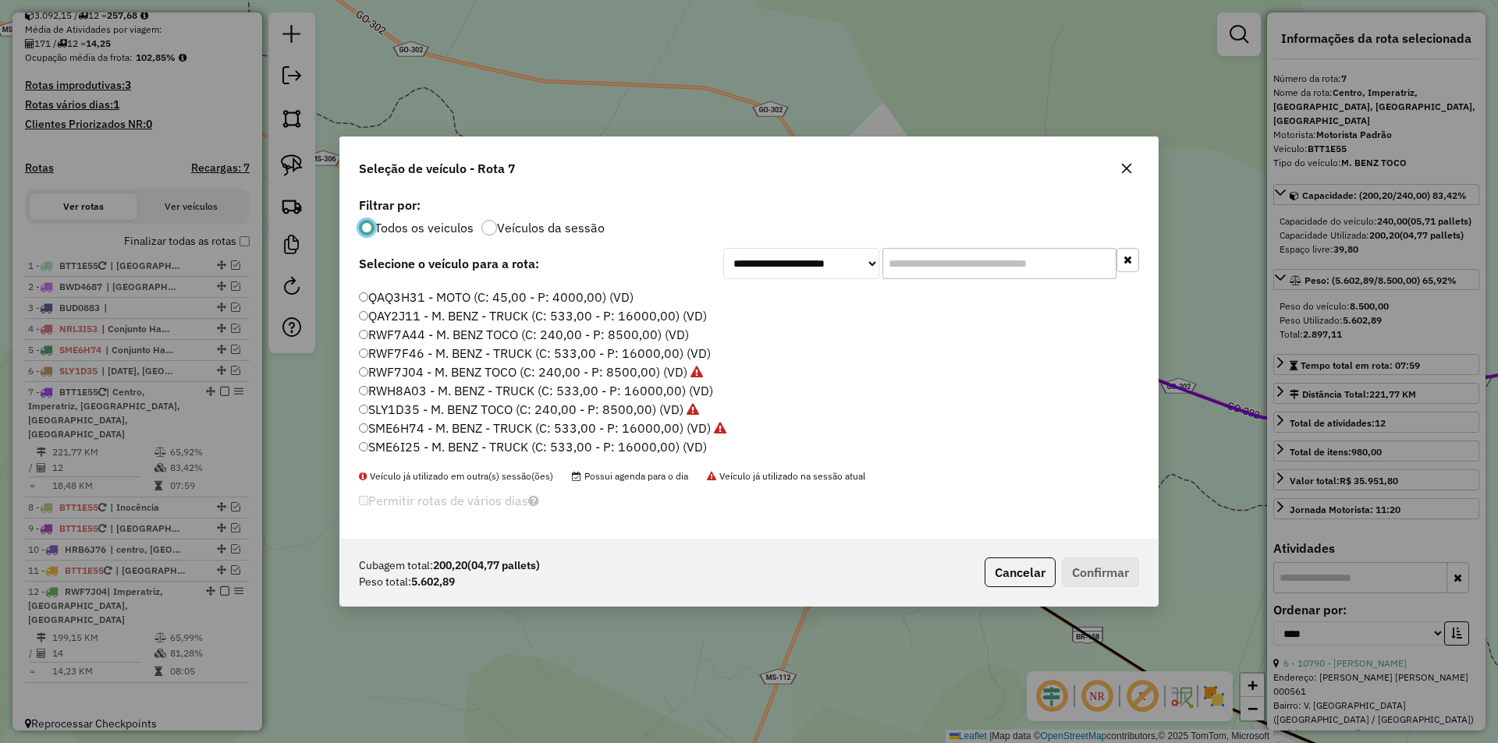
scroll to position [521, 0]
click at [421, 317] on label "RWF7A44 - M. BENZ TOCO (C: 240,00 - P: 8500,00) (VD)" at bounding box center [524, 316] width 330 height 19
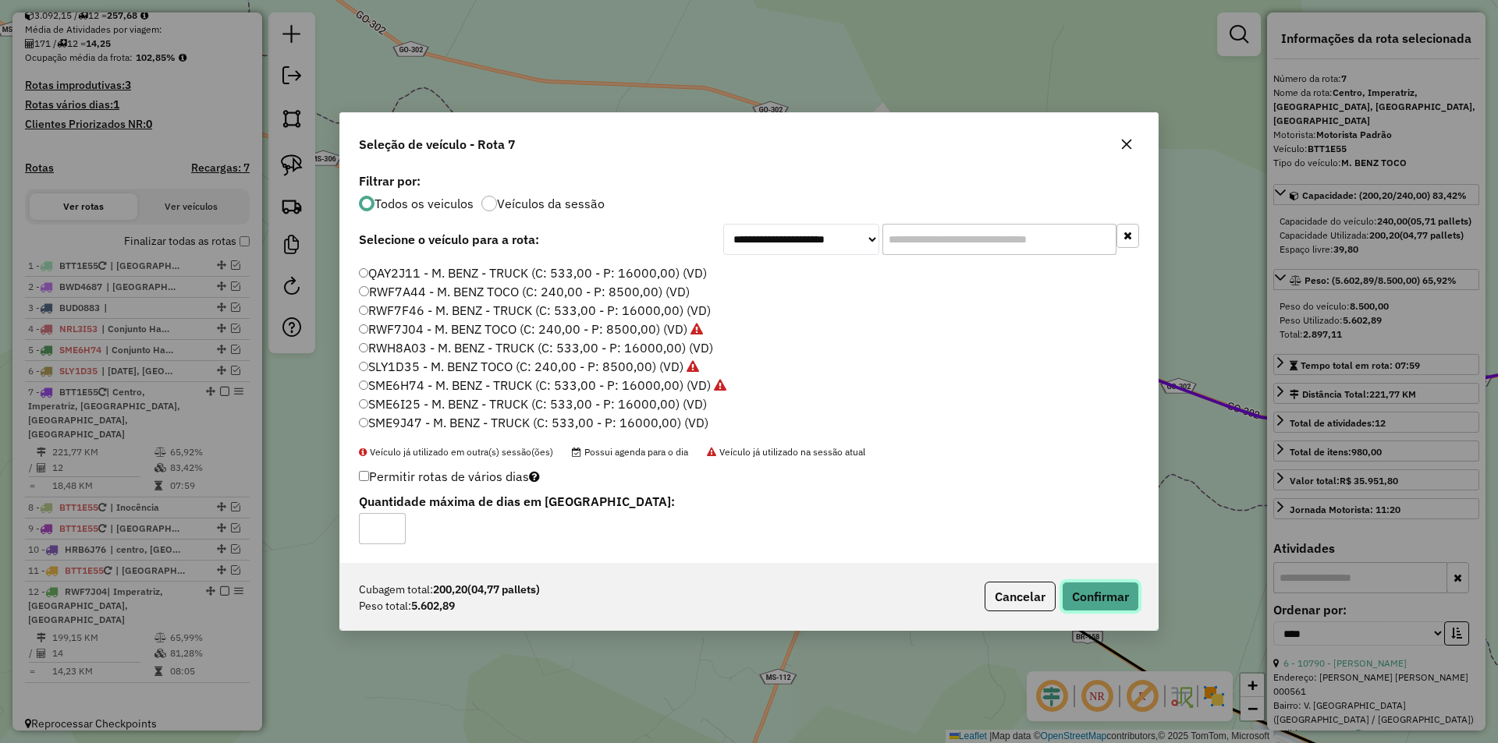
drag, startPoint x: 1111, startPoint y: 598, endPoint x: 832, endPoint y: 502, distance: 295.3
click at [1111, 598] on button "Confirmar" at bounding box center [1100, 597] width 77 height 30
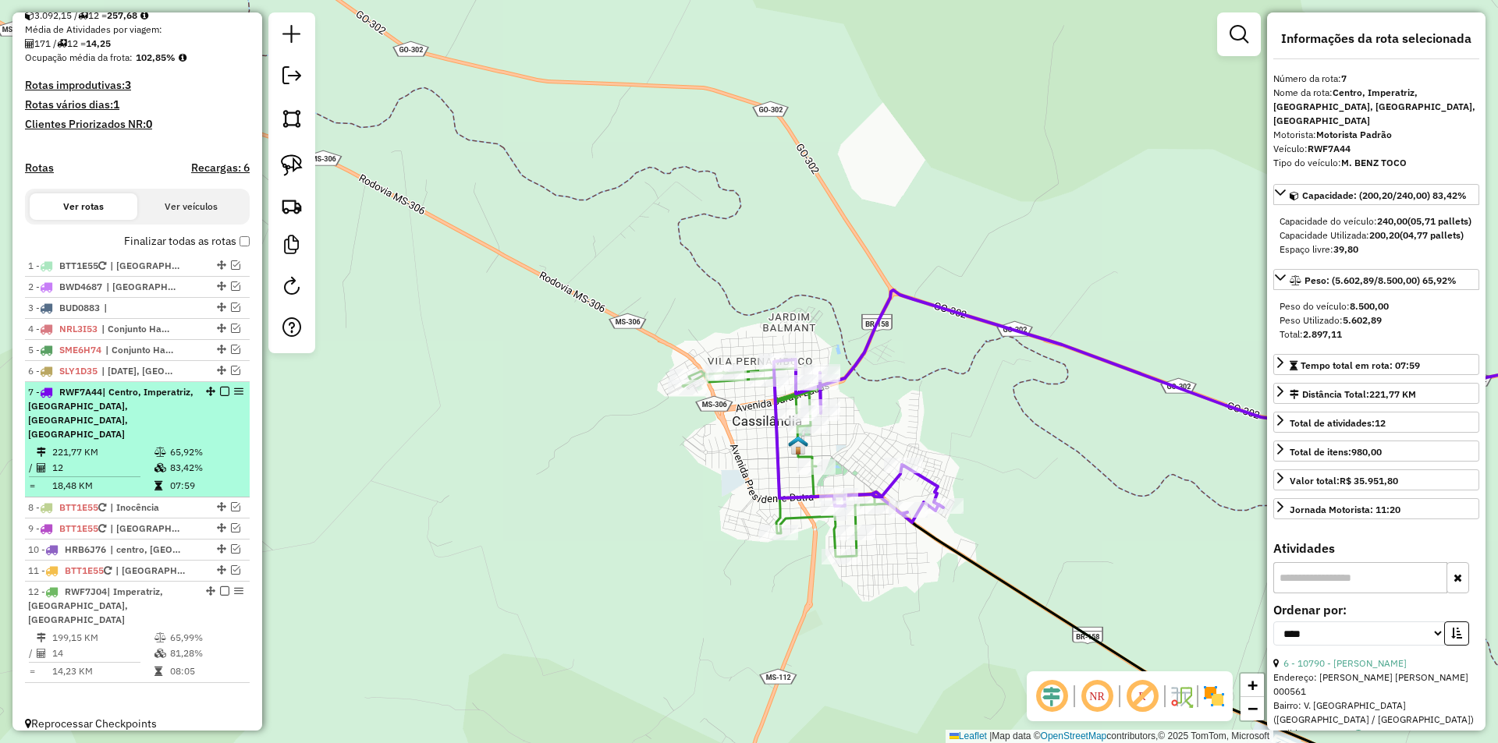
click at [220, 396] on em at bounding box center [224, 391] width 9 height 9
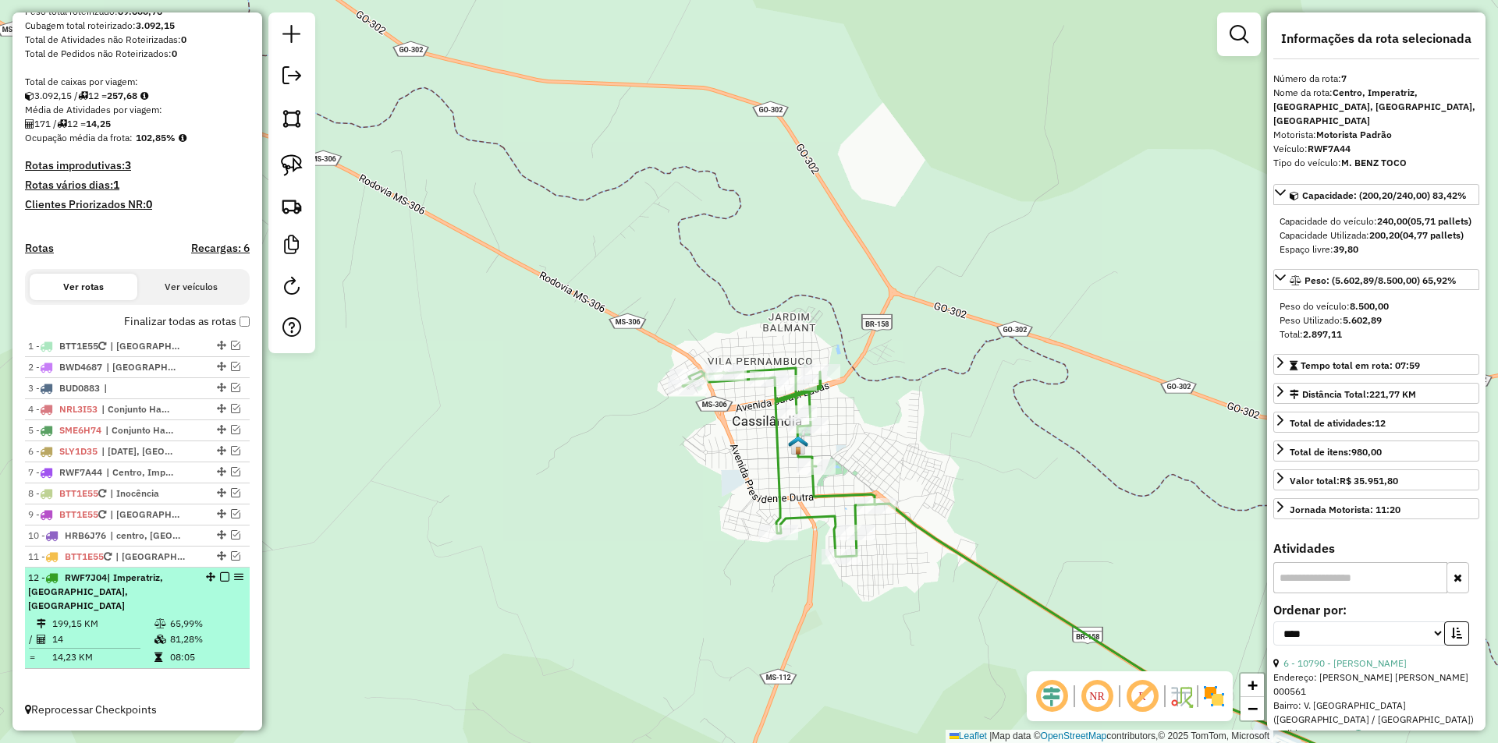
click at [221, 582] on em at bounding box center [224, 577] width 9 height 9
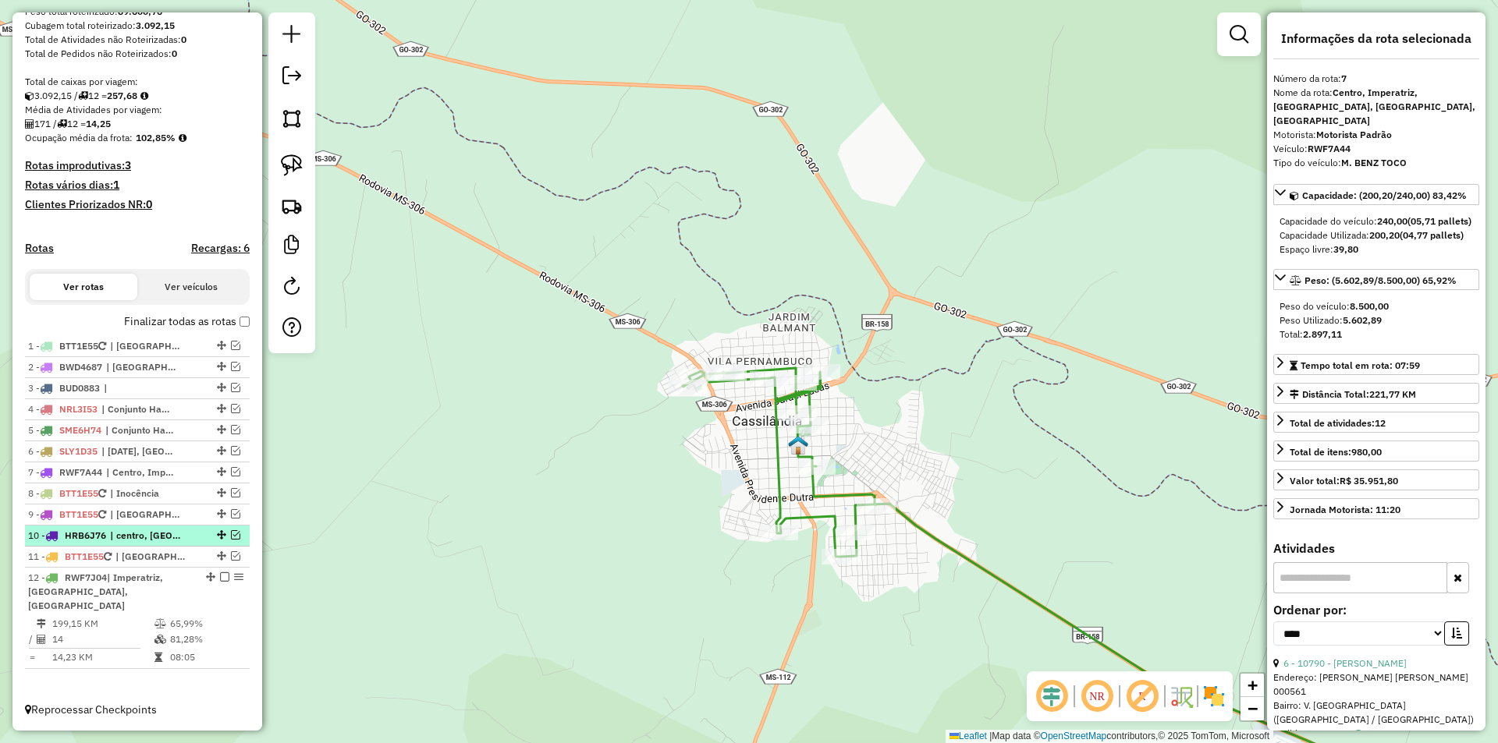
scroll to position [200, 0]
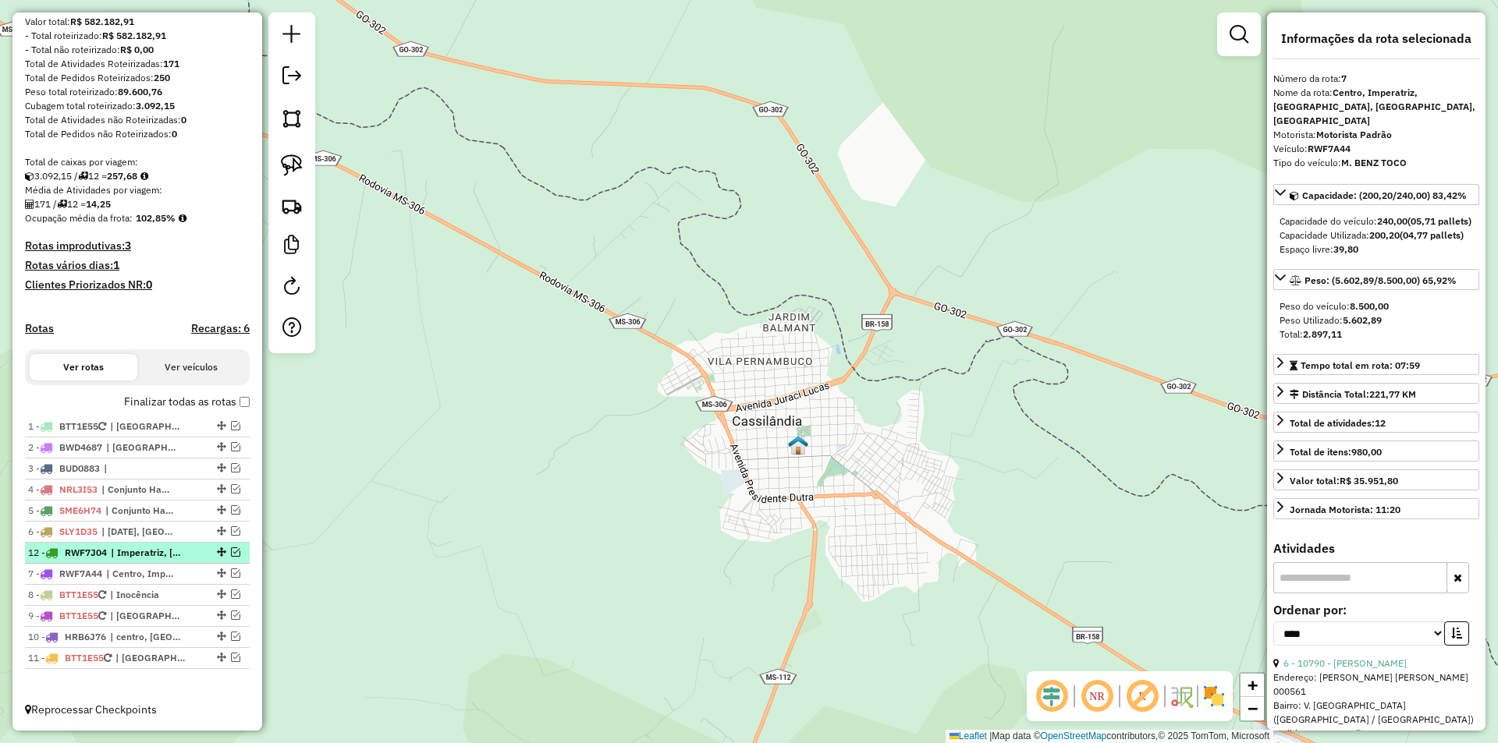
drag, startPoint x: 217, startPoint y: 658, endPoint x: 208, endPoint y: 544, distance: 115.0
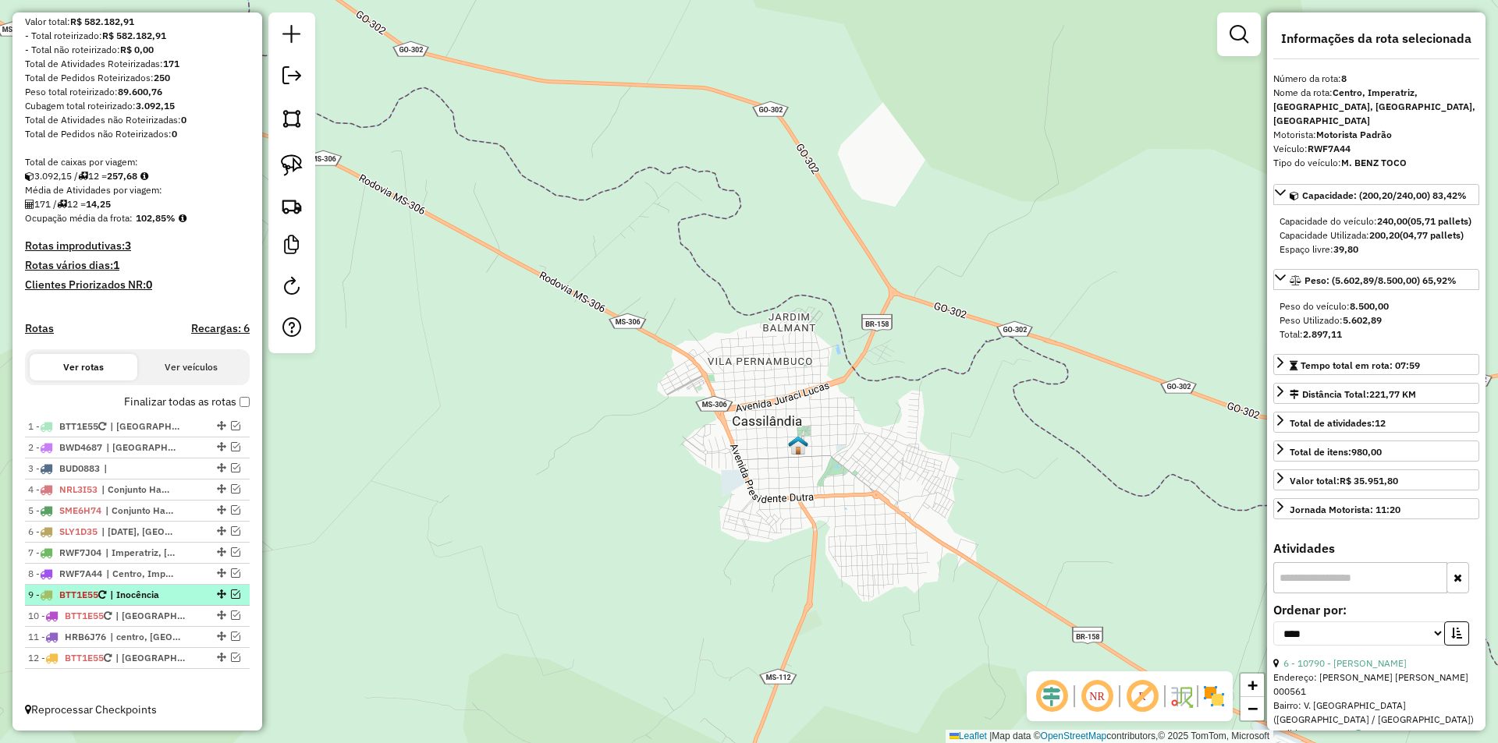
click at [232, 598] on em at bounding box center [235, 594] width 9 height 9
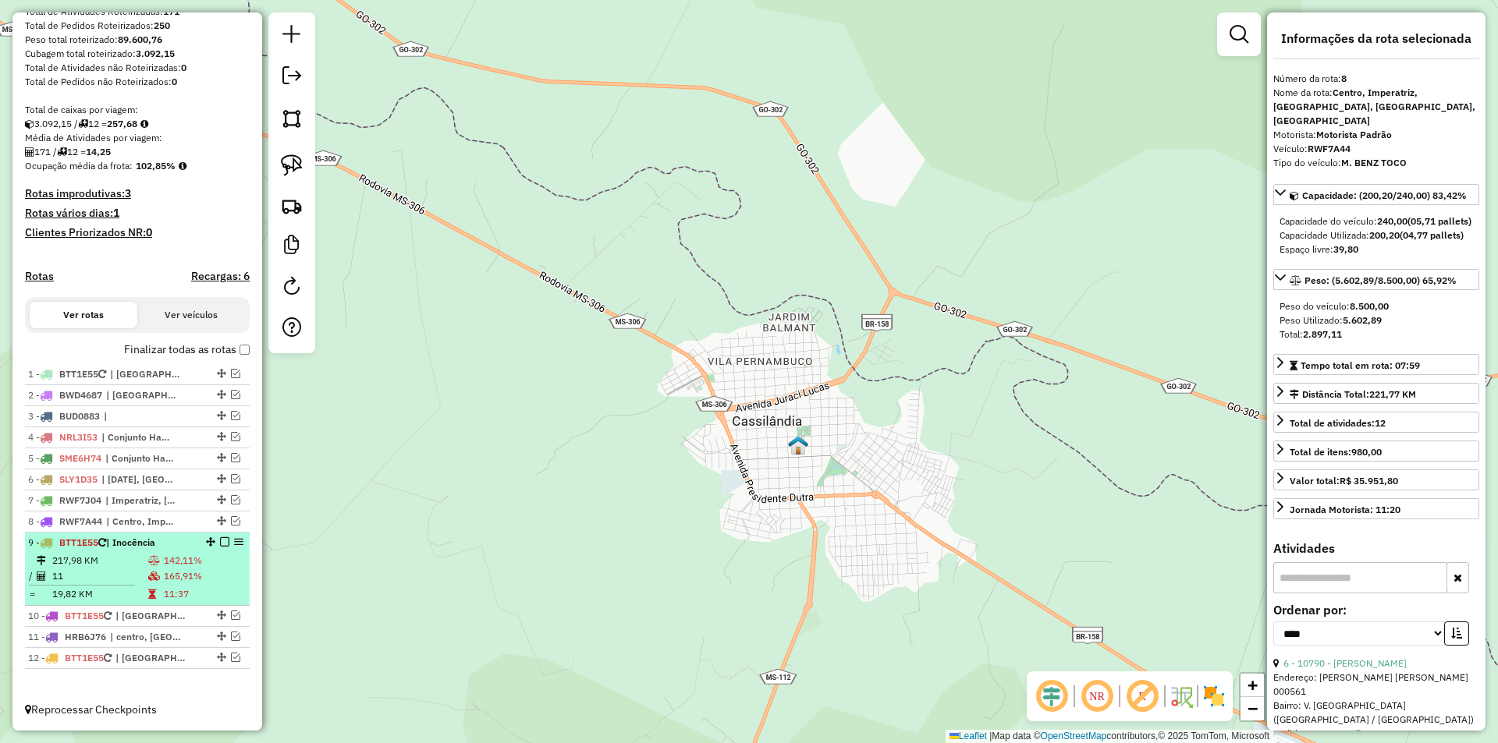
click at [83, 538] on span "BTT1E55" at bounding box center [78, 543] width 39 height 12
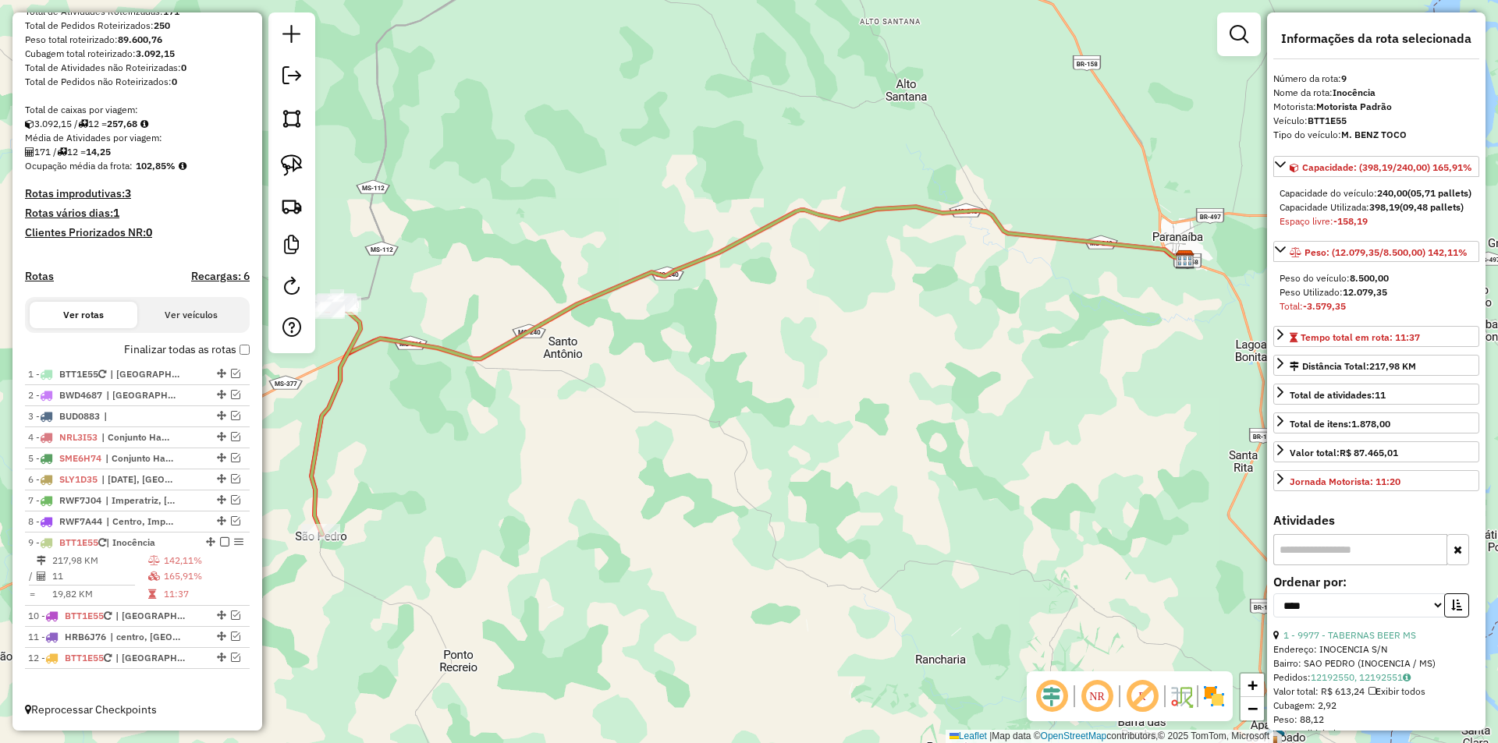
drag, startPoint x: 376, startPoint y: 417, endPoint x: 757, endPoint y: 552, distance: 404.1
click at [757, 552] on div "Janela de atendimento Grade de atendimento Capacidade Transportadoras Veículos …" at bounding box center [749, 371] width 1498 height 743
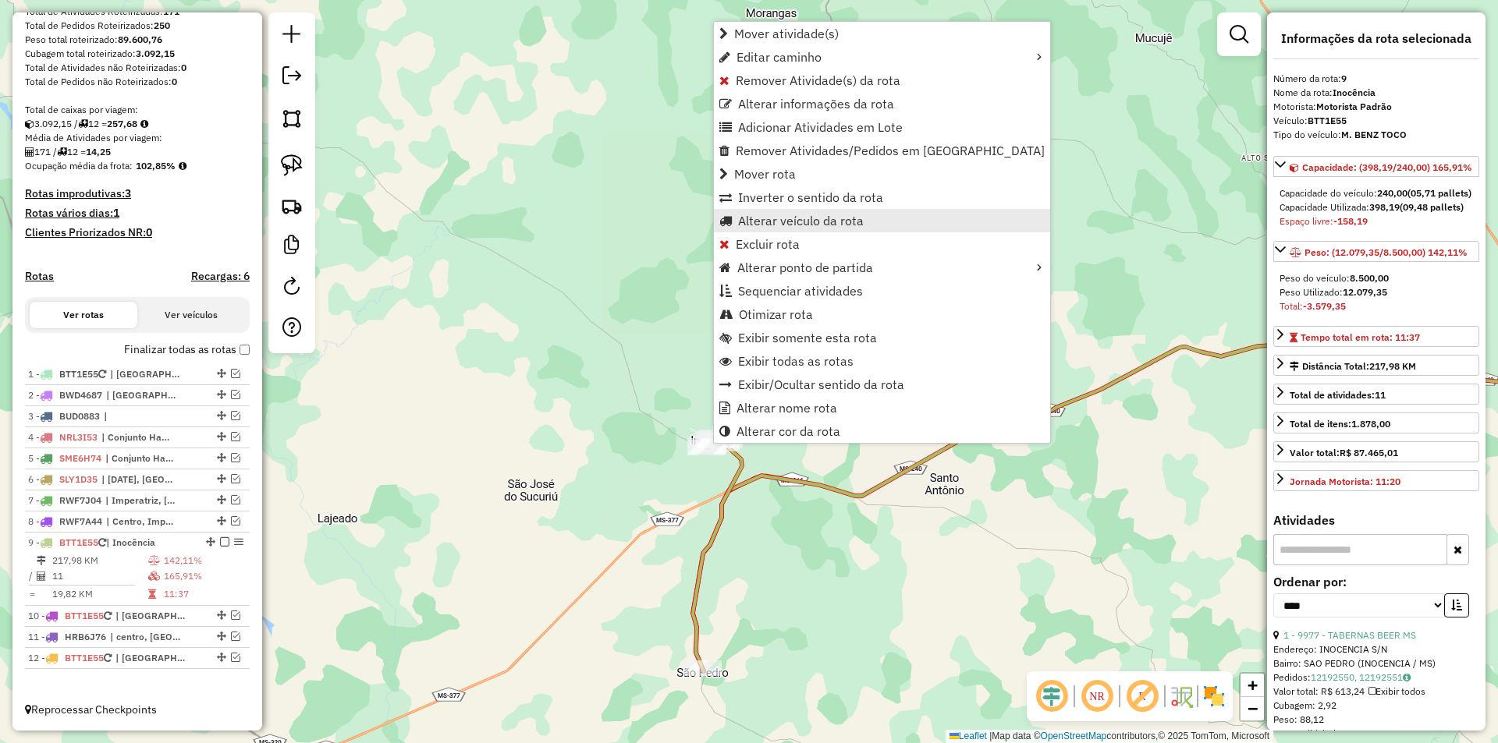
click at [807, 223] on span "Alterar veículo da rota" at bounding box center [801, 221] width 126 height 12
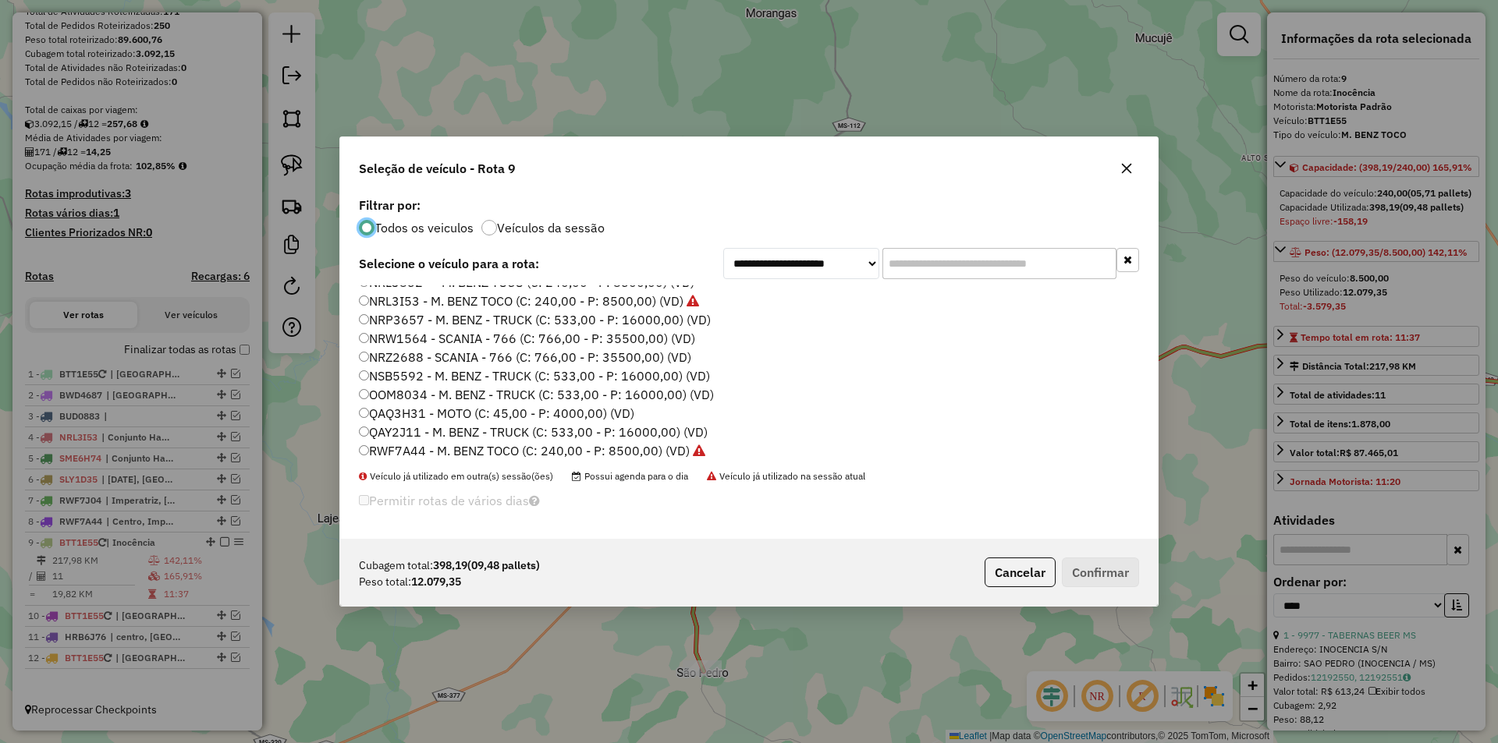
scroll to position [390, 0]
click at [403, 424] on label "QAY2J11 - M. BENZ - TRUCK (C: 533,00 - P: 16000,00) (VD)" at bounding box center [533, 428] width 349 height 19
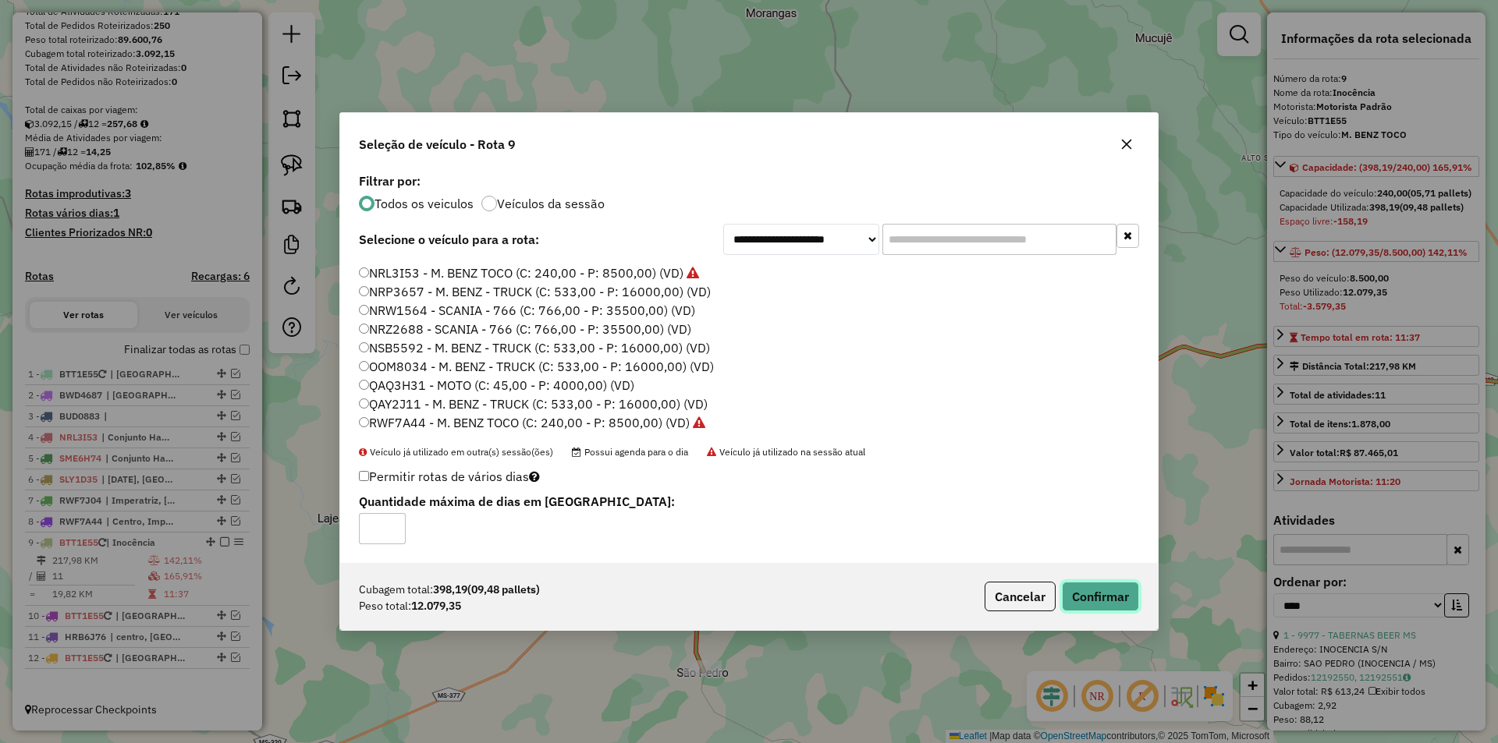
click at [1066, 597] on button "Confirmar" at bounding box center [1100, 597] width 77 height 30
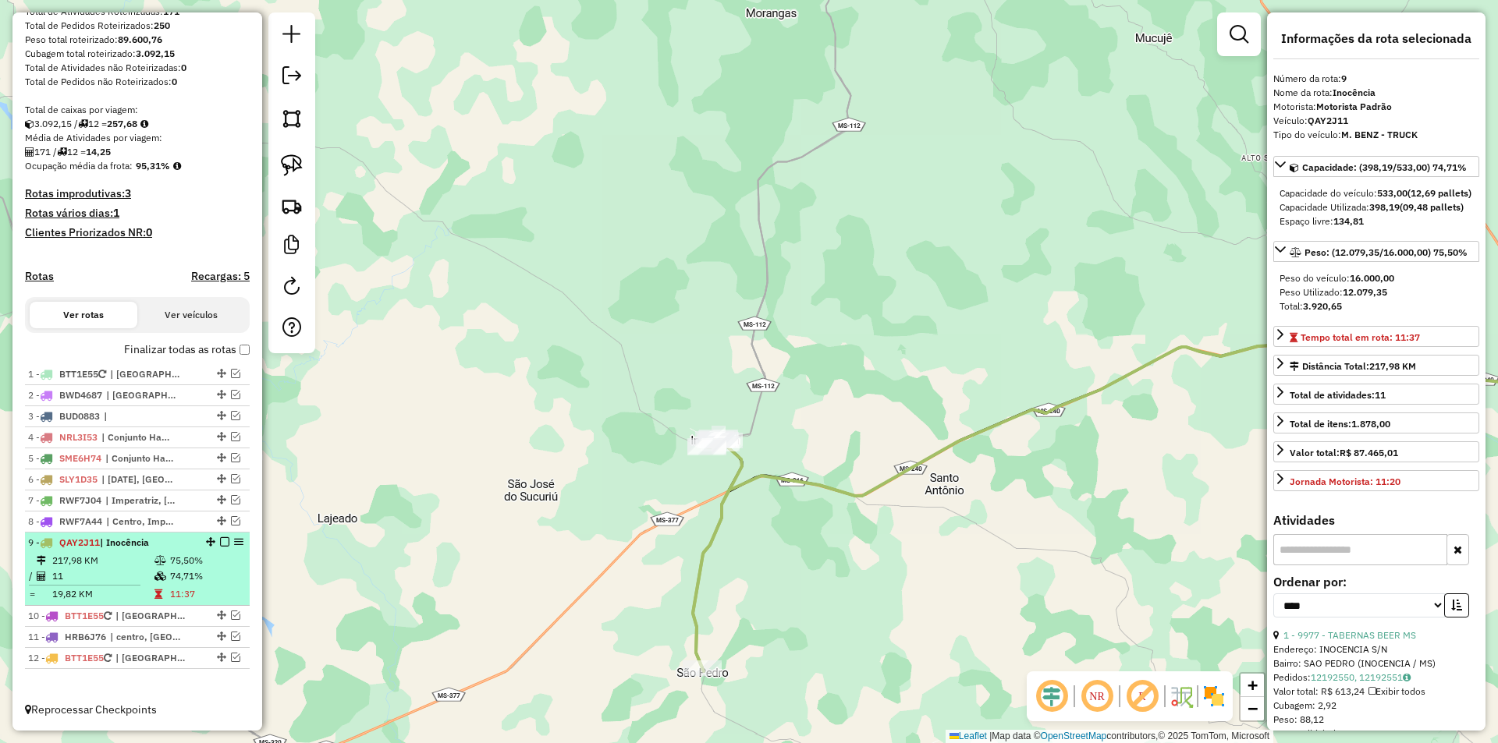
click at [220, 543] on em at bounding box center [224, 541] width 9 height 9
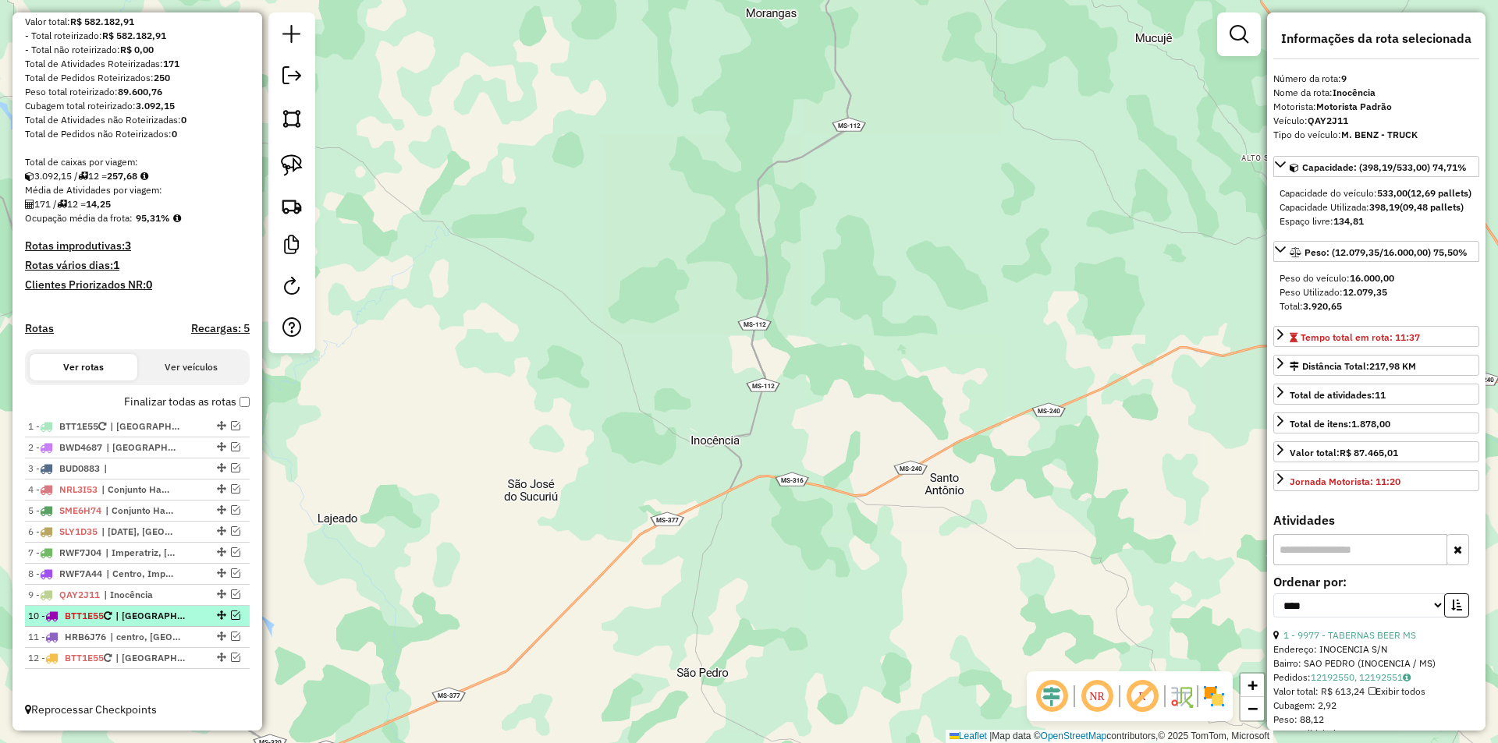
click at [231, 612] on em at bounding box center [235, 615] width 9 height 9
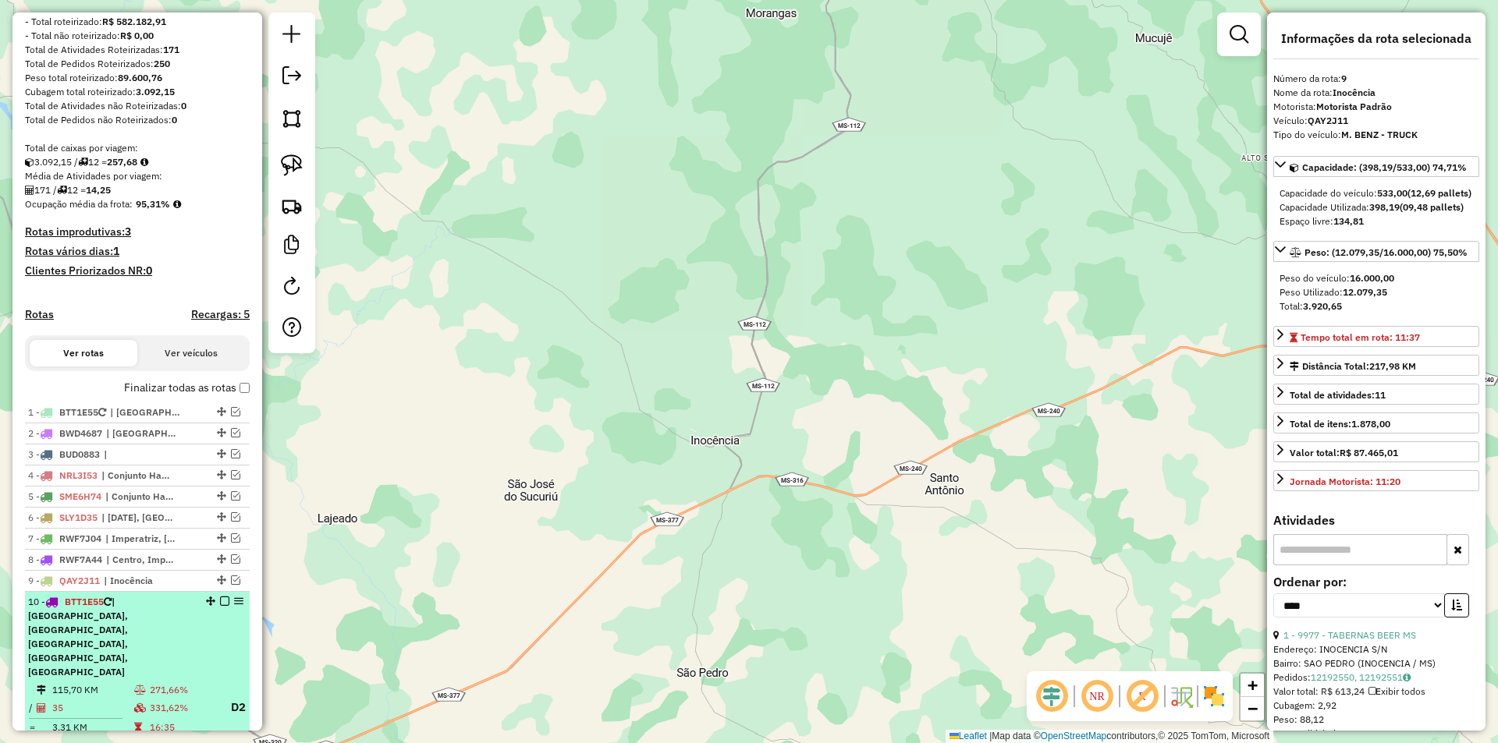
scroll to position [284, 0]
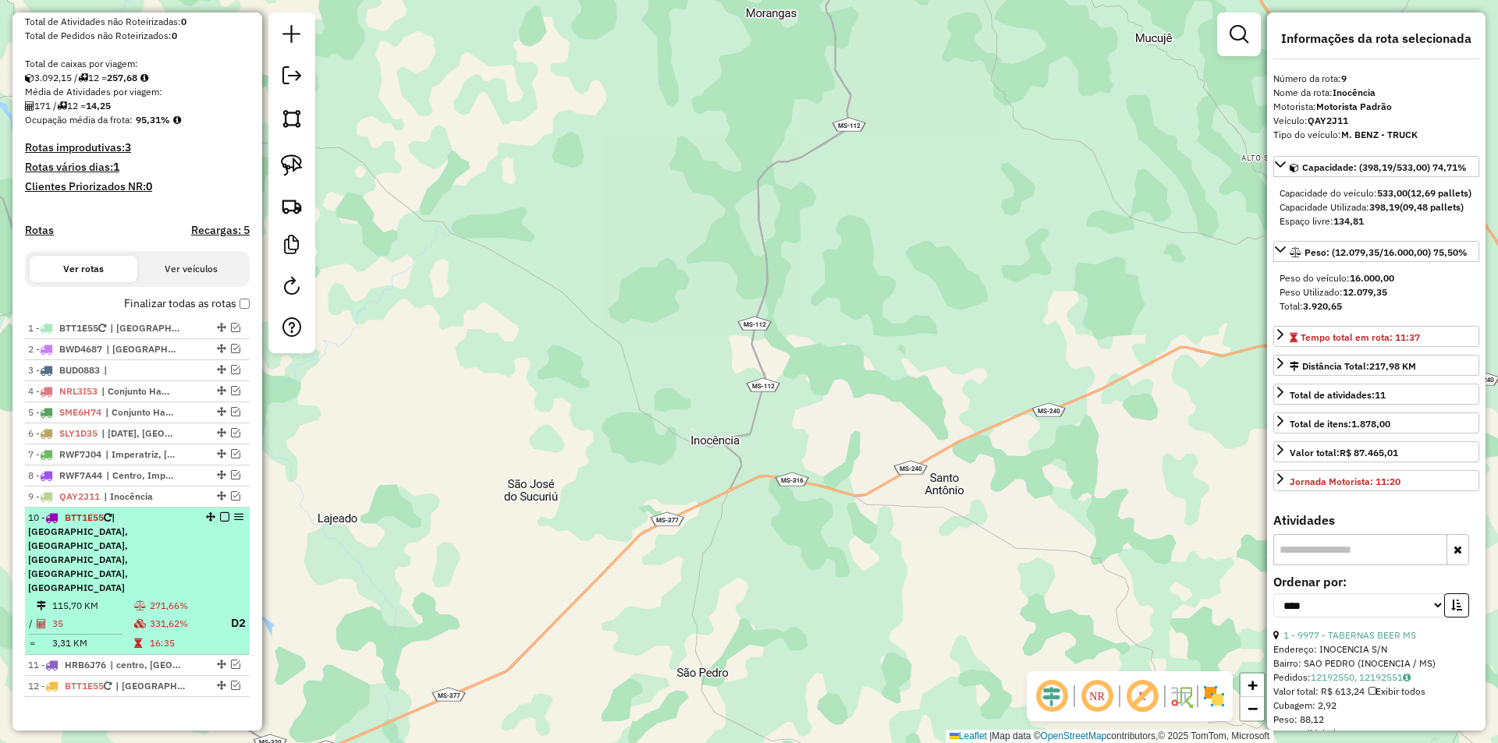
click at [120, 614] on td "35" at bounding box center [92, 624] width 82 height 20
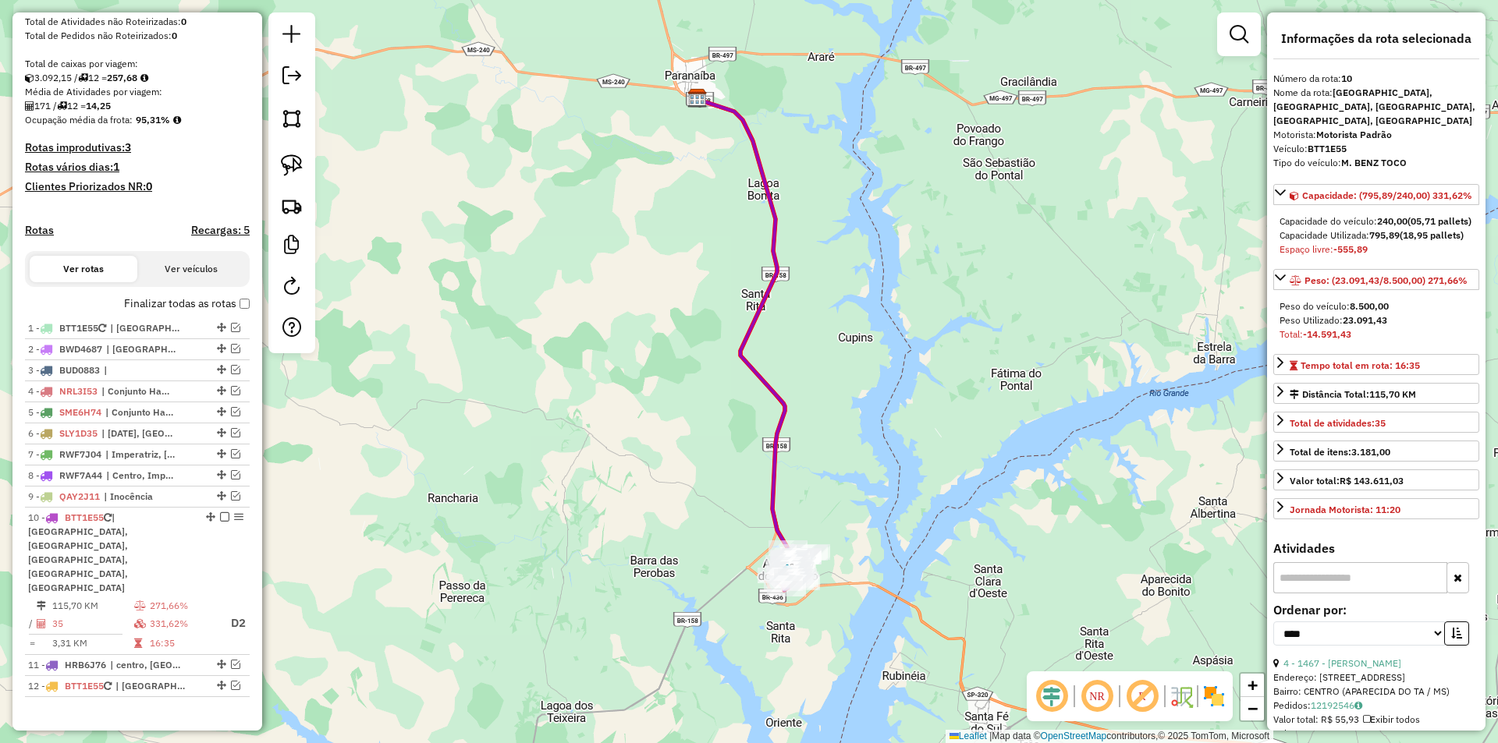
drag, startPoint x: 826, startPoint y: 597, endPoint x: 849, endPoint y: 481, distance: 117.6
click at [849, 481] on div "Janela de atendimento Grade de atendimento Capacidade Transportadoras Veículos …" at bounding box center [749, 371] width 1498 height 743
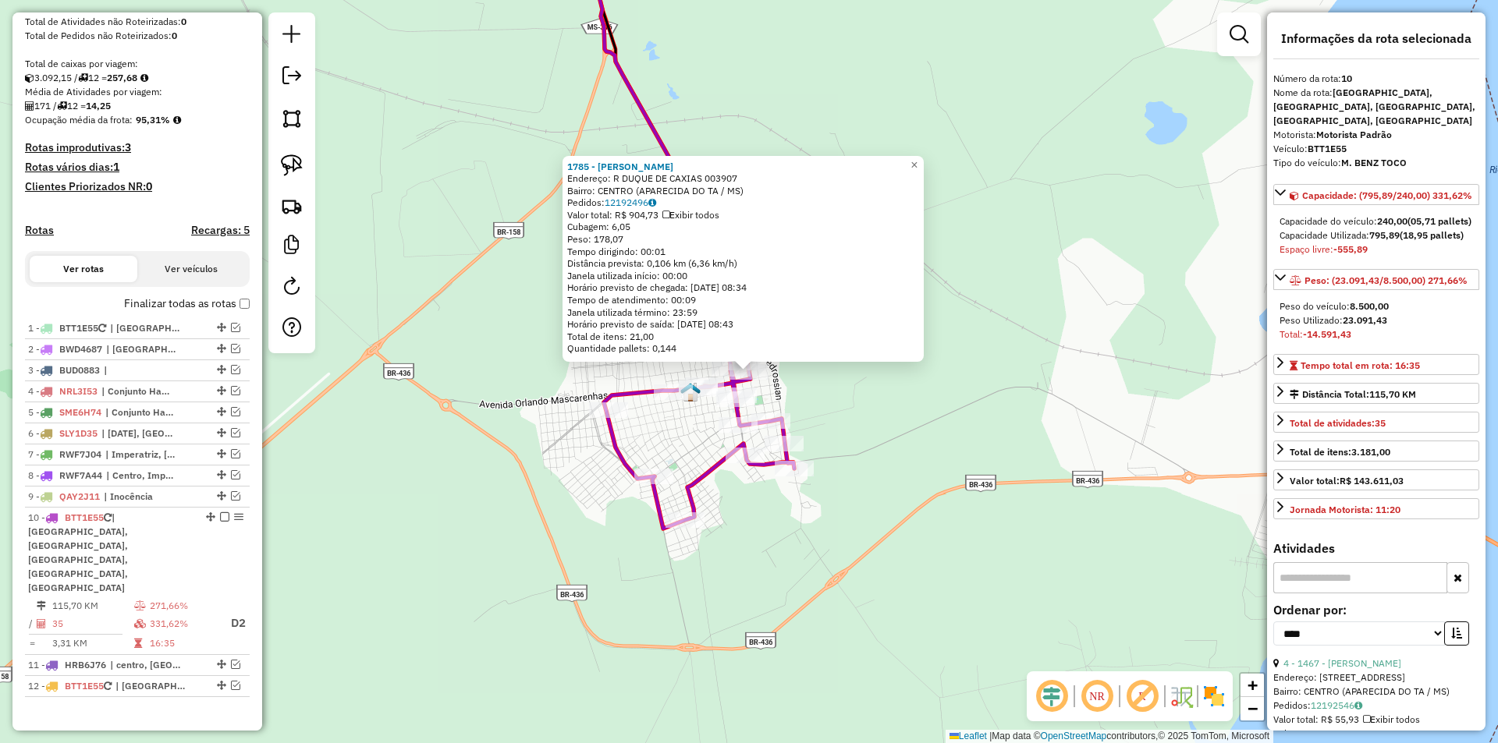
click at [864, 423] on div "1785 - [PERSON_NAME]: R DUQUE DE CAXIAS 003907 Bairro: CENTRO (APARECIDA DO TA …" at bounding box center [749, 371] width 1498 height 743
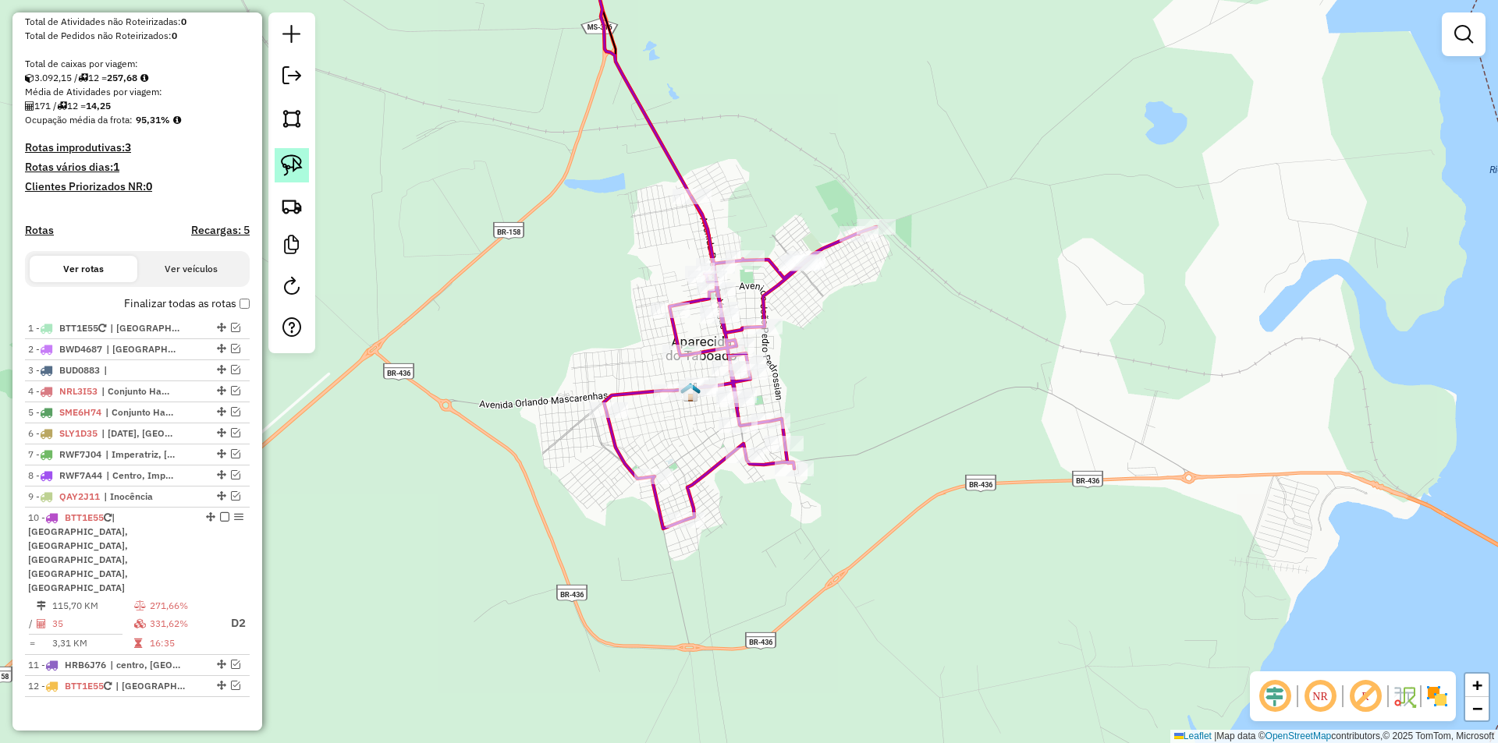
click at [303, 156] on link at bounding box center [292, 165] width 34 height 34
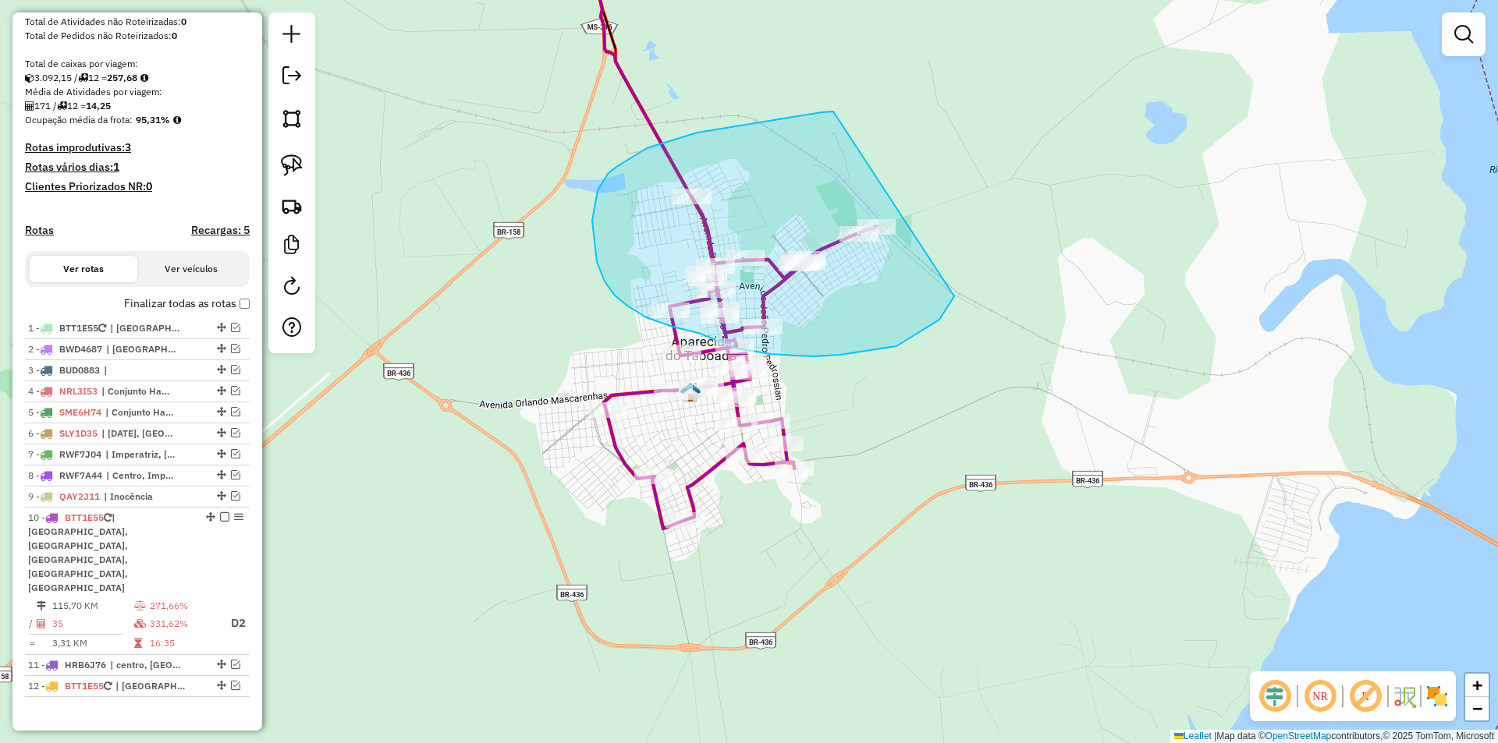
drag, startPoint x: 821, startPoint y: 112, endPoint x: 976, endPoint y: 260, distance: 213.5
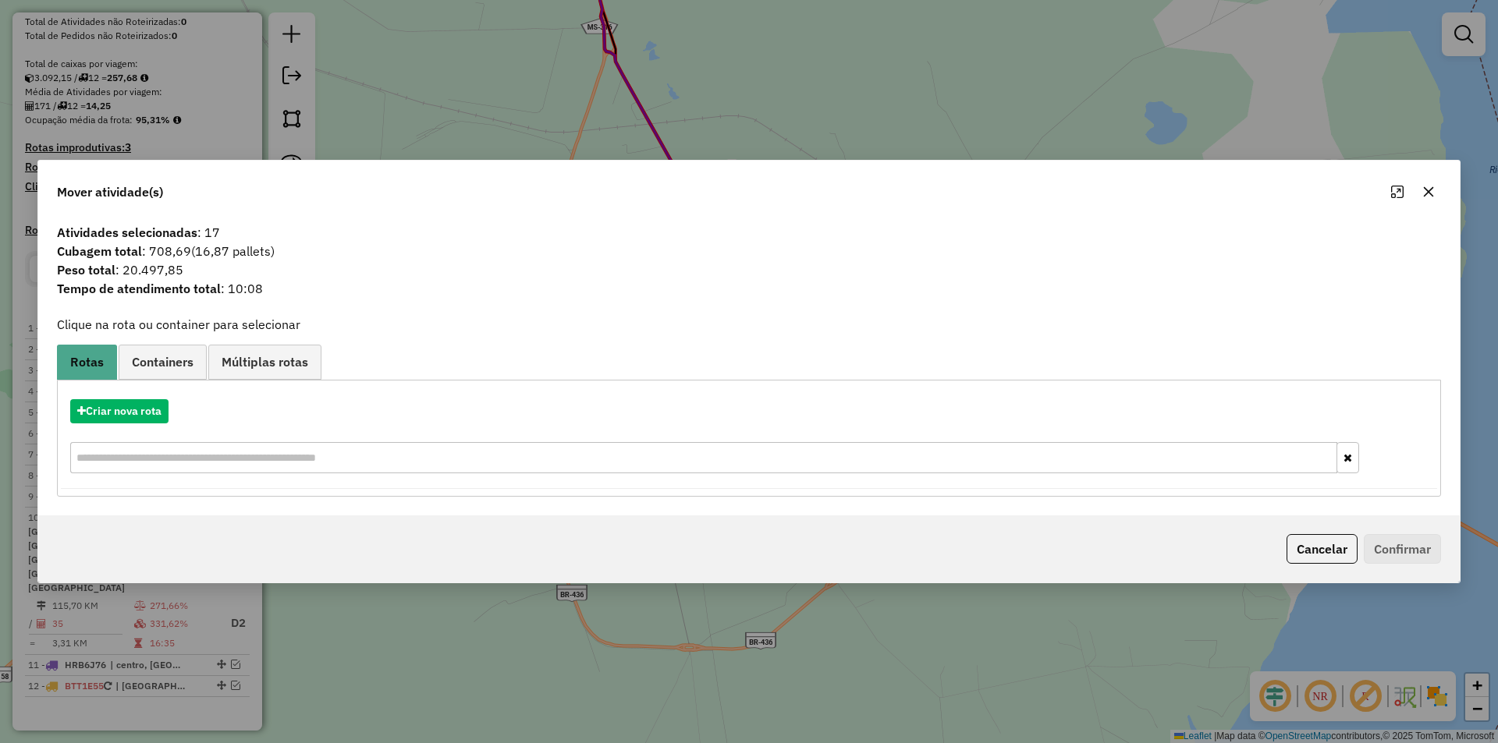
click at [1431, 197] on icon "button" at bounding box center [1428, 192] width 12 height 12
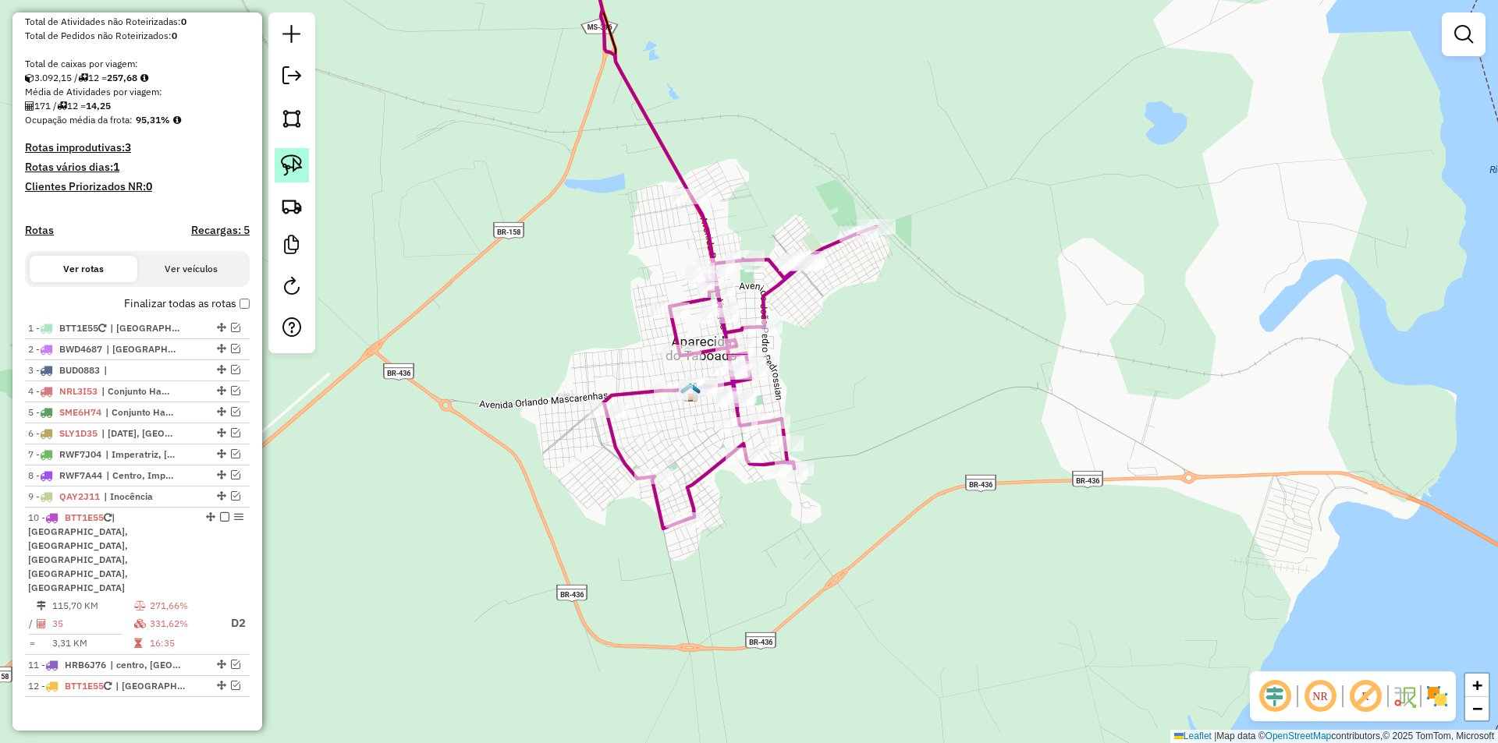
click at [290, 167] on img at bounding box center [292, 165] width 22 height 22
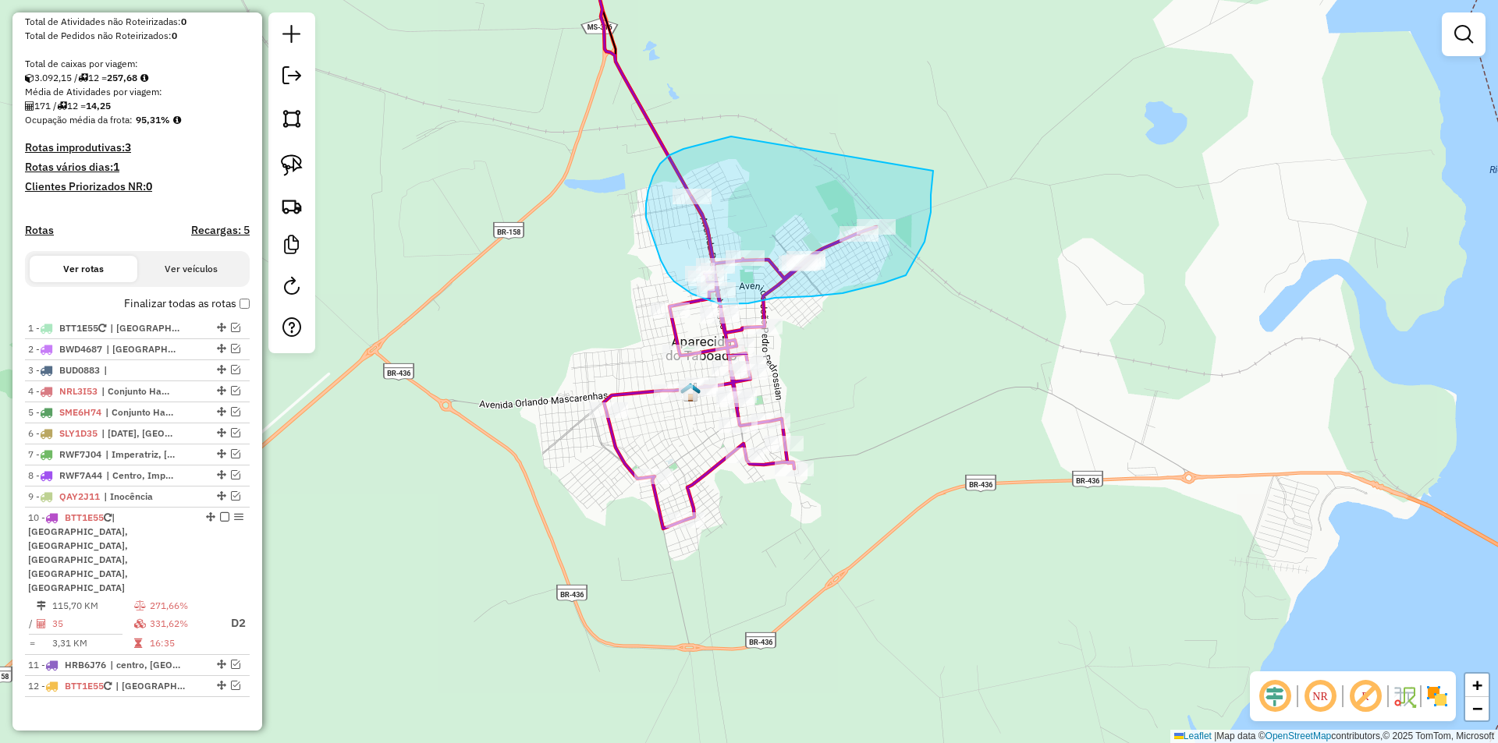
drag, startPoint x: 728, startPoint y: 137, endPoint x: 933, endPoint y: 171, distance: 207.9
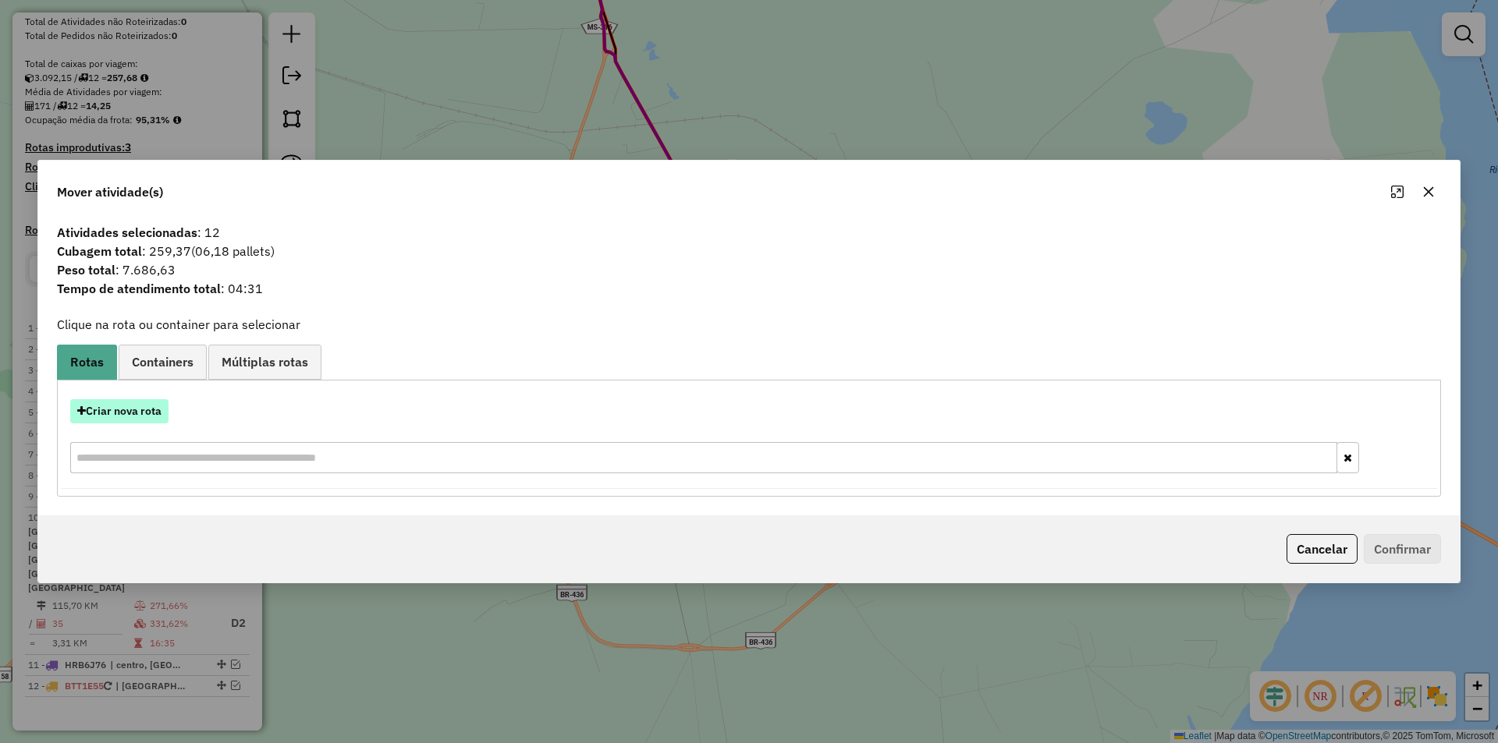
click at [144, 416] on button "Criar nova rota" at bounding box center [119, 411] width 98 height 24
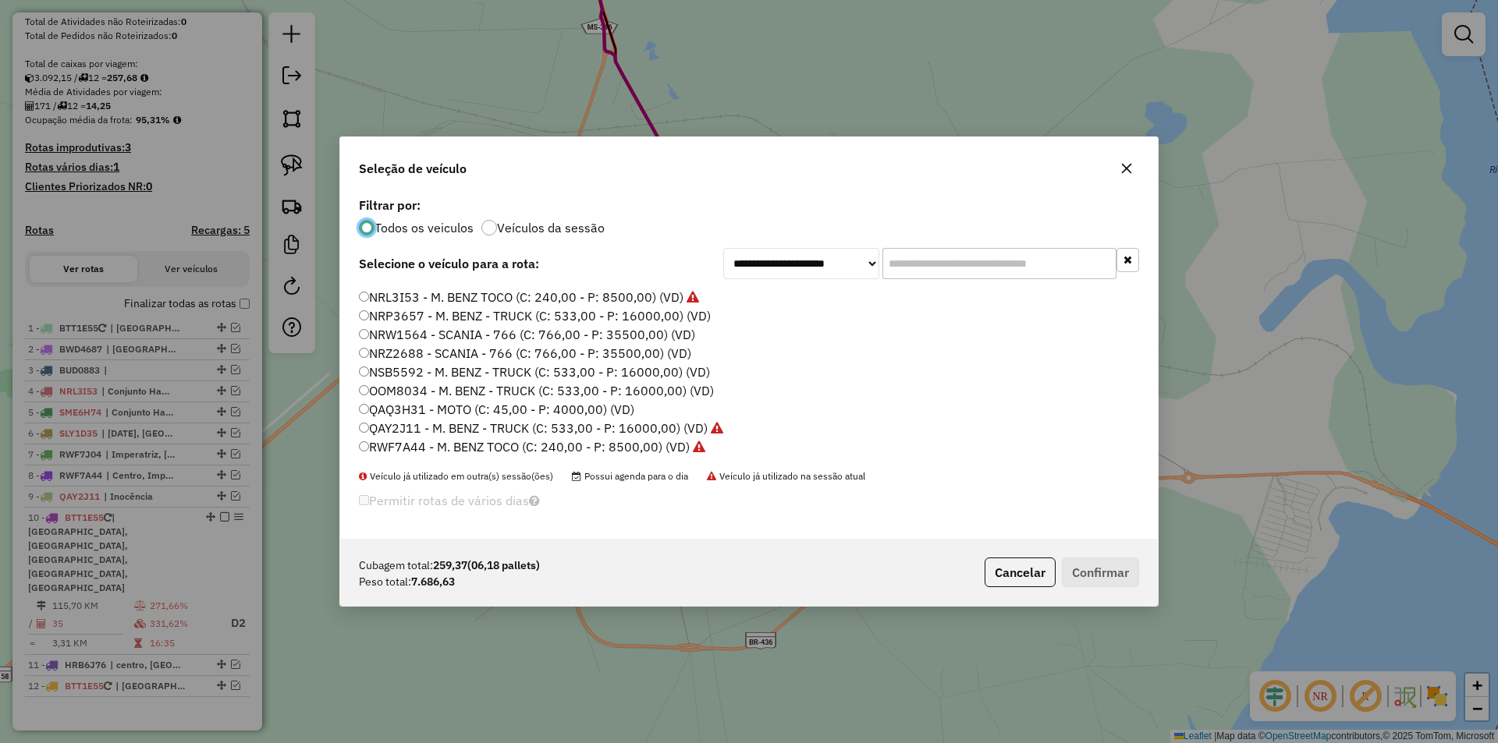
scroll to position [521, 0]
click at [416, 371] on label "RWH8A03 - M. BENZ - TRUCK (C: 533,00 - P: 16000,00) (VD)" at bounding box center [536, 372] width 355 height 19
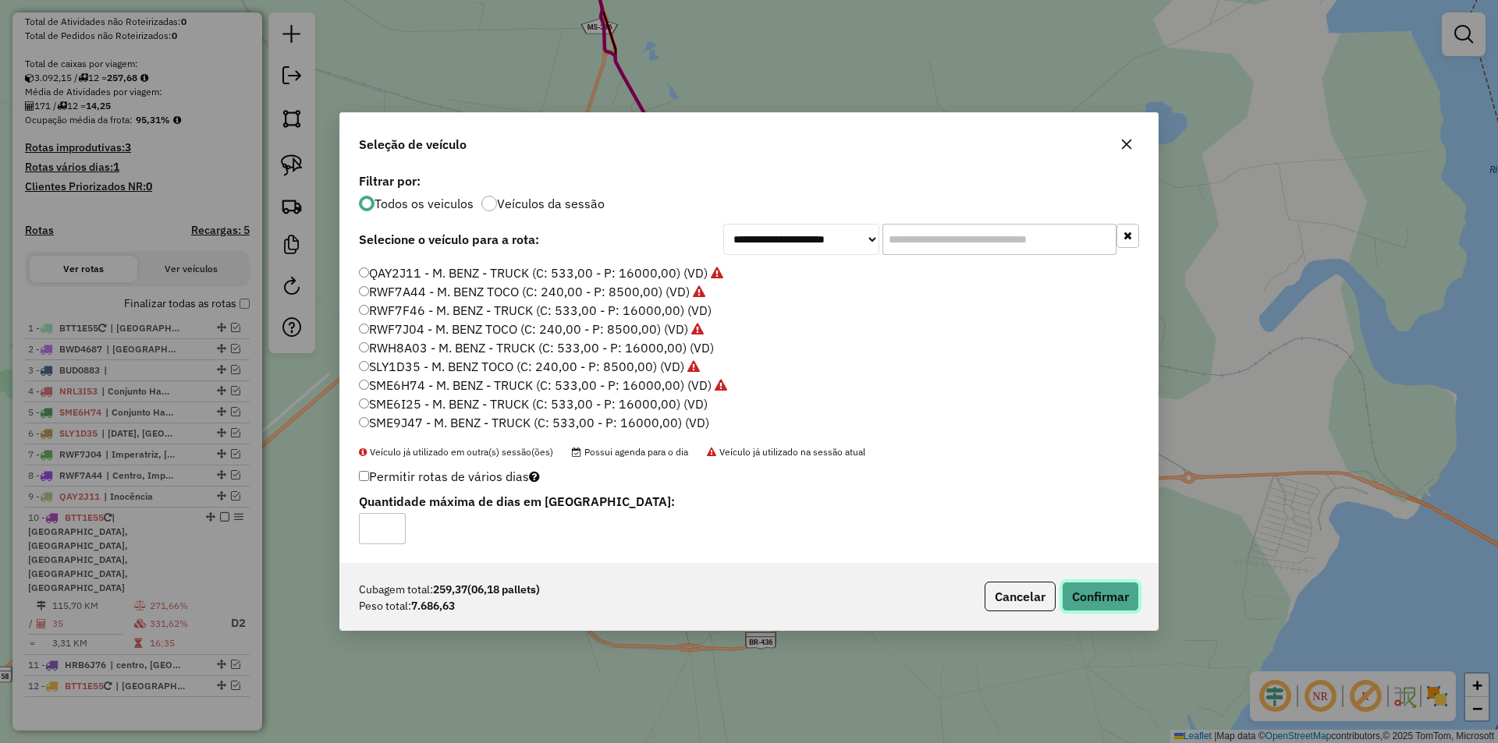
click at [1079, 598] on button "Confirmar" at bounding box center [1100, 597] width 77 height 30
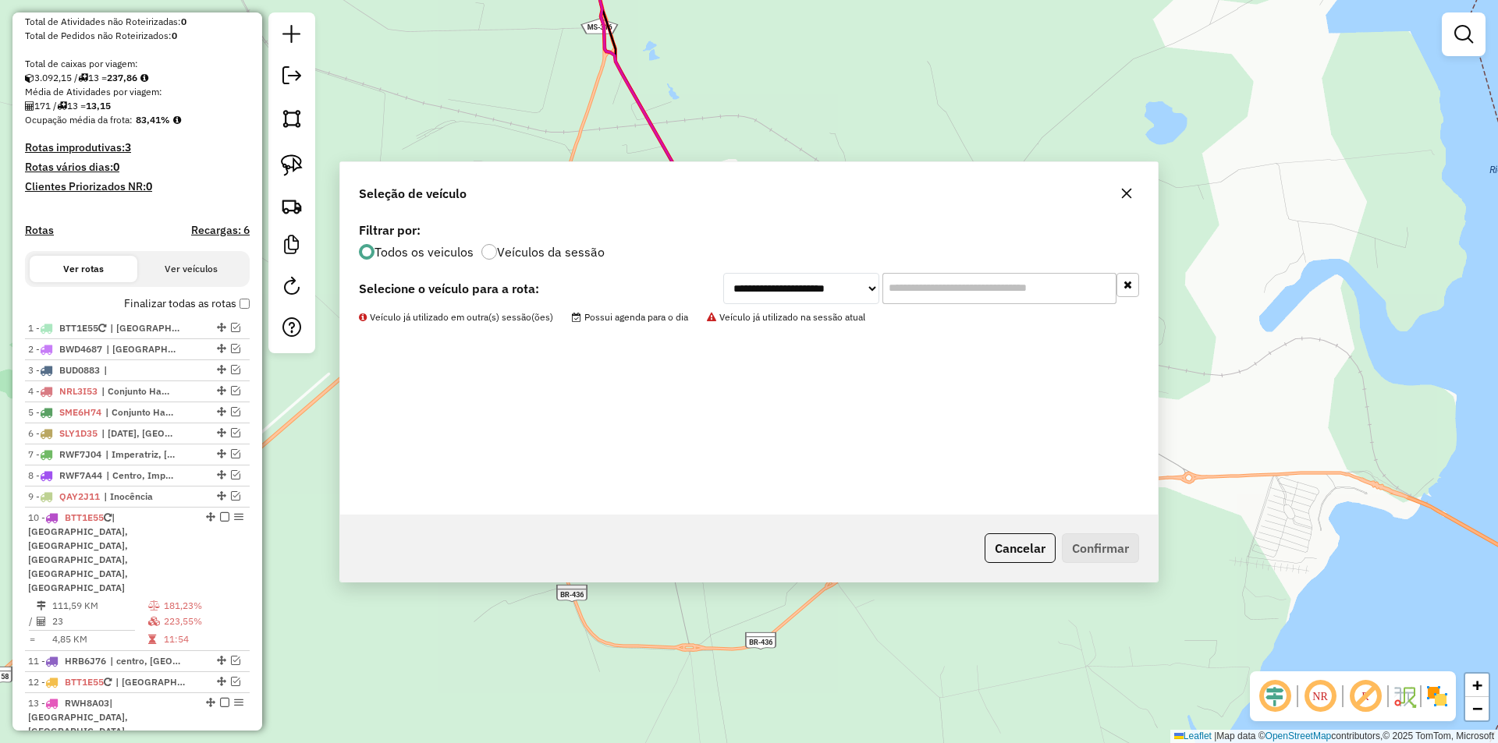
scroll to position [380, 0]
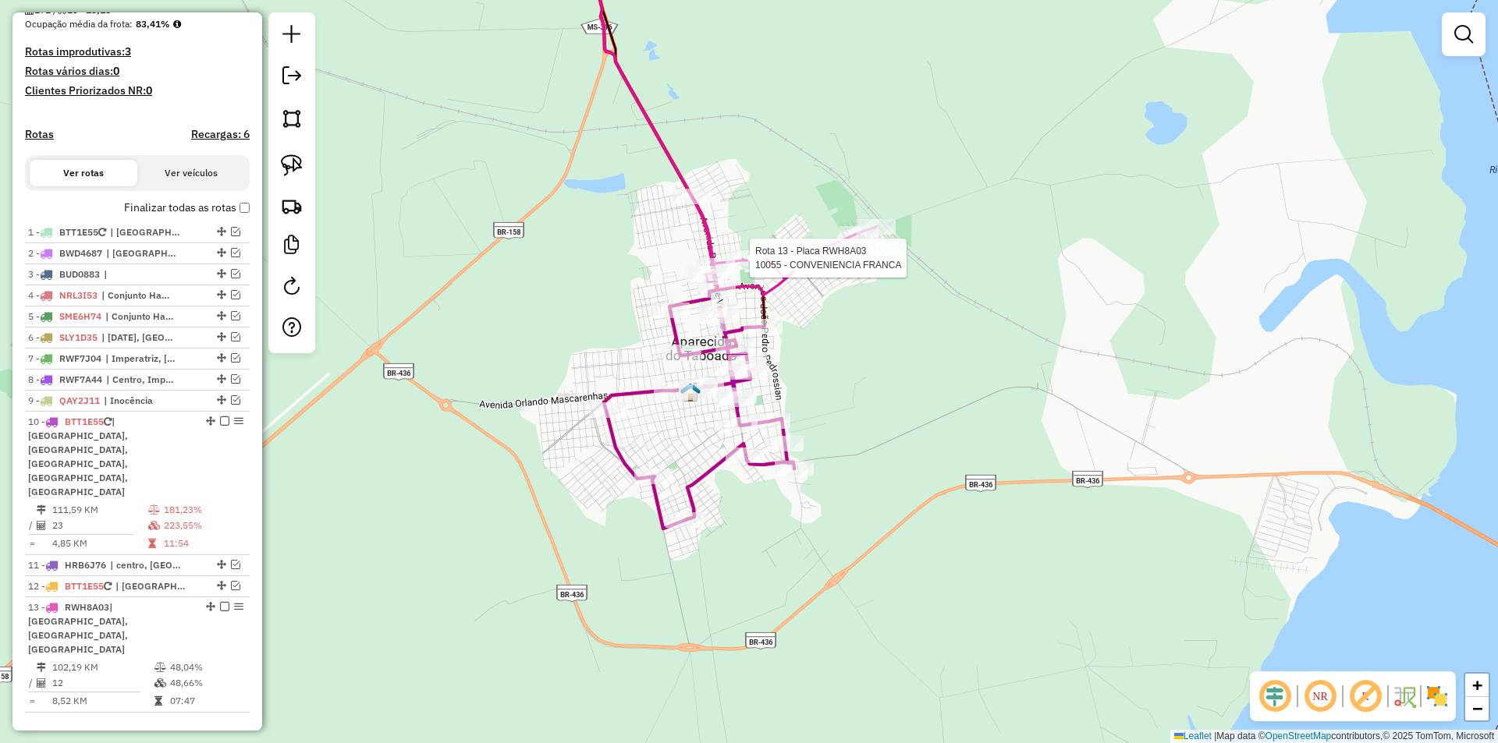
select select "*********"
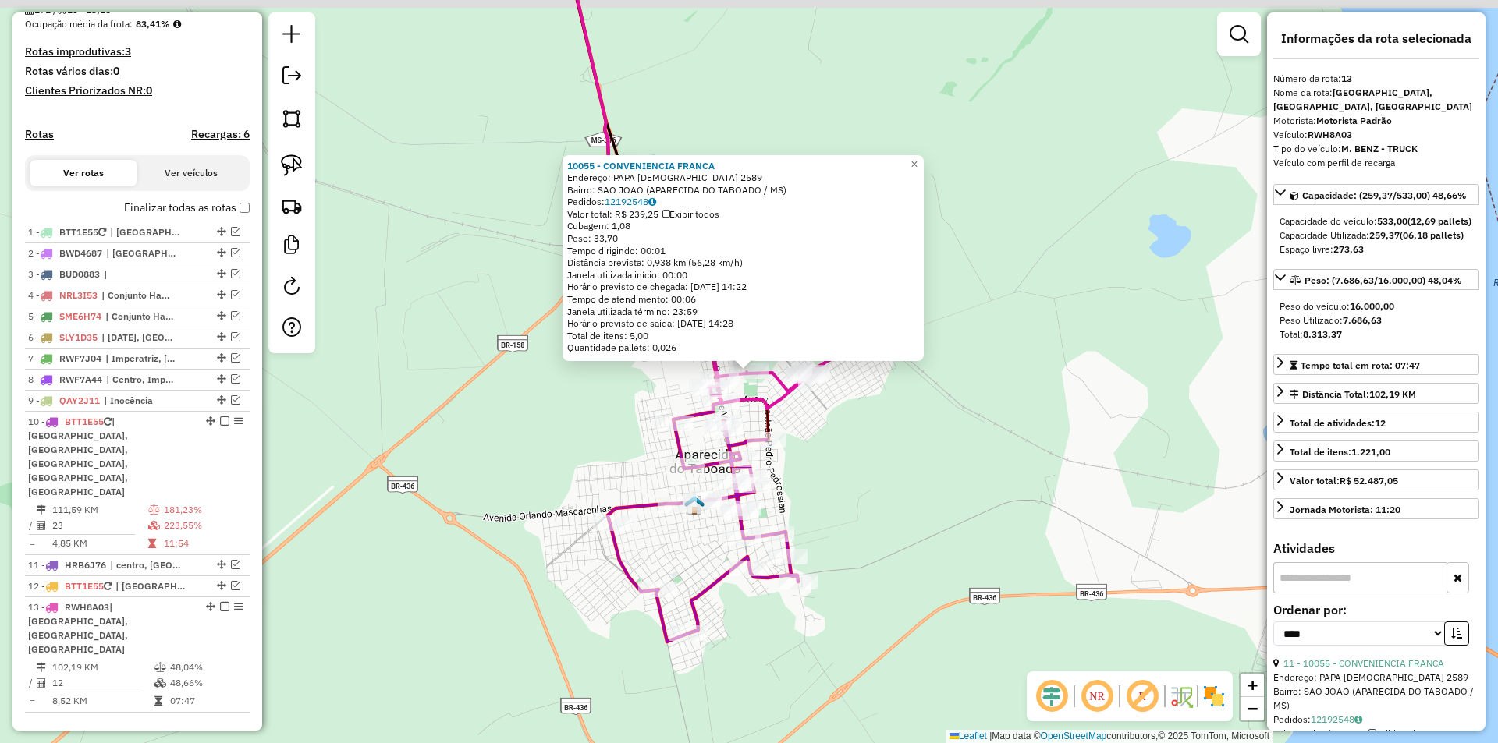
scroll to position [381, 0]
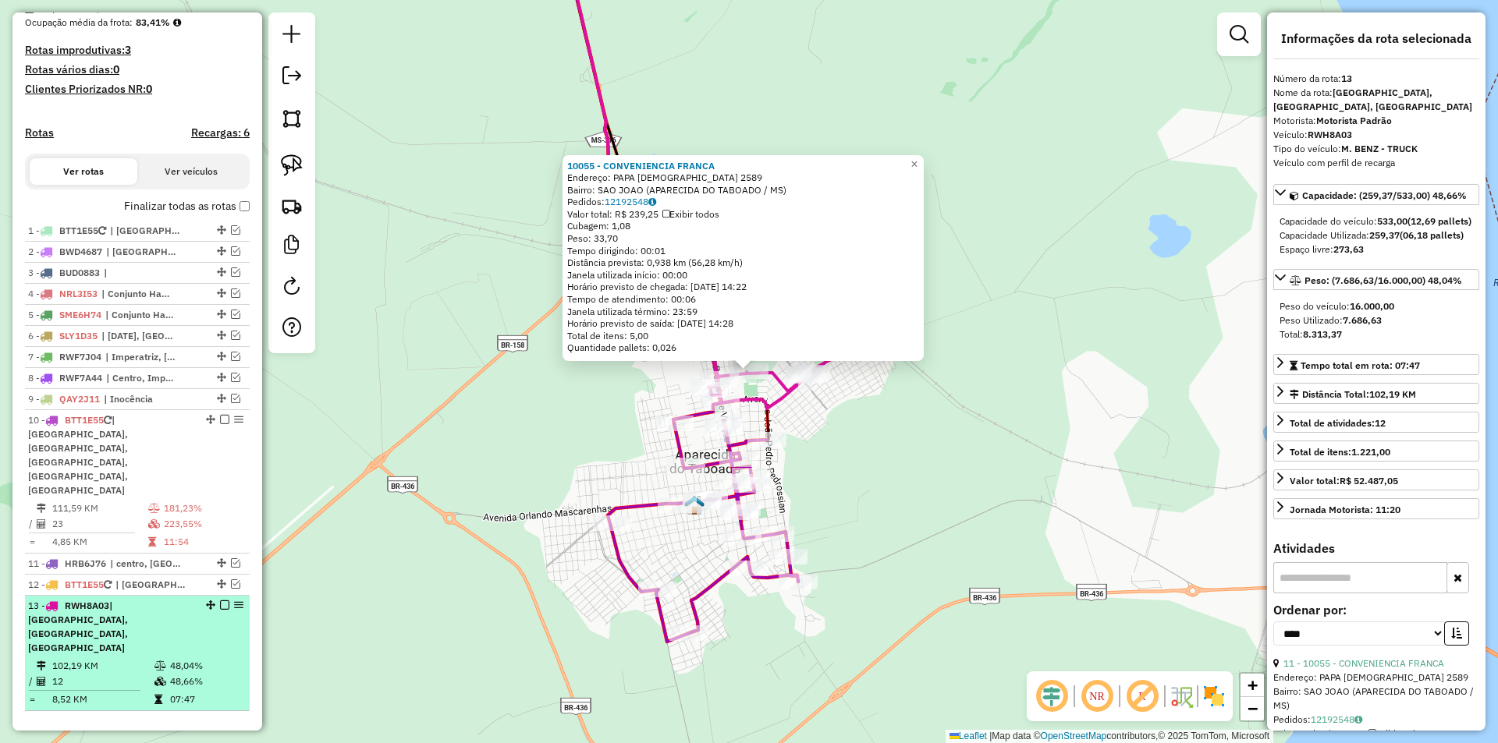
click at [220, 601] on em at bounding box center [224, 605] width 9 height 9
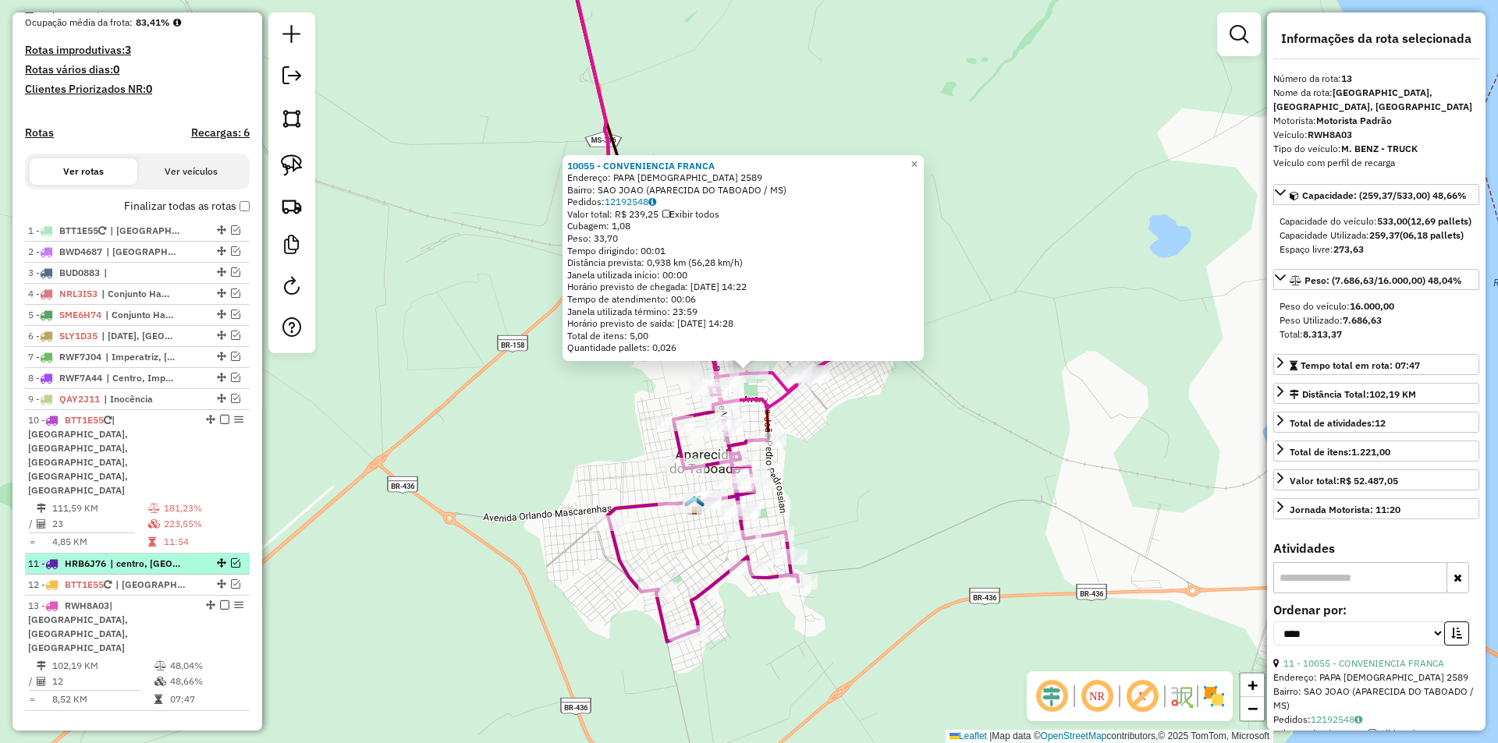
scroll to position [301, 0]
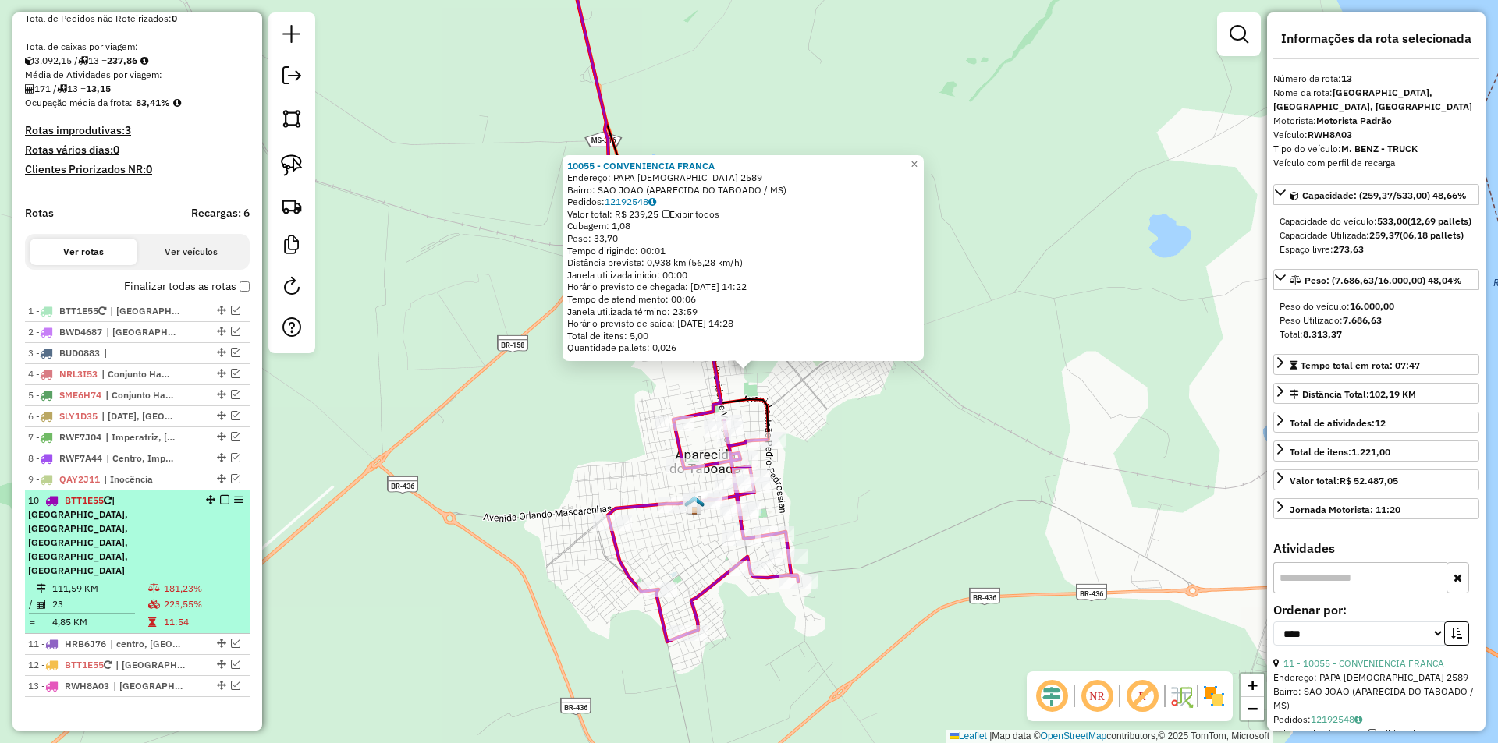
drag, startPoint x: 215, startPoint y: 663, endPoint x: 217, endPoint y: 602, distance: 60.9
click at [218, 566] on ul "1 - BTT1E55 | [GEOGRAPHIC_DATA] 2 - BWD4687 | [GEOGRAPHIC_DATA] 3 - BUD0883 | 4…" at bounding box center [137, 499] width 225 height 396
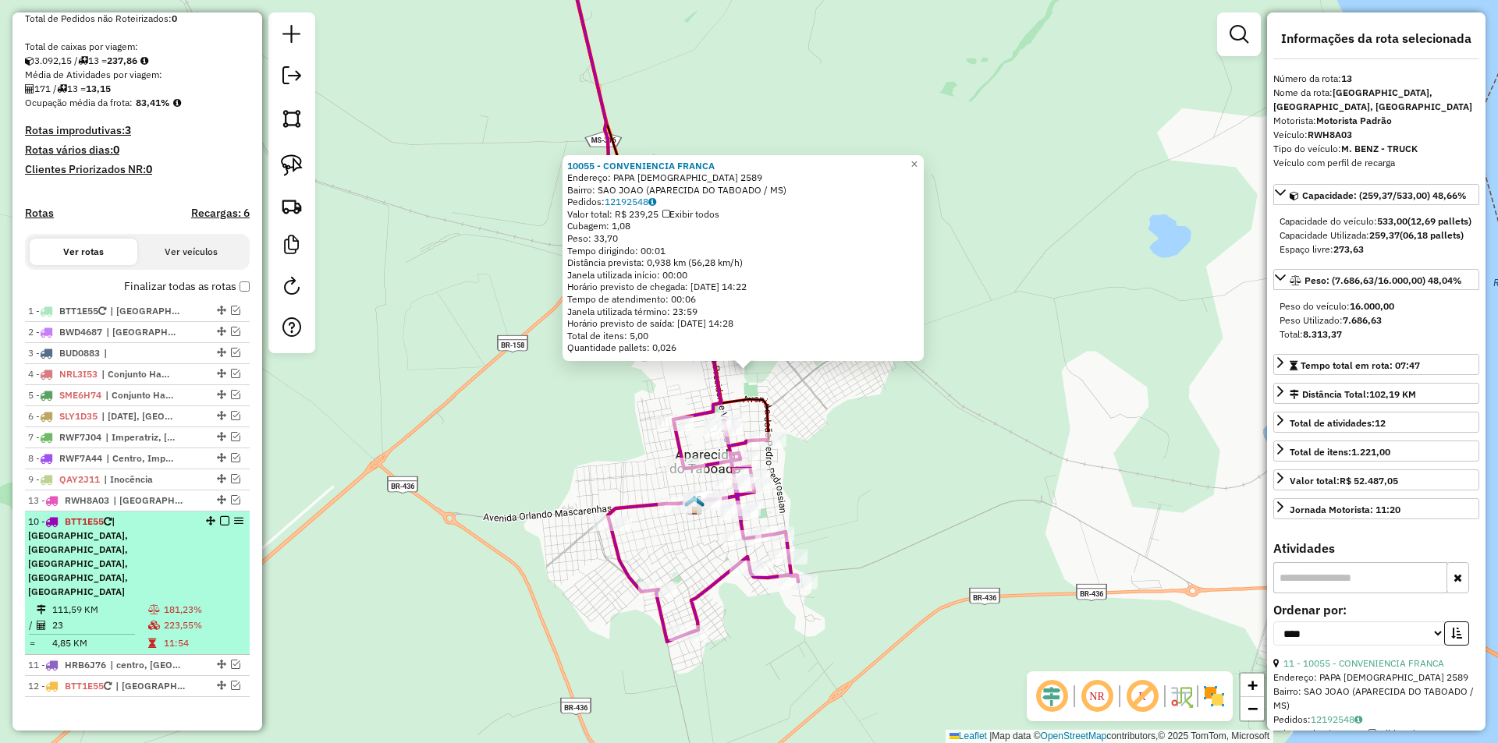
drag, startPoint x: 216, startPoint y: 656, endPoint x: 212, endPoint y: 545, distance: 110.8
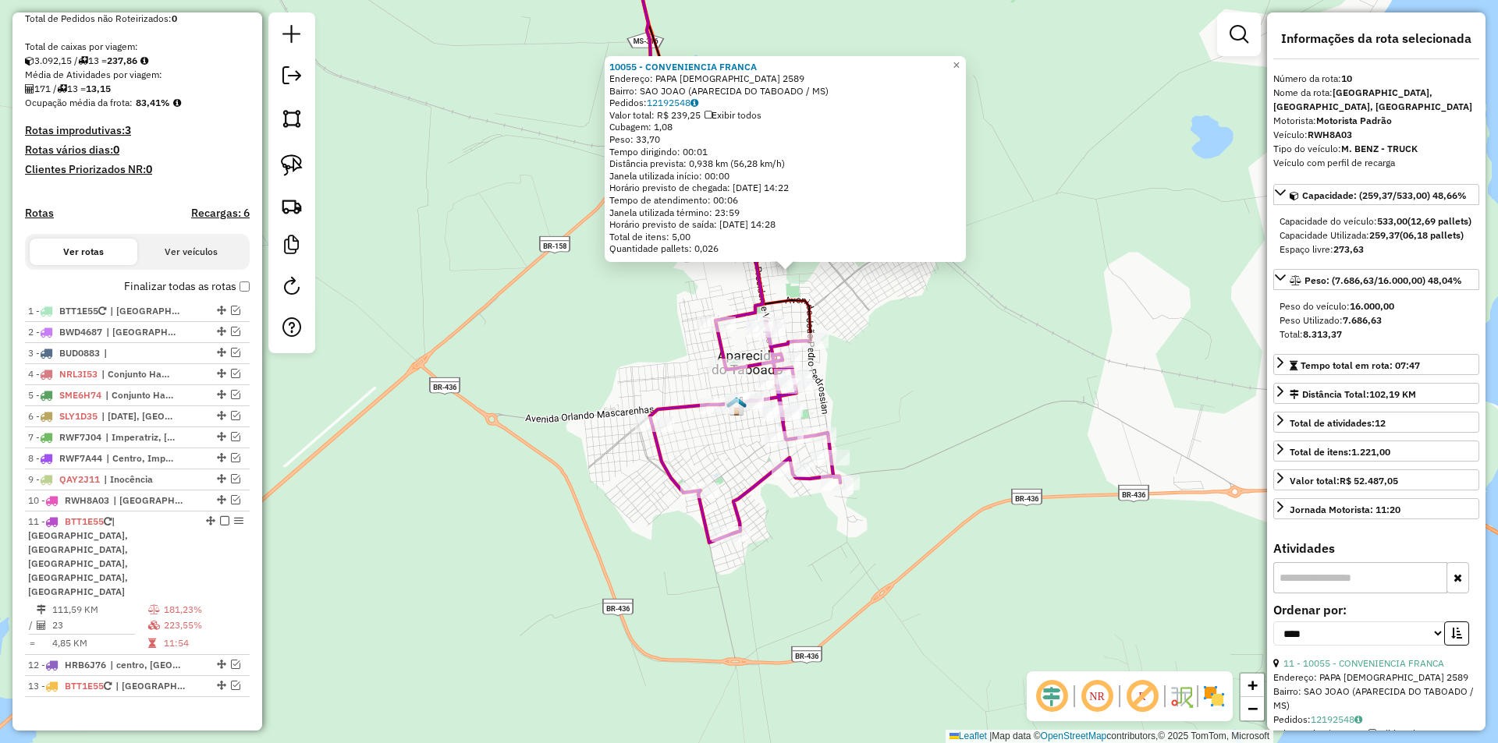
drag, startPoint x: 566, startPoint y: 462, endPoint x: 608, endPoint y: 363, distance: 107.7
click at [608, 363] on div "10055 - CONVENIENCIA [PERSON_NAME]: PAPA [PERSON_NAME] 2589 Bairro: SAO JOAO (A…" at bounding box center [749, 371] width 1498 height 743
click at [608, 359] on div "10055 - CONVENIENCIA [PERSON_NAME]: PAPA [PERSON_NAME] 2589 Bairro: SAO JOAO (A…" at bounding box center [749, 371] width 1498 height 743
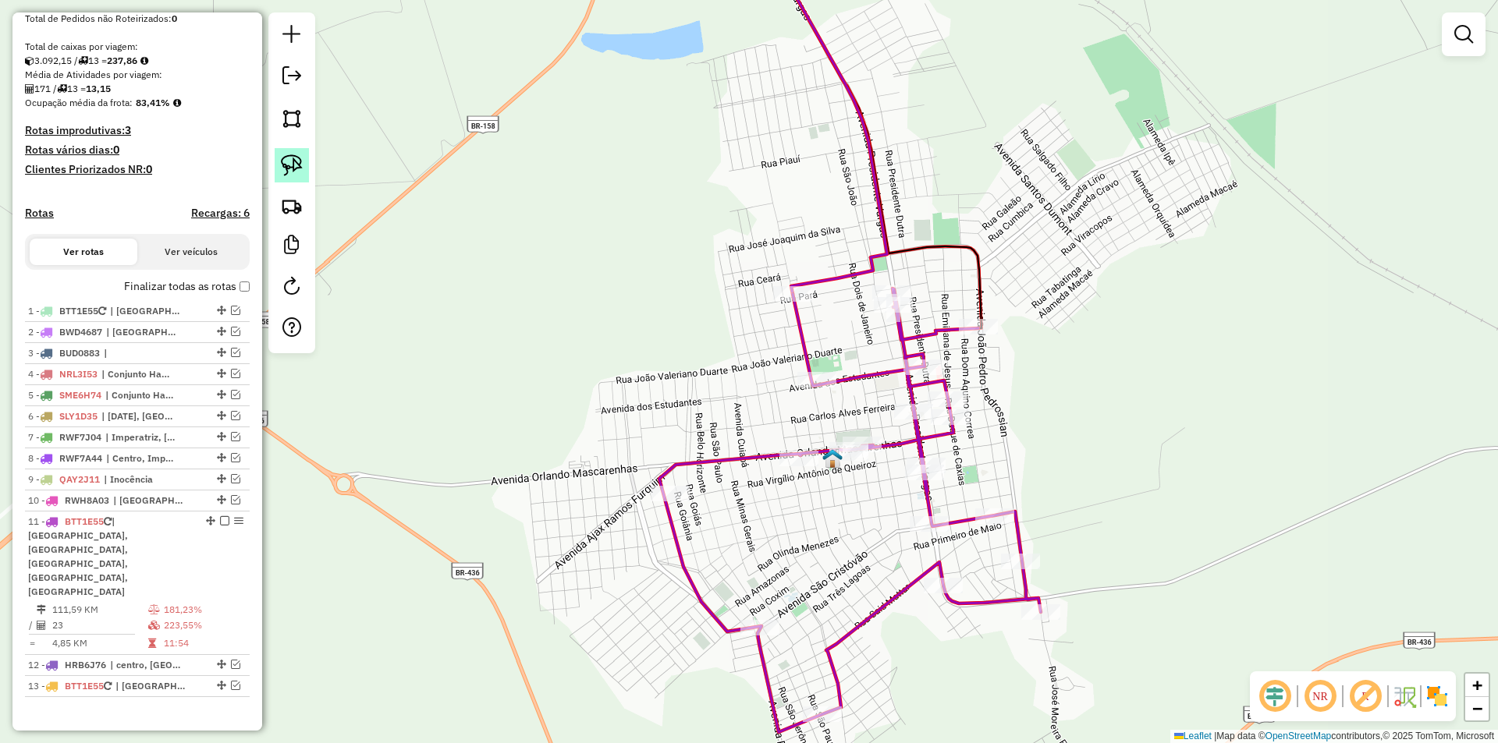
click at [295, 168] on img at bounding box center [292, 165] width 22 height 22
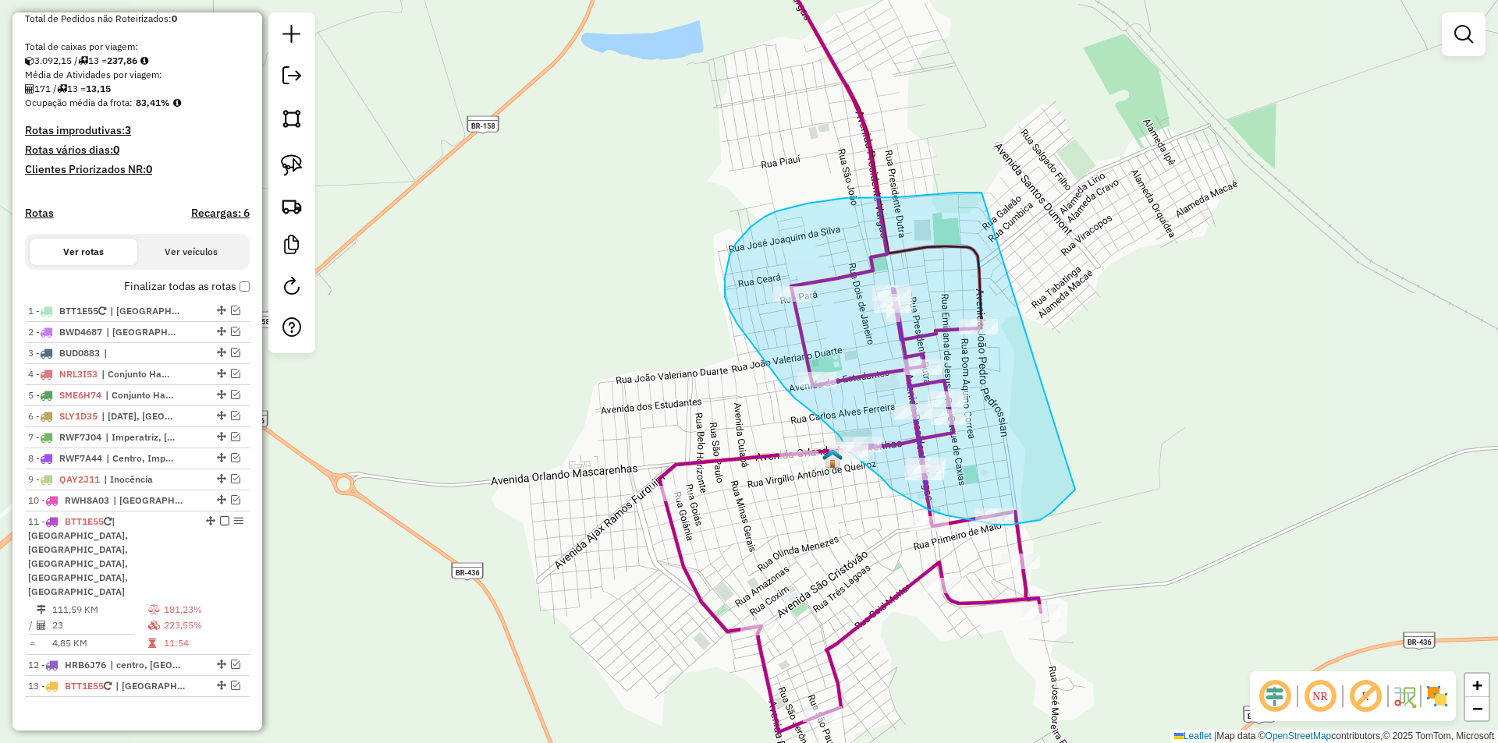
drag, startPoint x: 956, startPoint y: 193, endPoint x: 1087, endPoint y: 471, distance: 308.1
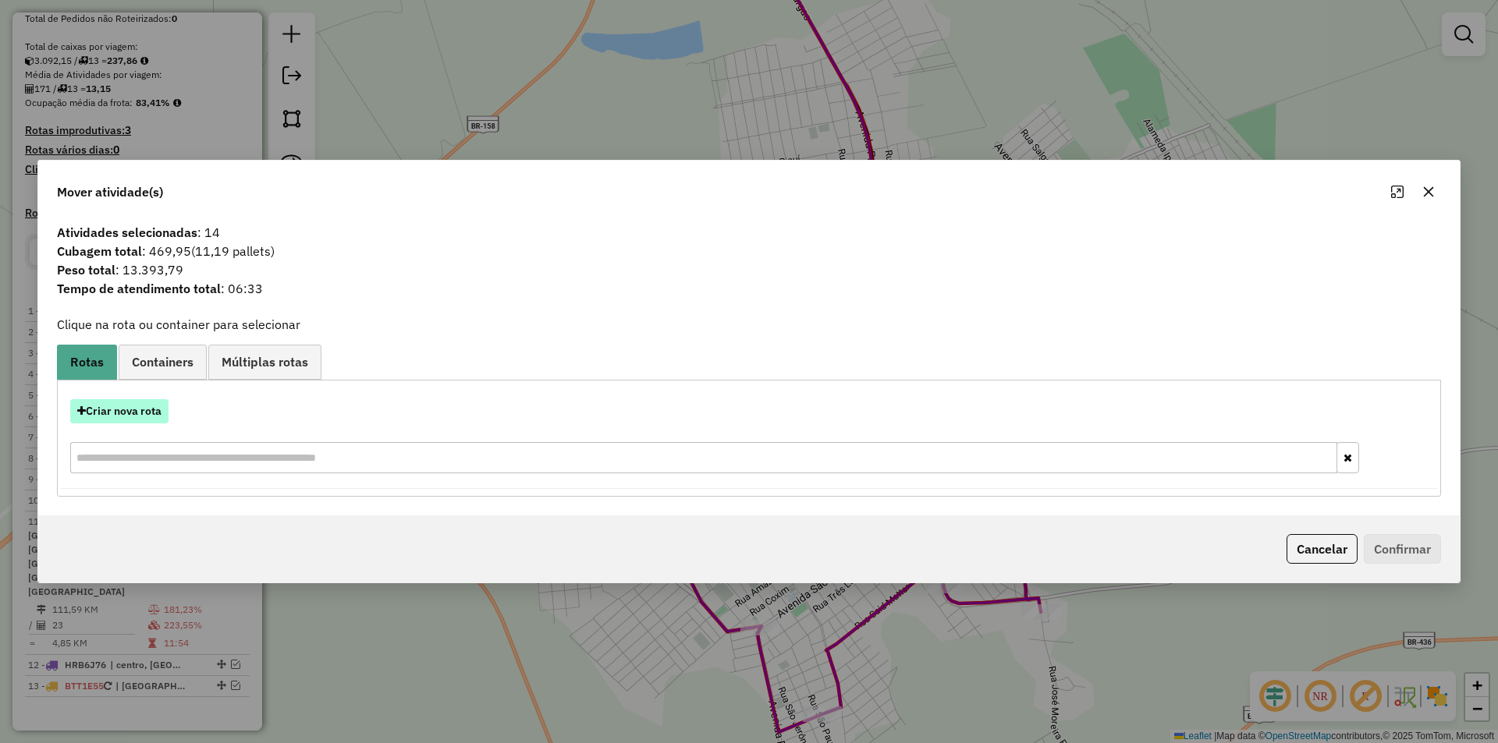
click at [151, 407] on button "Criar nova rota" at bounding box center [119, 411] width 98 height 24
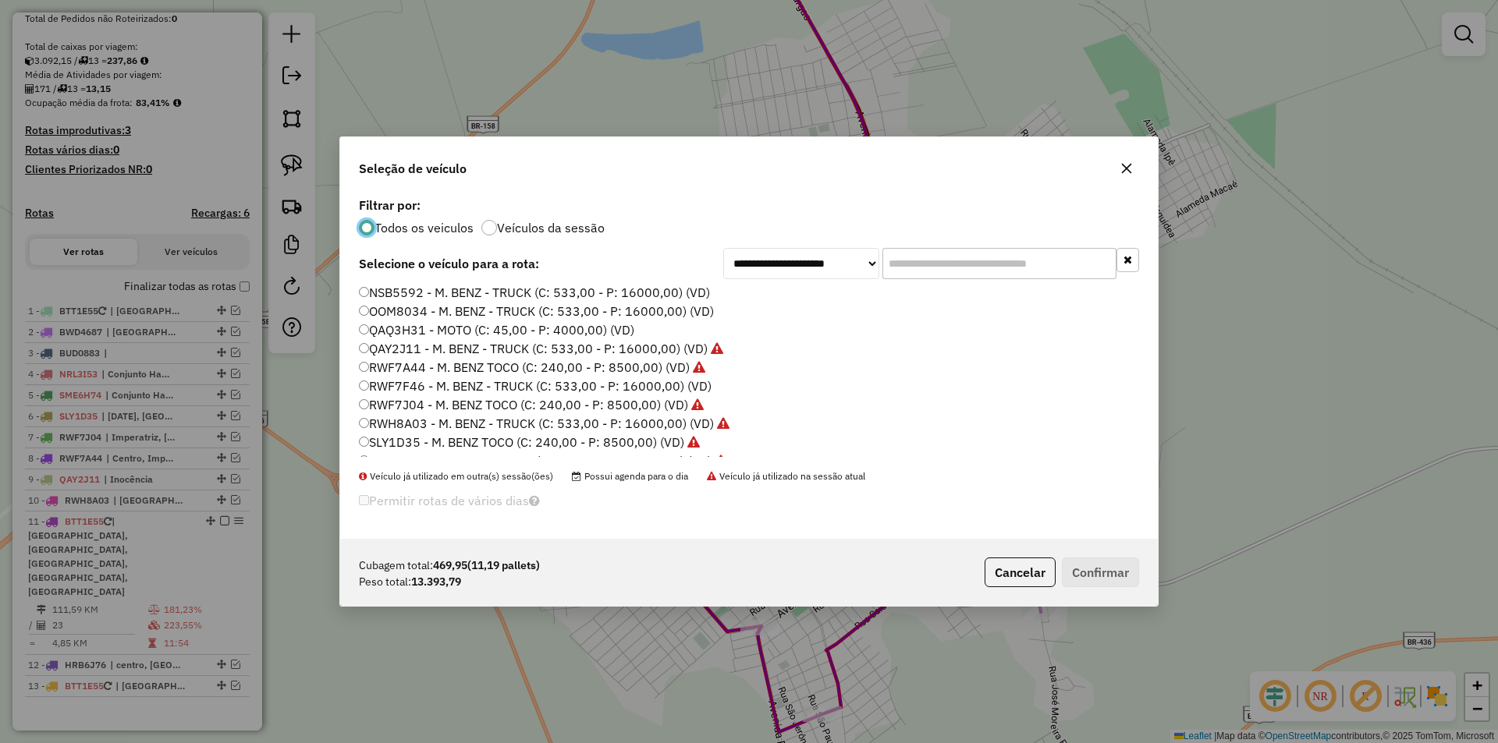
scroll to position [443, 0]
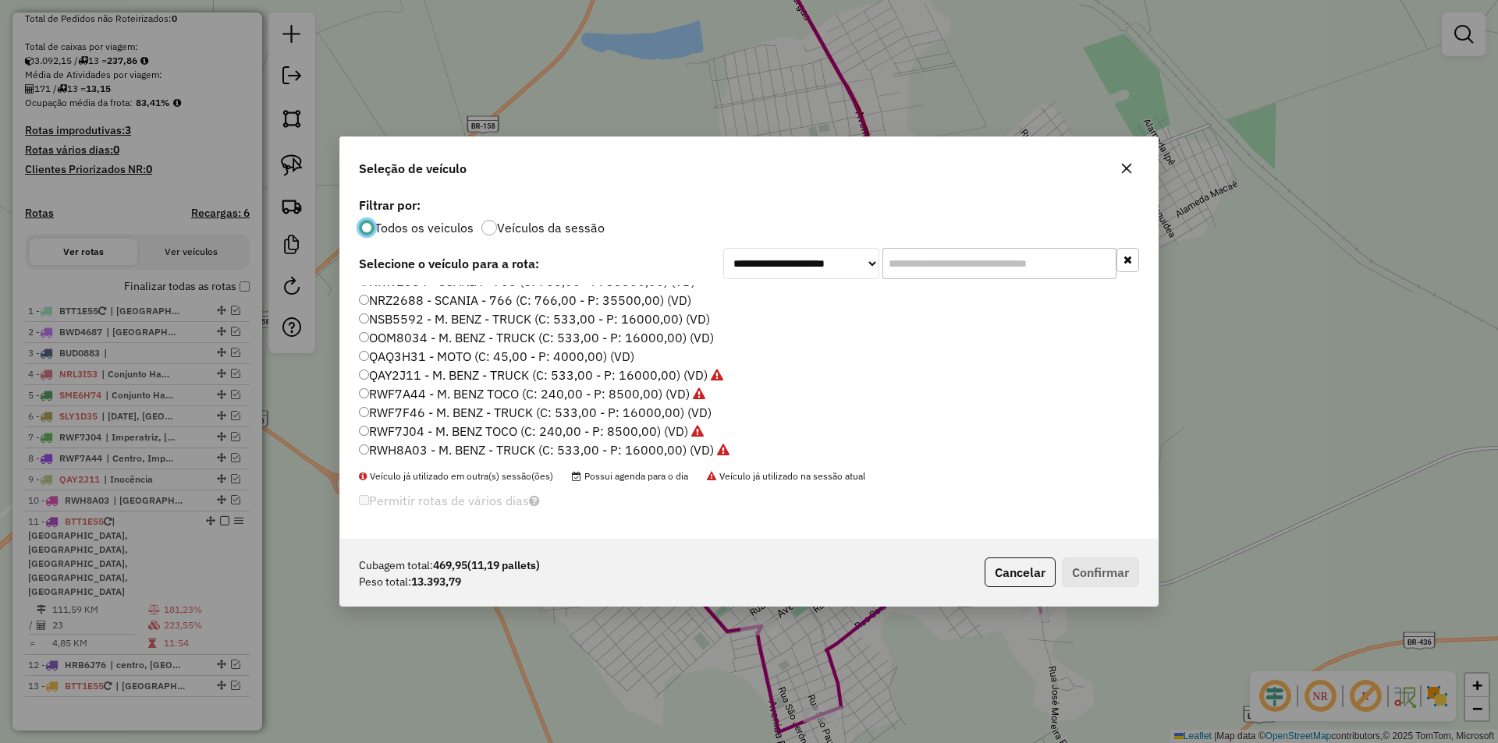
click at [405, 340] on label "OOM8034 - M. BENZ - TRUCK (C: 533,00 - P: 16000,00) (VD)" at bounding box center [536, 337] width 355 height 19
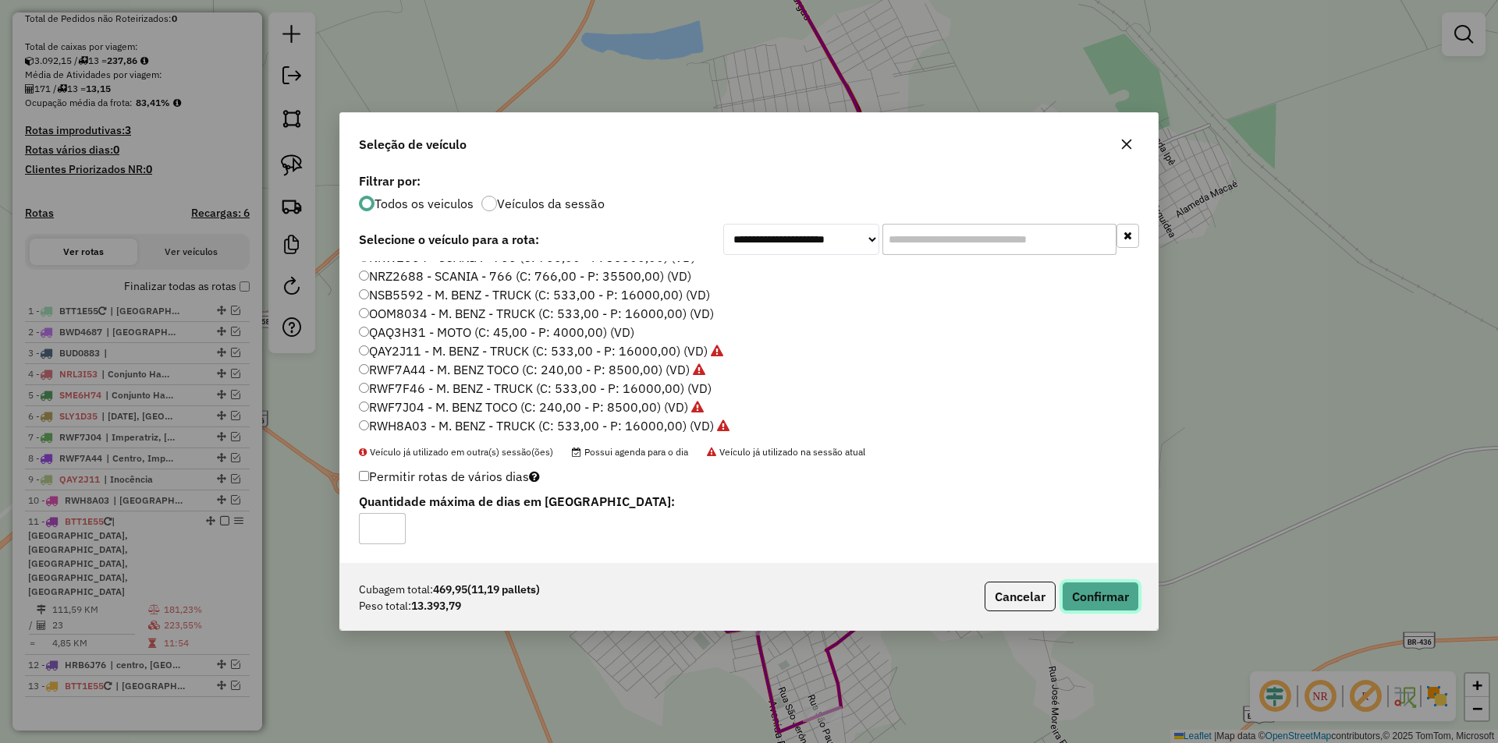
click at [1096, 598] on button "Confirmar" at bounding box center [1100, 597] width 77 height 30
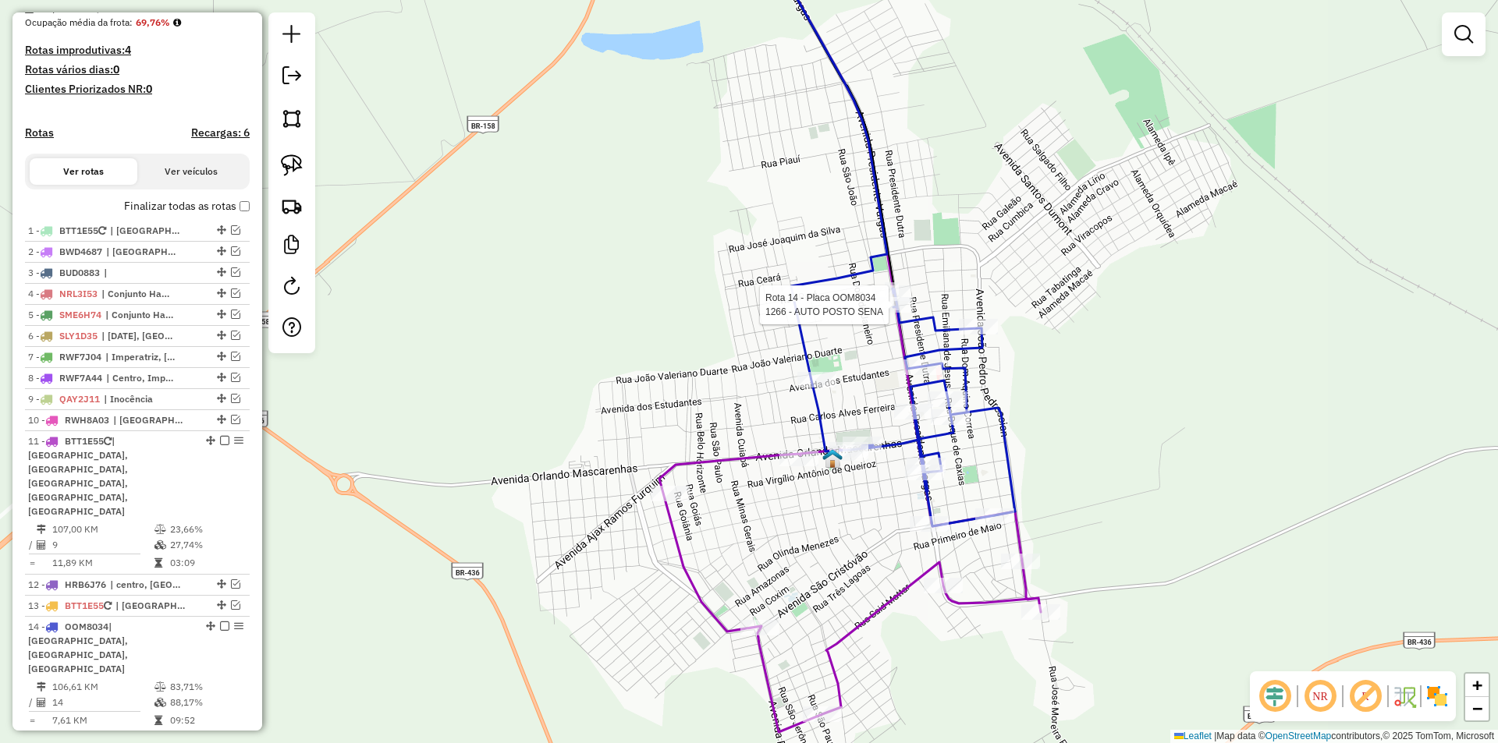
scroll to position [403, 0]
select select "*********"
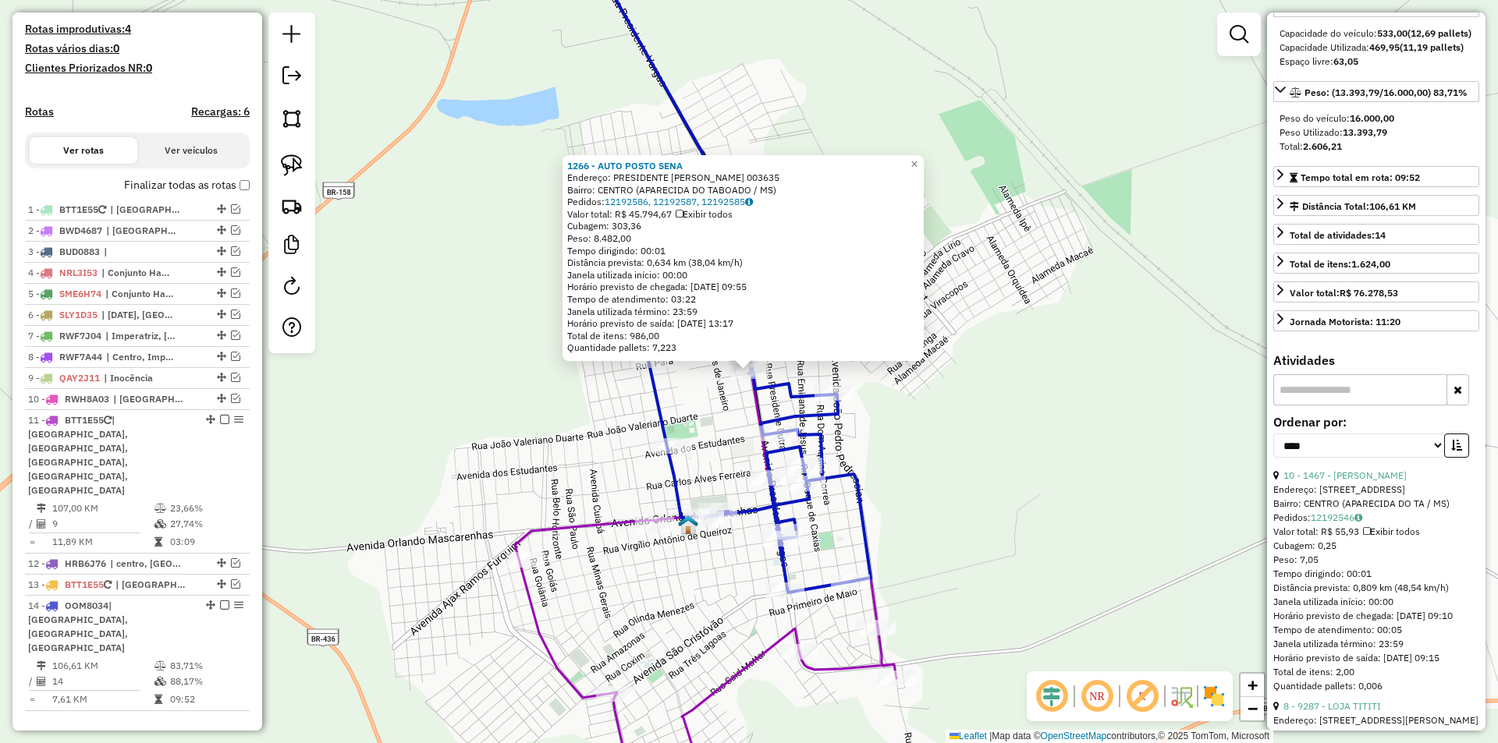
scroll to position [234, 0]
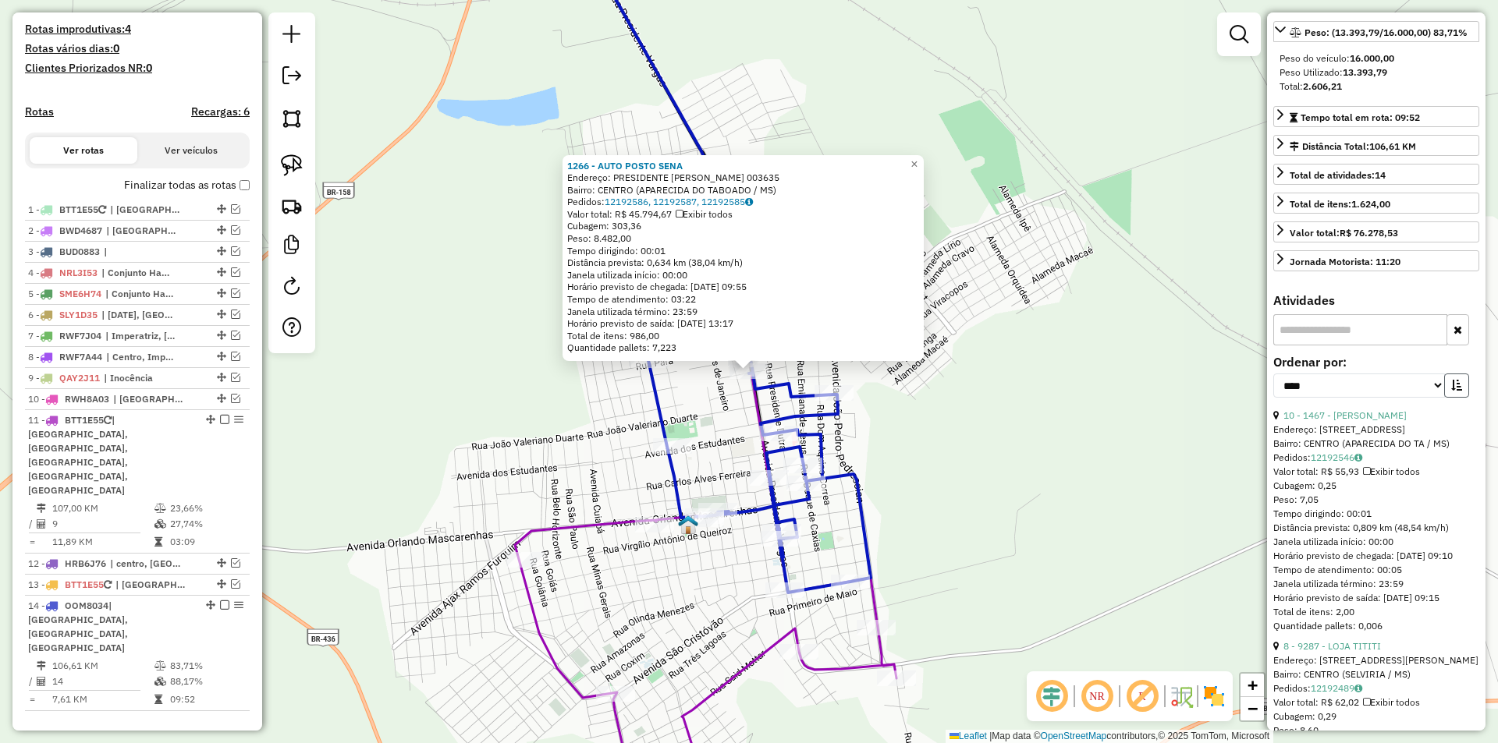
click at [1451, 391] on icon "button" at bounding box center [1456, 385] width 11 height 11
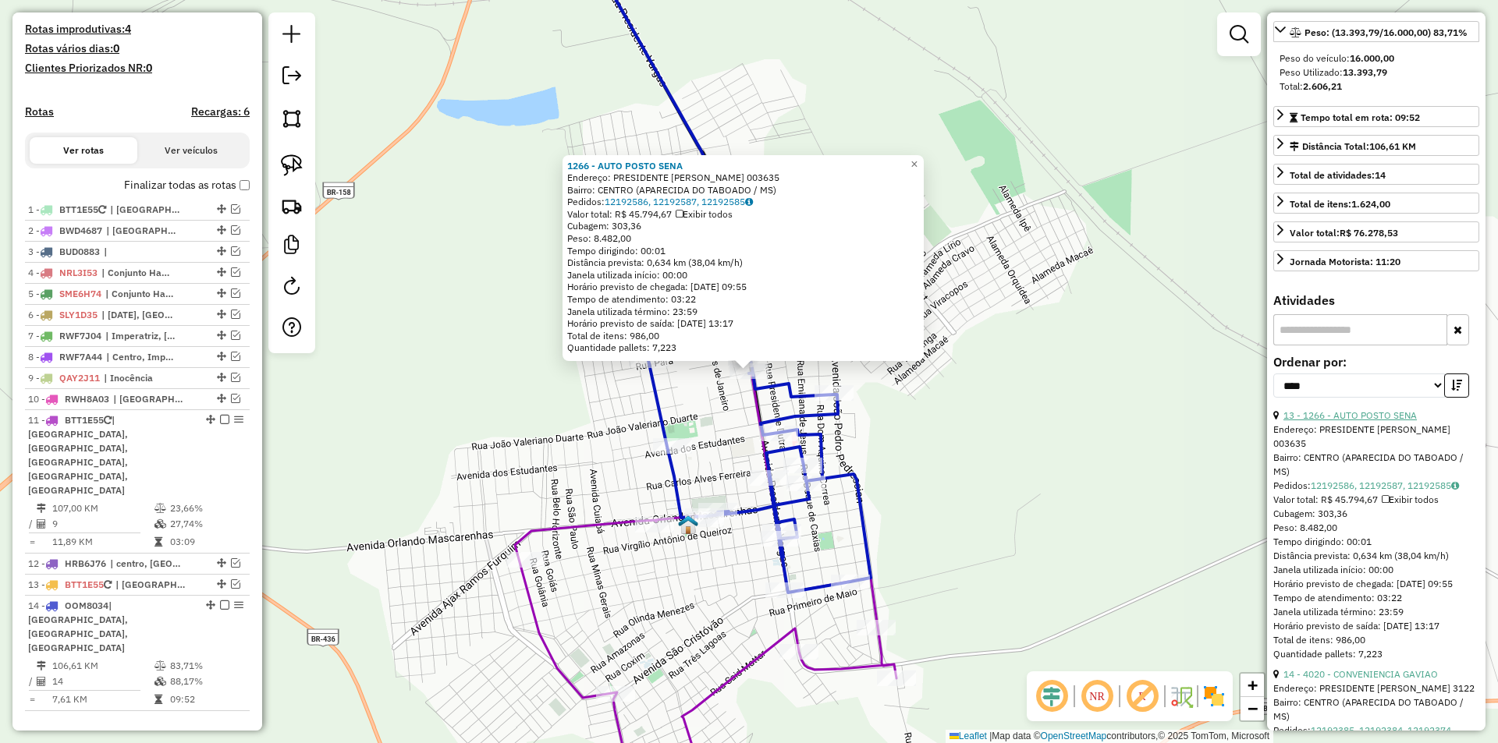
click at [1374, 421] on link "13 - 1266 - AUTO POSTO SENA" at bounding box center [1349, 416] width 133 height 12
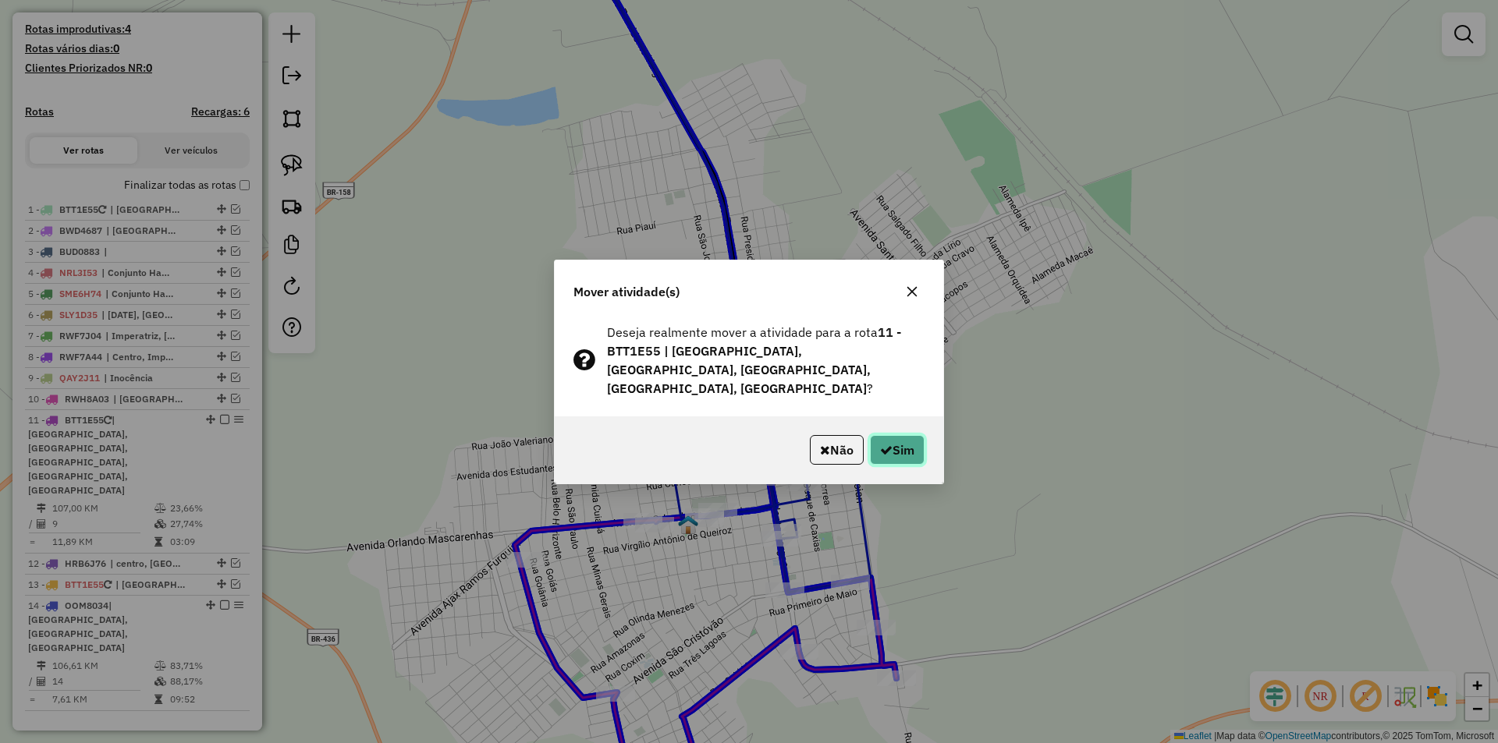
click at [892, 441] on button "Sim" at bounding box center [897, 450] width 55 height 30
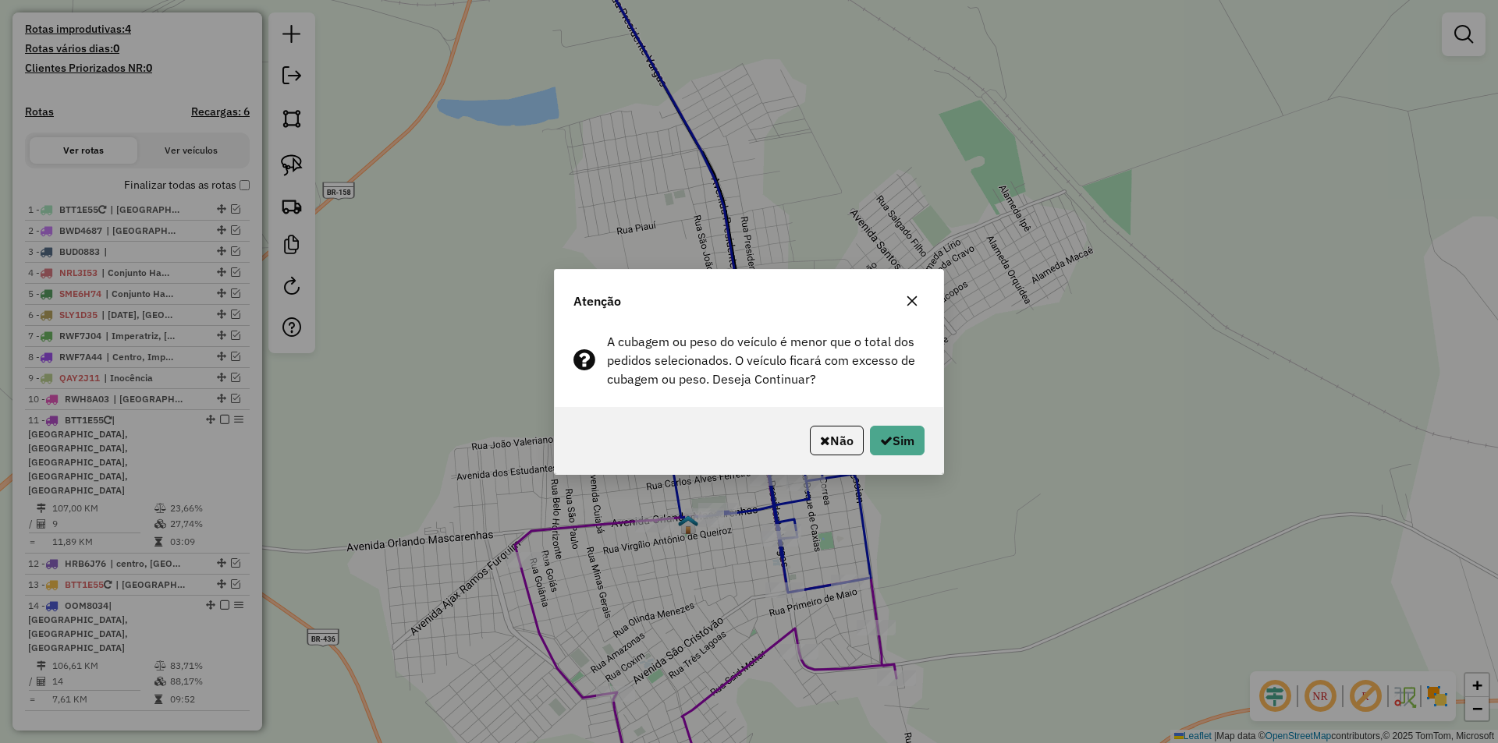
click at [892, 441] on button "Sim" at bounding box center [897, 441] width 55 height 30
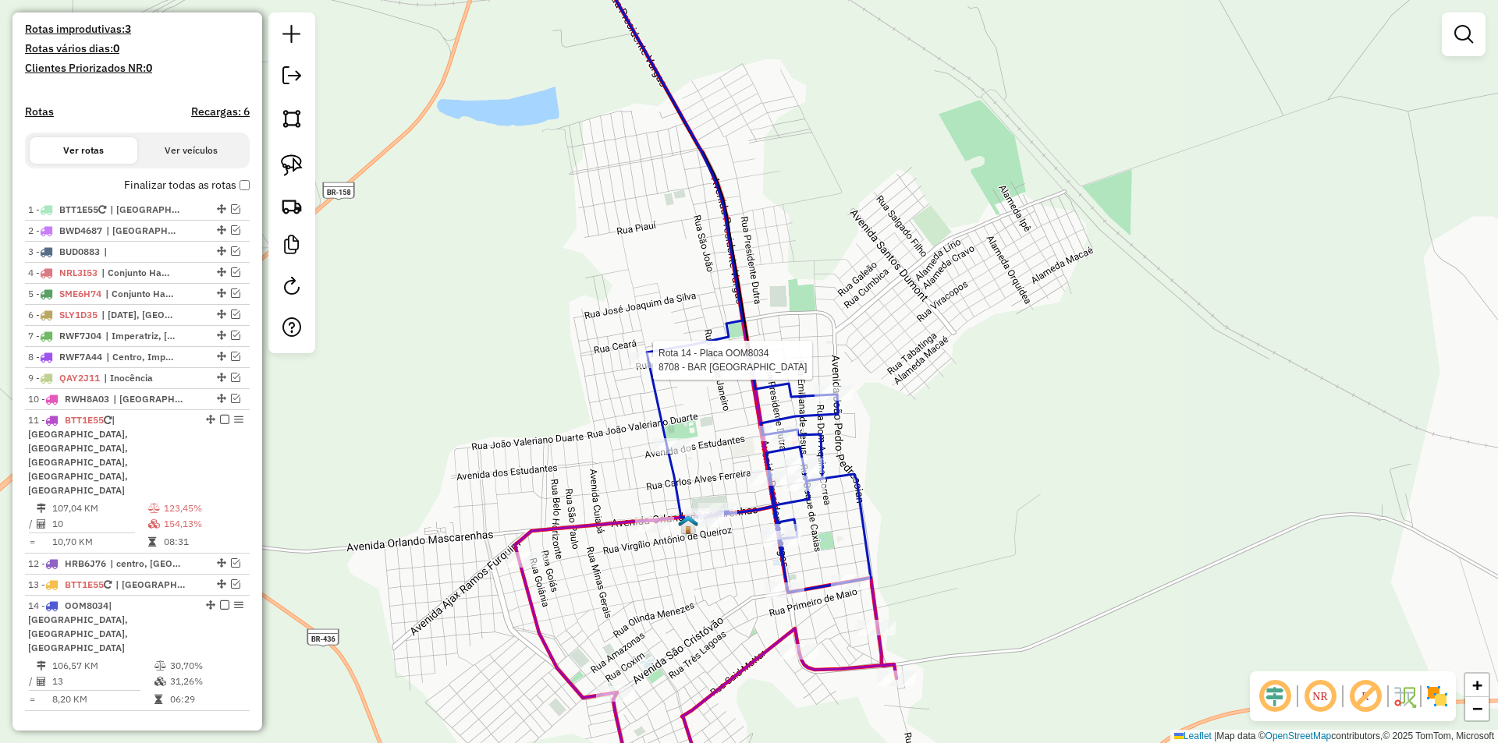
select select "*********"
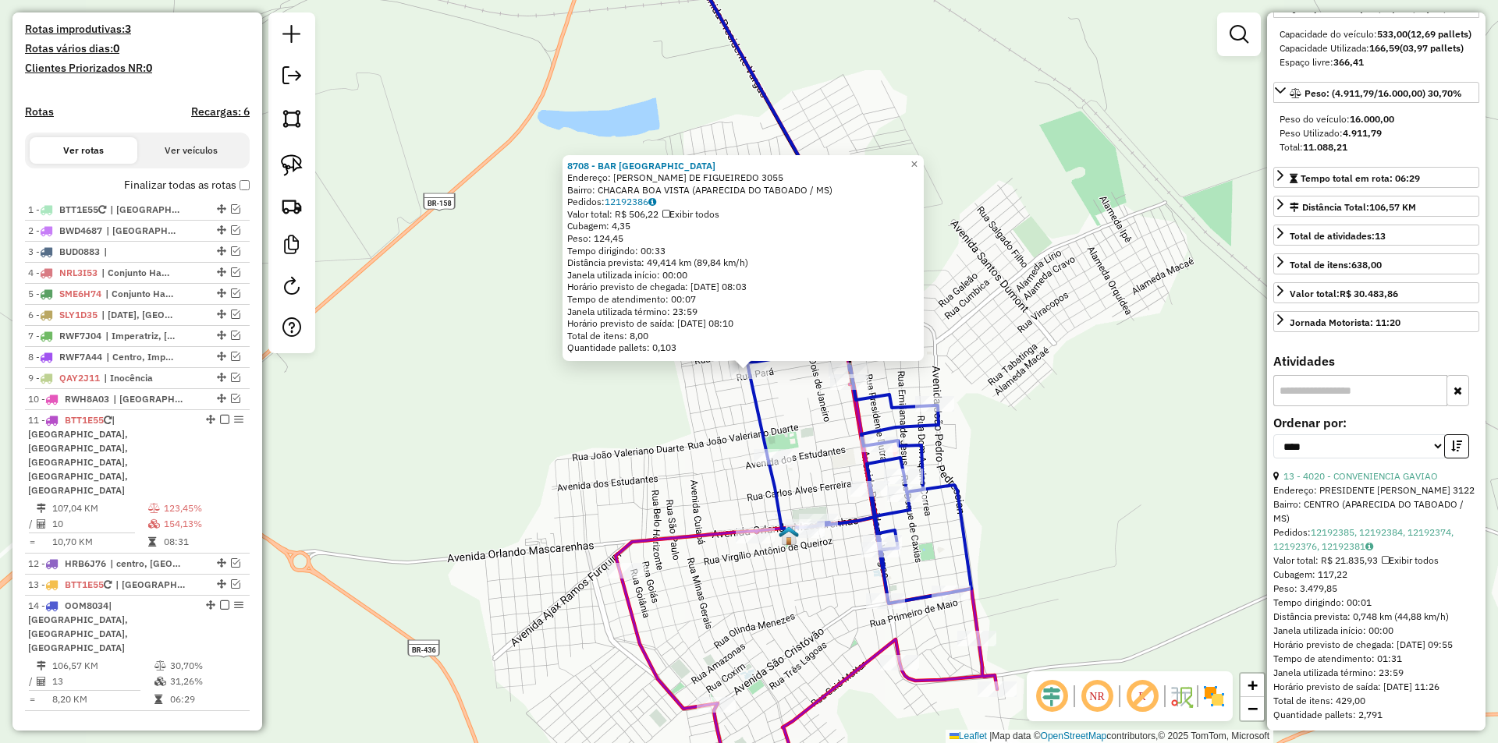
scroll to position [312, 0]
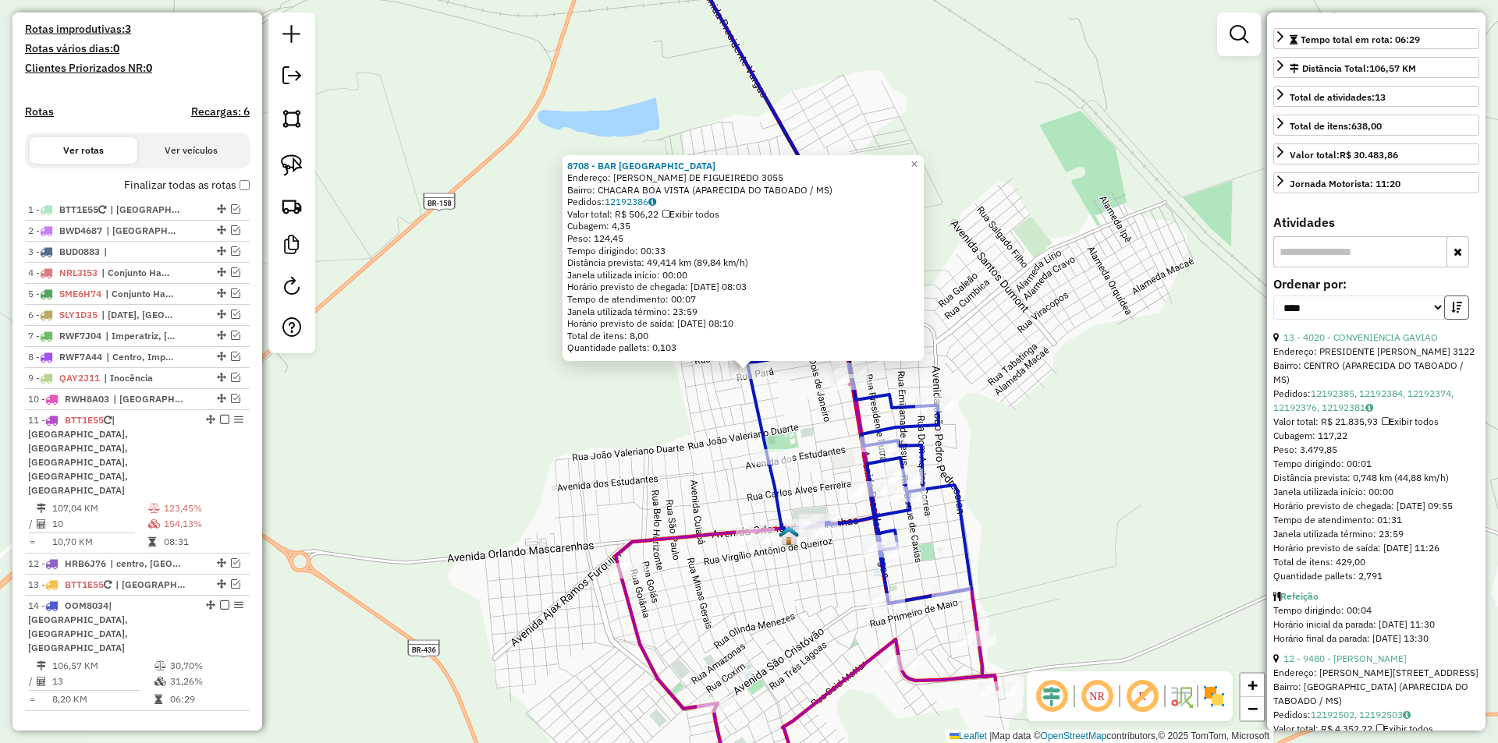
click at [1449, 320] on button "button" at bounding box center [1456, 308] width 25 height 24
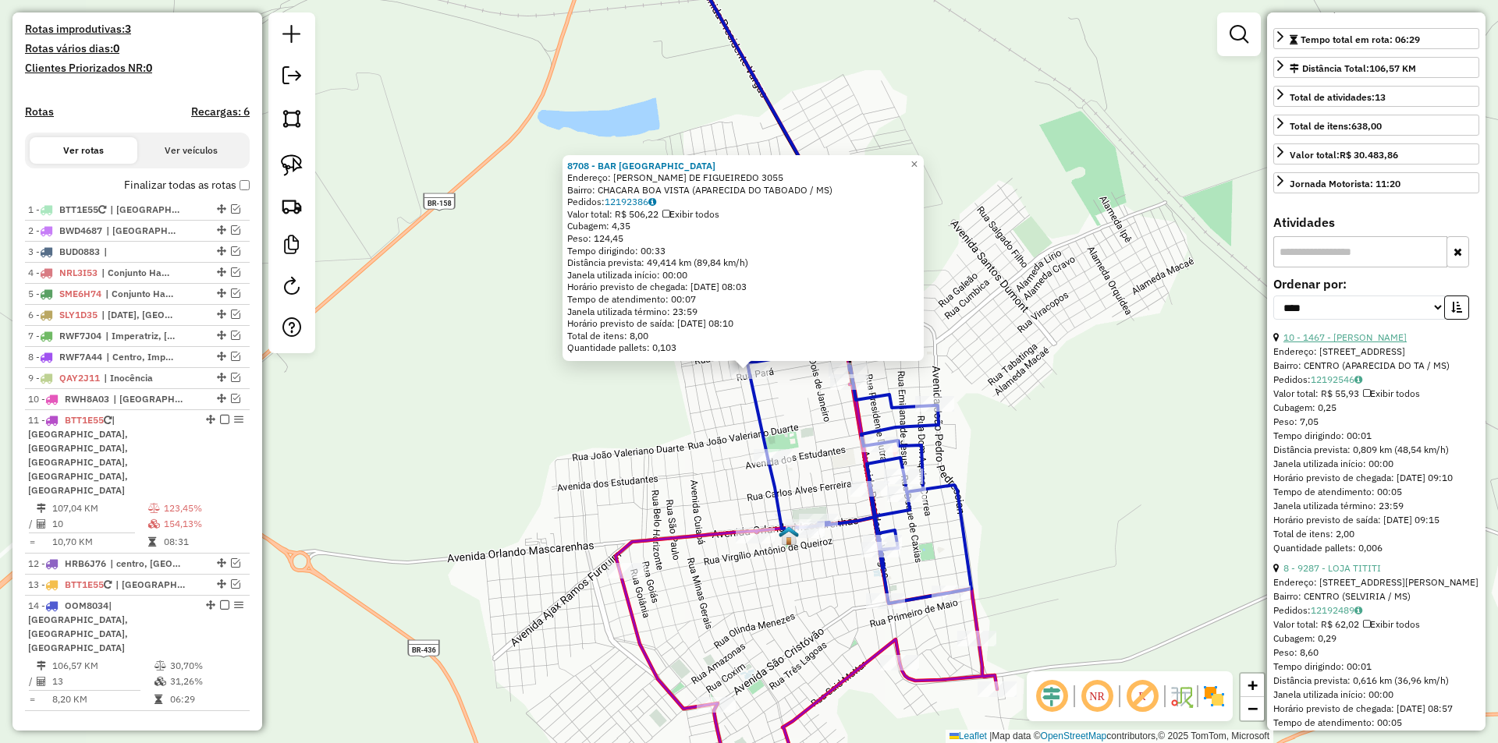
click at [1353, 343] on link "10 - 1467 - [PERSON_NAME]" at bounding box center [1344, 338] width 123 height 12
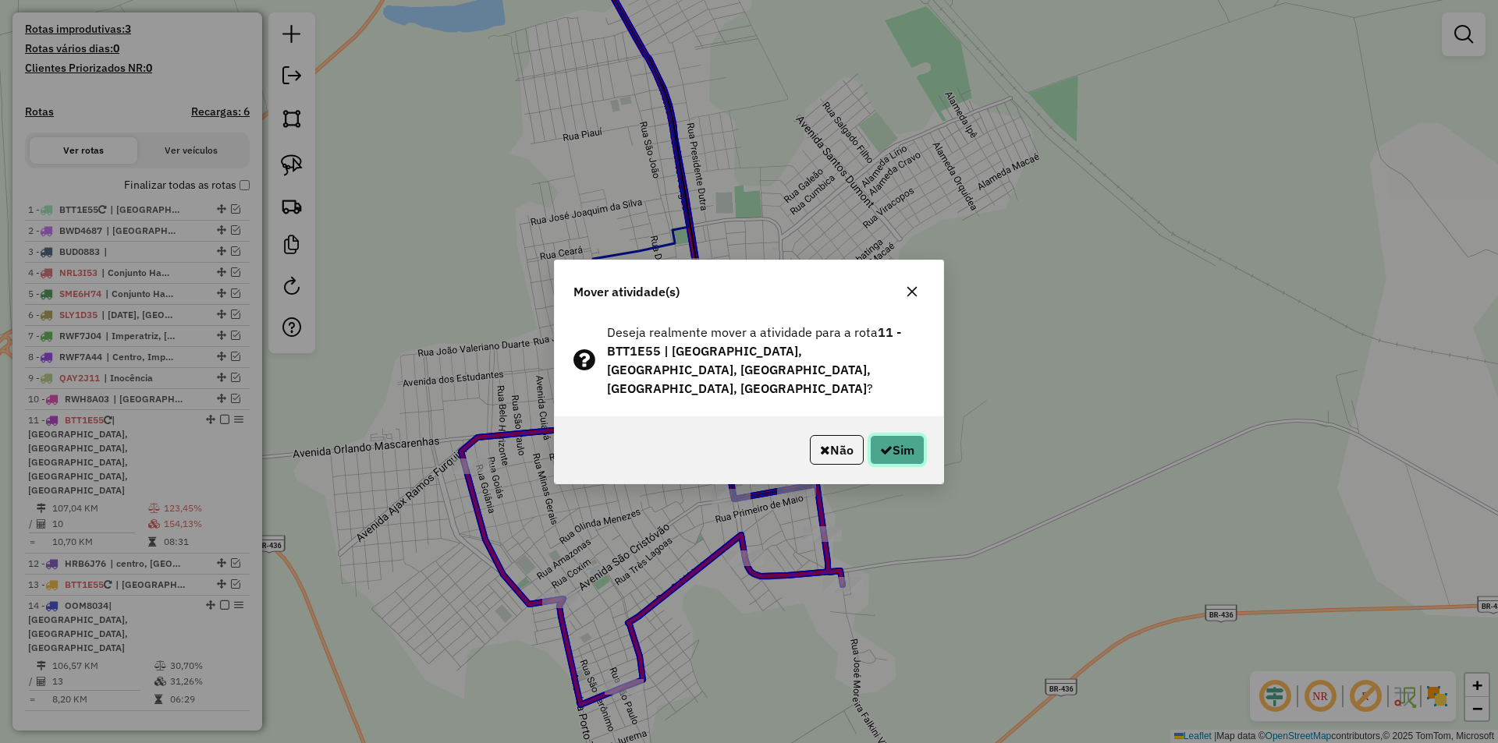
click at [885, 444] on icon "button" at bounding box center [886, 450] width 12 height 12
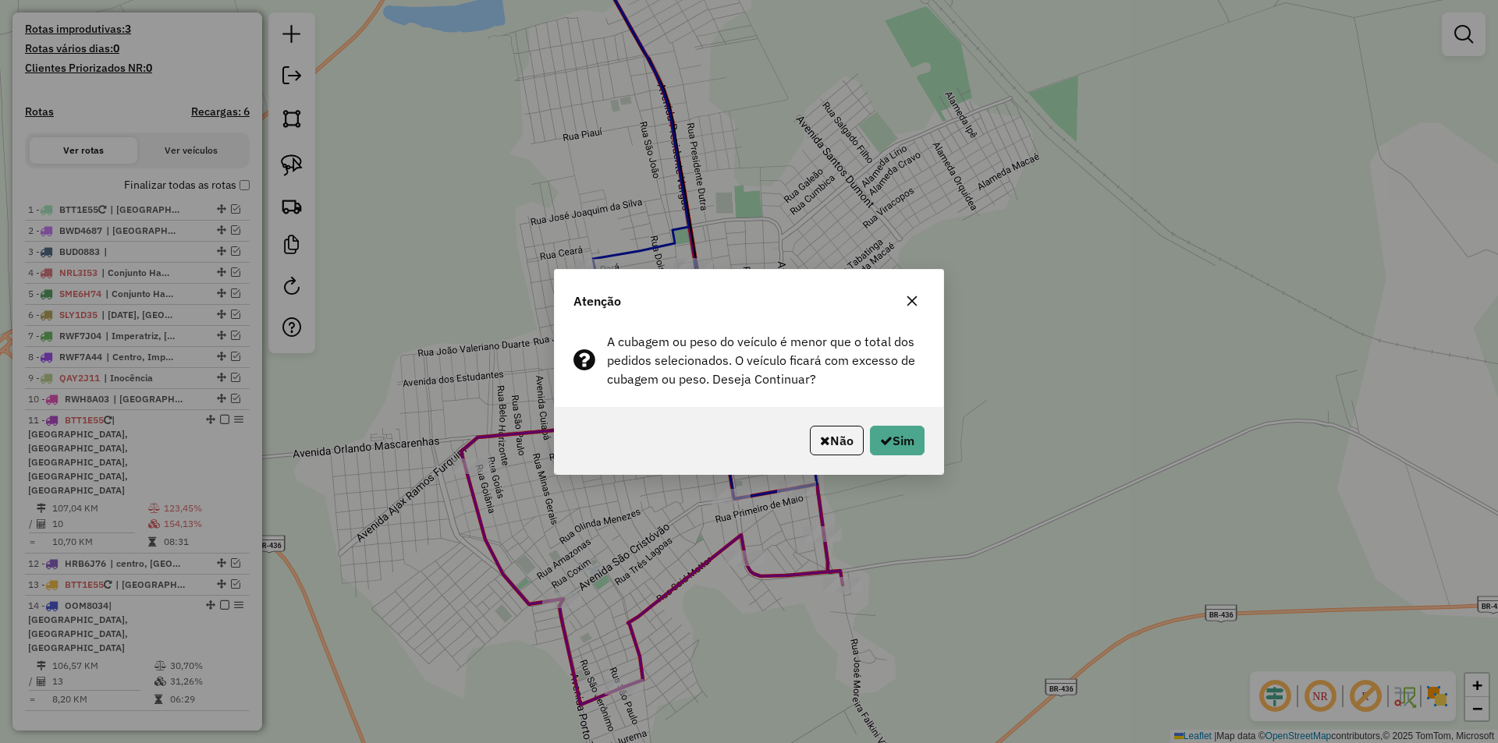
click at [885, 436] on icon "button" at bounding box center [886, 440] width 12 height 12
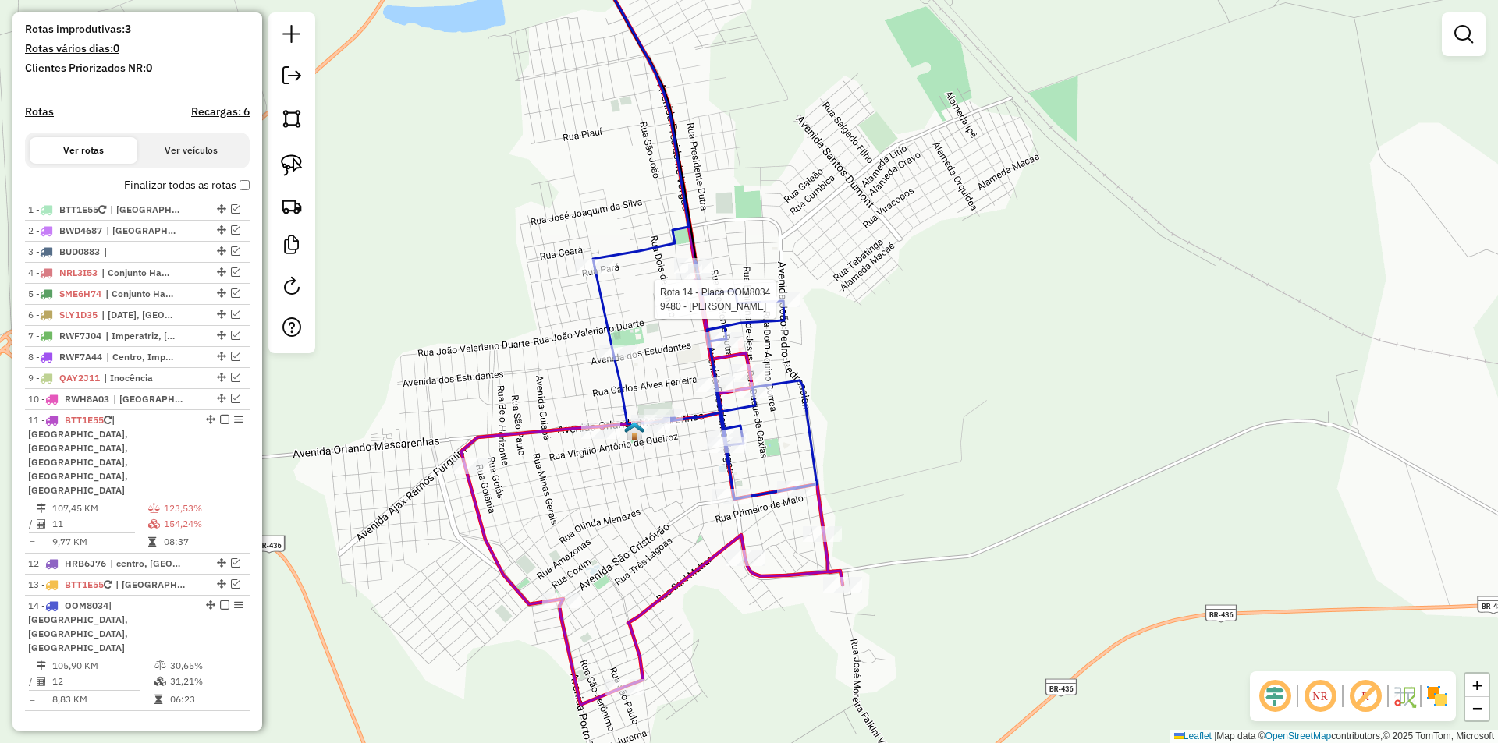
select select "*********"
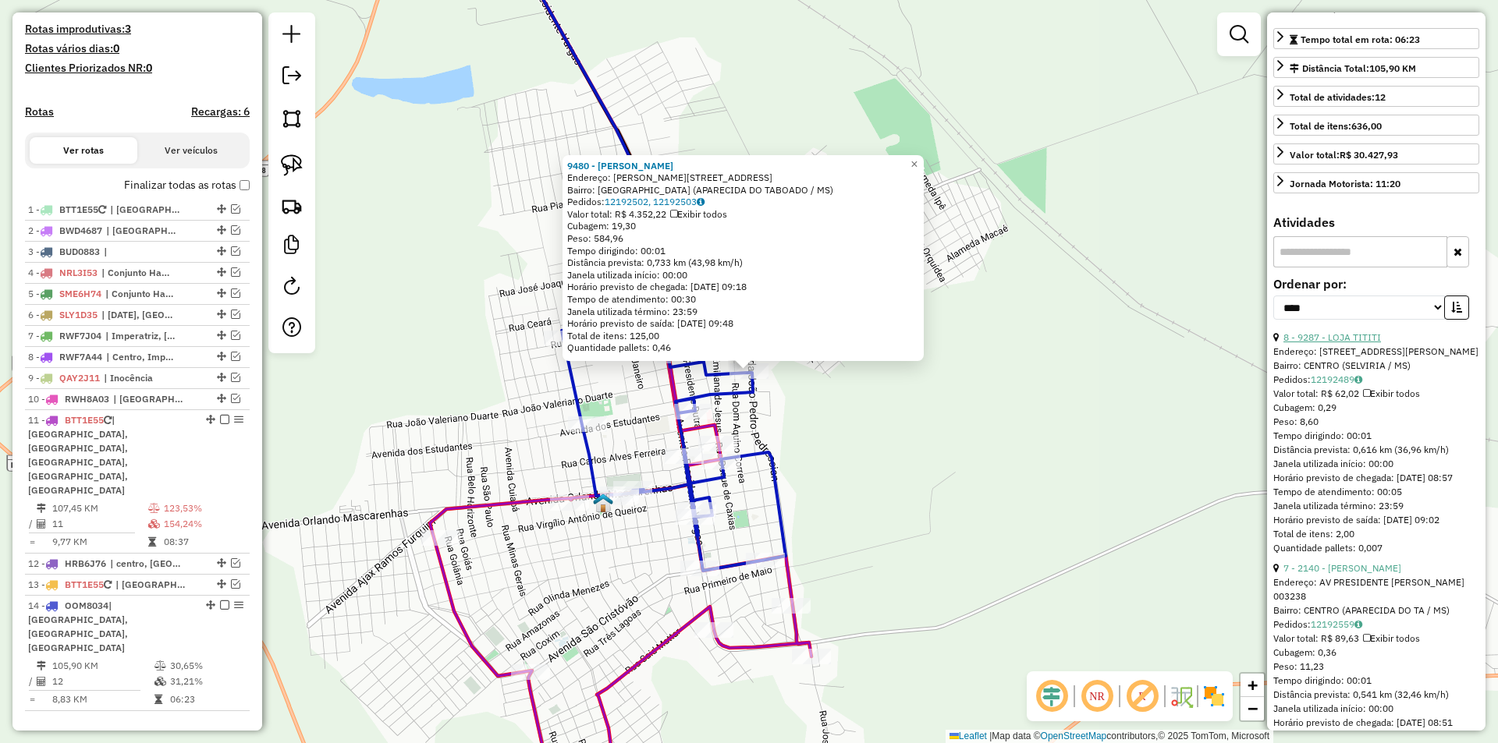
click at [1357, 343] on link "8 - 9287 - LOJA TITITI" at bounding box center [1332, 338] width 98 height 12
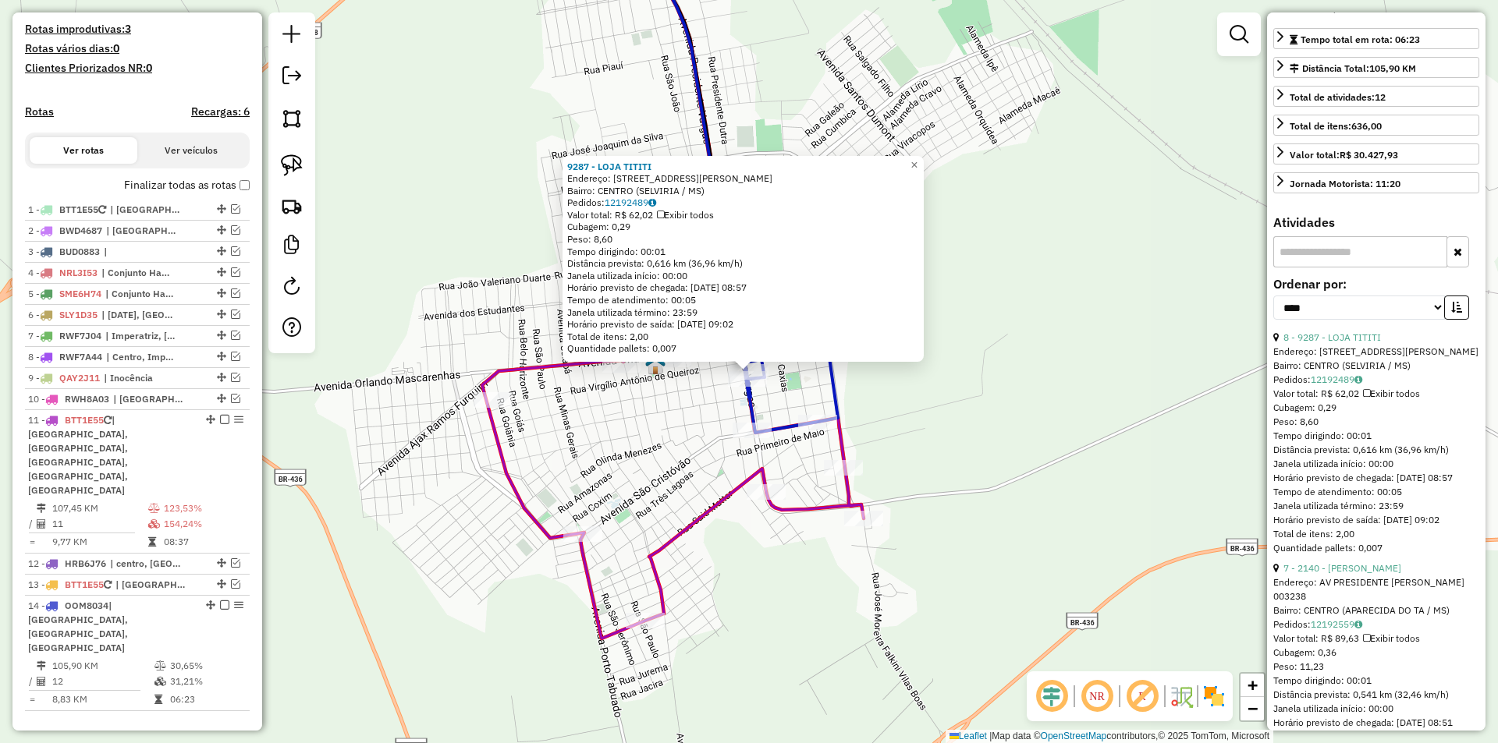
click at [750, 367] on div at bounding box center [742, 359] width 19 height 19
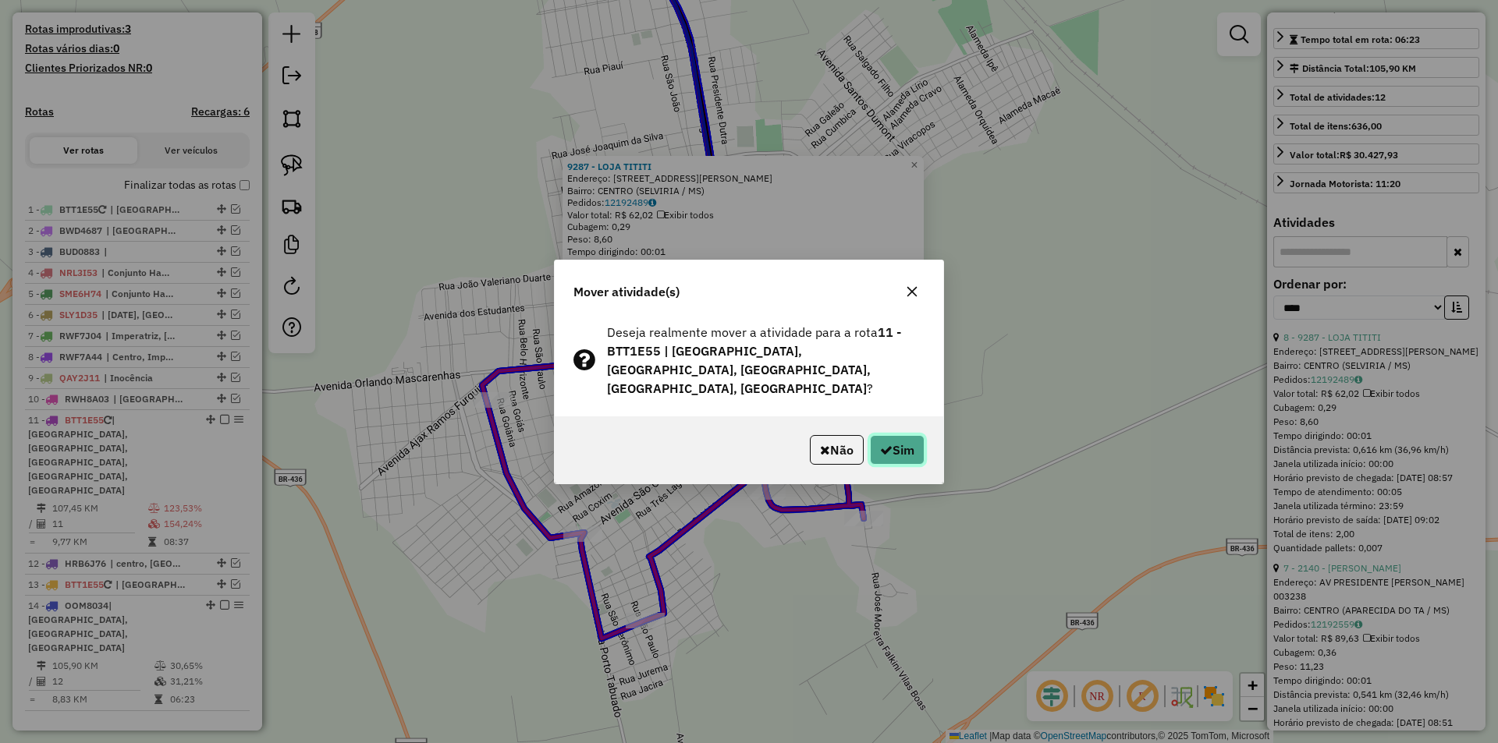
click at [881, 444] on icon "button" at bounding box center [886, 450] width 12 height 12
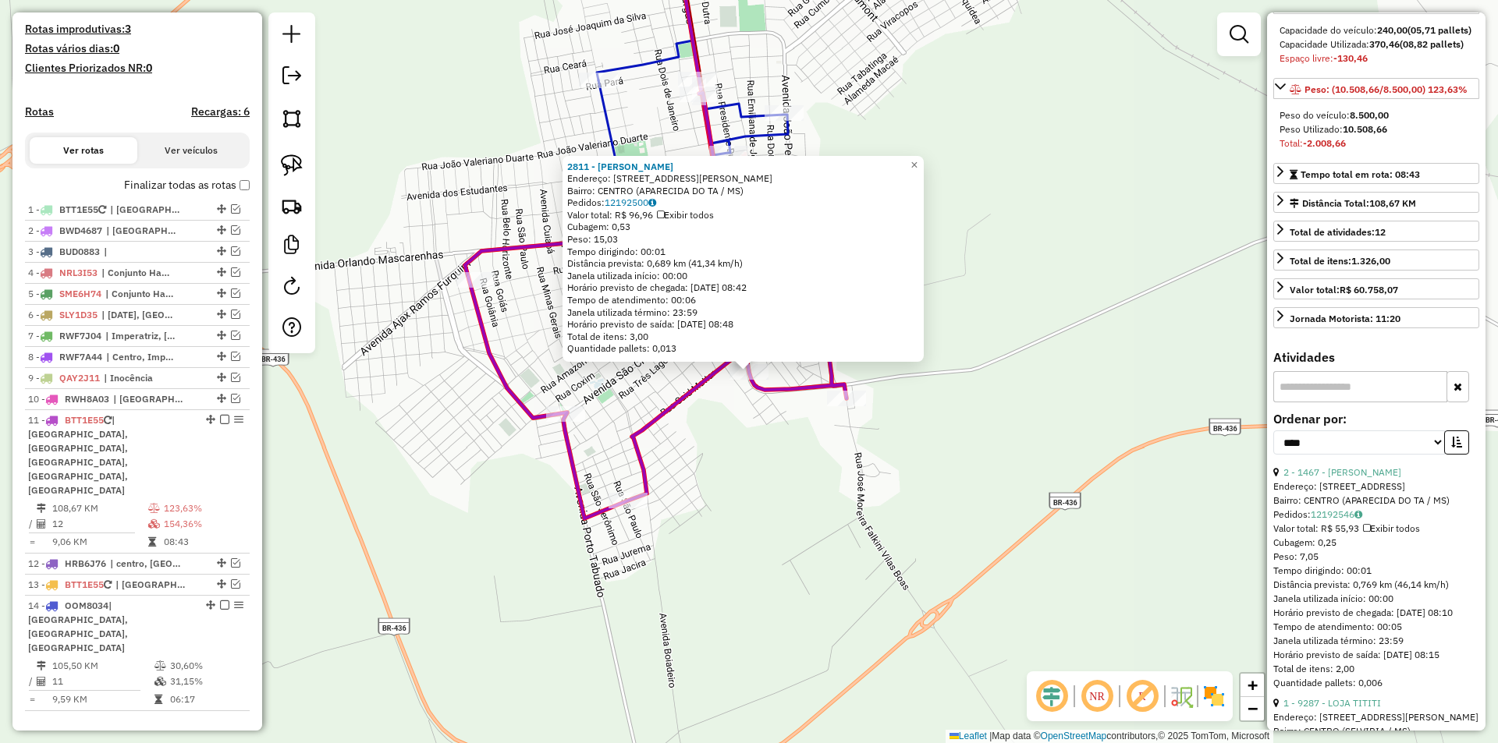
scroll to position [390, 0]
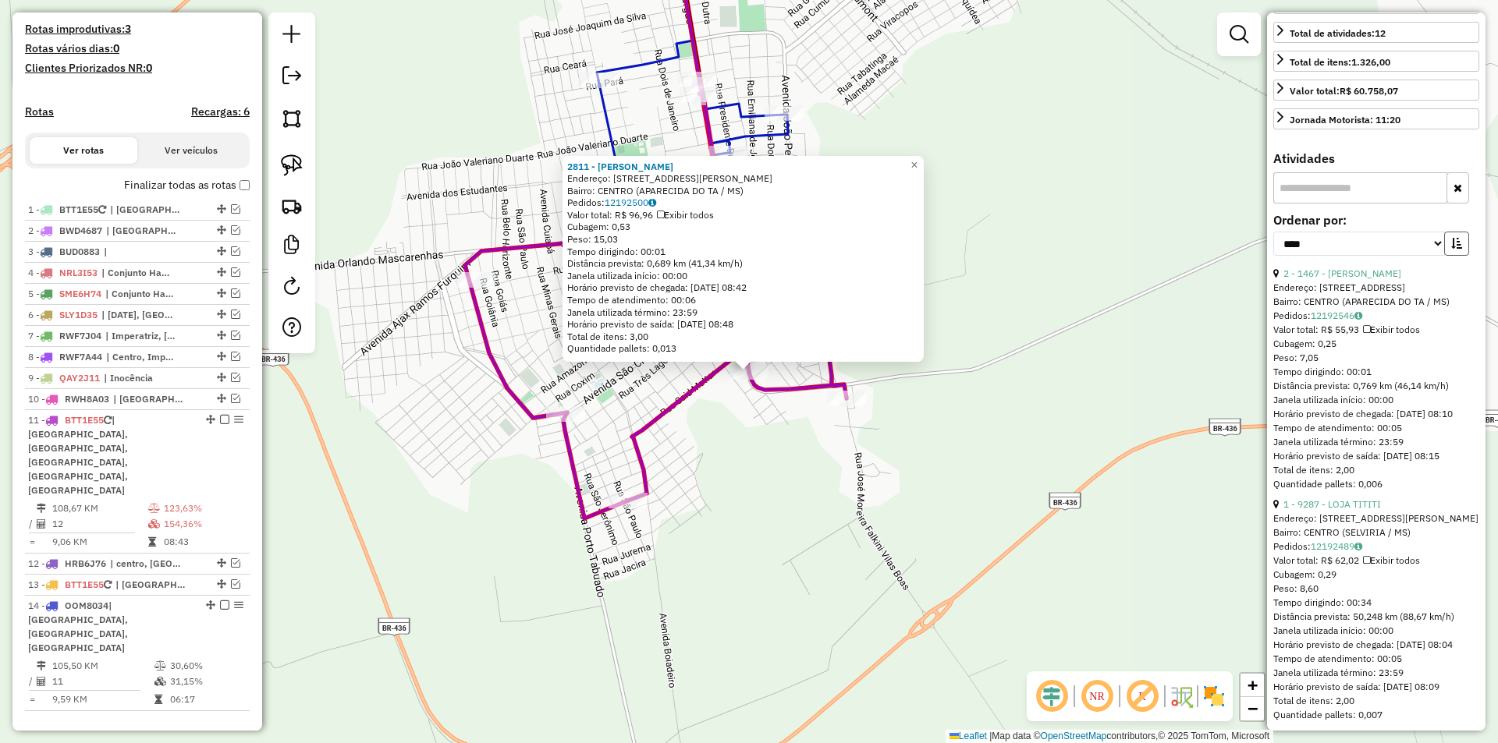
click at [1456, 249] on icon "button" at bounding box center [1456, 243] width 11 height 11
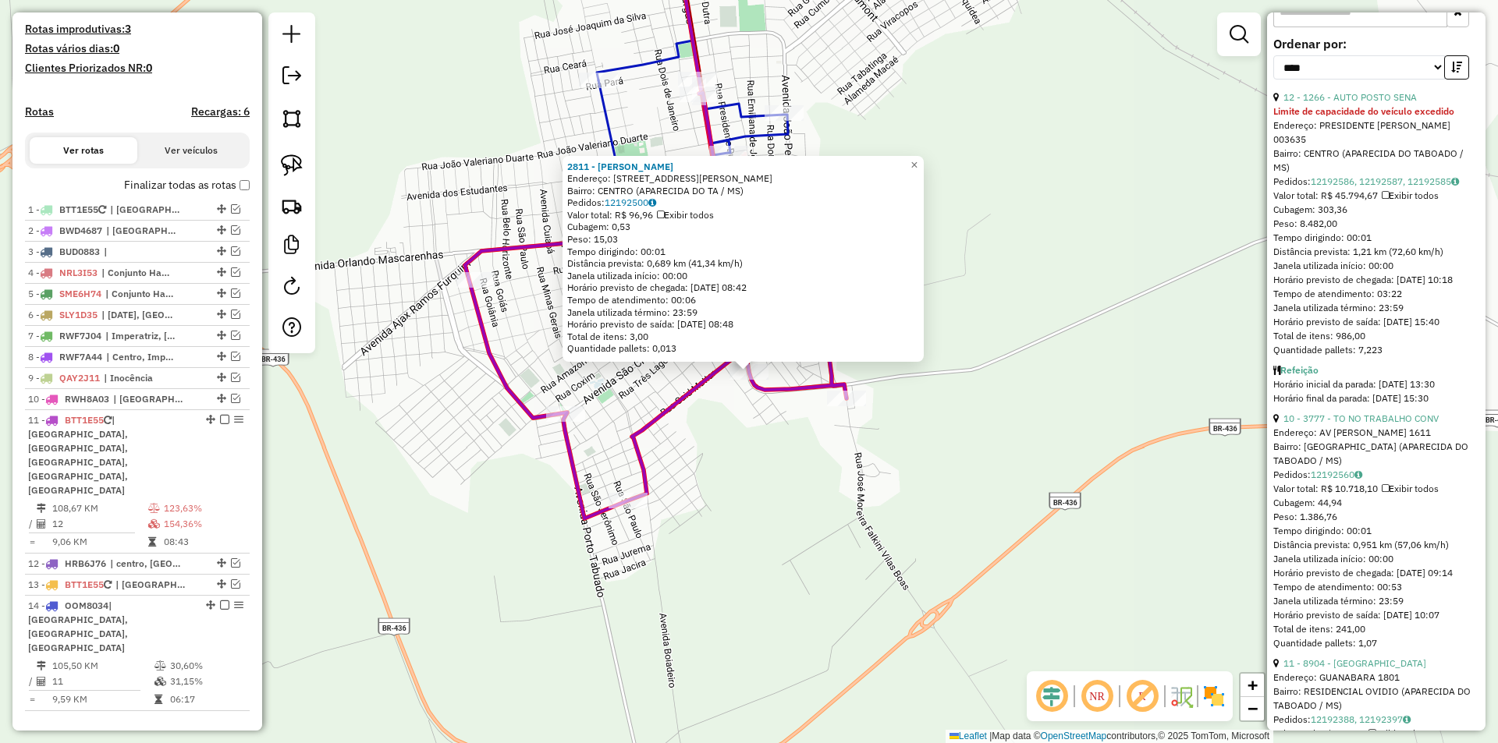
scroll to position [546, 0]
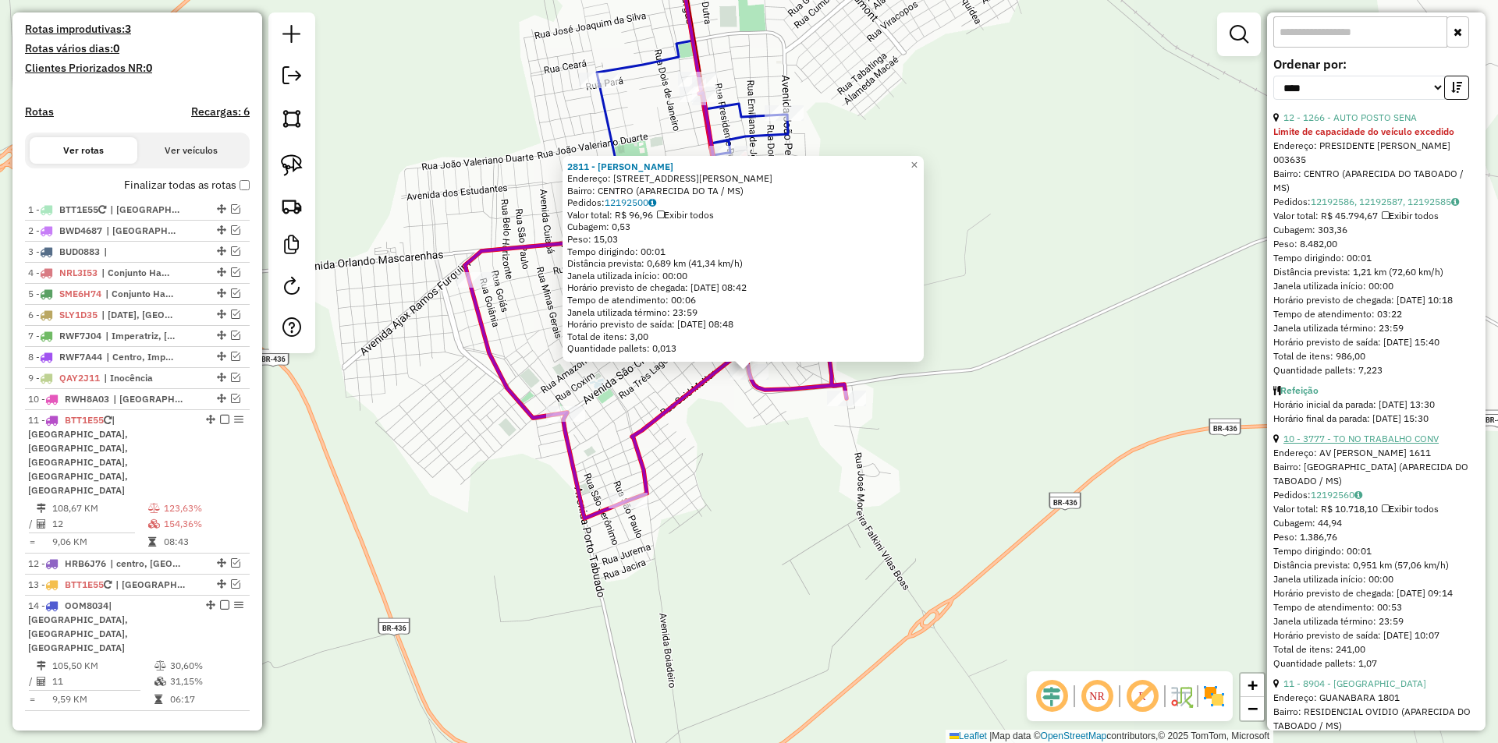
click at [1365, 445] on link "10 - 3777 - TO NO TRABALHO CONV" at bounding box center [1360, 439] width 155 height 12
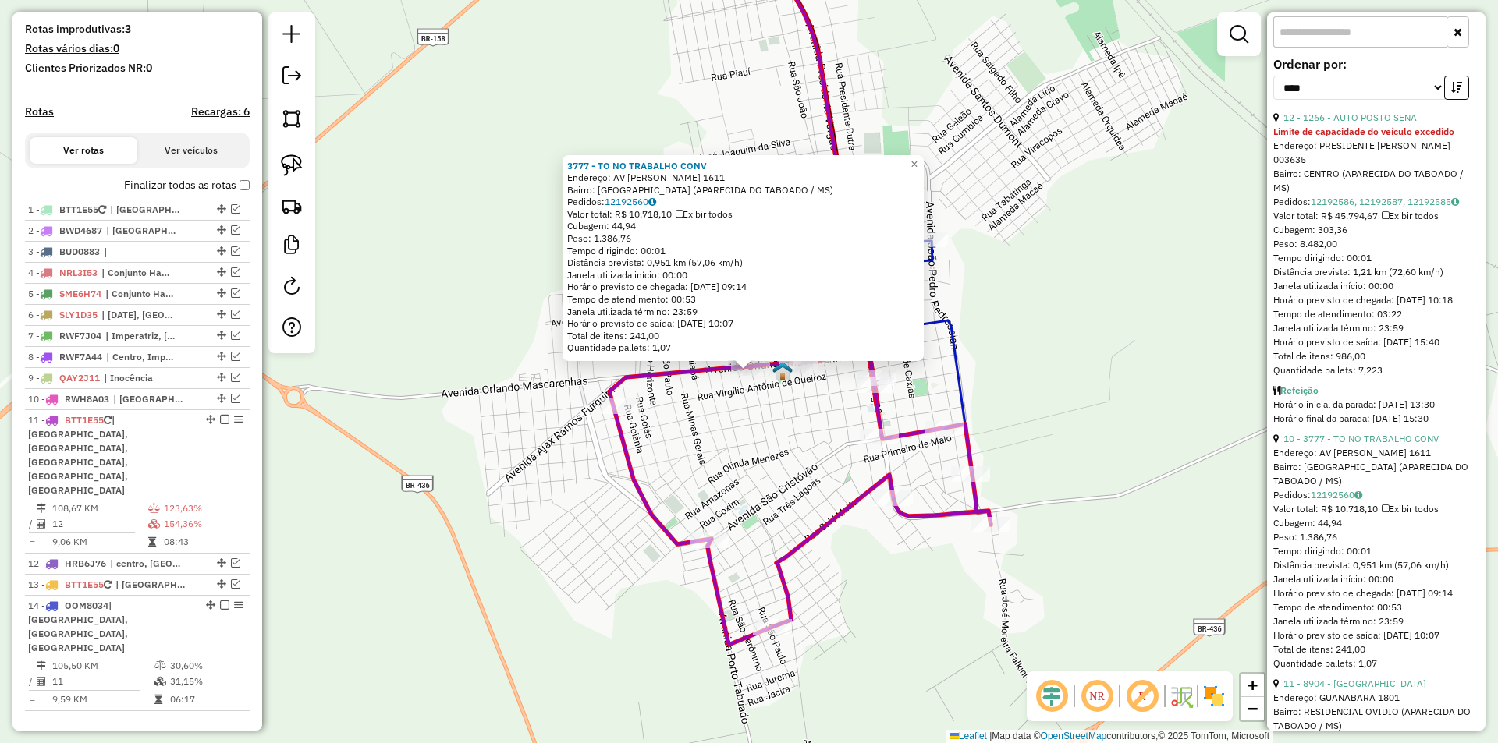
click at [749, 383] on div "3777 - TO NO TRABALHO CONV Endereço: AV [PERSON_NAME] 1611 Bairro: [GEOGRAPHIC_…" at bounding box center [749, 371] width 1498 height 743
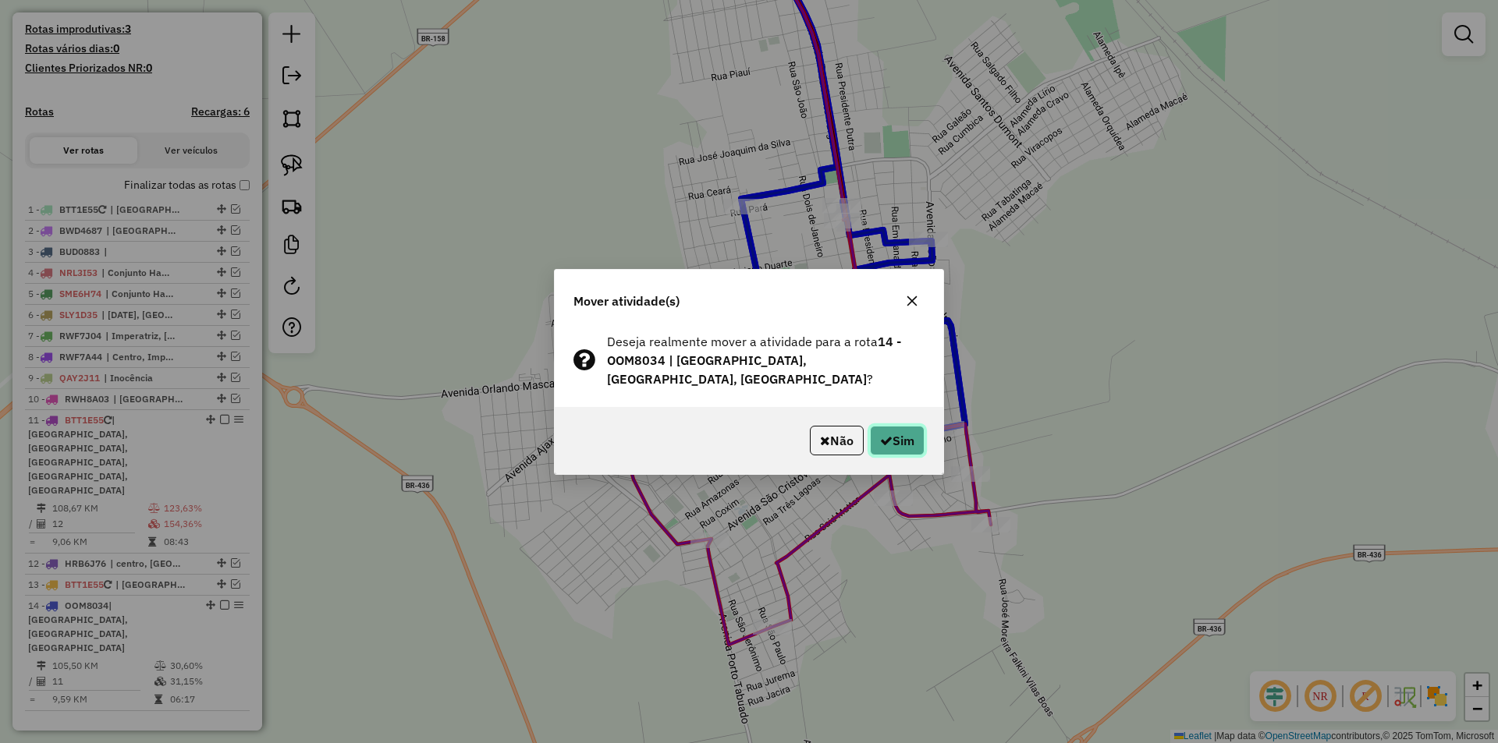
click at [905, 441] on button "Sim" at bounding box center [897, 441] width 55 height 30
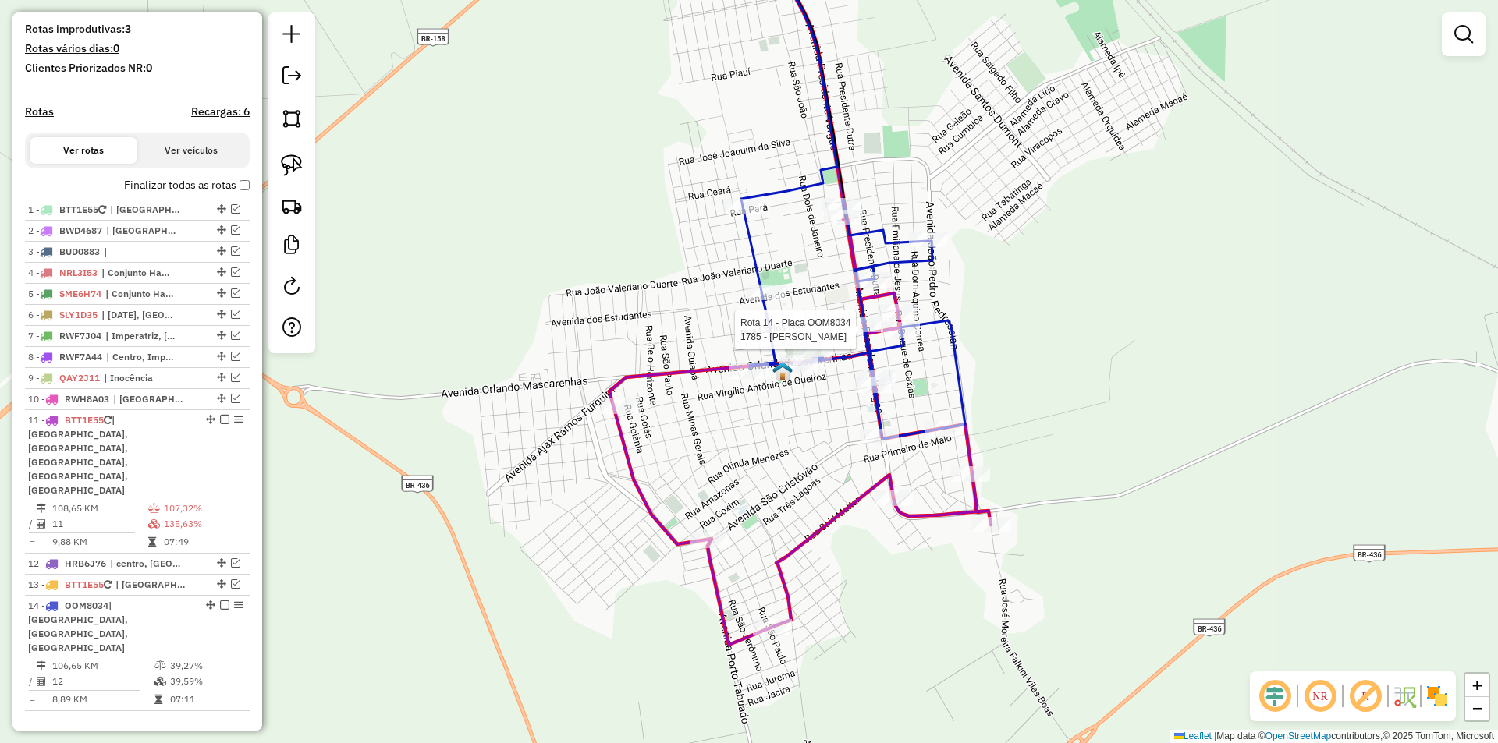
select select "*********"
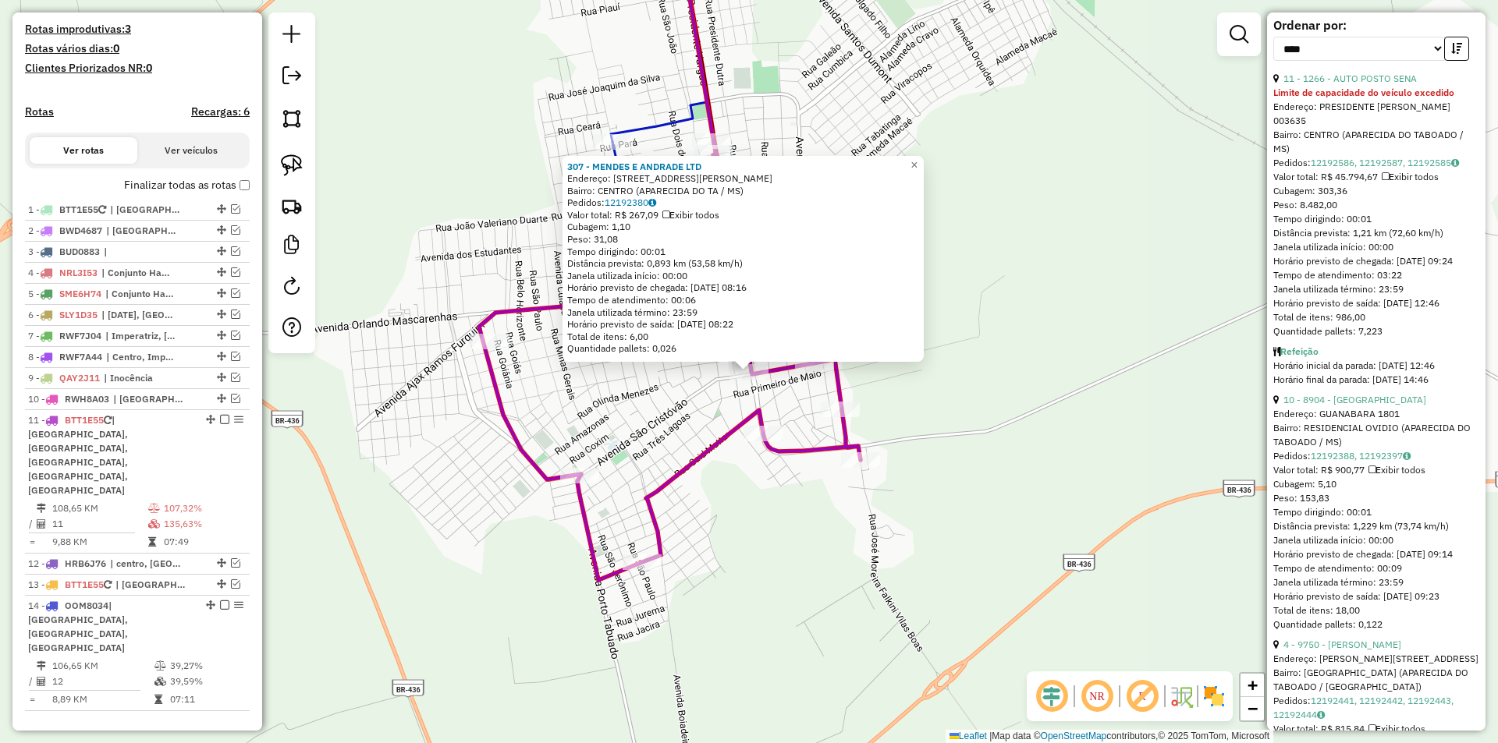
scroll to position [468, 0]
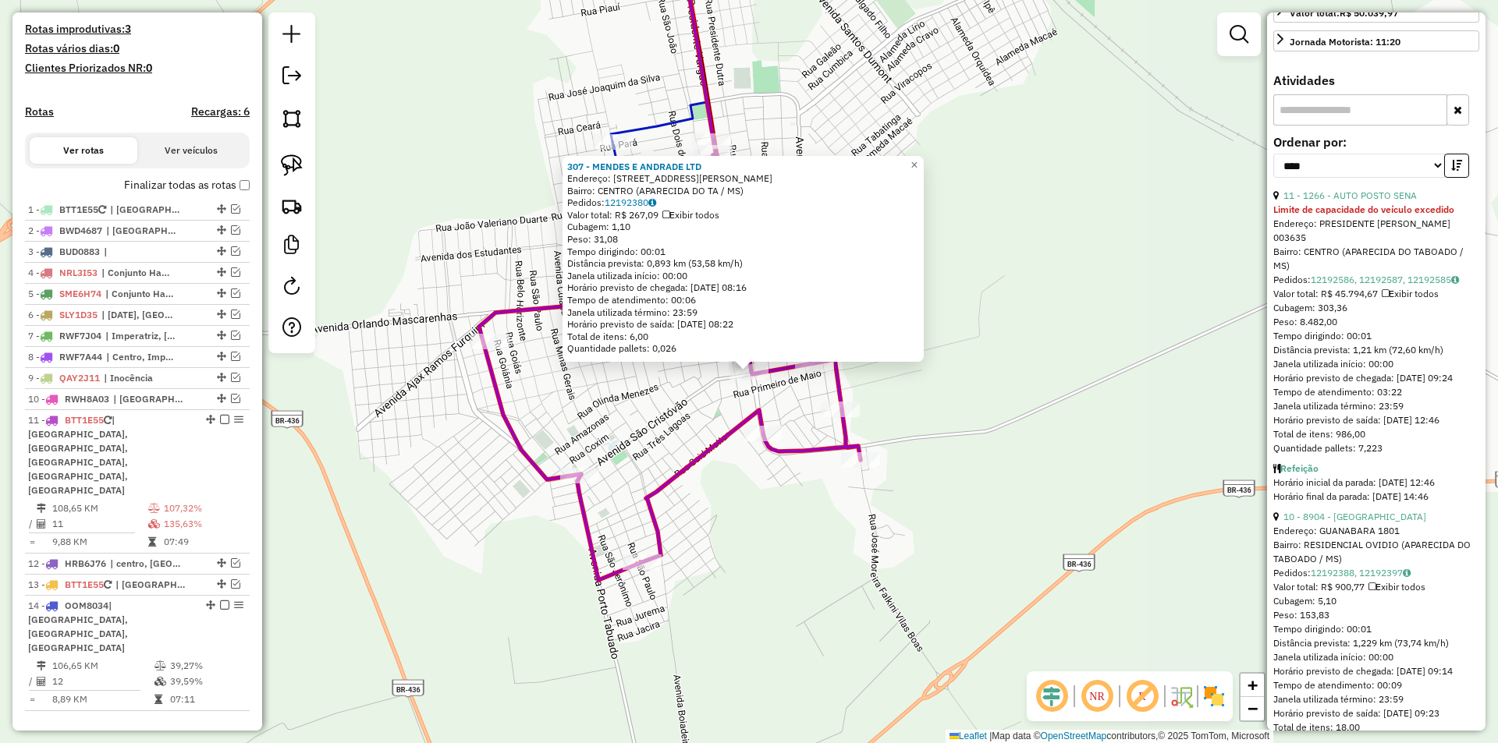
click at [663, 394] on div "307 - [PERSON_NAME] LTD Endereço: [STREET_ADDRESS][PERSON_NAME] Bairro: CENTRO …" at bounding box center [749, 371] width 1498 height 743
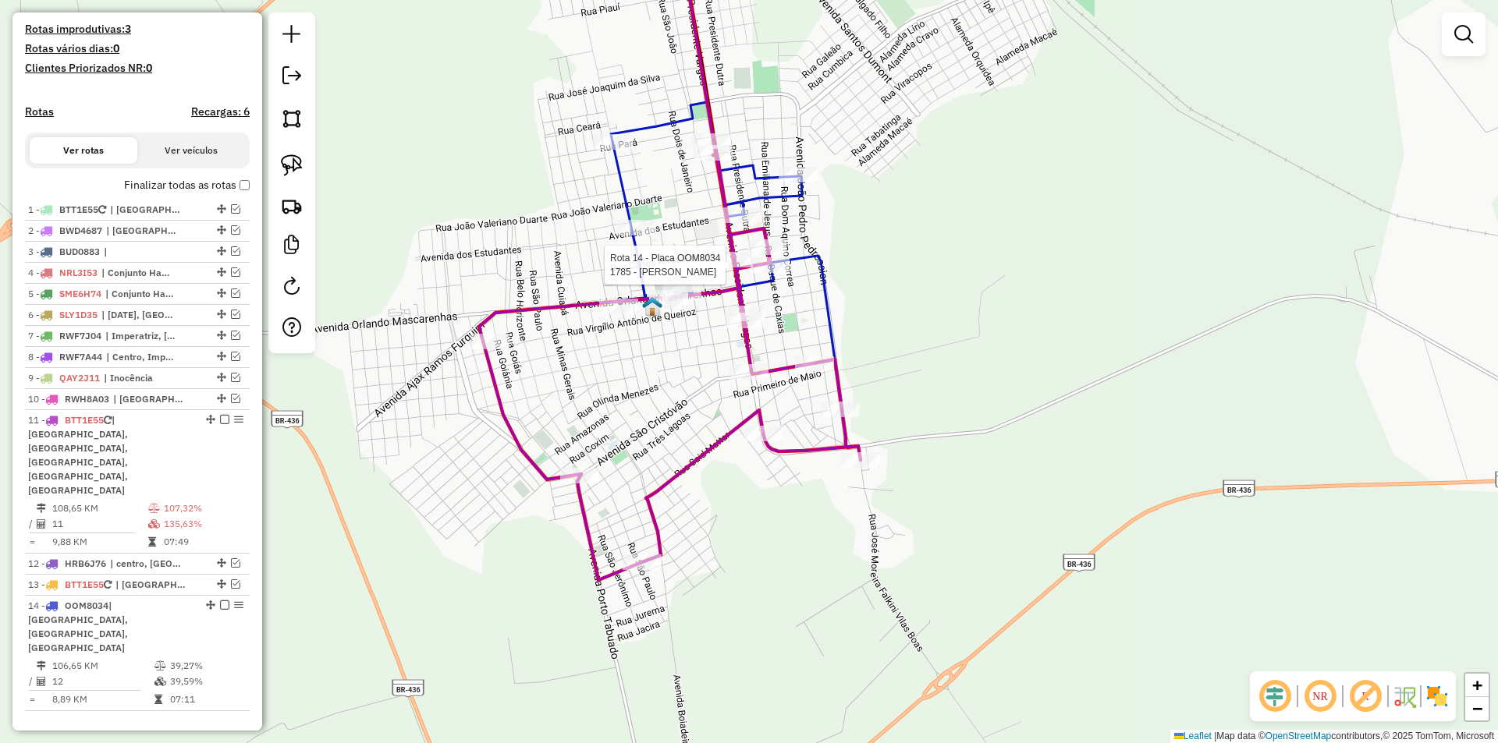
select select "*********"
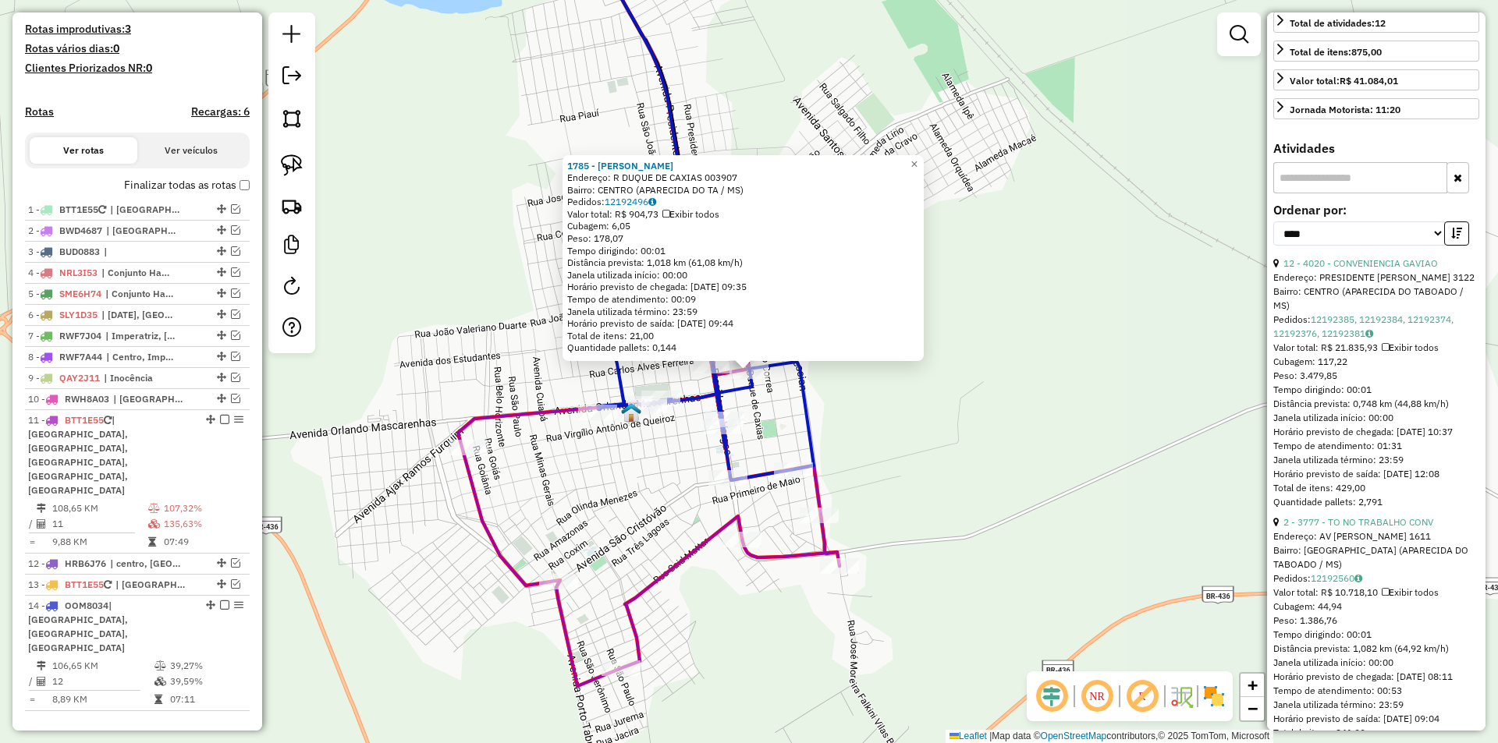
scroll to position [390, 0]
click at [1454, 235] on icon "button" at bounding box center [1456, 229] width 11 height 11
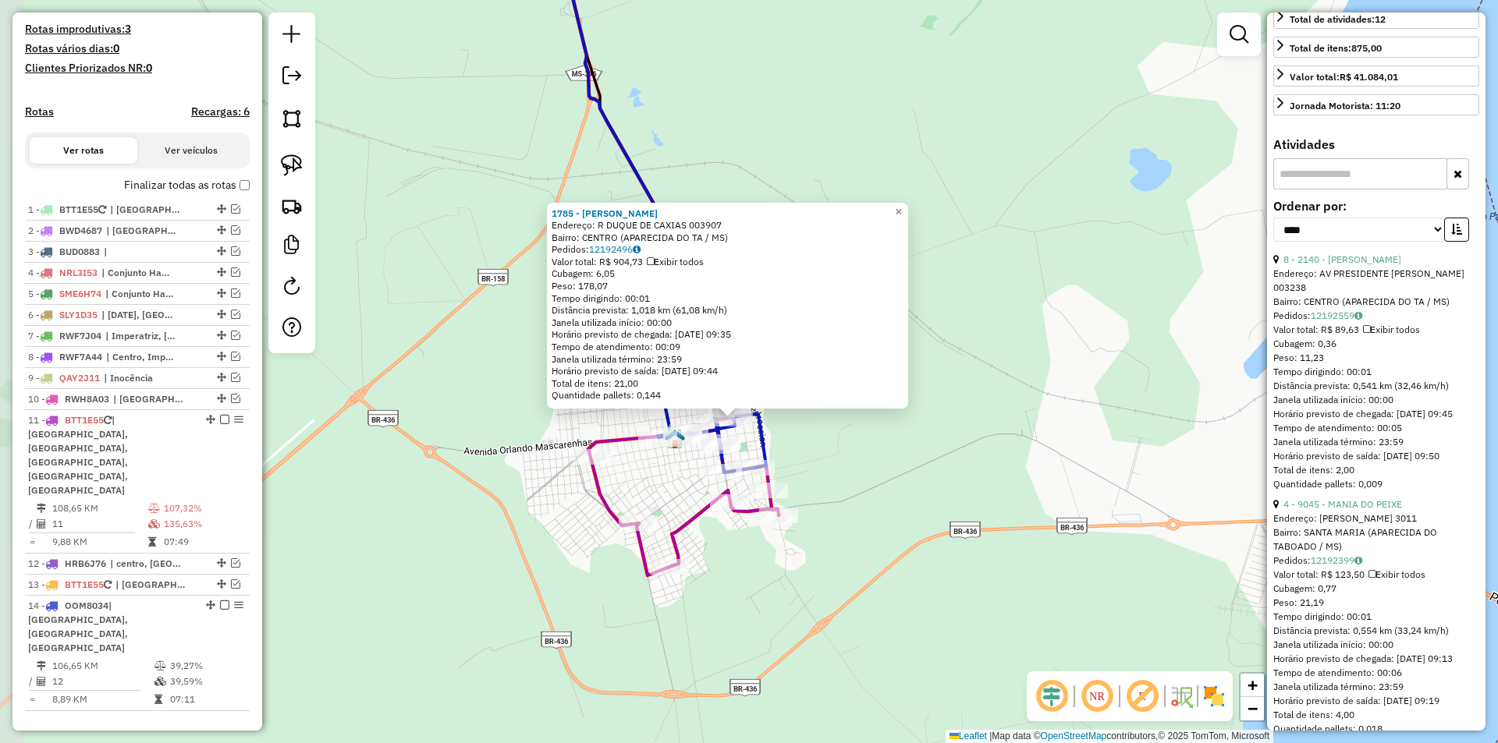
drag, startPoint x: 647, startPoint y: 466, endPoint x: 680, endPoint y: 476, distance: 34.3
click at [680, 476] on div "1785 - [PERSON_NAME]: R DUQUE DE CAXIAS 003907 Bairro: CENTRO (APARECIDA DO TA …" at bounding box center [749, 371] width 1498 height 743
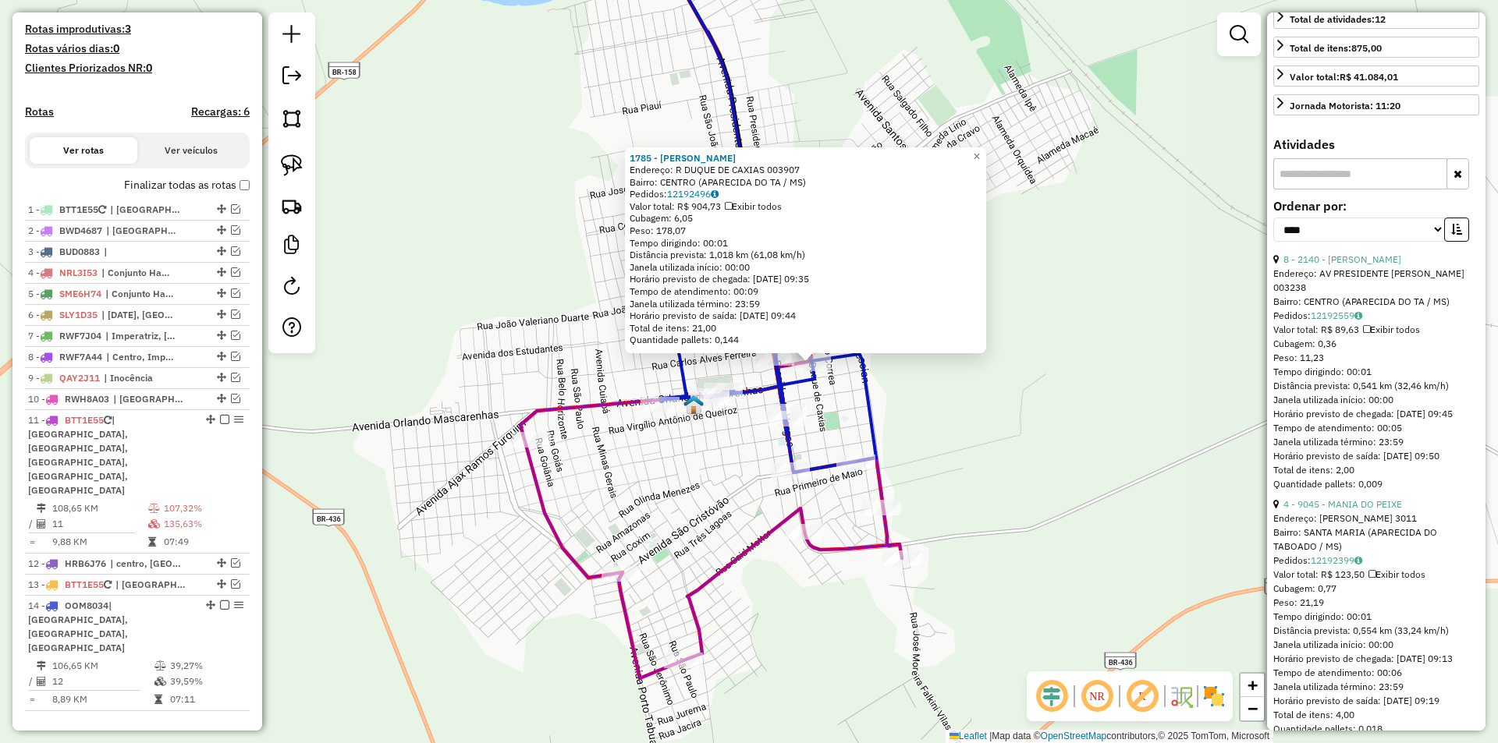
drag, startPoint x: 920, startPoint y: 442, endPoint x: 940, endPoint y: 442, distance: 20.3
click at [940, 442] on div "1785 - [PERSON_NAME]: R DUQUE DE CAXIAS 003907 Bairro: CENTRO (APARECIDA DO TA …" at bounding box center [749, 371] width 1498 height 743
click at [231, 403] on em at bounding box center [235, 398] width 9 height 9
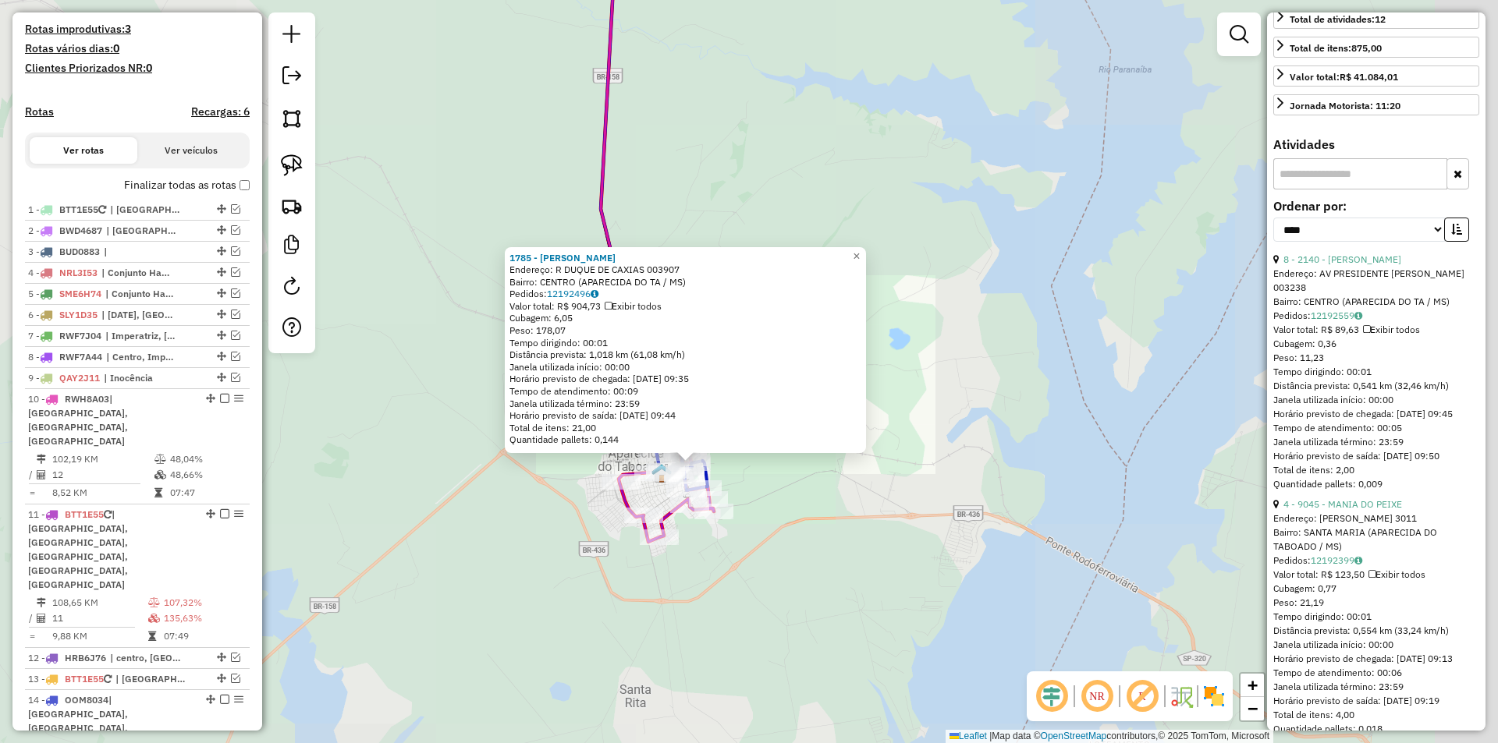
click at [795, 541] on div "1785 - [PERSON_NAME]: R DUQUE DE CAXIAS 003907 Bairro: CENTRO (APARECIDA DO TA …" at bounding box center [749, 371] width 1498 height 743
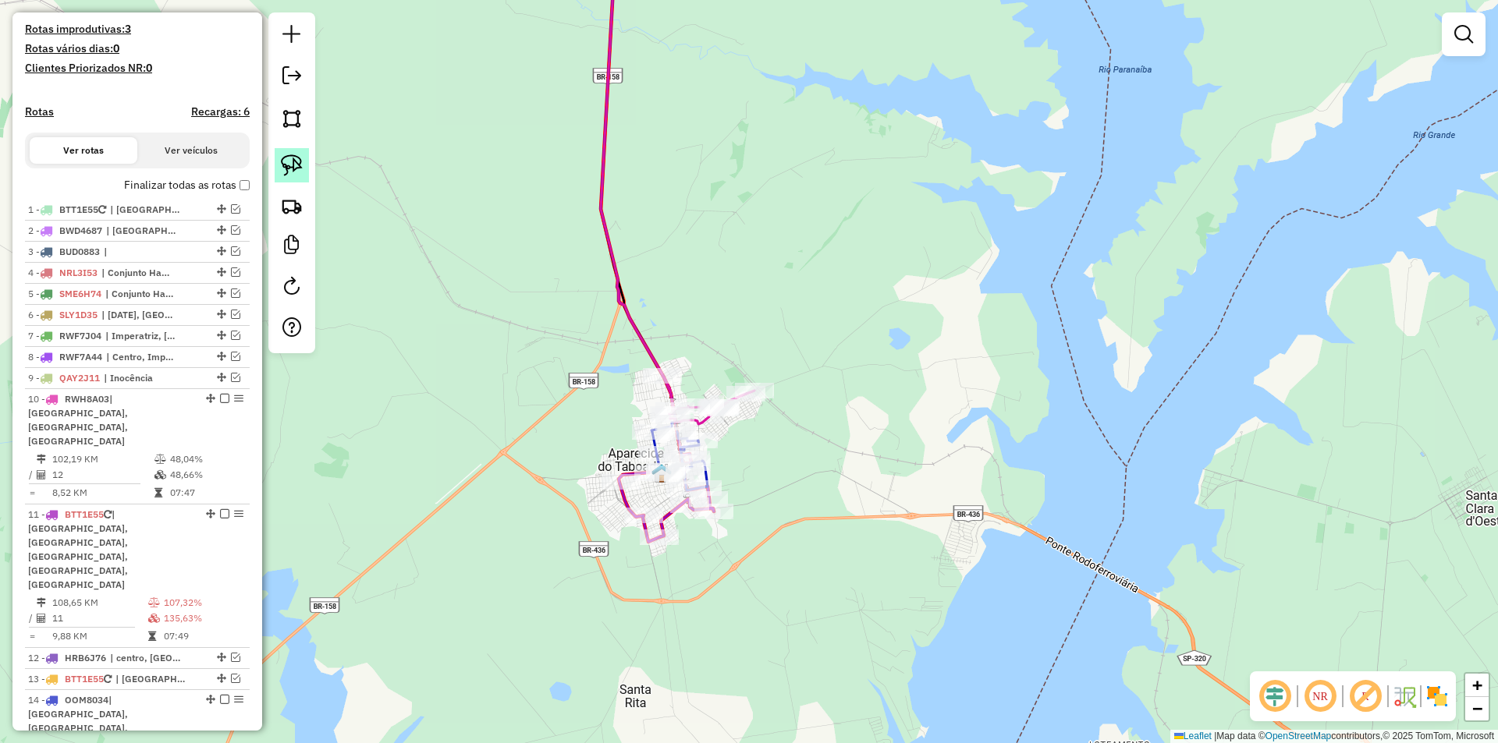
click at [289, 157] on img at bounding box center [292, 165] width 22 height 22
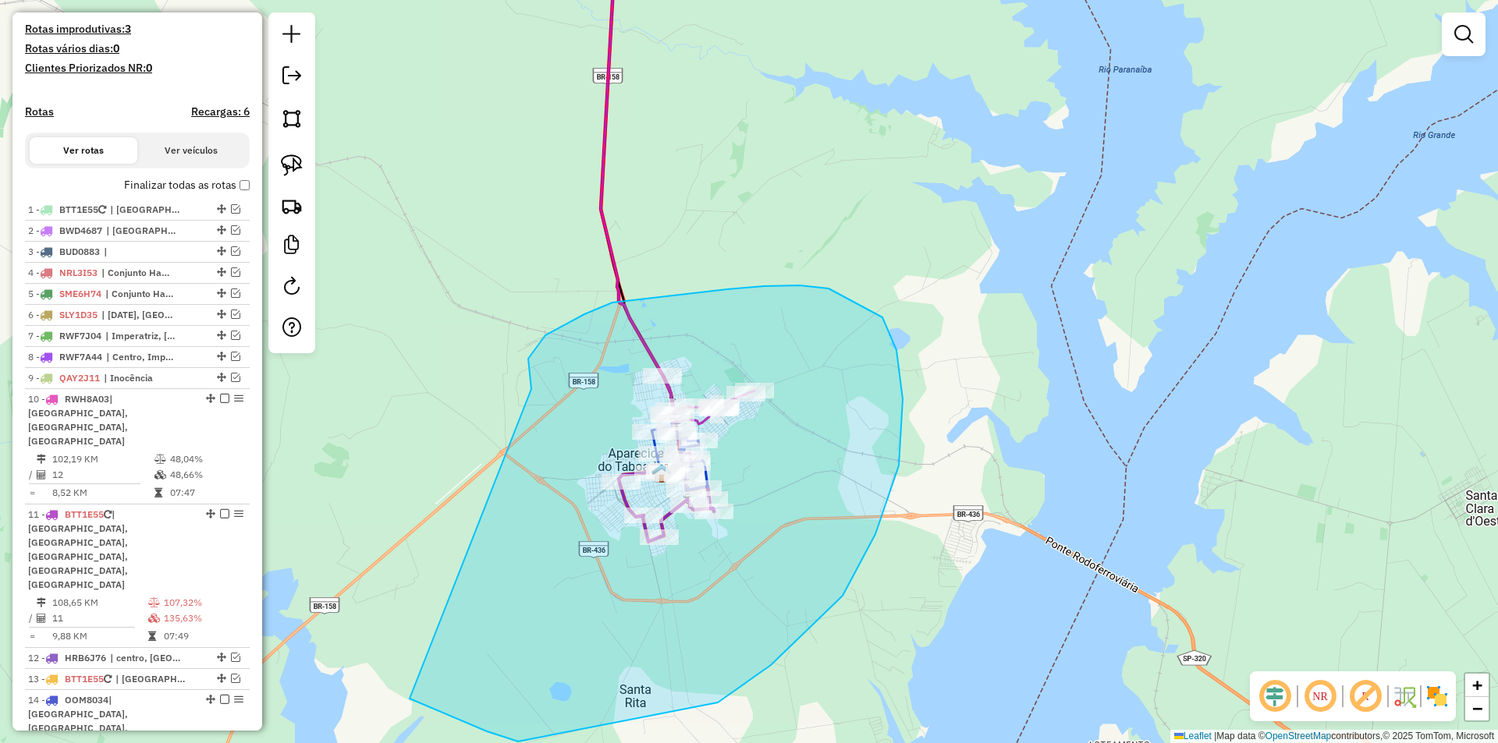
drag, startPoint x: 531, startPoint y: 385, endPoint x: 427, endPoint y: 452, distance: 124.2
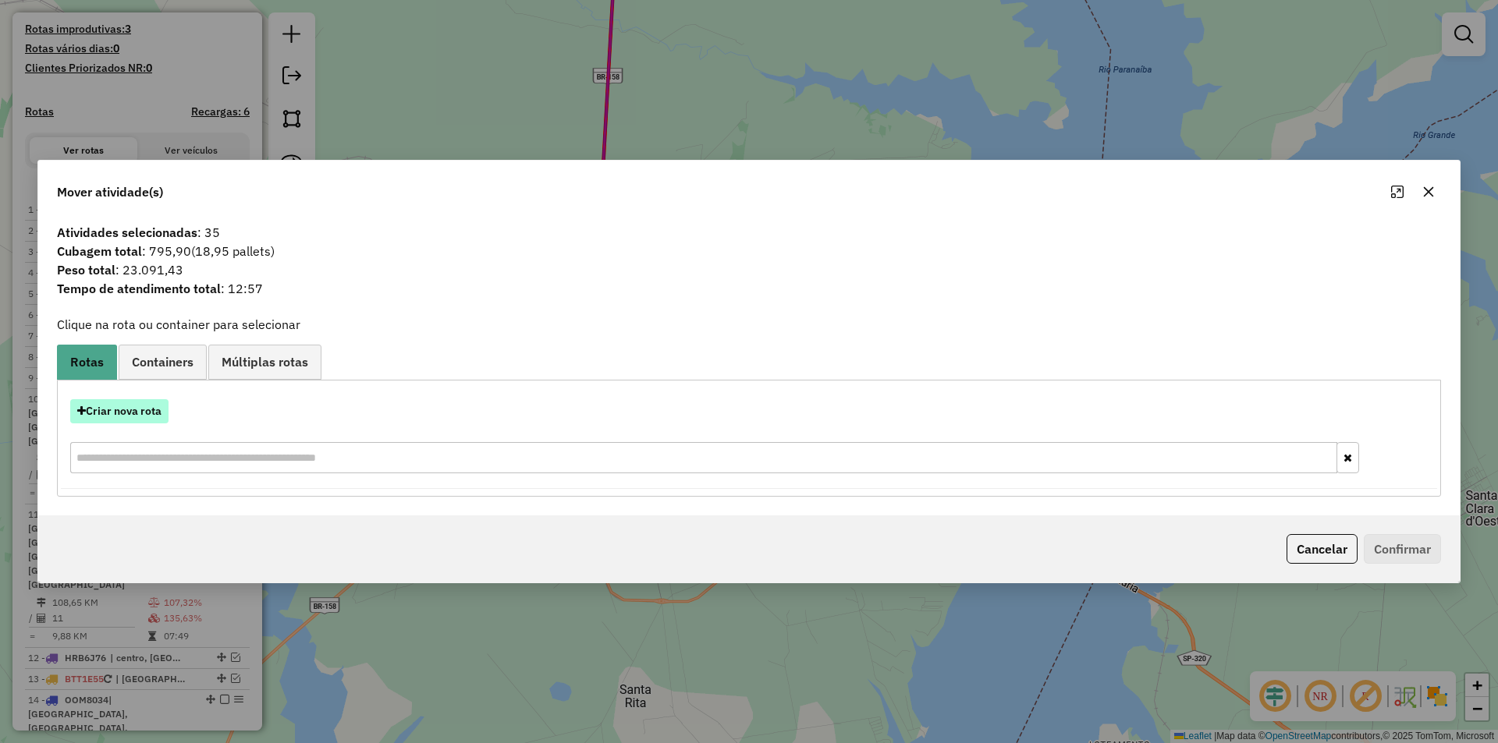
click at [122, 416] on button "Criar nova rota" at bounding box center [119, 411] width 98 height 24
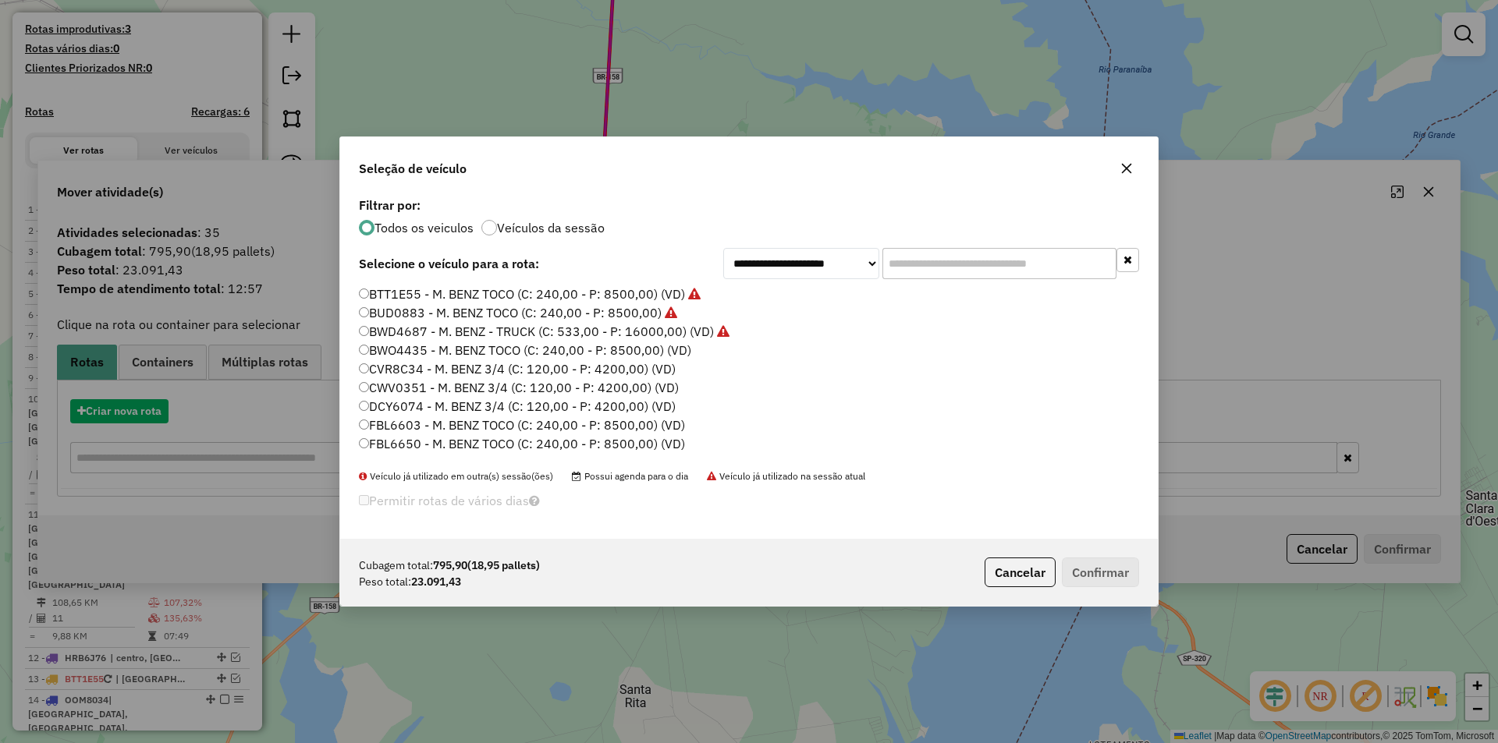
scroll to position [9, 5]
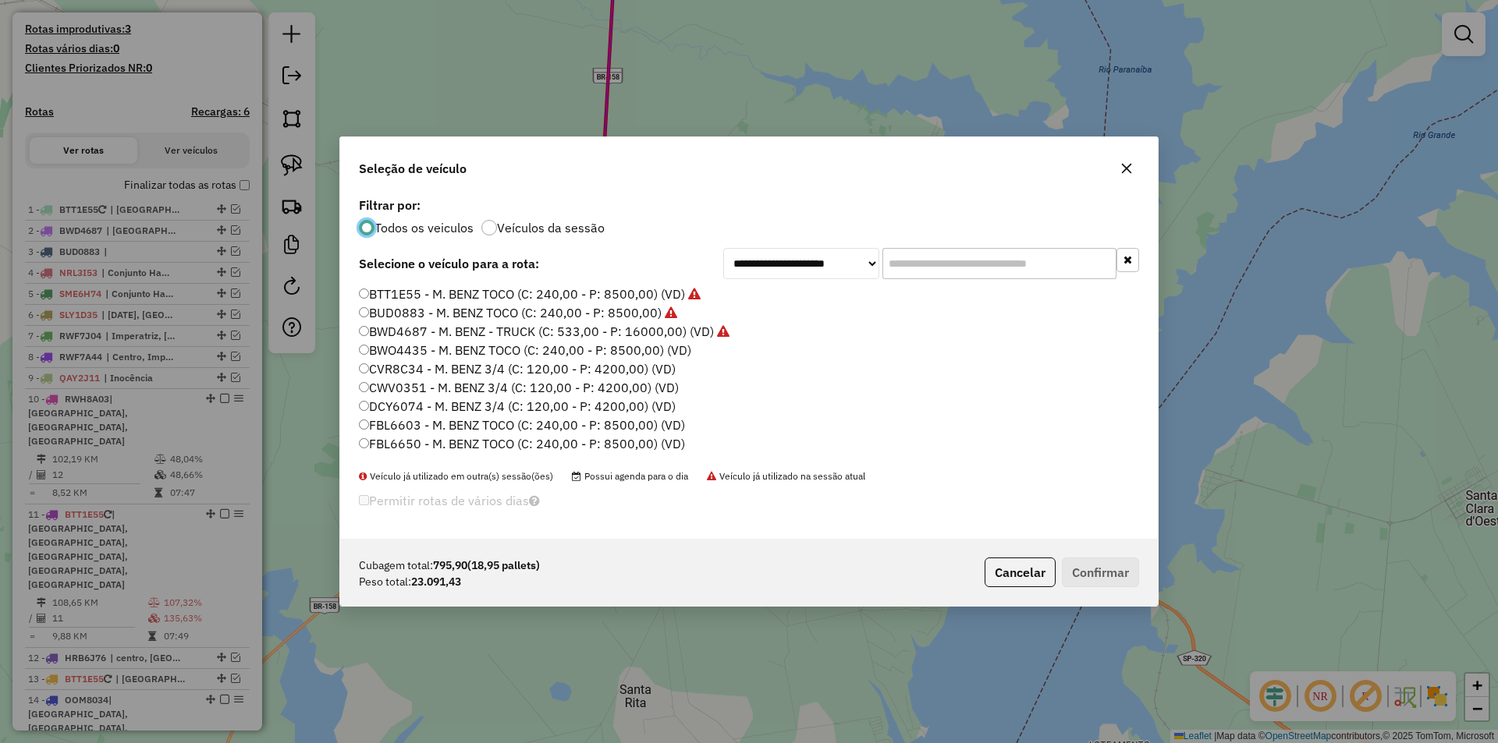
click at [507, 292] on label "BTT1E55 - M. BENZ TOCO (C: 240,00 - P: 8500,00) (VD)" at bounding box center [530, 294] width 342 height 19
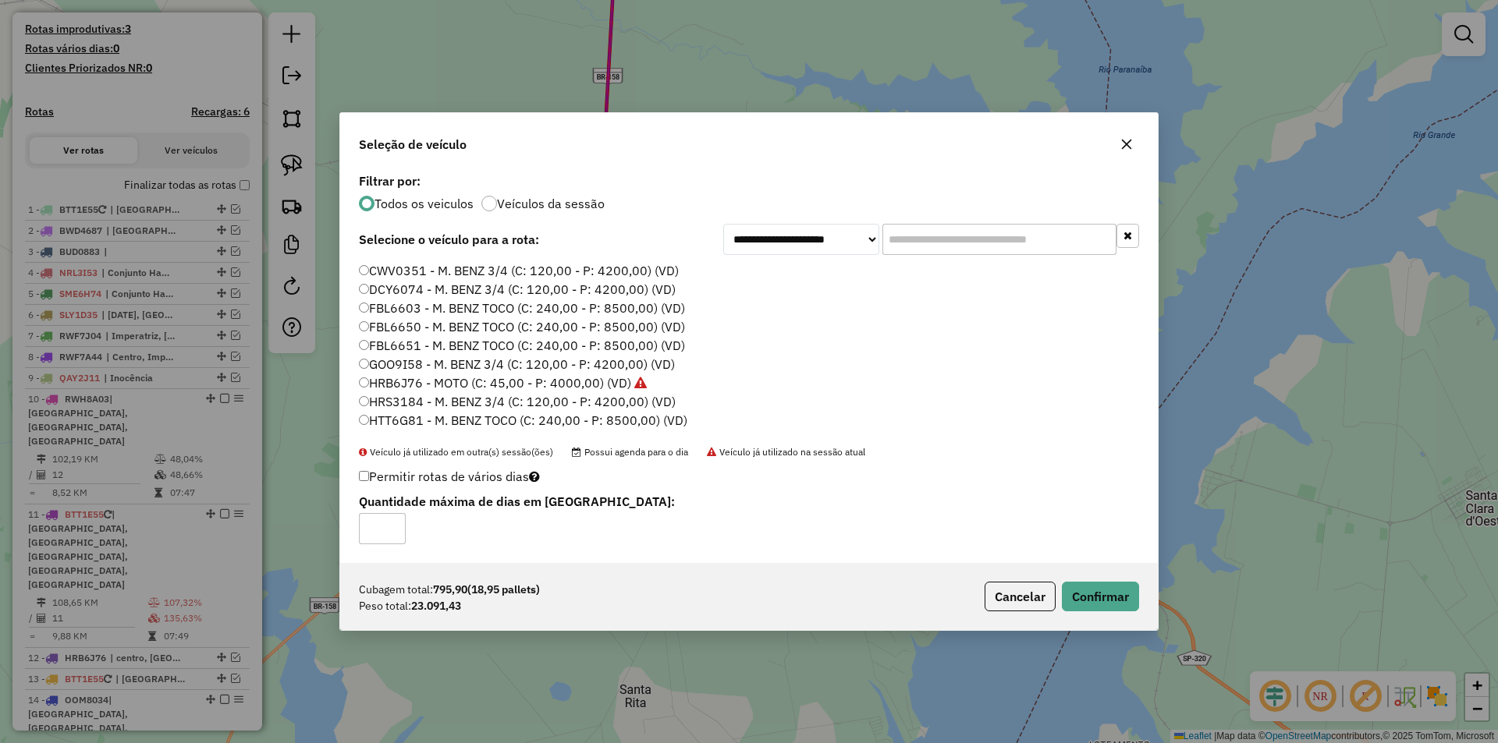
scroll to position [0, 0]
click at [394, 344] on label "CVR8C34 - M. BENZ 3/4 (C: 120,00 - P: 4200,00) (VD)" at bounding box center [517, 344] width 317 height 19
click at [1106, 591] on button "Confirmar" at bounding box center [1100, 597] width 77 height 30
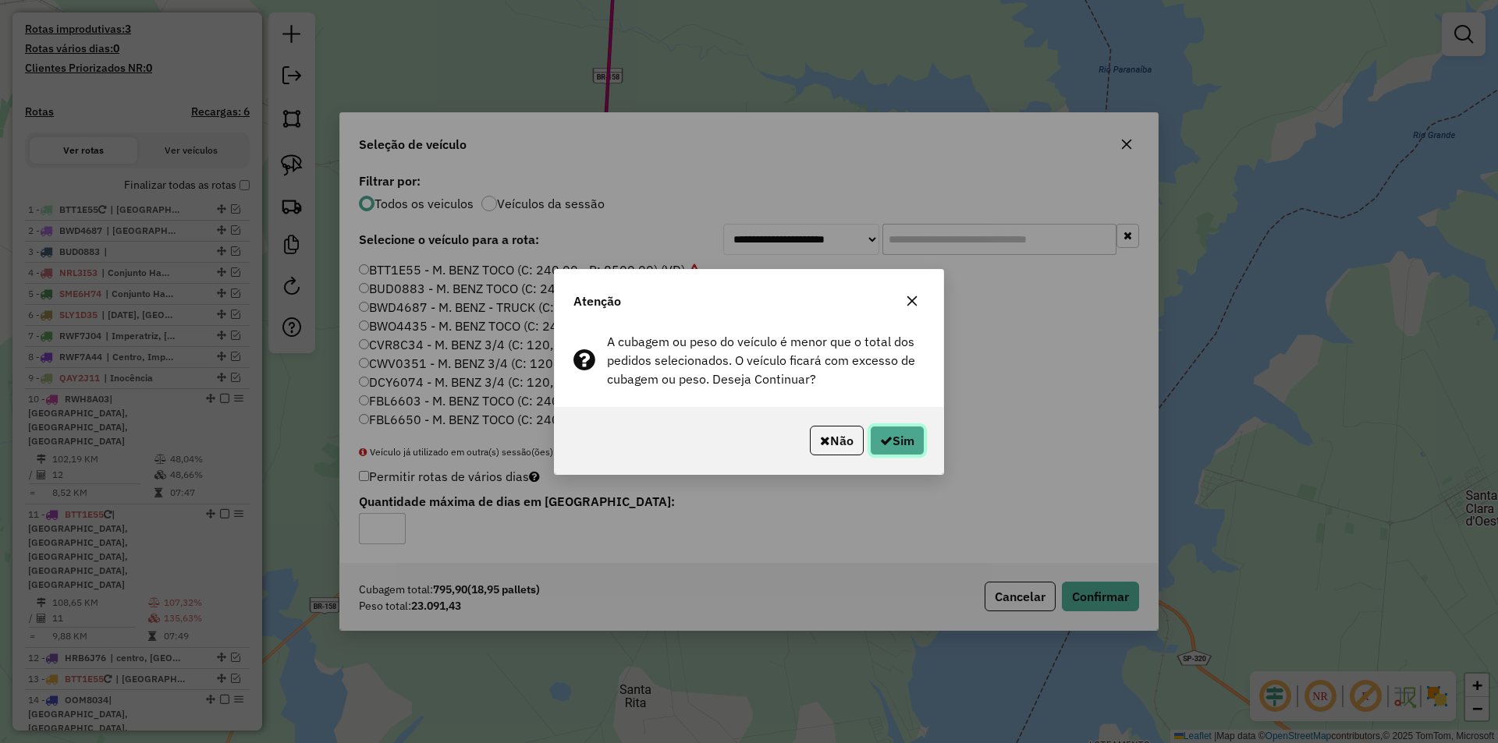
click at [892, 454] on button "Sim" at bounding box center [897, 441] width 55 height 30
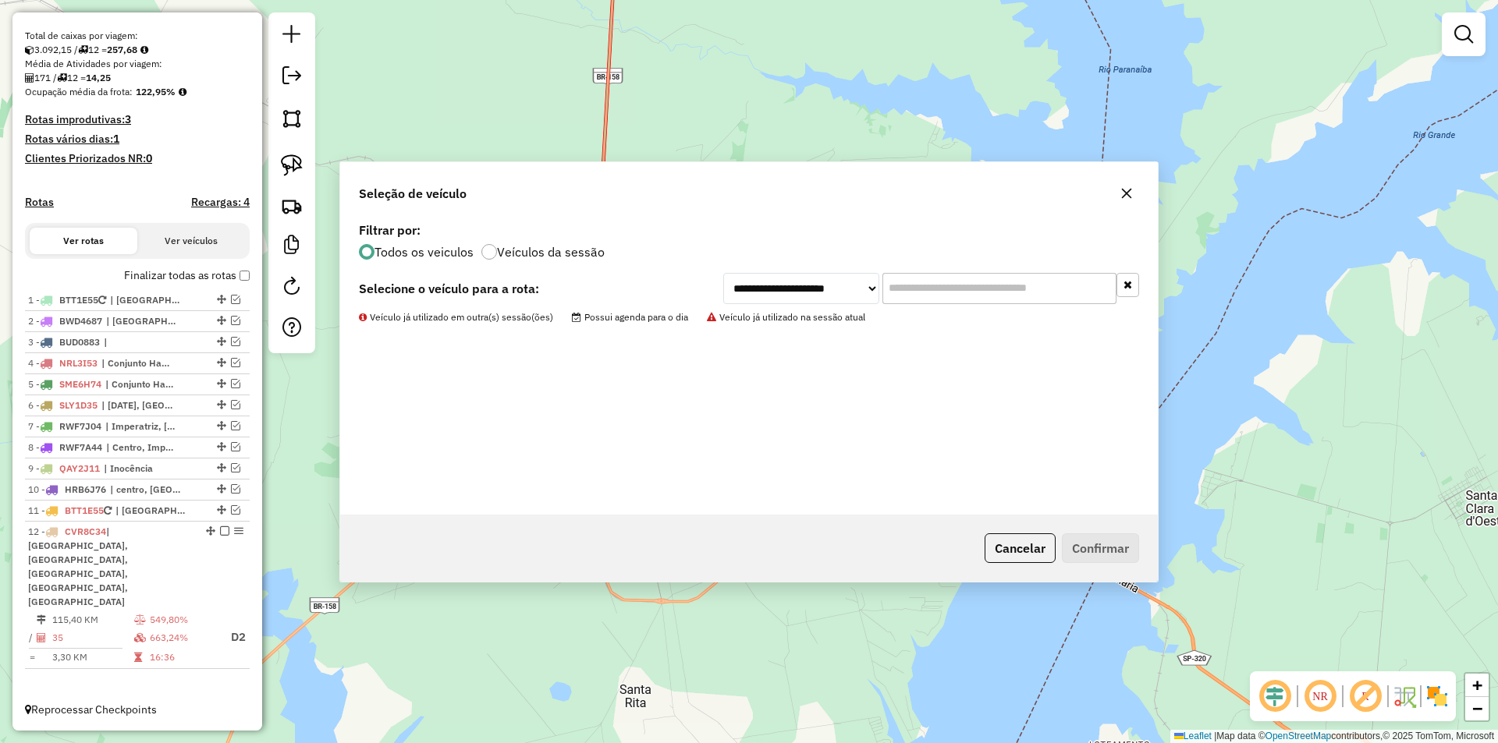
scroll to position [284, 0]
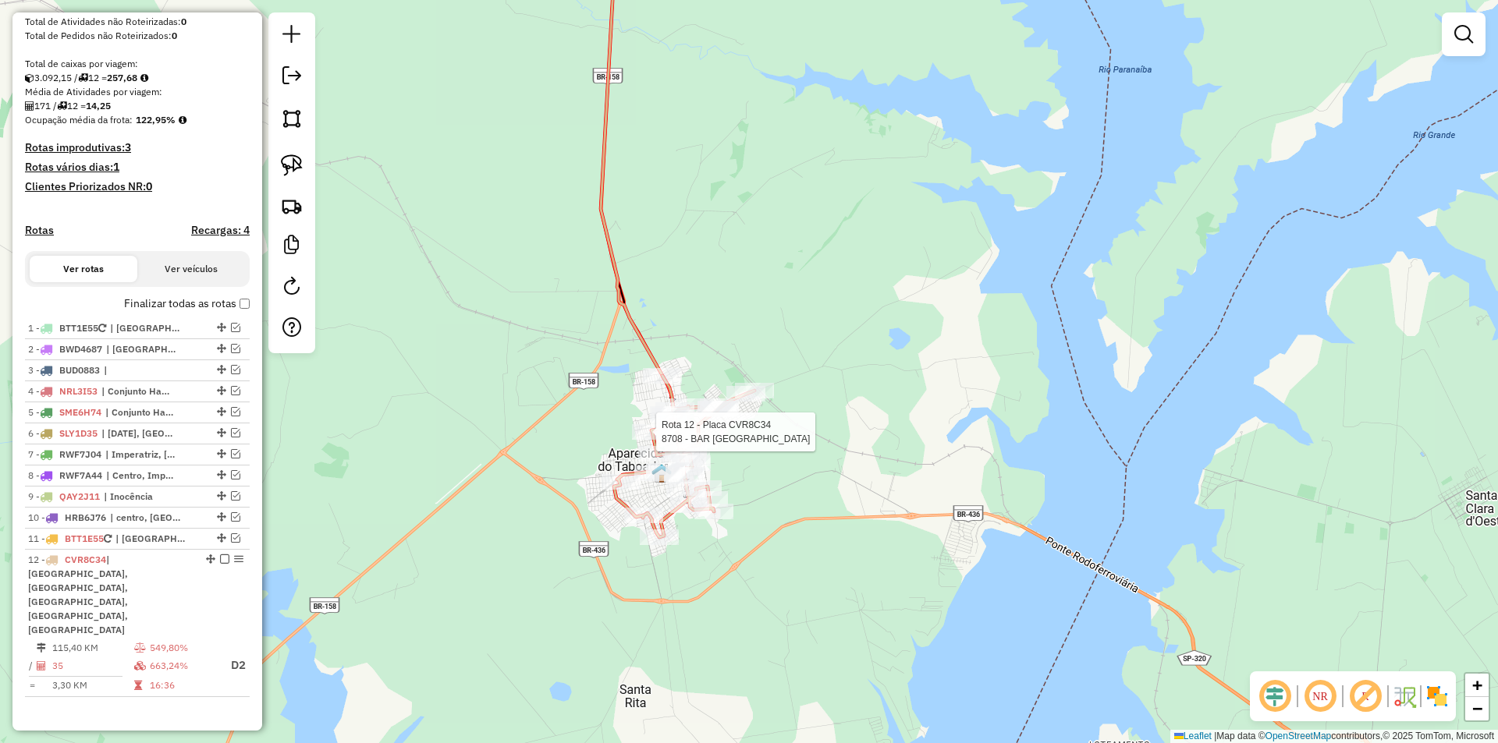
select select "*********"
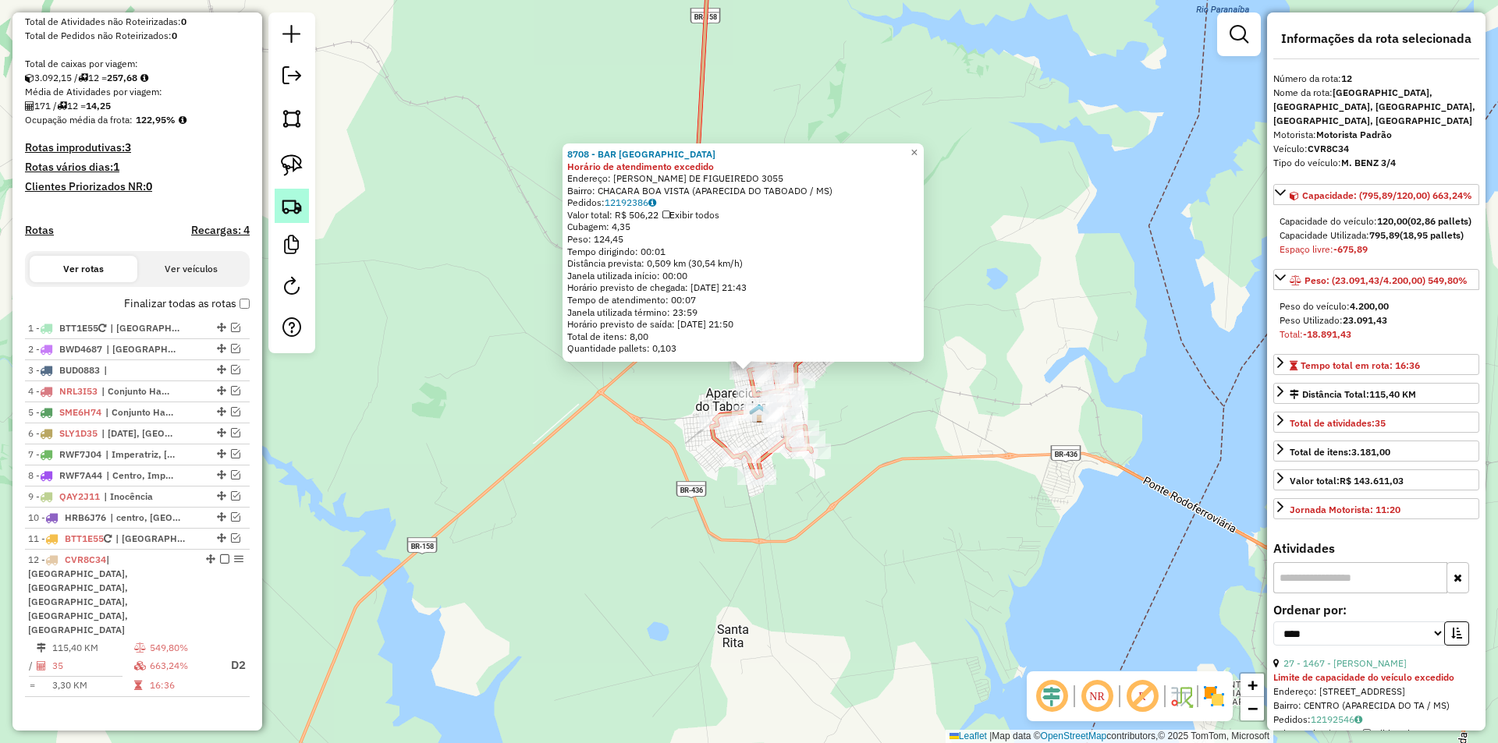
click at [289, 202] on img at bounding box center [292, 206] width 22 height 22
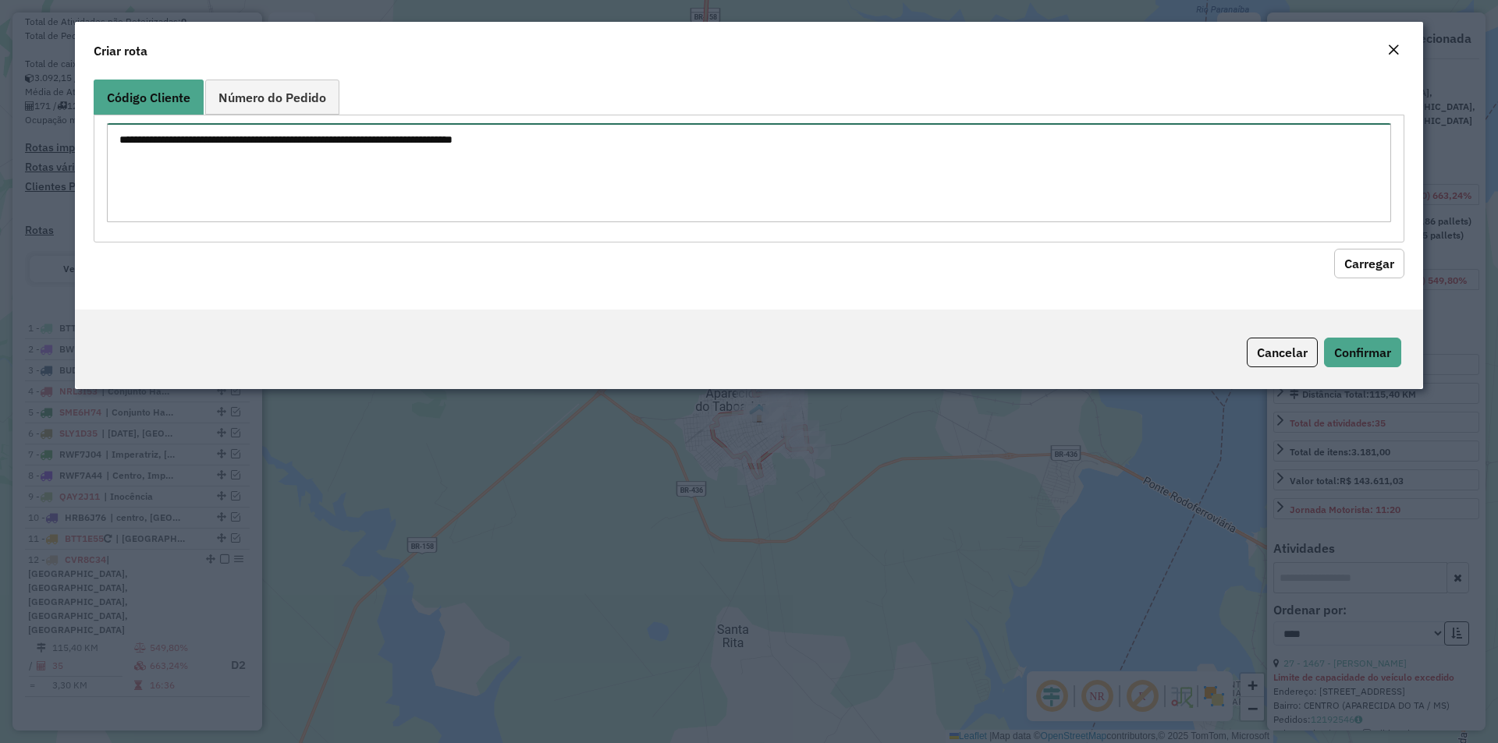
click at [244, 147] on textarea at bounding box center [749, 172] width 1284 height 99
type textarea "**** ****"
drag, startPoint x: 1363, startPoint y: 265, endPoint x: 1164, endPoint y: 282, distance: 199.7
click at [1363, 264] on button "Carregar" at bounding box center [1369, 264] width 70 height 30
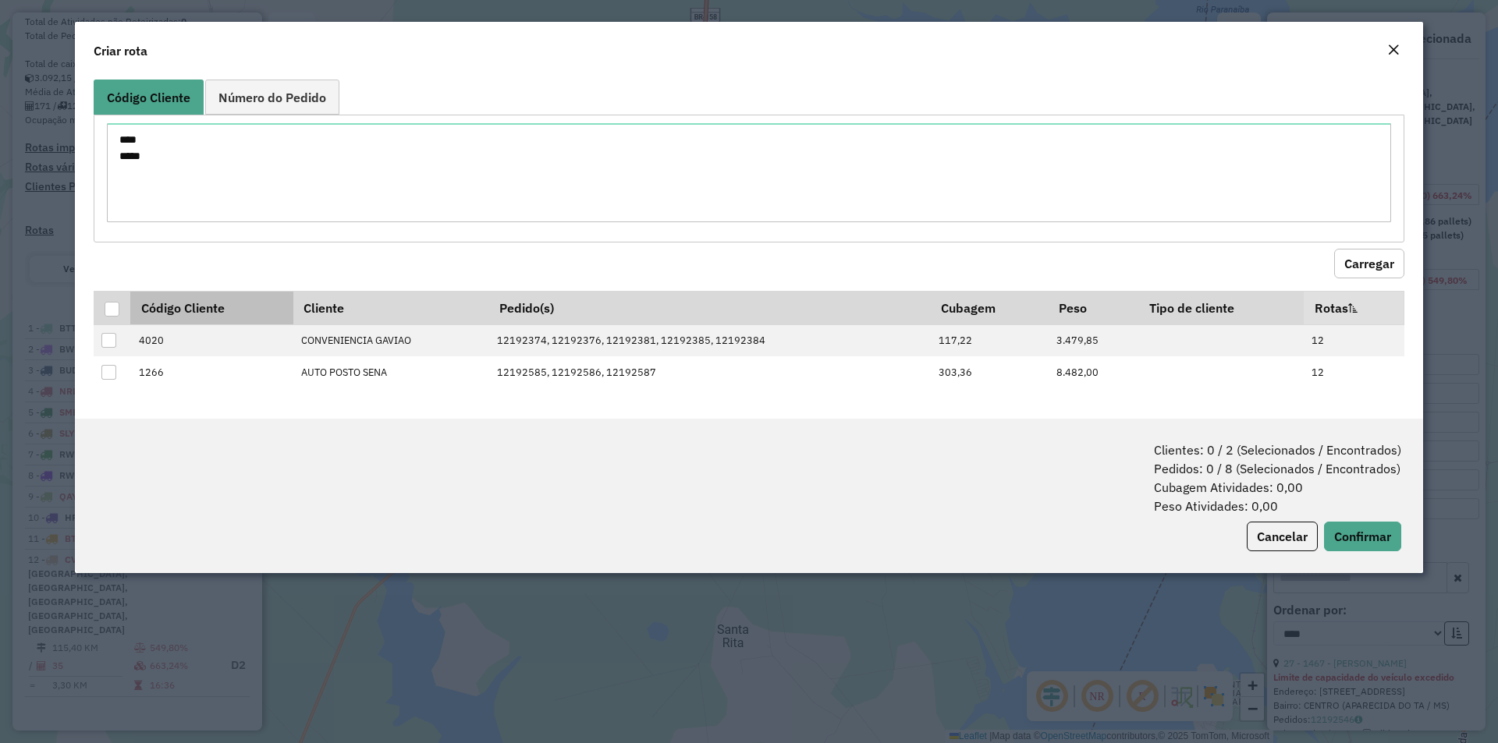
drag, startPoint x: 109, startPoint y: 304, endPoint x: 198, endPoint y: 321, distance: 90.4
click at [109, 305] on div at bounding box center [112, 309] width 15 height 15
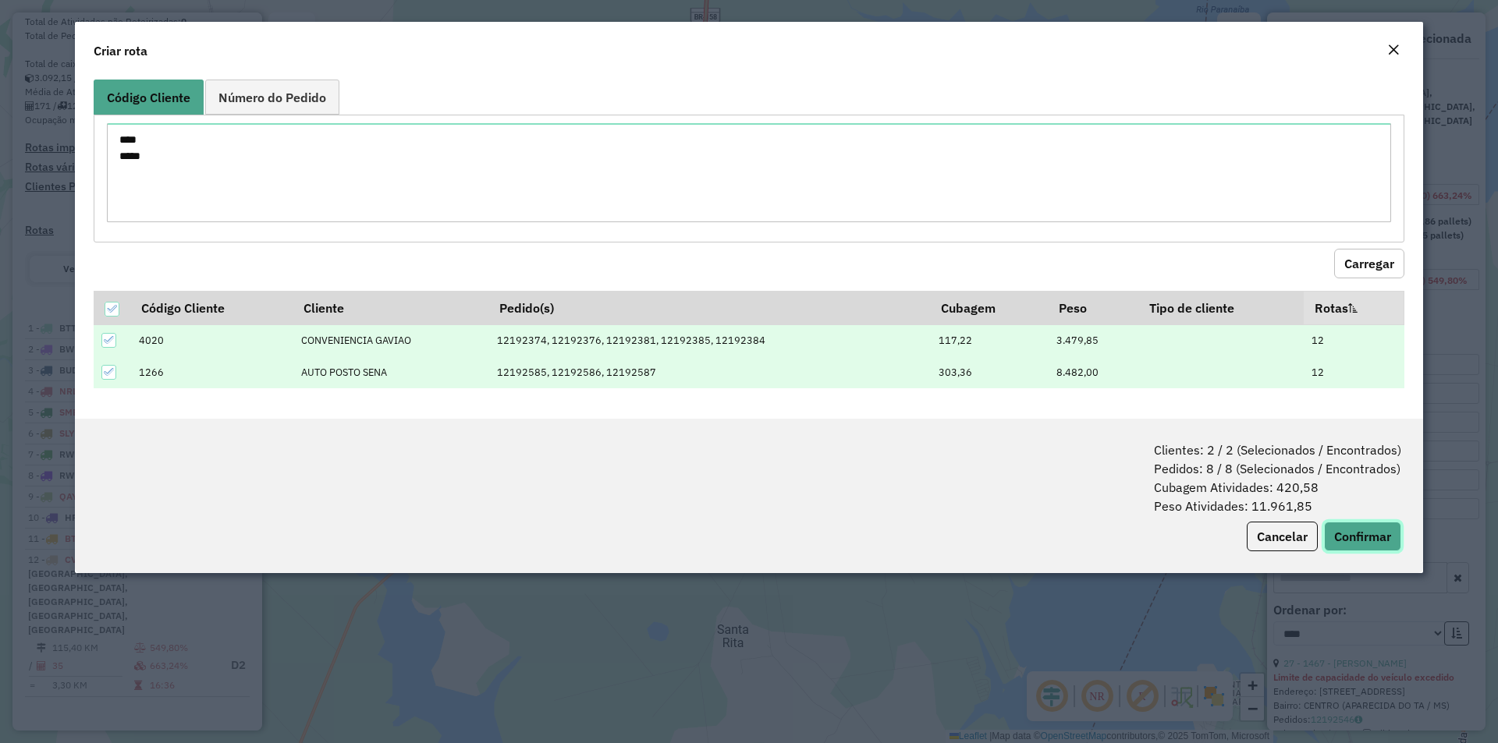
click at [1353, 548] on button "Confirmar" at bounding box center [1362, 537] width 77 height 30
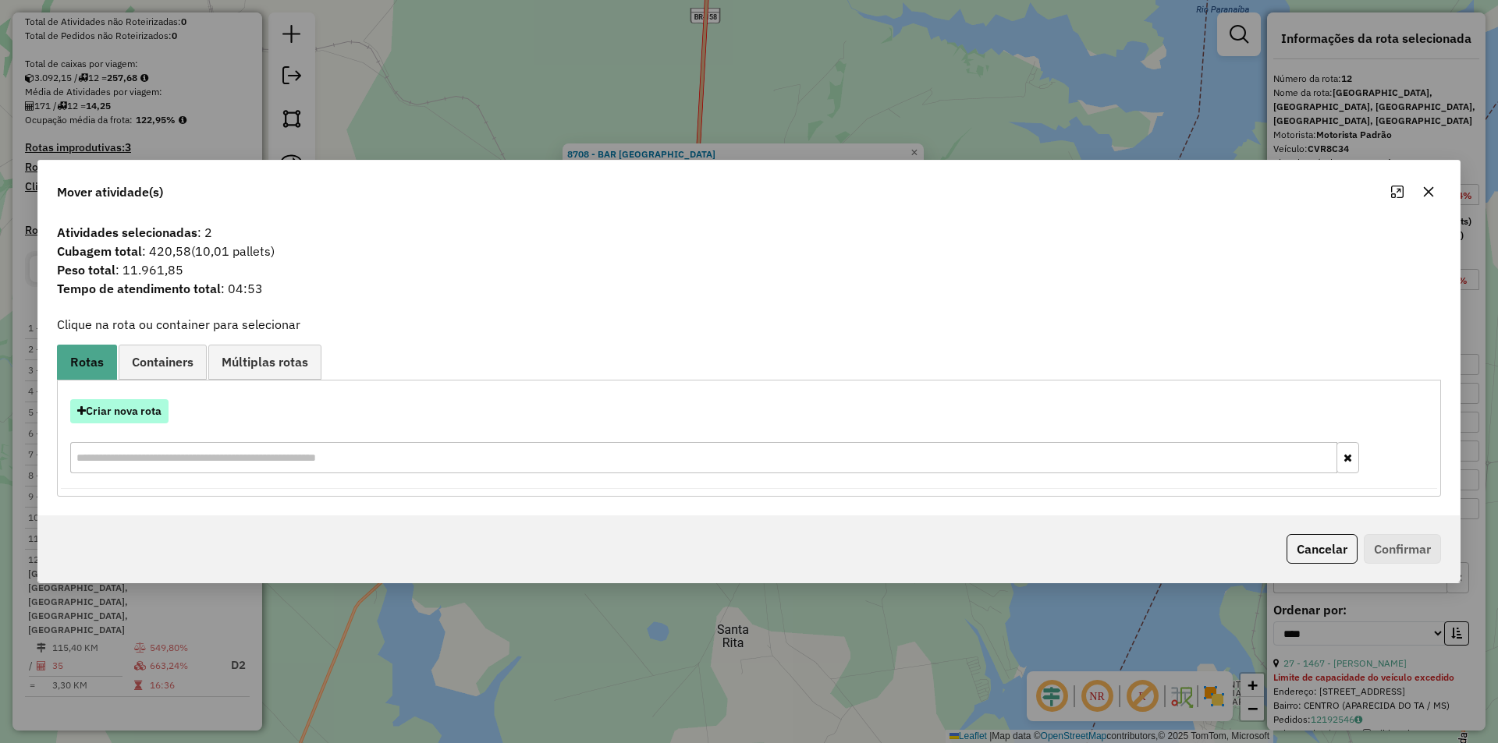
click at [122, 415] on button "Criar nova rota" at bounding box center [119, 411] width 98 height 24
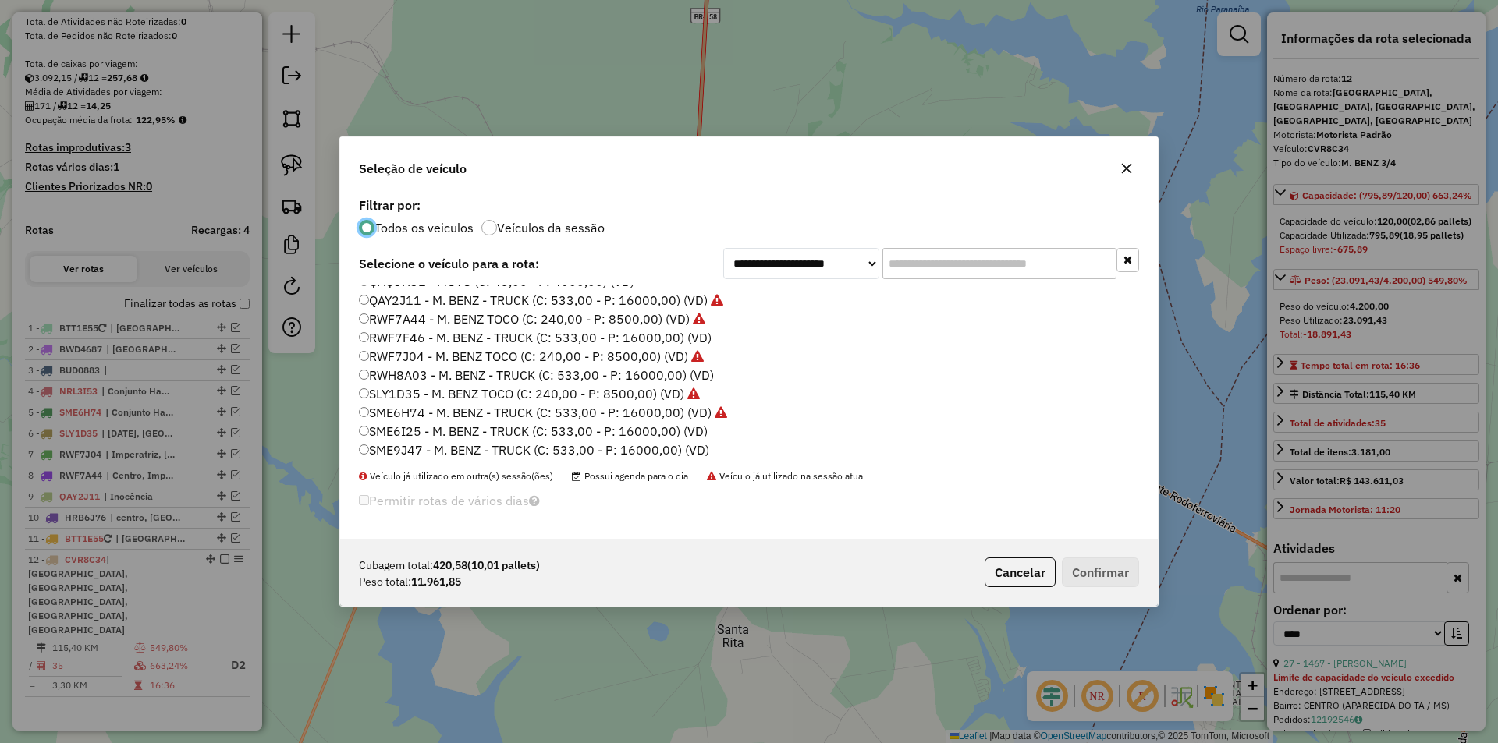
scroll to position [521, 0]
click at [436, 368] on label "RWH8A03 - M. BENZ - TRUCK (C: 533,00 - P: 16000,00) (VD)" at bounding box center [536, 372] width 355 height 19
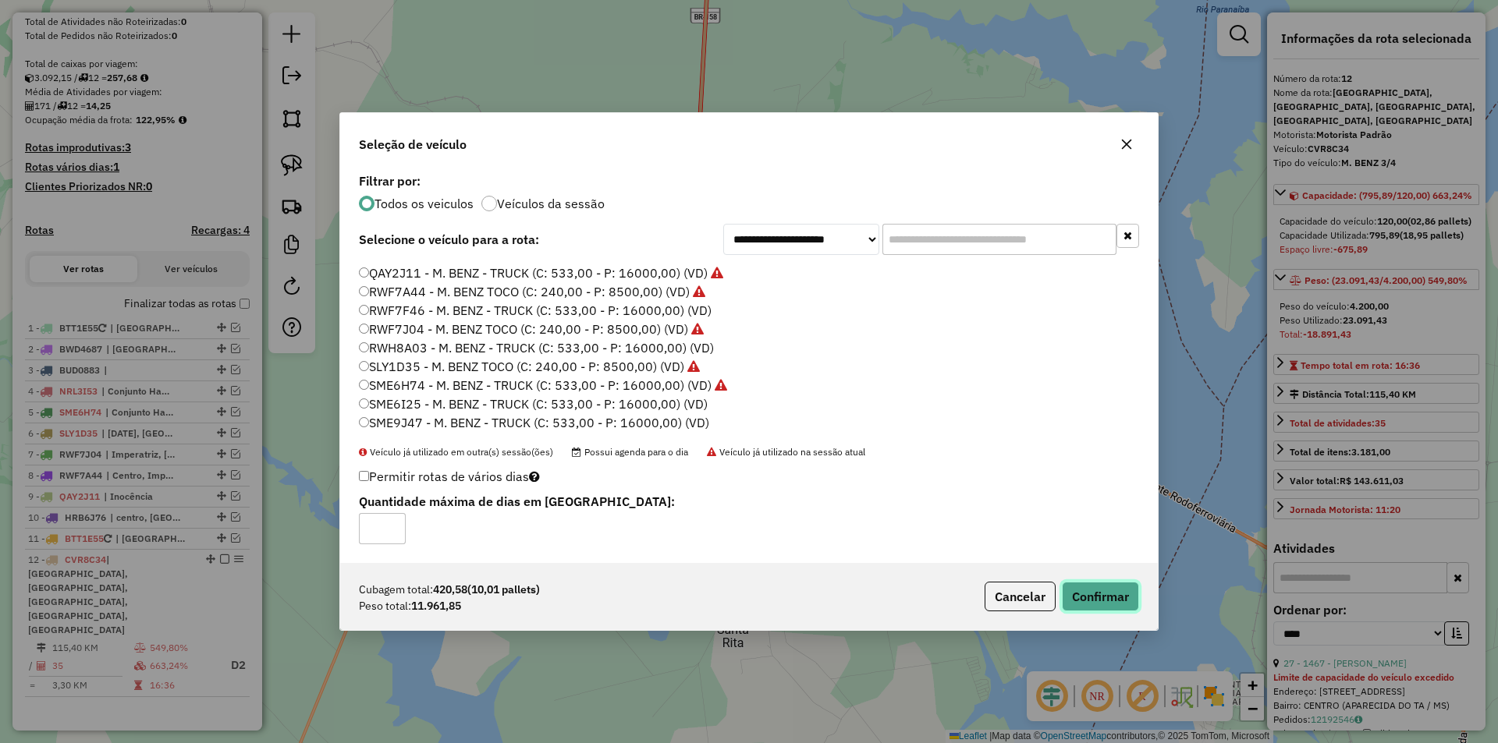
click at [1097, 599] on button "Confirmar" at bounding box center [1100, 597] width 77 height 30
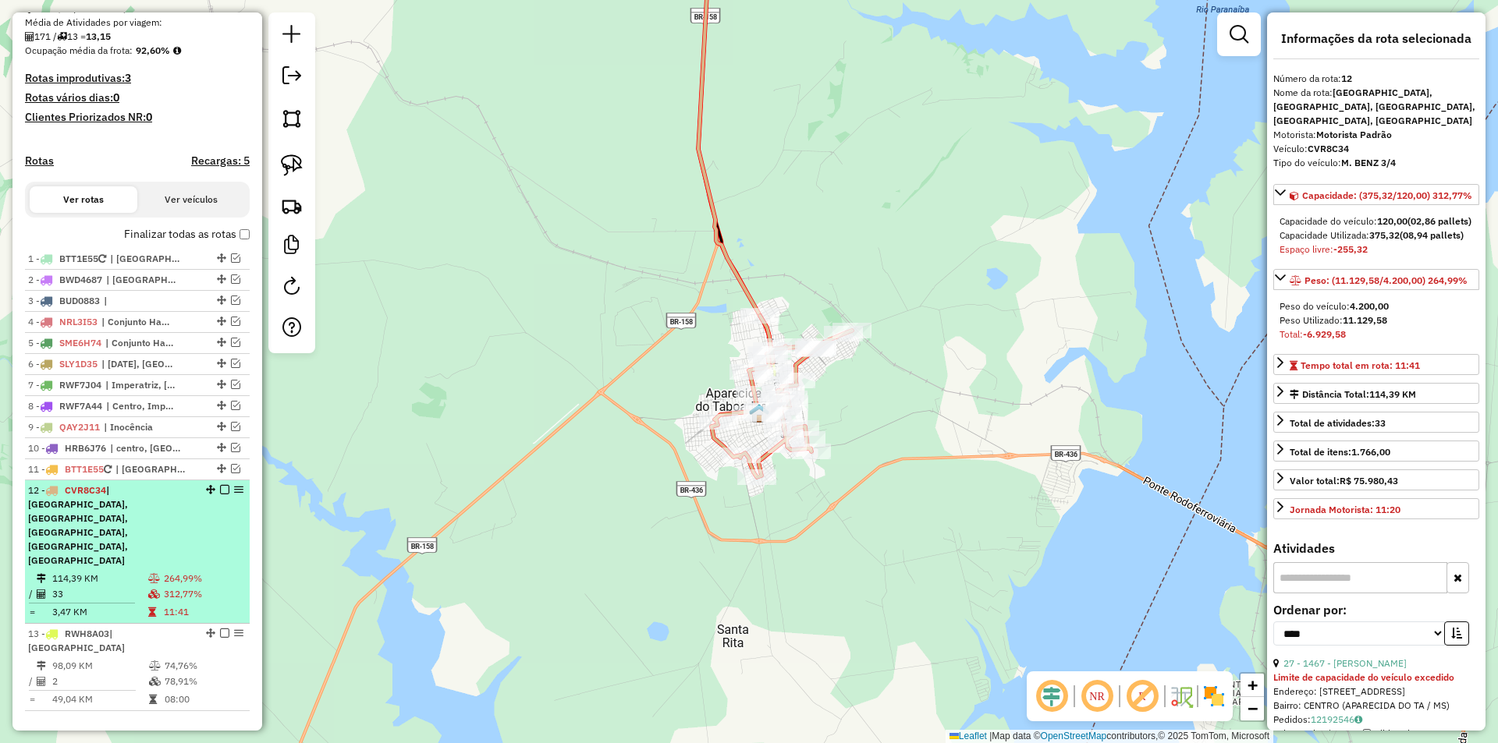
click at [221, 629] on em at bounding box center [224, 633] width 9 height 9
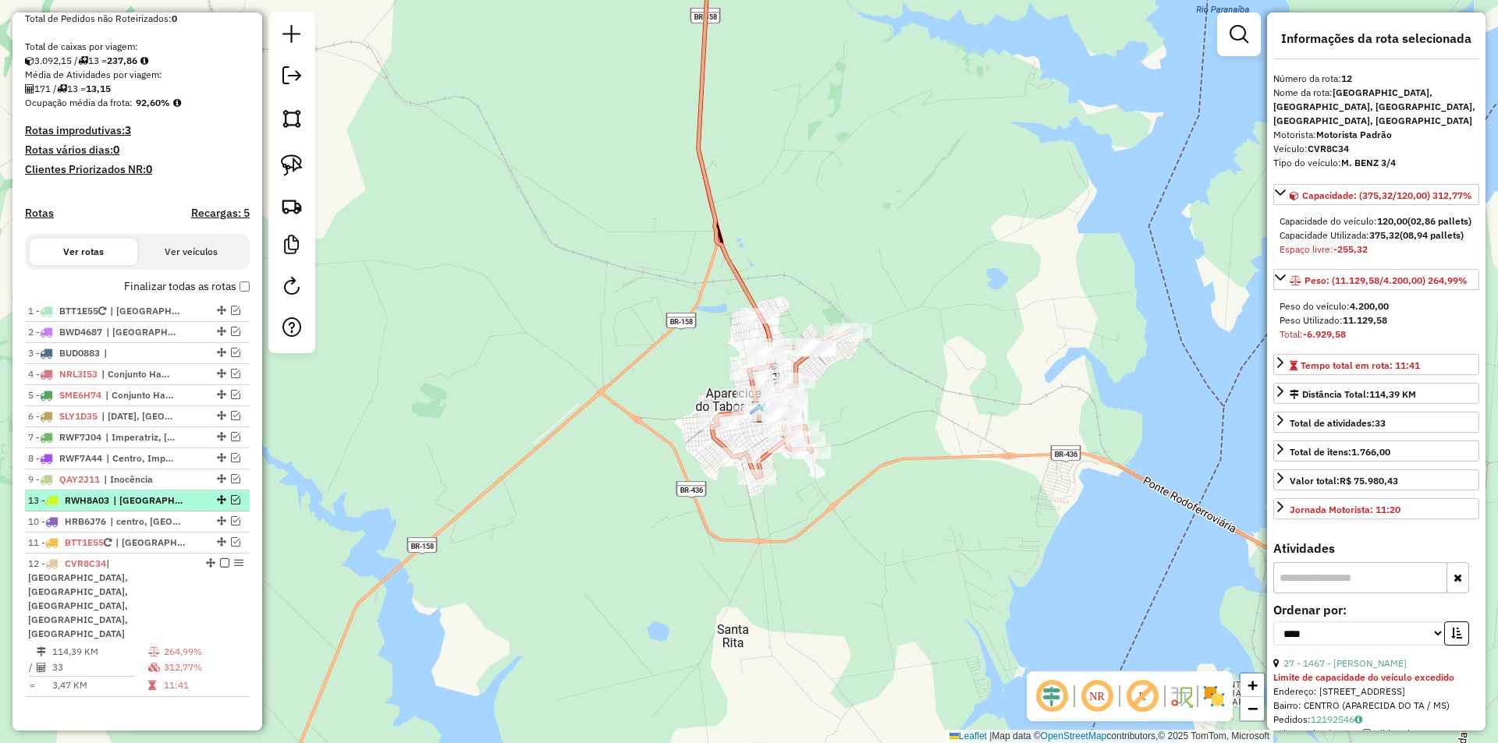
drag, startPoint x: 216, startPoint y: 658, endPoint x: 210, endPoint y: 510, distance: 147.6
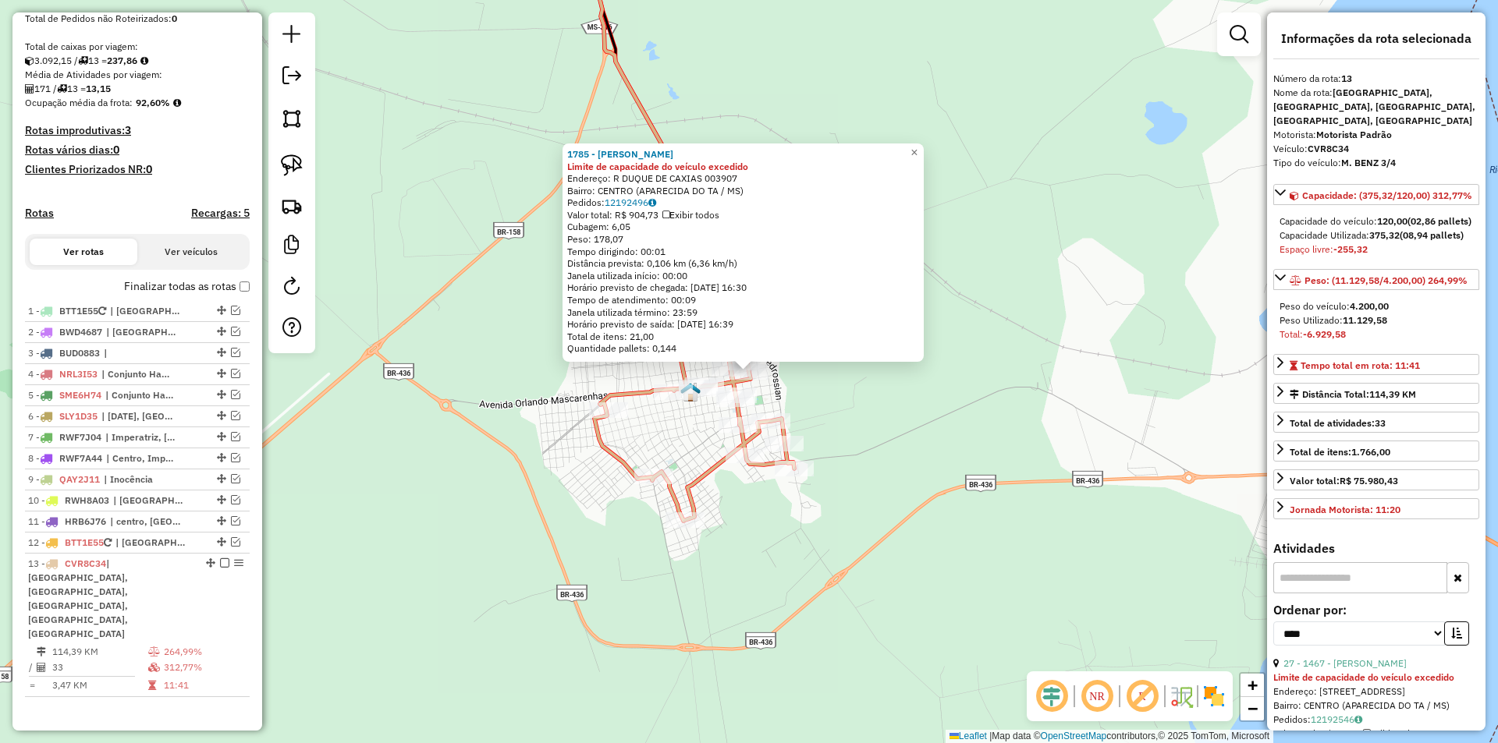
click at [484, 335] on div "1785 - [PERSON_NAME] SARME Limite de capacidade do veículo excedido Endereço: R…" at bounding box center [749, 371] width 1498 height 743
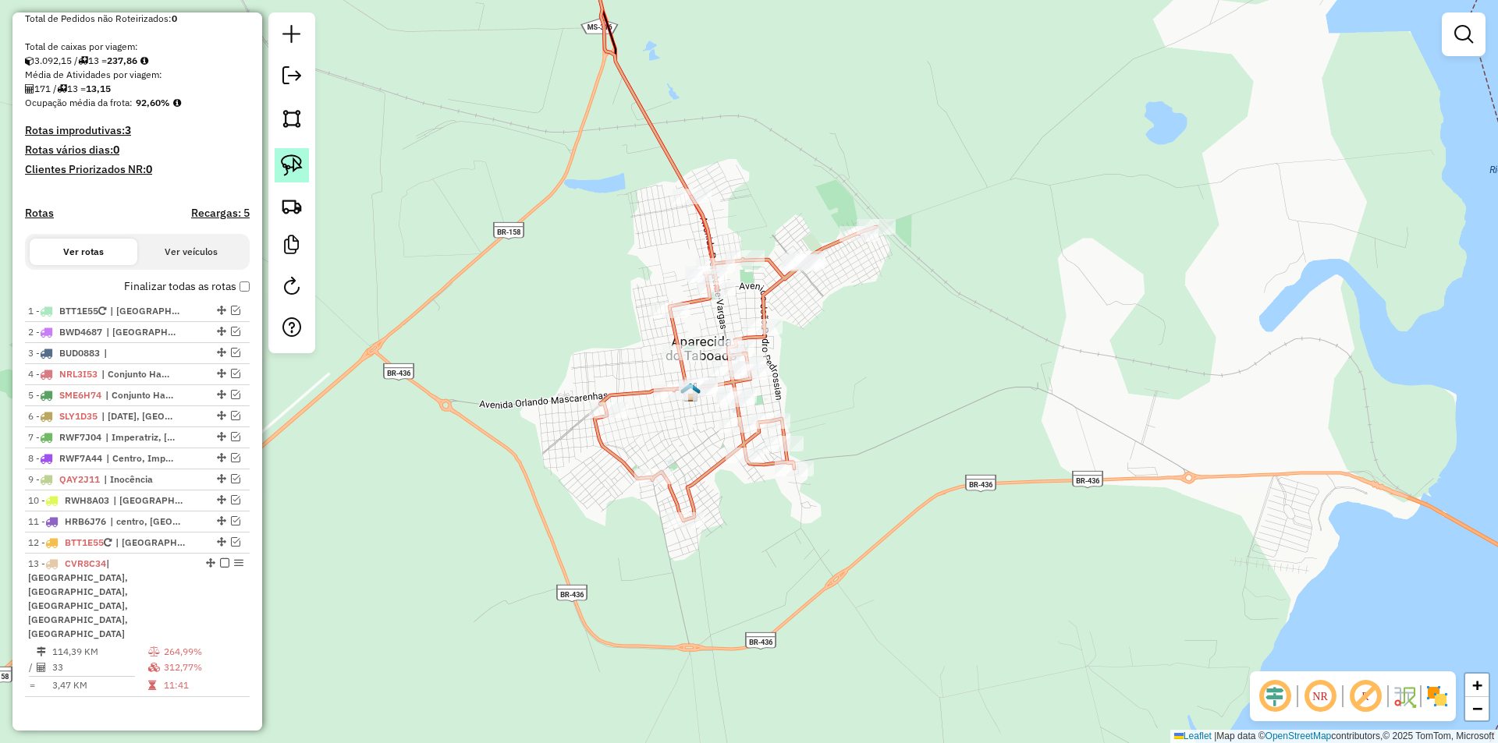
click at [292, 168] on img at bounding box center [292, 165] width 22 height 22
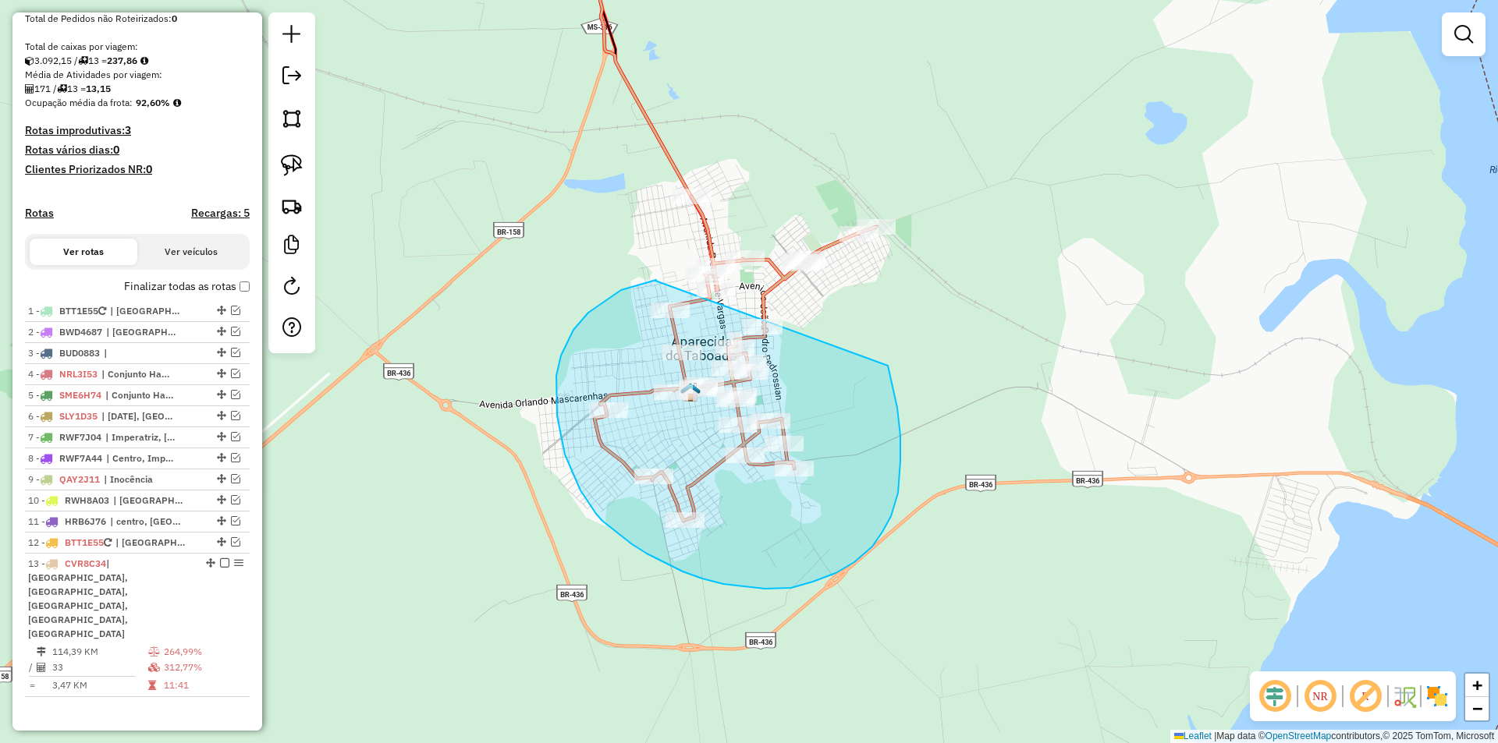
drag, startPoint x: 655, startPoint y: 281, endPoint x: 888, endPoint y: 366, distance: 247.5
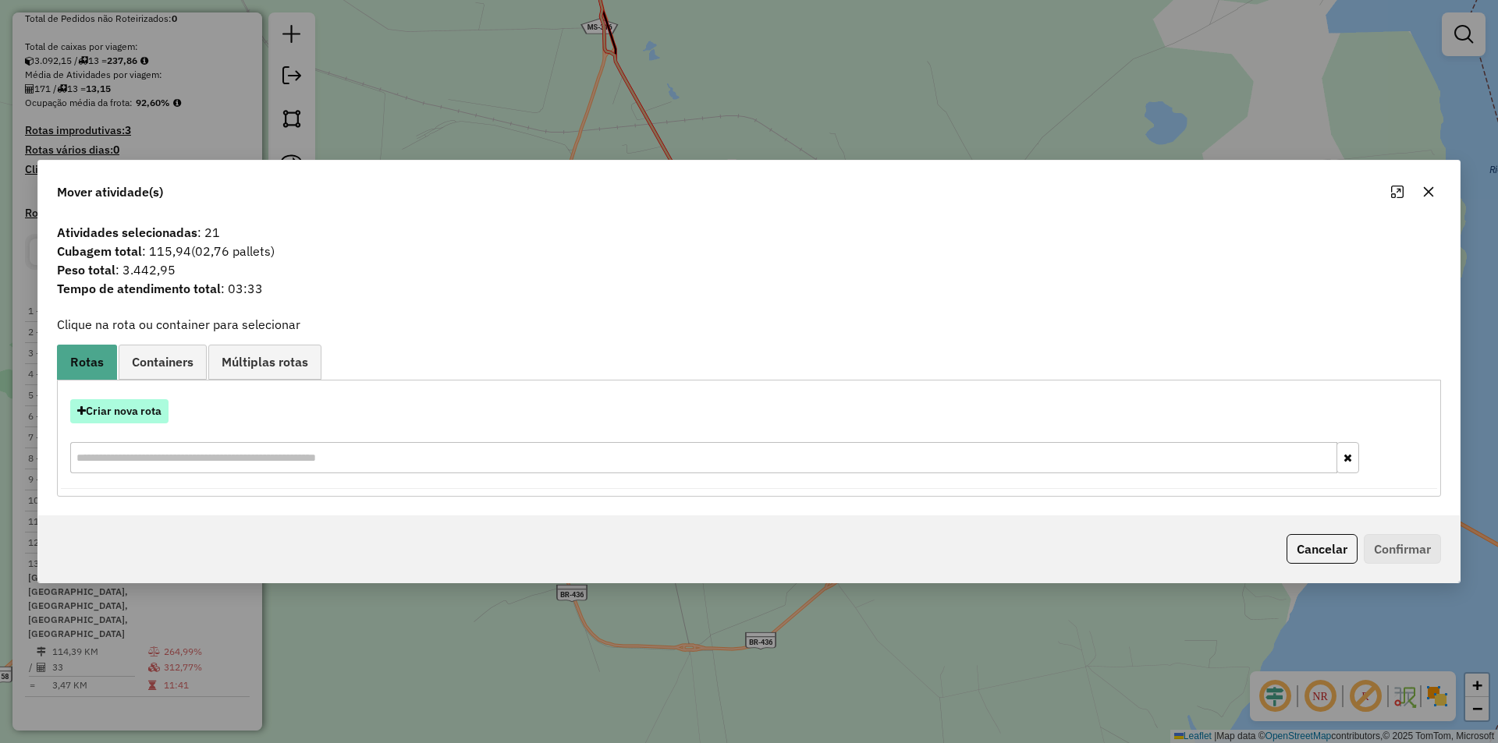
click at [147, 404] on button "Criar nova rota" at bounding box center [119, 411] width 98 height 24
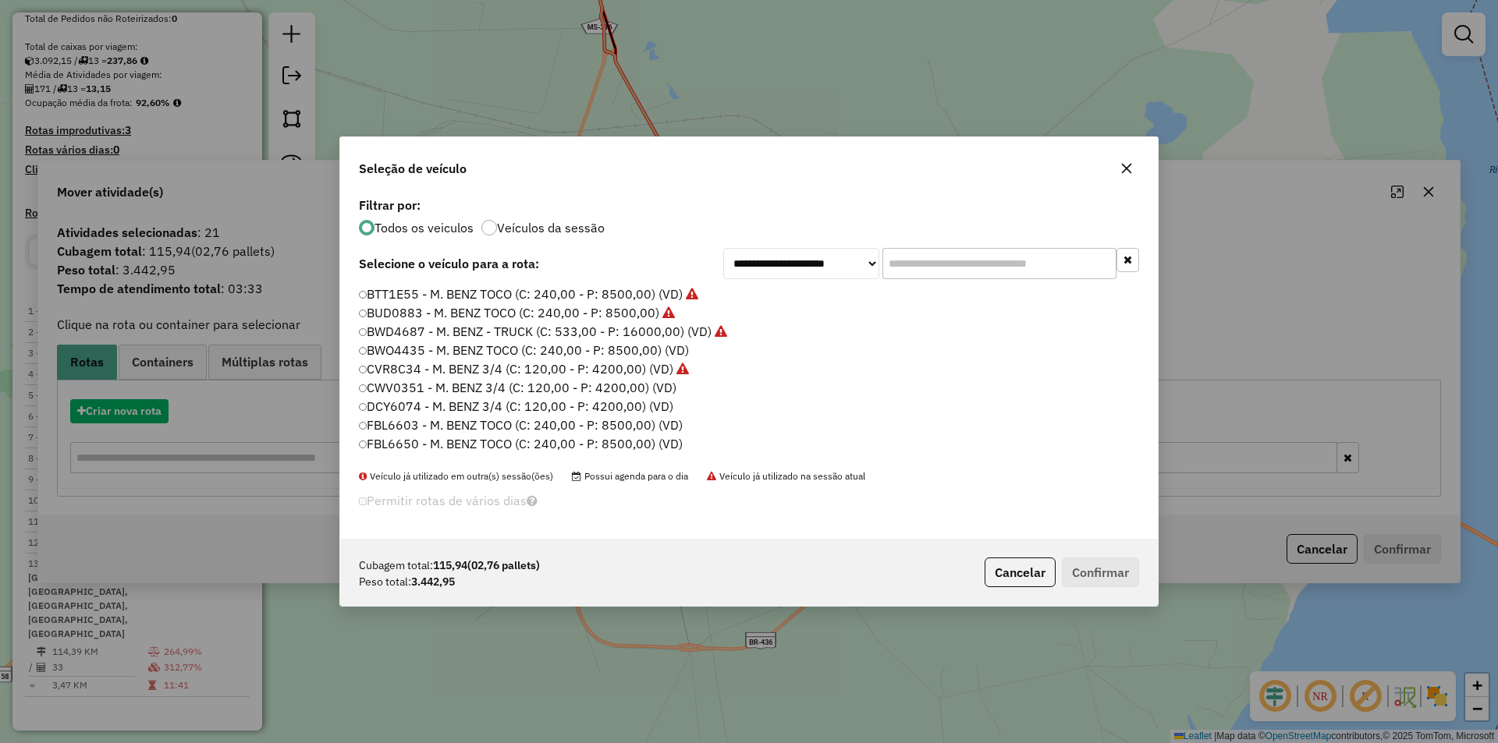
scroll to position [9, 5]
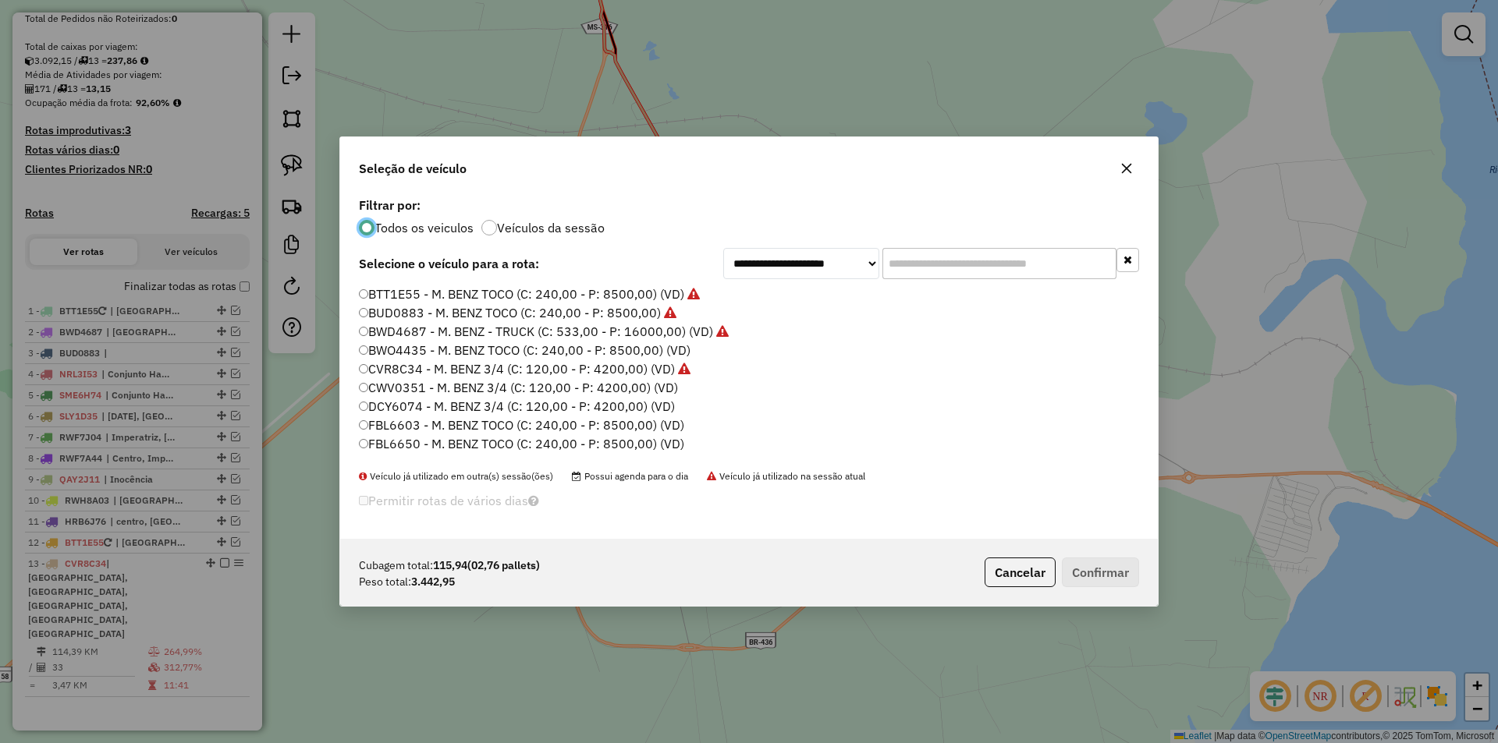
click at [404, 366] on label "CVR8C34 - M. BENZ 3/4 (C: 120,00 - P: 4200,00) (VD)" at bounding box center [525, 369] width 332 height 19
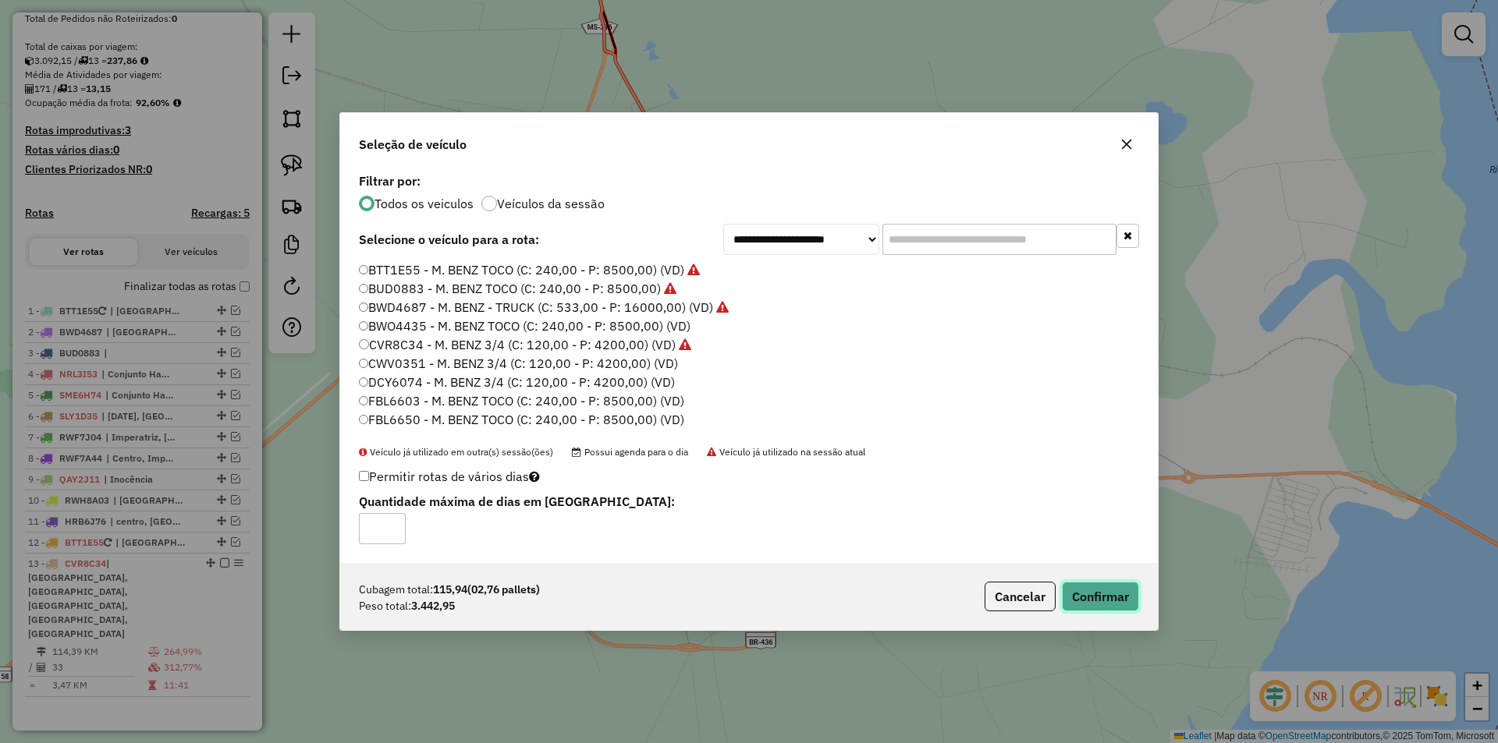
click at [1109, 603] on button "Confirmar" at bounding box center [1100, 597] width 77 height 30
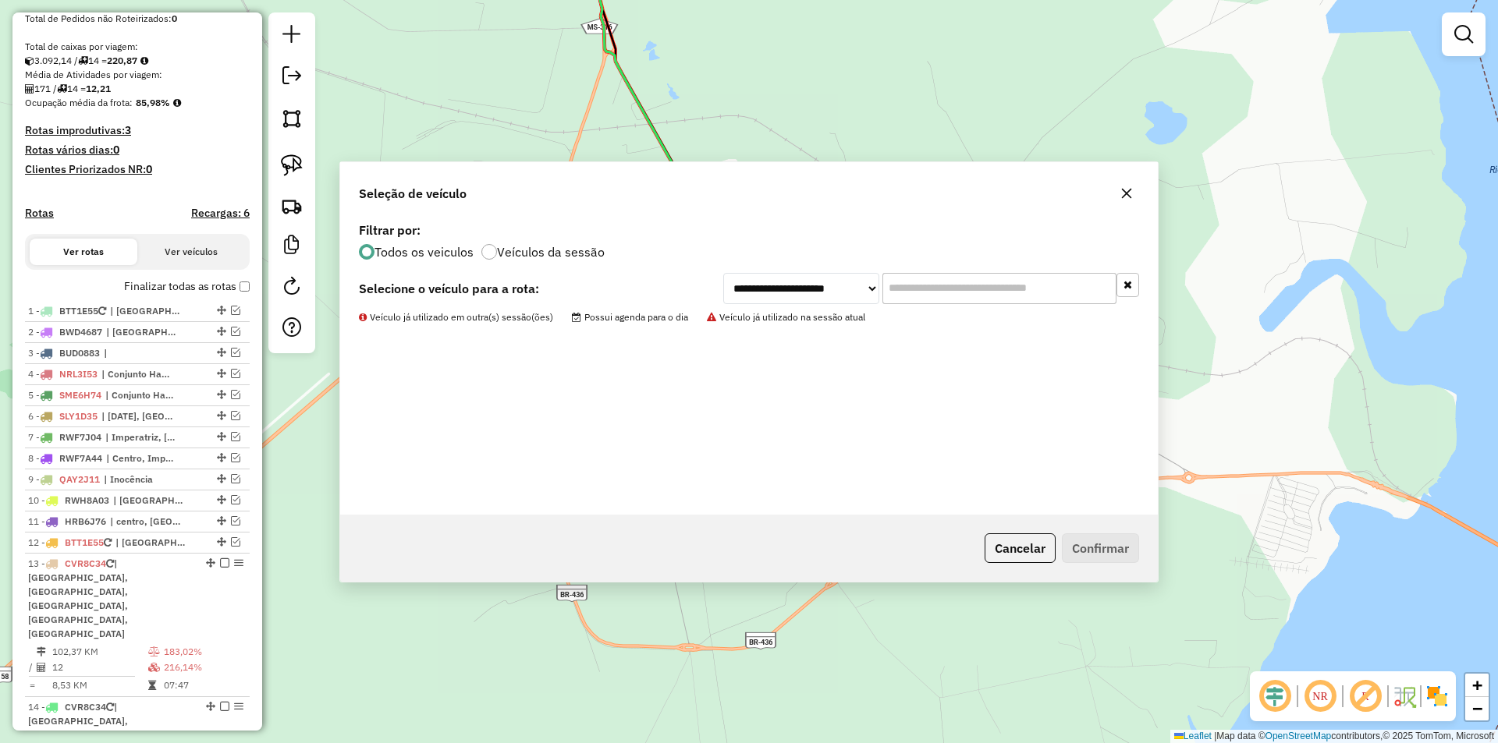
scroll to position [403, 0]
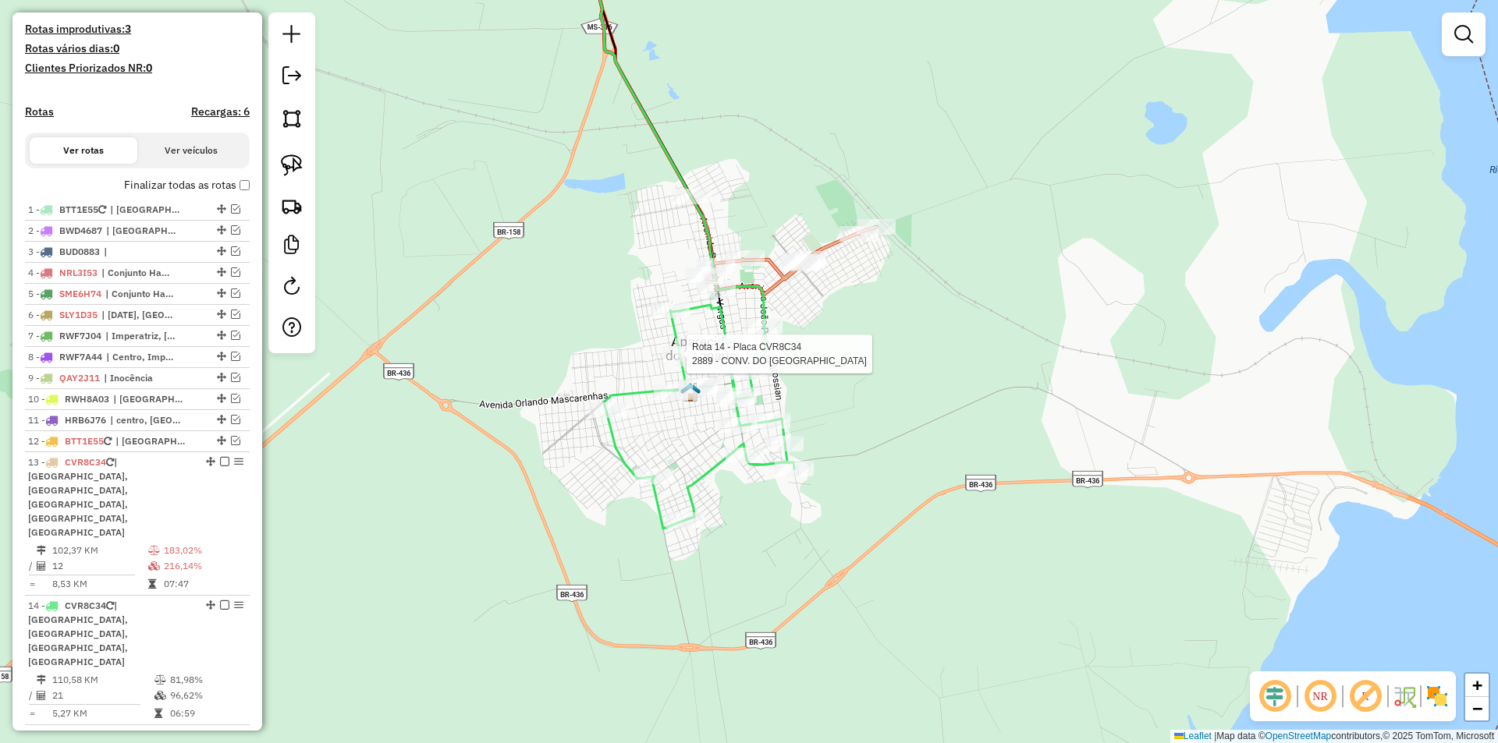
select select "*********"
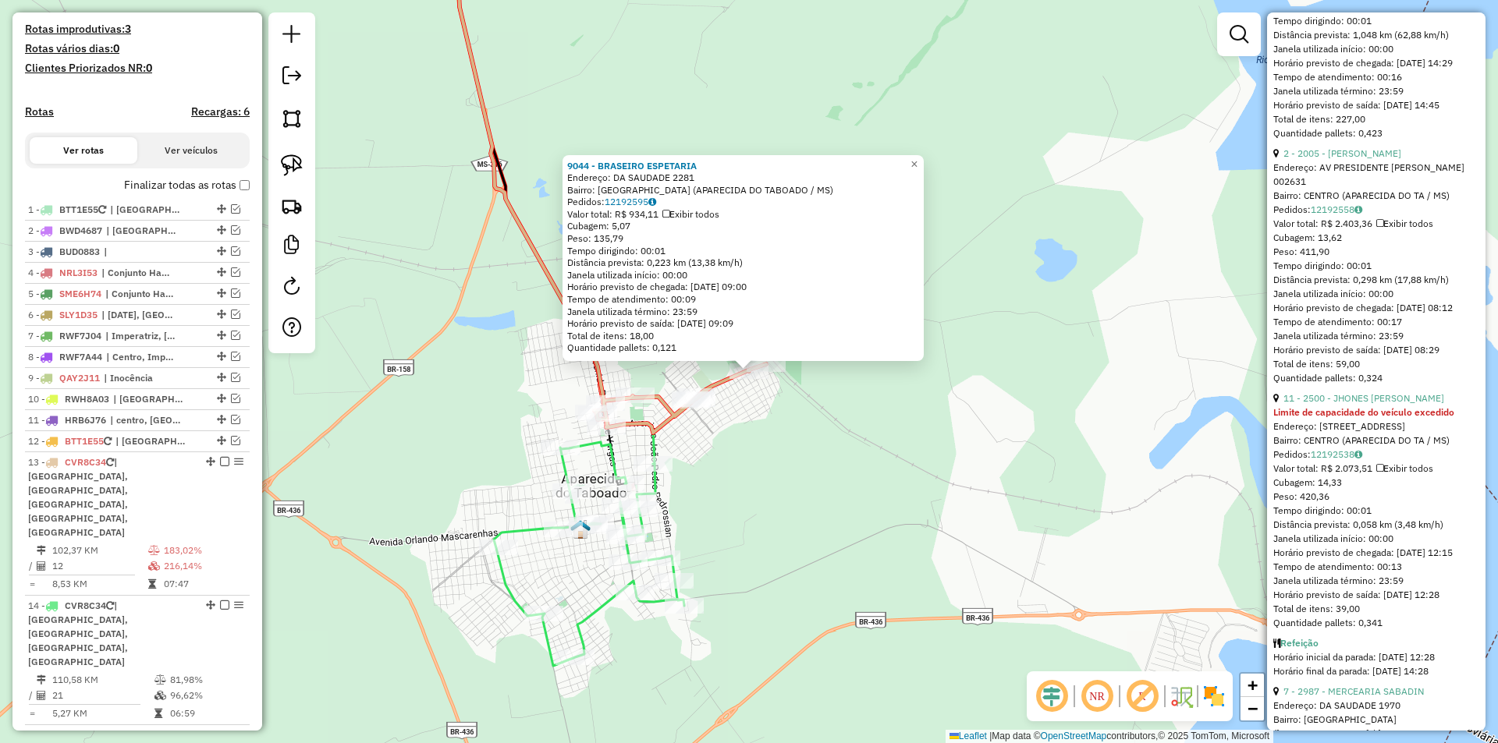
scroll to position [2184, 0]
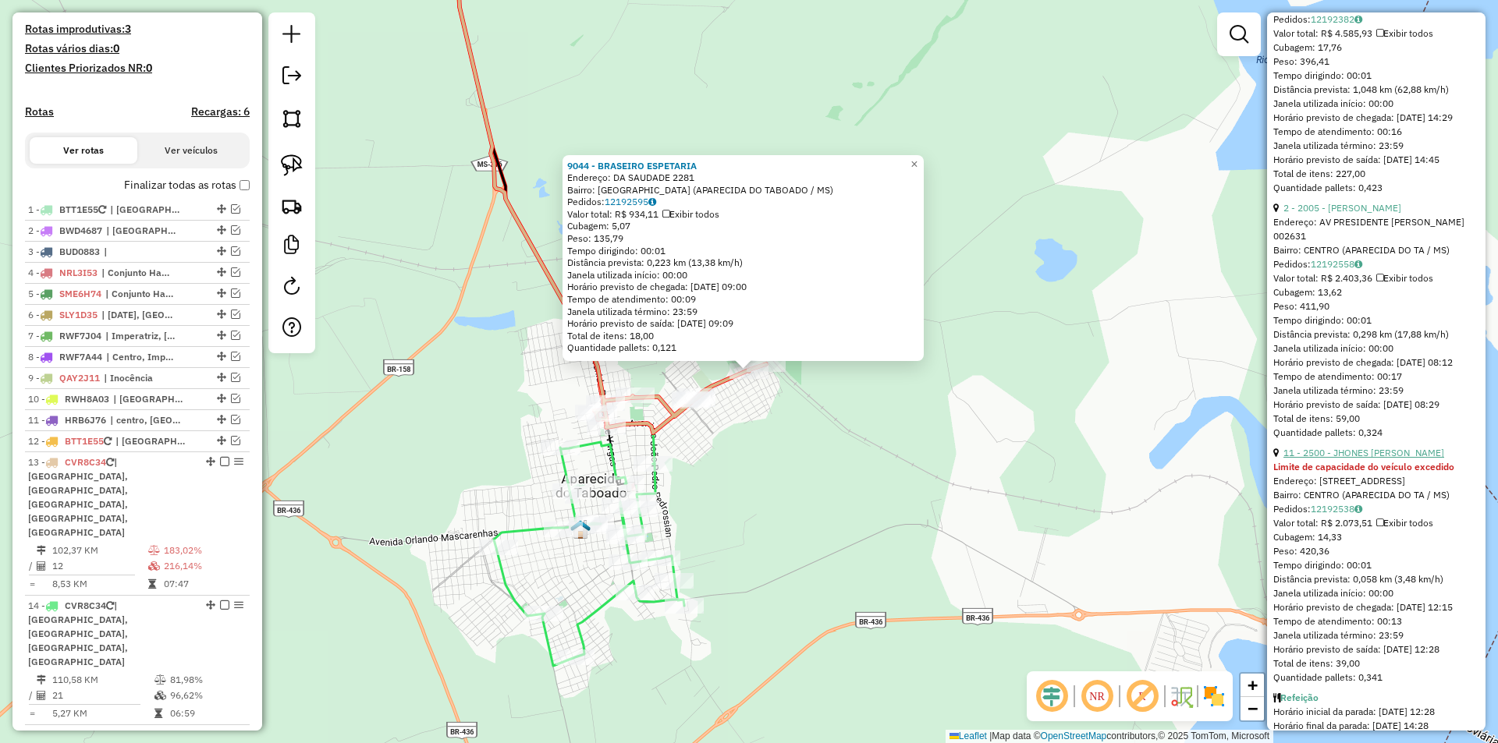
click at [1350, 459] on link "11 - 2500 - JHONES [PERSON_NAME]" at bounding box center [1363, 453] width 161 height 12
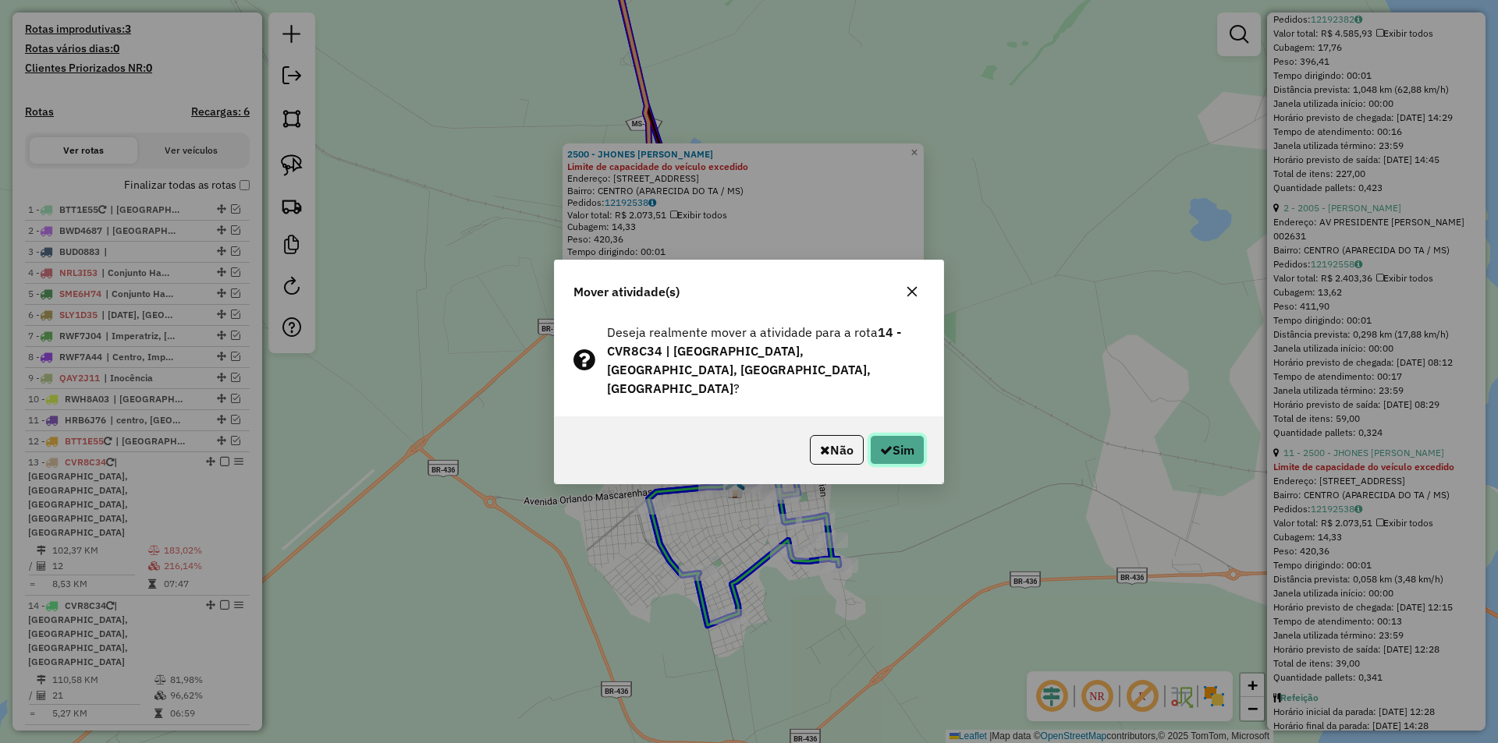
click at [880, 444] on icon "button" at bounding box center [886, 450] width 12 height 12
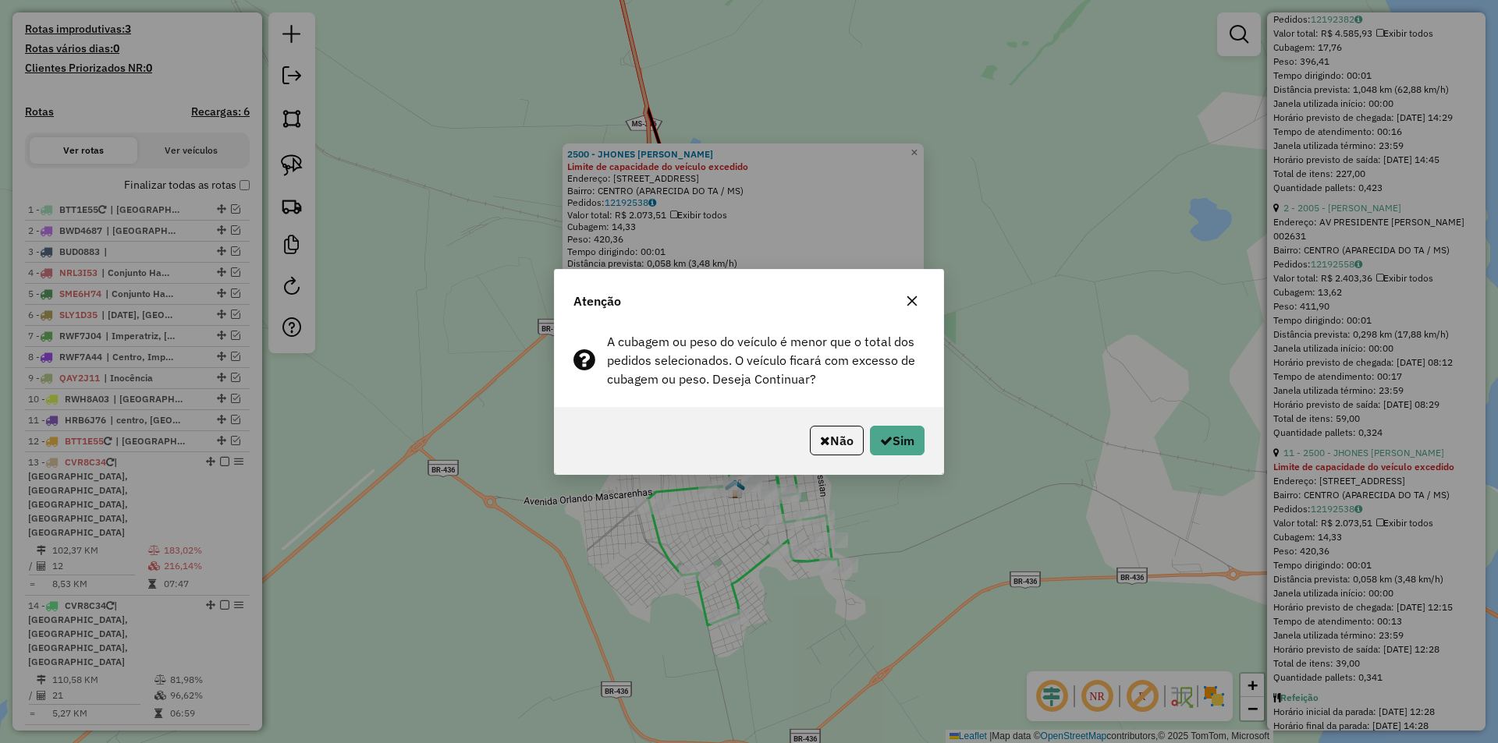
click at [880, 441] on icon "button" at bounding box center [886, 440] width 12 height 12
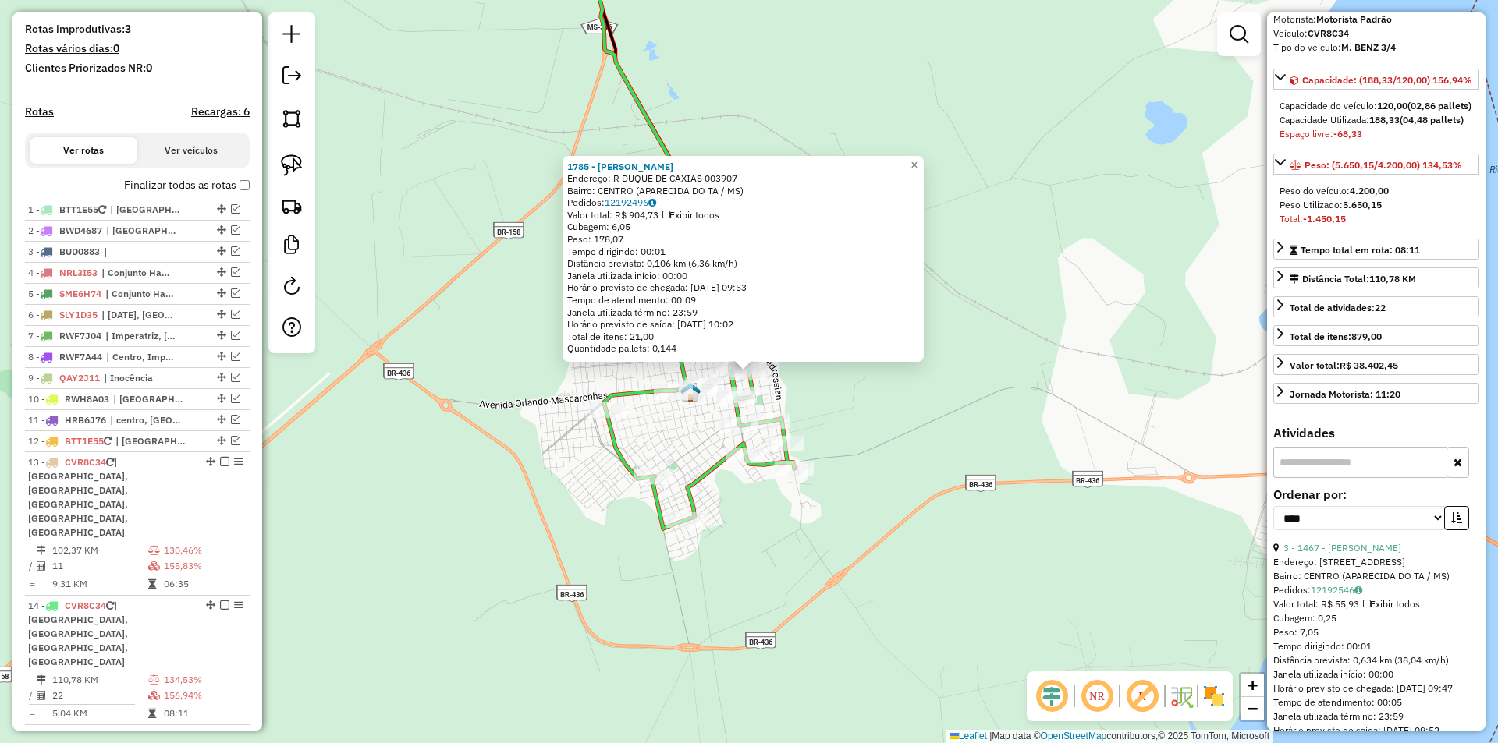
scroll to position [0, 0]
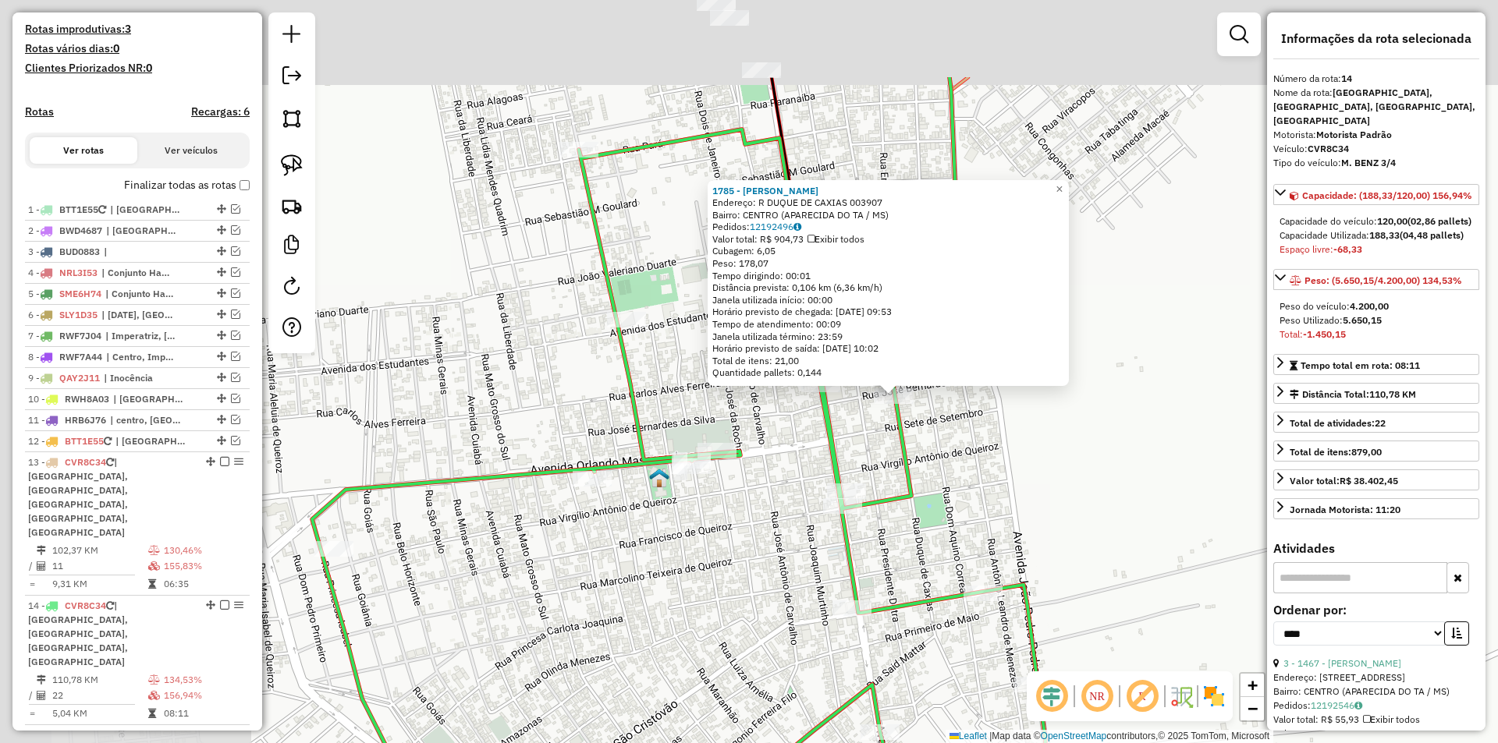
drag, startPoint x: 757, startPoint y: 330, endPoint x: 1091, endPoint y: 536, distance: 392.9
click at [1091, 536] on div "1785 - [PERSON_NAME]: R DUQUE DE CAXIAS 003907 Bairro: CENTRO (APARECIDA DO TA …" at bounding box center [749, 371] width 1498 height 743
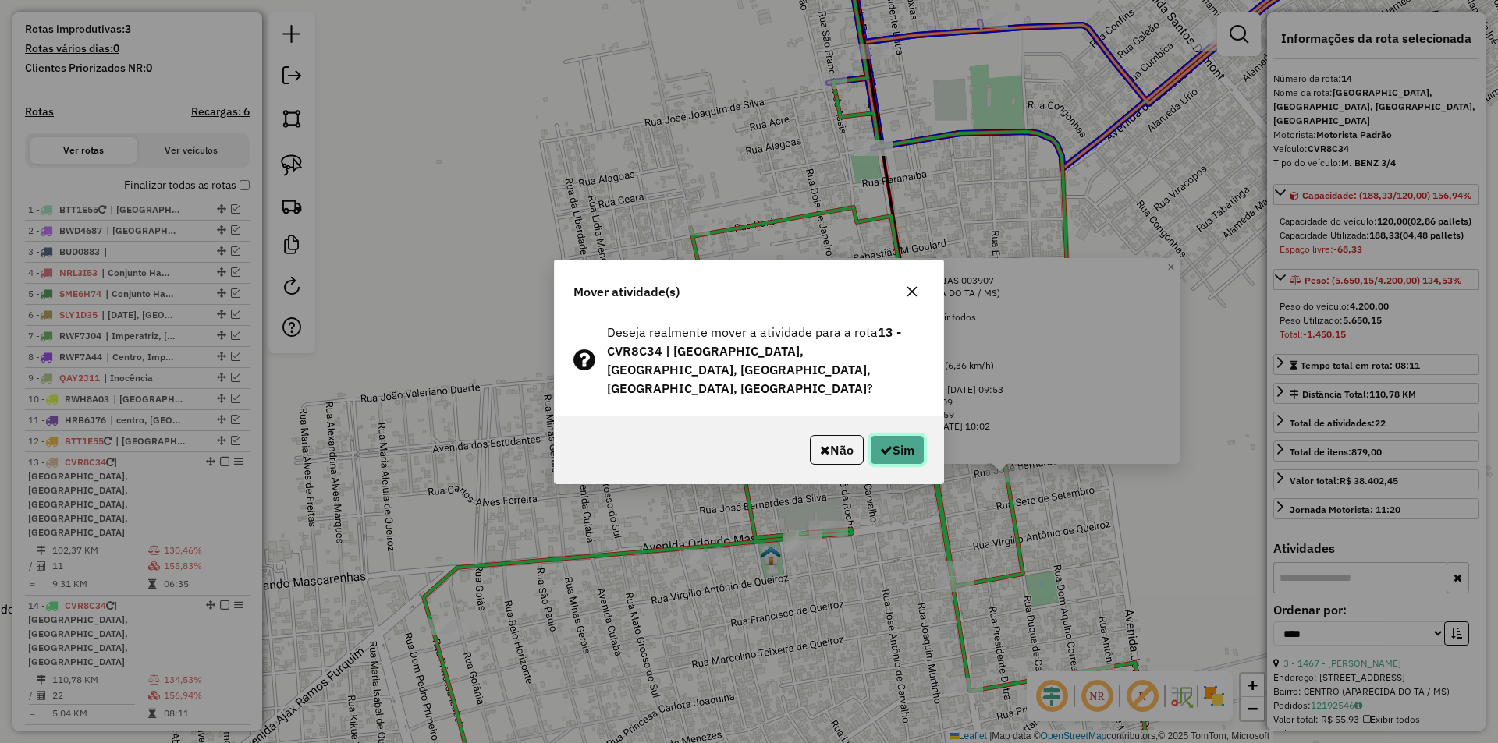
click at [898, 438] on button "Sim" at bounding box center [897, 450] width 55 height 30
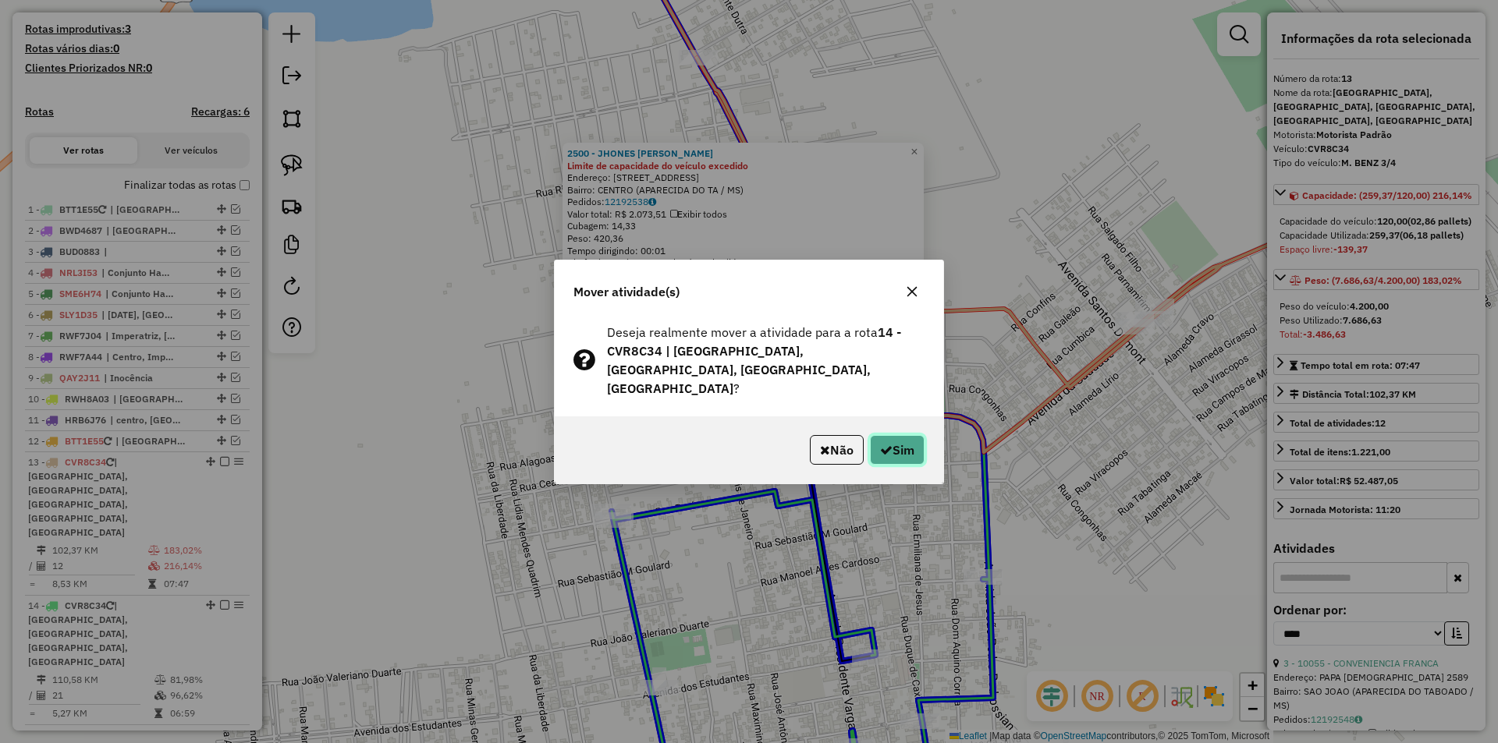
click at [900, 439] on button "Sim" at bounding box center [897, 450] width 55 height 30
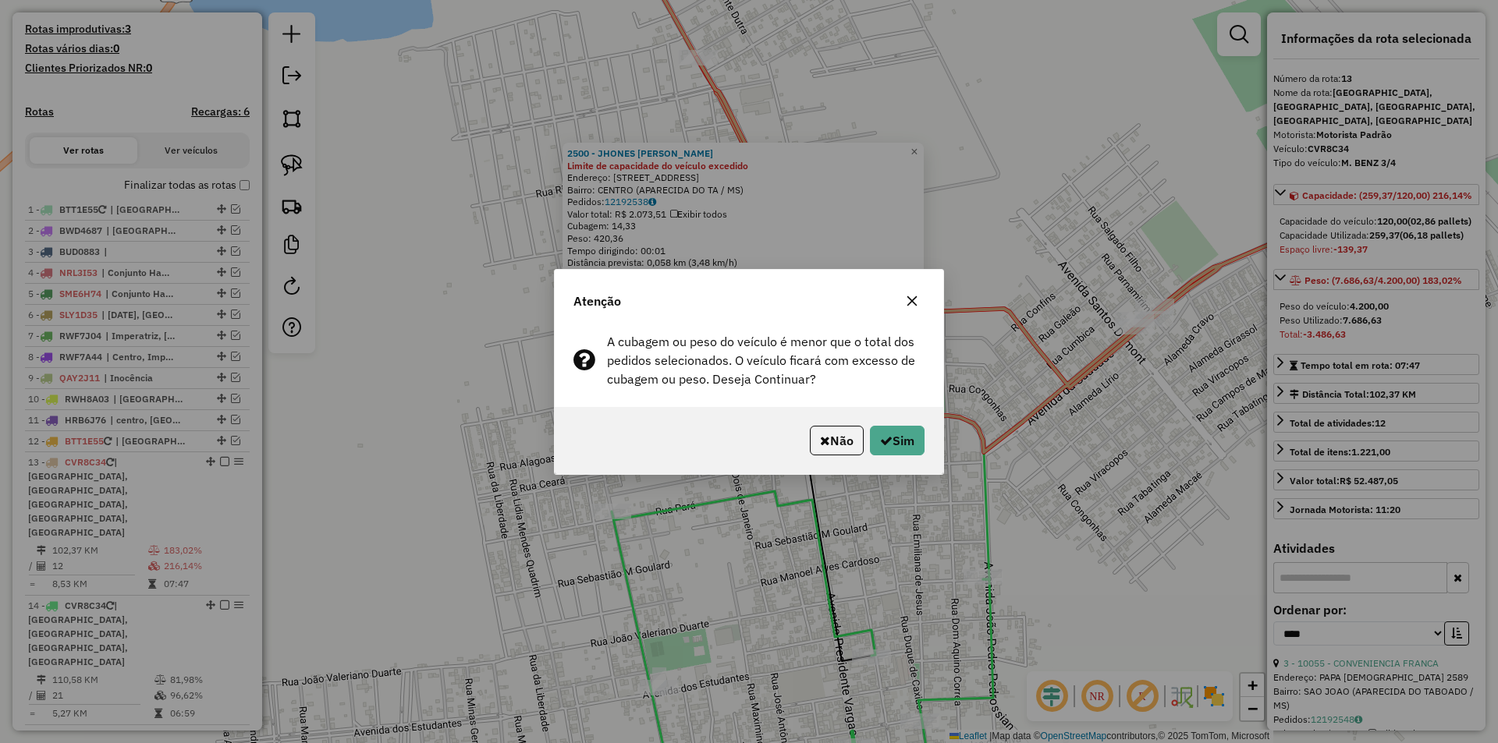
click at [900, 439] on button "Sim" at bounding box center [897, 441] width 55 height 30
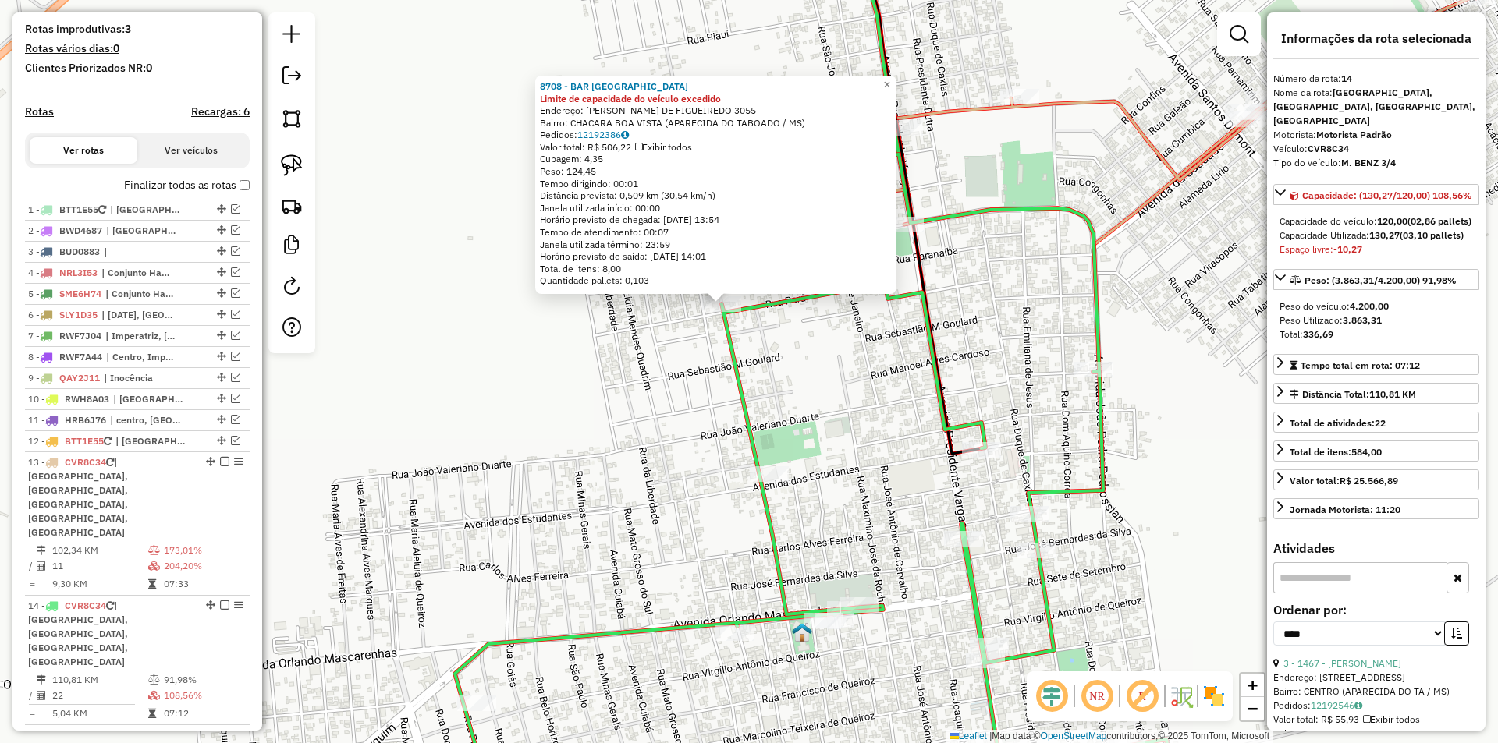
drag, startPoint x: 1073, startPoint y: 539, endPoint x: 1045, endPoint y: 471, distance: 73.2
click at [1045, 471] on div "8708 - BAR CIDADE NOVA Limite de capacidade do veículo excedido Endereço: ULISS…" at bounding box center [749, 371] width 1498 height 743
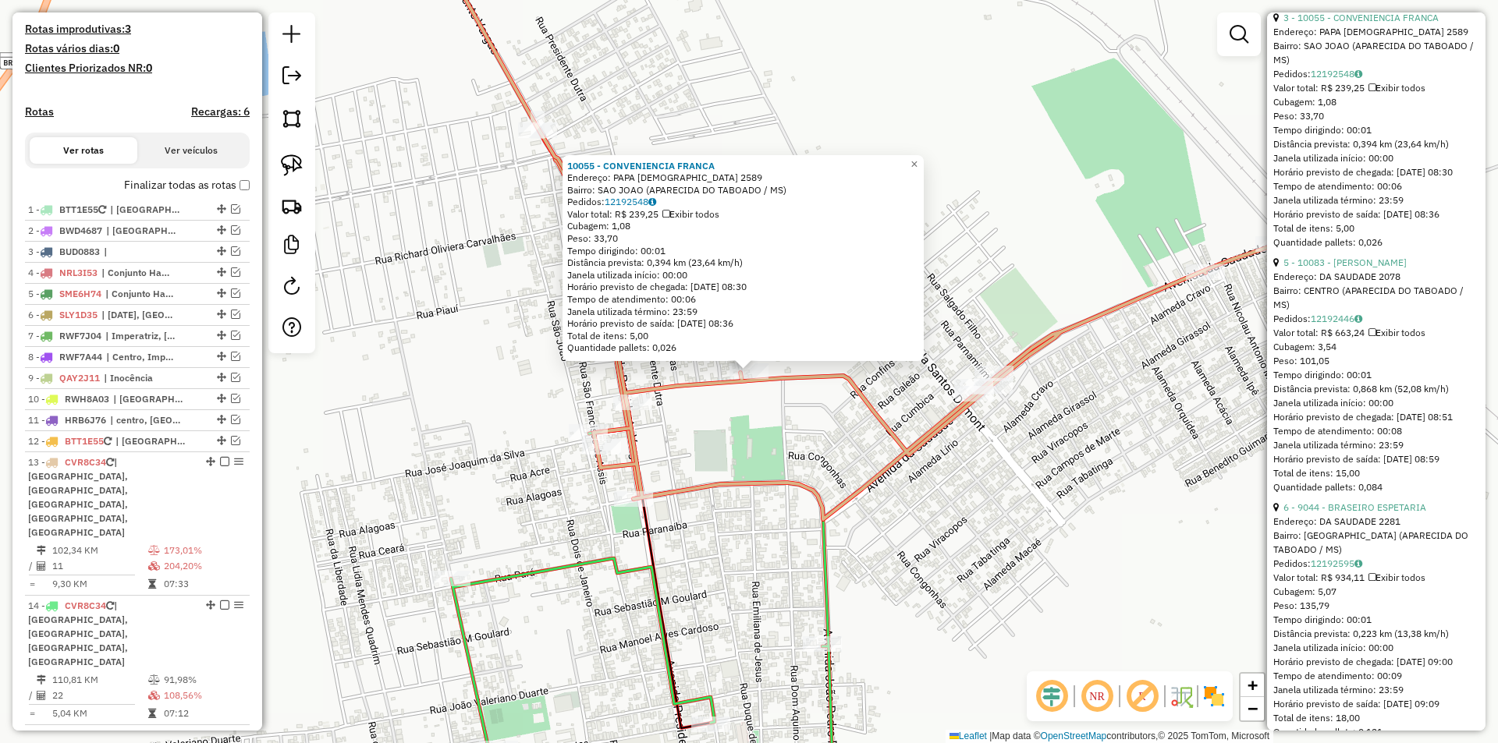
scroll to position [936, 0]
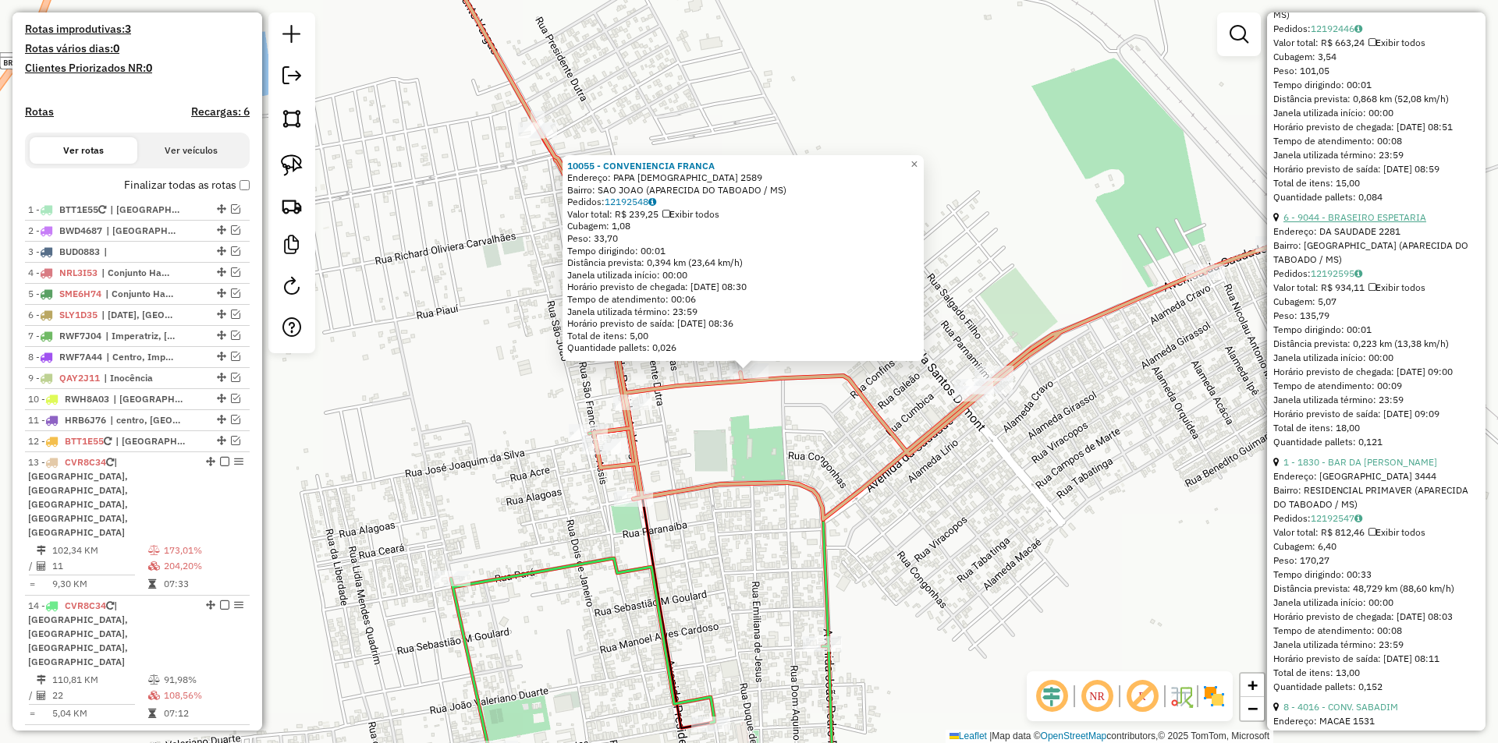
click at [1364, 223] on link "6 - 9044 - BRASEIRO ESPETARIA" at bounding box center [1354, 217] width 143 height 12
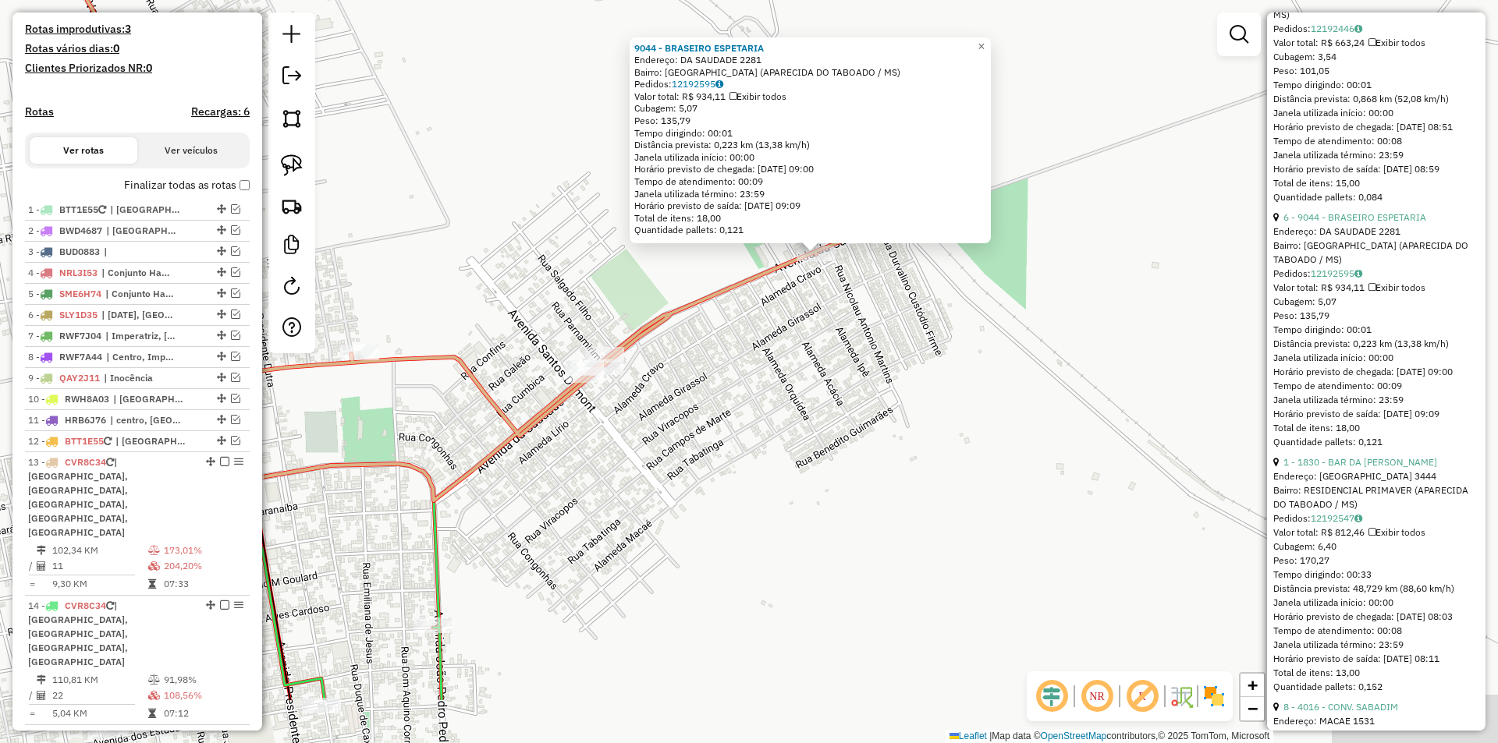
drag, startPoint x: 747, startPoint y: 437, endPoint x: 774, endPoint y: 388, distance: 55.8
click at [752, 420] on div "9044 - BRASEIRO ESPETARIA Endereço: DA SAUDADE 2281 Bairro: [GEOGRAPHIC_DATA] (…" at bounding box center [749, 371] width 1498 height 743
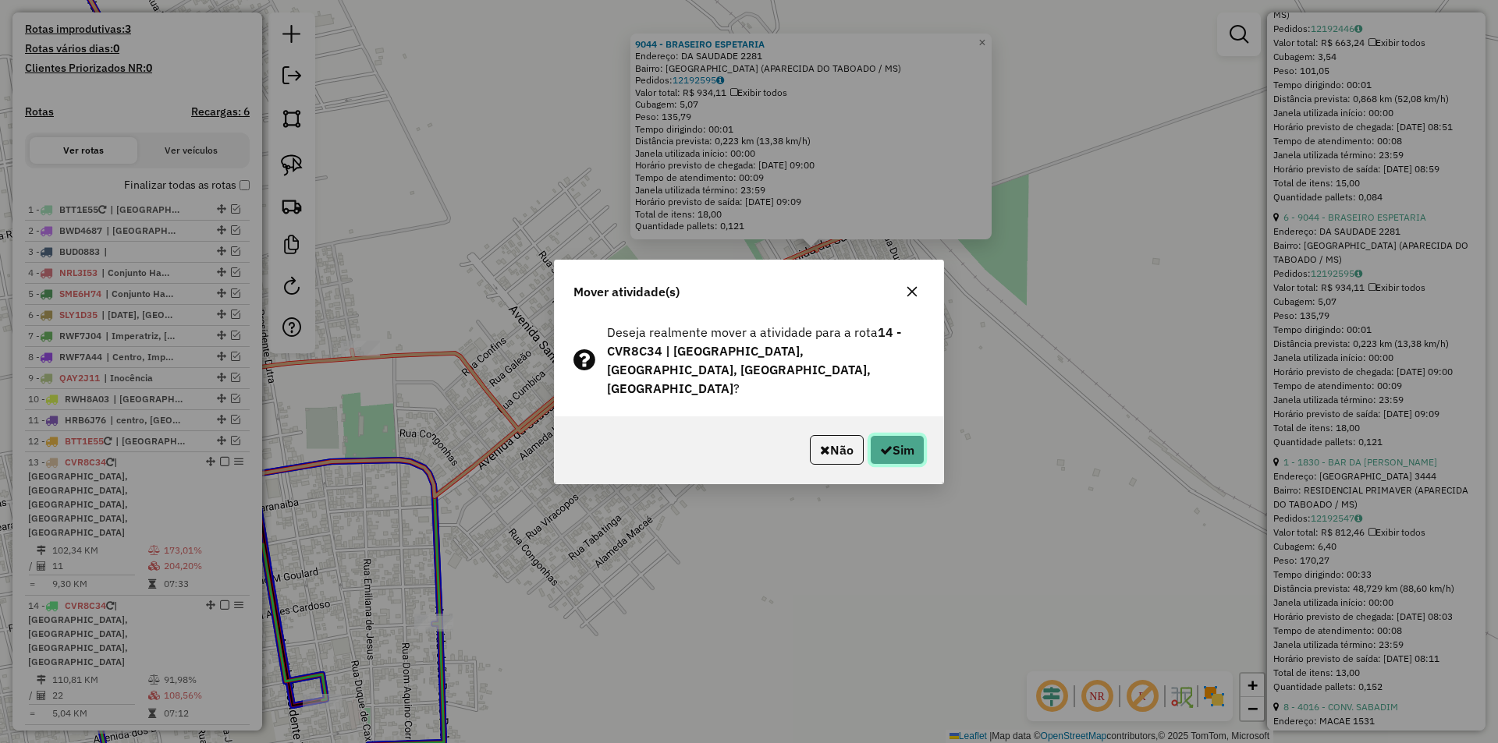
click at [880, 446] on icon "button" at bounding box center [886, 450] width 12 height 12
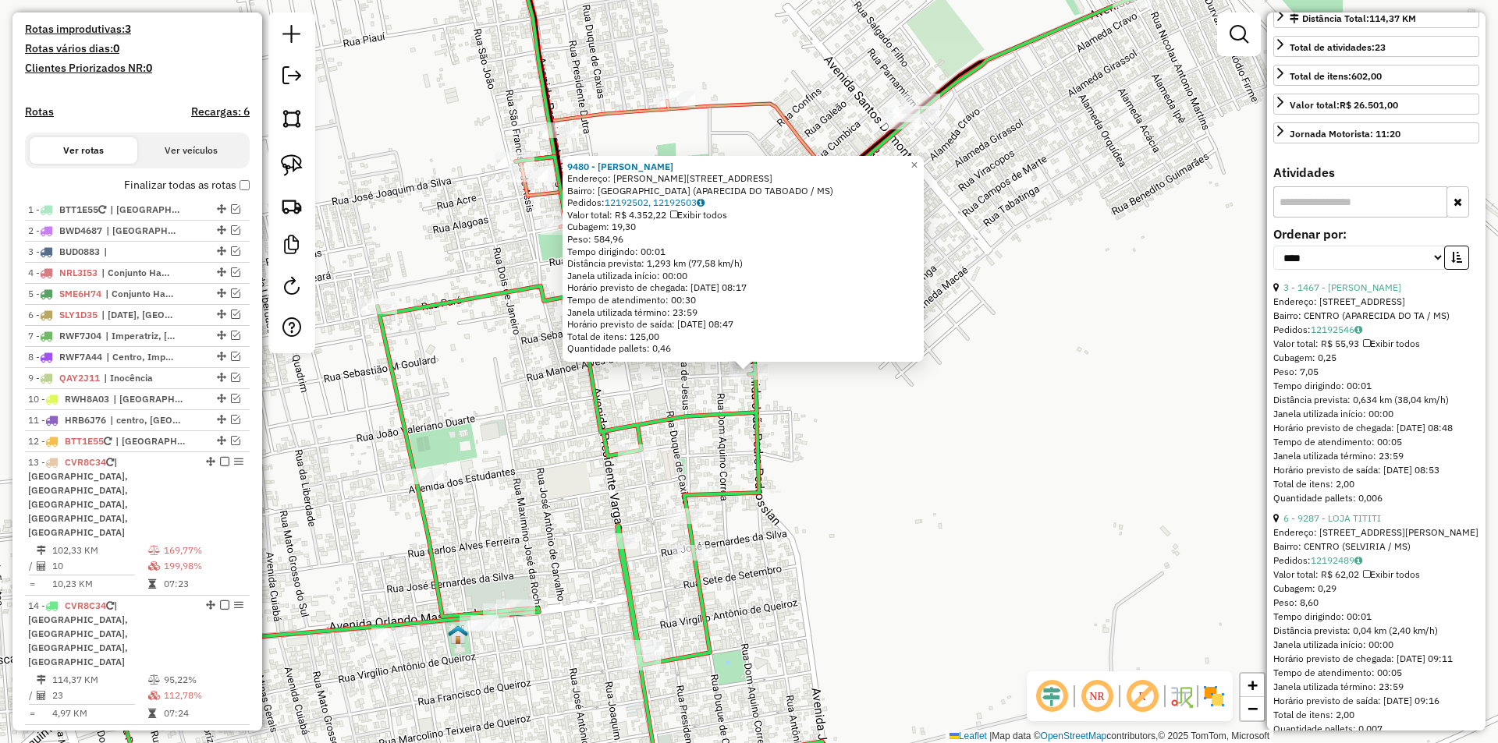
scroll to position [0, 0]
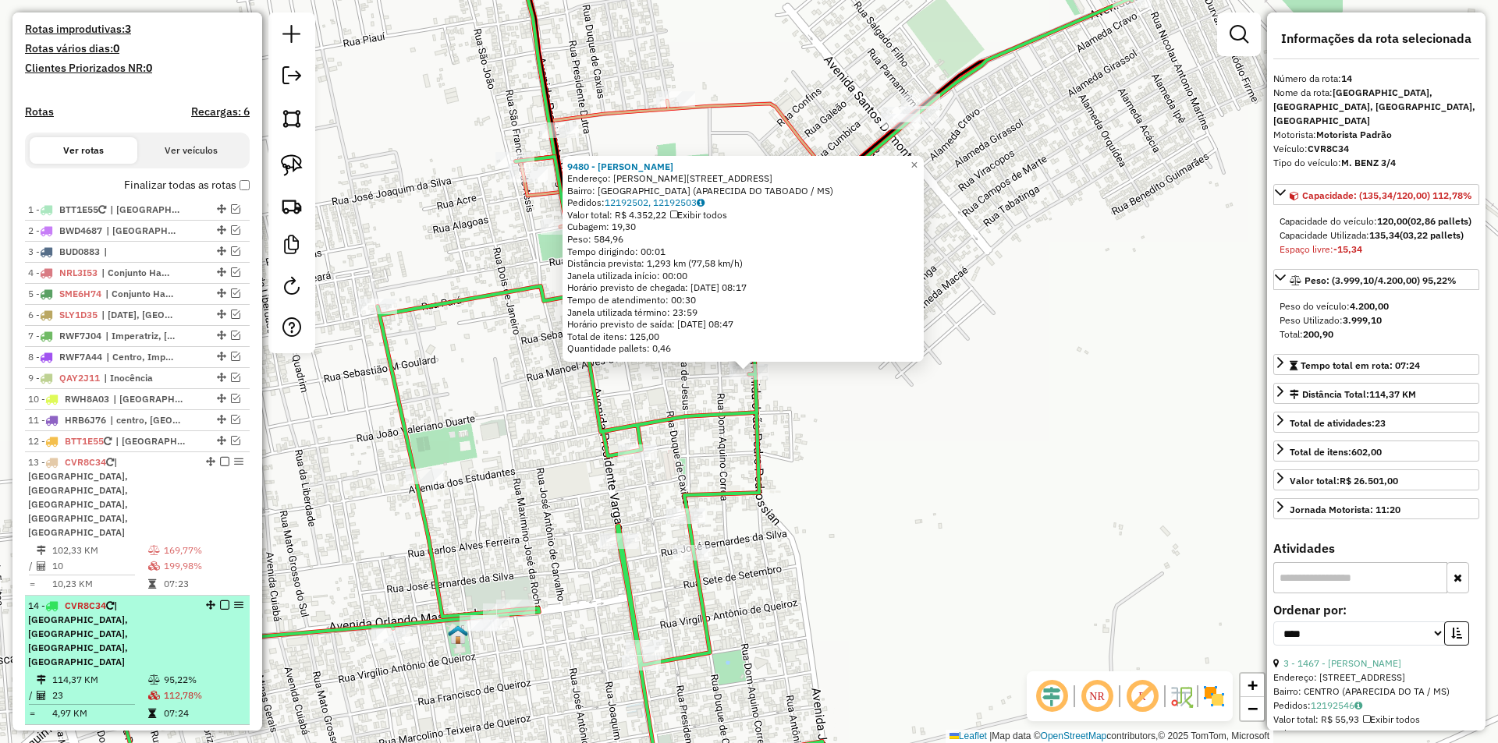
click at [222, 601] on em at bounding box center [224, 605] width 9 height 9
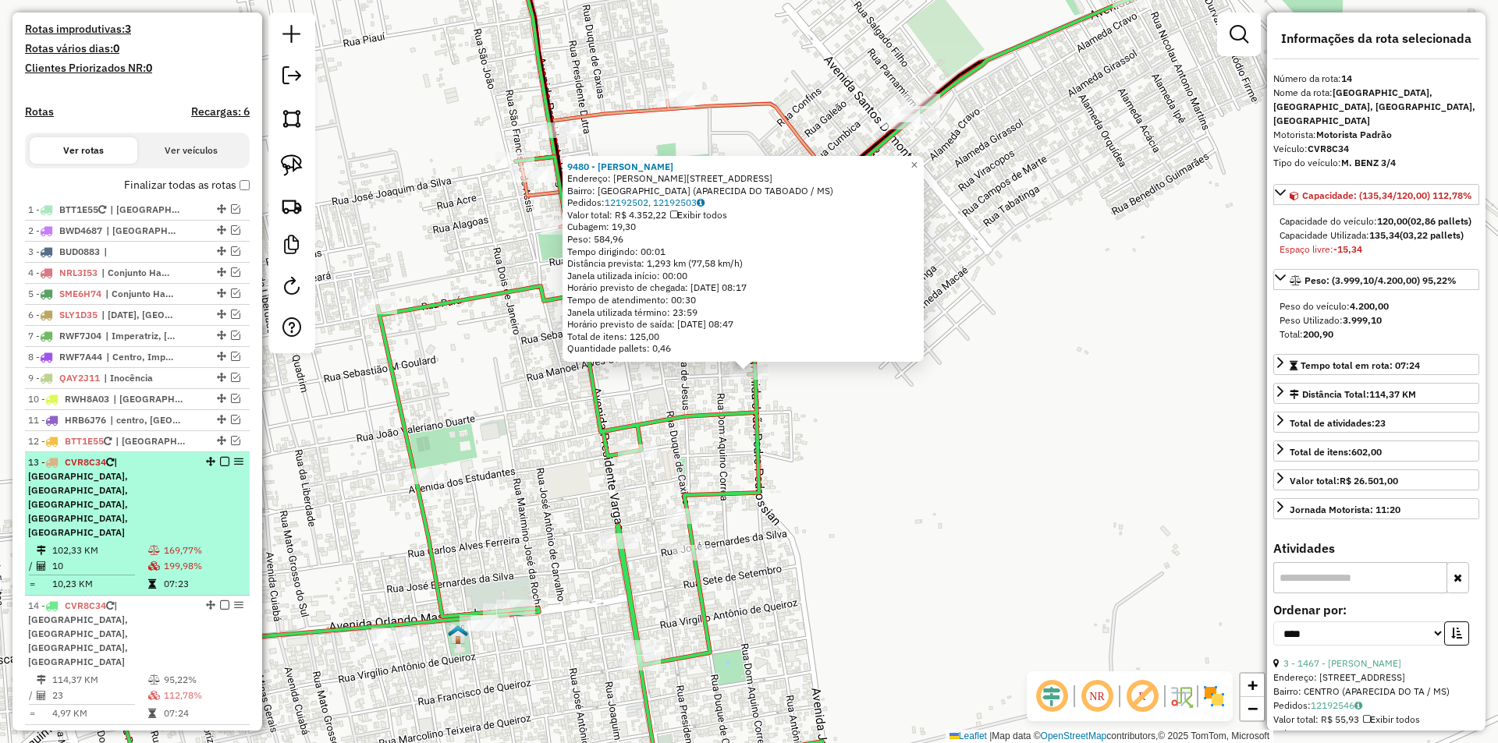
scroll to position [322, 0]
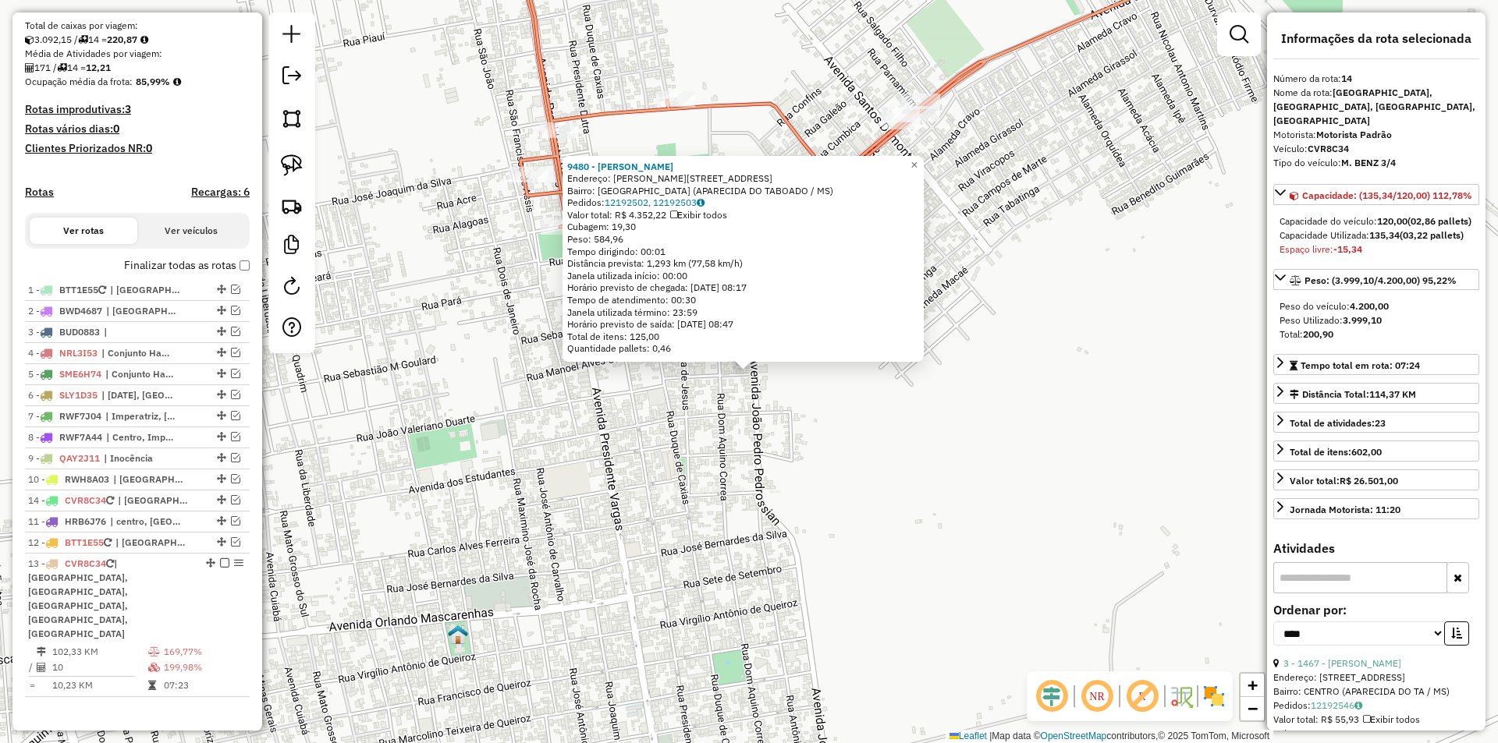
drag, startPoint x: 215, startPoint y: 658, endPoint x: 218, endPoint y: 513, distance: 145.1
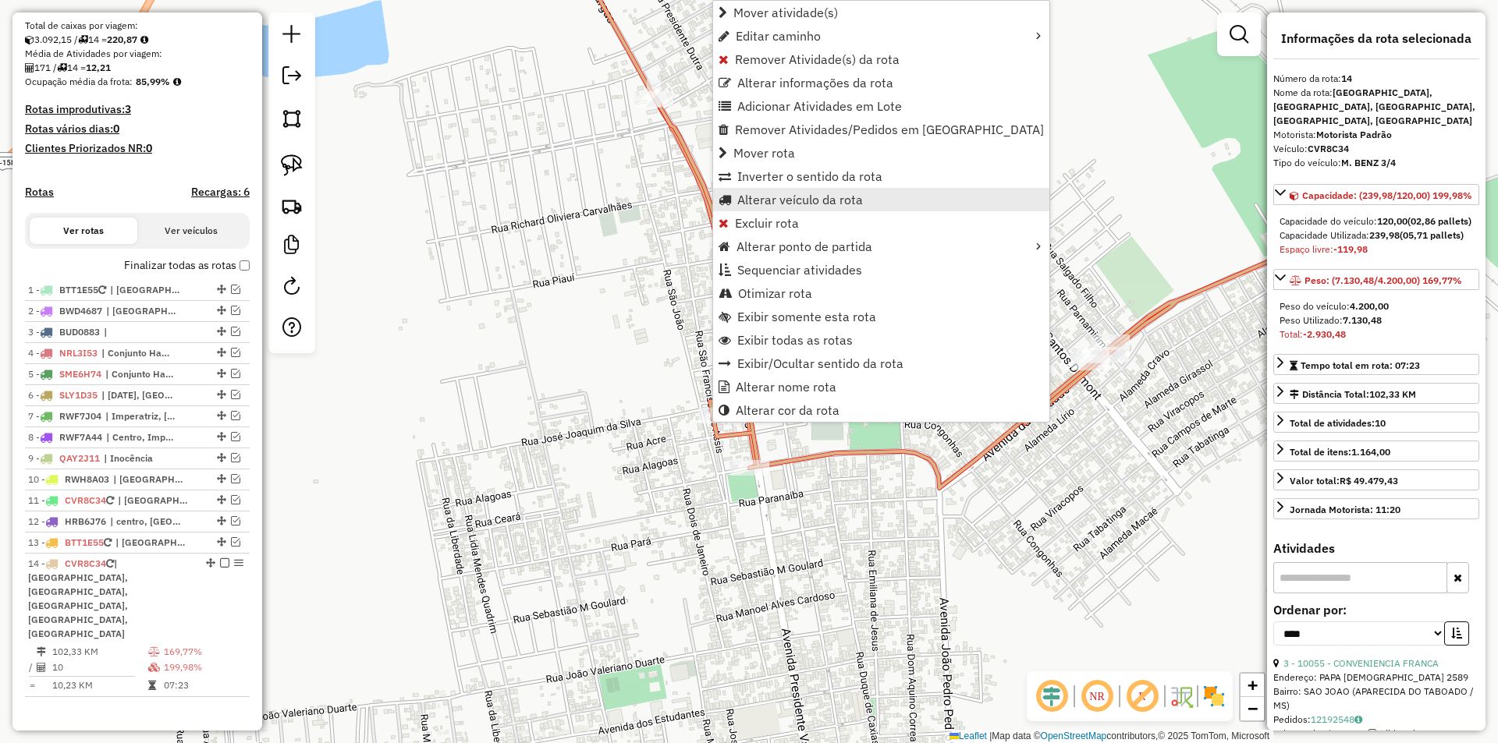
click at [789, 201] on span "Alterar veículo da rota" at bounding box center [800, 199] width 126 height 12
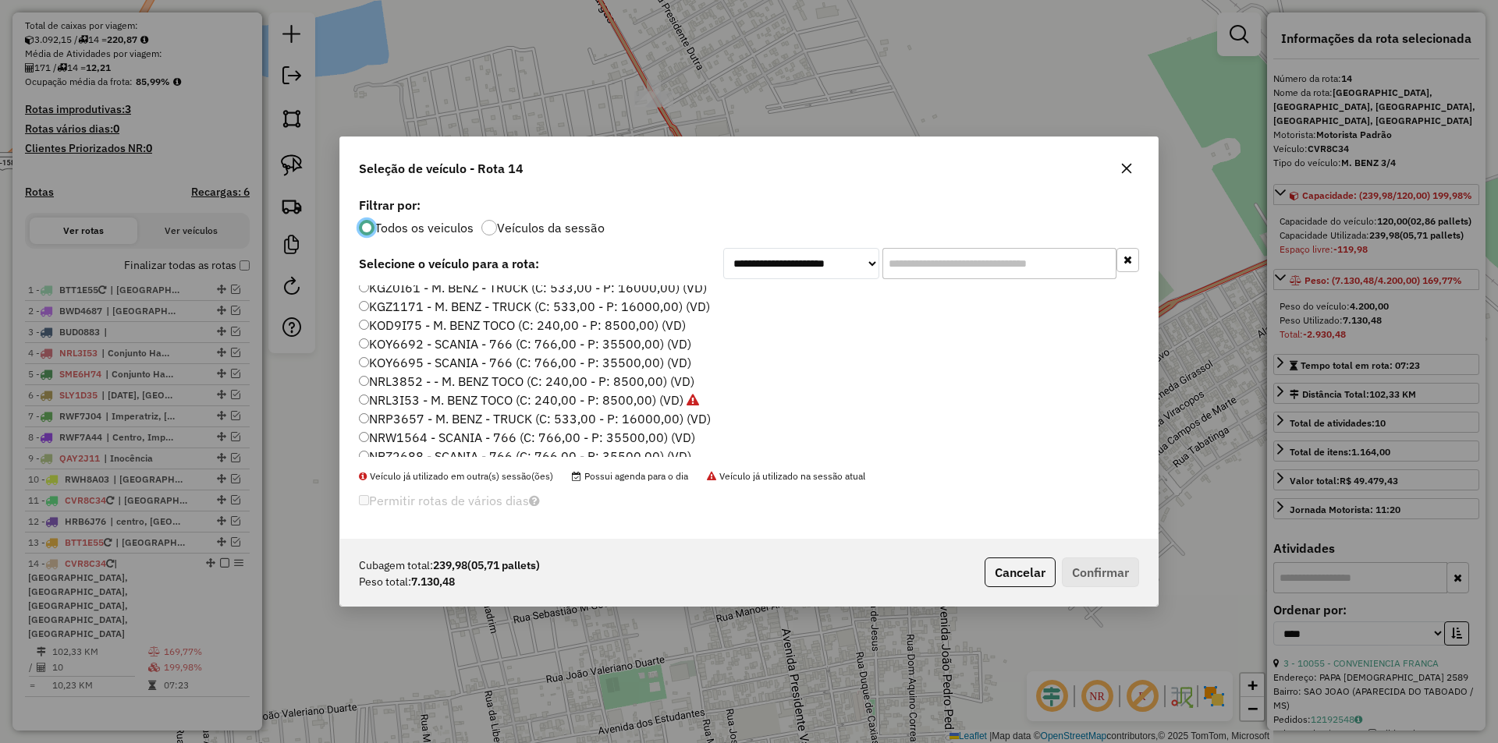
scroll to position [443, 0]
click at [397, 356] on label "QAQ3H31 - MOTO (C: 45,00 - P: 4000,00) (VD)" at bounding box center [496, 356] width 275 height 19
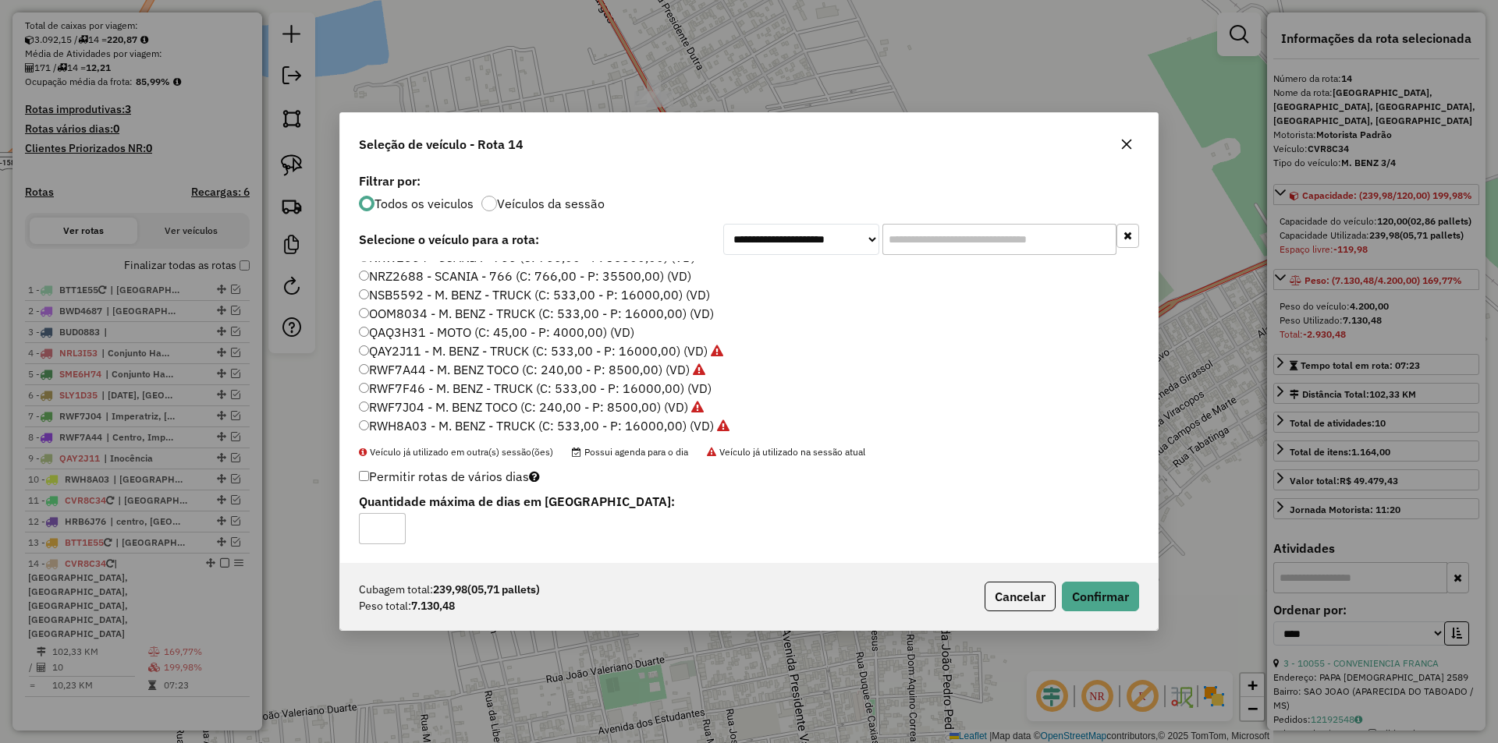
click at [395, 312] on label "OOM8034 - M. BENZ - TRUCK (C: 533,00 - P: 16000,00) (VD)" at bounding box center [536, 313] width 355 height 19
click at [1087, 590] on button "Confirmar" at bounding box center [1100, 597] width 77 height 30
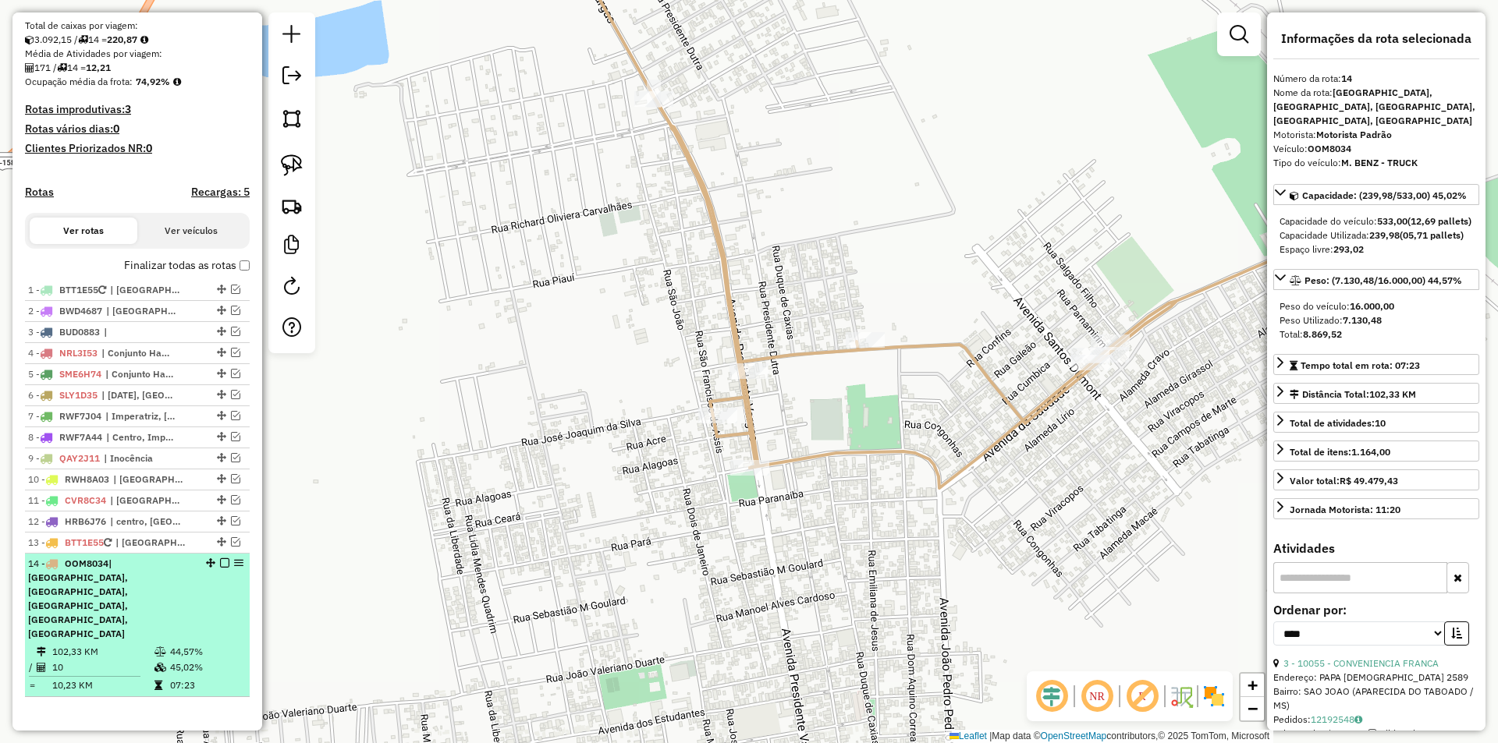
click at [220, 568] on em at bounding box center [224, 563] width 9 height 9
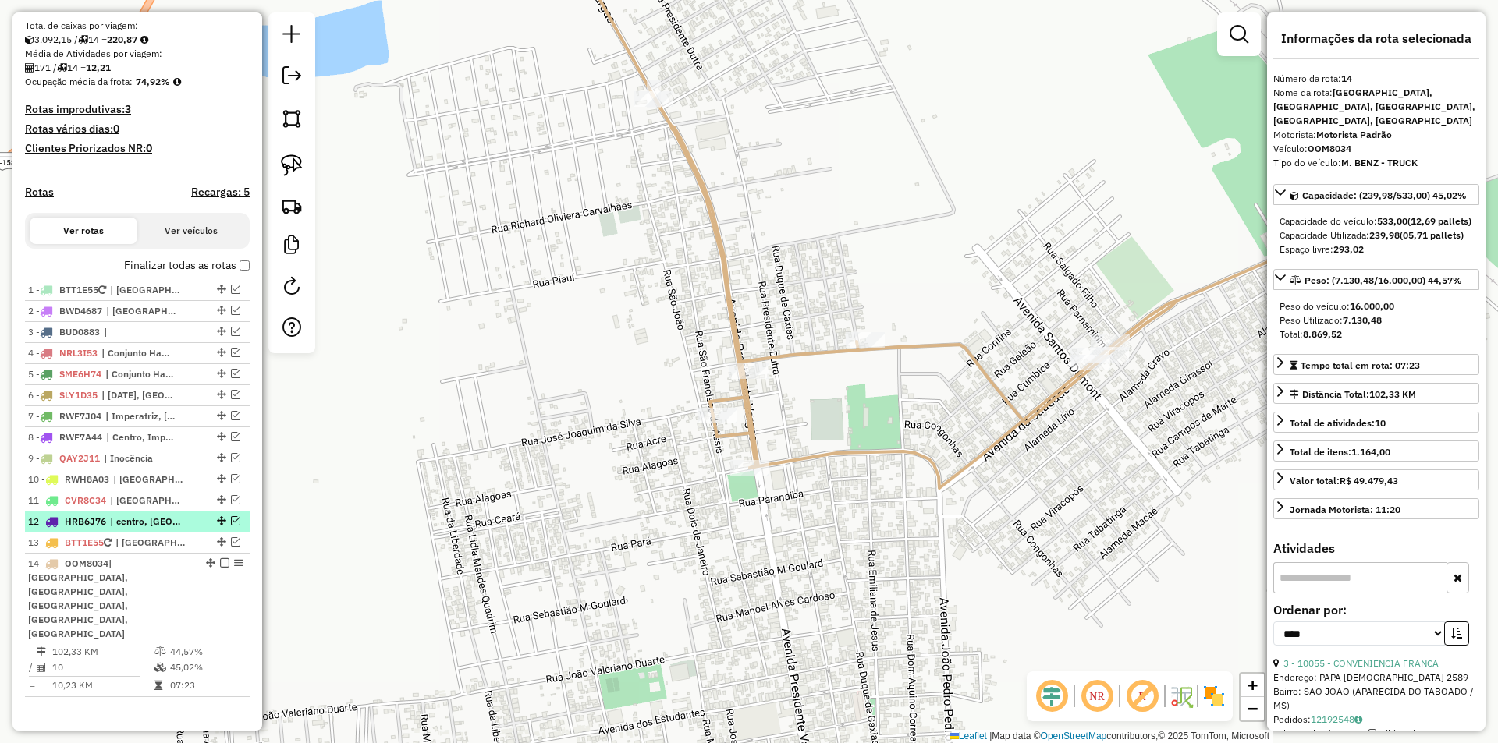
scroll to position [242, 0]
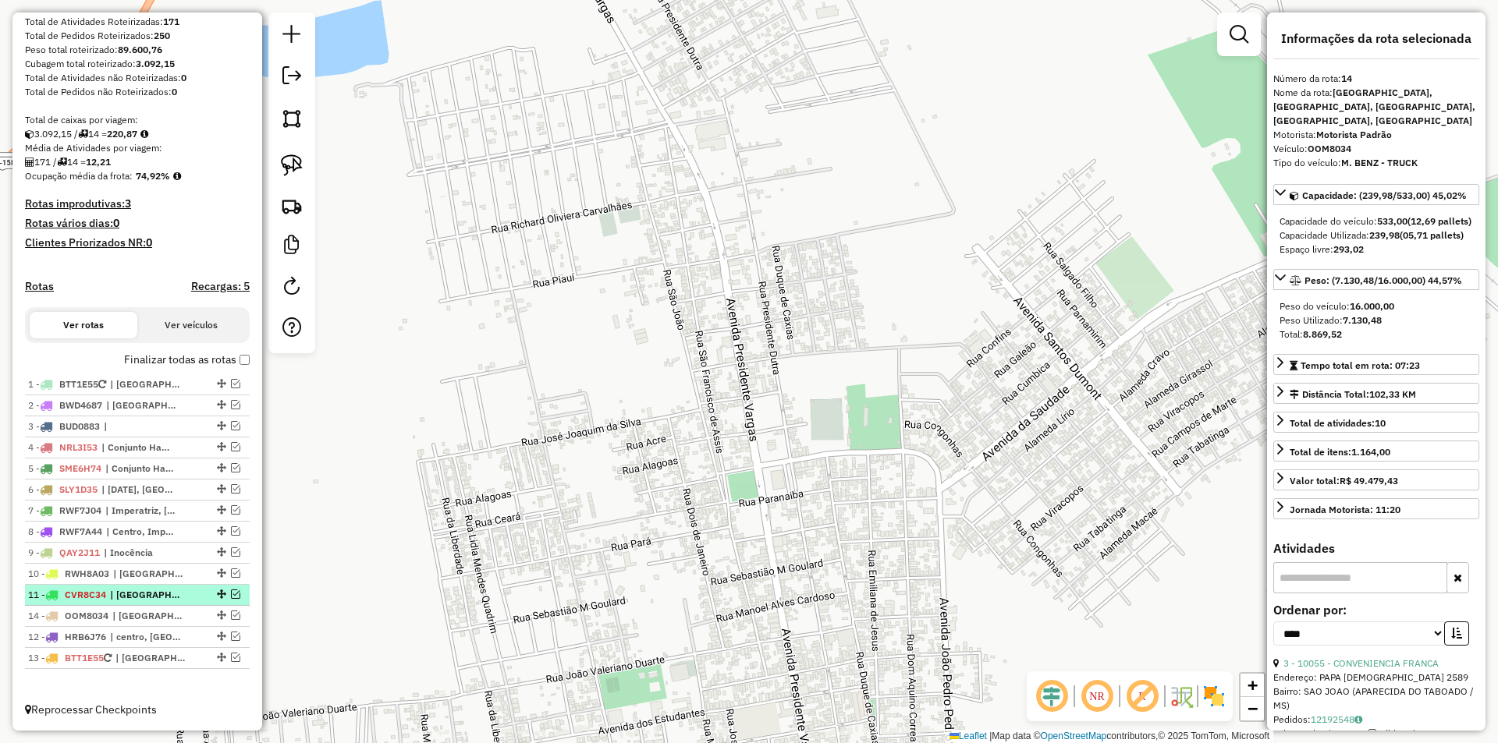
drag, startPoint x: 215, startPoint y: 655, endPoint x: 218, endPoint y: 617, distance: 38.4
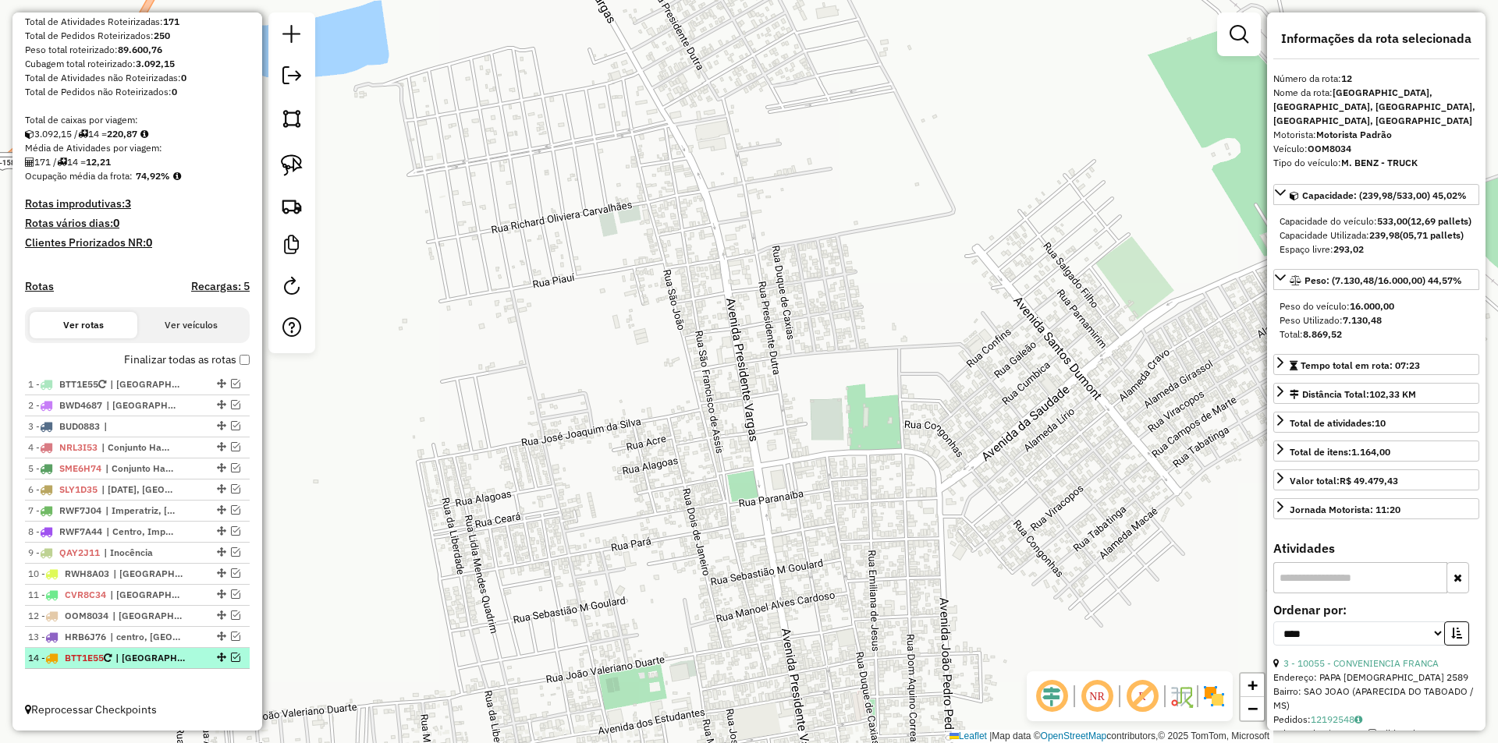
click at [231, 660] on em at bounding box center [235, 657] width 9 height 9
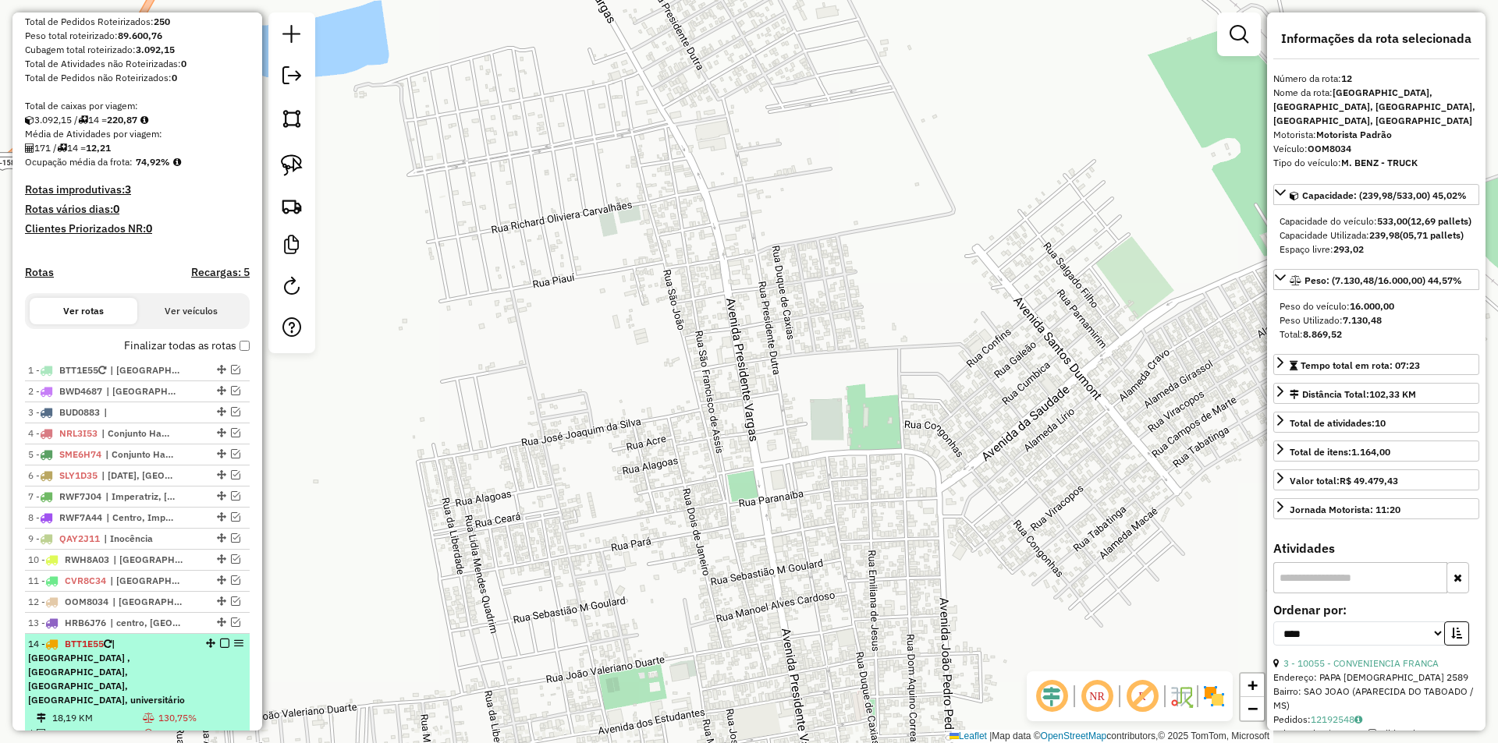
scroll to position [322, 0]
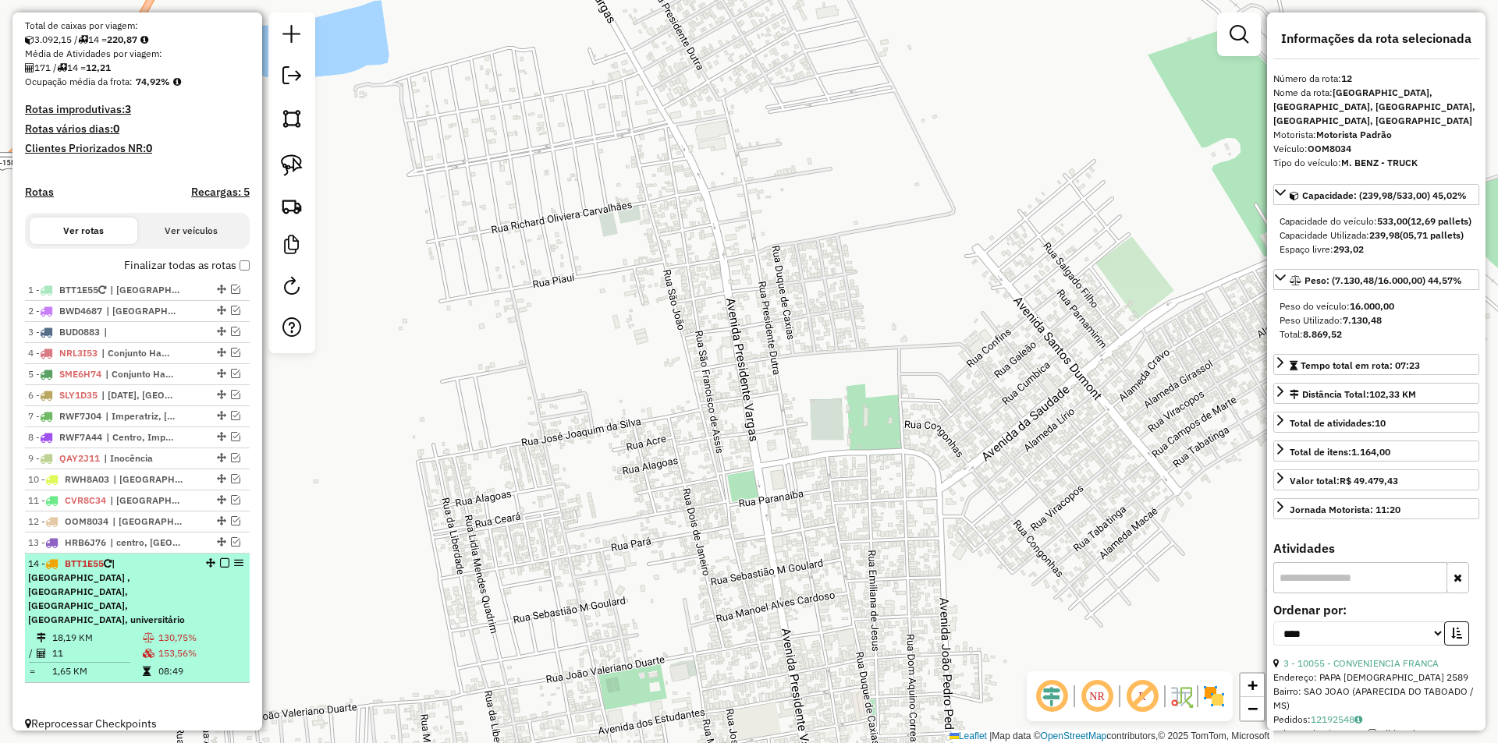
click at [123, 630] on td "18,19 KM" at bounding box center [96, 638] width 90 height 16
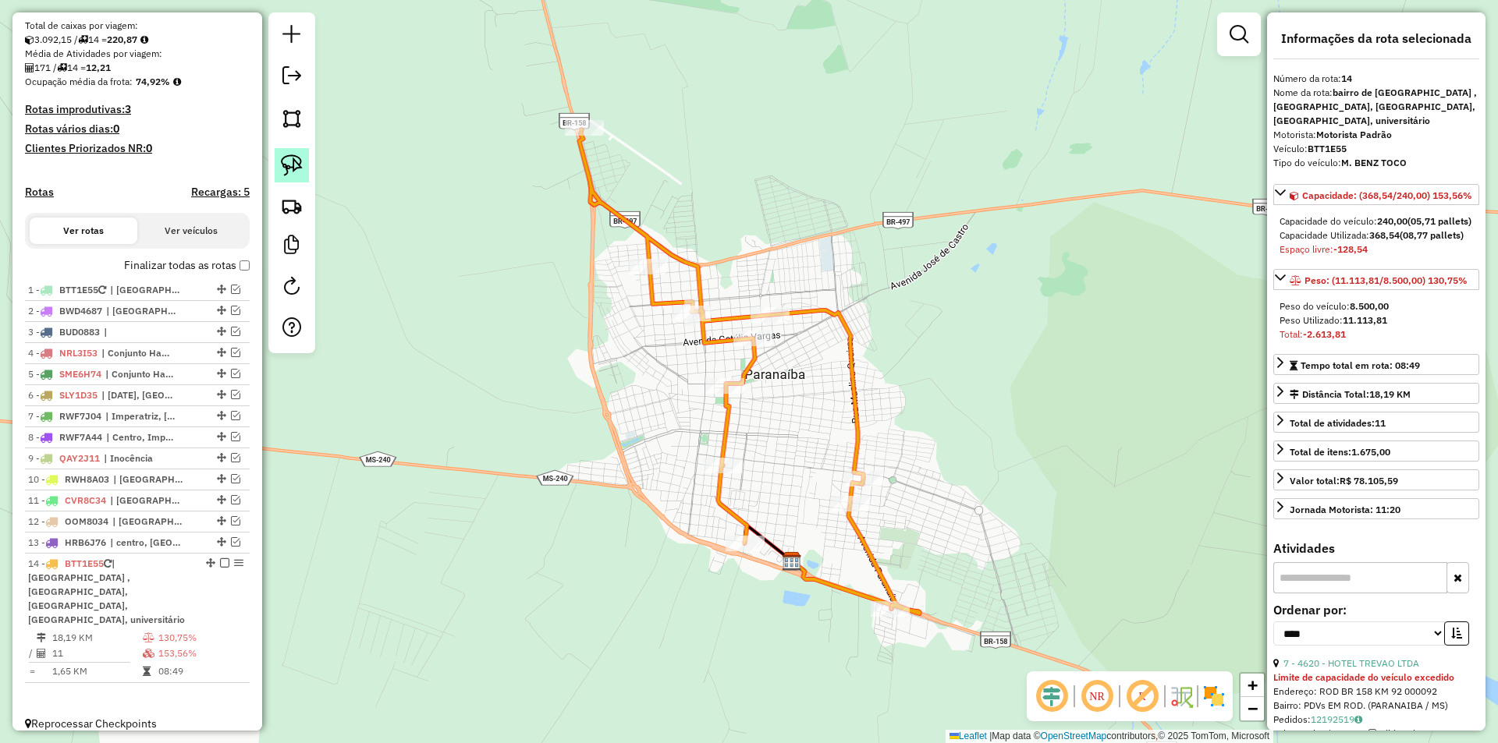
click at [296, 165] on img at bounding box center [292, 165] width 22 height 22
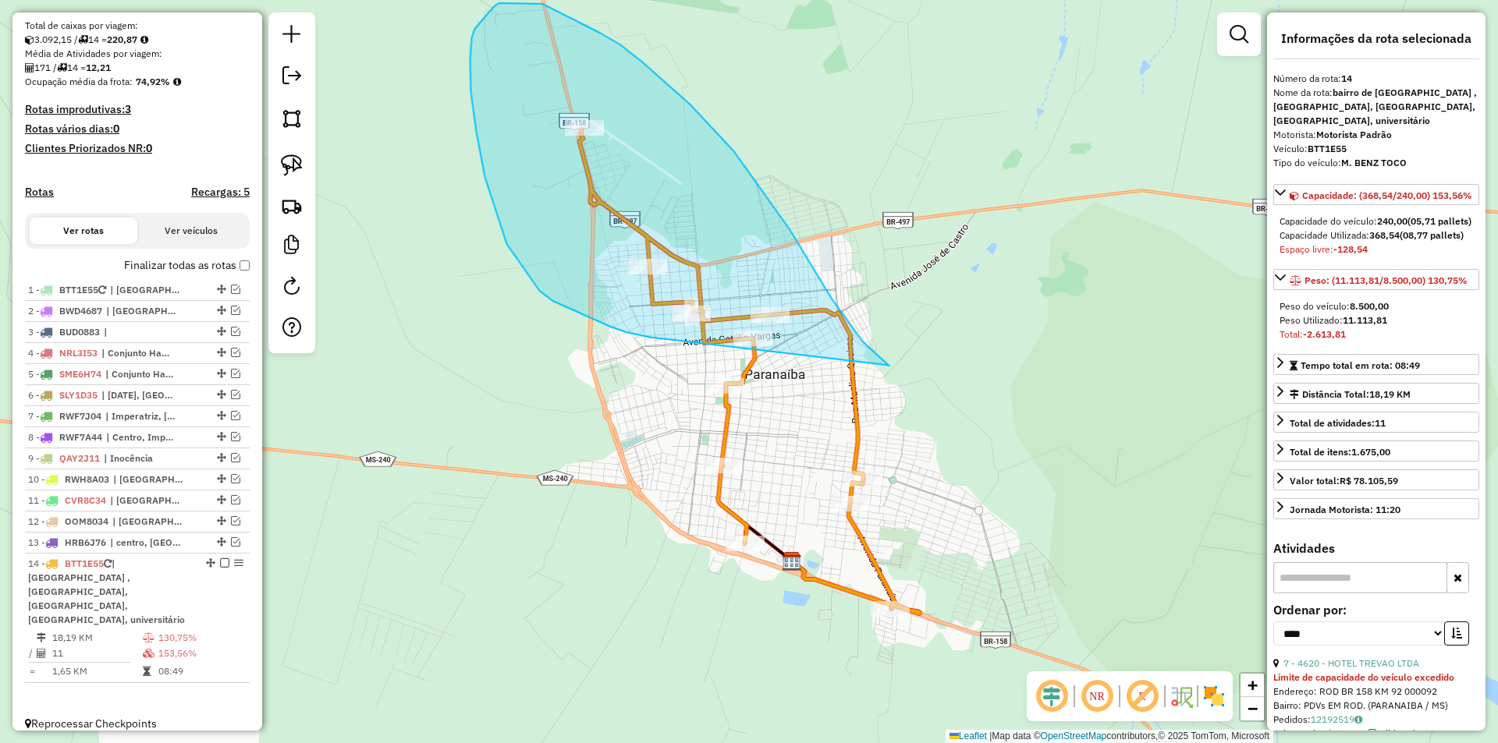
drag, startPoint x: 539, startPoint y: 291, endPoint x: 885, endPoint y: 365, distance: 354.2
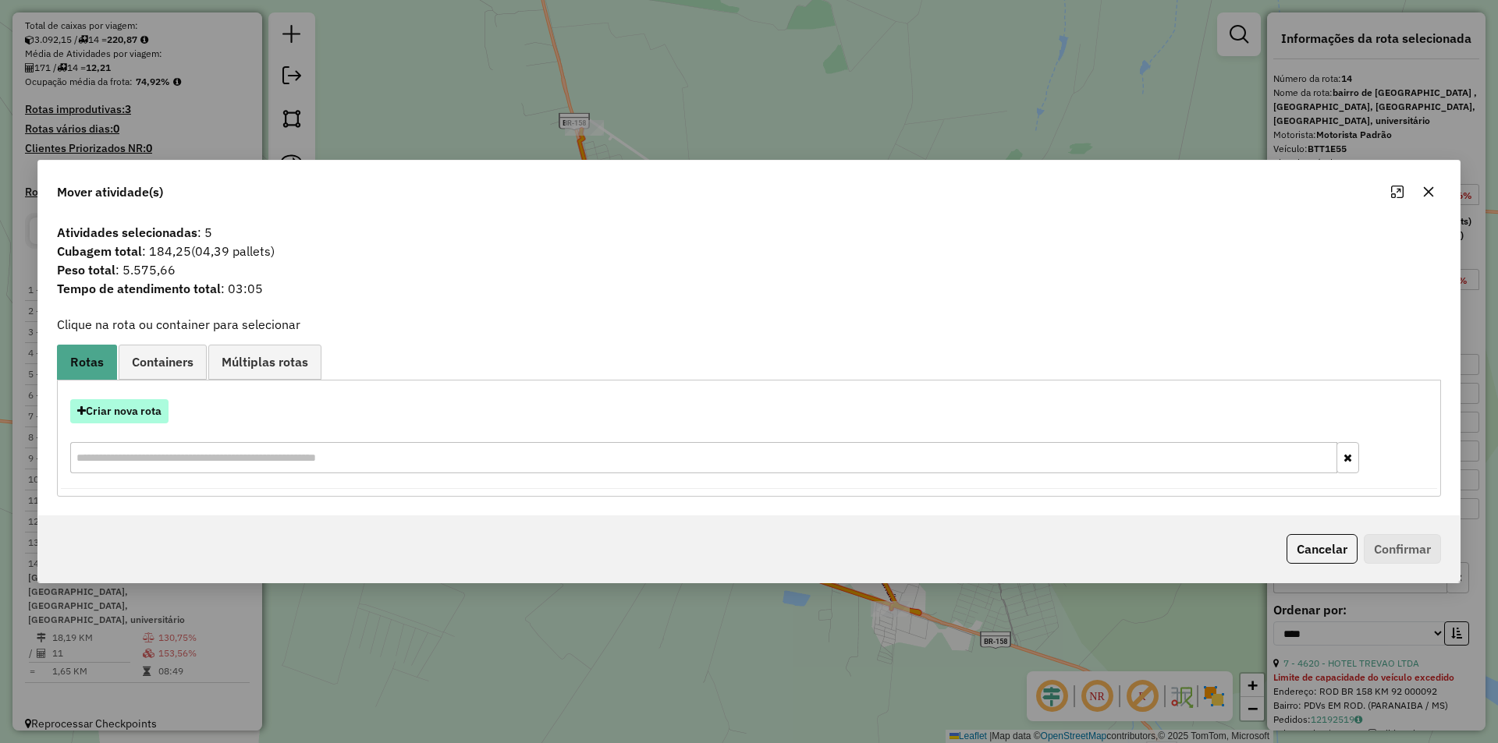
click at [139, 413] on button "Criar nova rota" at bounding box center [119, 411] width 98 height 24
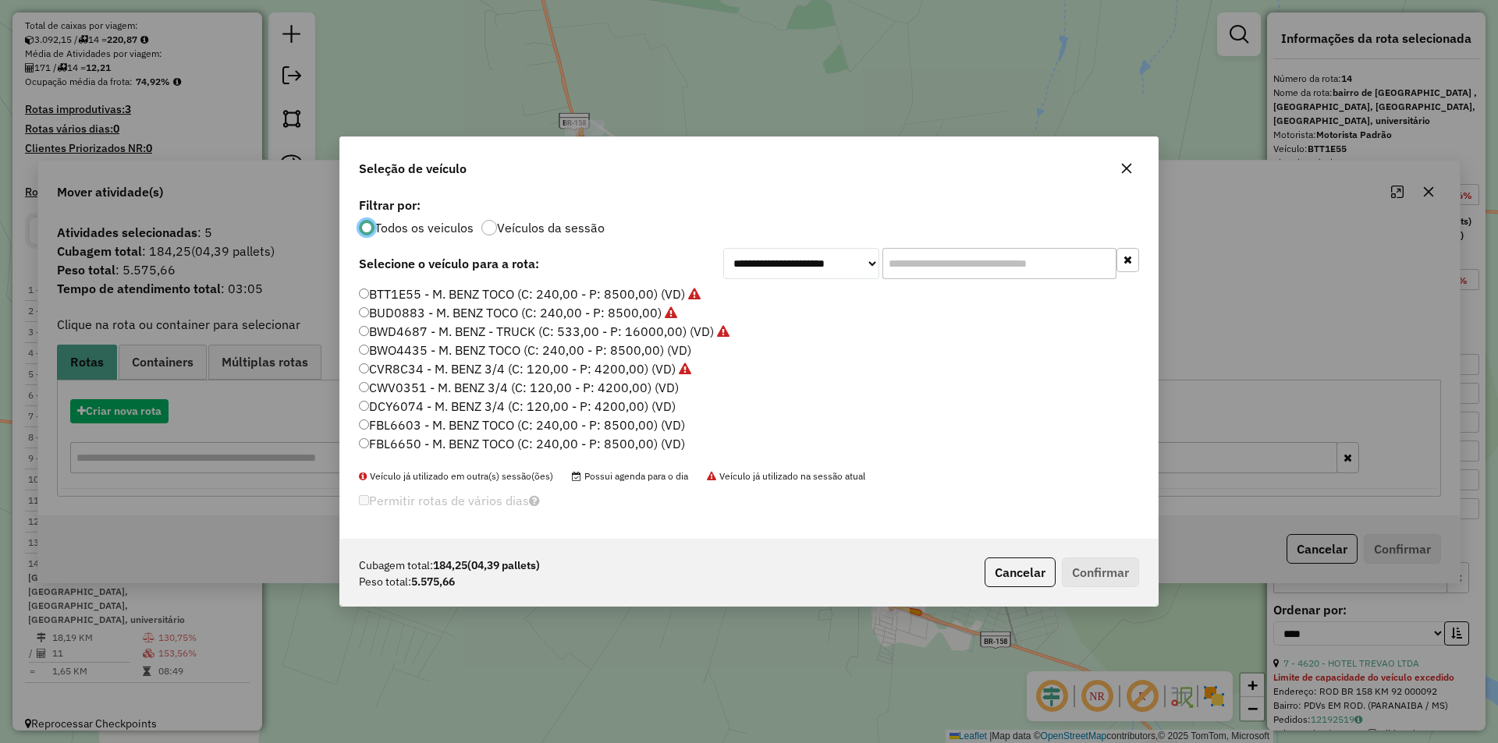
scroll to position [9, 5]
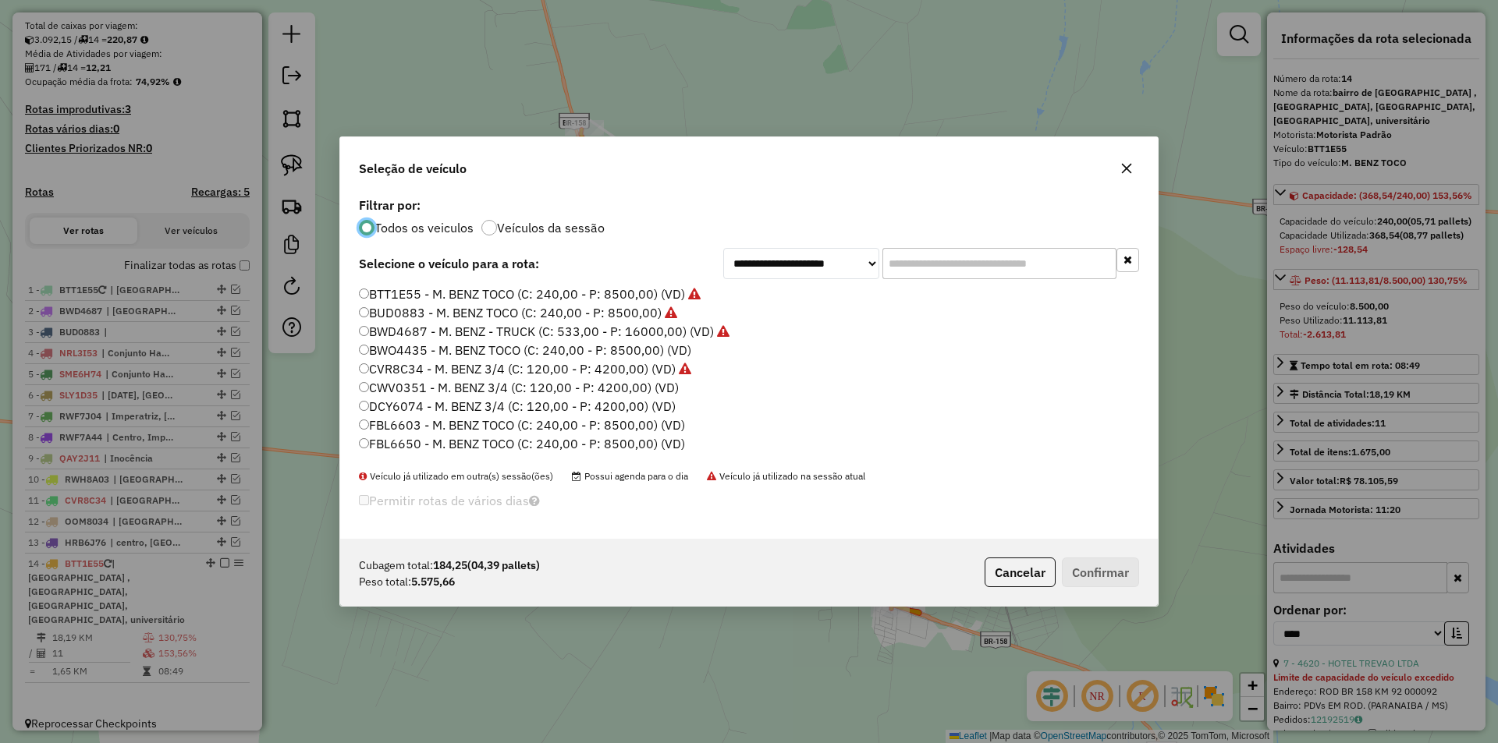
click at [413, 426] on label "FBL6603 - M. BENZ TOCO (C: 240,00 - P: 8500,00) (VD)" at bounding box center [522, 425] width 326 height 19
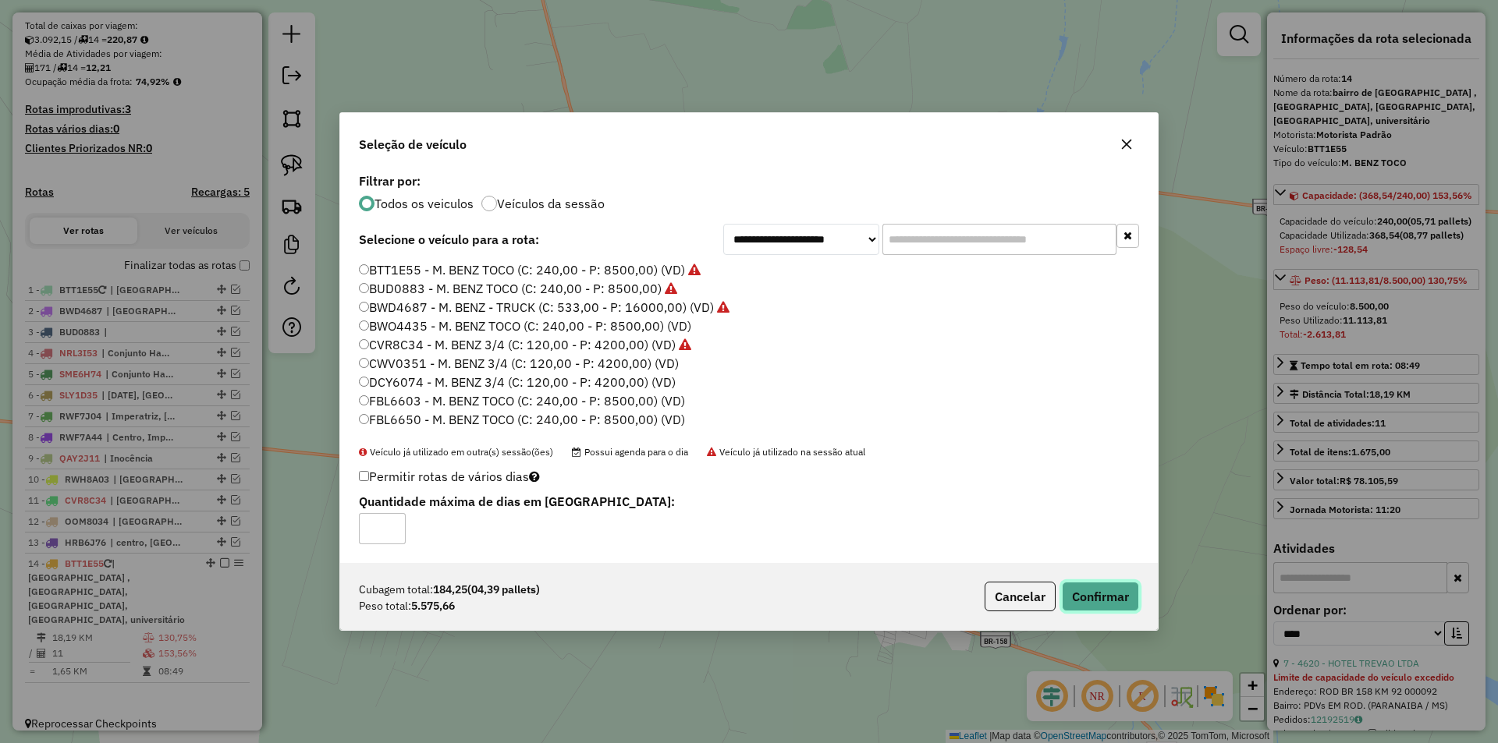
click at [1111, 604] on button "Confirmar" at bounding box center [1100, 597] width 77 height 30
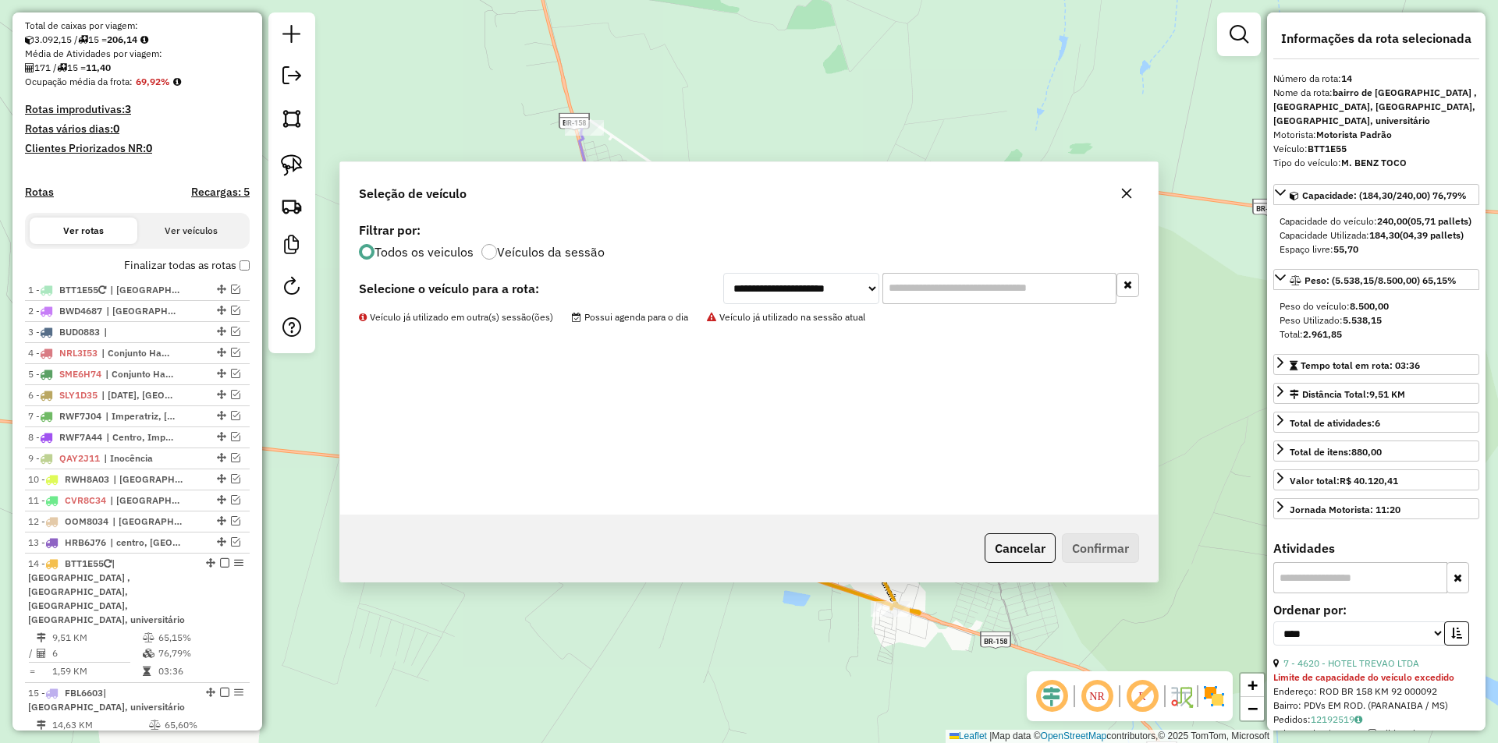
scroll to position [410, 0]
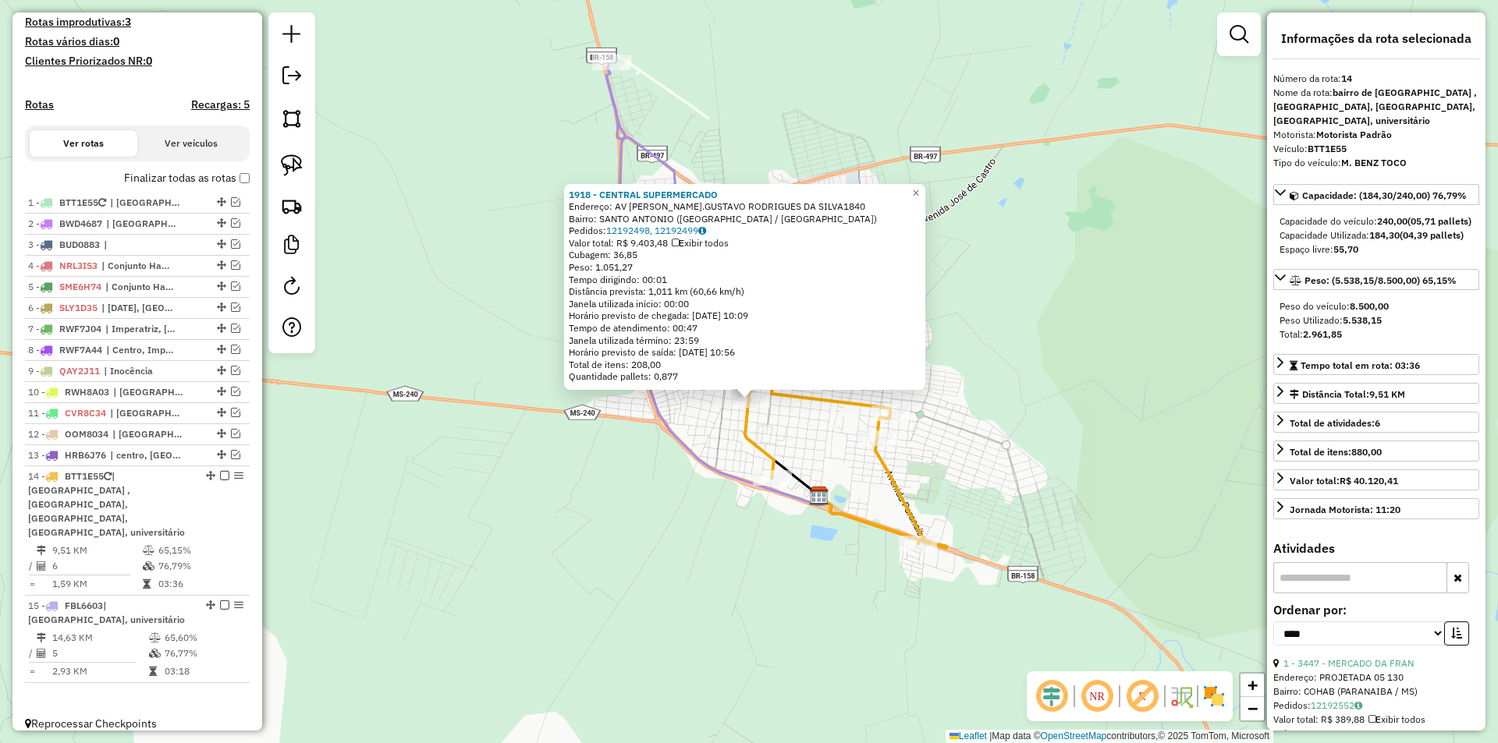
drag, startPoint x: 973, startPoint y: 429, endPoint x: 965, endPoint y: 494, distance: 65.2
click at [965, 494] on div "1918 - CENTRAL SUPERMERCADO Endereço: AV [PERSON_NAME].GUSTAVO RODRIGUES DA SIL…" at bounding box center [749, 371] width 1498 height 743
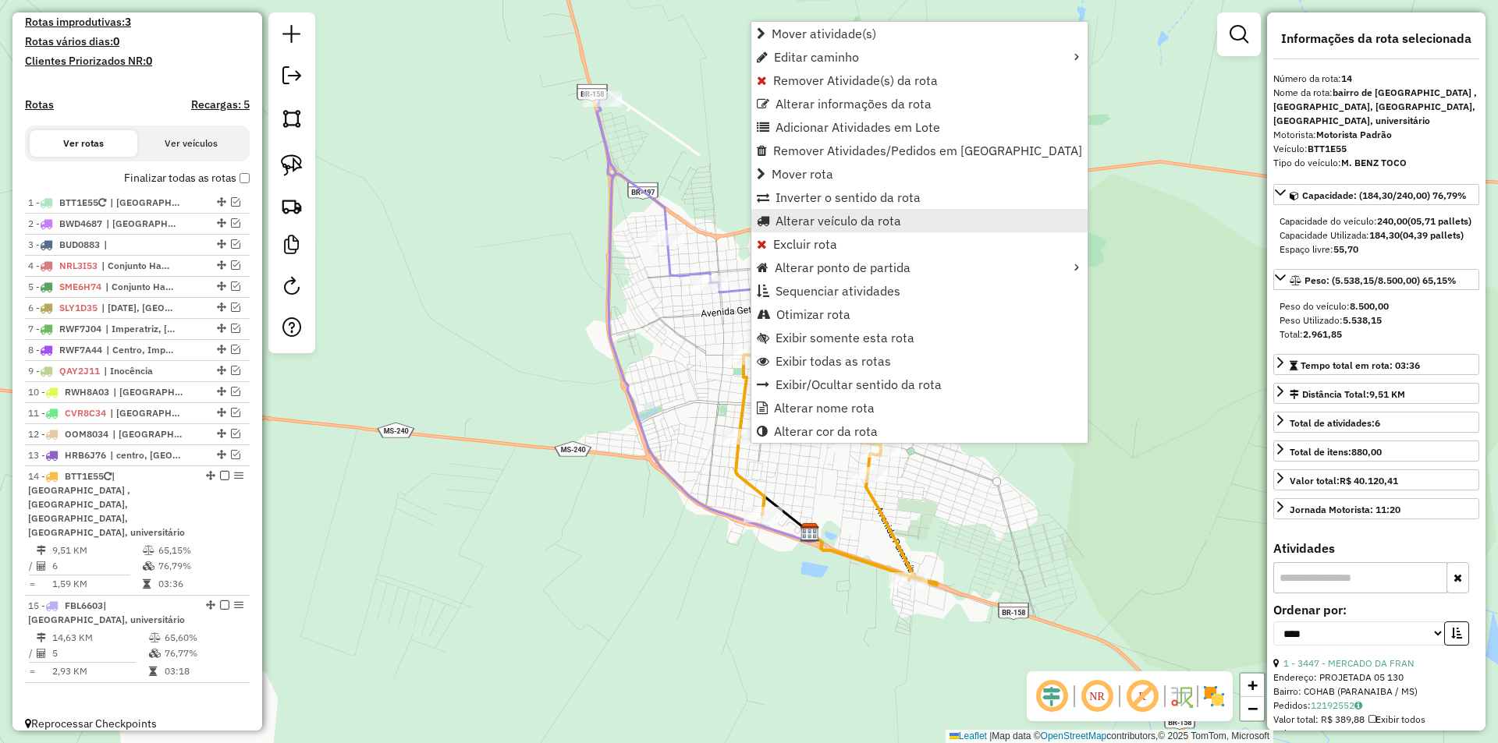
click at [822, 224] on span "Alterar veículo da rota" at bounding box center [838, 221] width 126 height 12
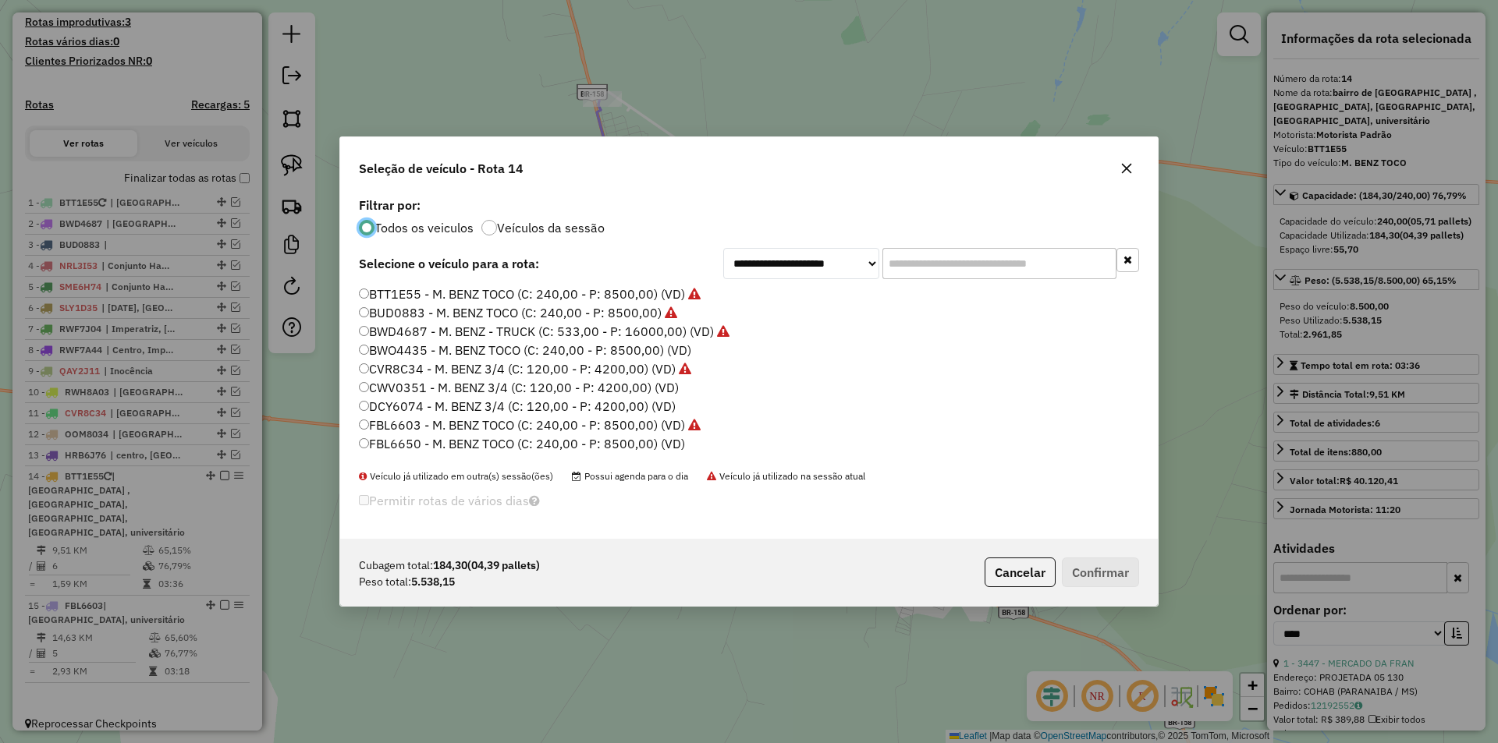
scroll to position [9, 5]
click at [429, 443] on label "FBL6650 - M. BENZ TOCO (C: 240,00 - P: 8500,00) (VD)" at bounding box center [522, 443] width 326 height 19
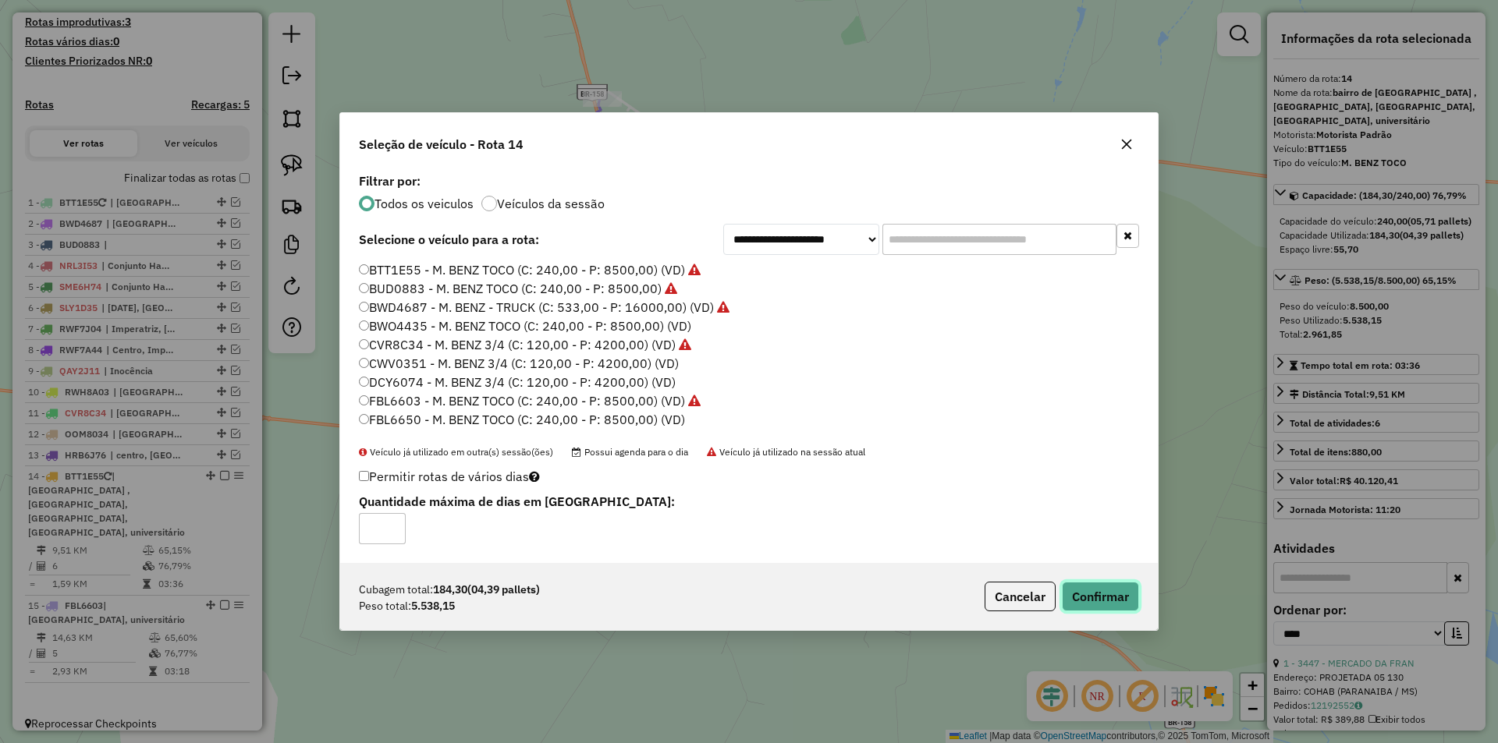
click at [1110, 600] on button "Confirmar" at bounding box center [1100, 597] width 77 height 30
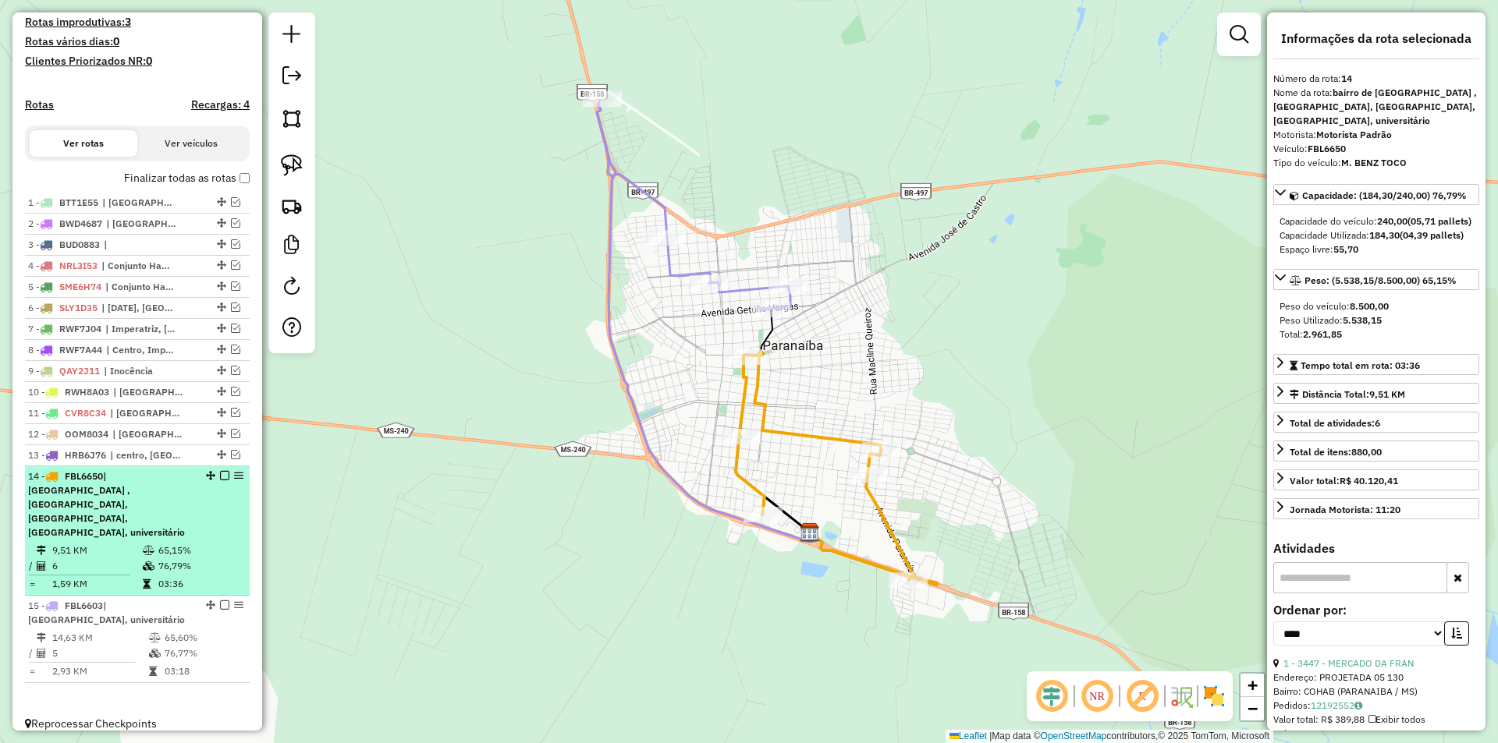
click at [220, 481] on em at bounding box center [224, 475] width 9 height 9
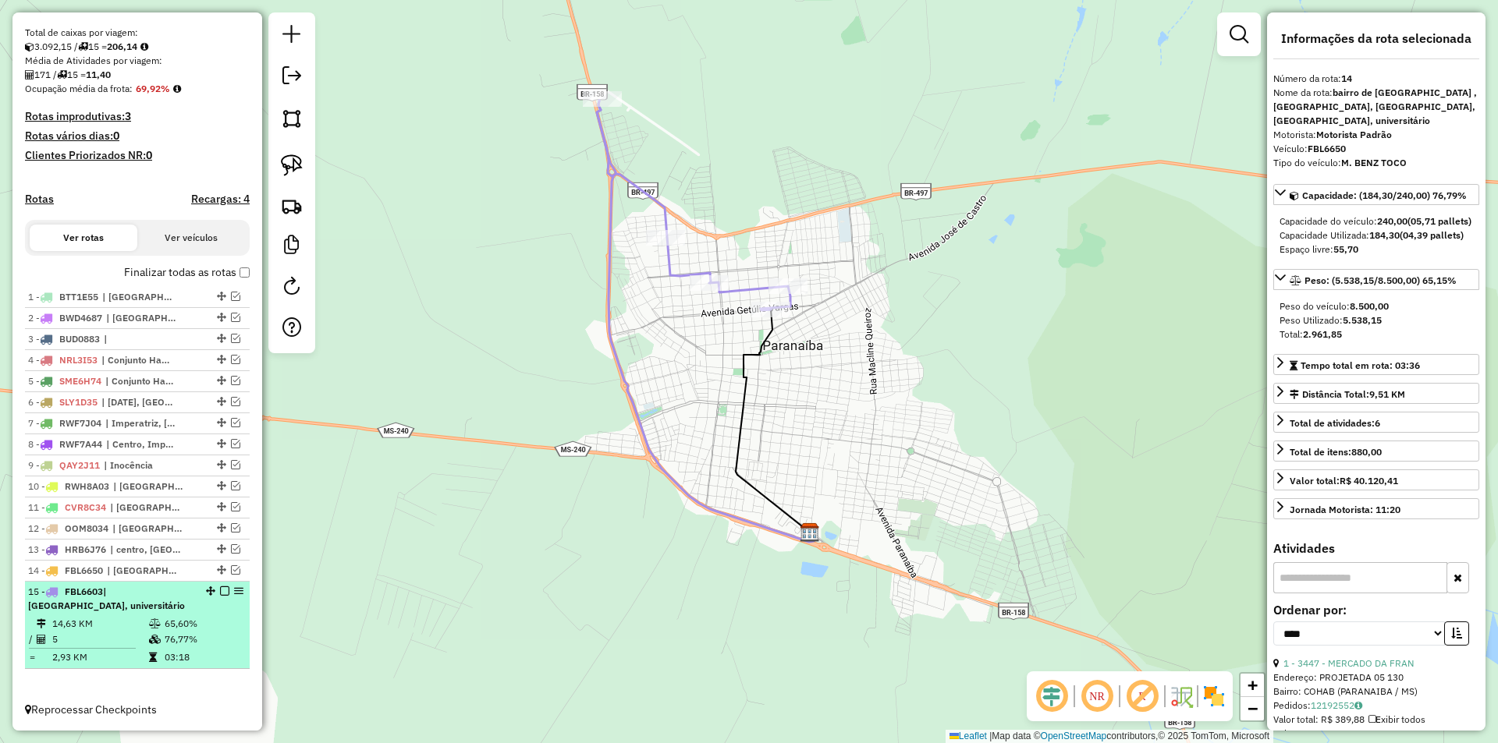
click at [220, 593] on em at bounding box center [224, 591] width 9 height 9
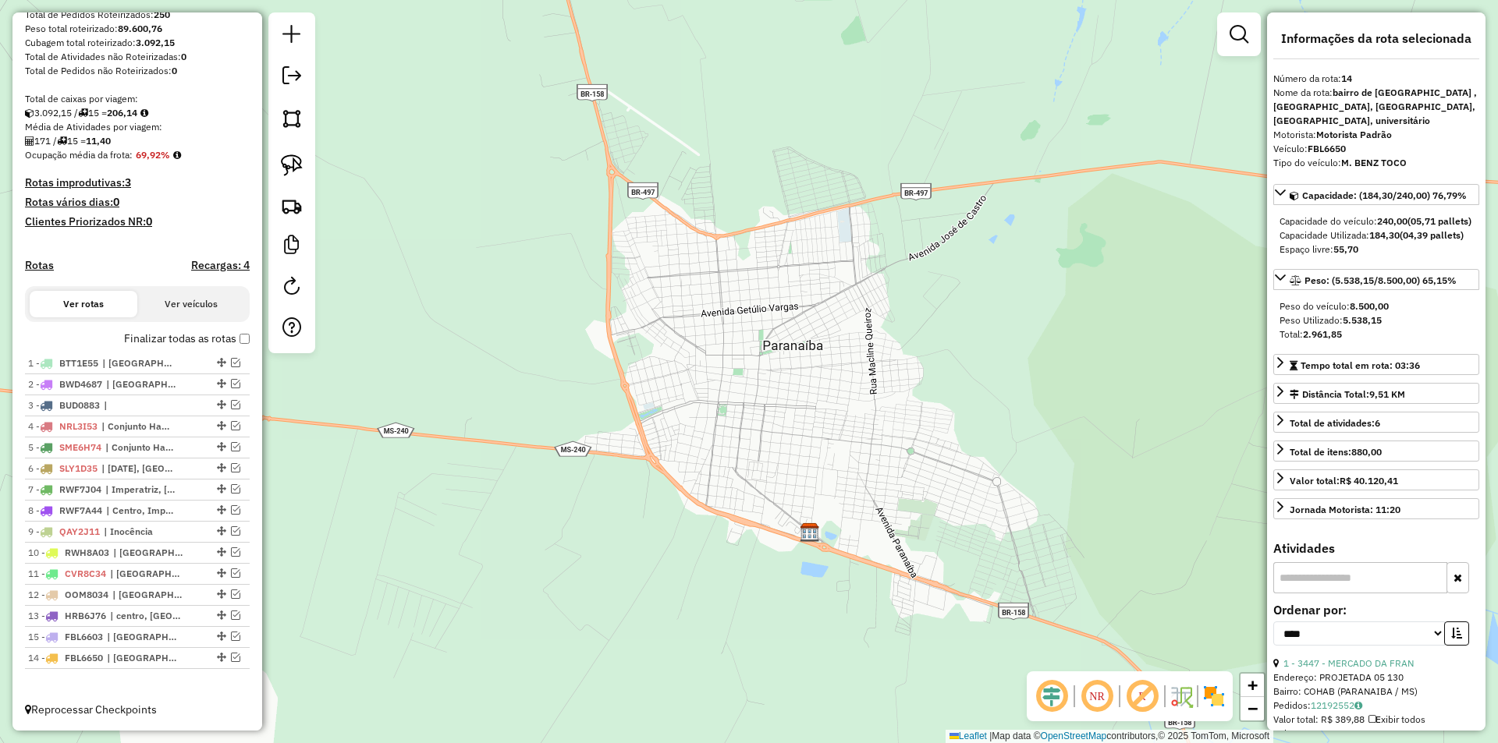
drag, startPoint x: 216, startPoint y: 653, endPoint x: 214, endPoint y: 631, distance: 22.0
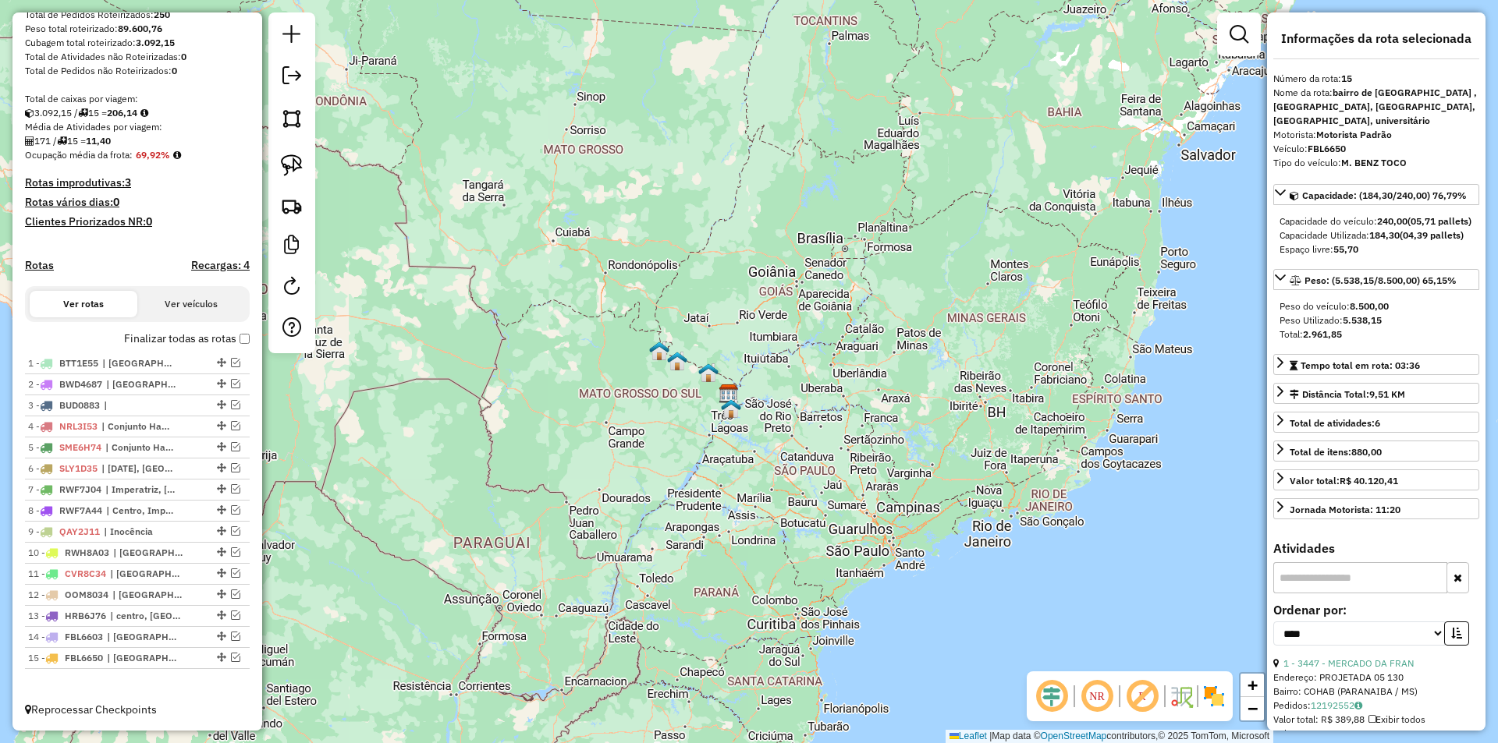
drag, startPoint x: 580, startPoint y: 431, endPoint x: 632, endPoint y: 431, distance: 51.5
click at [632, 431] on div "Janela de atendimento Grade de atendimento Capacidade Transportadoras Veículos …" at bounding box center [749, 371] width 1498 height 743
click at [294, 77] on em at bounding box center [291, 75] width 19 height 19
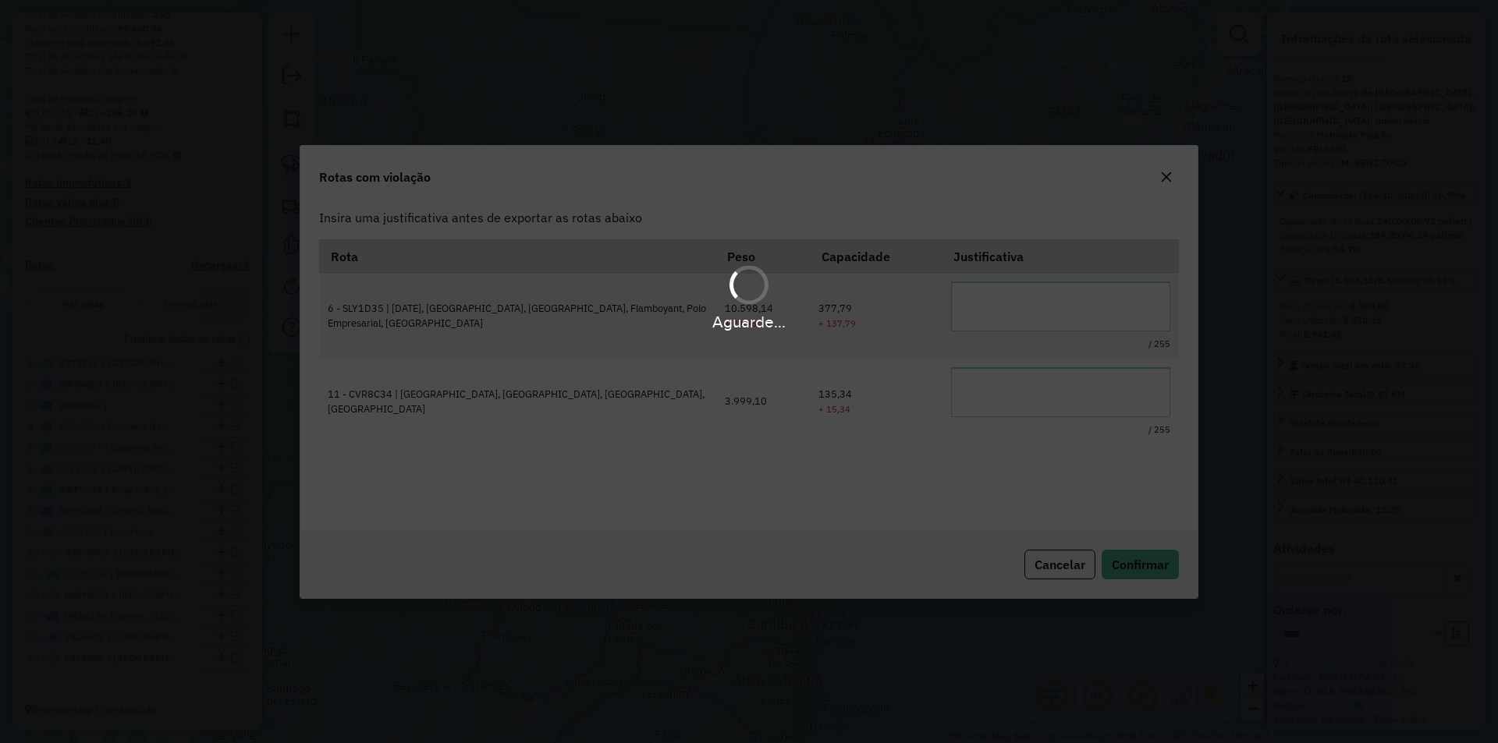
scroll to position [0, 0]
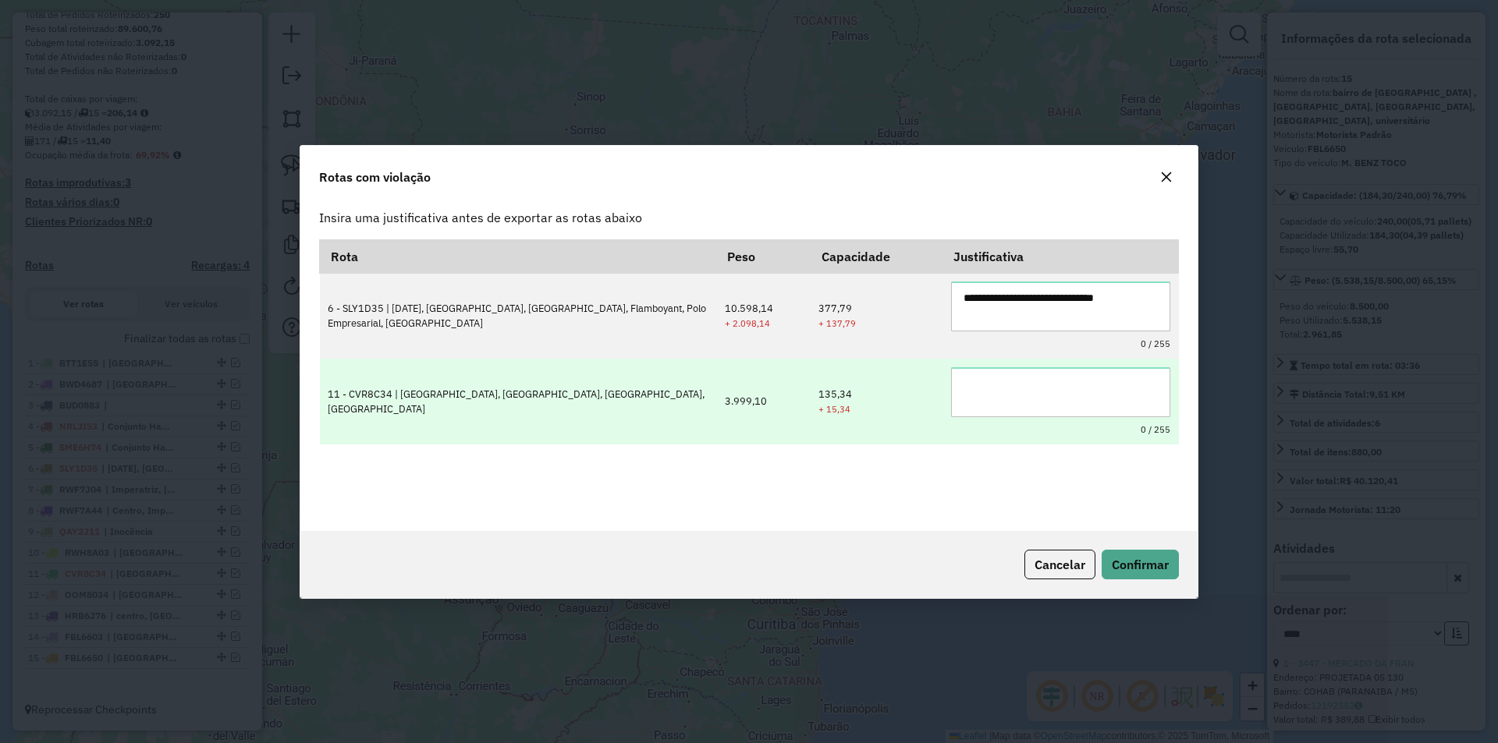
type textarea "**********"
click at [1114, 404] on textarea "***" at bounding box center [1060, 392] width 219 height 50
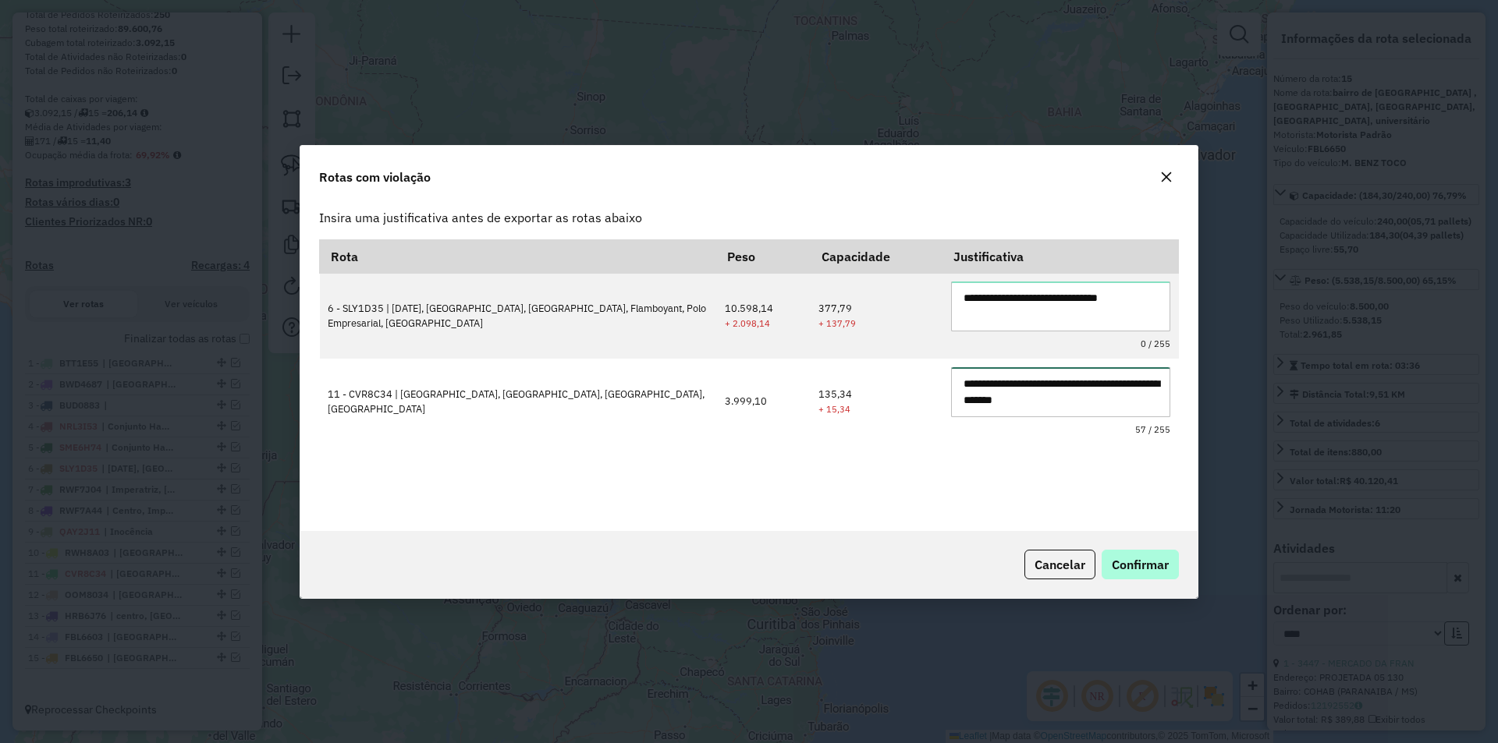
type textarea "**********"
click at [1151, 564] on span "Confirmar" at bounding box center [1140, 565] width 57 height 16
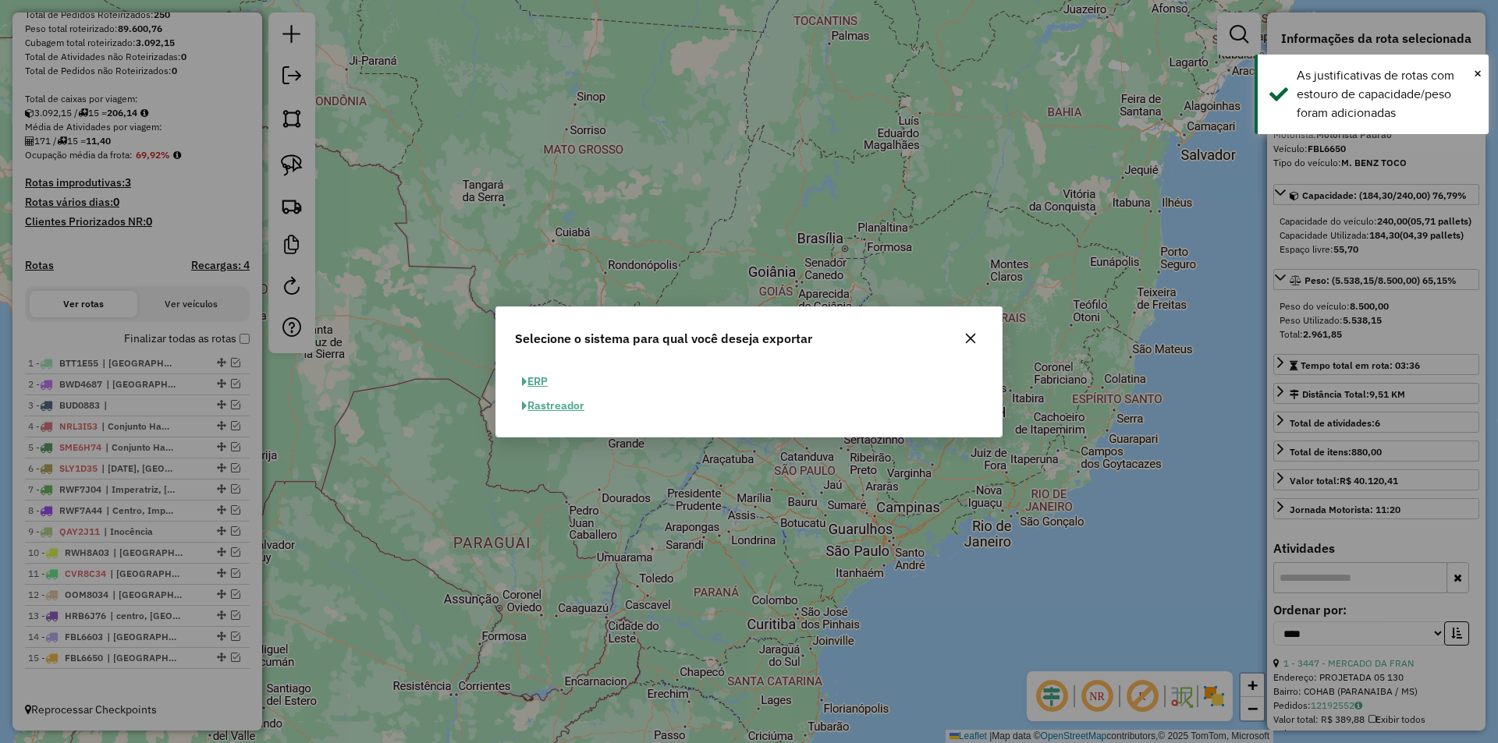
click at [541, 381] on button "ERP" at bounding box center [535, 382] width 40 height 24
select select "**"
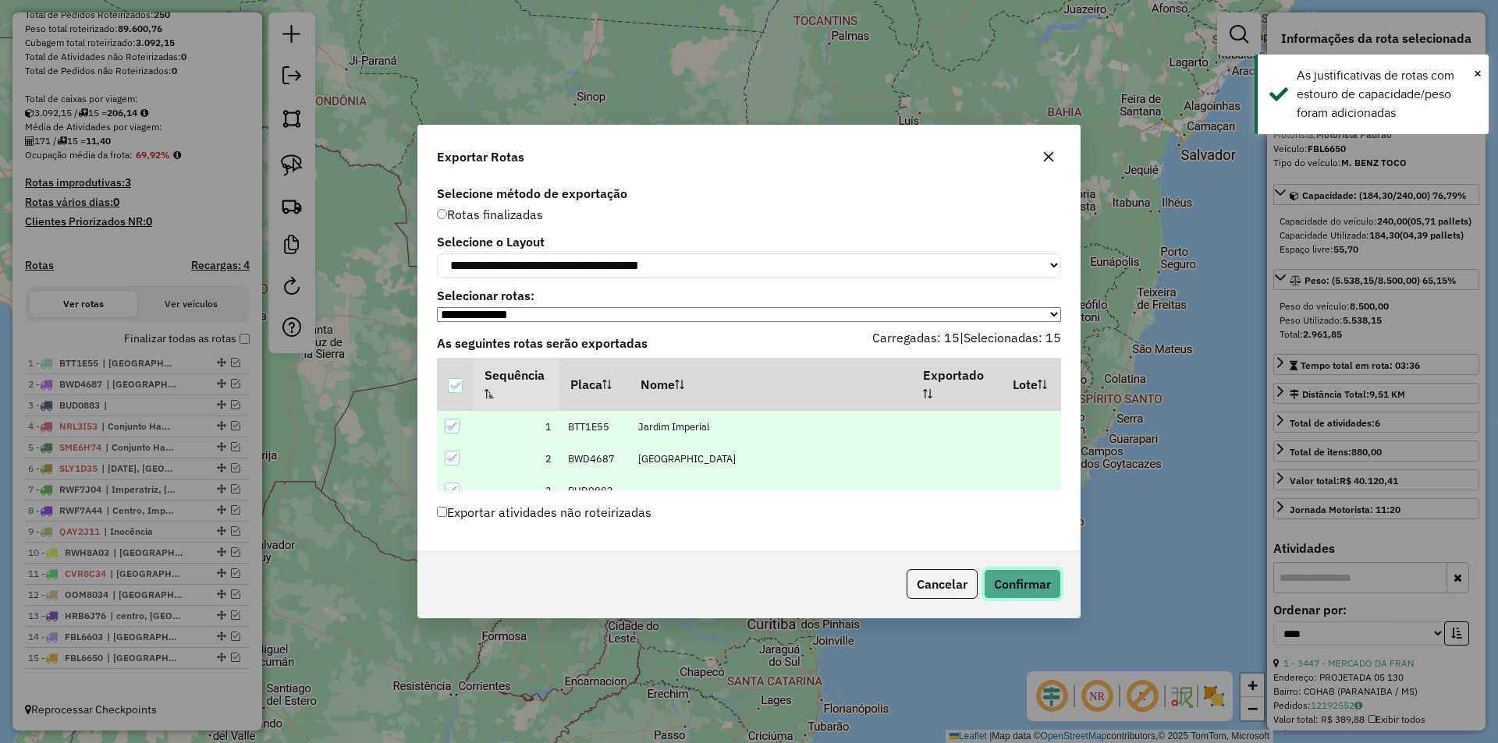
click at [1009, 587] on button "Confirmar" at bounding box center [1022, 584] width 77 height 30
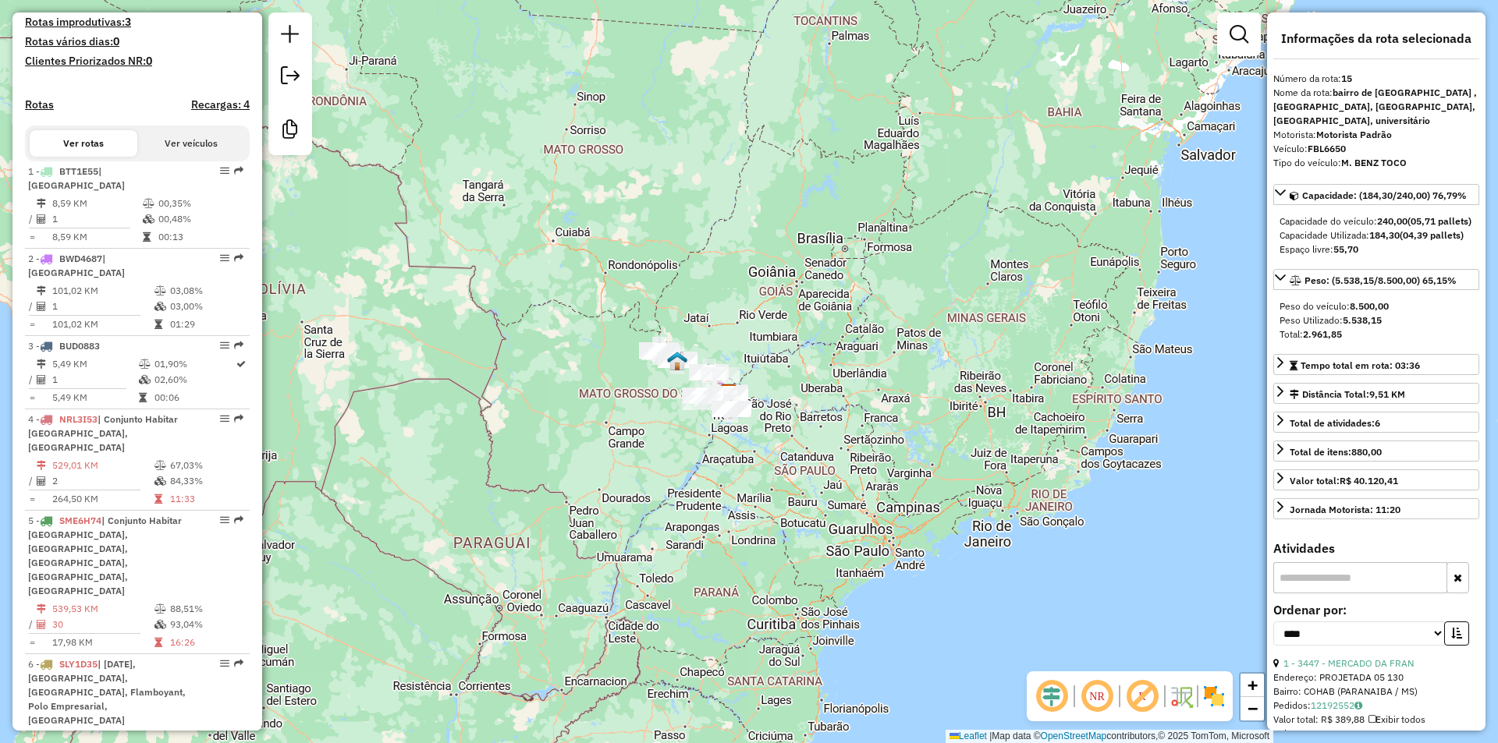
scroll to position [1289, 0]
